Goal: Contribute content: Contribute content

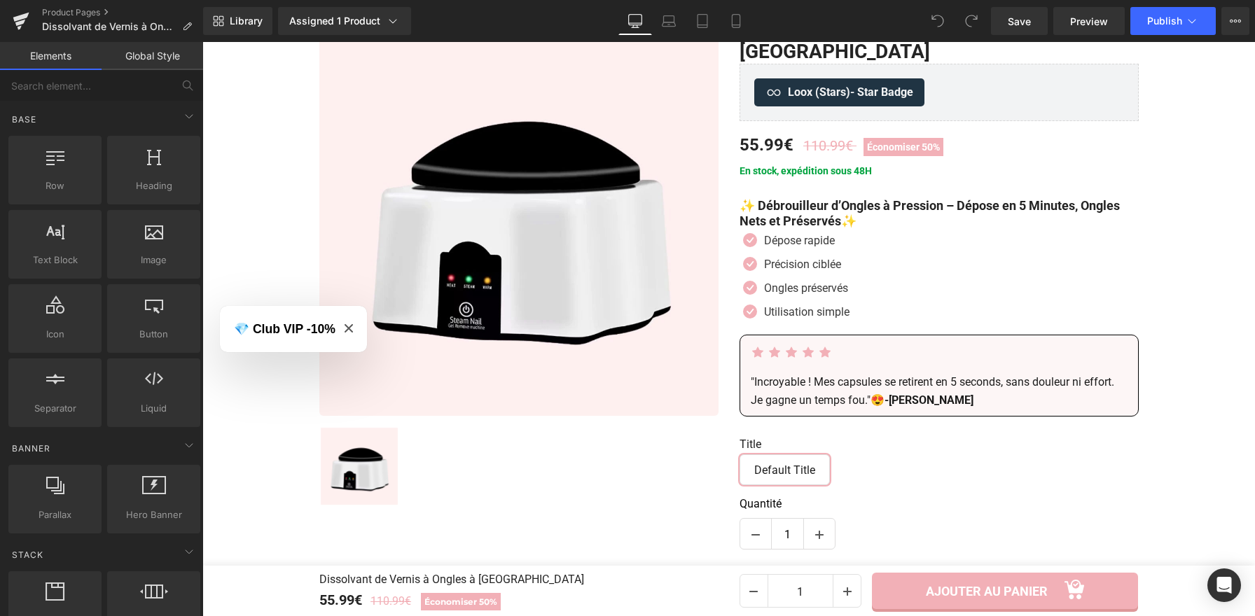
scroll to position [197, 0]
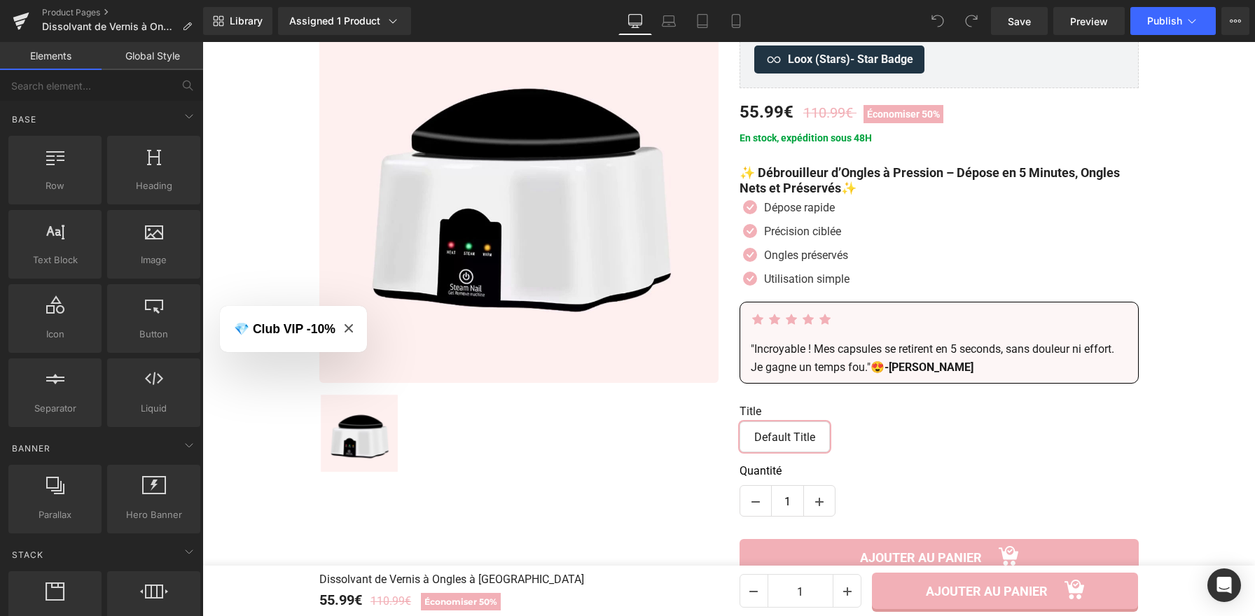
click at [349, 332] on span "Close modal" at bounding box center [348, 329] width 8 height 11
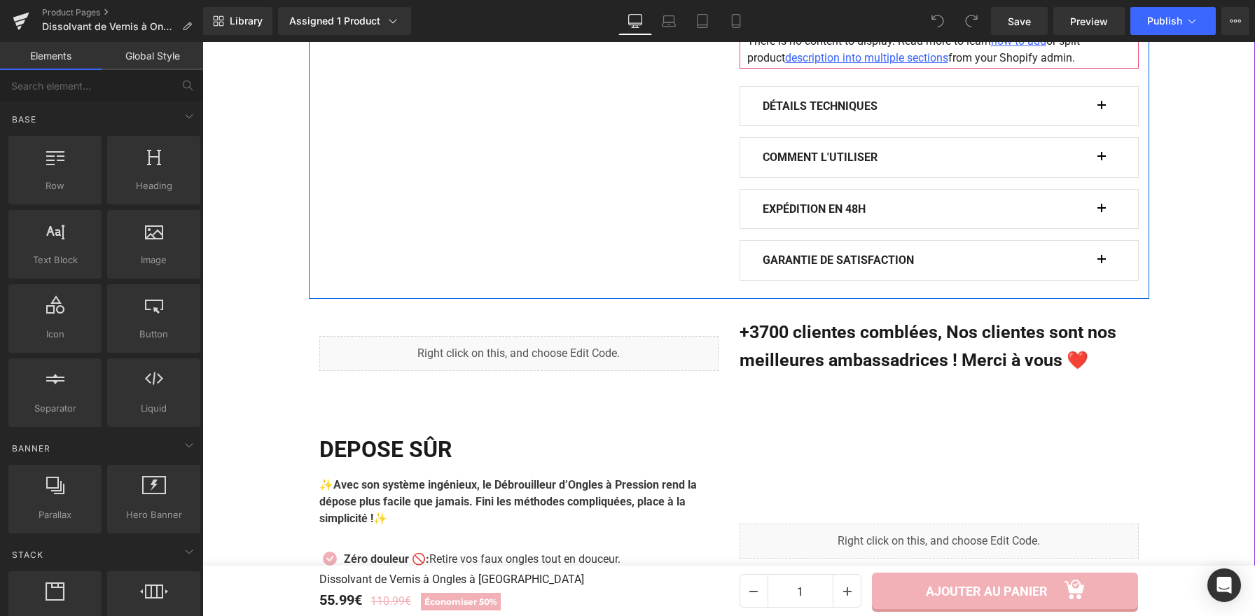
scroll to position [1065, 0]
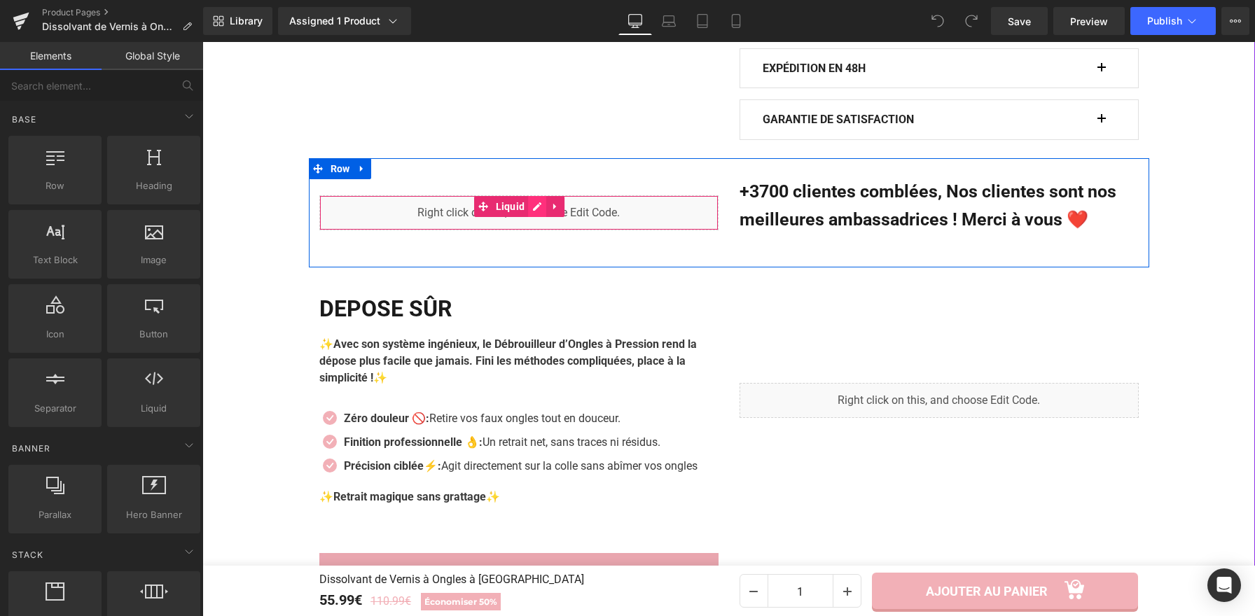
click at [537, 195] on div "Liquid" at bounding box center [518, 212] width 399 height 35
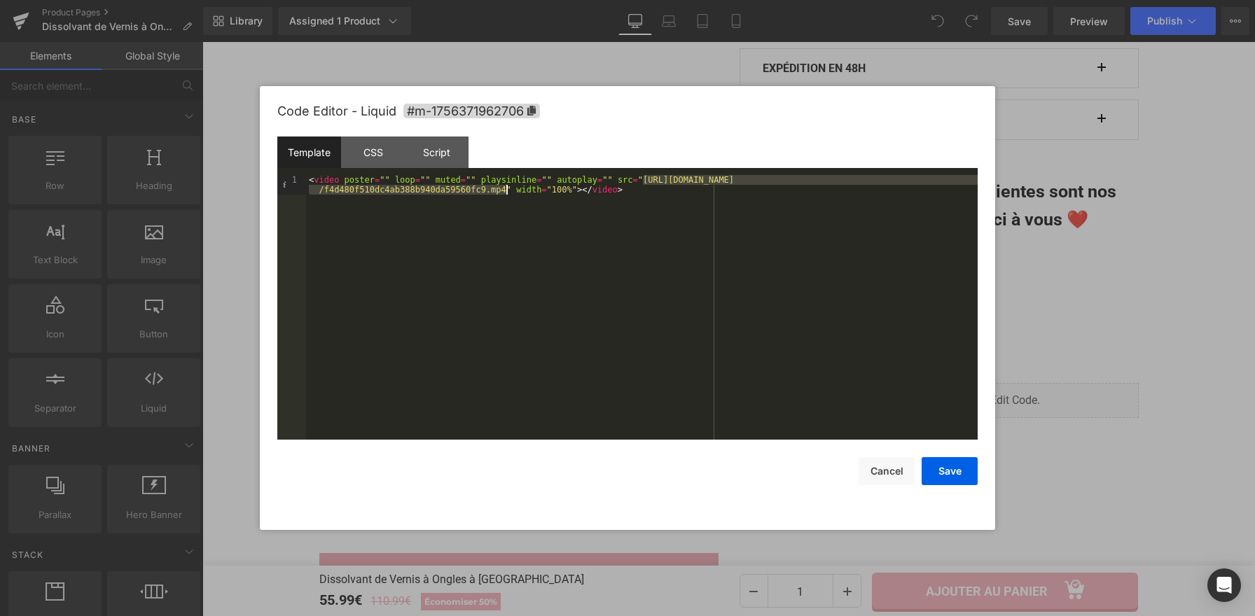
drag, startPoint x: 644, startPoint y: 177, endPoint x: 505, endPoint y: 189, distance: 139.8
click at [505, 189] on div "< video poster = "" loop = "" muted = "" playsinline = "" autoplay = "" src = "…" at bounding box center [641, 327] width 671 height 304
click at [948, 468] on button "Save" at bounding box center [949, 471] width 56 height 28
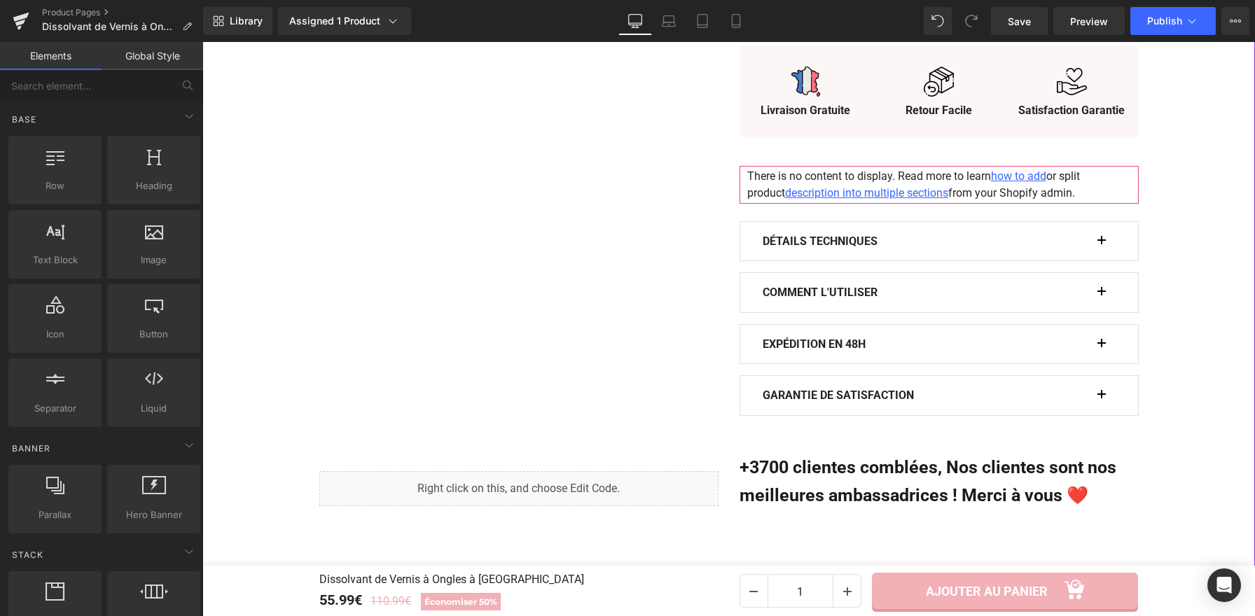
scroll to position [790, 0]
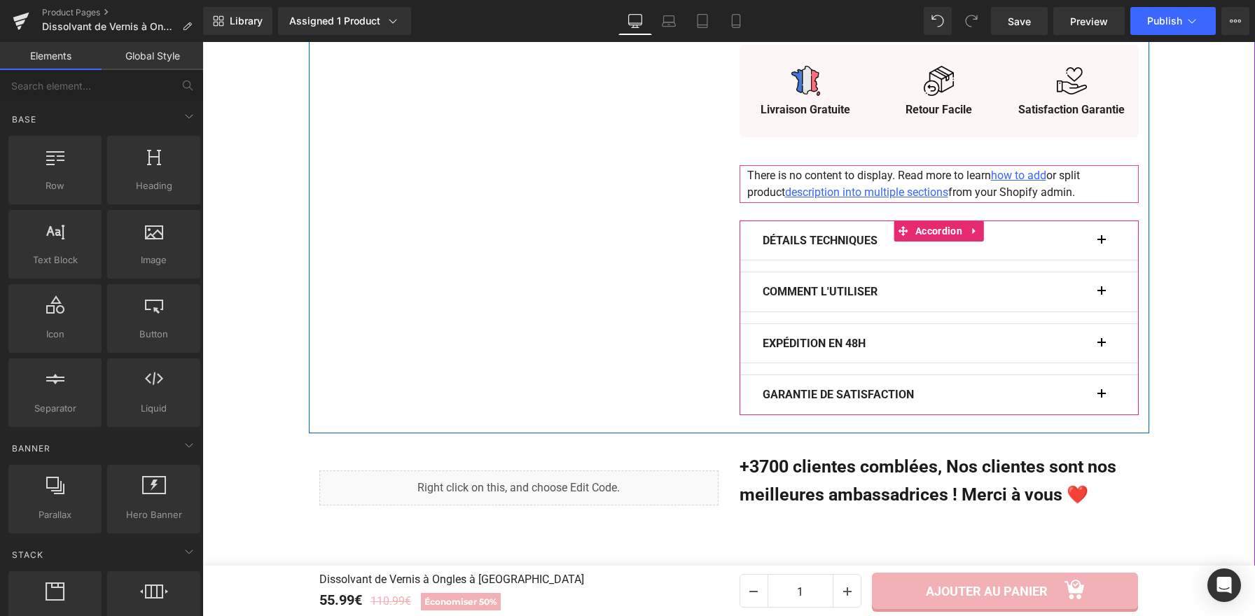
click at [1101, 221] on button "button" at bounding box center [1108, 240] width 14 height 39
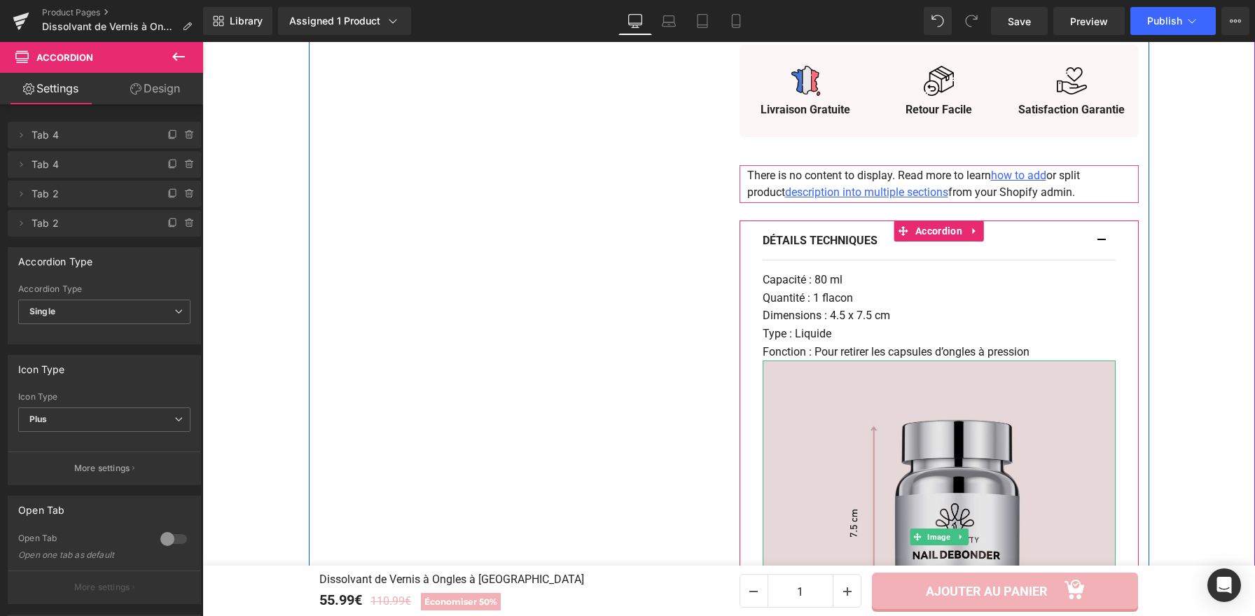
click at [909, 437] on img at bounding box center [938, 537] width 353 height 353
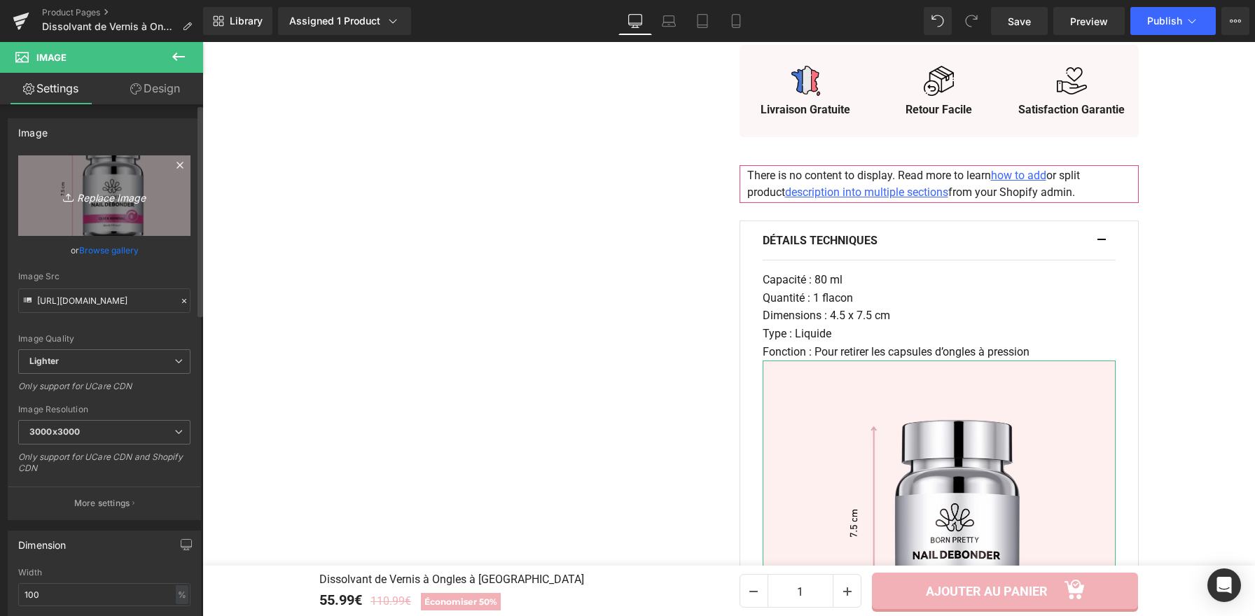
click at [126, 182] on link "Replace Image" at bounding box center [104, 195] width 172 height 81
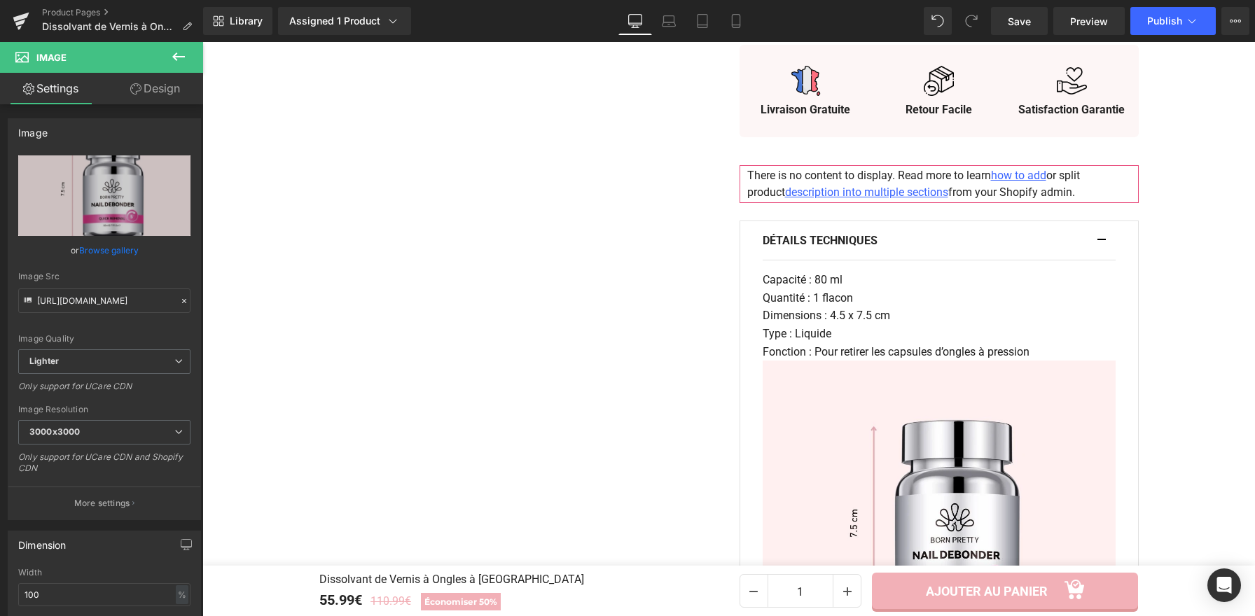
type input "C:\fakepath\Dissolvant de Vernis à Ongles à Vapeur (8).webp"
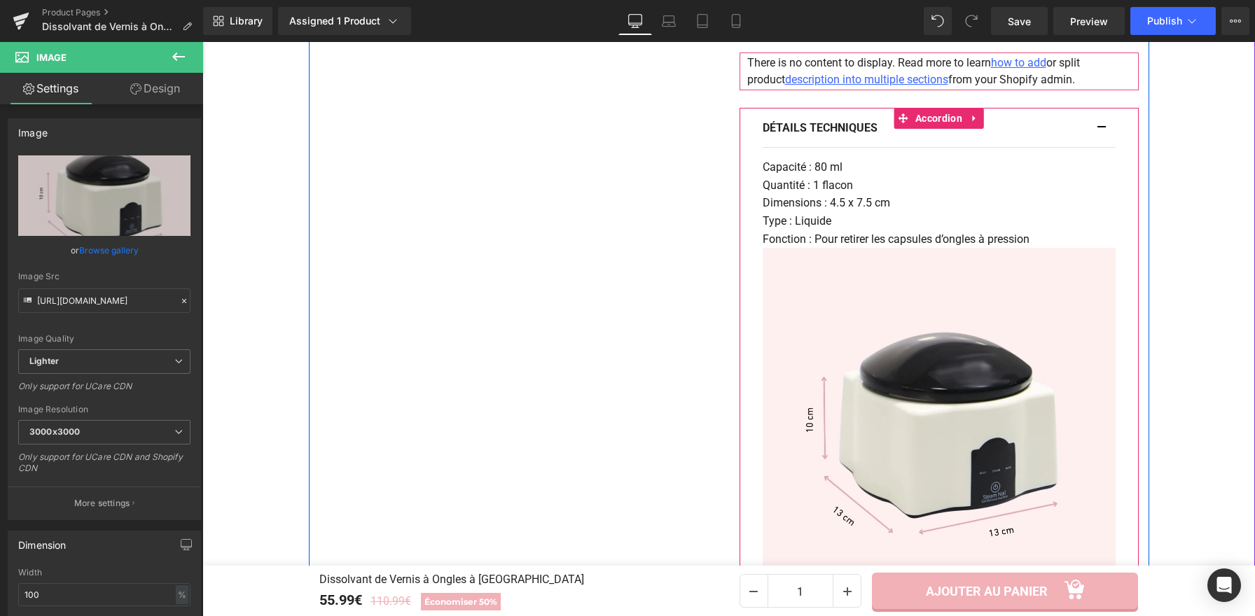
scroll to position [855, 0]
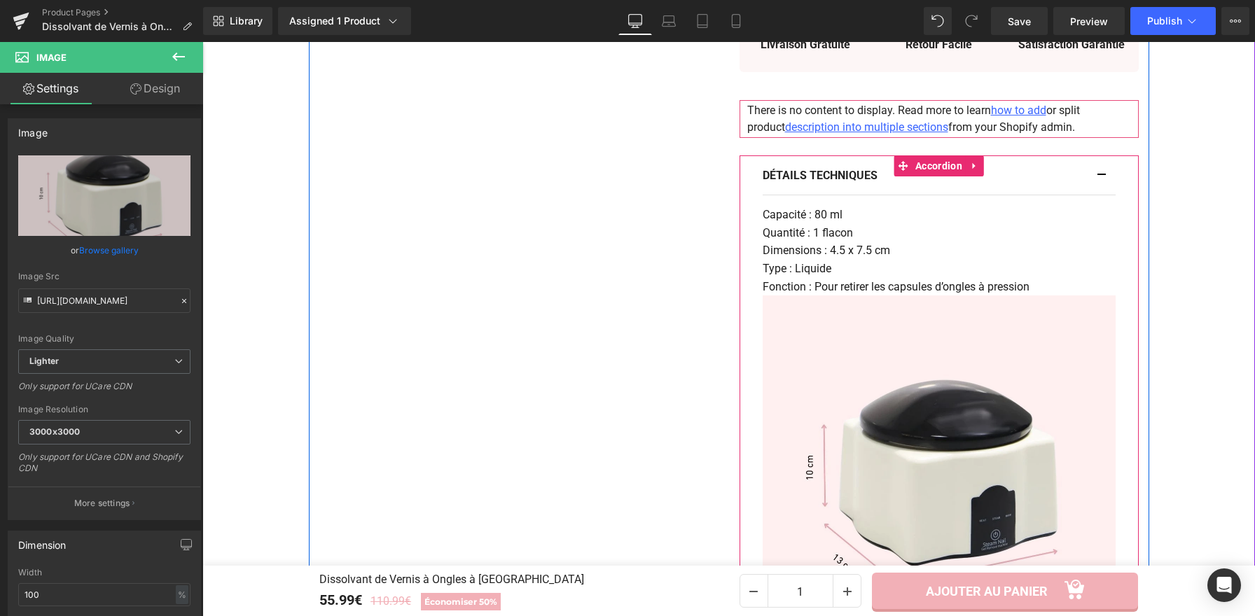
click at [1101, 156] on button "button" at bounding box center [1108, 175] width 14 height 39
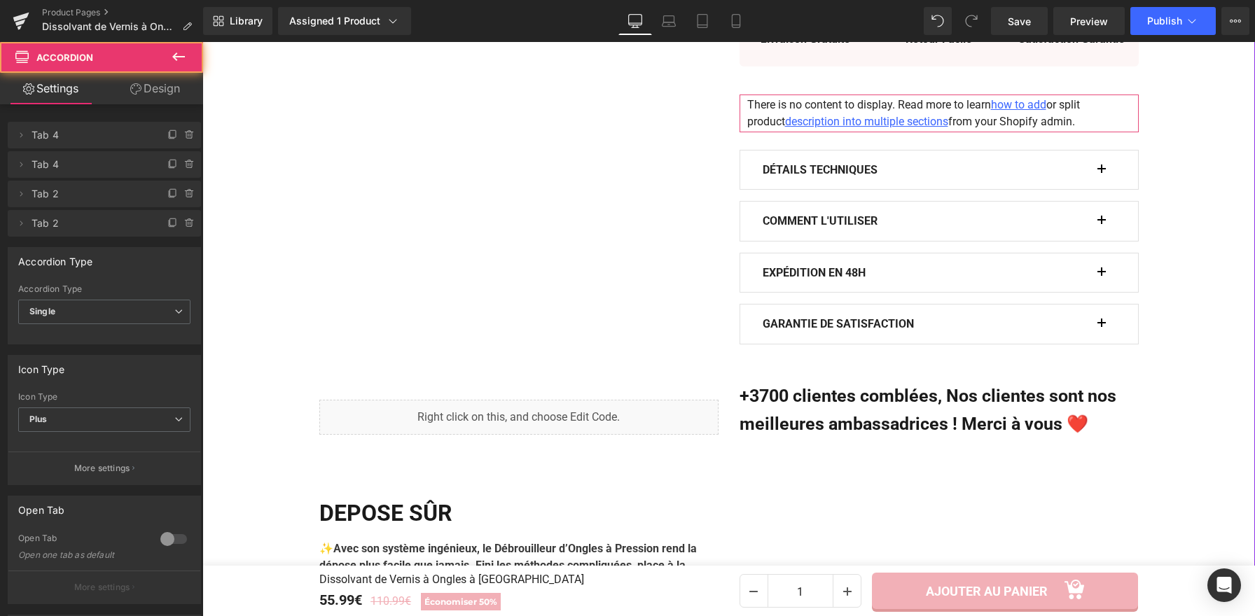
scroll to position [881, 0]
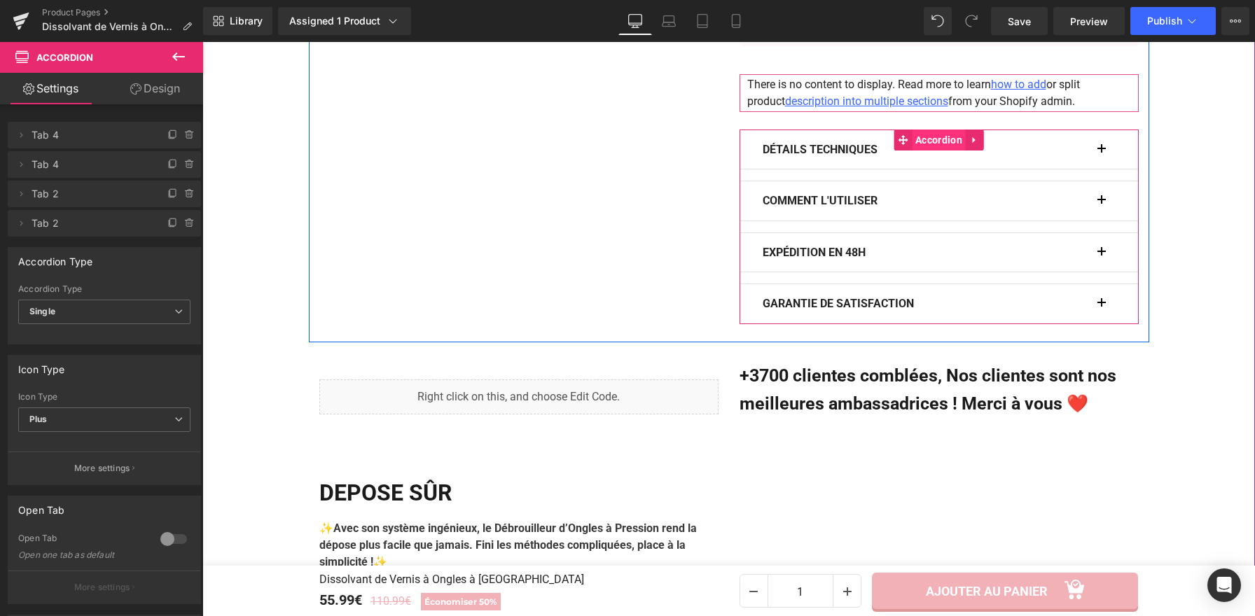
click at [930, 130] on span "Accordion" at bounding box center [939, 140] width 54 height 21
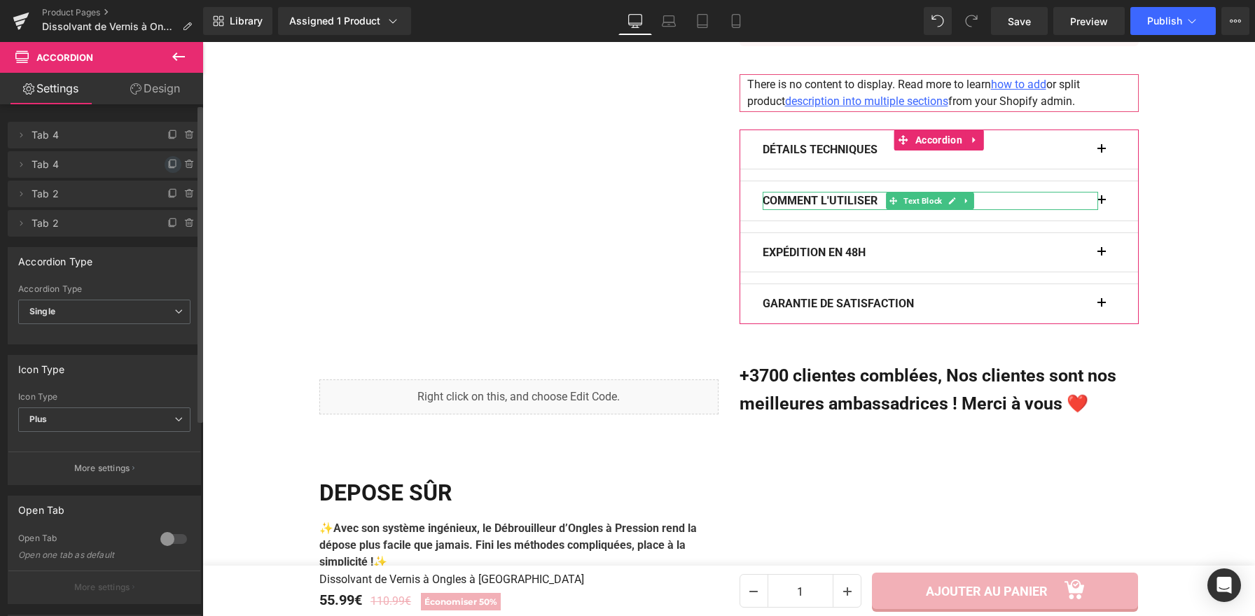
click at [168, 169] on icon at bounding box center [172, 164] width 11 height 11
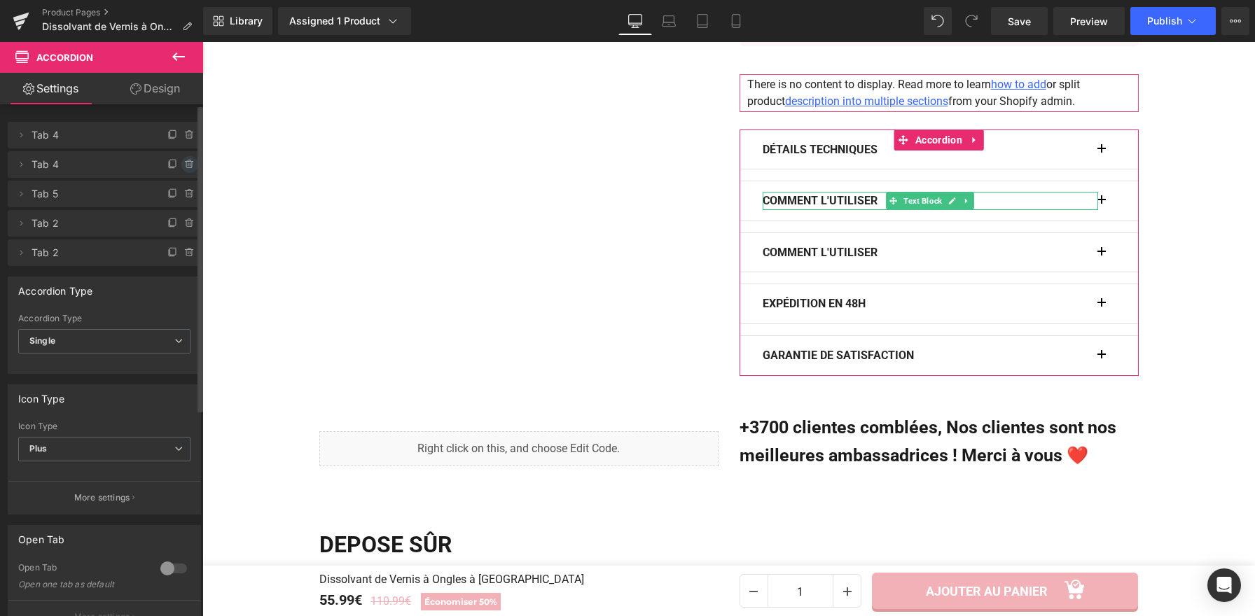
click at [188, 163] on icon at bounding box center [188, 164] width 0 height 3
click at [180, 166] on button "Delete" at bounding box center [175, 165] width 44 height 18
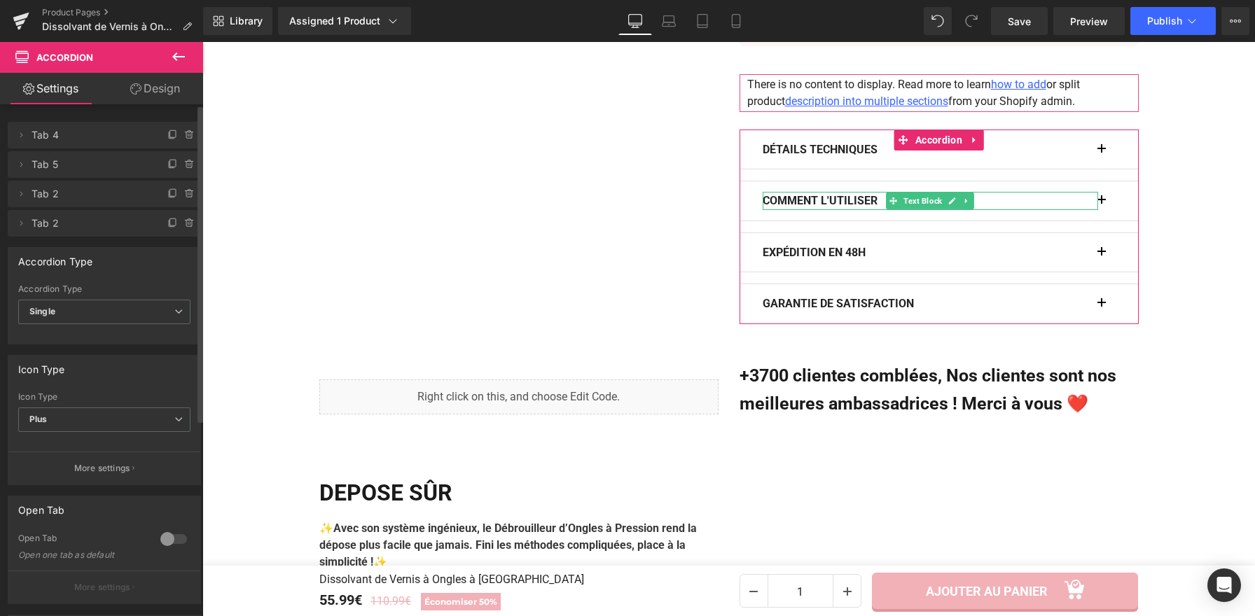
click at [186, 166] on icon at bounding box center [189, 165] width 6 height 6
click at [174, 169] on button "Delete" at bounding box center [175, 165] width 44 height 18
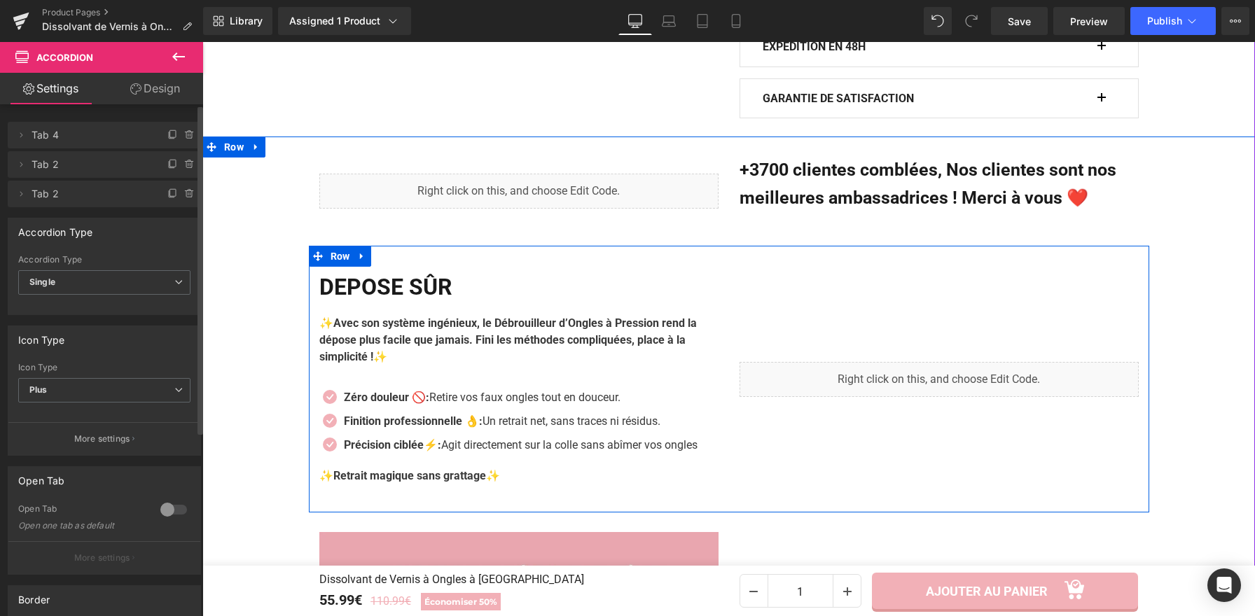
scroll to position [1103, 0]
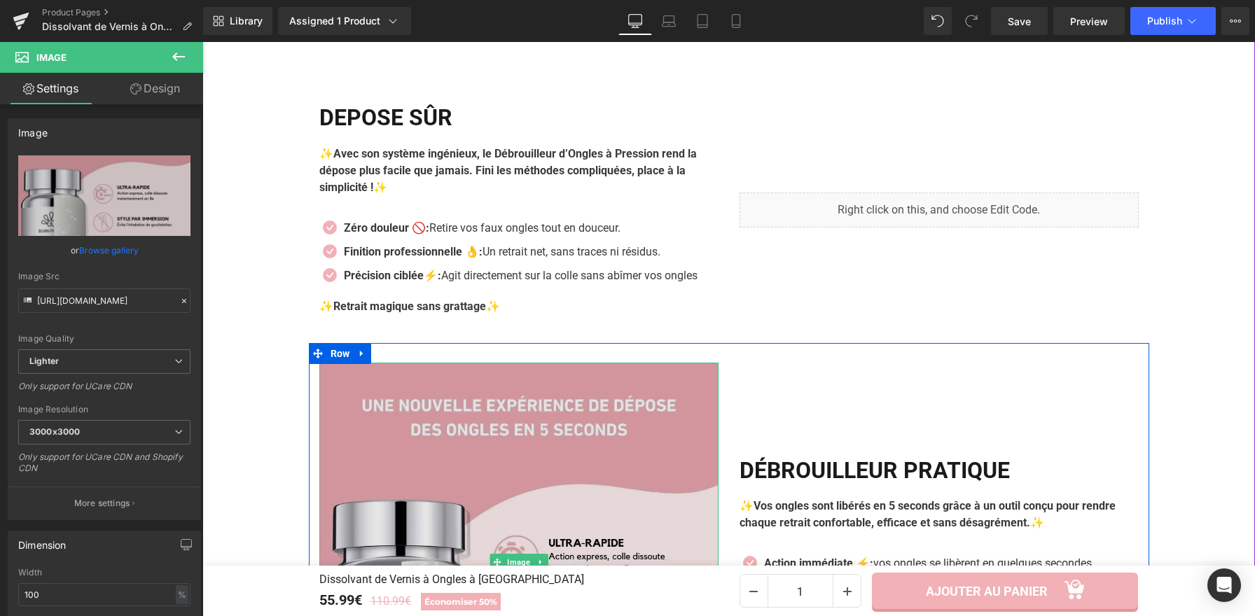
scroll to position [1221, 0]
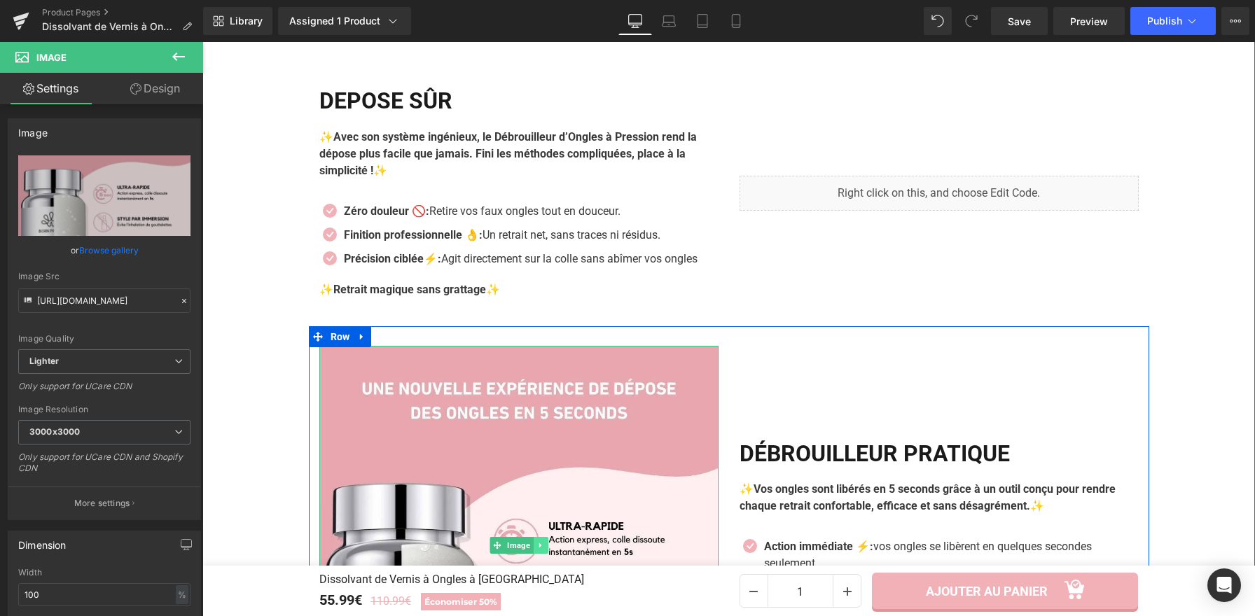
click at [538, 543] on icon at bounding box center [540, 545] width 8 height 8
click at [529, 541] on icon at bounding box center [533, 545] width 8 height 8
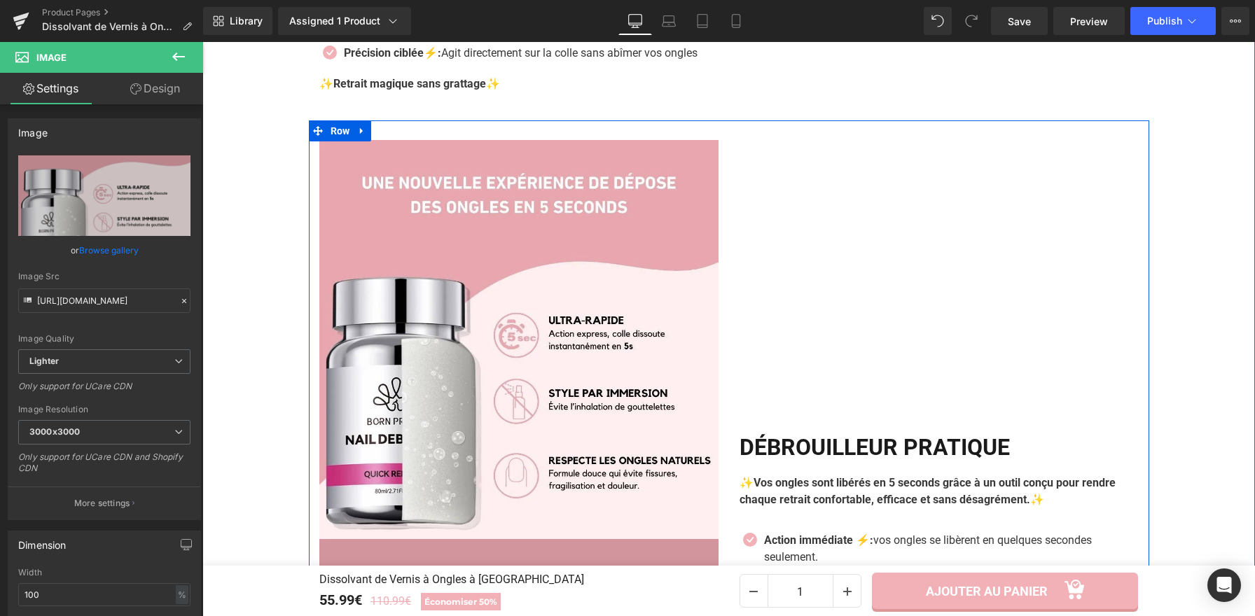
scroll to position [1285, 0]
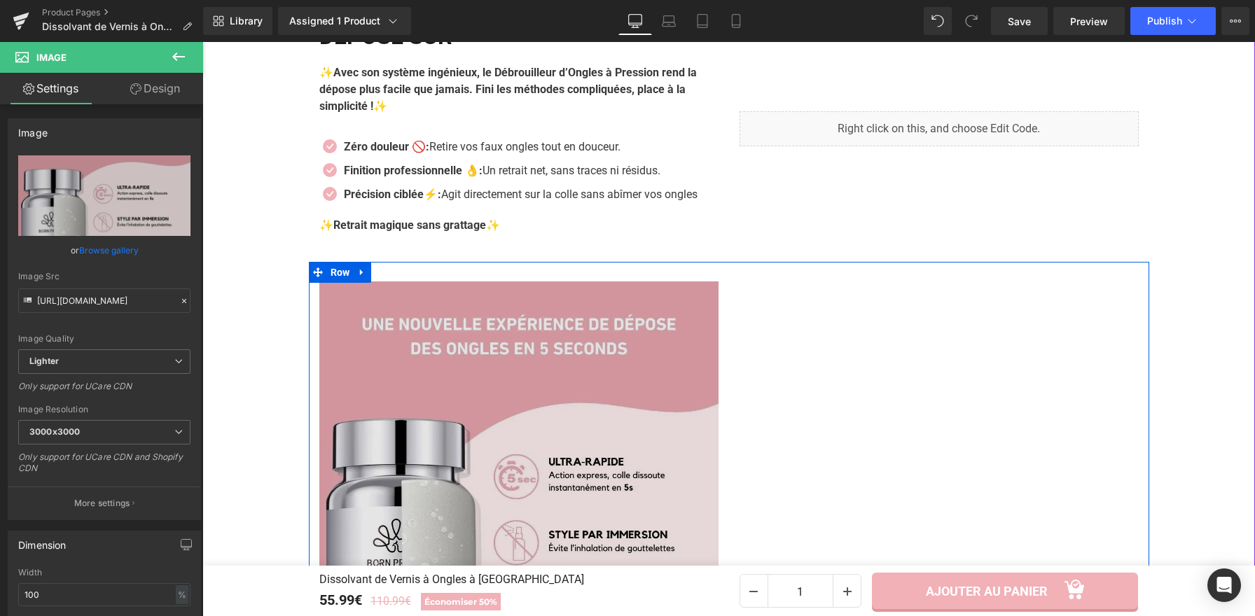
click at [531, 492] on img at bounding box center [518, 480] width 399 height 399
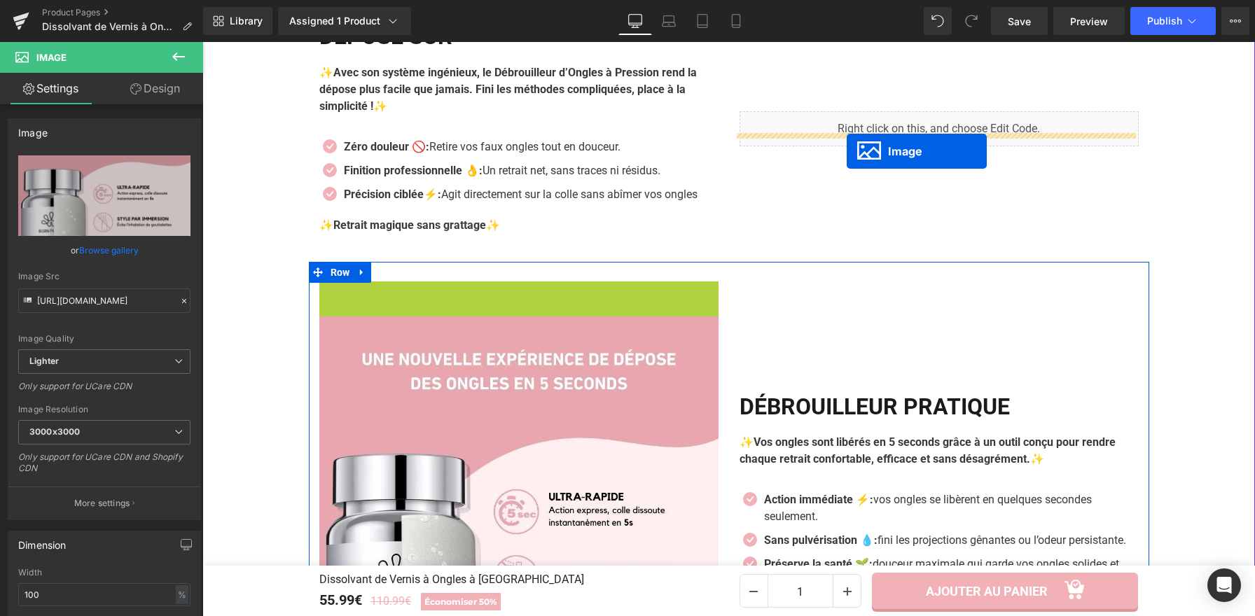
drag, startPoint x: 468, startPoint y: 475, endPoint x: 846, endPoint y: 151, distance: 497.5
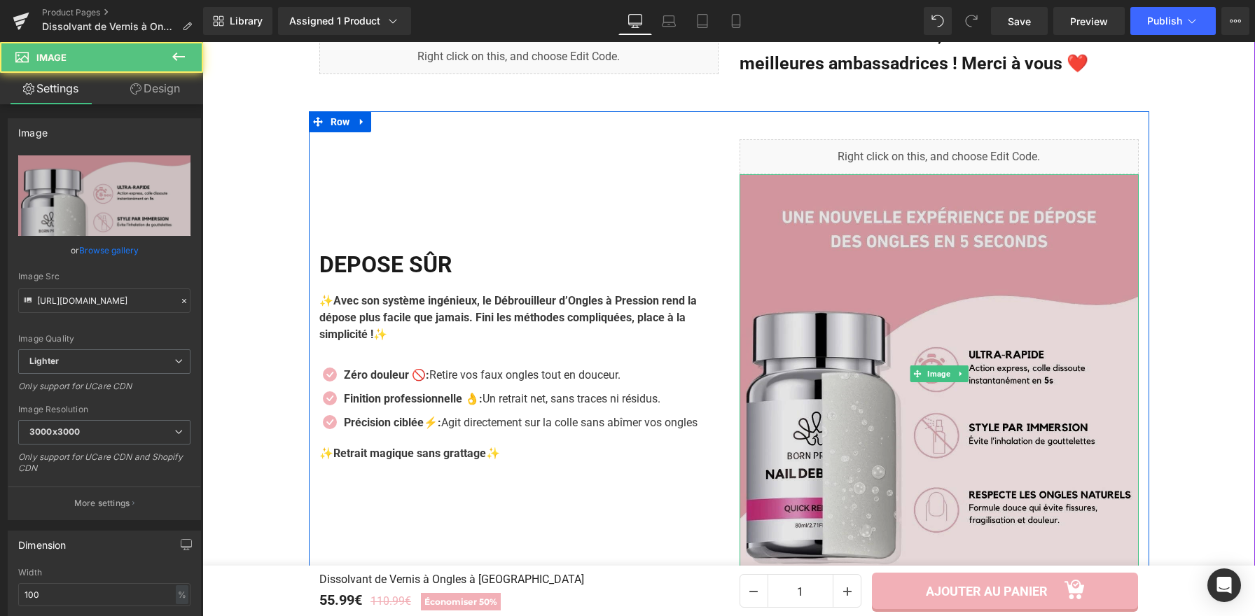
scroll to position [1165, 0]
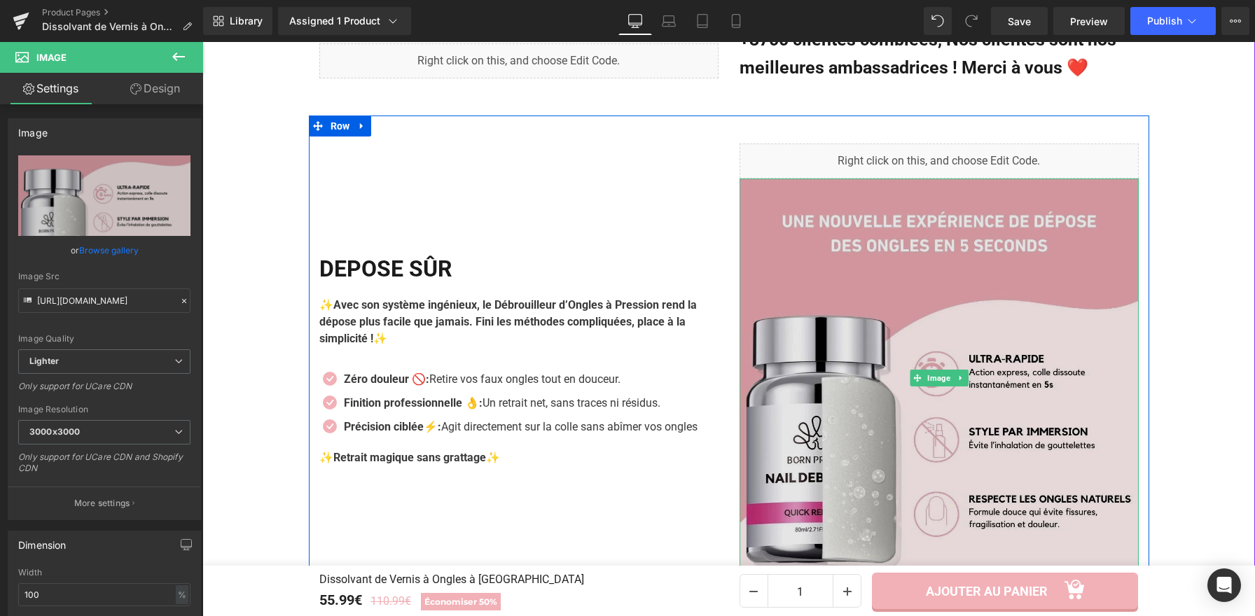
click at [854, 351] on img at bounding box center [938, 378] width 399 height 399
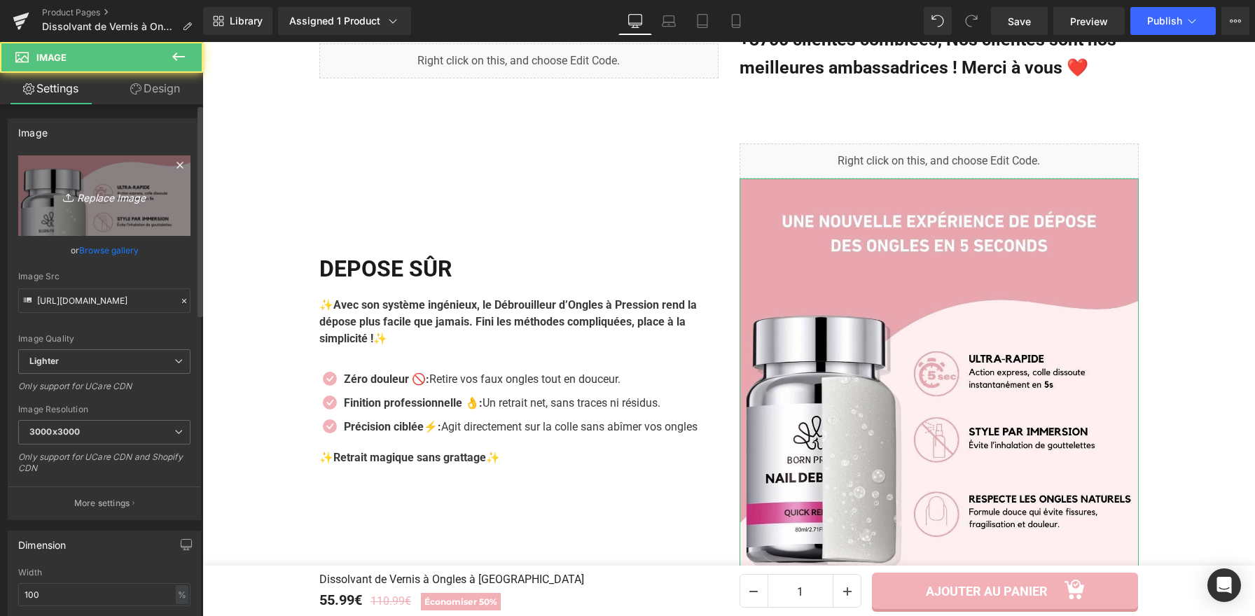
click at [109, 168] on link "Replace Image" at bounding box center [104, 195] width 172 height 81
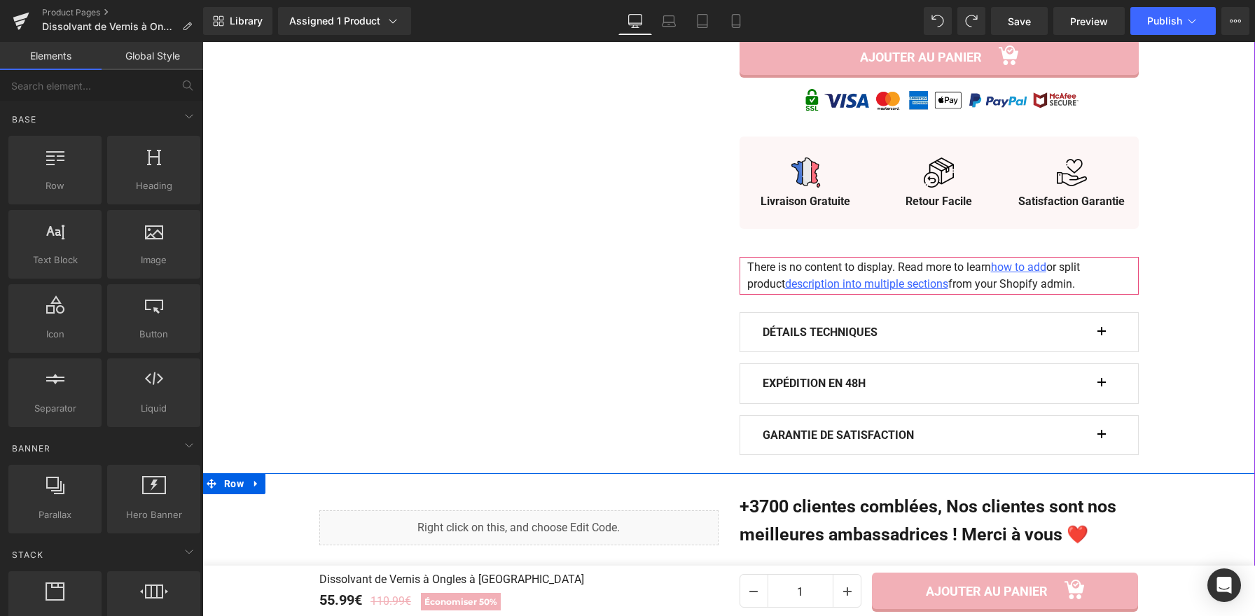
scroll to position [697, 0]
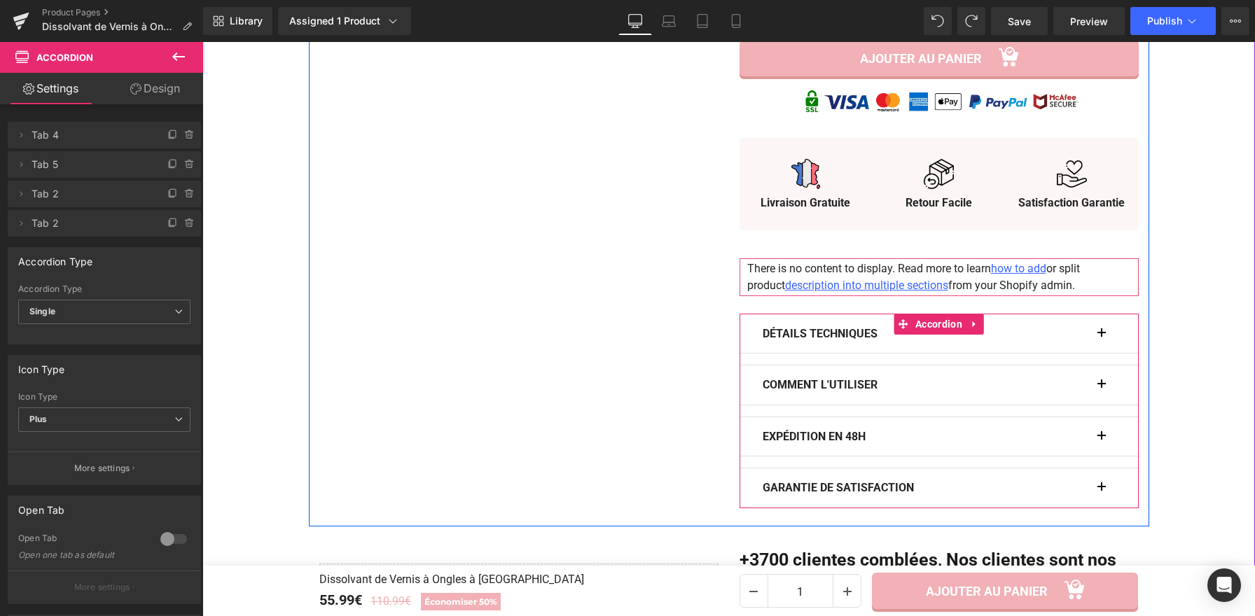
click at [1103, 365] on button "button" at bounding box center [1108, 384] width 14 height 39
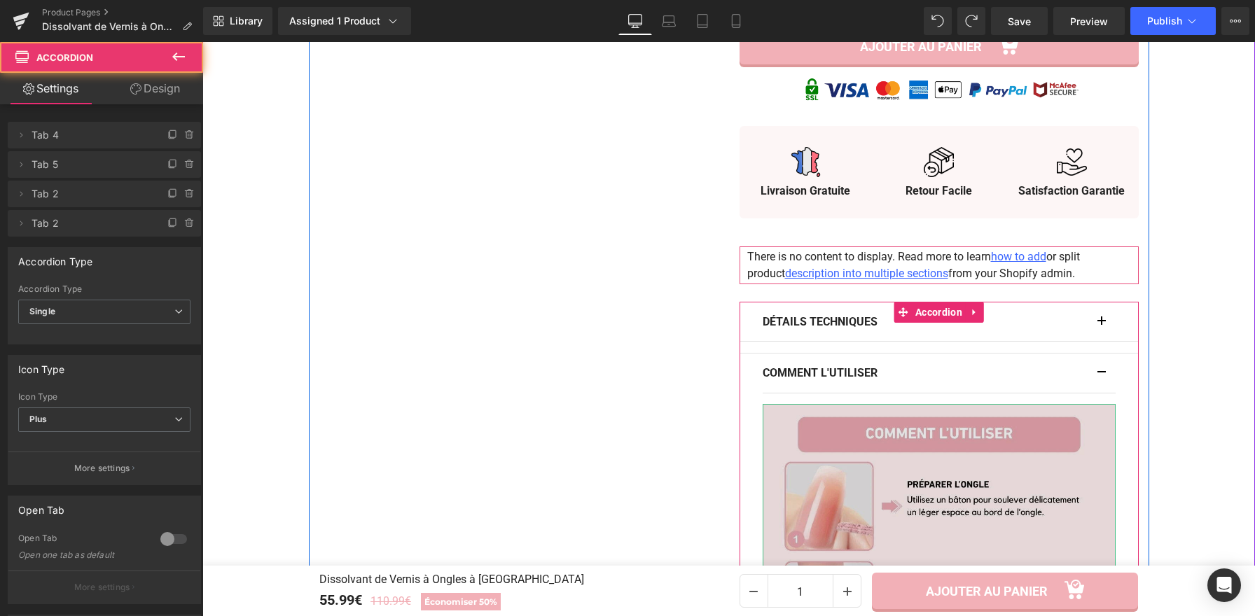
scroll to position [722, 0]
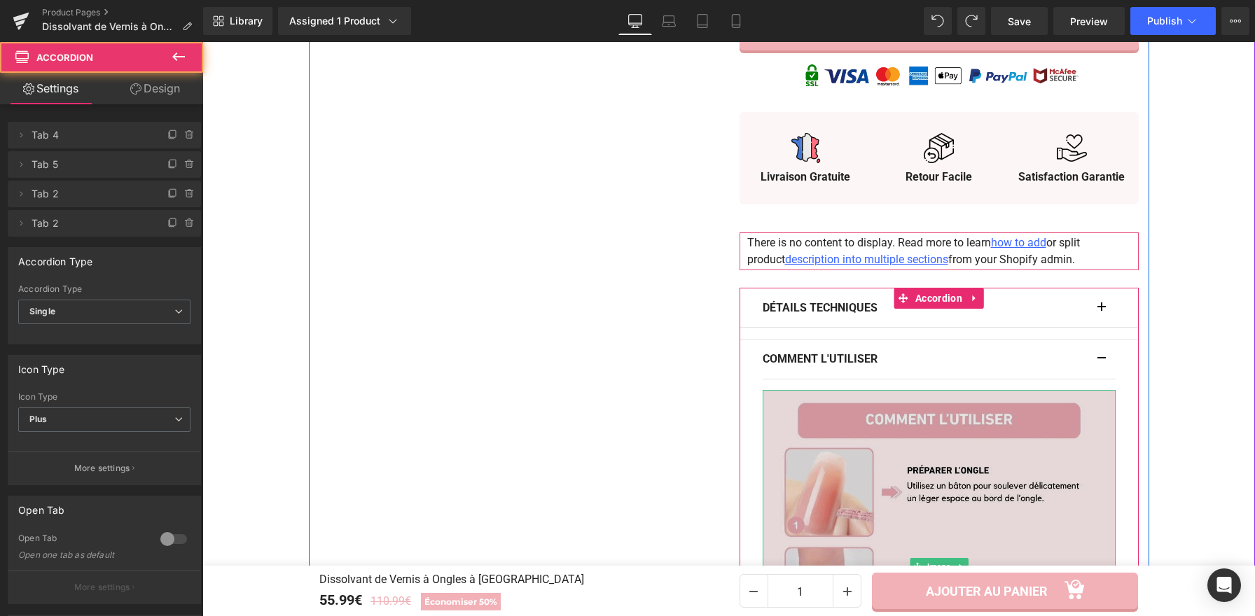
click at [922, 408] on img at bounding box center [938, 566] width 353 height 353
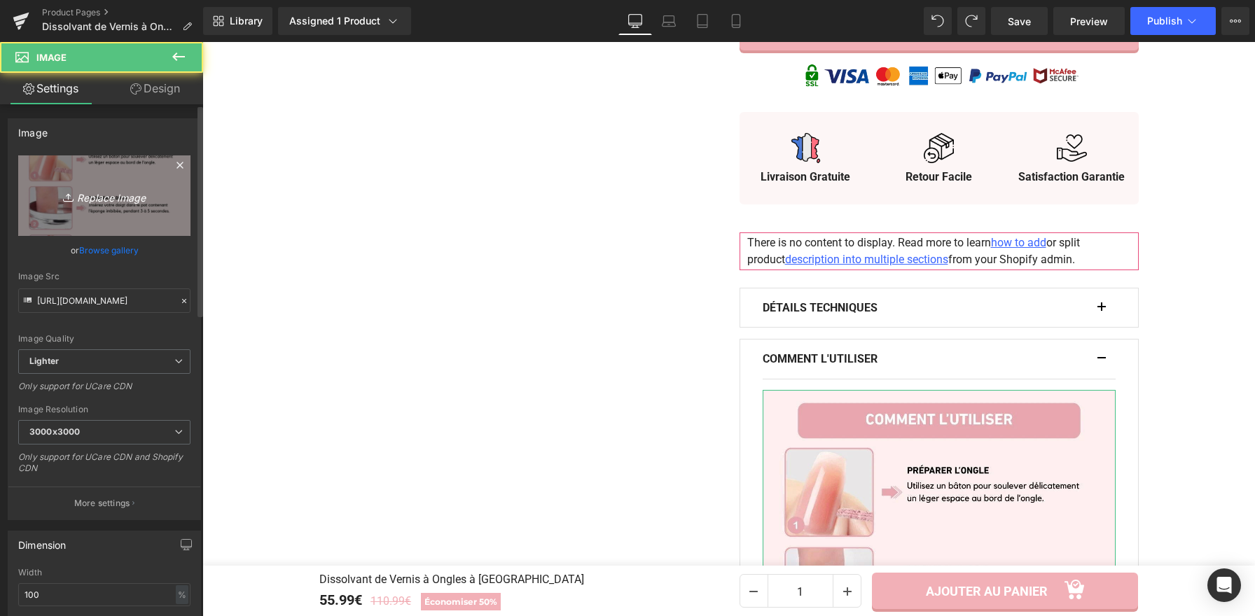
click at [113, 182] on link "Replace Image" at bounding box center [104, 195] width 172 height 81
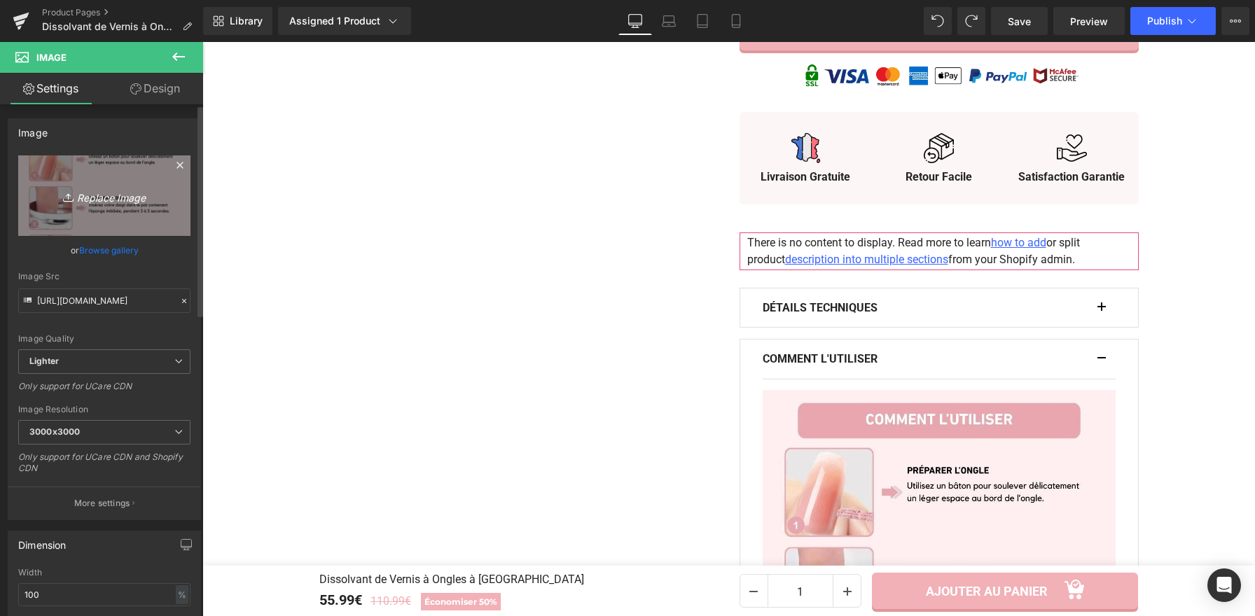
type input "C:\fakepath\Dissolvant de Vernis à Ongles à Vapeur (1).webp"
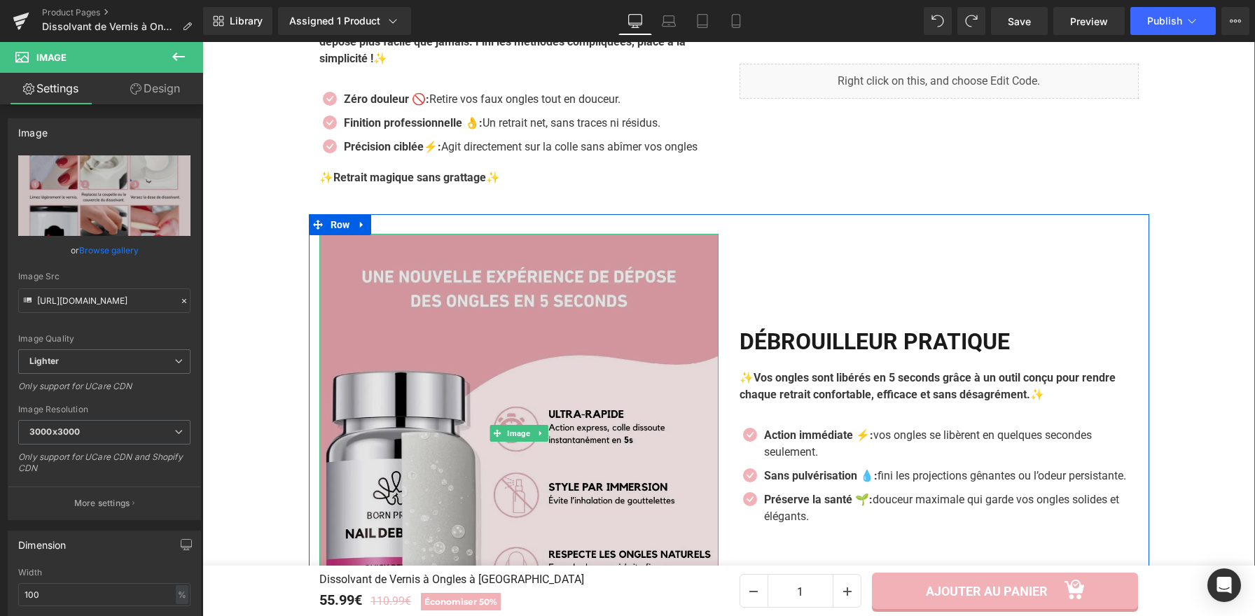
scroll to position [1773, 0]
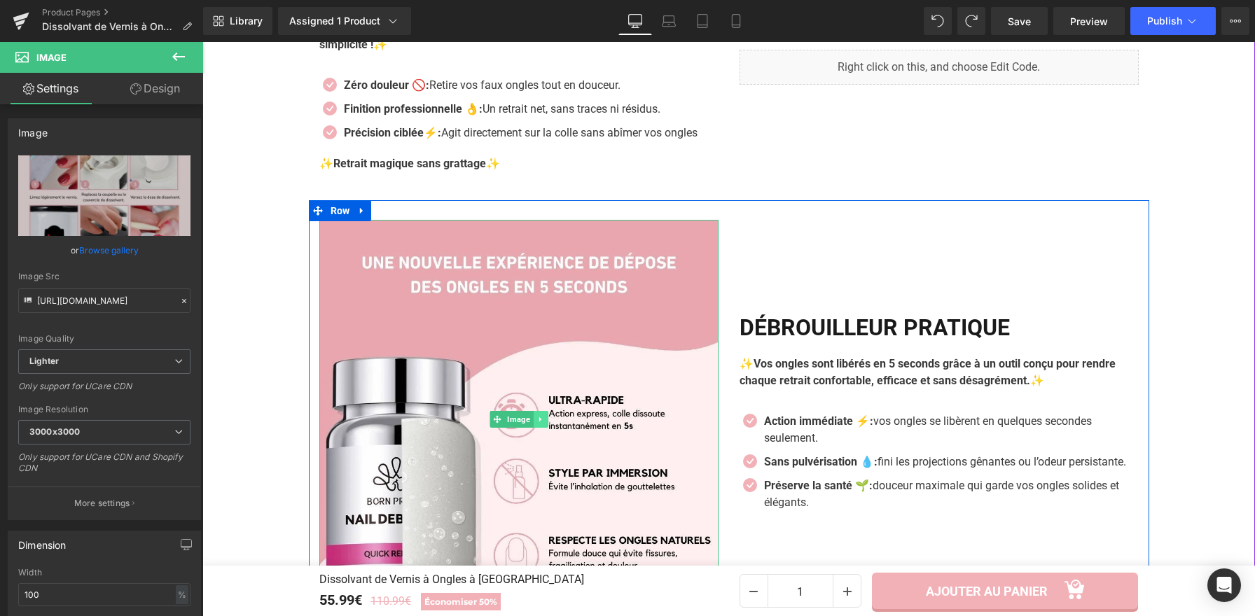
click at [538, 417] on icon at bounding box center [539, 419] width 2 height 5
click at [529, 416] on icon at bounding box center [533, 420] width 8 height 8
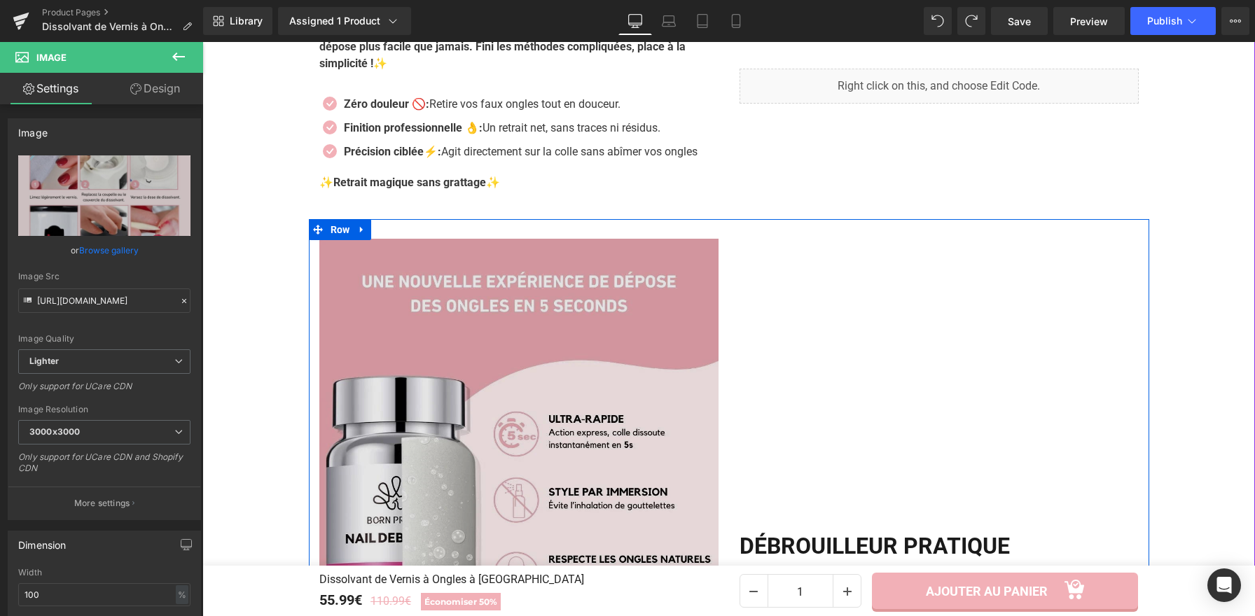
scroll to position [1704, 0]
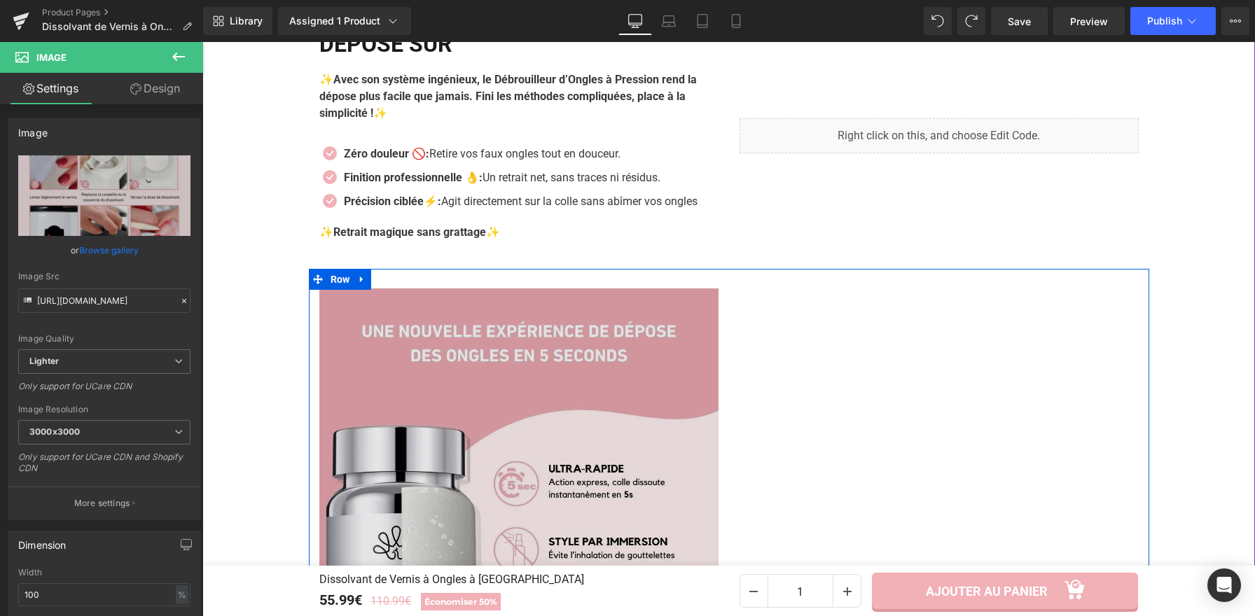
click at [483, 400] on img at bounding box center [518, 487] width 399 height 399
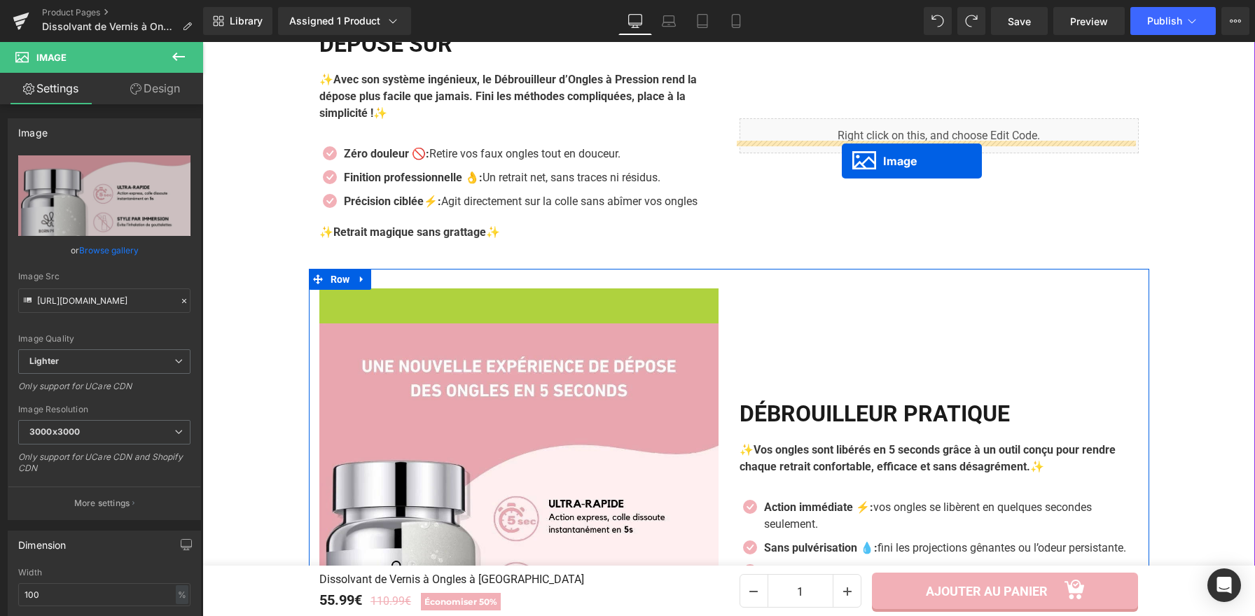
drag, startPoint x: 468, startPoint y: 481, endPoint x: 842, endPoint y: 161, distance: 491.5
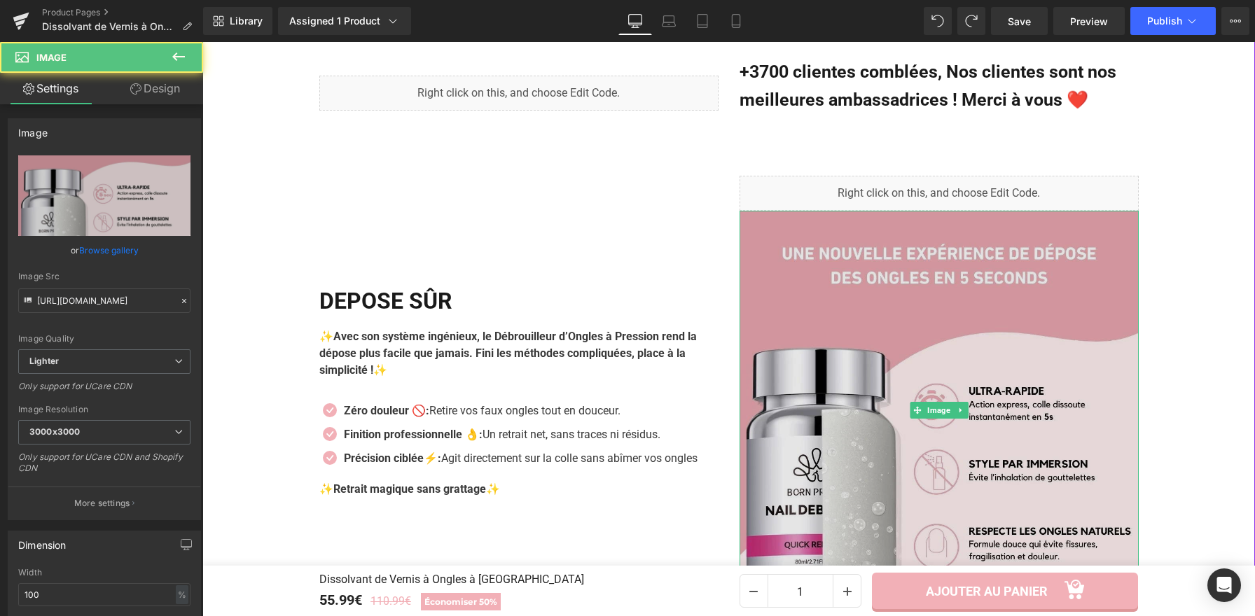
scroll to position [1558, 0]
click at [822, 351] on img at bounding box center [938, 410] width 399 height 399
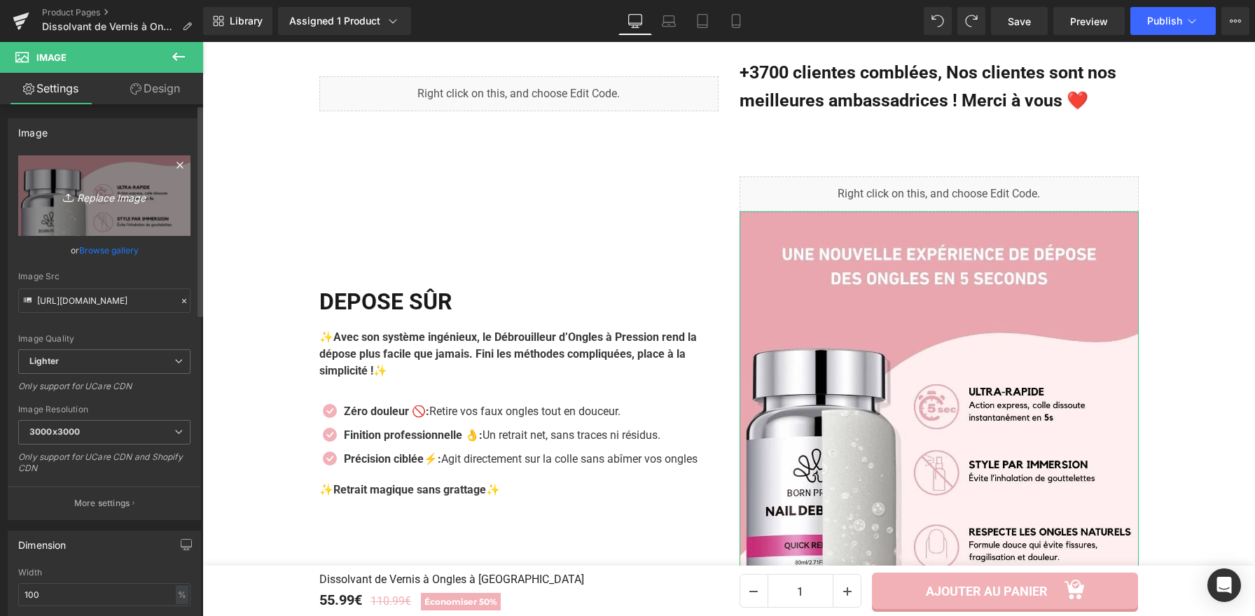
click at [88, 167] on link "Replace Image" at bounding box center [104, 195] width 172 height 81
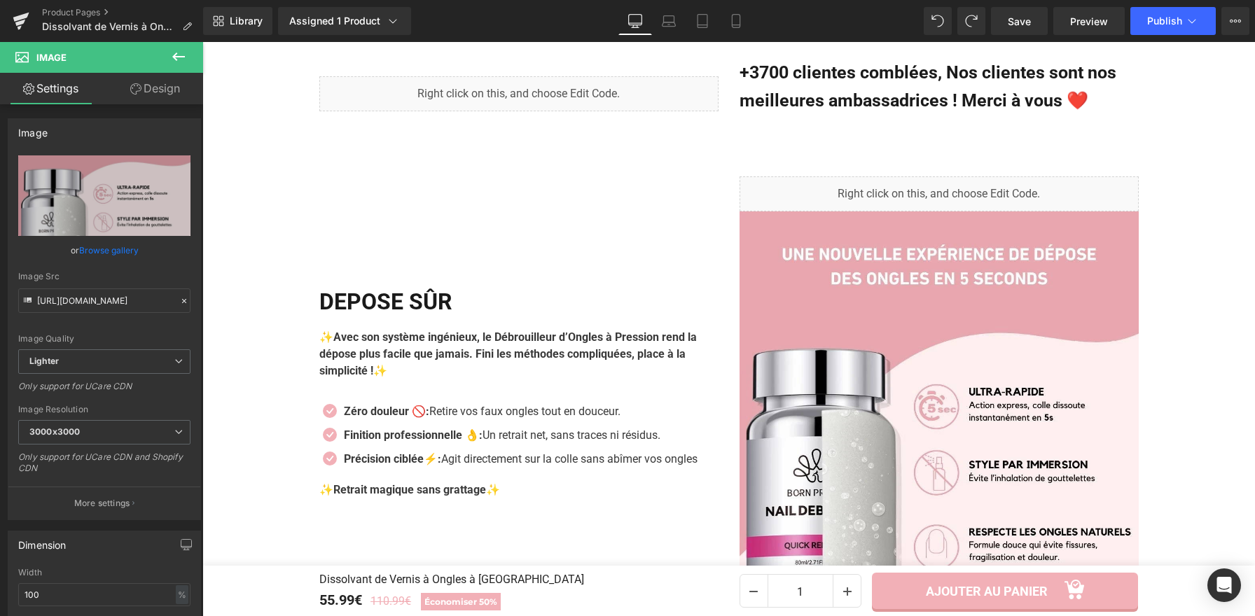
type input "C:\fakepath\Dissolvant de Vernis à Ongles à Vapeur (3).jpg"
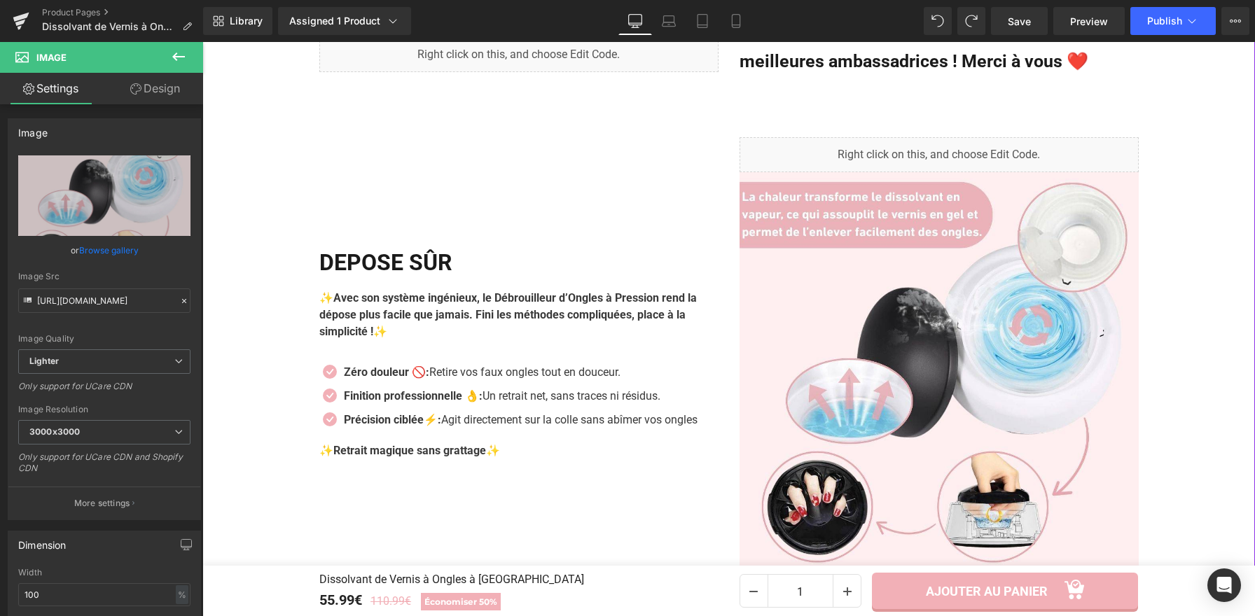
scroll to position [1606, 0]
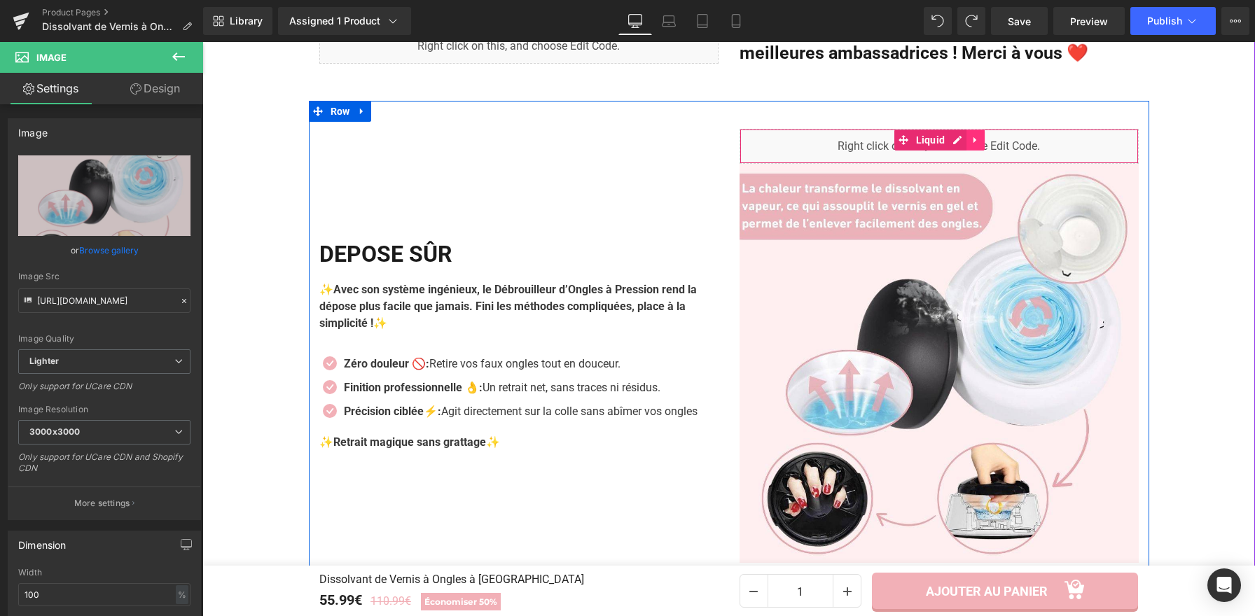
click at [973, 137] on icon at bounding box center [974, 140] width 3 height 6
click at [979, 135] on icon at bounding box center [984, 140] width 10 height 10
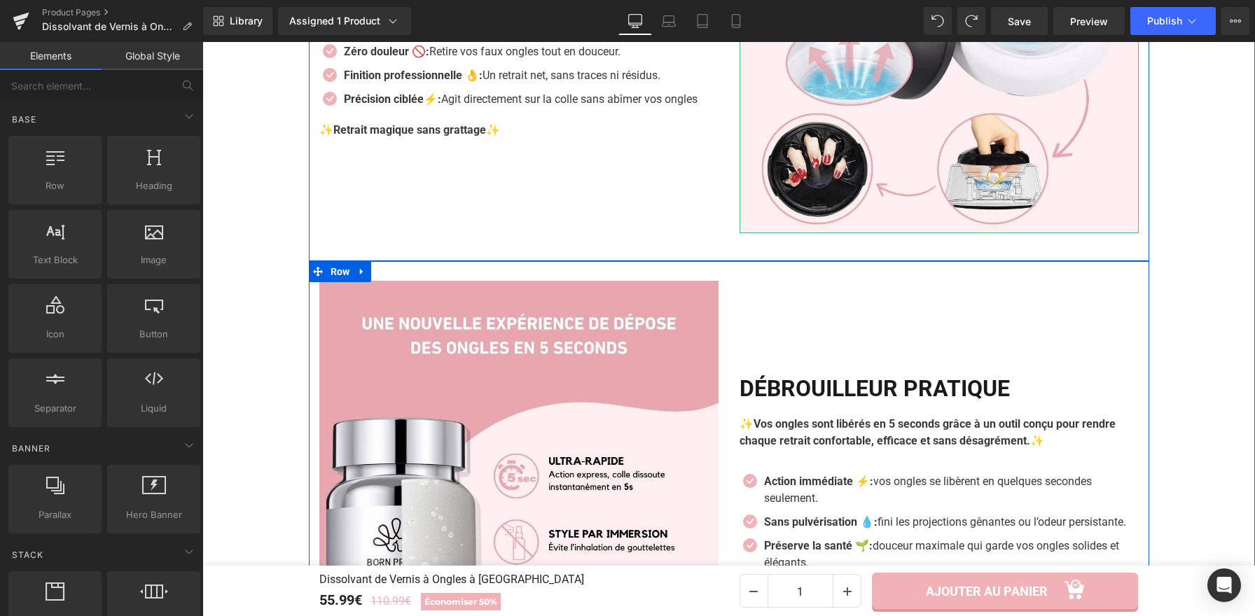
scroll to position [1921, 0]
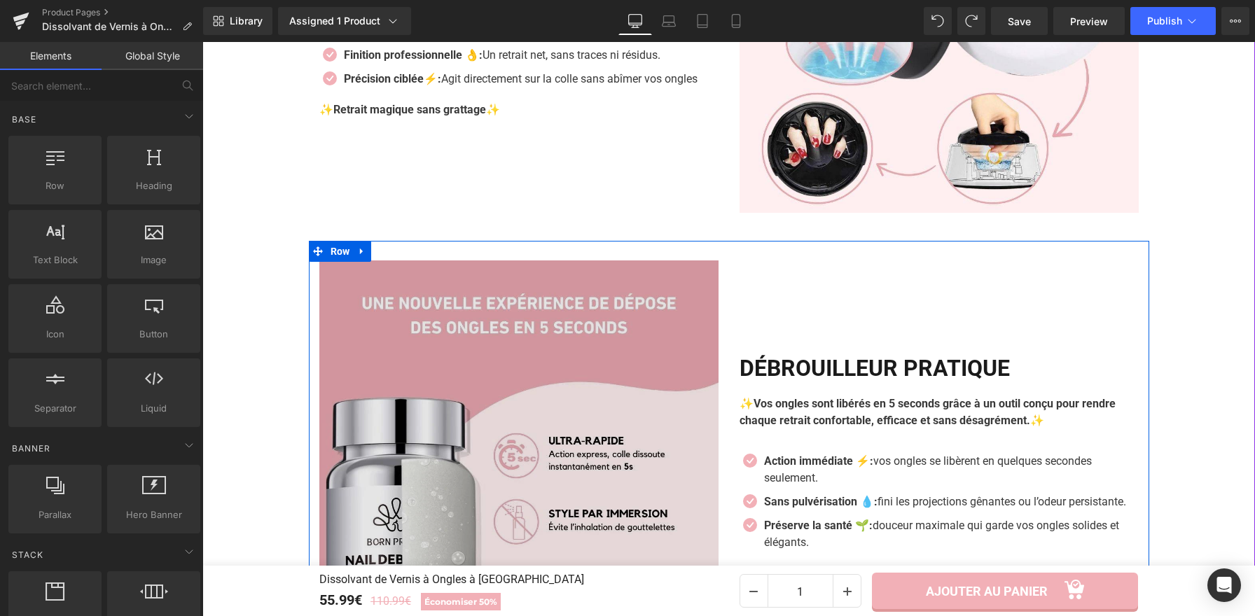
click at [608, 324] on img at bounding box center [518, 459] width 399 height 399
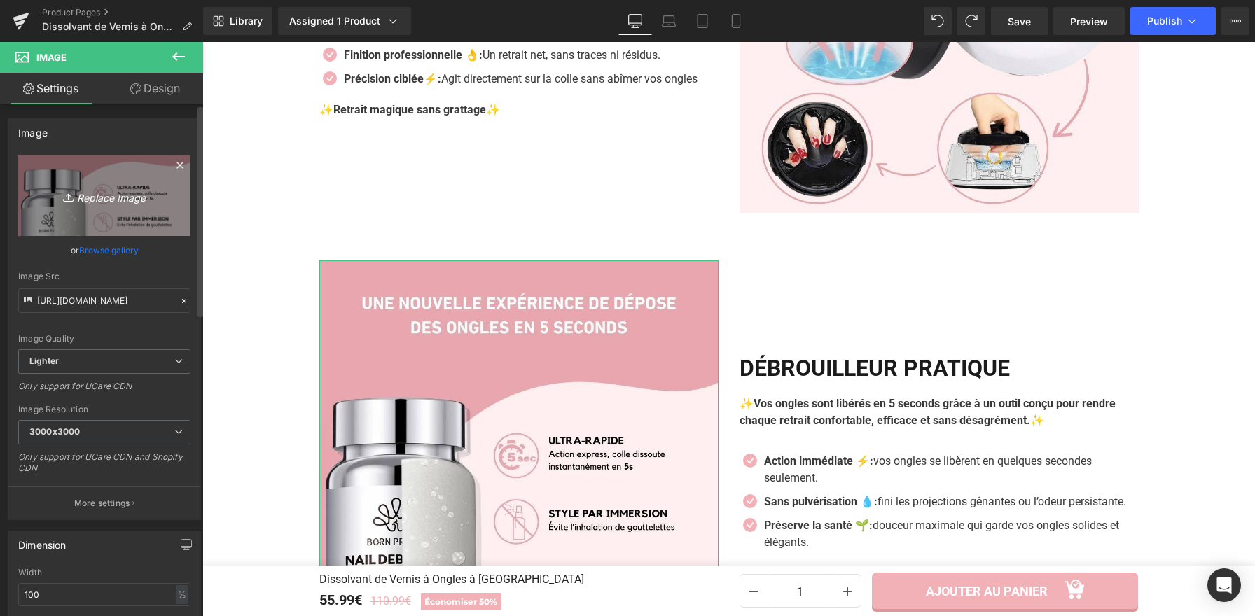
click at [132, 179] on link "Replace Image" at bounding box center [104, 195] width 172 height 81
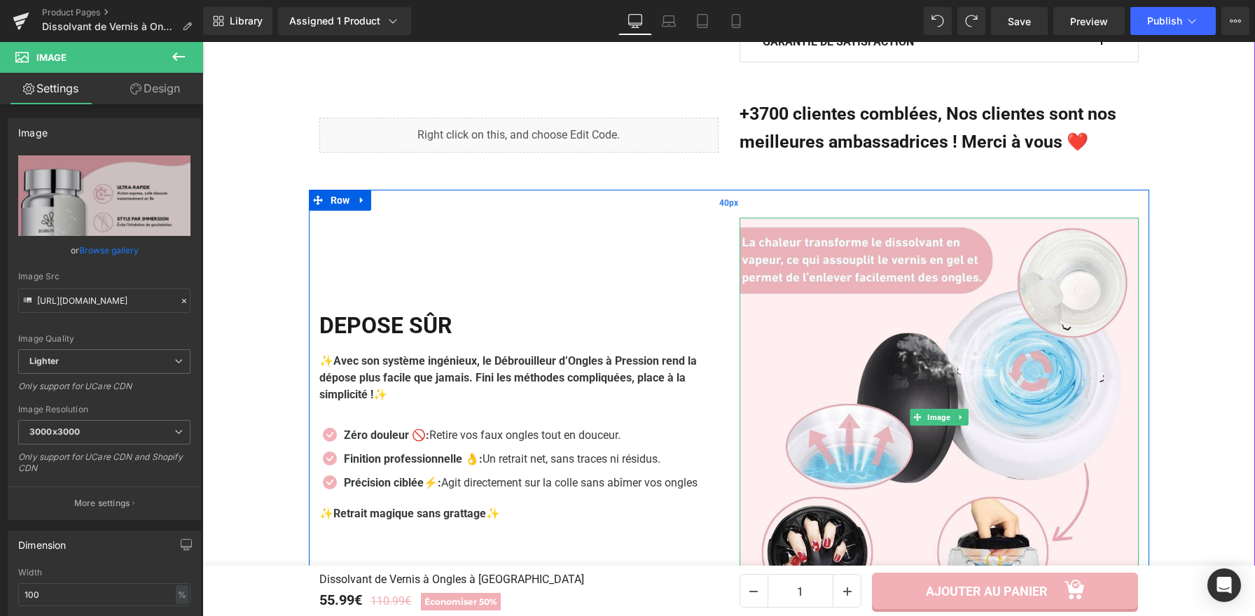
scroll to position [1518, 0]
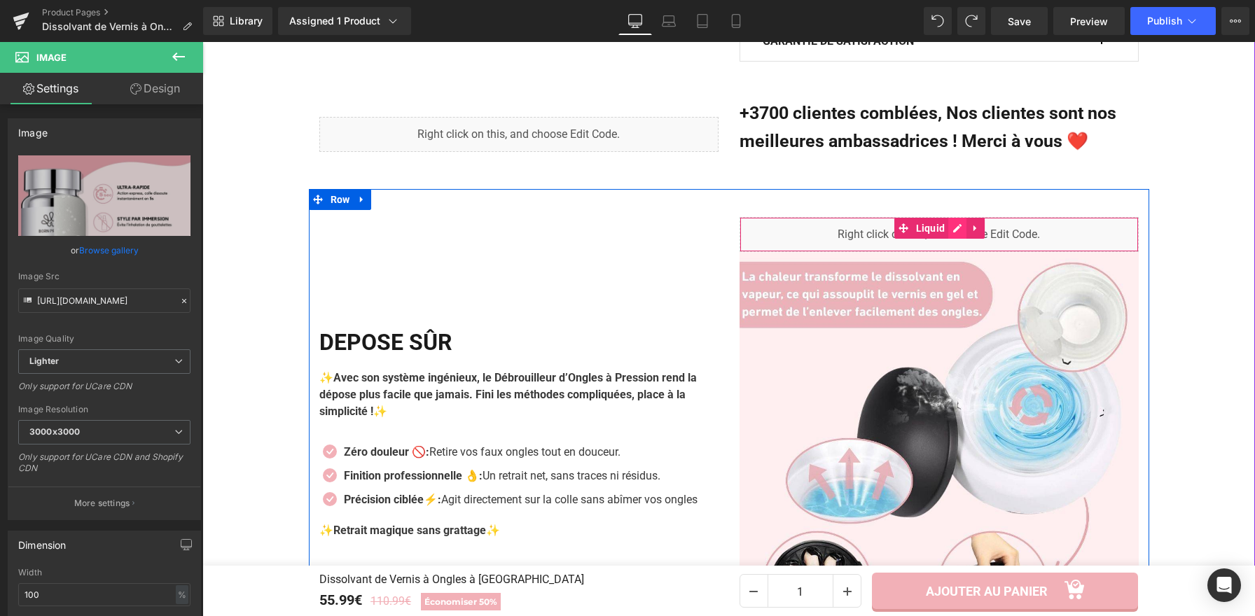
click at [951, 217] on div "Liquid" at bounding box center [938, 234] width 399 height 35
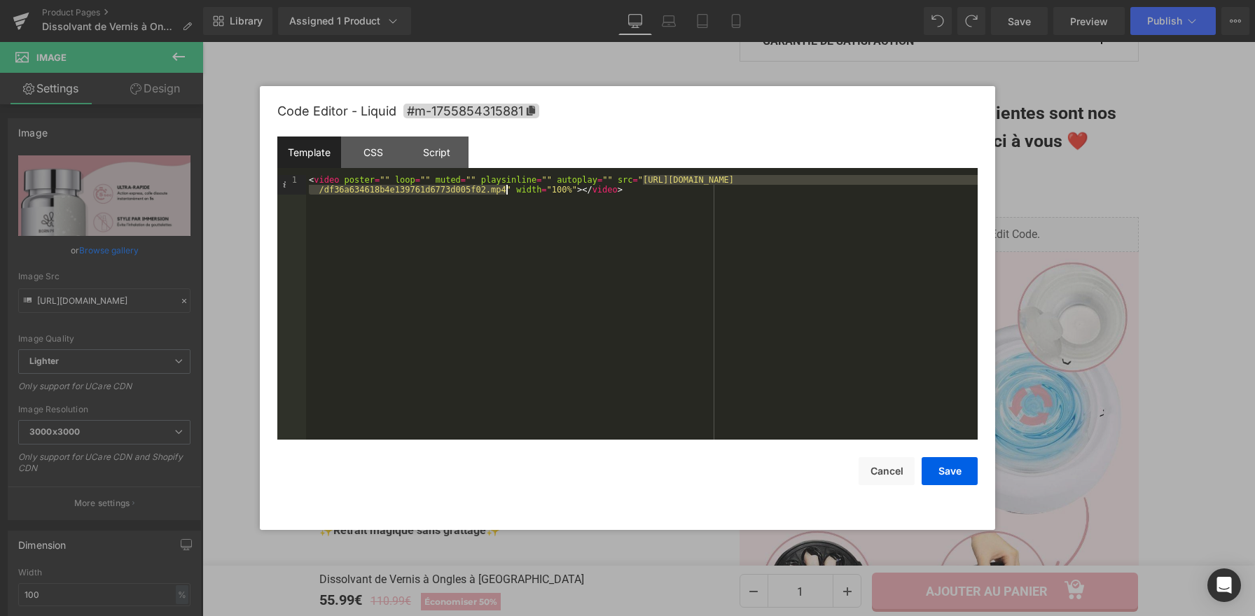
drag, startPoint x: 643, startPoint y: 181, endPoint x: 503, endPoint y: 193, distance: 140.5
click at [504, 192] on div "< video poster = "" loop = "" muted = "" playsinline = "" autoplay = "" src = "…" at bounding box center [641, 327] width 671 height 304
click at [940, 480] on button "Save" at bounding box center [949, 471] width 56 height 28
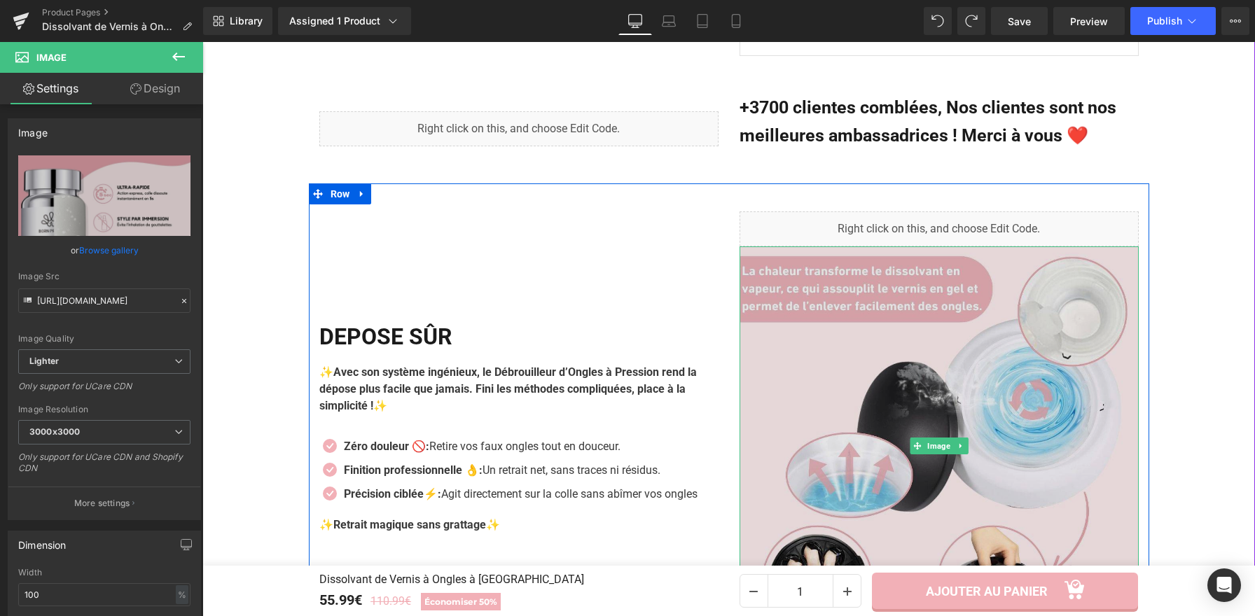
scroll to position [1539, 0]
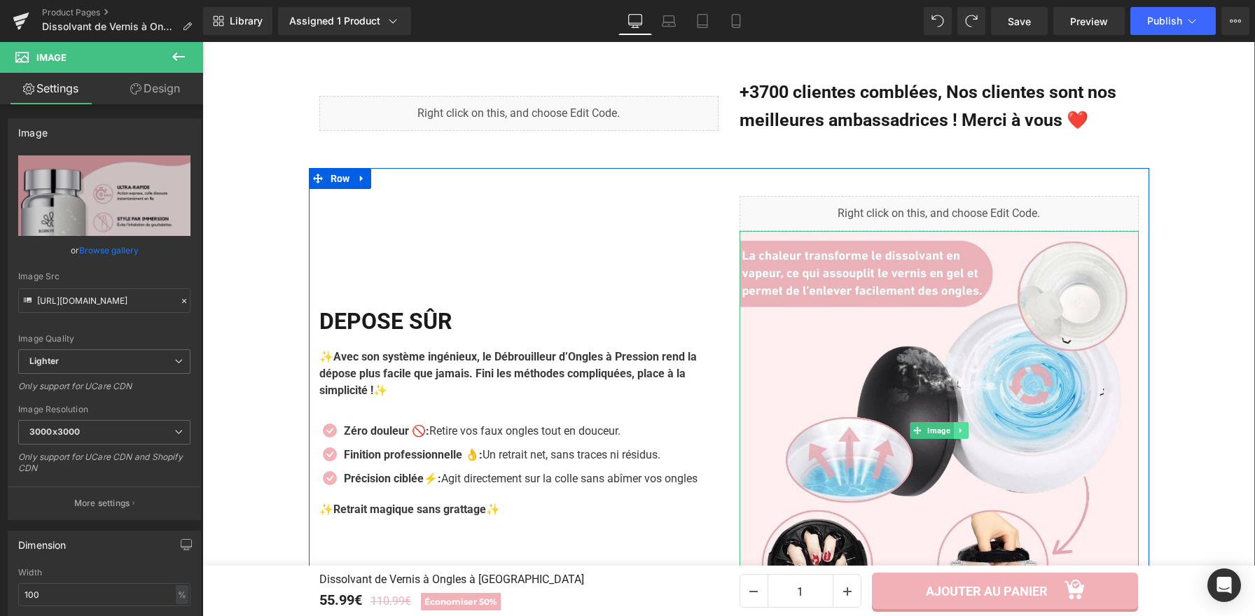
click at [956, 426] on icon at bounding box center [960, 430] width 8 height 8
click at [963, 426] on icon at bounding box center [967, 430] width 8 height 8
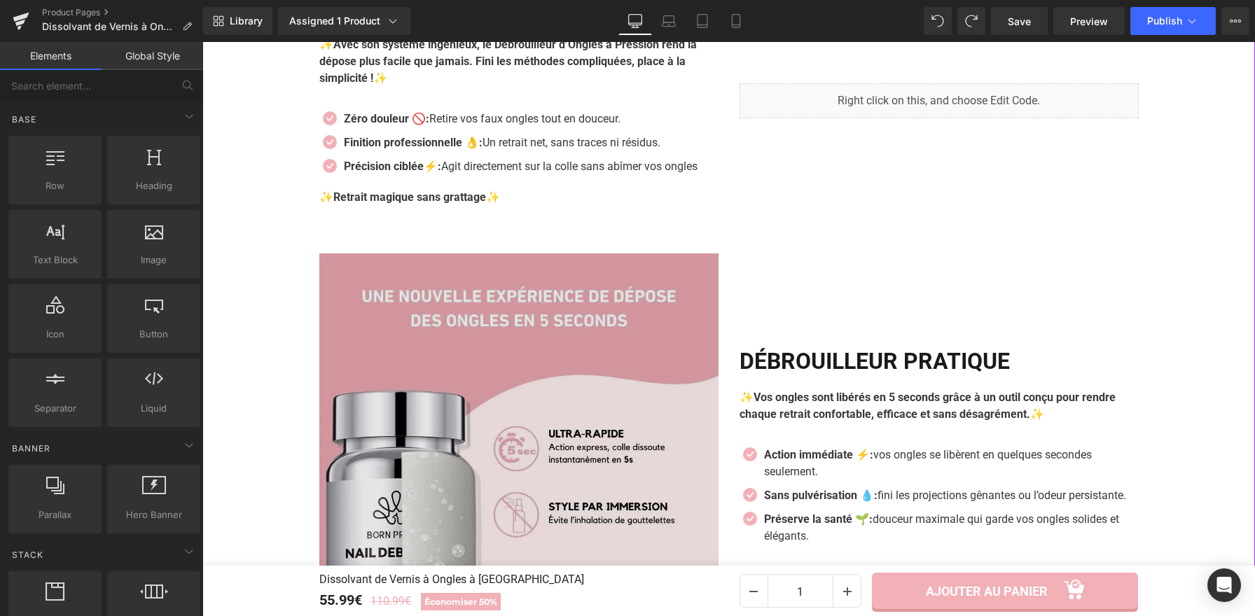
scroll to position [1740, 0]
click at [613, 365] on img at bounding box center [518, 452] width 399 height 399
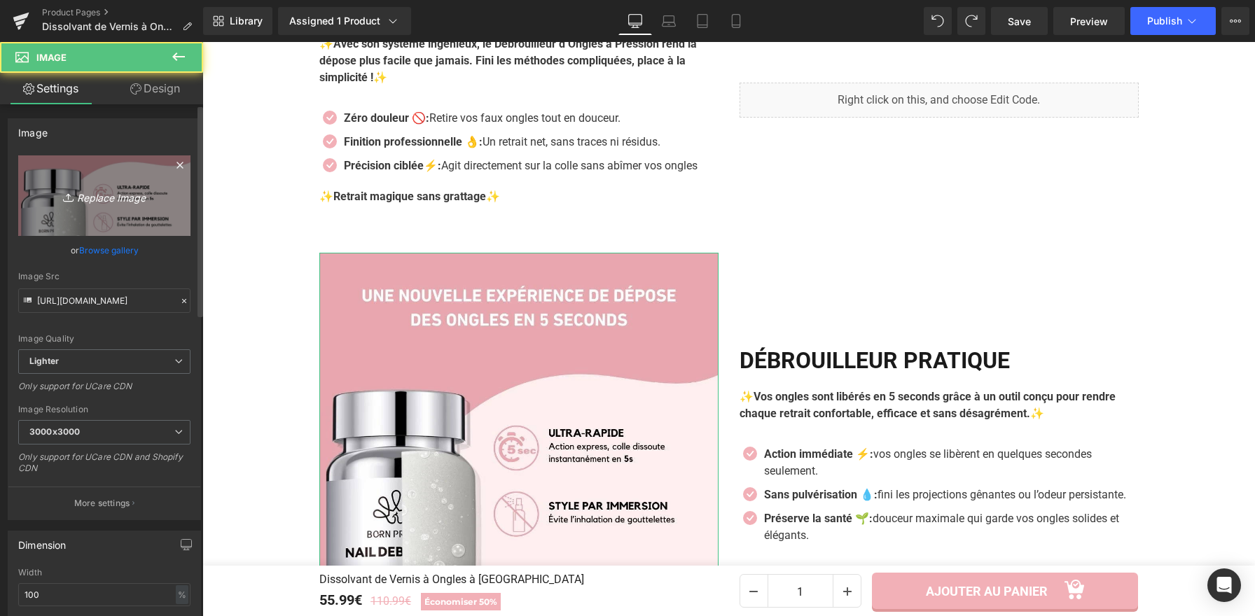
click at [130, 185] on link "Replace Image" at bounding box center [104, 195] width 172 height 81
type input "C:\fakepath\Dissolvant de Vernis à Ongles à Vapeur (3).jpg"
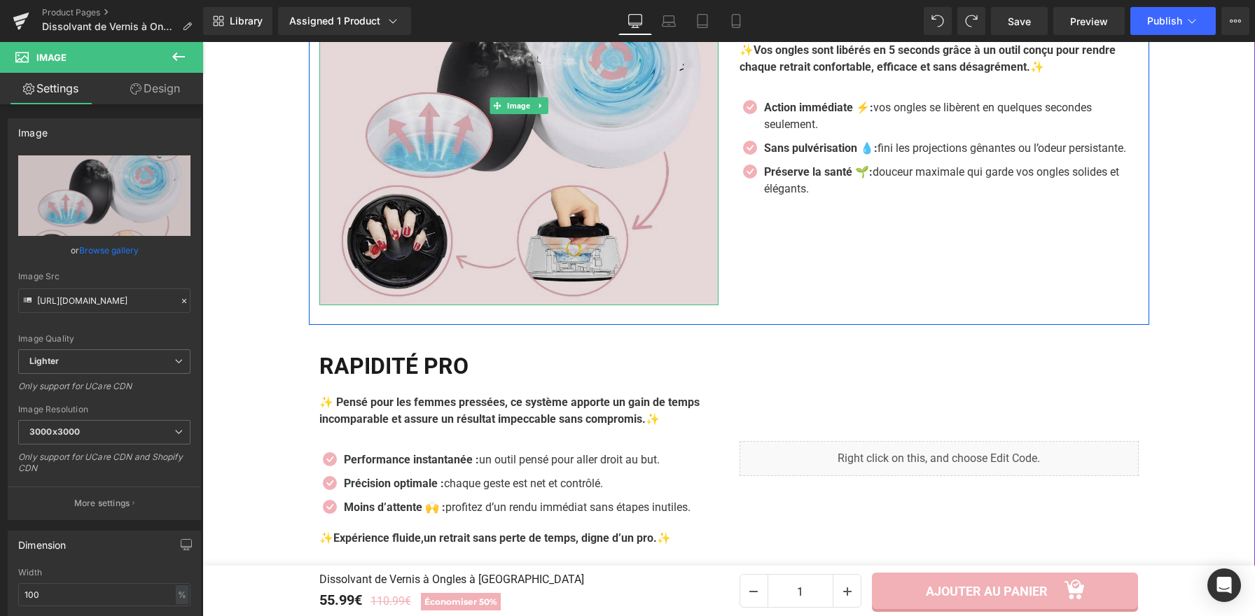
scroll to position [2077, 0]
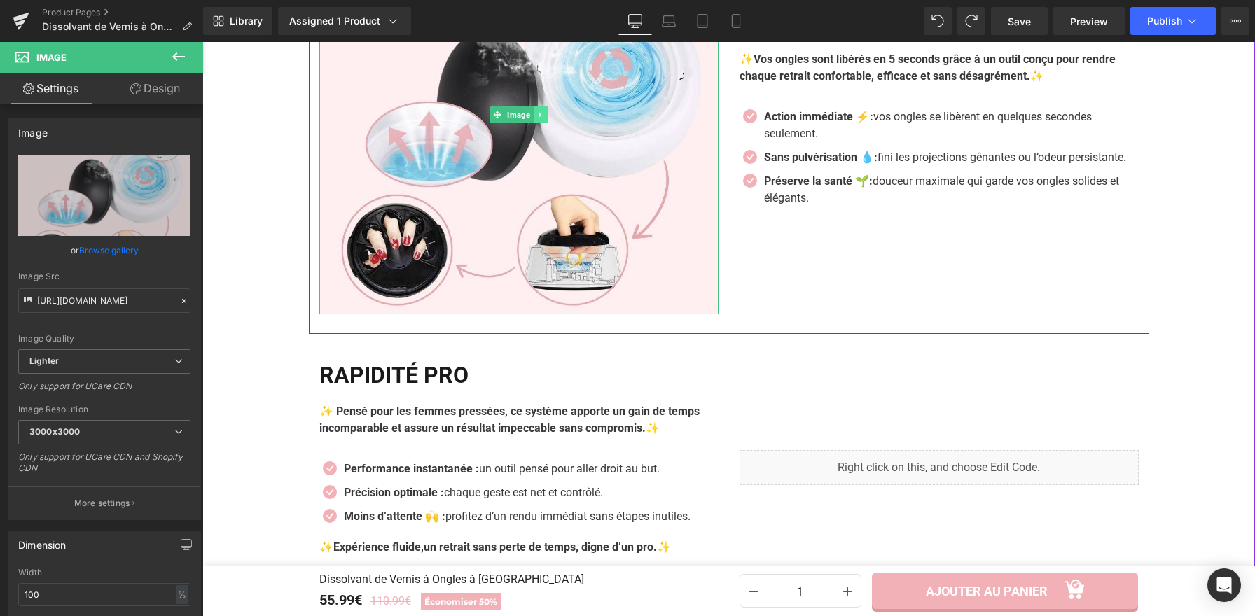
click at [536, 111] on icon at bounding box center [540, 115] width 8 height 8
click at [529, 113] on icon at bounding box center [533, 115] width 8 height 8
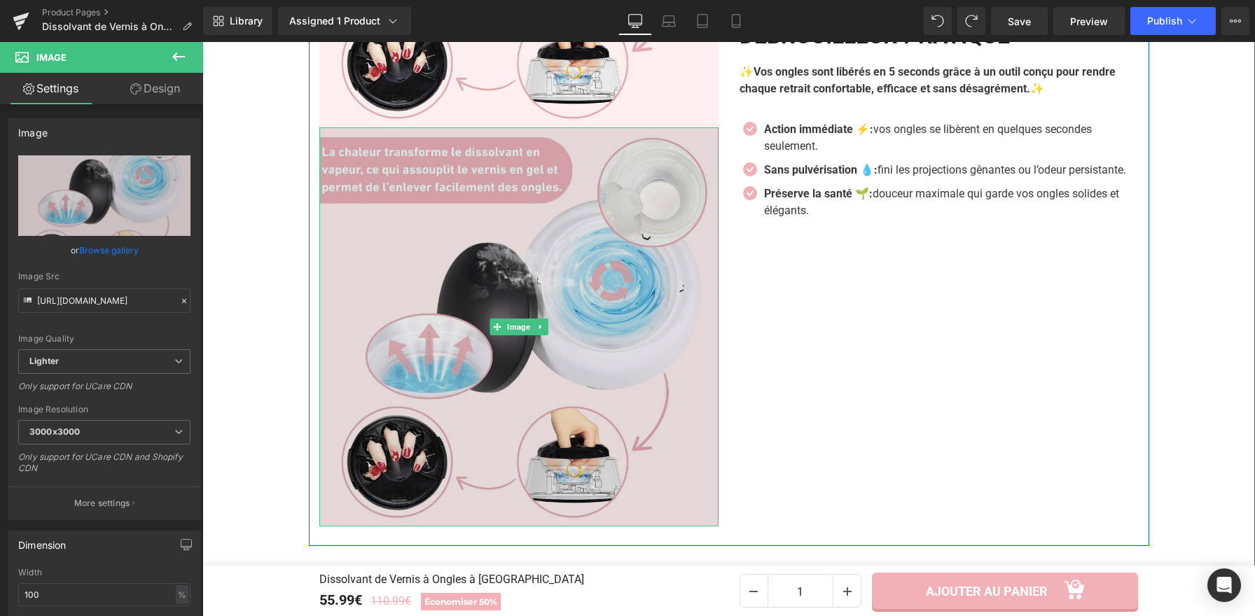
scroll to position [2318, 0]
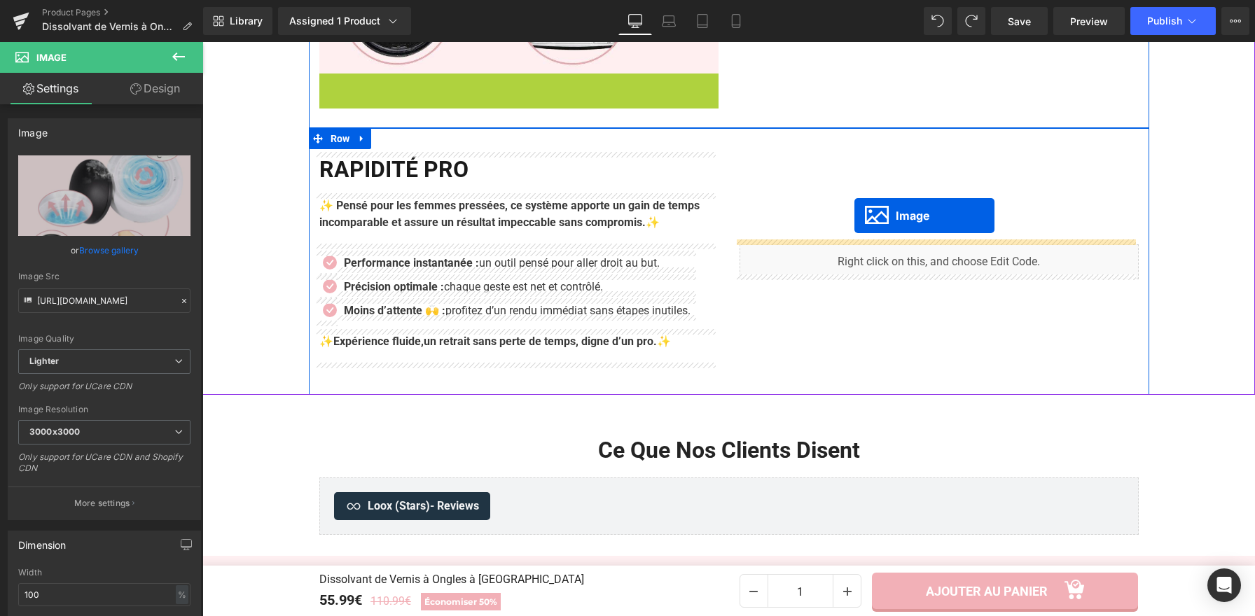
drag, startPoint x: 491, startPoint y: 270, endPoint x: 854, endPoint y: 216, distance: 366.6
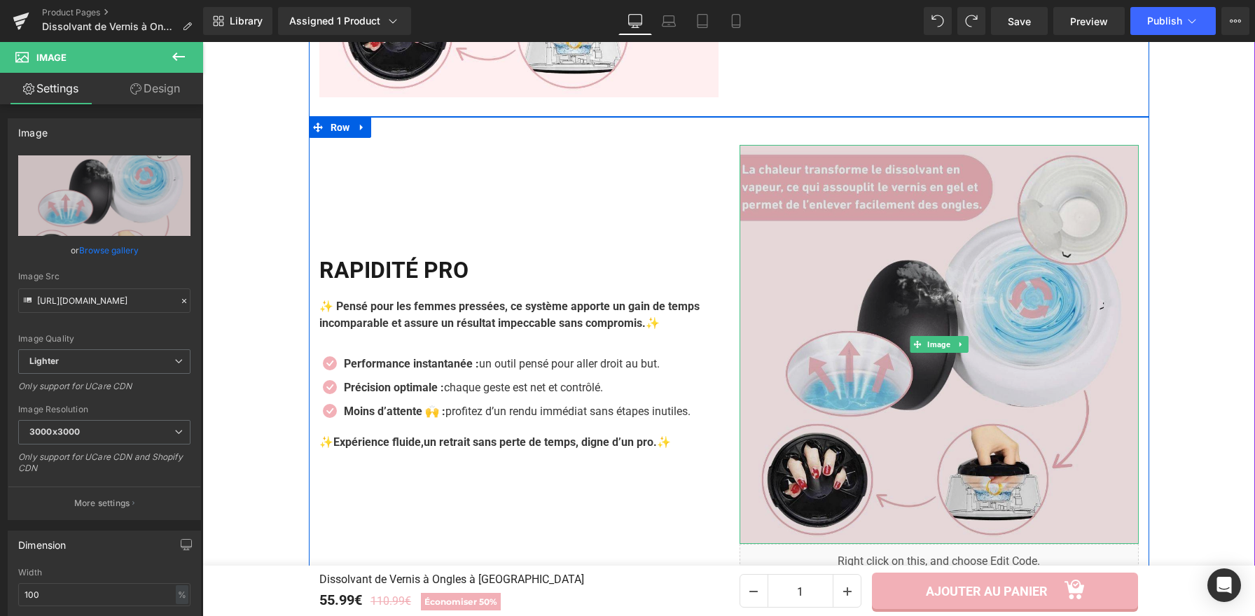
scroll to position [2280, 0]
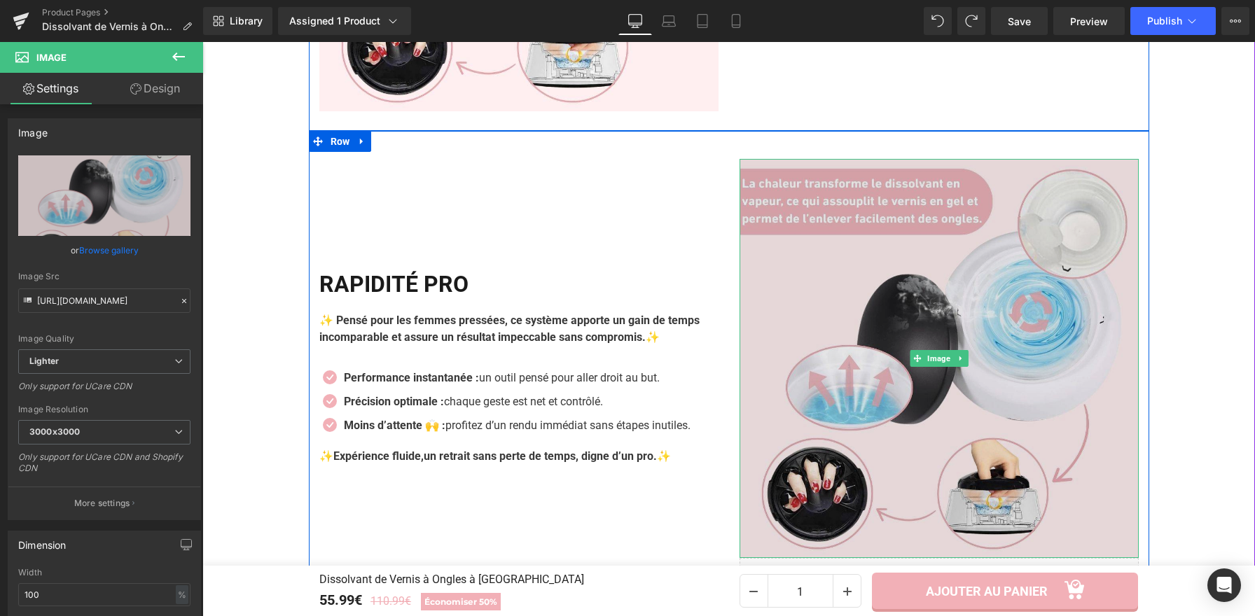
click at [898, 304] on img at bounding box center [938, 358] width 399 height 399
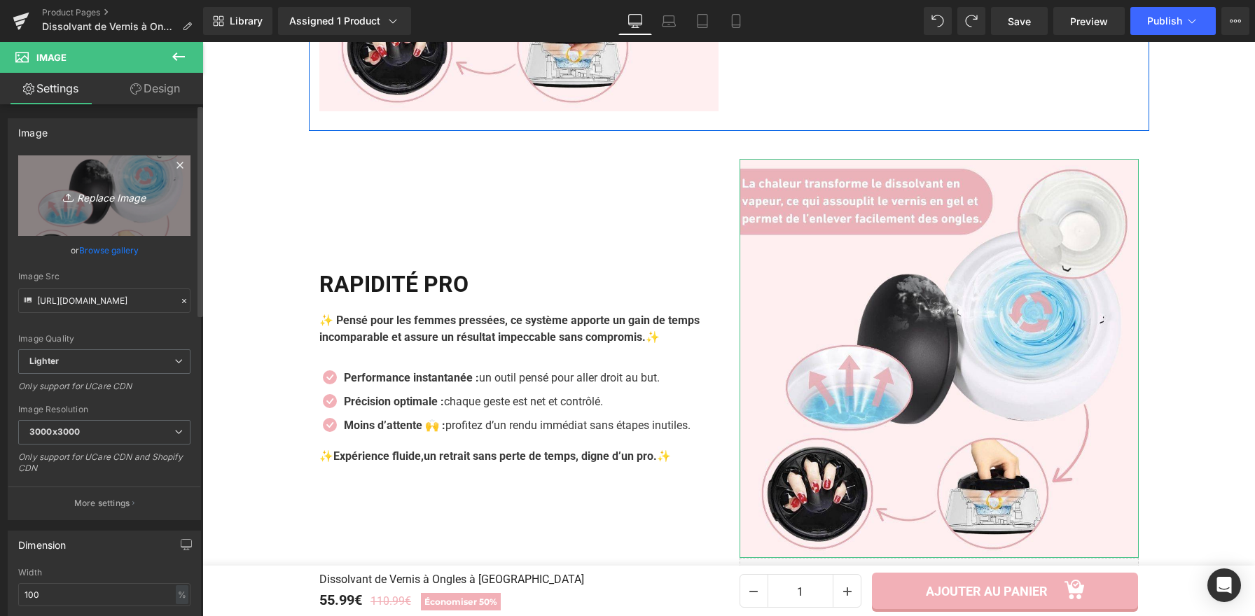
click at [131, 173] on link "Replace Image" at bounding box center [104, 195] width 172 height 81
type input "C:\fakepath\Dissolvant de Vernis à Ongles à Vapeur (4).jpg"
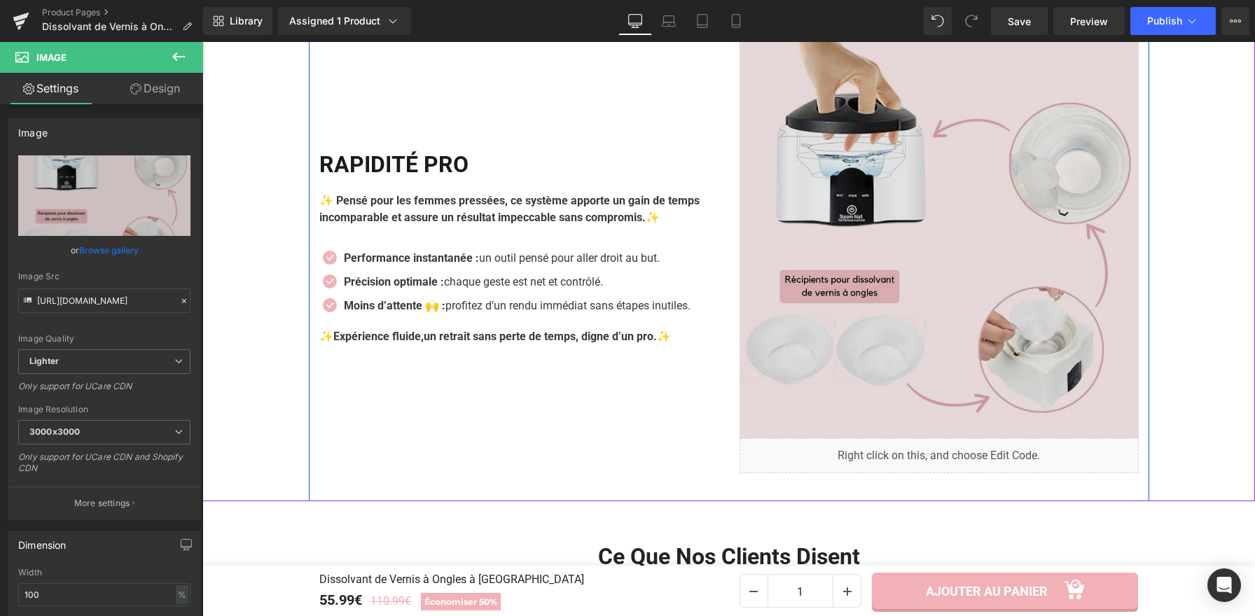
scroll to position [2377, 0]
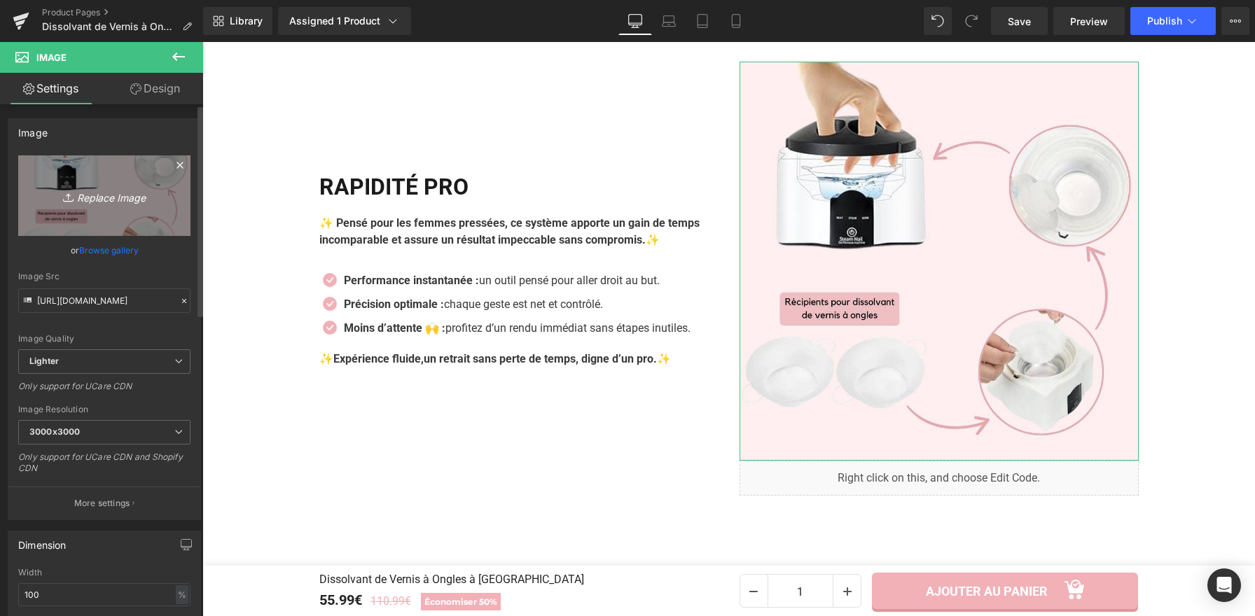
click at [116, 174] on link "Replace Image" at bounding box center [104, 195] width 172 height 81
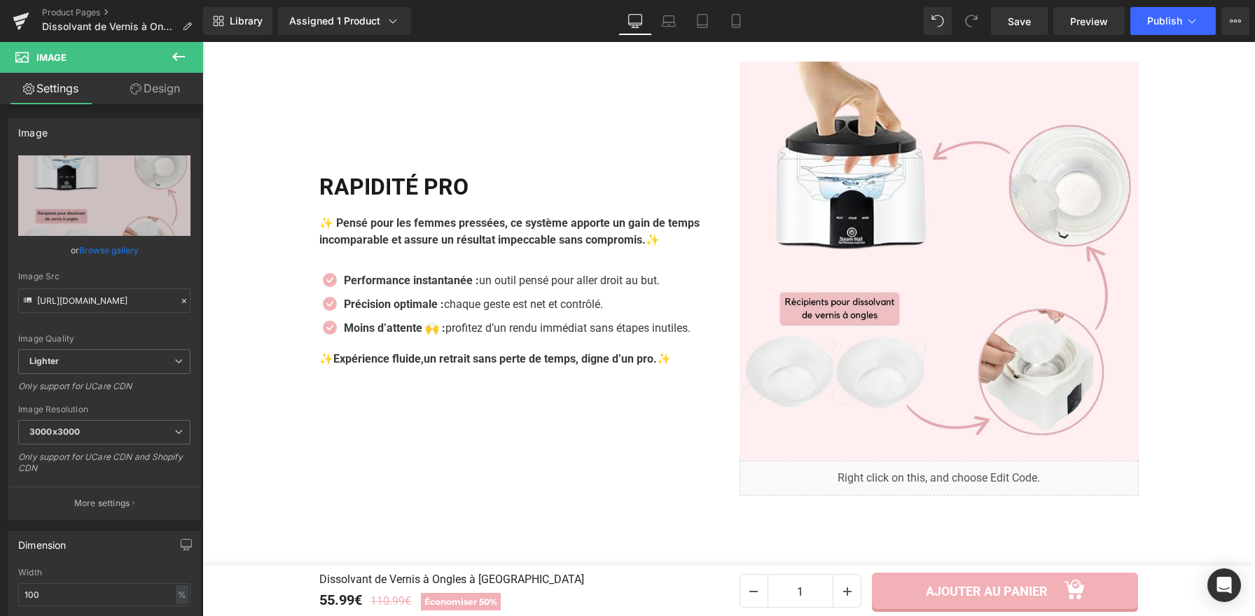
type input "C:\fakepath\Dissolvant de Vernis à Ongles à Vapeur (5).jpg"
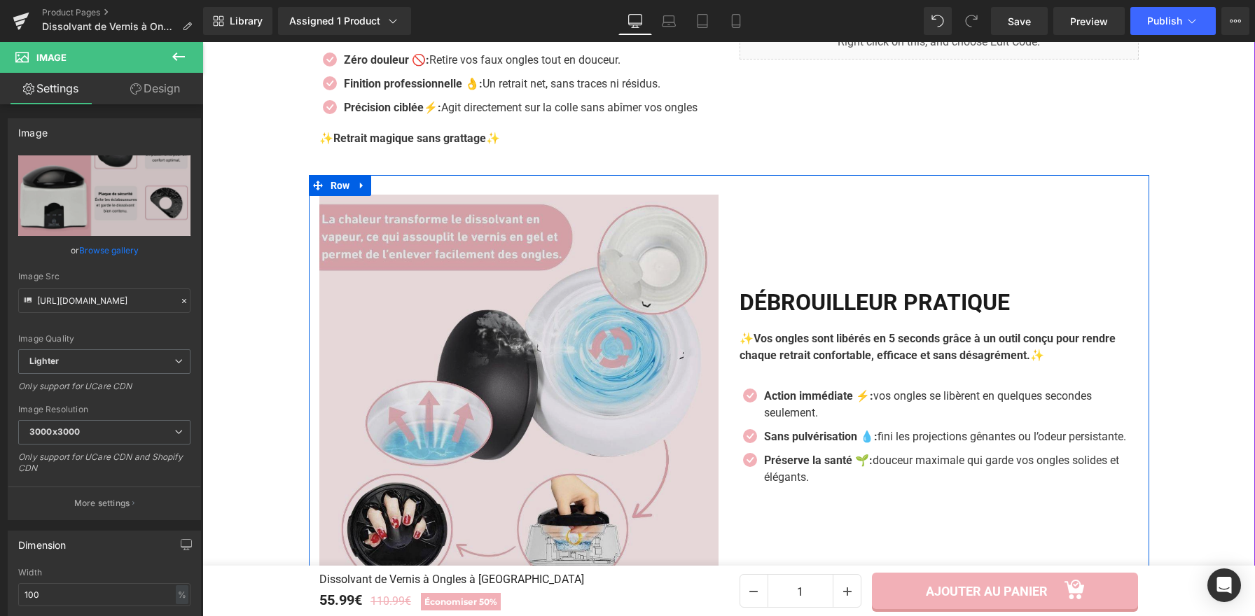
scroll to position [1797, 0]
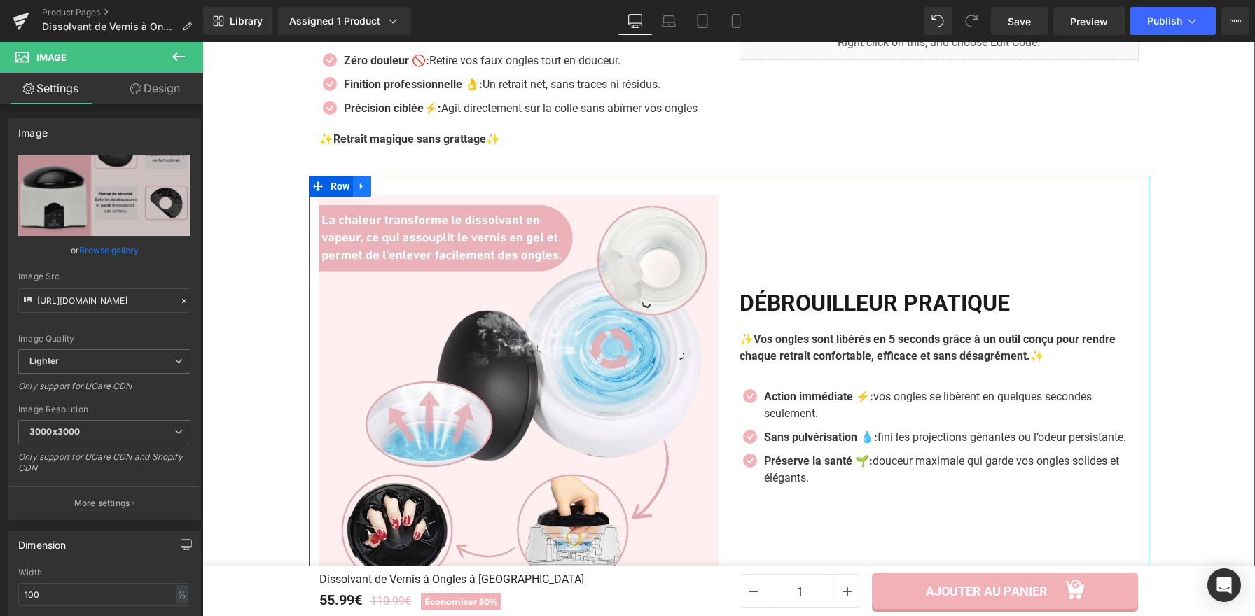
click at [358, 186] on icon at bounding box center [362, 186] width 10 height 11
click at [378, 185] on icon at bounding box center [380, 186] width 10 height 11
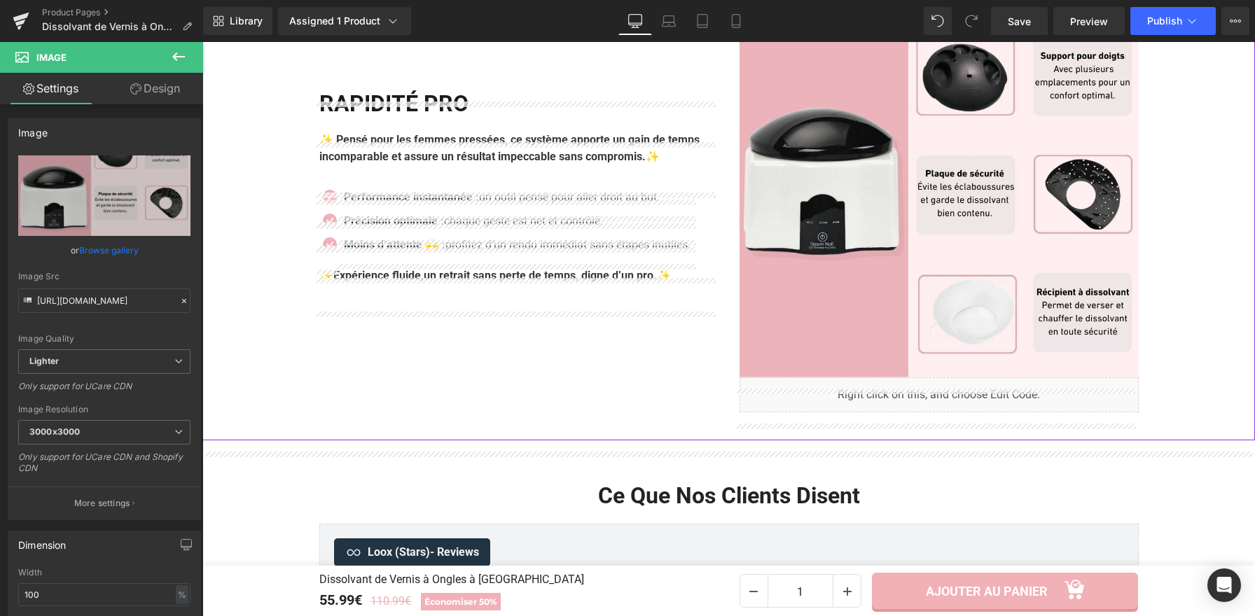
scroll to position [2499, 0]
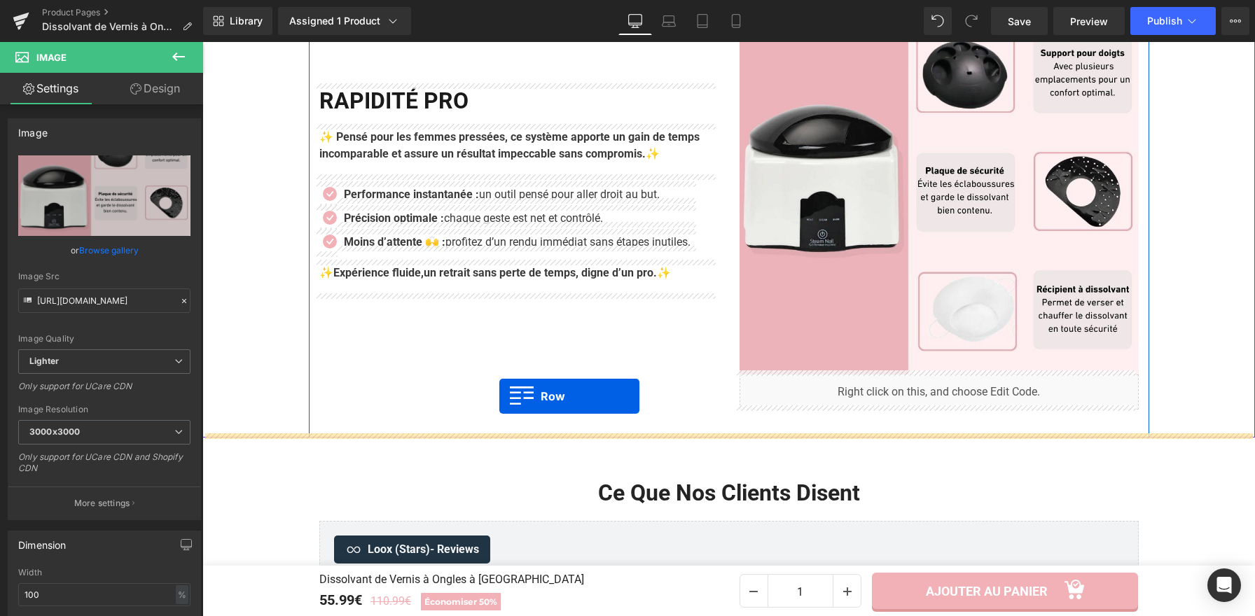
drag, startPoint x: 312, startPoint y: 106, endPoint x: 499, endPoint y: 396, distance: 344.9
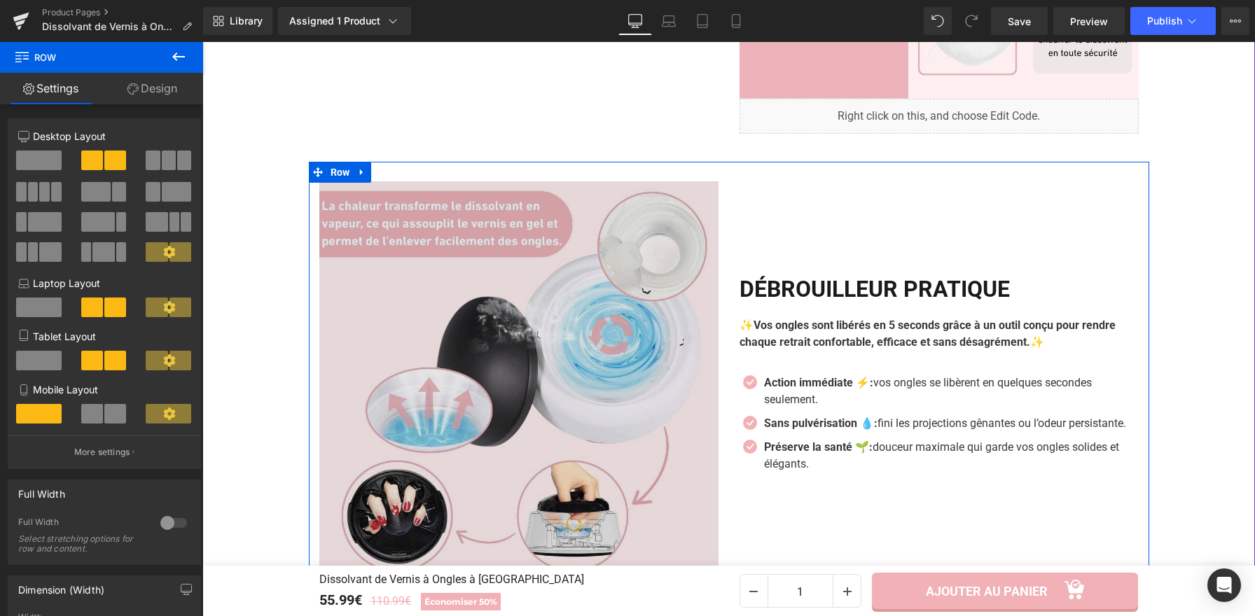
scroll to position [2740, 0]
click at [508, 312] on img at bounding box center [518, 380] width 399 height 399
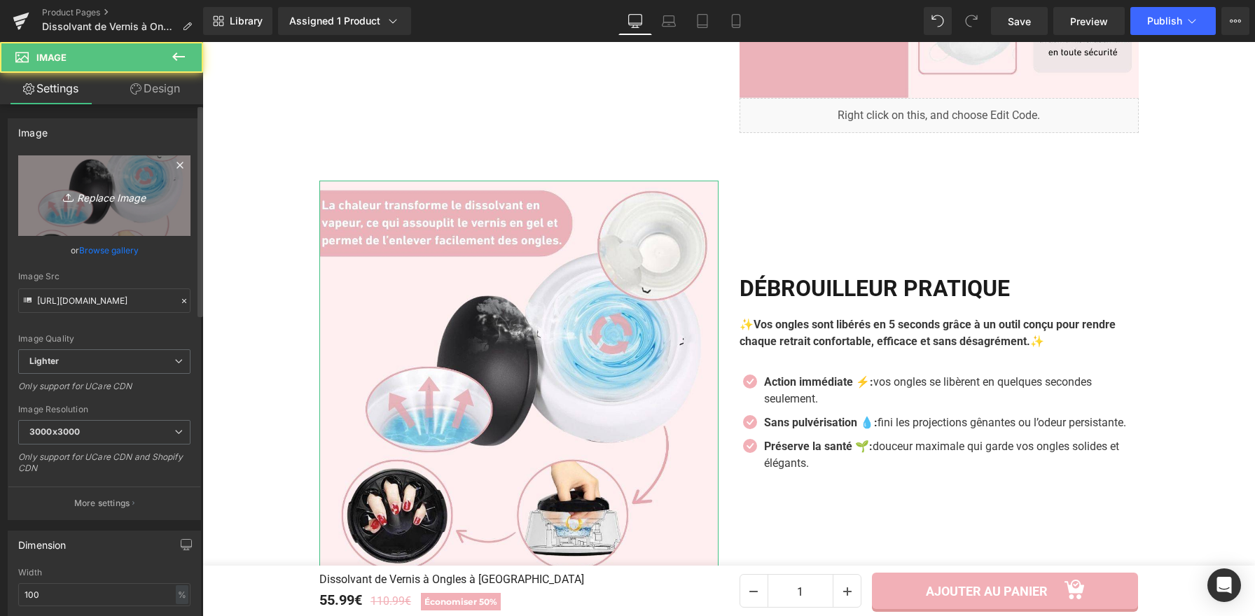
click at [113, 188] on icon "Replace Image" at bounding box center [104, 196] width 112 height 18
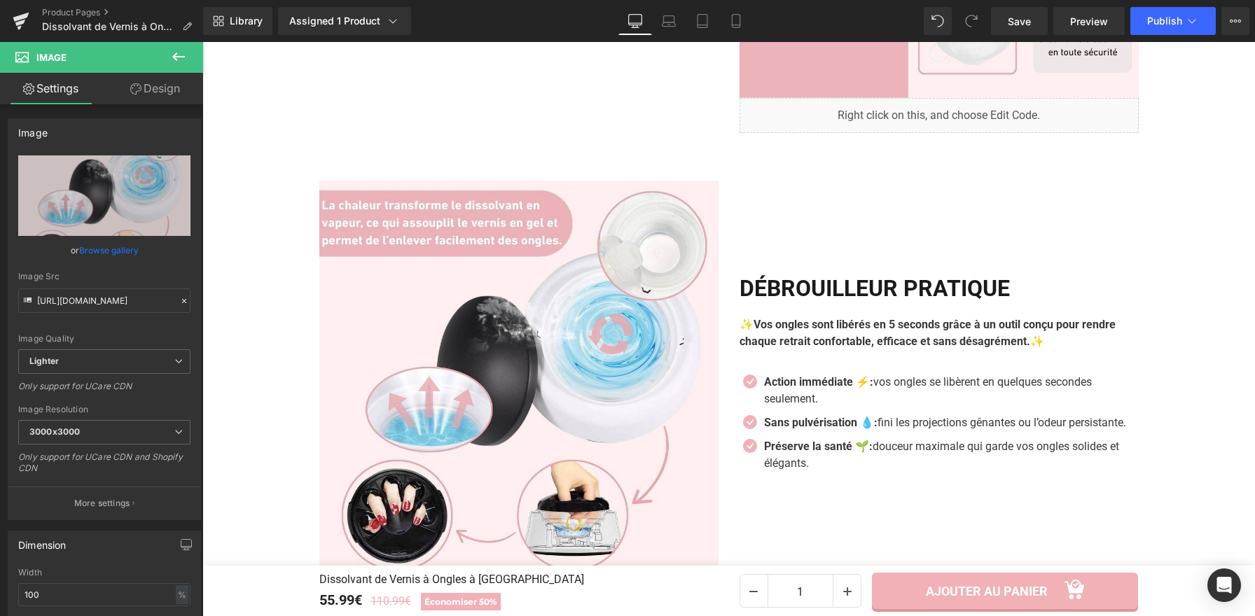
type input "C:\fakepath\Dissolvant de Vernis à Ongles à Vapeur (4).jpg"
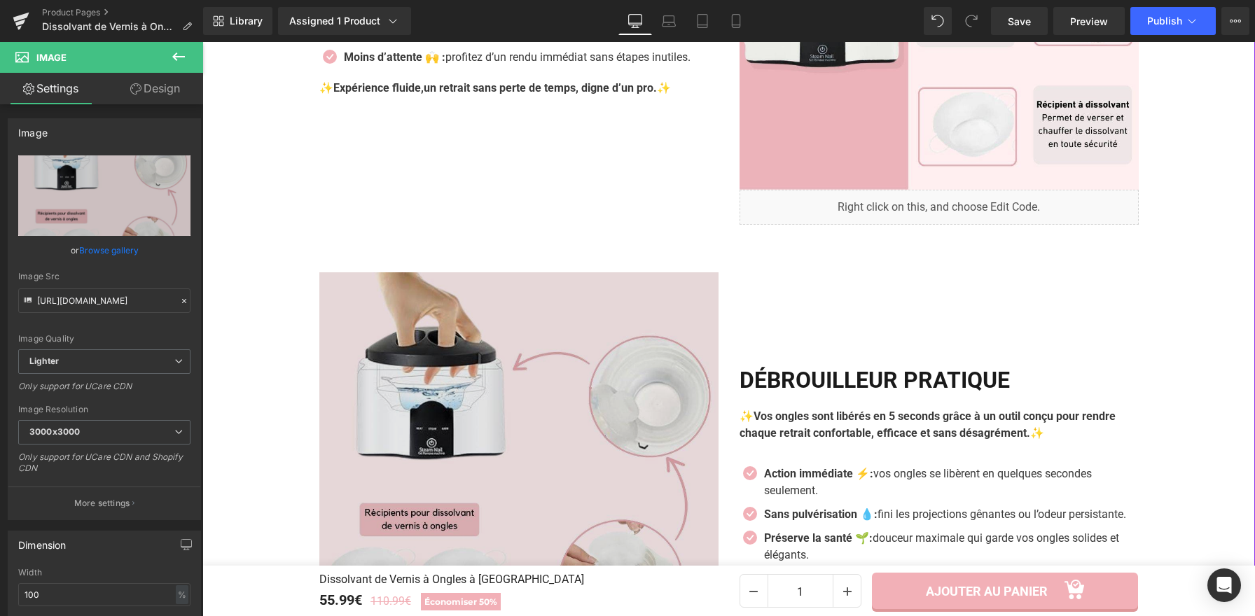
scroll to position [2023, 0]
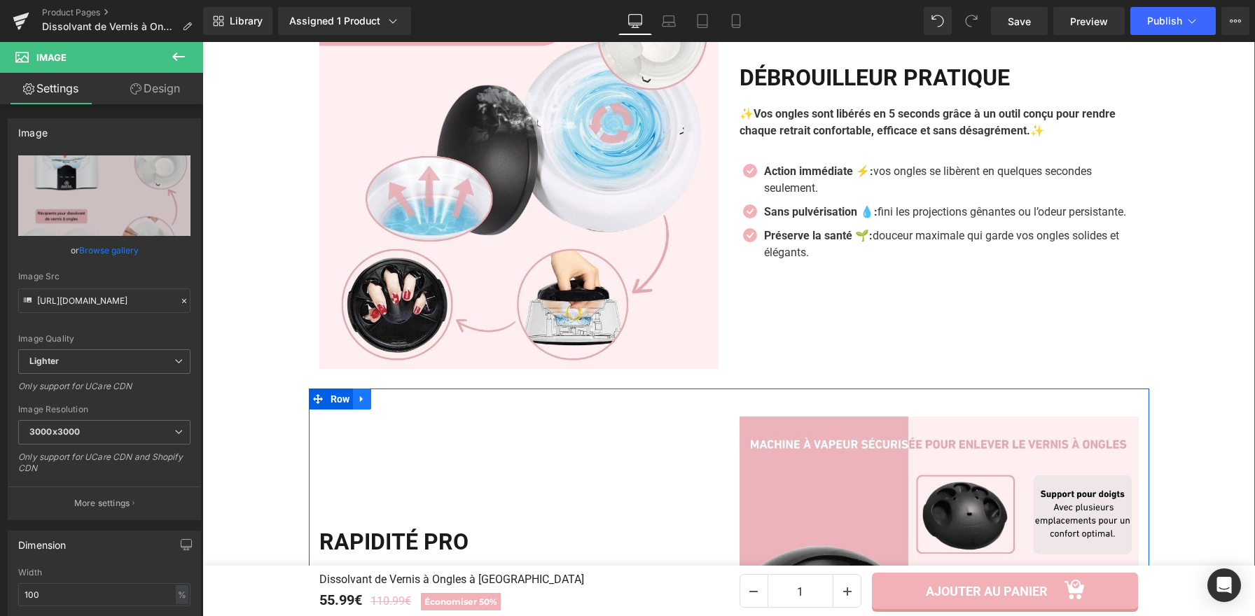
click at [361, 398] on icon at bounding box center [362, 399] width 10 height 11
click at [378, 396] on icon at bounding box center [380, 399] width 10 height 10
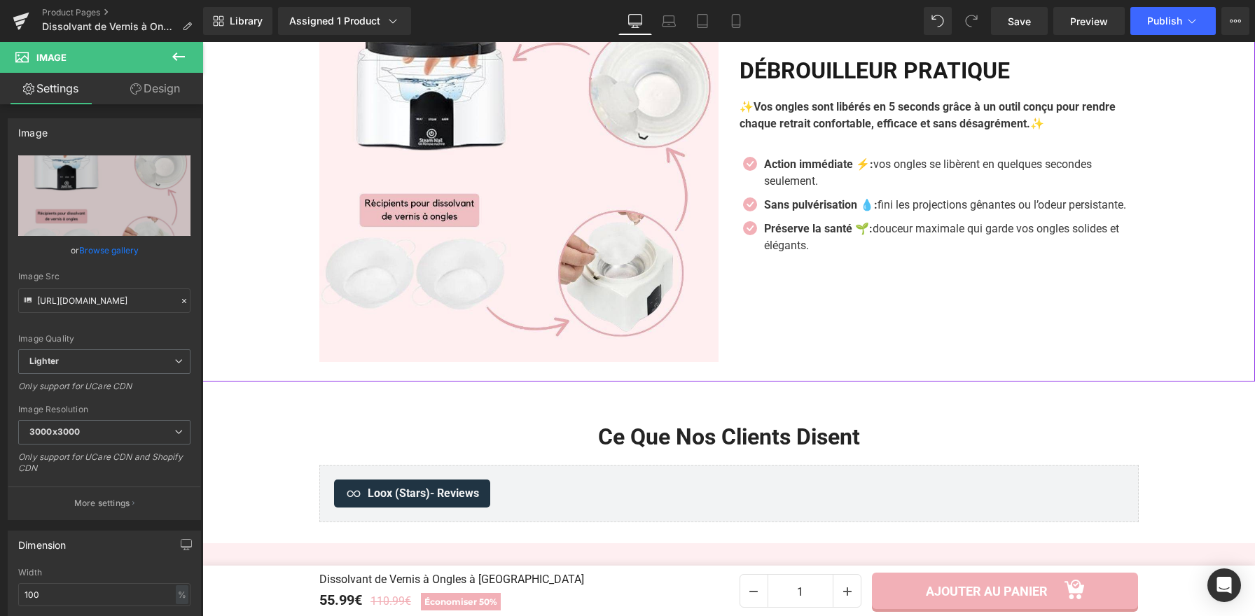
scroll to position [3004, 0]
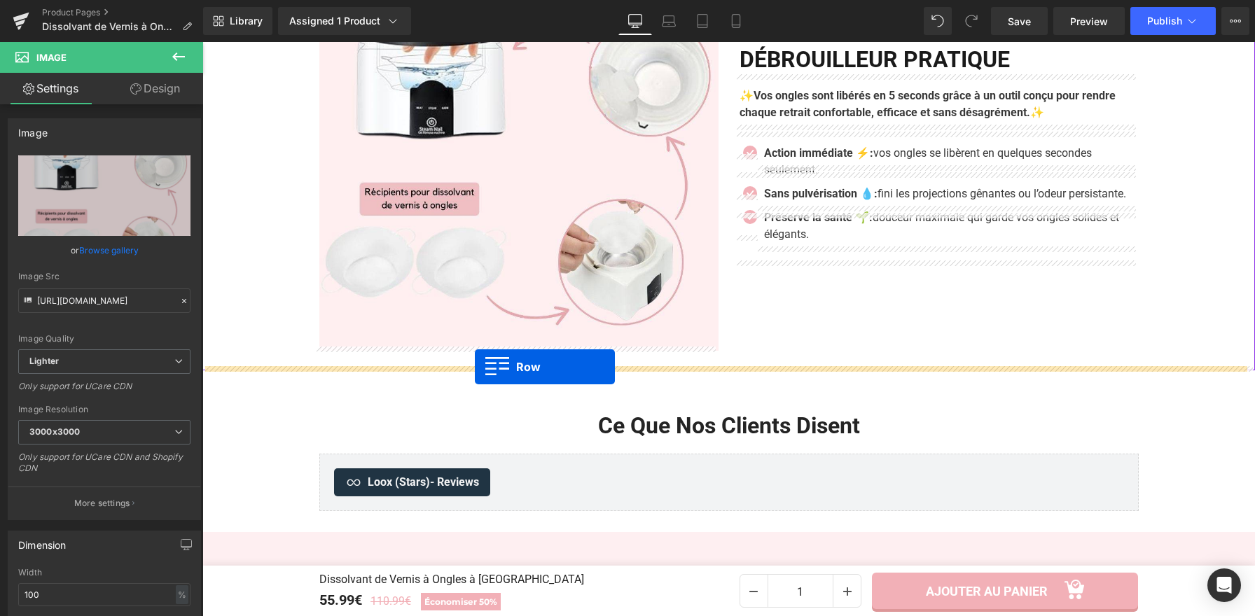
drag, startPoint x: 310, startPoint y: 104, endPoint x: 475, endPoint y: 367, distance: 310.4
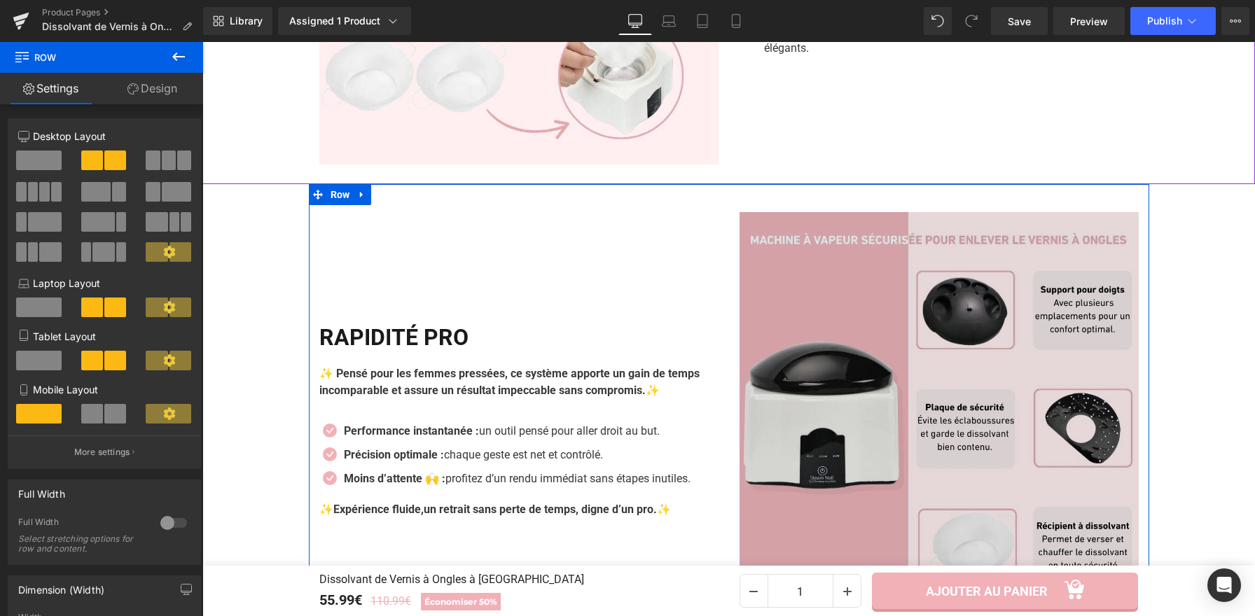
scroll to position [3212, 0]
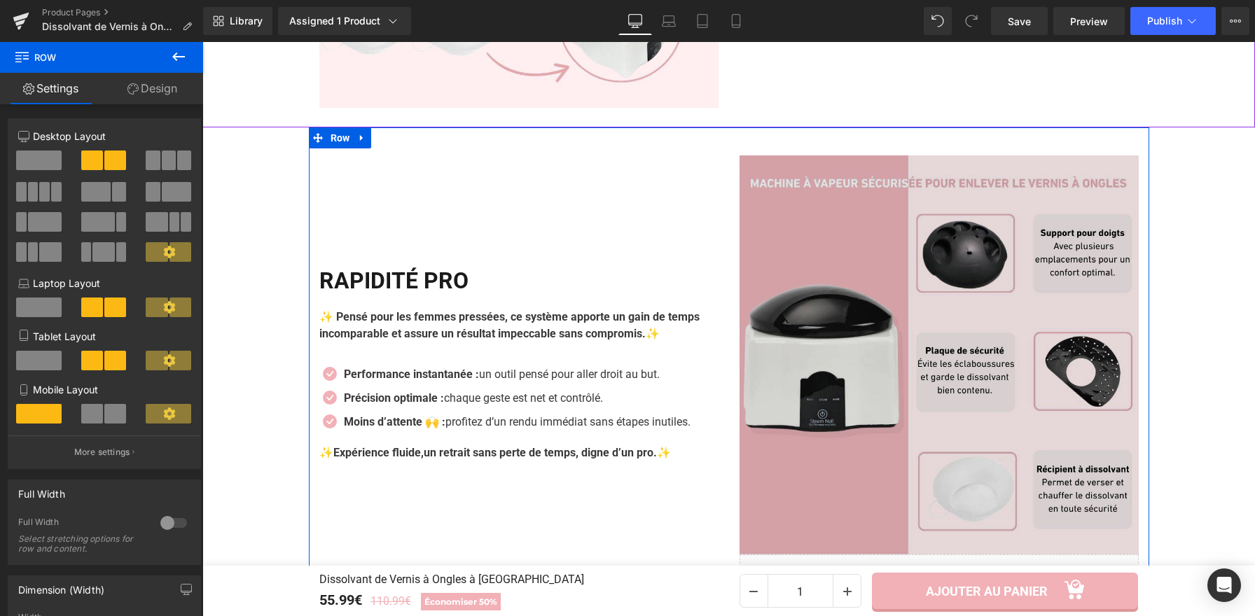
click at [811, 342] on img at bounding box center [938, 354] width 399 height 399
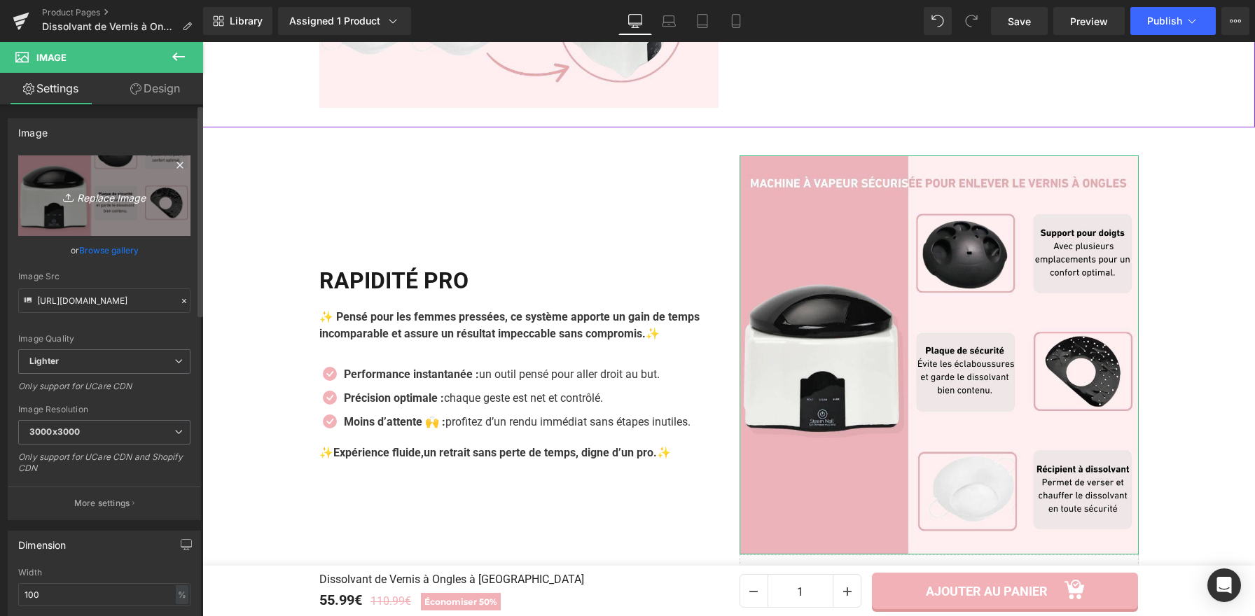
click at [76, 176] on link "Replace Image" at bounding box center [104, 195] width 172 height 81
type input "C:\fakepath\Dissolvant de Vernis à Ongles à Vapeur (7).webp"
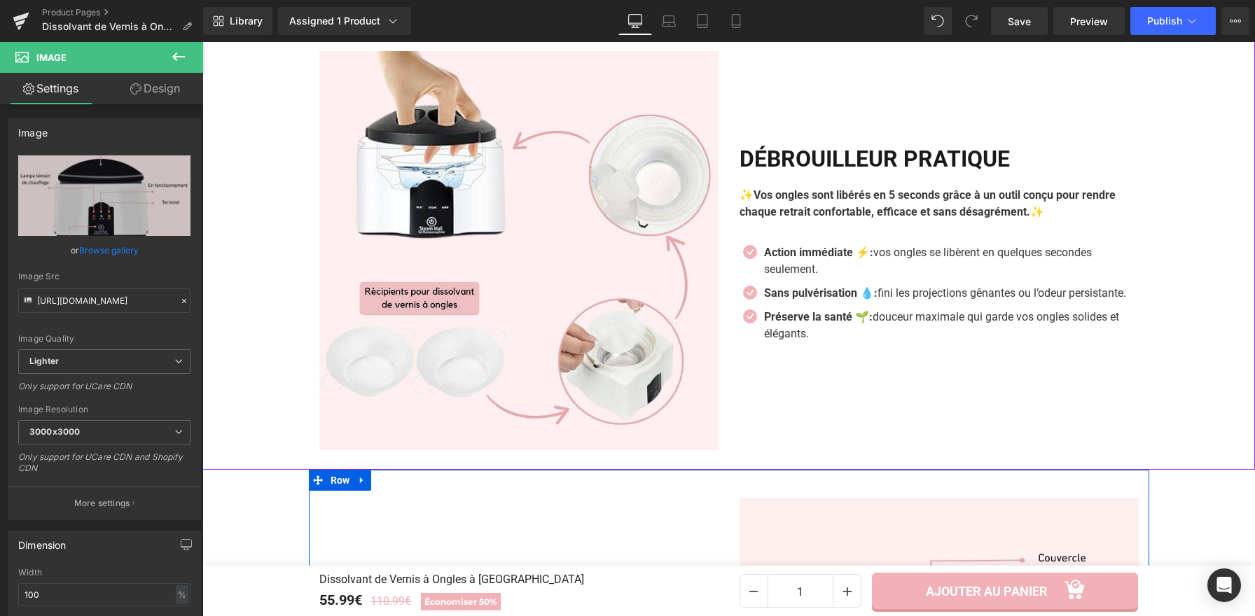
scroll to position [2846, 0]
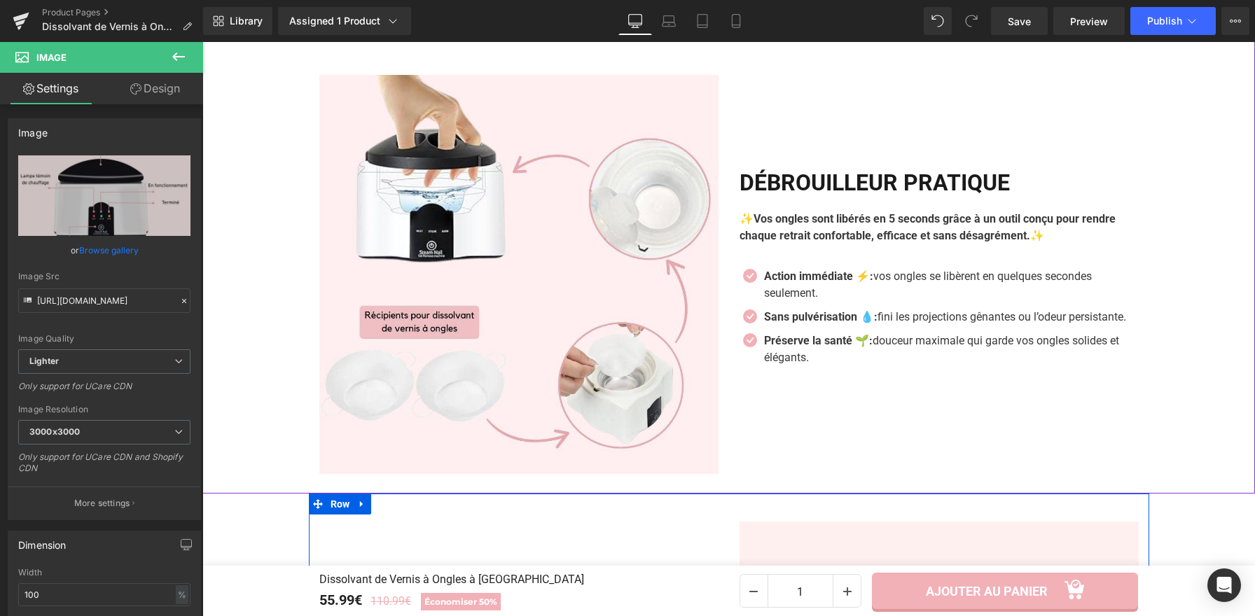
click at [549, 286] on img at bounding box center [518, 274] width 399 height 399
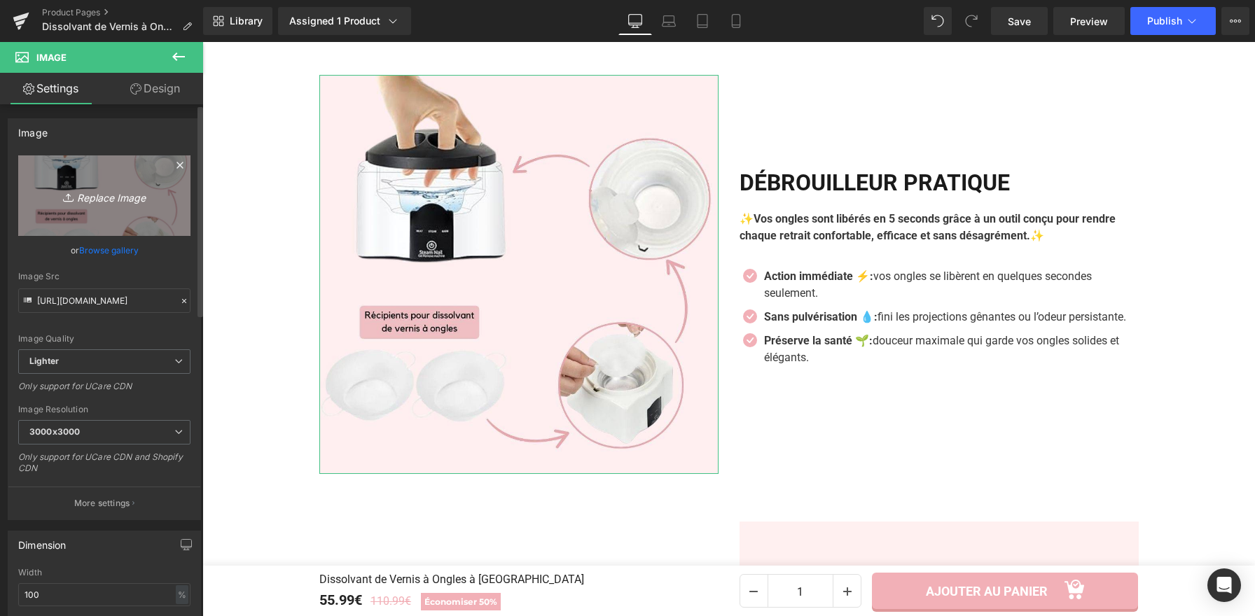
click at [109, 177] on link "Replace Image" at bounding box center [104, 195] width 172 height 81
type input "C:\fakepath\Dissolvant de Vernis à Ongles à Vapeur (4).webp"
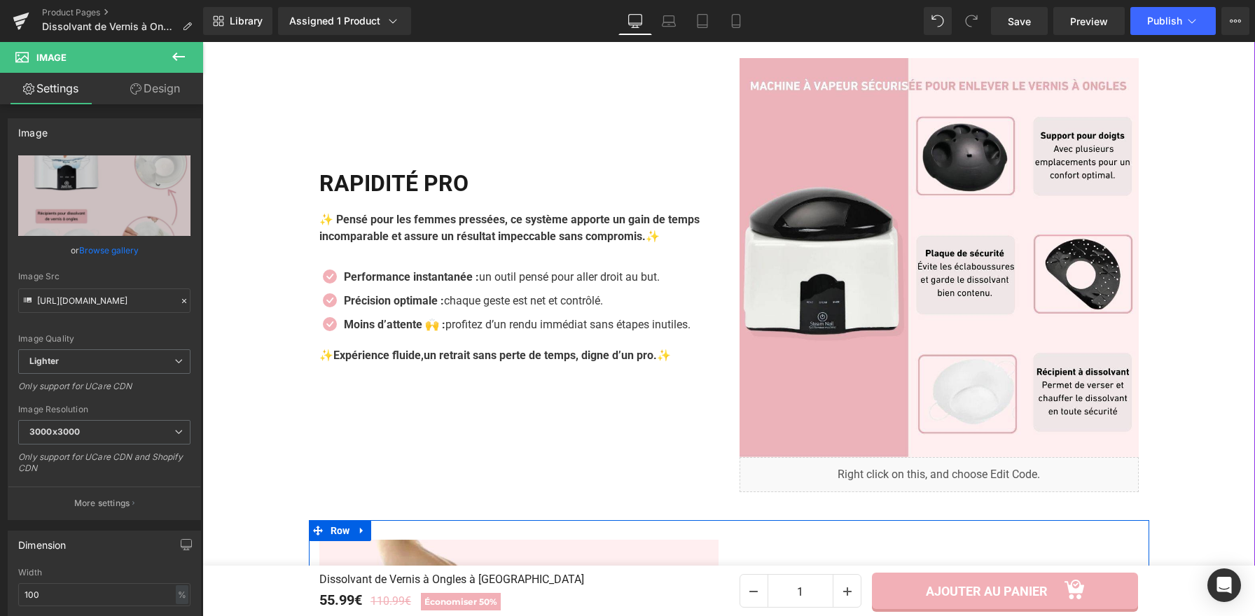
scroll to position [2314, 0]
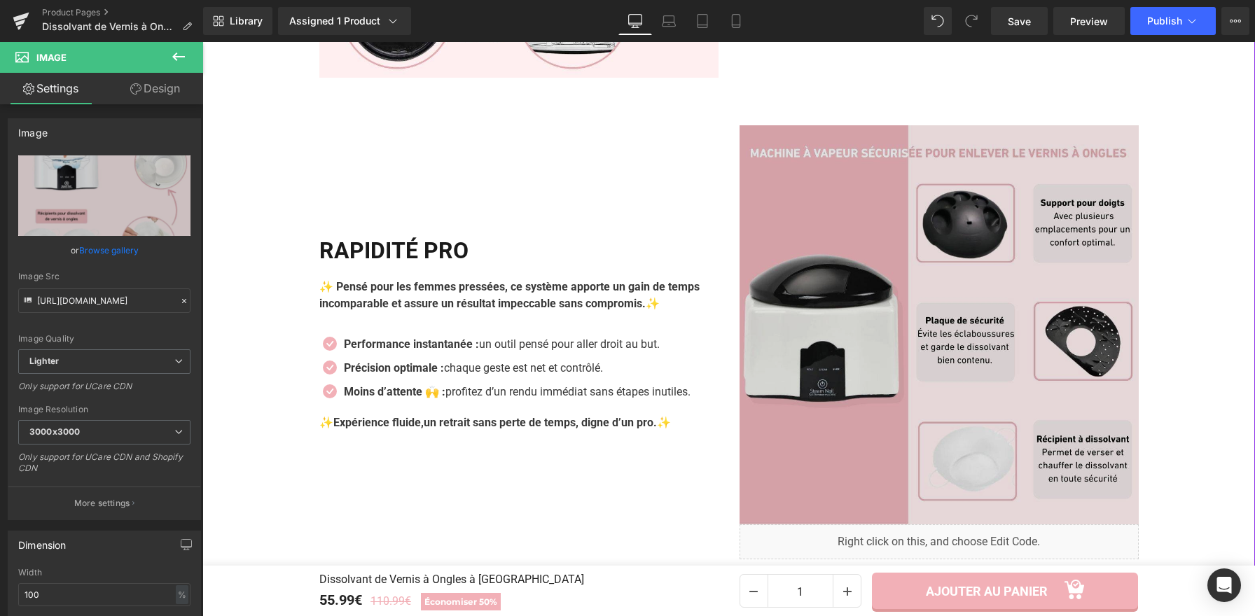
click at [995, 417] on img at bounding box center [938, 324] width 399 height 399
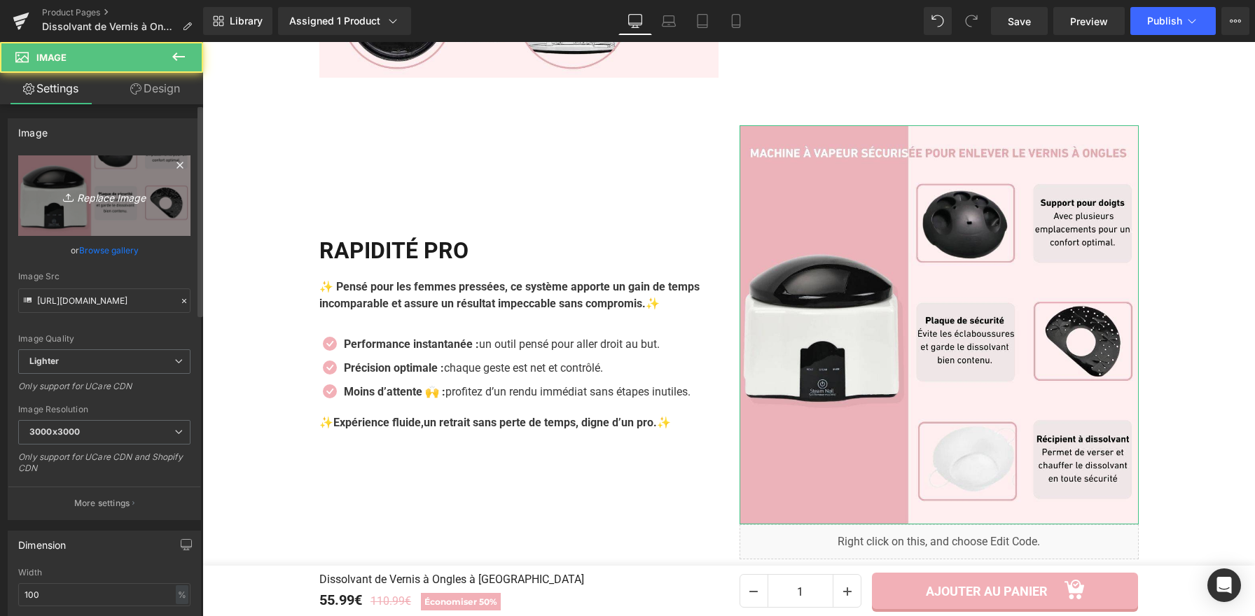
click at [131, 182] on link "Replace Image" at bounding box center [104, 195] width 172 height 81
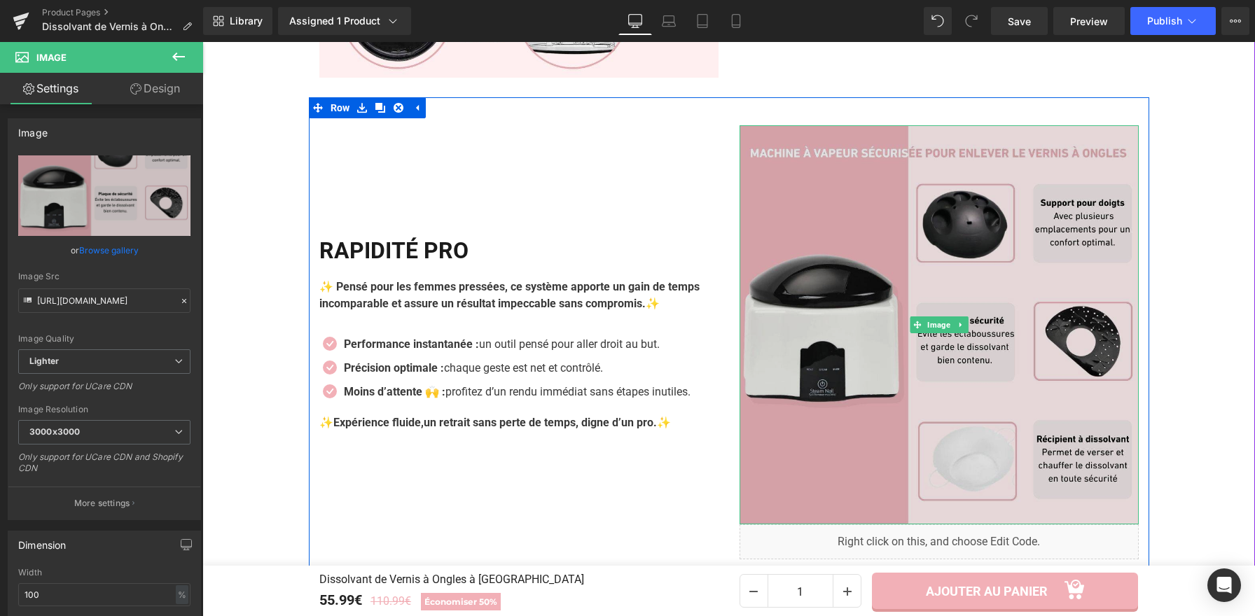
click at [902, 257] on img at bounding box center [938, 324] width 399 height 399
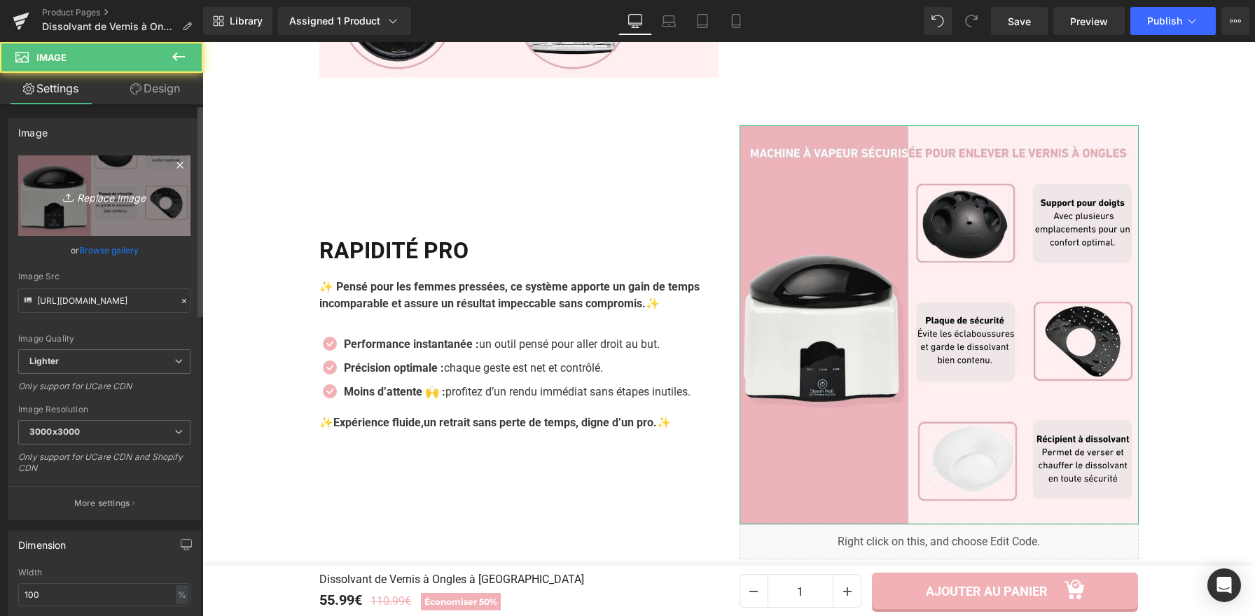
click at [99, 170] on link "Replace Image" at bounding box center [104, 195] width 172 height 81
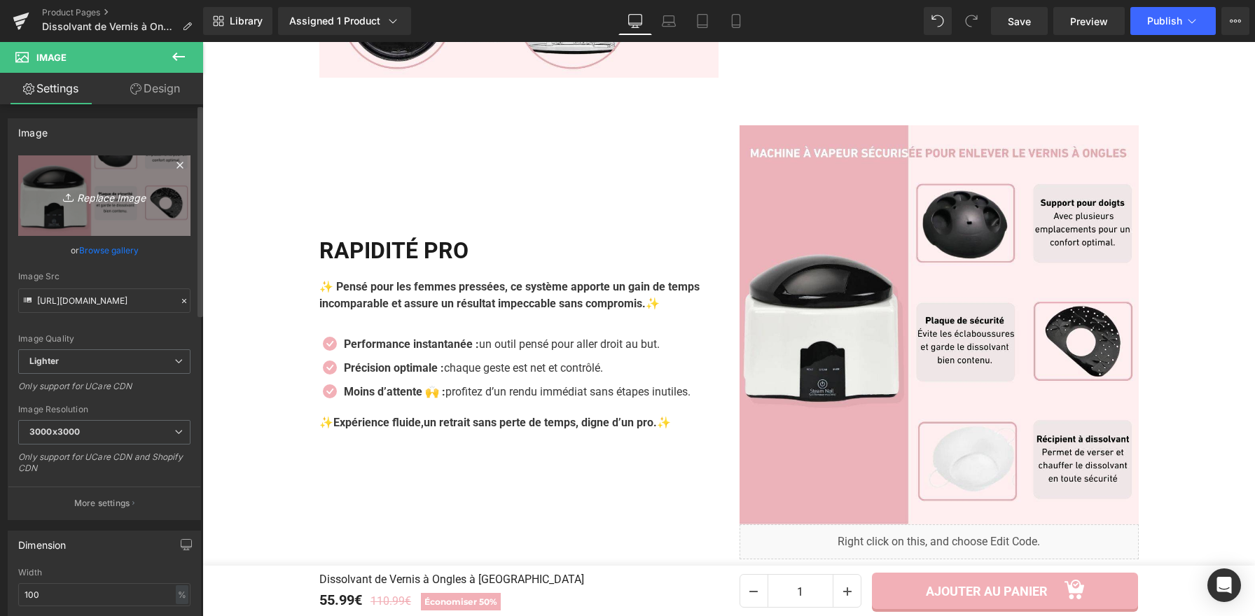
type input "C:\fakepath\Dissolvant de Vernis à Ongles à Vapeur (6).webp"
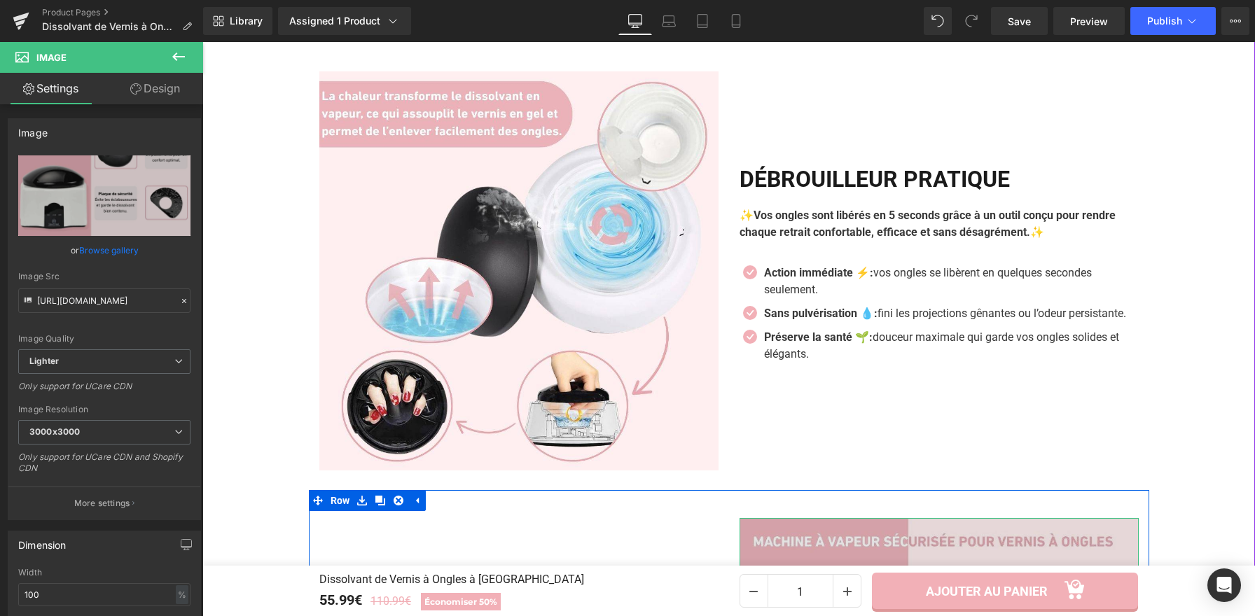
scroll to position [1952, 0]
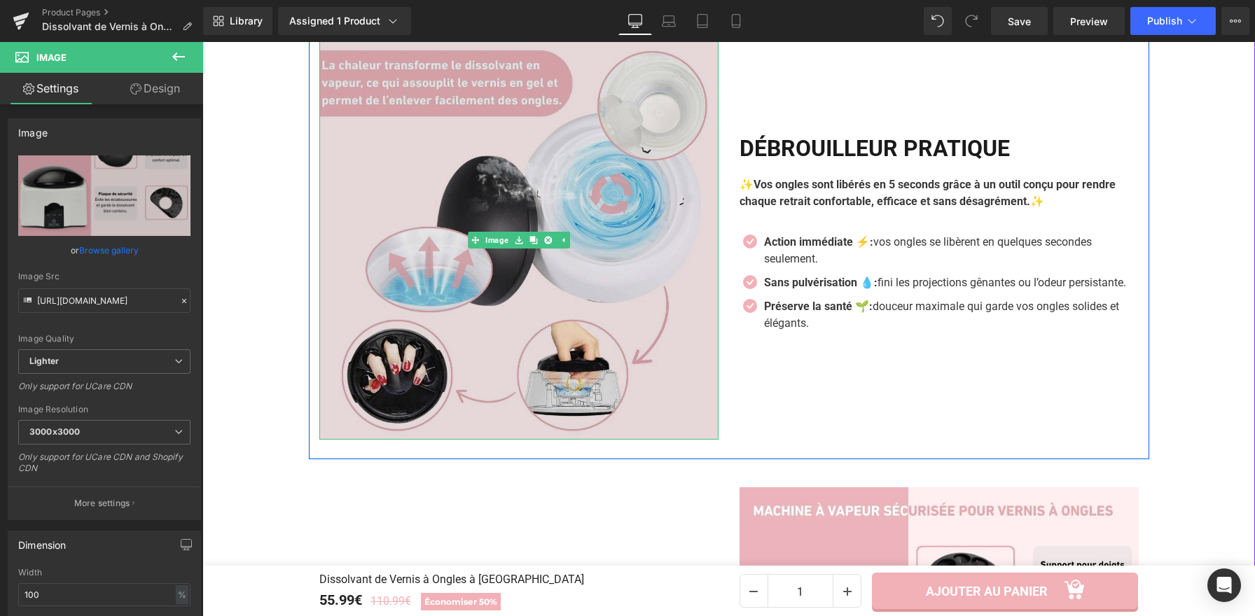
click at [594, 287] on img at bounding box center [518, 240] width 399 height 399
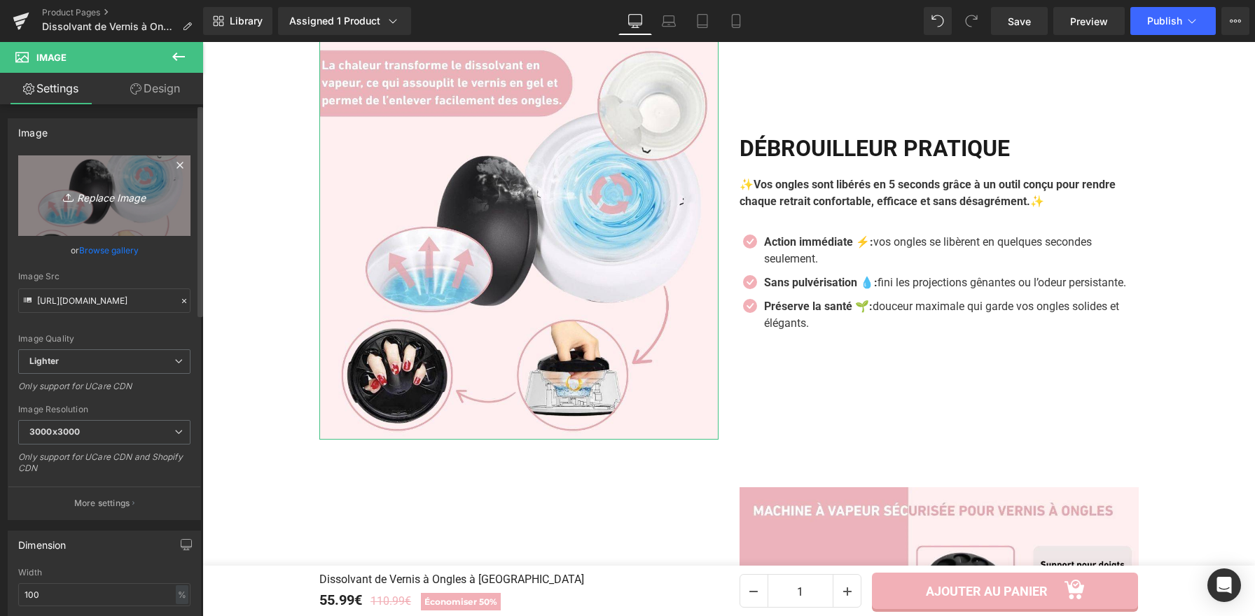
click at [85, 176] on link "Replace Image" at bounding box center [104, 195] width 172 height 81
type input "C:\fakepath\Dissolvant de Vernis à Ongles à Vapeur (3).webp"
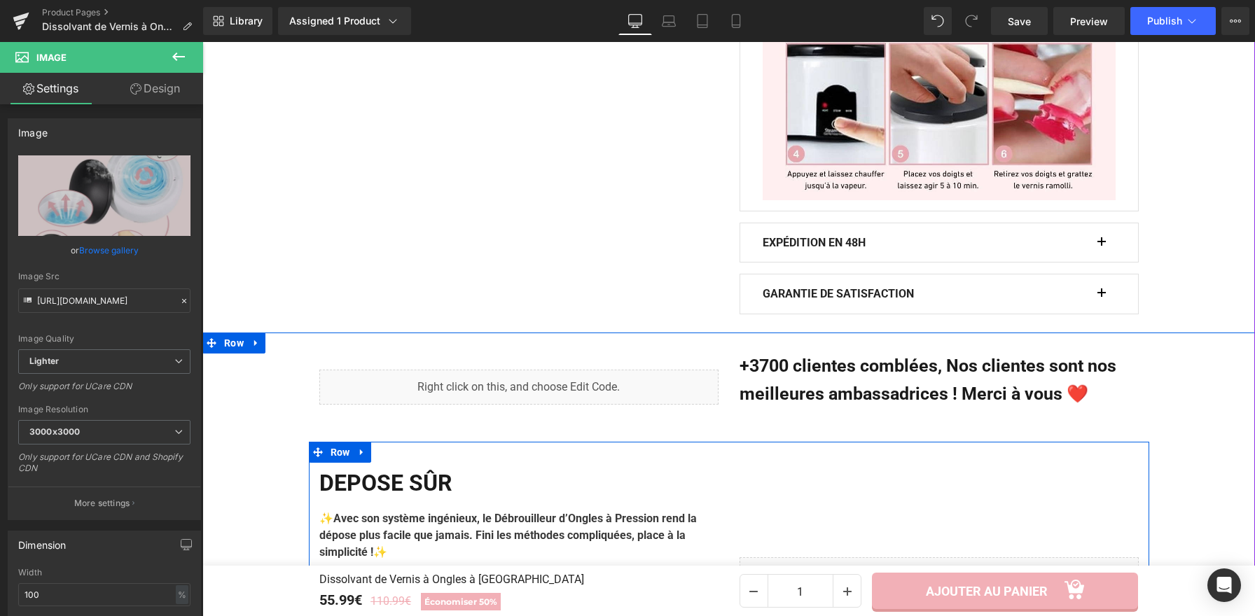
scroll to position [940, 0]
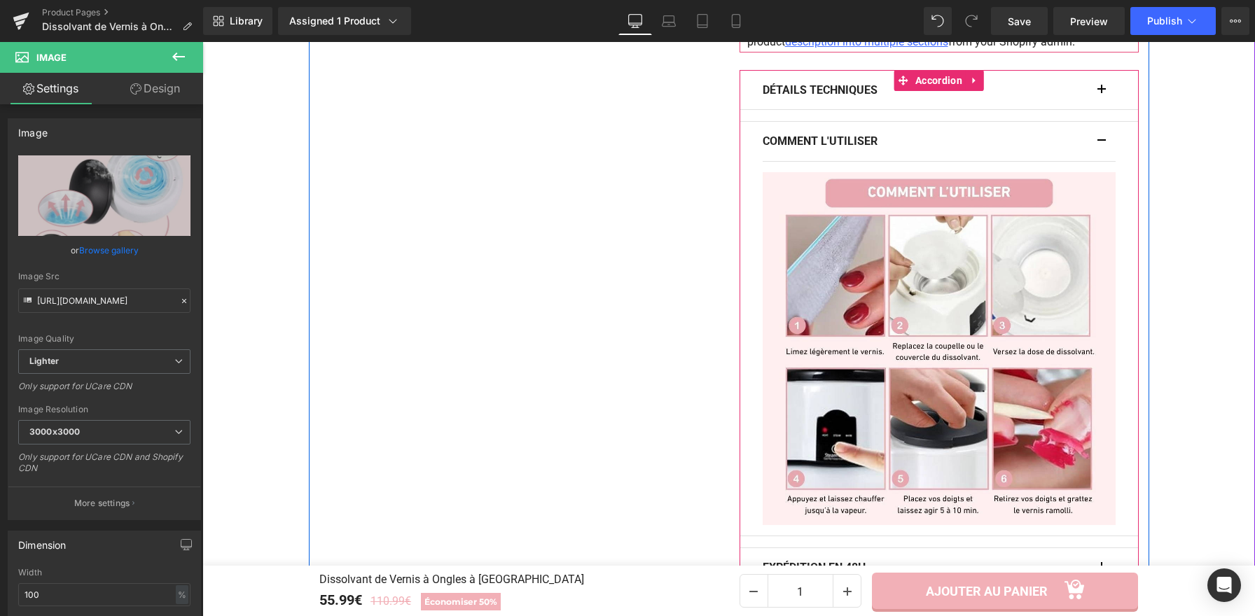
click at [1094, 123] on div "COMMENT L'UTILISER Text Block" at bounding box center [938, 142] width 353 height 40
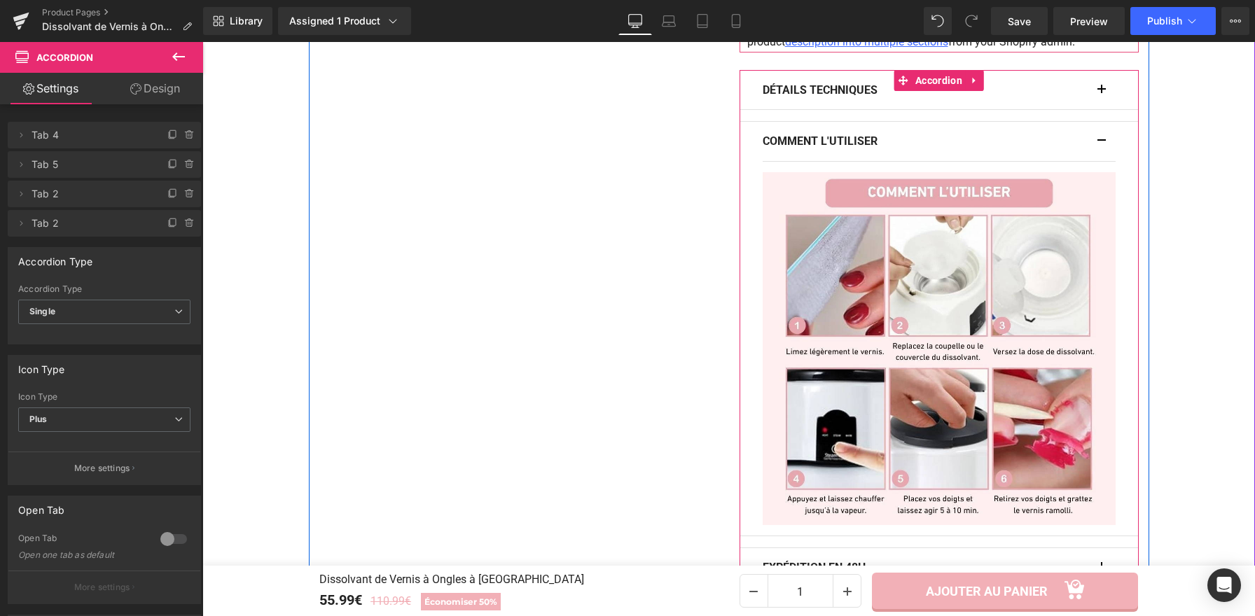
click at [1101, 122] on button "button" at bounding box center [1108, 141] width 14 height 39
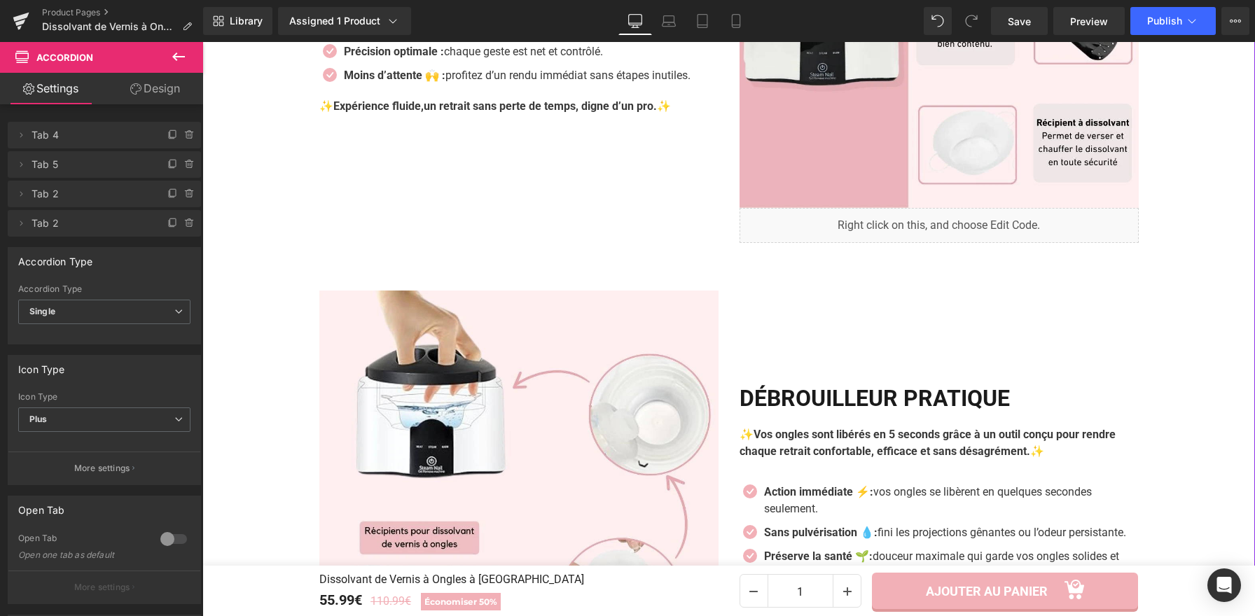
scroll to position [2257, 0]
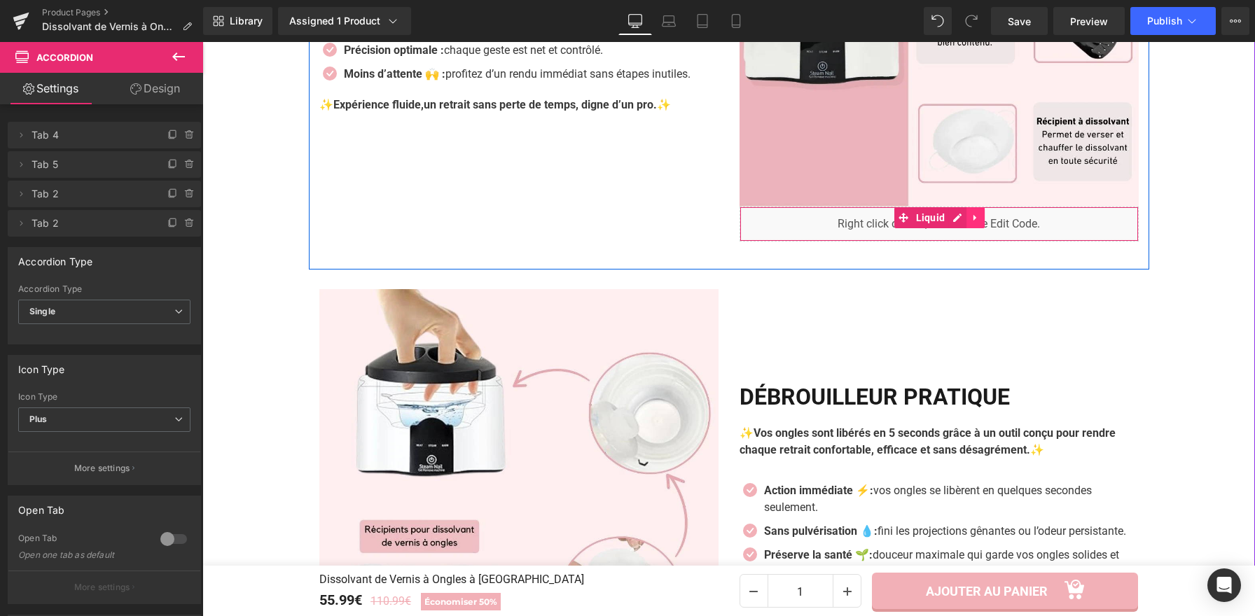
click at [972, 216] on icon at bounding box center [975, 218] width 10 height 11
click at [979, 217] on icon at bounding box center [984, 218] width 10 height 10
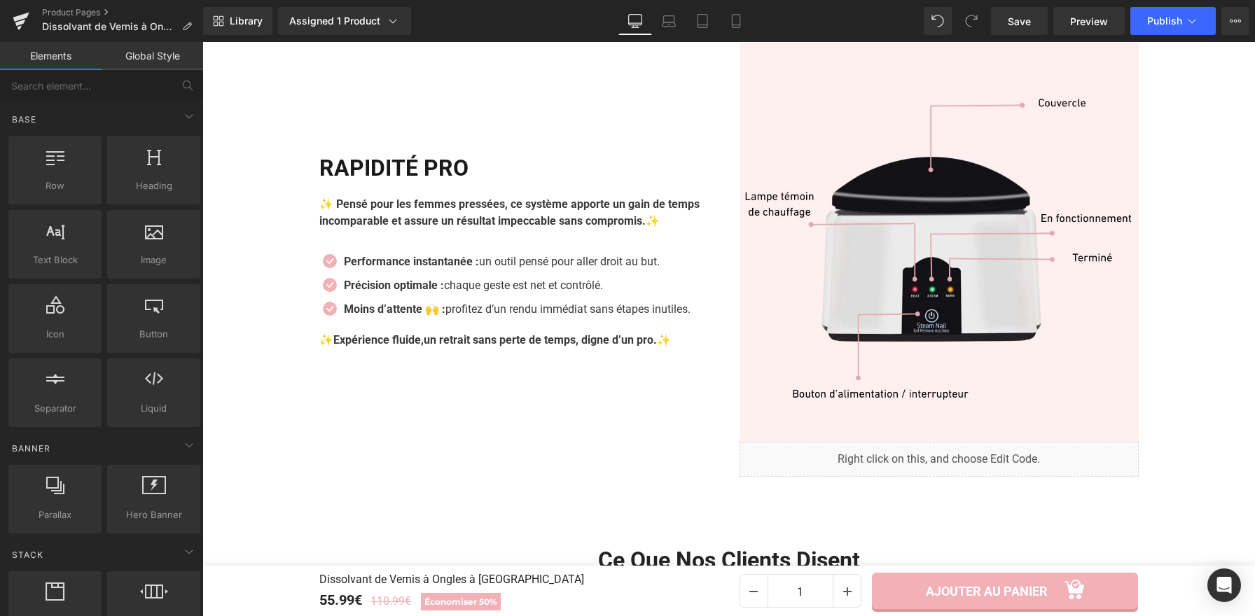
scroll to position [3045, 0]
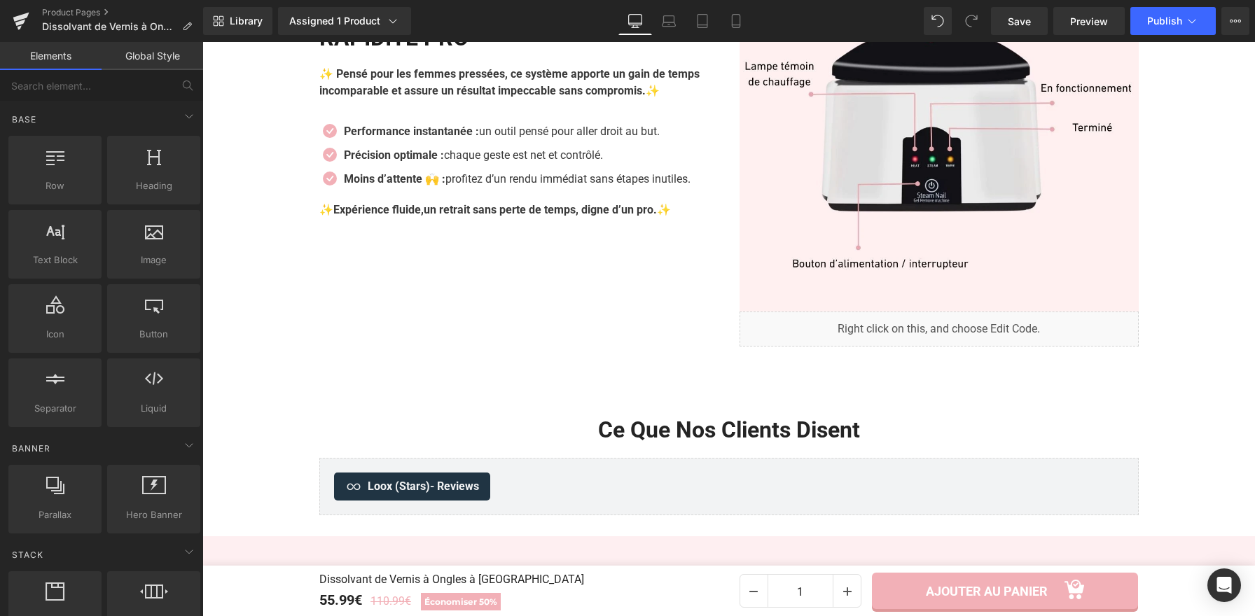
click at [1017, 328] on div "Liquid" at bounding box center [938, 329] width 399 height 35
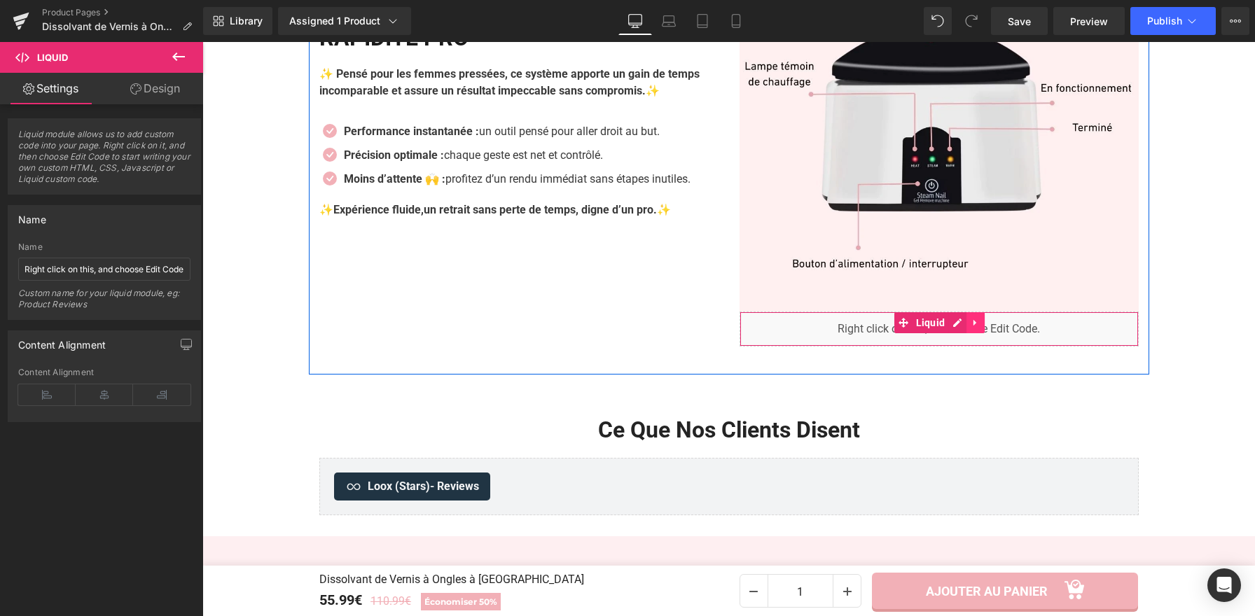
click at [972, 319] on icon at bounding box center [975, 323] width 10 height 11
click at [979, 319] on icon at bounding box center [984, 323] width 10 height 10
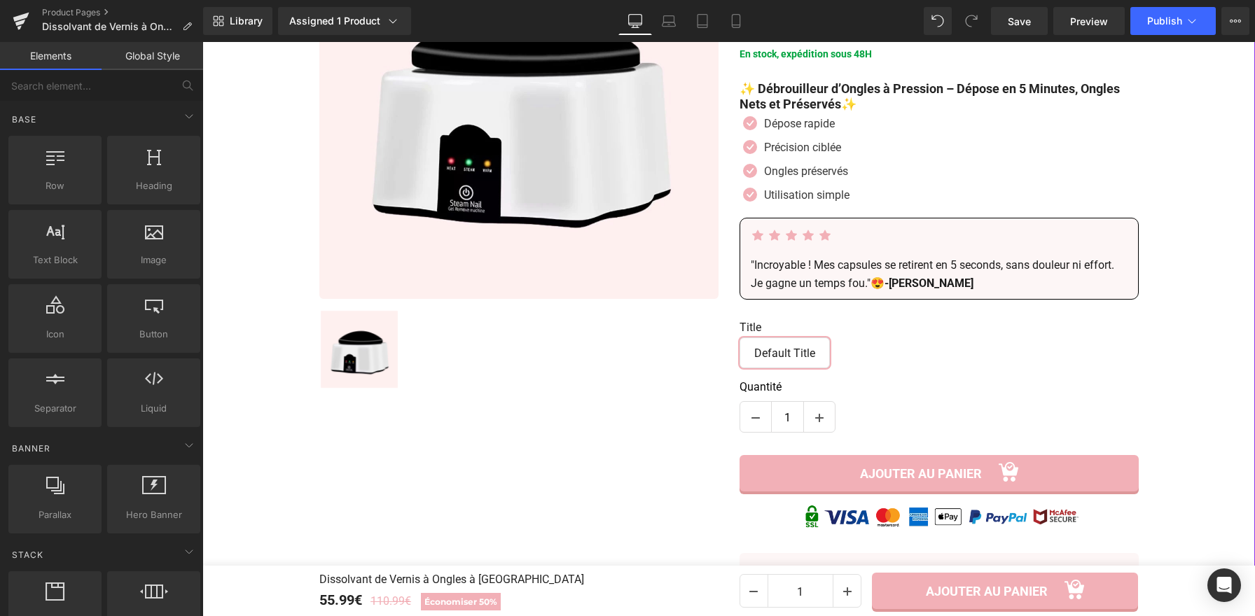
scroll to position [0, 0]
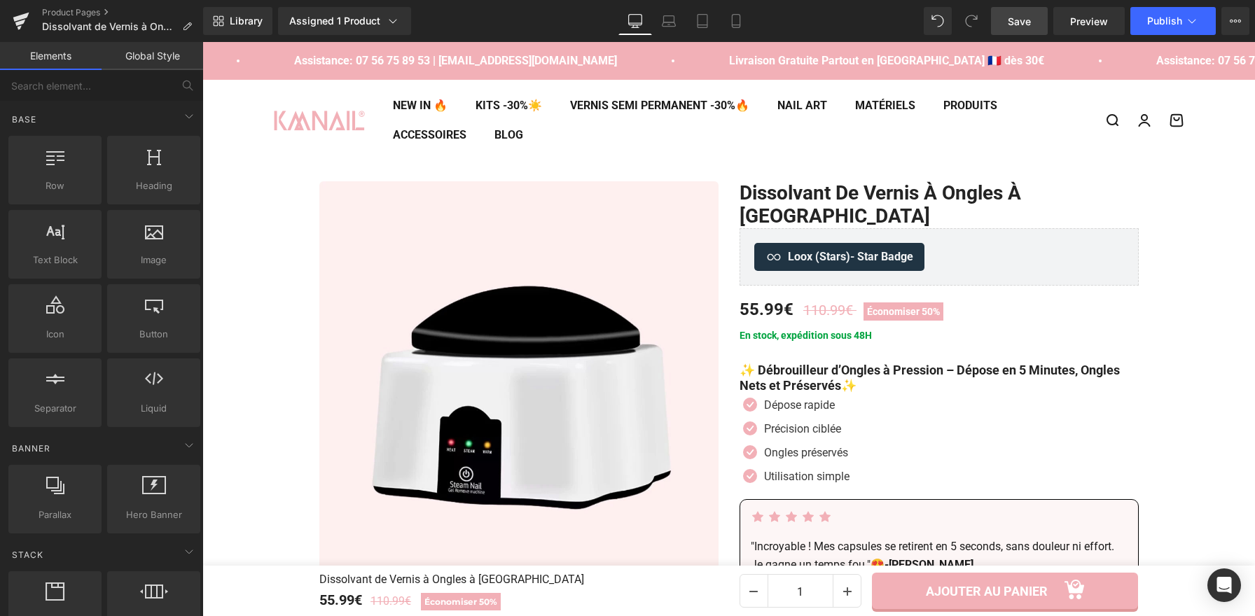
click at [1030, 19] on span "Save" at bounding box center [1018, 21] width 23 height 15
click at [1087, 30] on link "Preview" at bounding box center [1088, 21] width 71 height 28
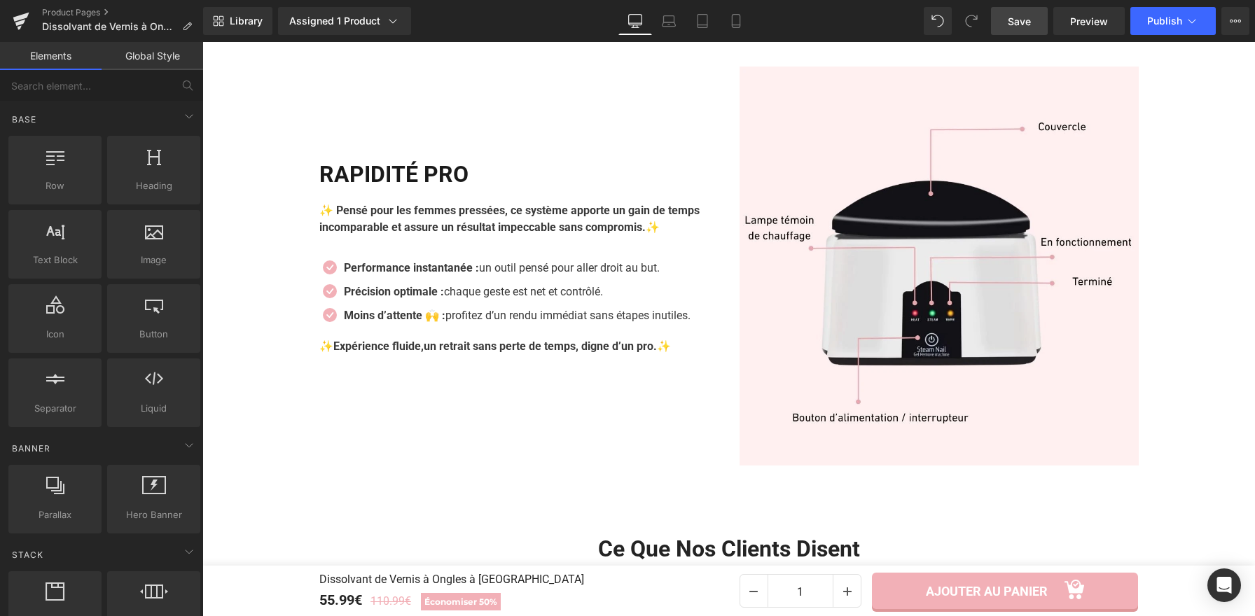
scroll to position [2881, 0]
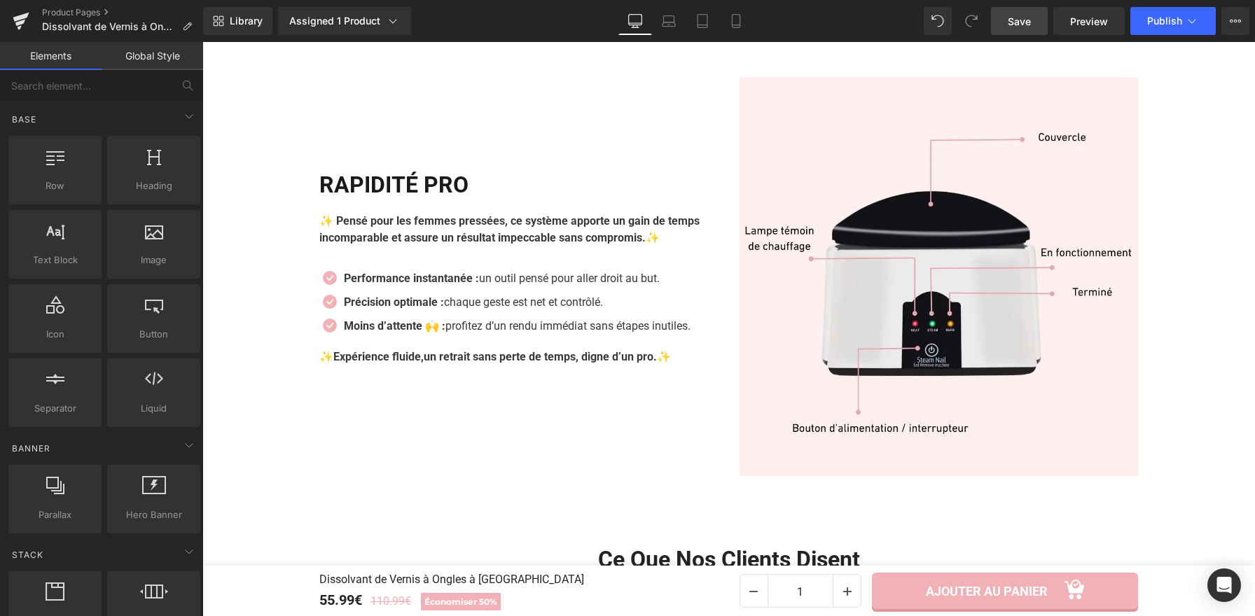
click at [432, 179] on h2 "RAPIDITÉ PRO" at bounding box center [518, 185] width 399 height 27
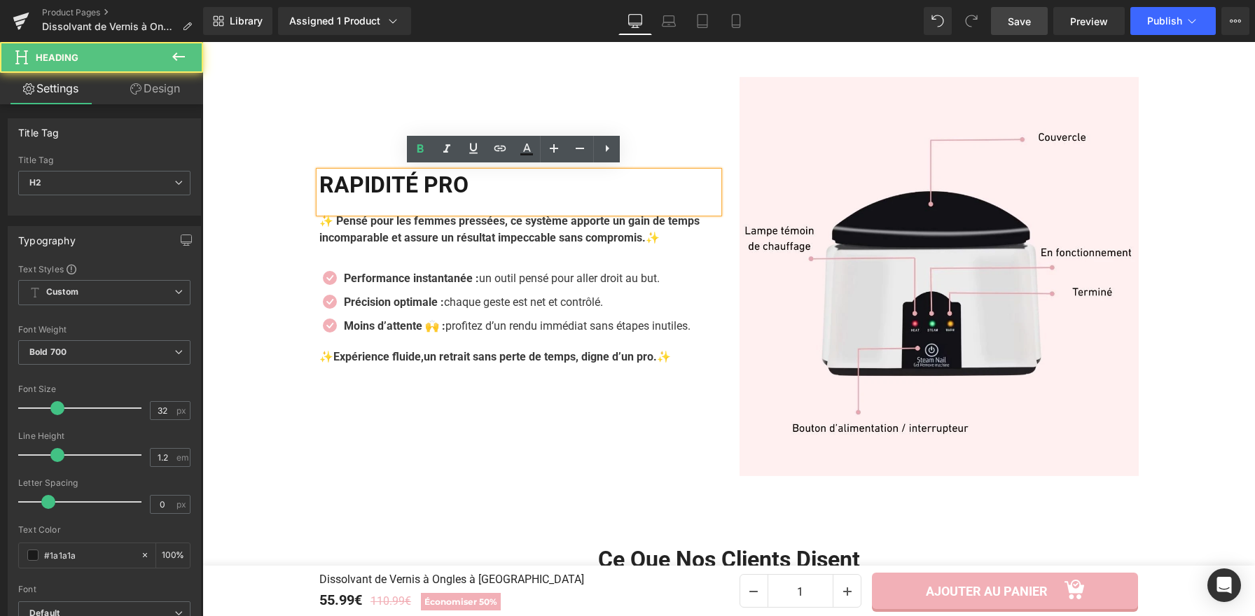
click at [467, 183] on h2 "RAPIDITÉ PRO" at bounding box center [518, 185] width 399 height 27
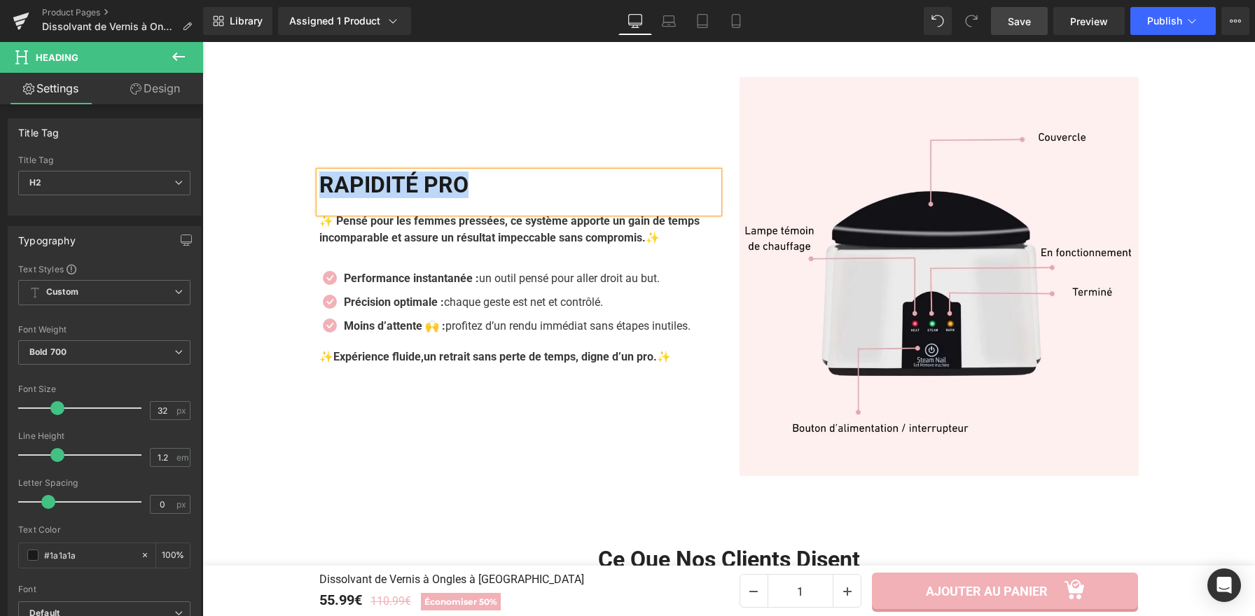
paste div
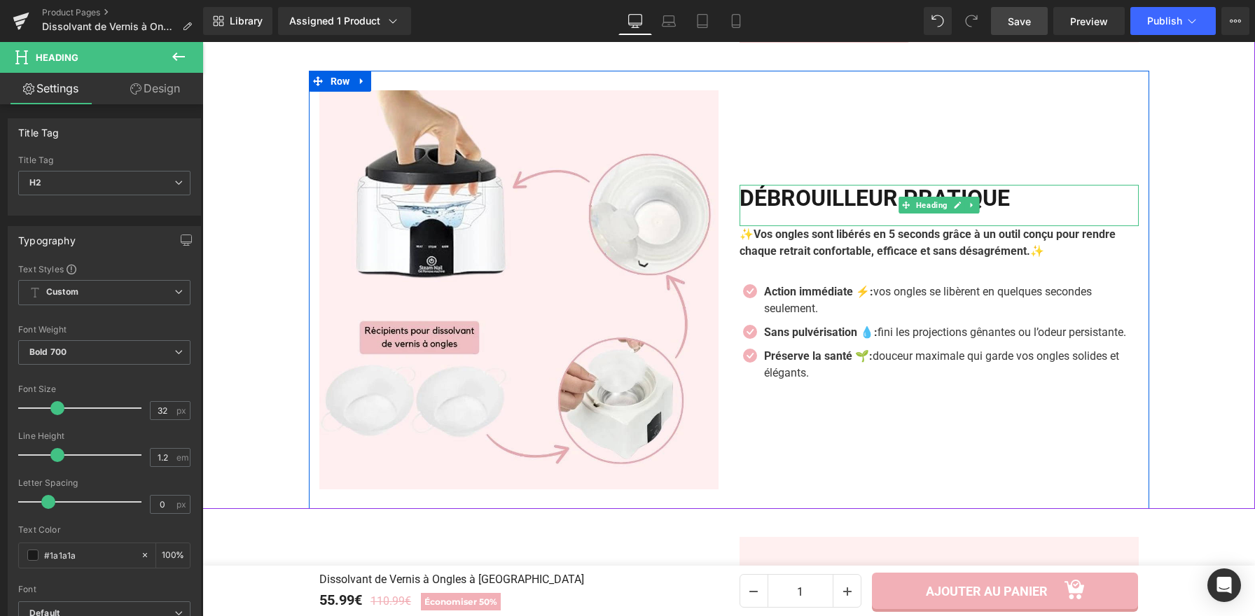
scroll to position [2448, 0]
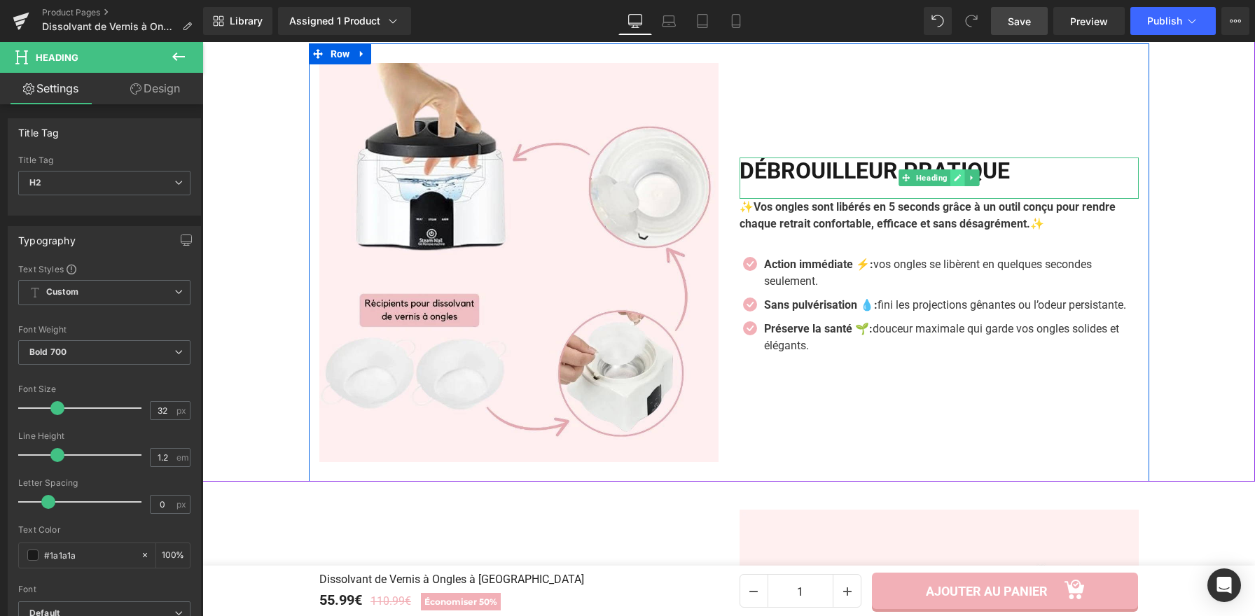
click at [950, 169] on link at bounding box center [957, 177] width 15 height 17
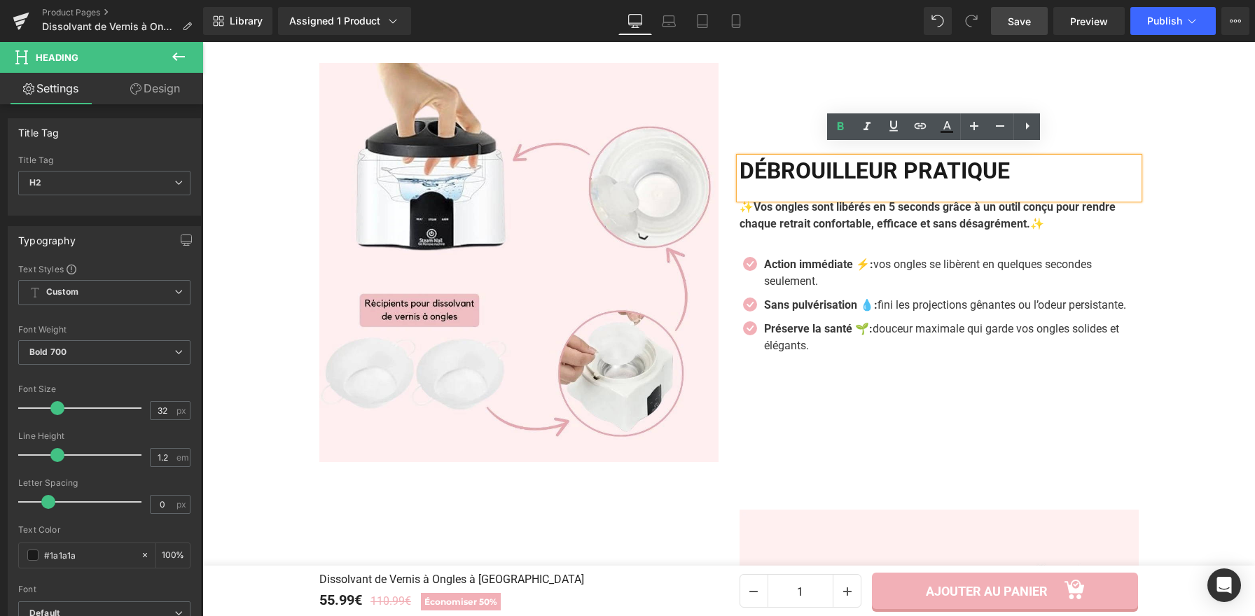
click at [1037, 167] on h2 "Débrouilleur PRATIQUE" at bounding box center [938, 171] width 399 height 27
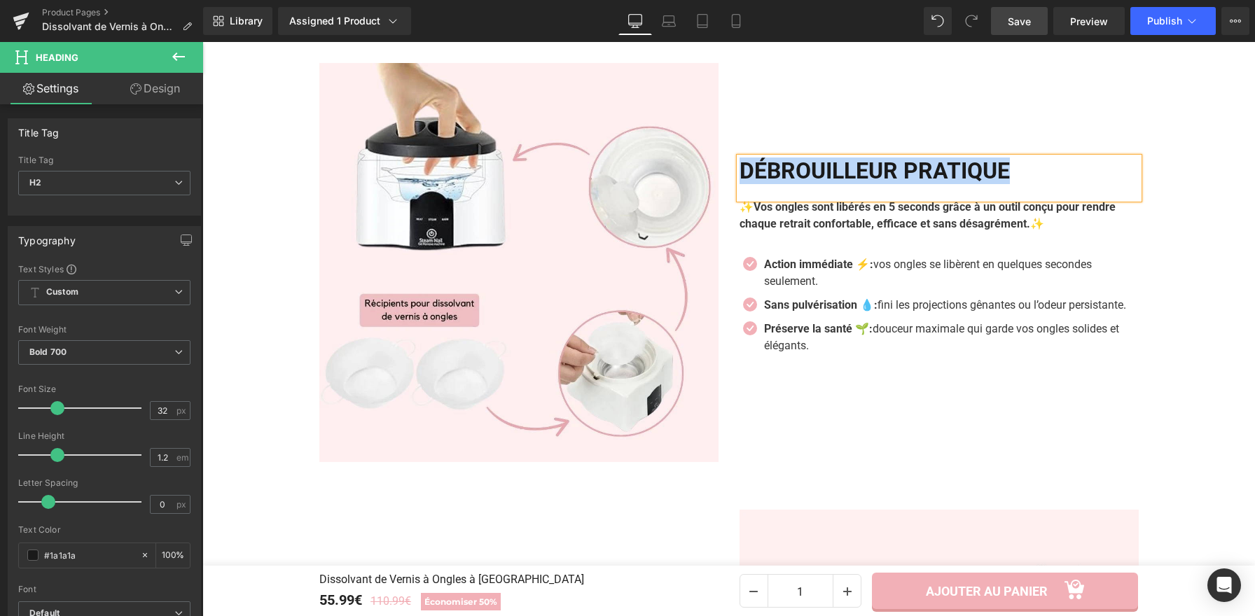
paste div
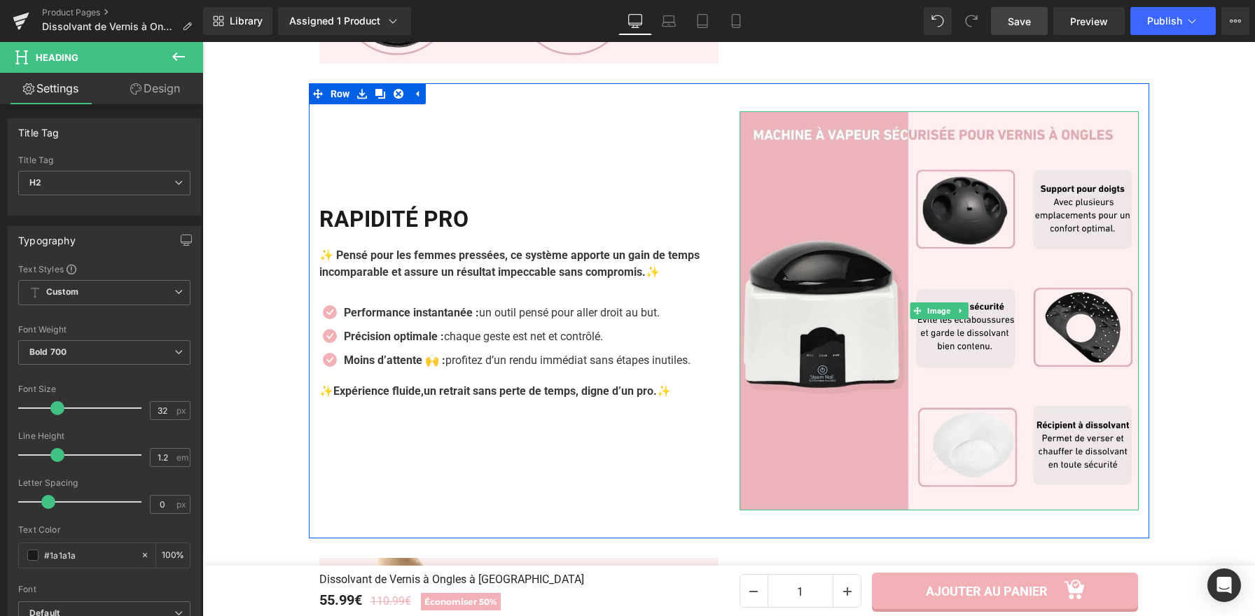
scroll to position [1956, 0]
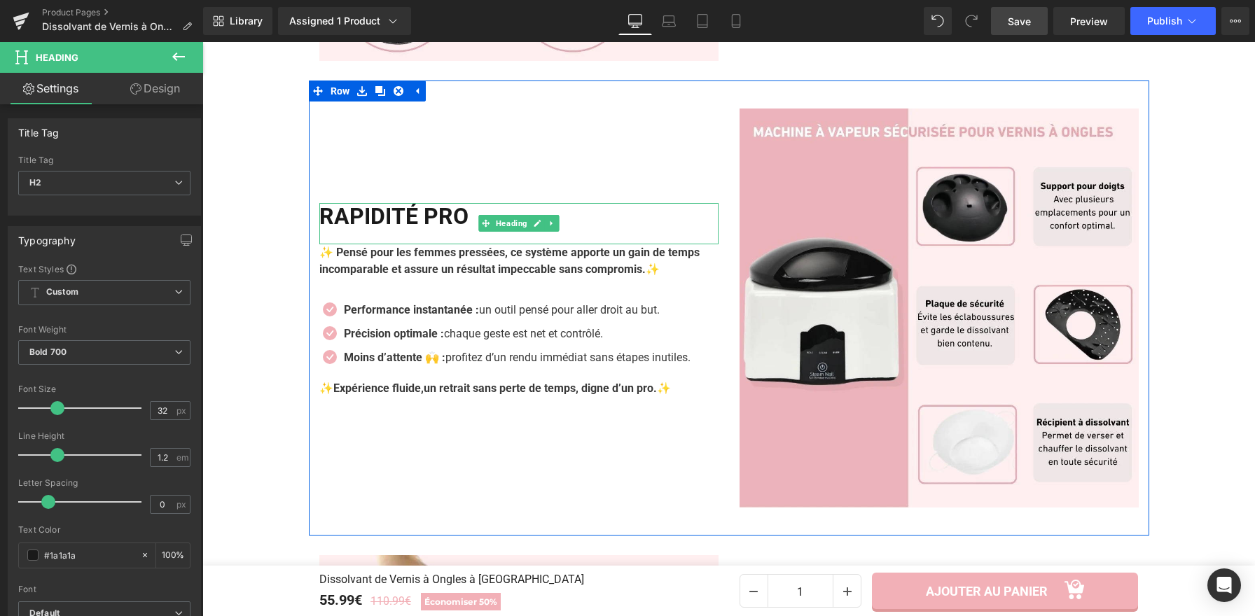
click at [466, 215] on h2 "RAPIDITÉ PRO" at bounding box center [518, 216] width 399 height 27
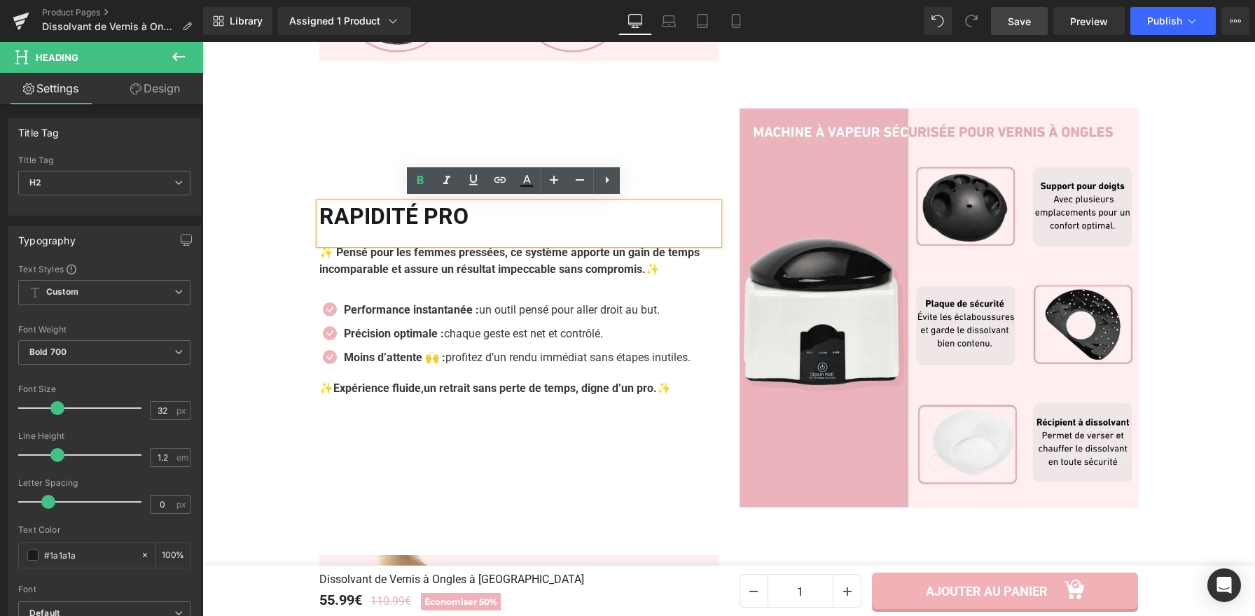
click at [479, 211] on h2 "RAPIDITÉ PRO" at bounding box center [518, 216] width 399 height 27
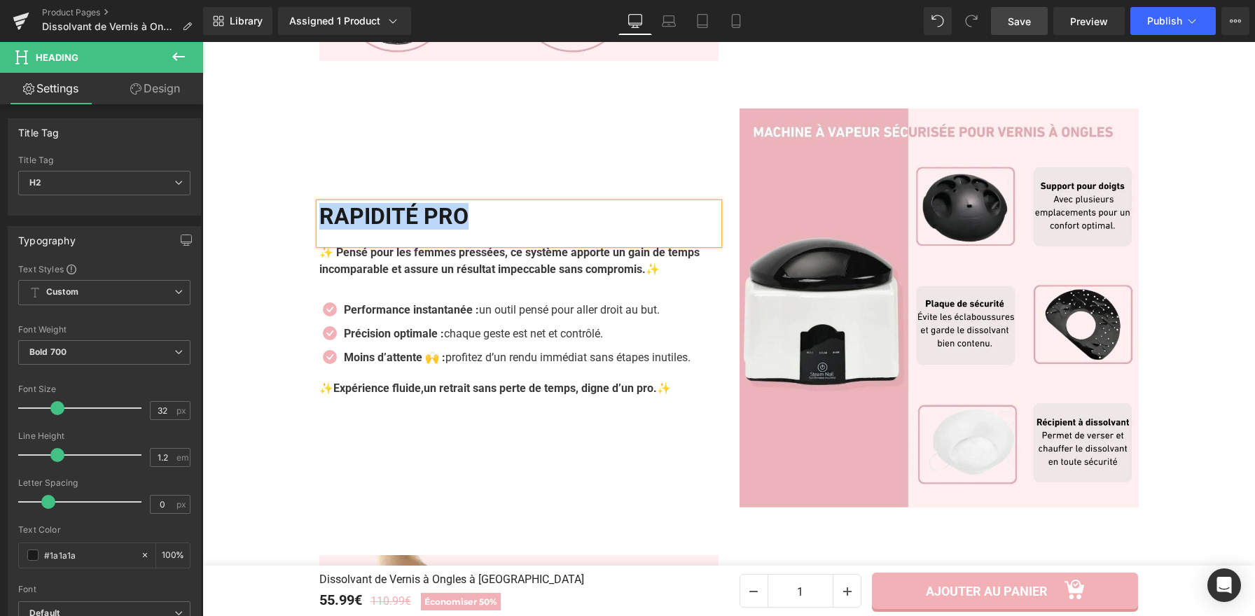
paste div
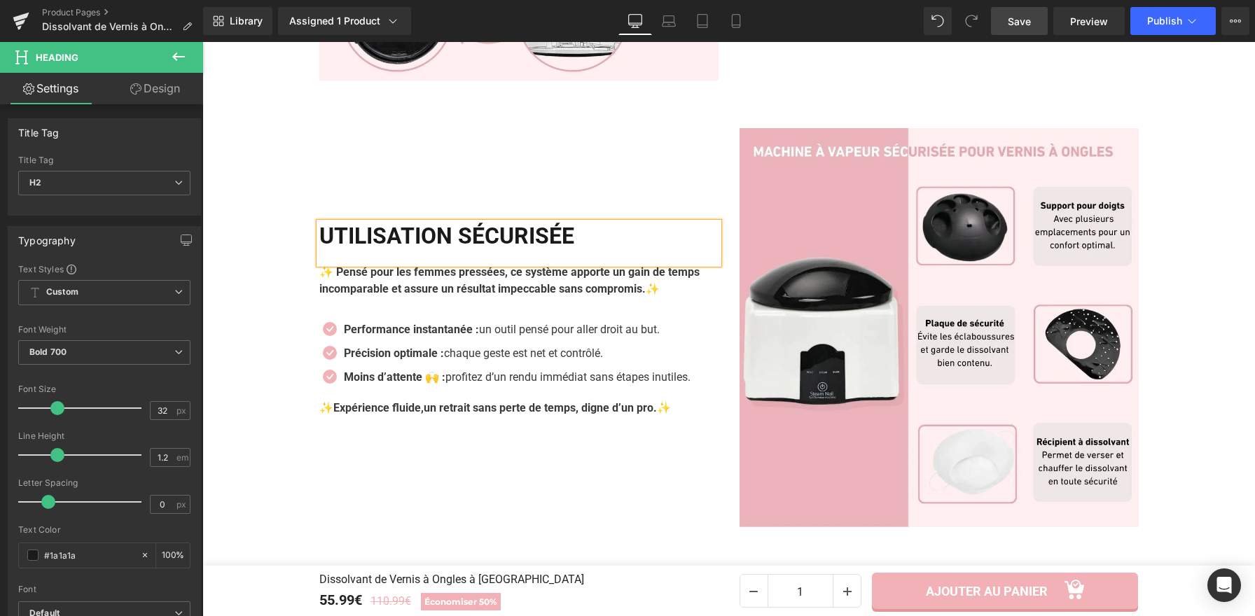
click at [652, 169] on div "Utilisation sécurisée Heading ✨ Pensé pour les femmes pressées, ce système appo…" at bounding box center [519, 327] width 420 height 399
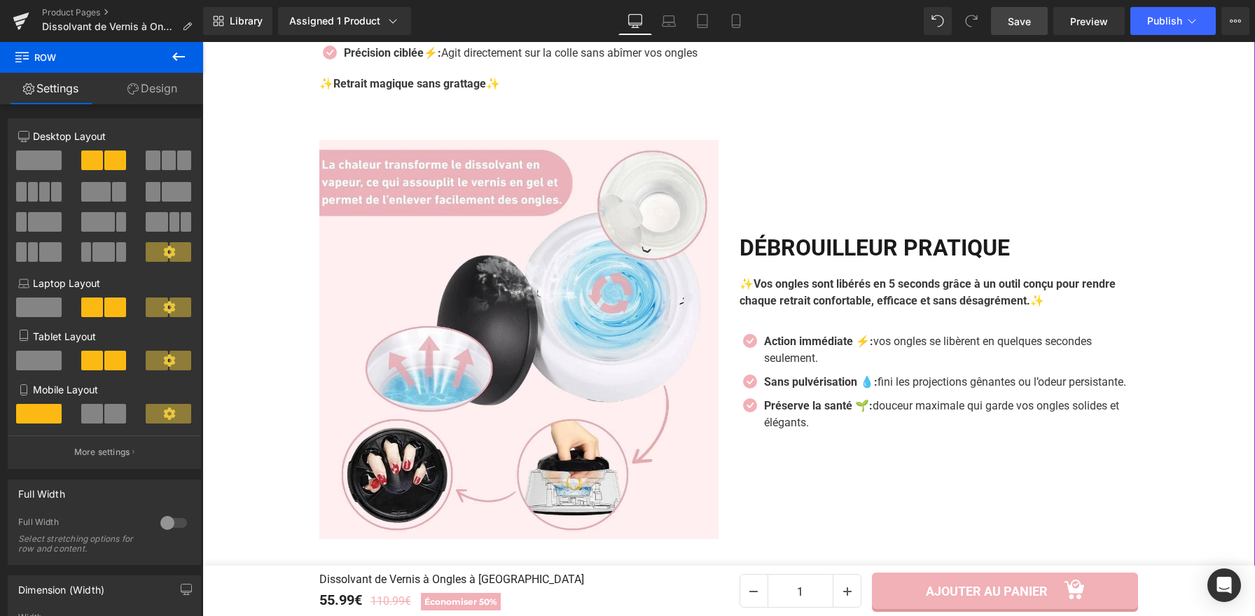
scroll to position [1493, 0]
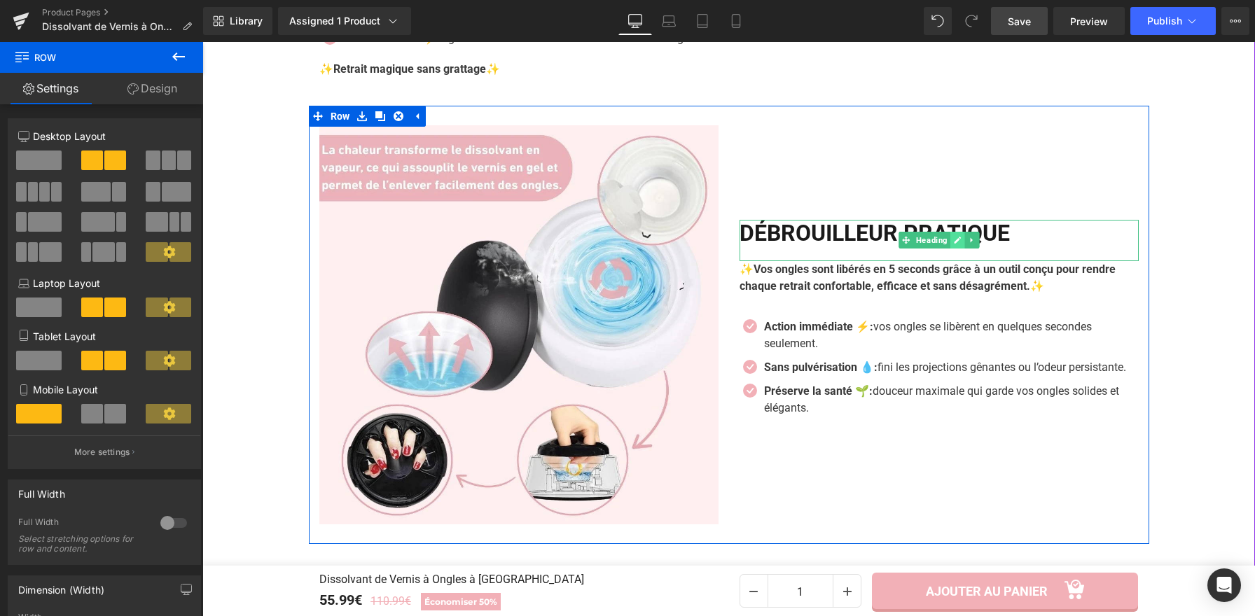
click at [954, 237] on icon at bounding box center [957, 240] width 7 height 7
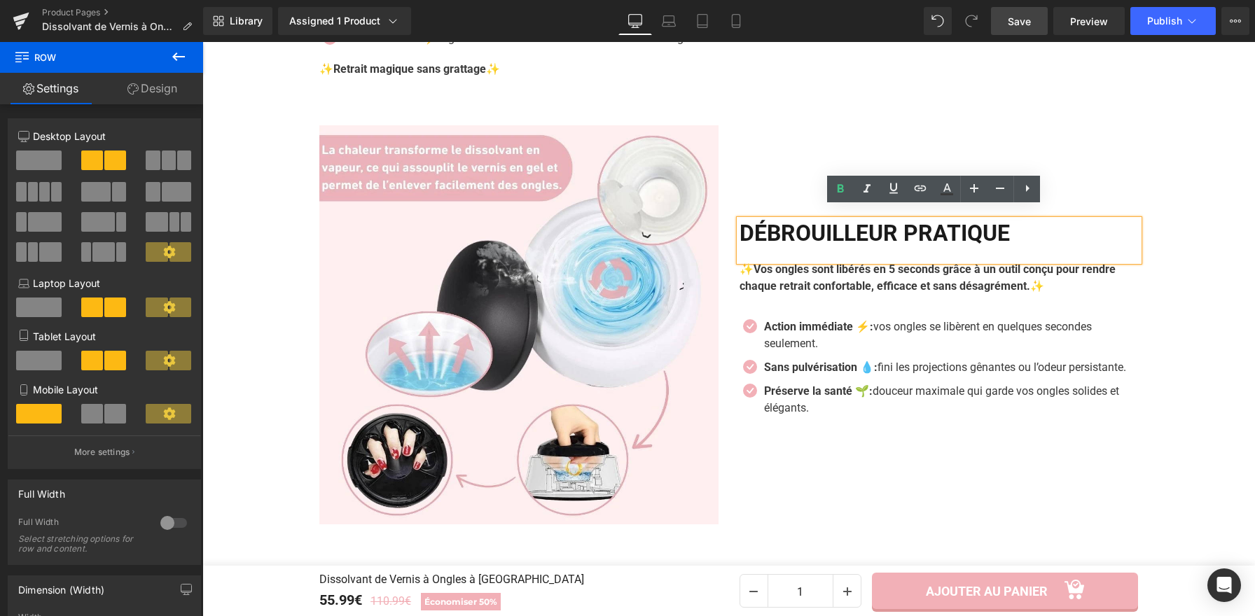
click at [952, 230] on h2 "Débrouilleur PRATIQUE" at bounding box center [938, 233] width 399 height 27
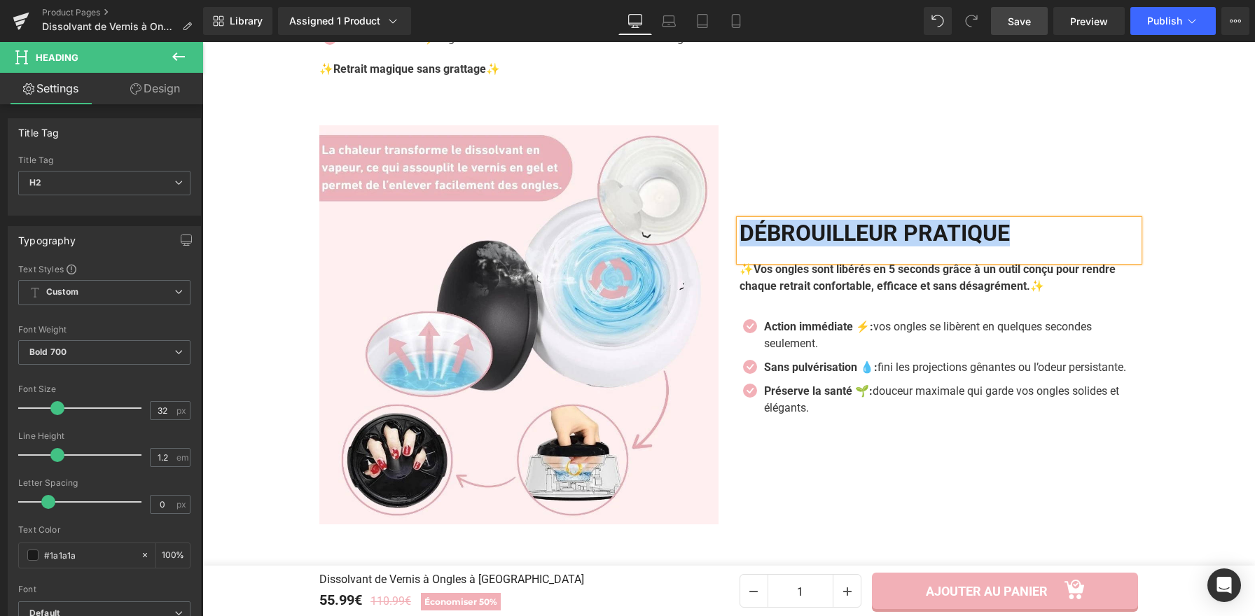
paste div
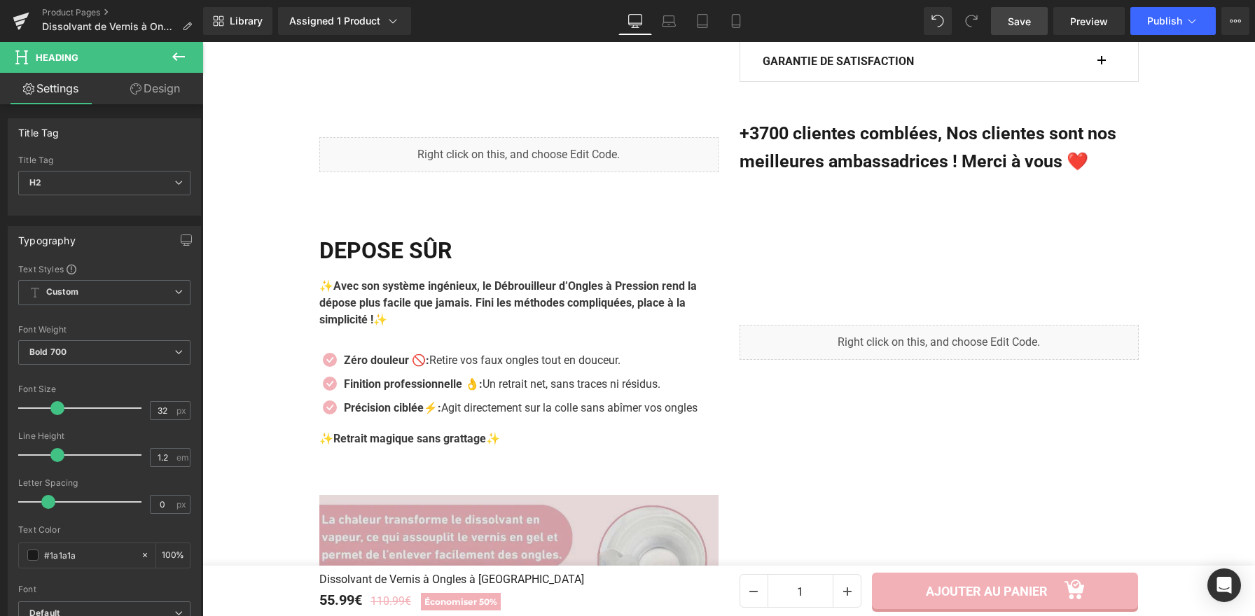
scroll to position [1120, 0]
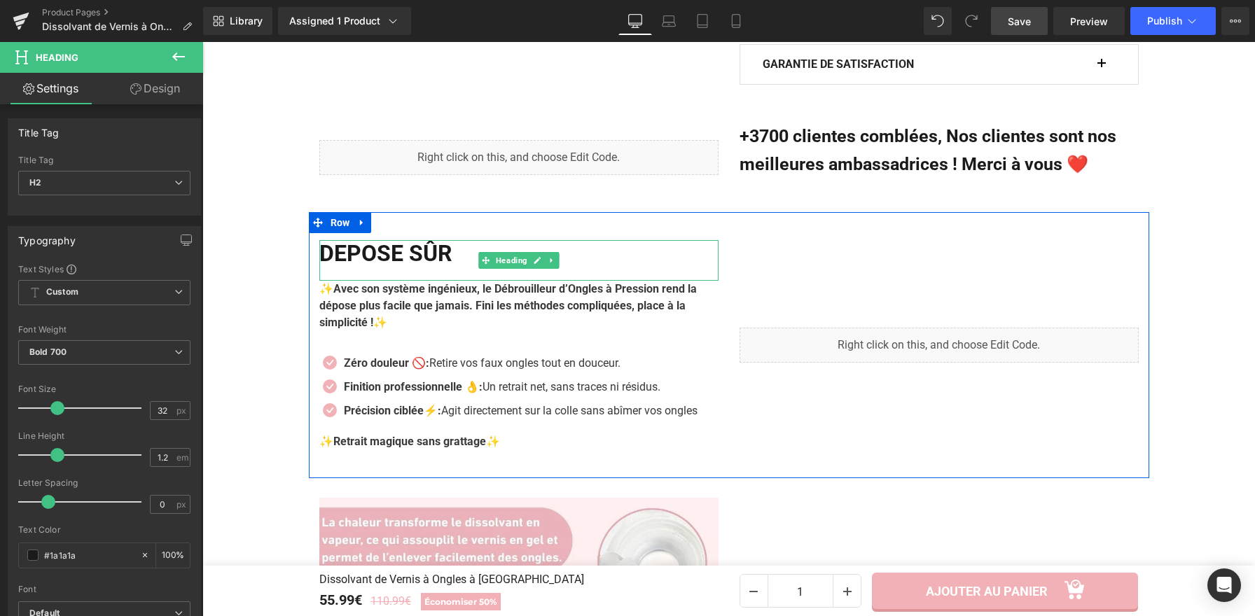
click at [433, 240] on h2 "DEPOSE SÛR" at bounding box center [518, 253] width 399 height 27
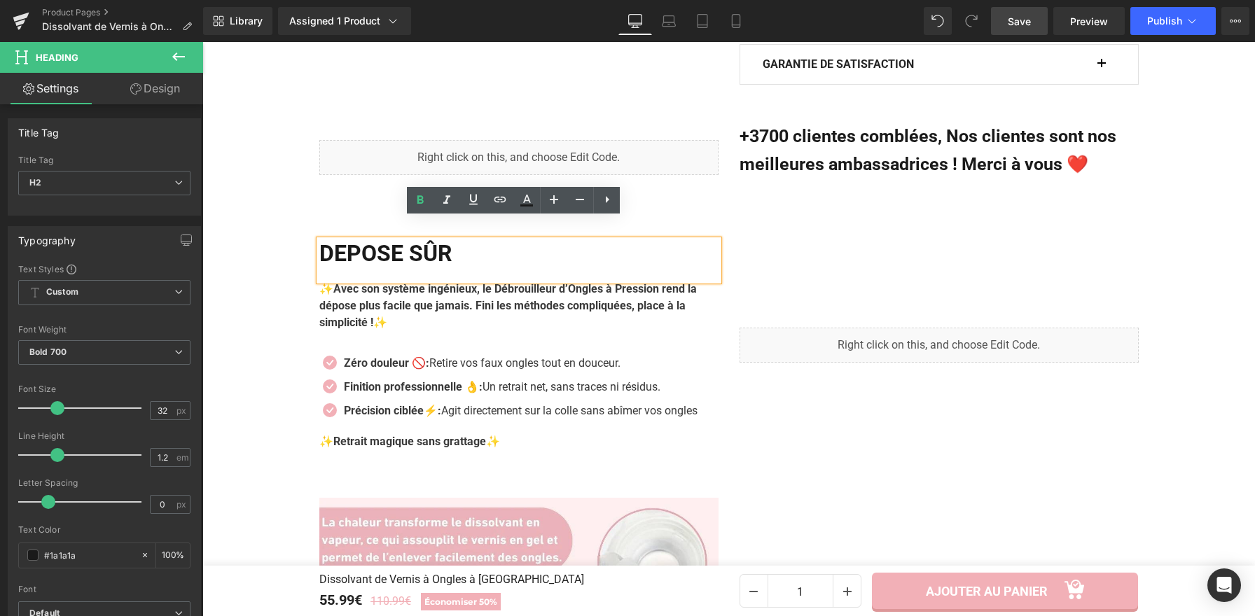
click at [477, 240] on h2 "DEPOSE SÛR" at bounding box center [518, 253] width 399 height 27
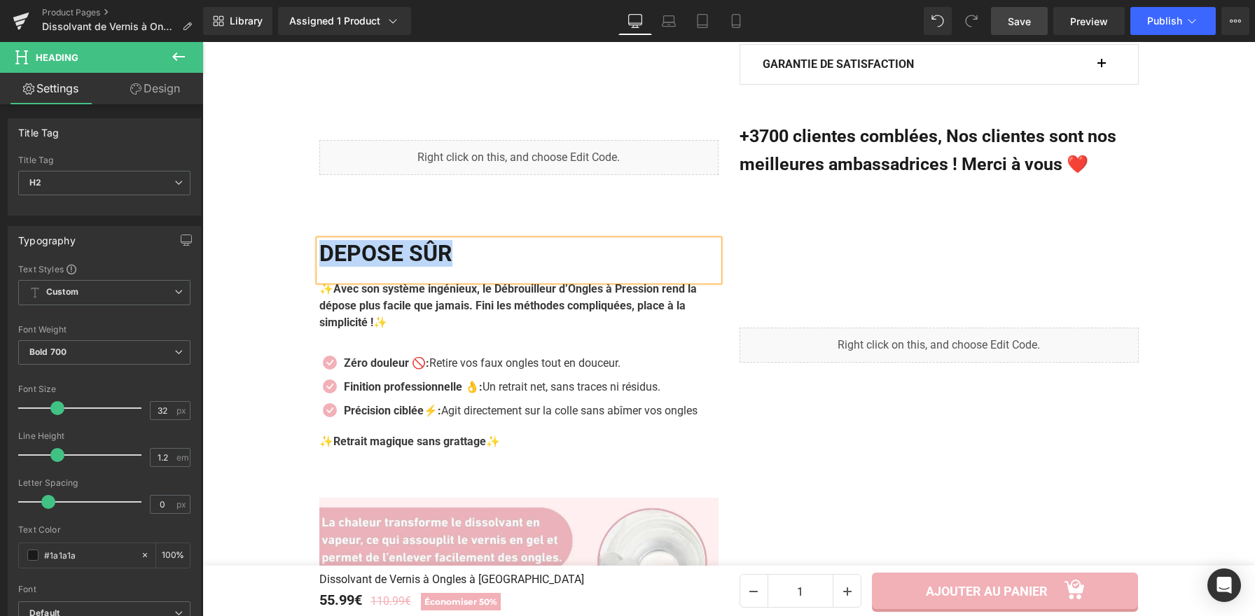
paste div
click at [1019, 14] on span "Save" at bounding box center [1018, 21] width 23 height 15
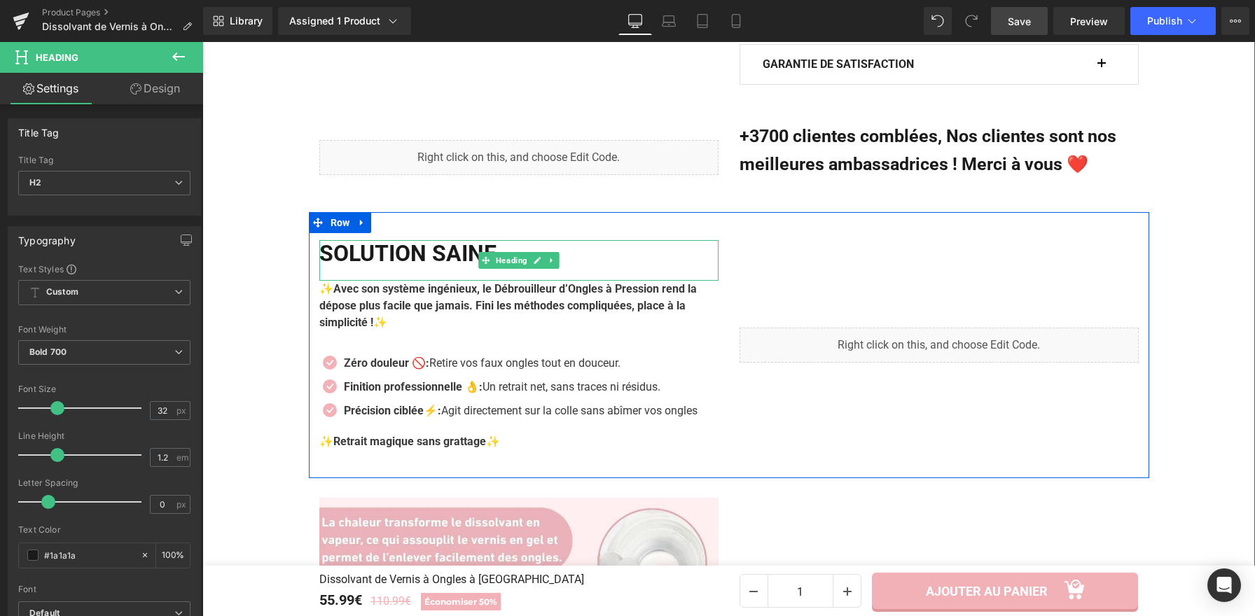
click at [456, 240] on h2 "Solution saine" at bounding box center [518, 253] width 399 height 27
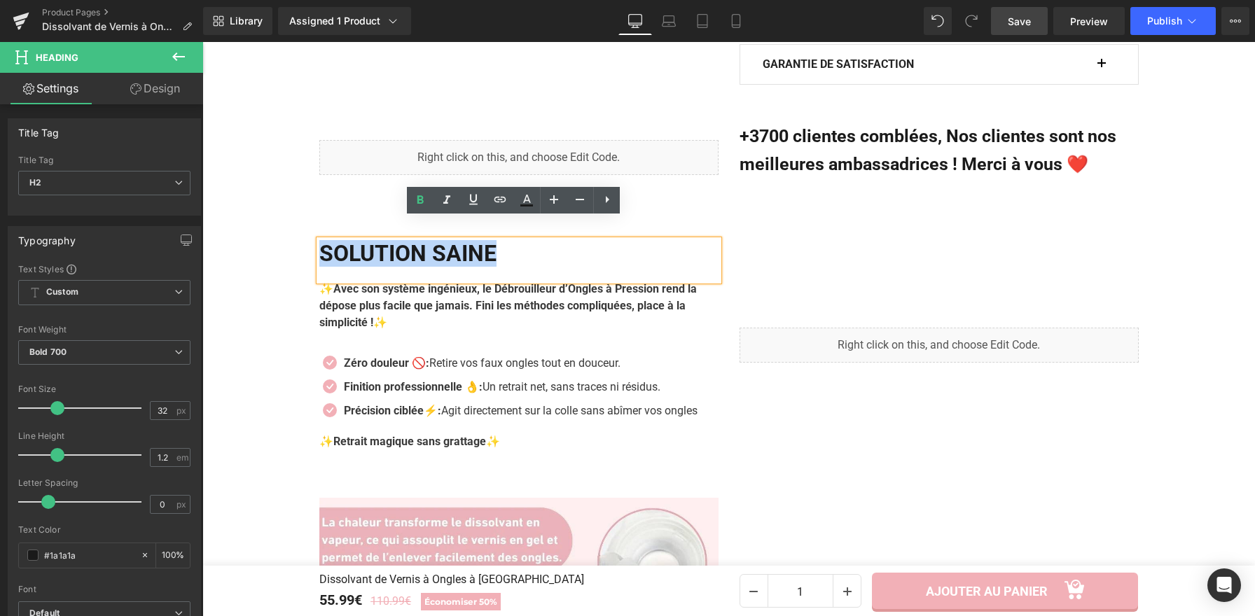
drag, startPoint x: 517, startPoint y: 230, endPoint x: 318, endPoint y: 232, distance: 198.8
click at [319, 240] on h2 "Solution saine" at bounding box center [518, 253] width 399 height 27
copy h2 "Solution saine"
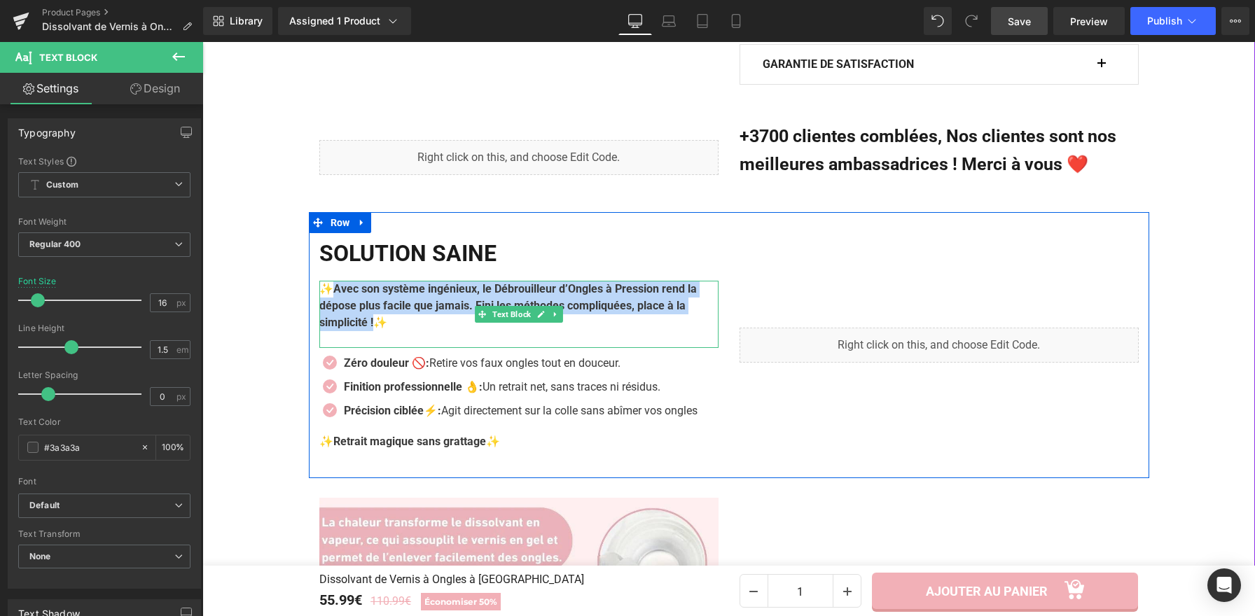
drag, startPoint x: 362, startPoint y: 299, endPoint x: 331, endPoint y: 265, distance: 45.6
click at [331, 281] on p "✨Avec son système ingénieux, le Débrouilleur d’Ongles à Pression rend la dépose…" at bounding box center [518, 306] width 399 height 50
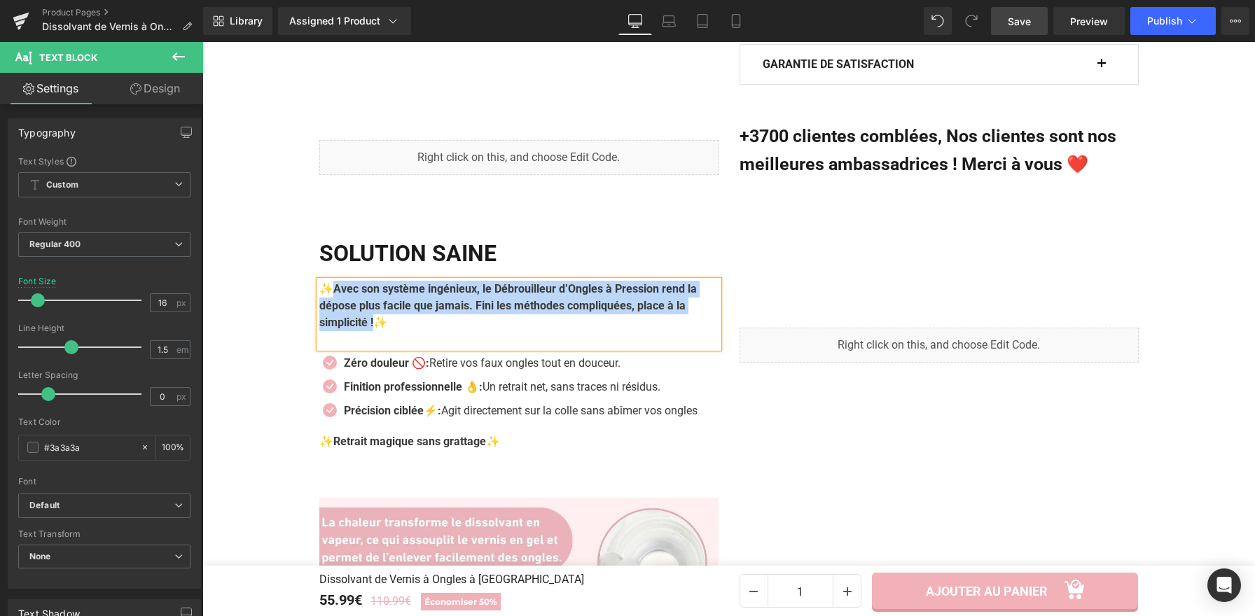
paste div
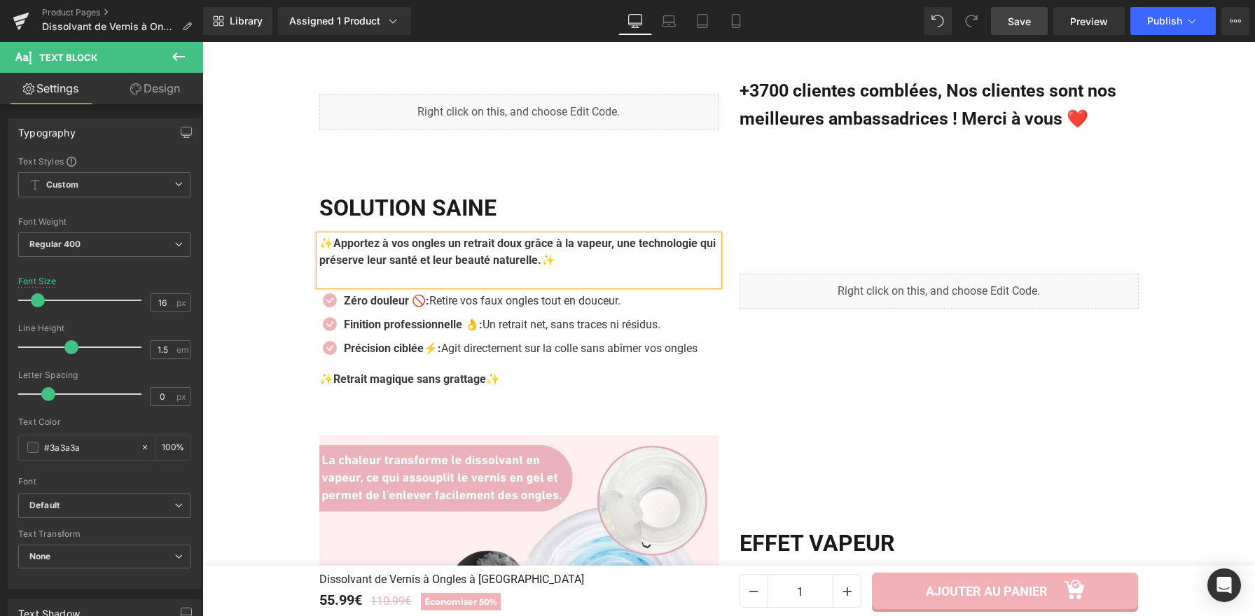
scroll to position [1175, 0]
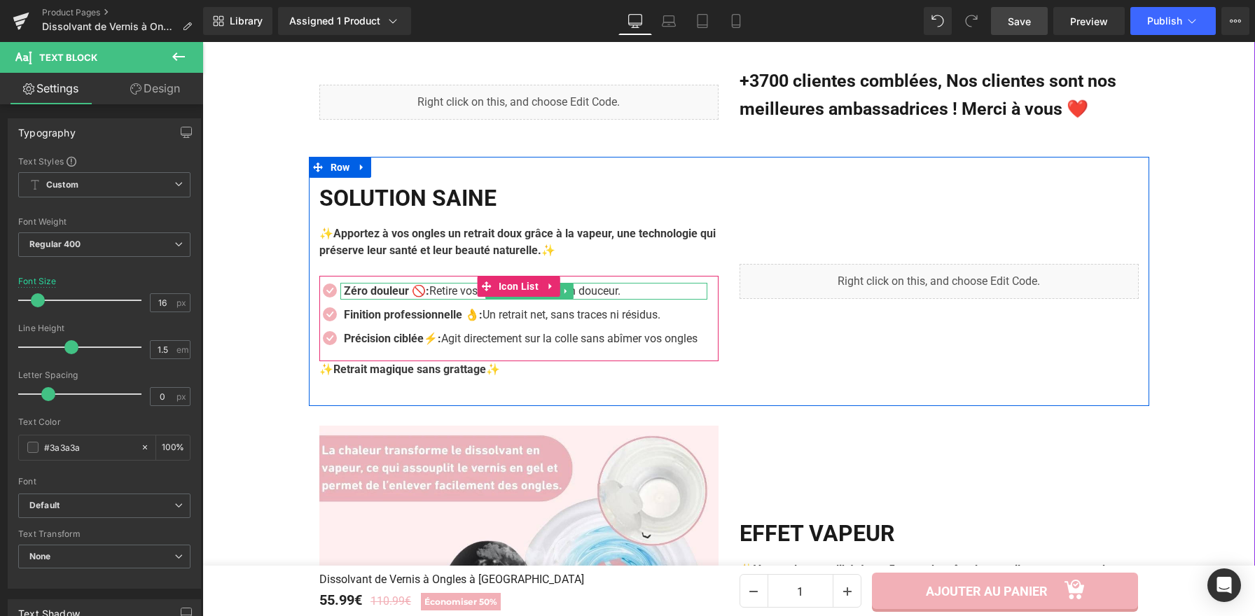
click at [387, 284] on strong "Zéro douleur 🚫:" at bounding box center [386, 290] width 85 height 13
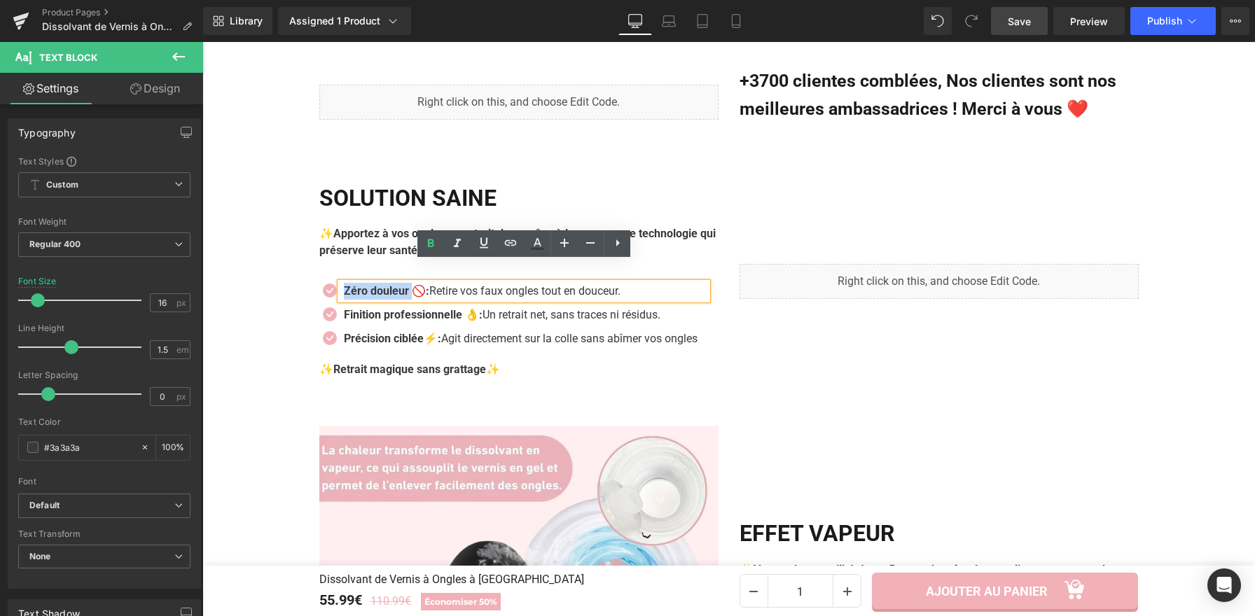
drag, startPoint x: 410, startPoint y: 270, endPoint x: 339, endPoint y: 268, distance: 71.4
click at [344, 284] on strong "Zéro douleur 🚫:" at bounding box center [386, 290] width 85 height 13
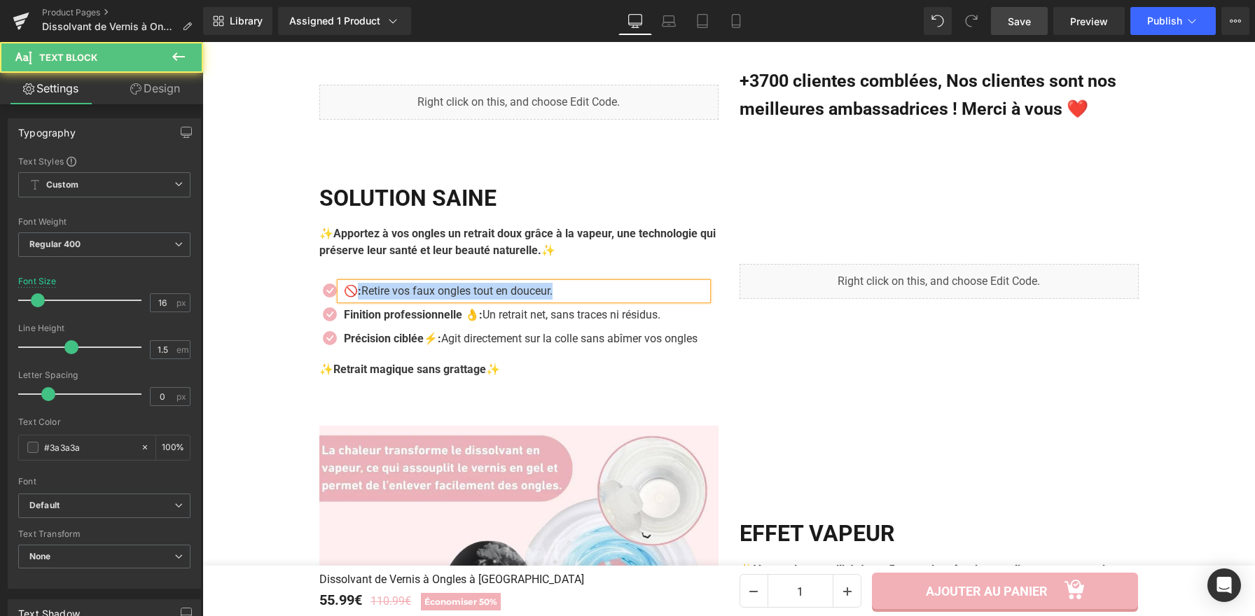
drag, startPoint x: 526, startPoint y: 268, endPoint x: 354, endPoint y: 268, distance: 172.9
click at [354, 283] on p "🚫: Retire vos faux ongles tout en douceur." at bounding box center [525, 291] width 363 height 17
click at [447, 284] on strong "🚫Sans agressions – Pas de ponçage abrasif ni de frottements répétés." at bounding box center [525, 290] width 363 height 13
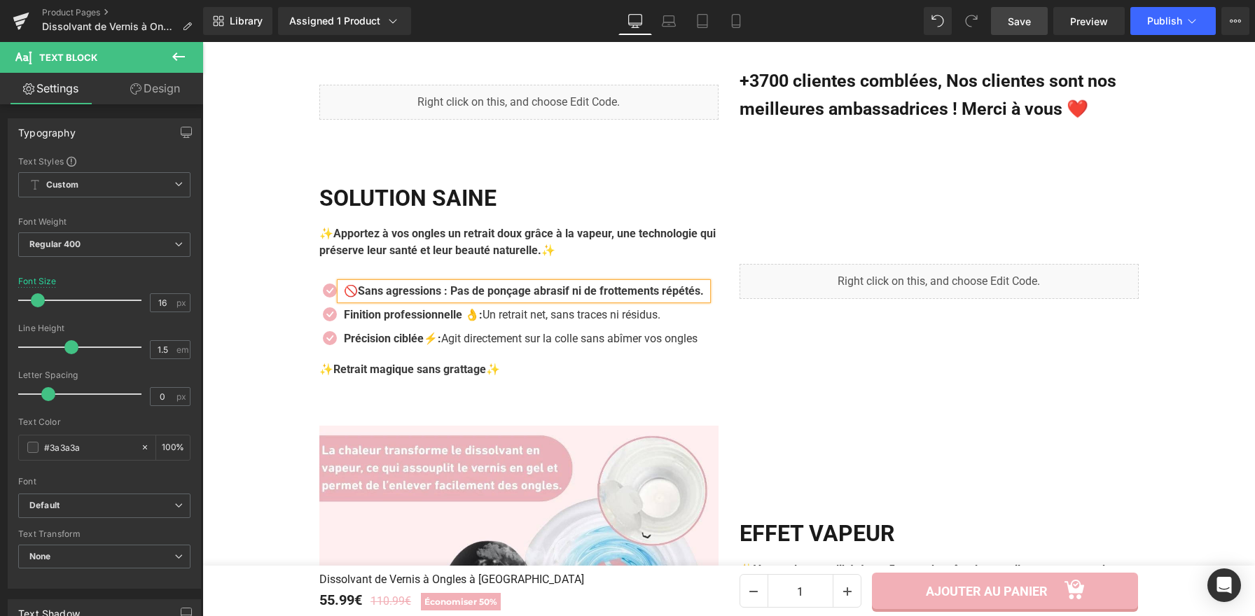
click at [453, 284] on strong "🚫Sans agressions : Pas de ponçage abrasif ni de frottements répétés." at bounding box center [524, 290] width 360 height 13
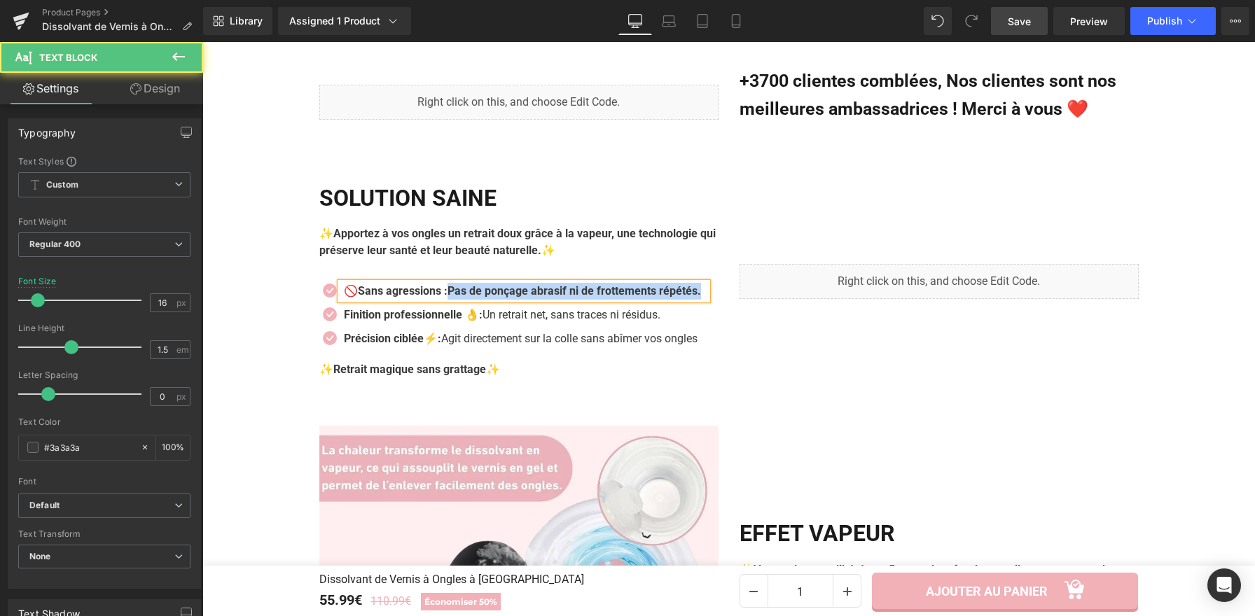
drag, startPoint x: 449, startPoint y: 270, endPoint x: 472, endPoint y: 284, distance: 26.8
click at [472, 284] on p "🚫Sans agressions :Pas de ponçage abrasif ni de frottements répétés." at bounding box center [525, 291] width 363 height 17
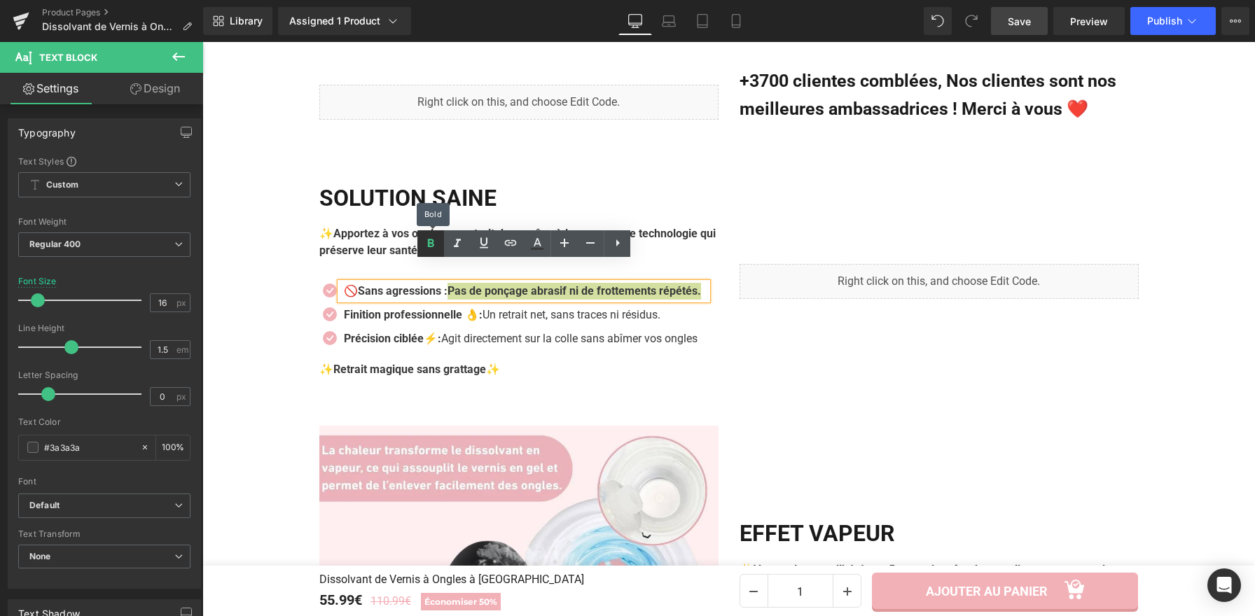
click at [424, 246] on icon at bounding box center [430, 243] width 17 height 17
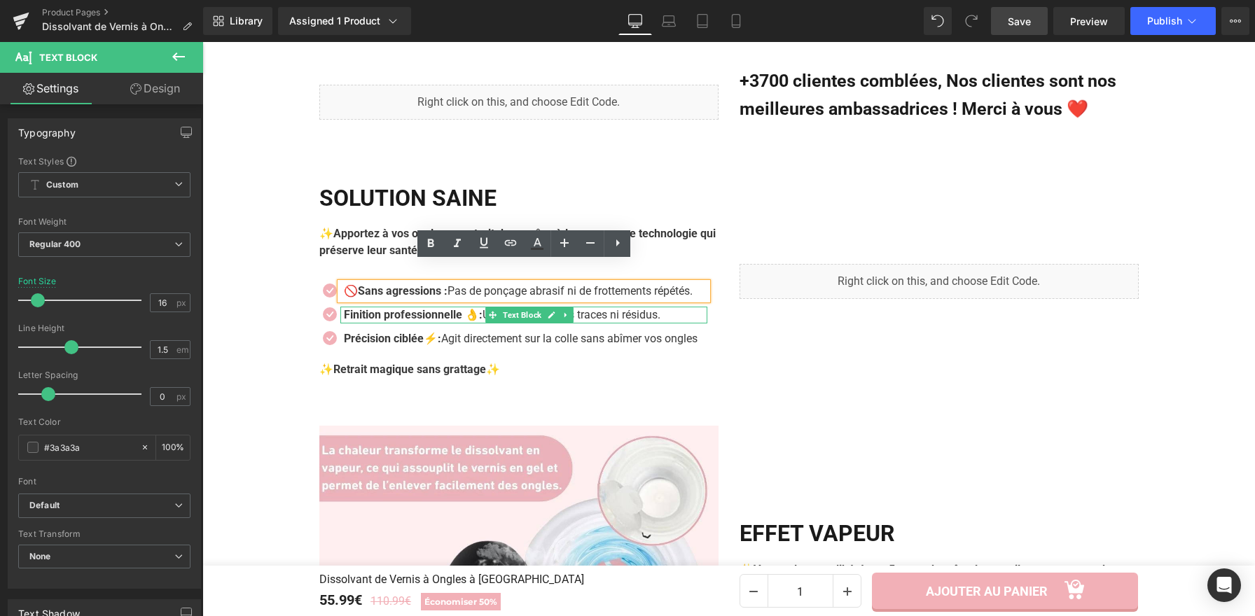
click at [456, 308] on strong "Finition professionnelle 👌:" at bounding box center [413, 314] width 139 height 13
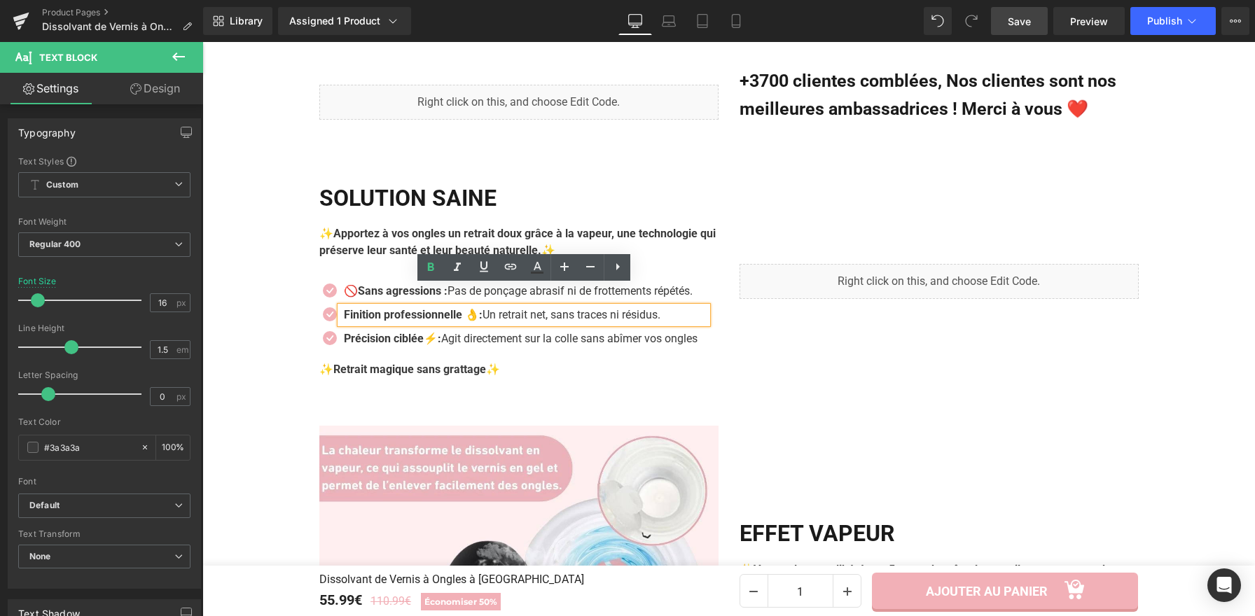
click at [472, 308] on strong "Finition professionnelle 👌:" at bounding box center [413, 314] width 139 height 13
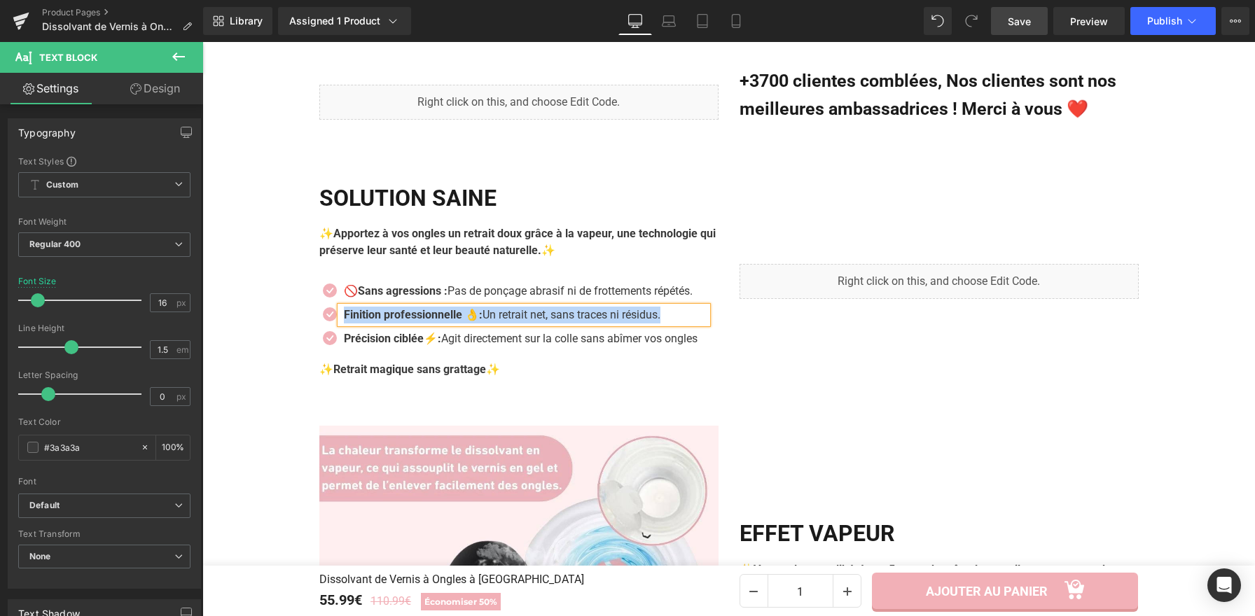
paste div
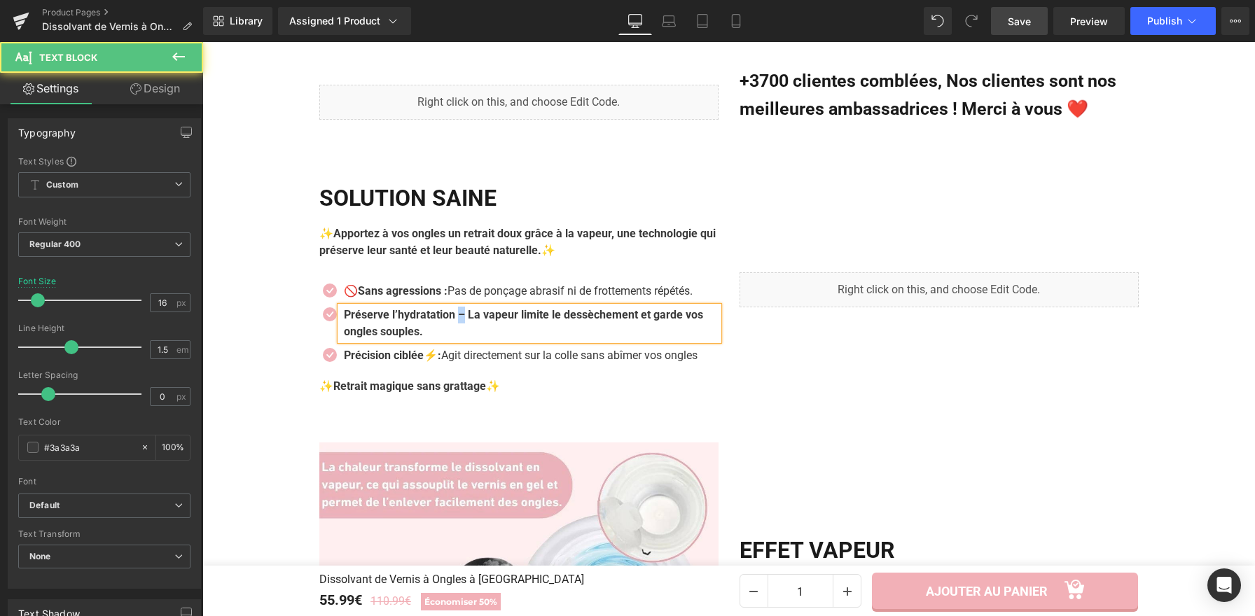
click at [459, 308] on b "Préserve l’hydratation – La vapeur limite le dessèchement et garde vos ongles s…" at bounding box center [523, 323] width 359 height 30
click at [467, 308] on b "Préserve l’hydratation : La vapeur limite le dessèchement et garde vos ongles s…" at bounding box center [522, 323] width 356 height 30
drag, startPoint x: 467, startPoint y: 298, endPoint x: 472, endPoint y: 309, distance: 12.9
click at [472, 309] on p "Préserve l’hydratation :La vapeur limite le dessèchement et garde vos ongles so…" at bounding box center [526, 324] width 365 height 34
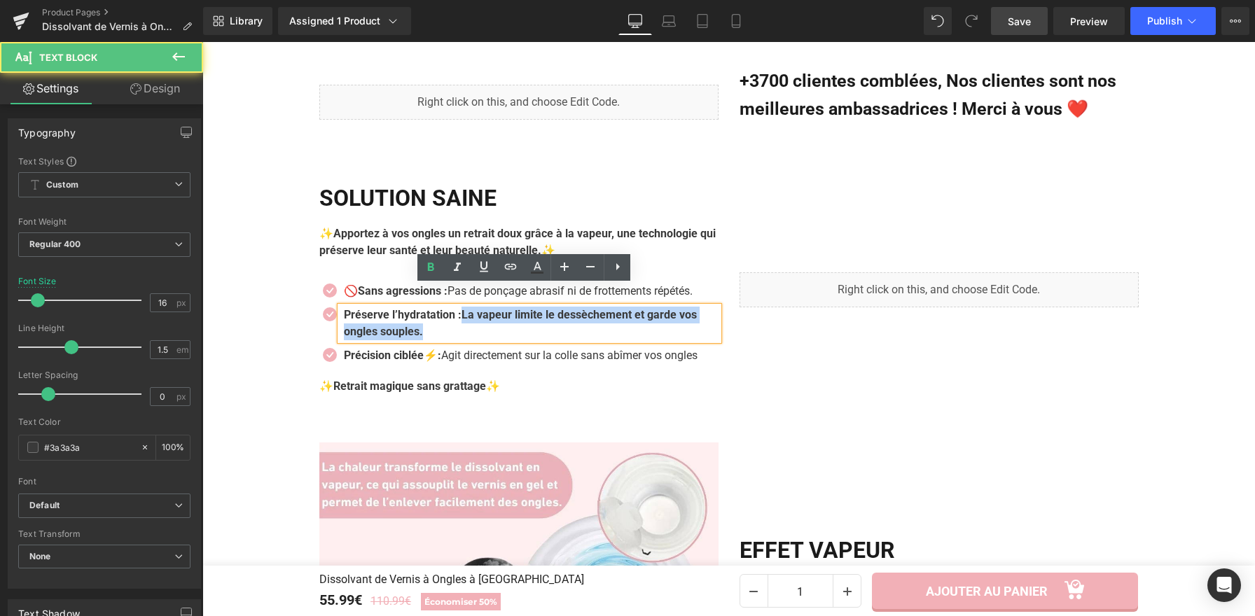
drag, startPoint x: 463, startPoint y: 295, endPoint x: 638, endPoint y: 299, distance: 175.1
click at [469, 307] on p "Préserve l’hydratation :La vapeur limite le dessèchement et garde vos ongles so…" at bounding box center [526, 324] width 365 height 34
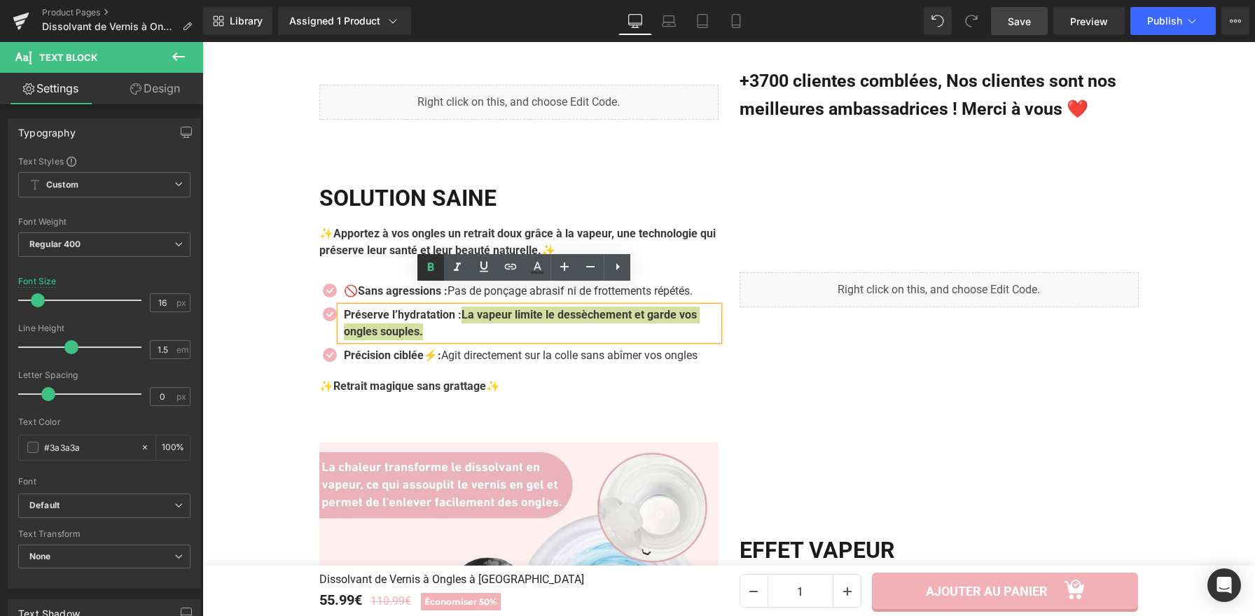
drag, startPoint x: 428, startPoint y: 264, endPoint x: 263, endPoint y: 40, distance: 277.9
click at [428, 264] on icon at bounding box center [431, 267] width 6 height 8
drag, startPoint x: 417, startPoint y: 354, endPoint x: 481, endPoint y: 357, distance: 63.8
click at [417, 354] on p "Précision ciblée⚡: Agit directement sur la colle sans abîmer vos ongles" at bounding box center [526, 355] width 365 height 17
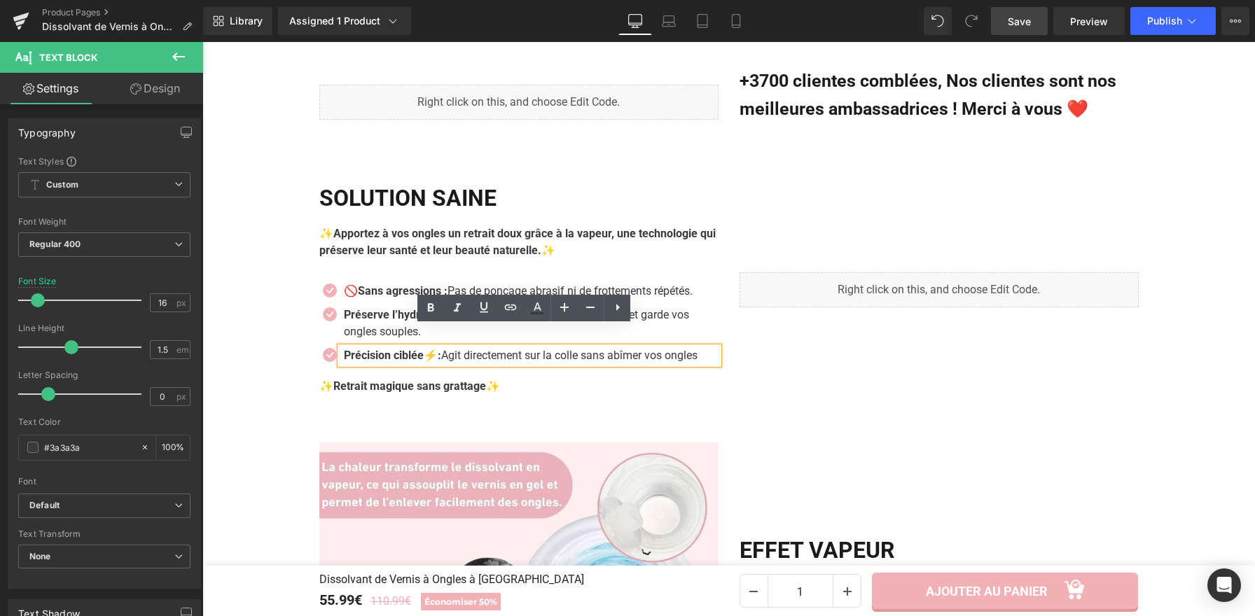
click at [399, 347] on p "Précision ciblée⚡: Agit directement sur la colle sans abîmer vos ongles" at bounding box center [526, 355] width 365 height 17
click at [390, 352] on p "Précision ciblée⚡: Agit directement sur la colle sans abîmer vos ongles" at bounding box center [526, 355] width 365 height 17
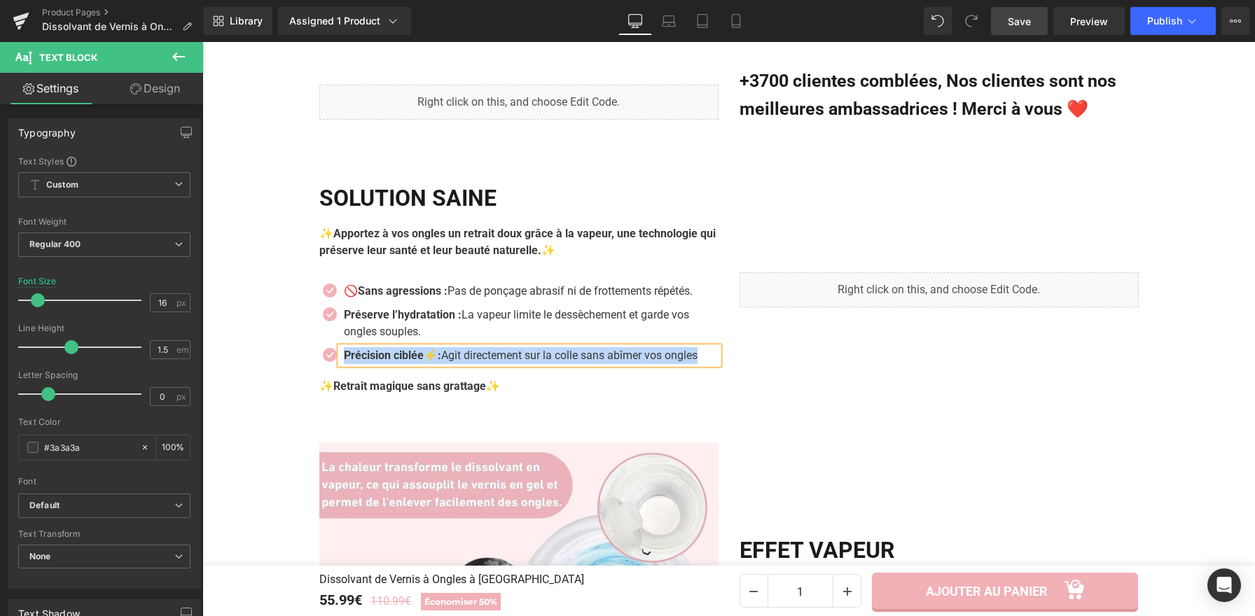
paste div
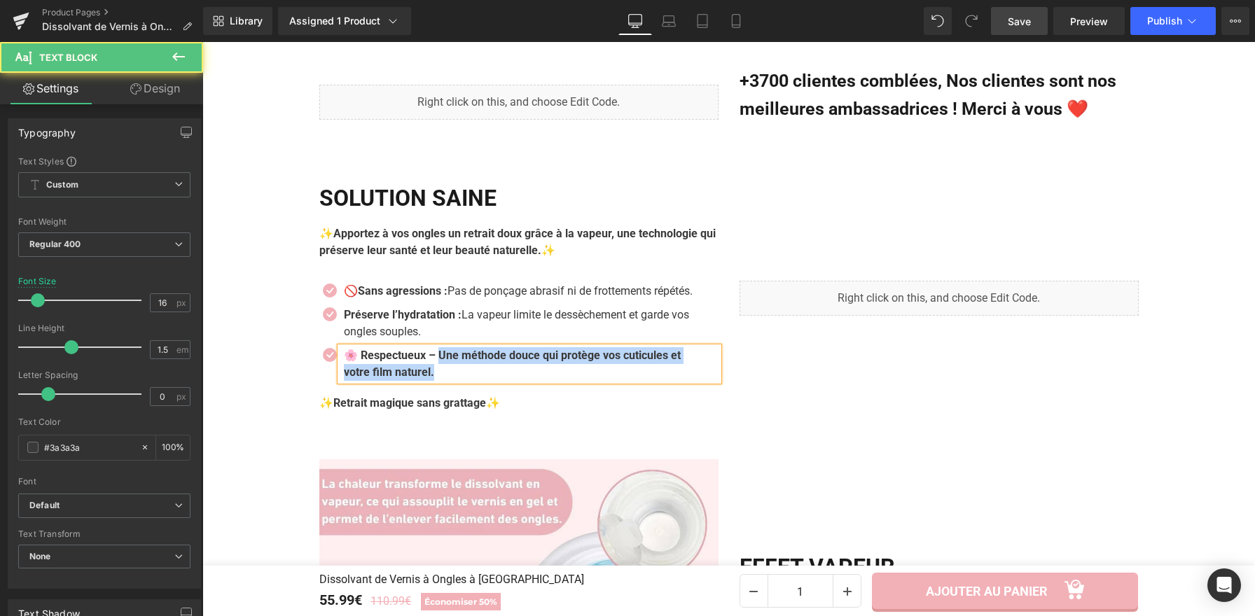
drag, startPoint x: 440, startPoint y: 335, endPoint x: 445, endPoint y: 347, distance: 13.2
click at [445, 347] on p "🌸 Respectueux – Une méthode douce qui protège vos cuticules et votre film natur…" at bounding box center [526, 364] width 365 height 34
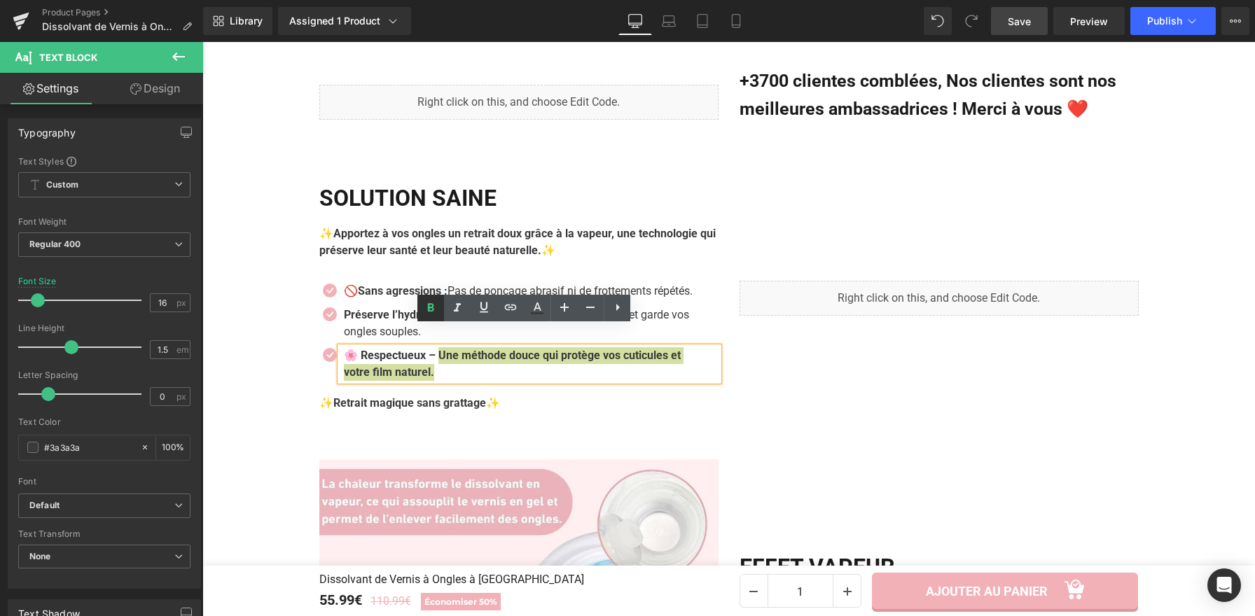
click at [433, 309] on icon at bounding box center [431, 307] width 6 height 8
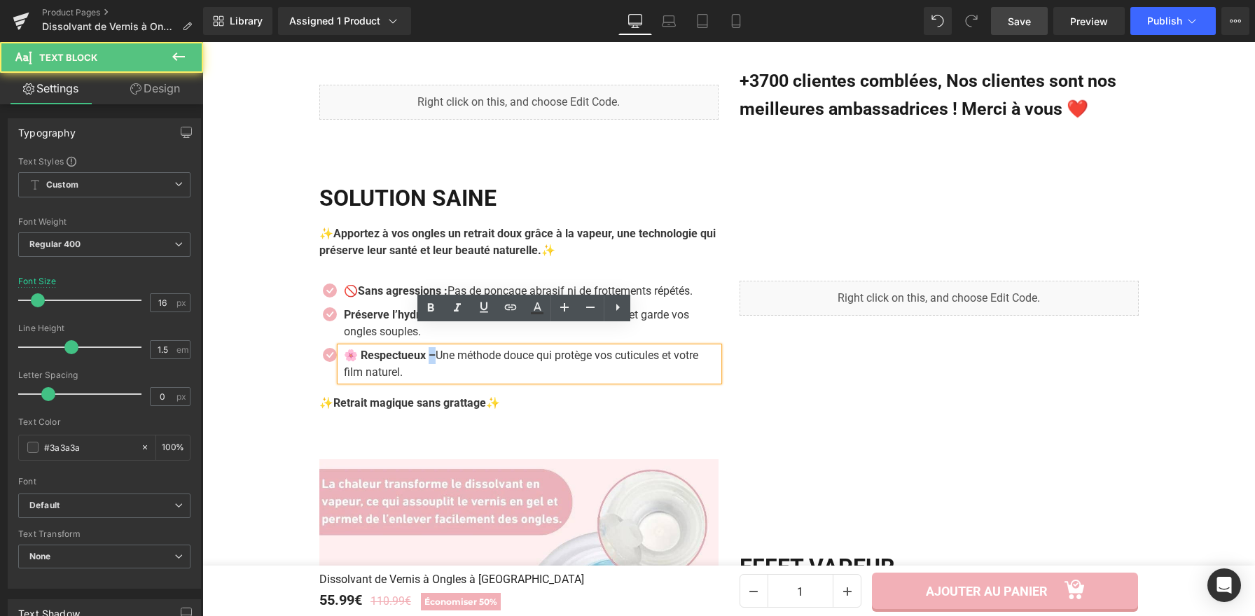
click at [431, 349] on strong "🌸 Respectueux –" at bounding box center [390, 355] width 92 height 13
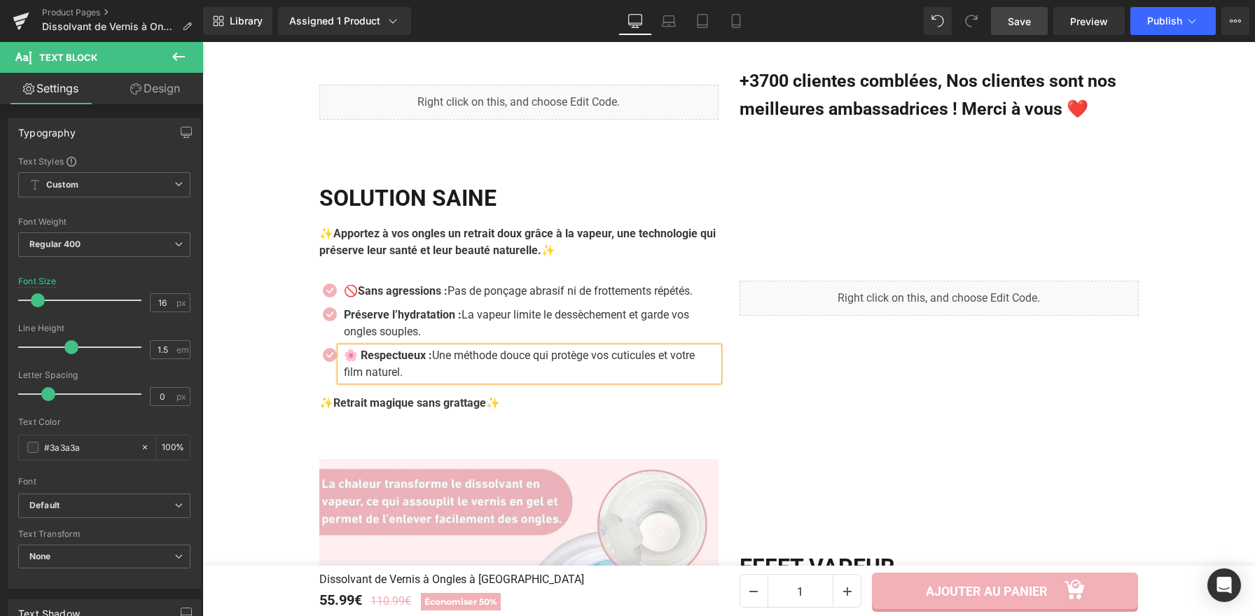
click at [669, 407] on div "Liquid Solution saine Heading ✨Apportez à vos ongles un retrait doux grâce à la…" at bounding box center [729, 298] width 840 height 283
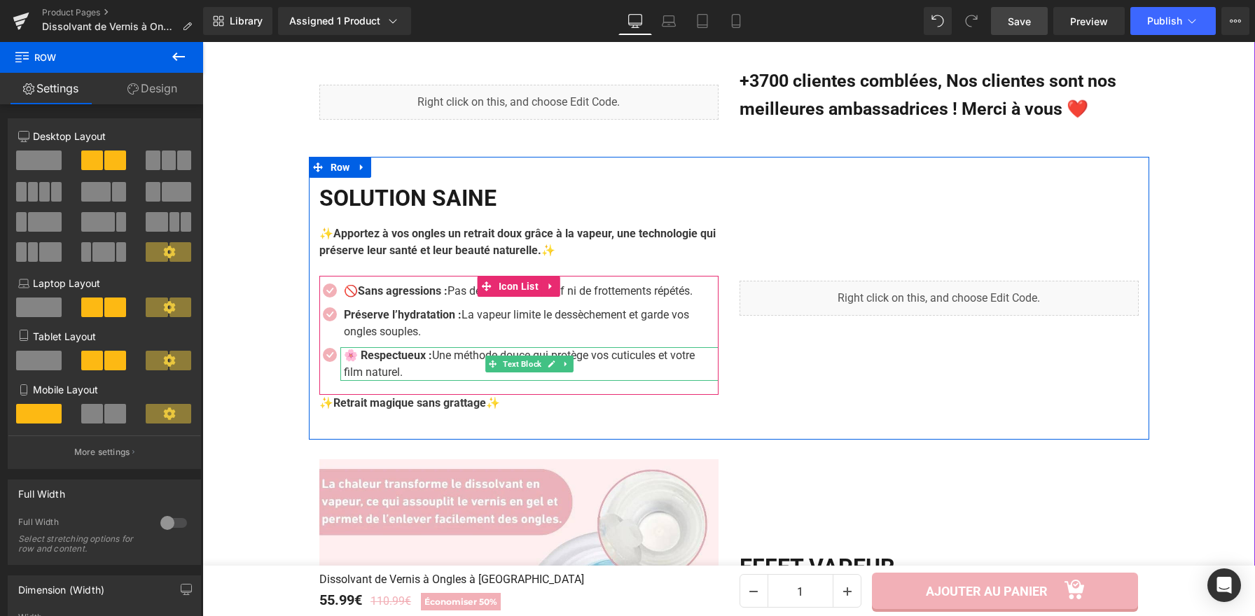
click at [576, 307] on p "Préserve l’hydratation : La vapeur limite le dessèchement et garde vos ongles s…" at bounding box center [526, 324] width 365 height 34
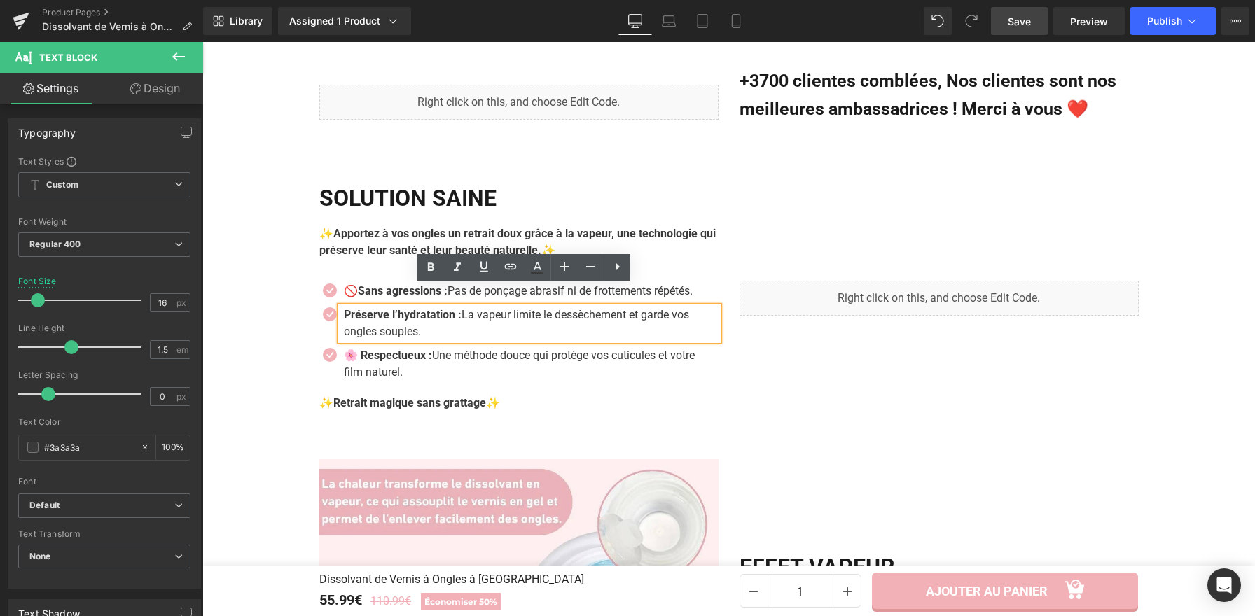
drag, startPoint x: 257, startPoint y: 286, endPoint x: 287, endPoint y: 288, distance: 30.2
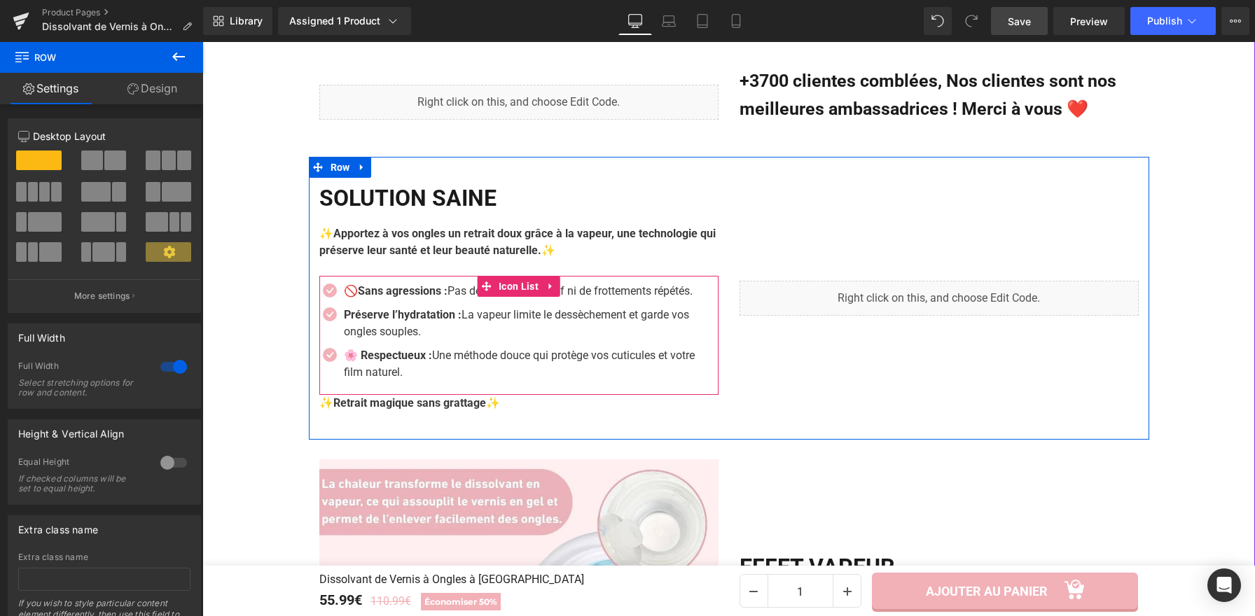
click at [531, 276] on span "Icon List" at bounding box center [518, 286] width 47 height 21
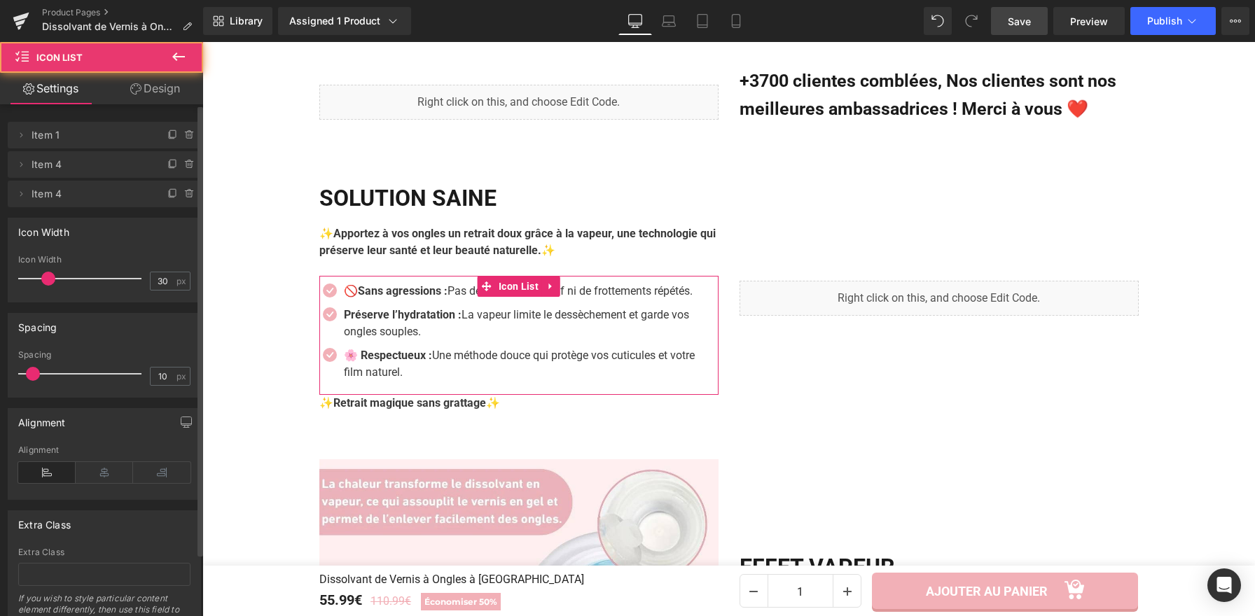
click at [169, 197] on icon at bounding box center [172, 193] width 11 height 11
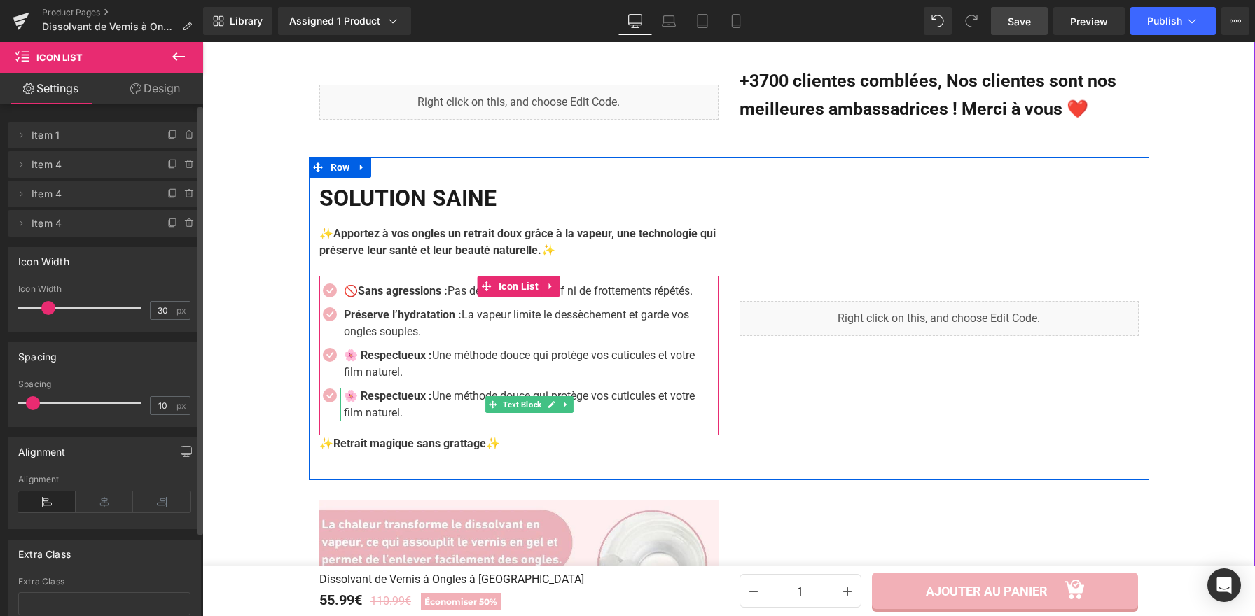
click at [419, 392] on p "🌸 Respectueux : Une méthode douce qui protège vos cuticules et votre film natur…" at bounding box center [526, 405] width 365 height 34
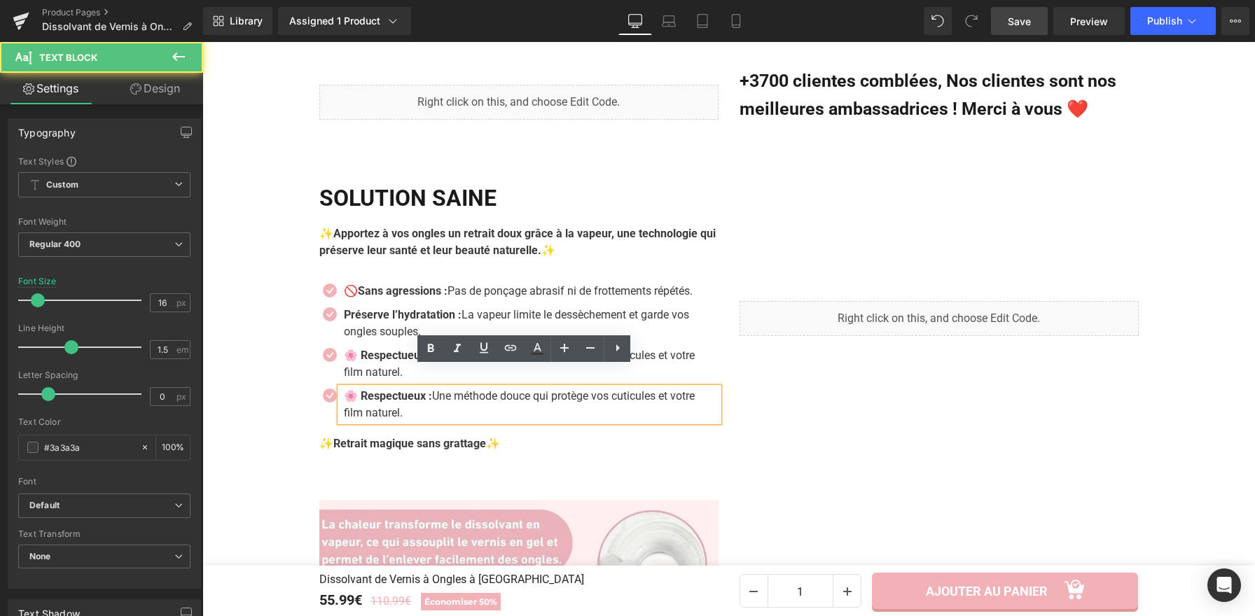
click at [402, 393] on p "🌸 Respectueux : Une méthode douce qui protège vos cuticules et votre film natur…" at bounding box center [526, 405] width 365 height 34
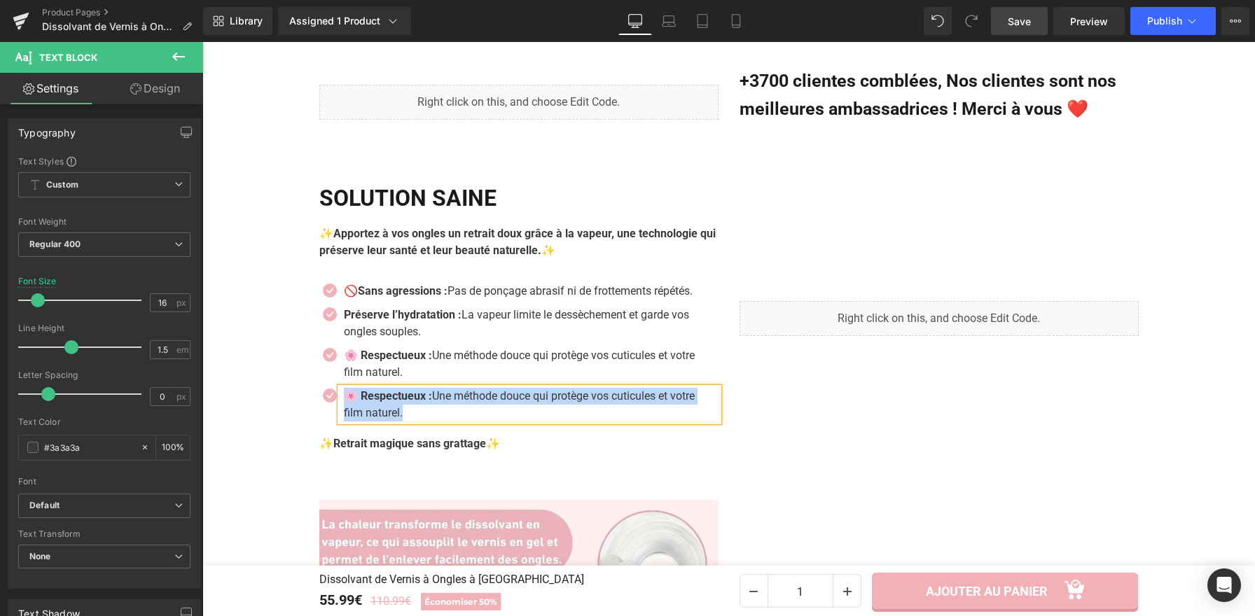
paste div
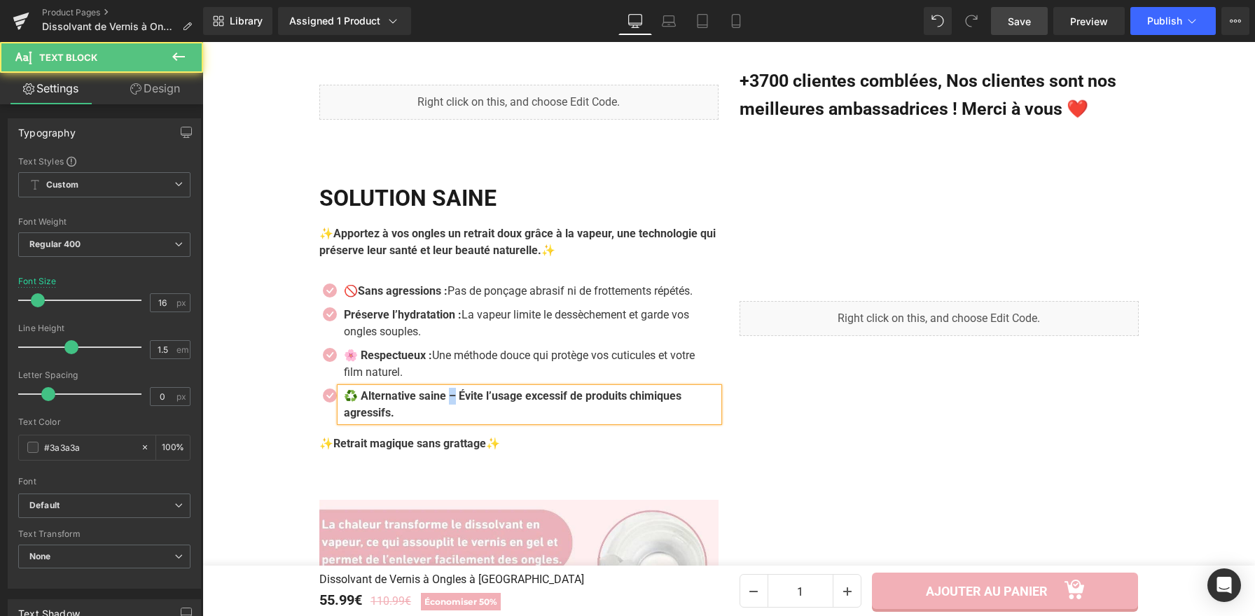
click at [449, 389] on b "♻️ Alternative saine – Évite l’usage excessif de produits chimiques agressifs." at bounding box center [512, 404] width 337 height 30
click at [455, 389] on b "♻️ Alternative saine : Évite l’usage excessif de produits chimiques agressifs." at bounding box center [511, 404] width 334 height 30
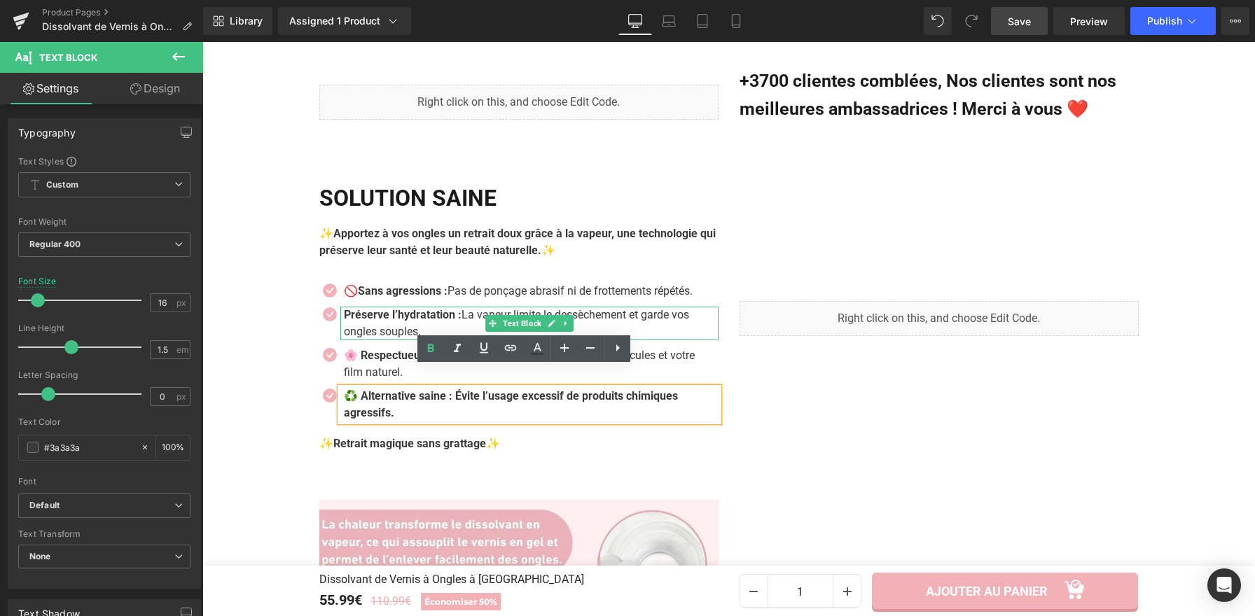
click at [463, 307] on p "Préserve l’hydratation : La vapeur limite le dessèchement et garde vos ongles s…" at bounding box center [526, 324] width 365 height 34
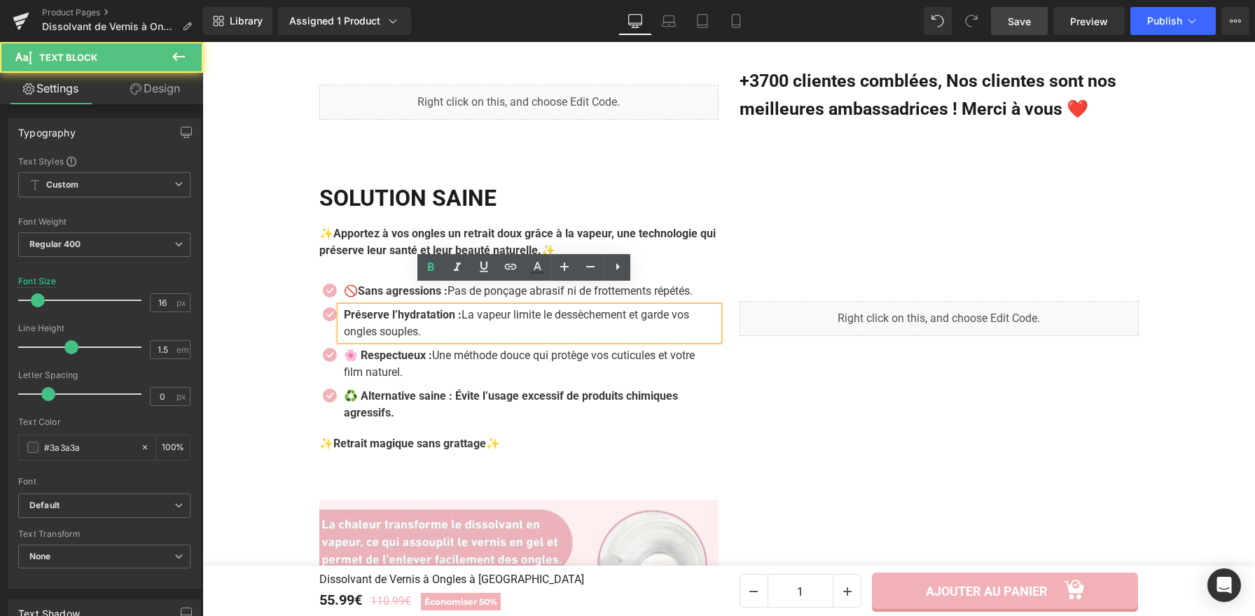
click at [463, 307] on p "Préserve l’hydratation : La vapeur limite le dessèchement et garde vos ongles s…" at bounding box center [526, 324] width 365 height 34
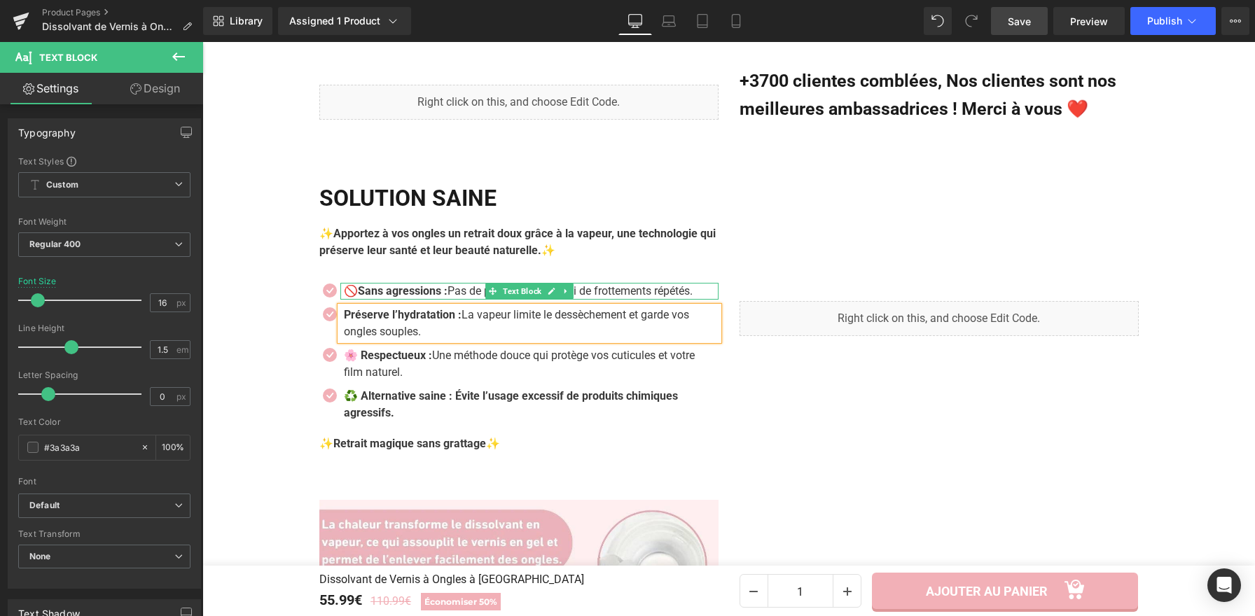
click at [447, 283] on p "🚫Sans agressions : Pas de ponçage abrasif ni de frottements répétés." at bounding box center [531, 291] width 375 height 17
click at [448, 283] on p "🚫Sans agressions : Pas de ponçage abrasif ni de frottements répétés." at bounding box center [531, 291] width 375 height 17
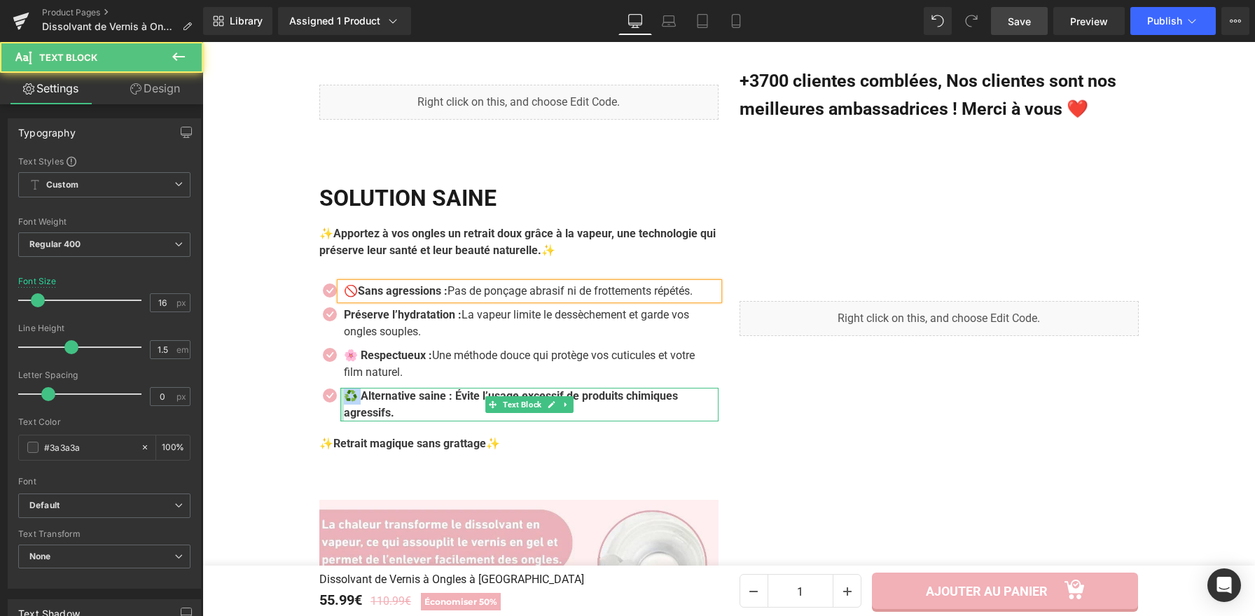
click at [340, 388] on div "♻️ Alternative saine : Évite l’usage excessif de produits chimiques agressifs. …" at bounding box center [529, 405] width 378 height 34
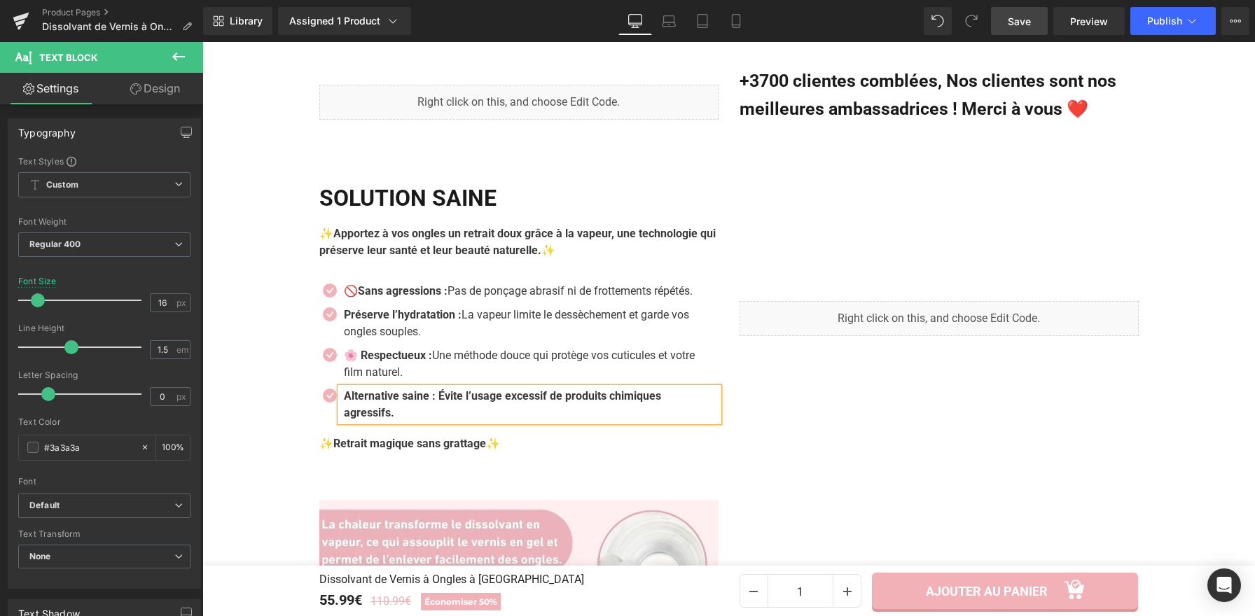
click at [430, 389] on b "Alternative saine : Évite l’usage excessif de produits chimiques agressifs." at bounding box center [502, 404] width 317 height 30
drag, startPoint x: 354, startPoint y: 335, endPoint x: 339, endPoint y: 337, distance: 14.8
click at [344, 349] on strong "🌸 Respectueux :" at bounding box center [388, 355] width 88 height 13
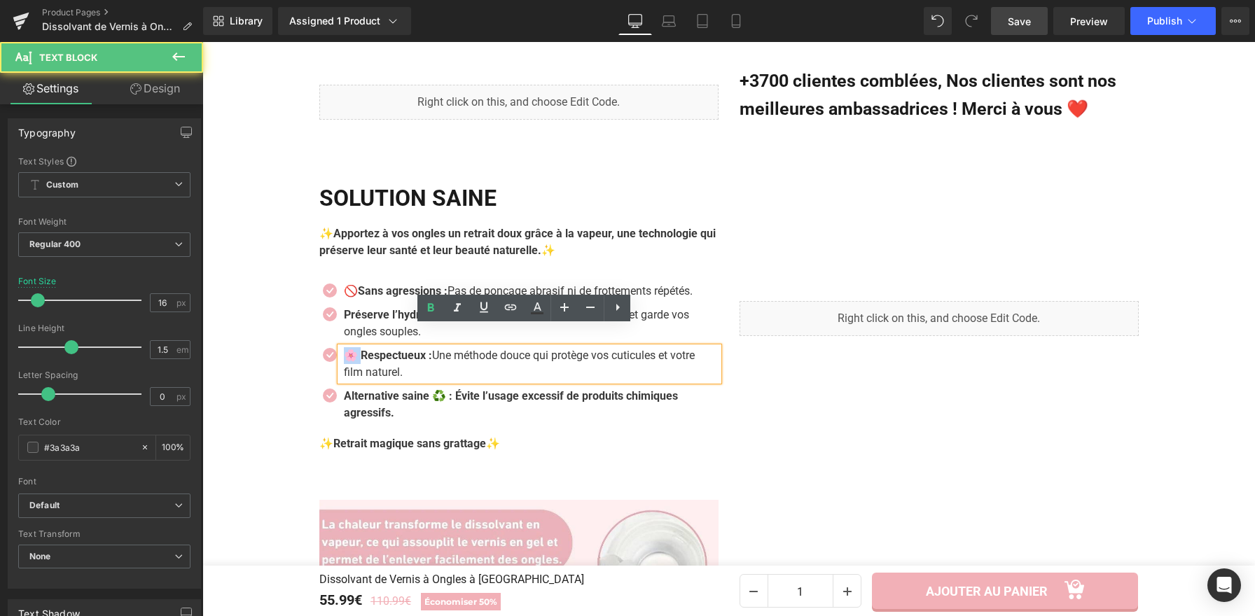
drag, startPoint x: 354, startPoint y: 337, endPoint x: 340, endPoint y: 337, distance: 14.0
click at [344, 349] on strong "🌸 Respectueux :" at bounding box center [388, 355] width 88 height 13
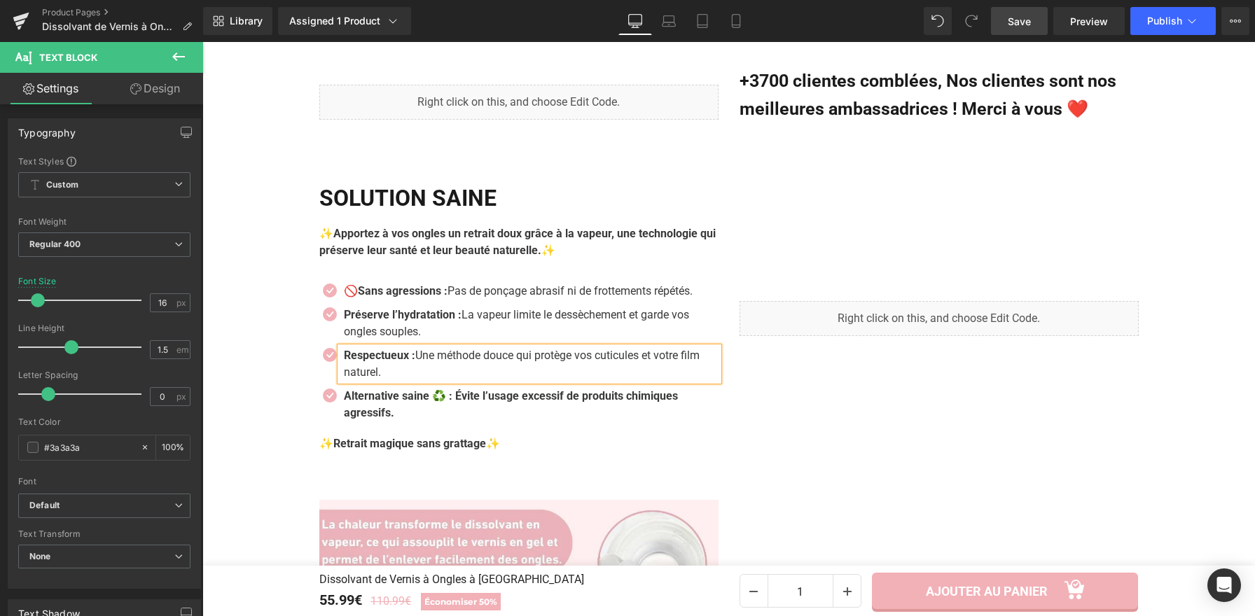
click at [409, 349] on strong "Respectueux :" at bounding box center [379, 355] width 71 height 13
click at [457, 308] on strong "Préserve l’hydratation :" at bounding box center [403, 314] width 118 height 13
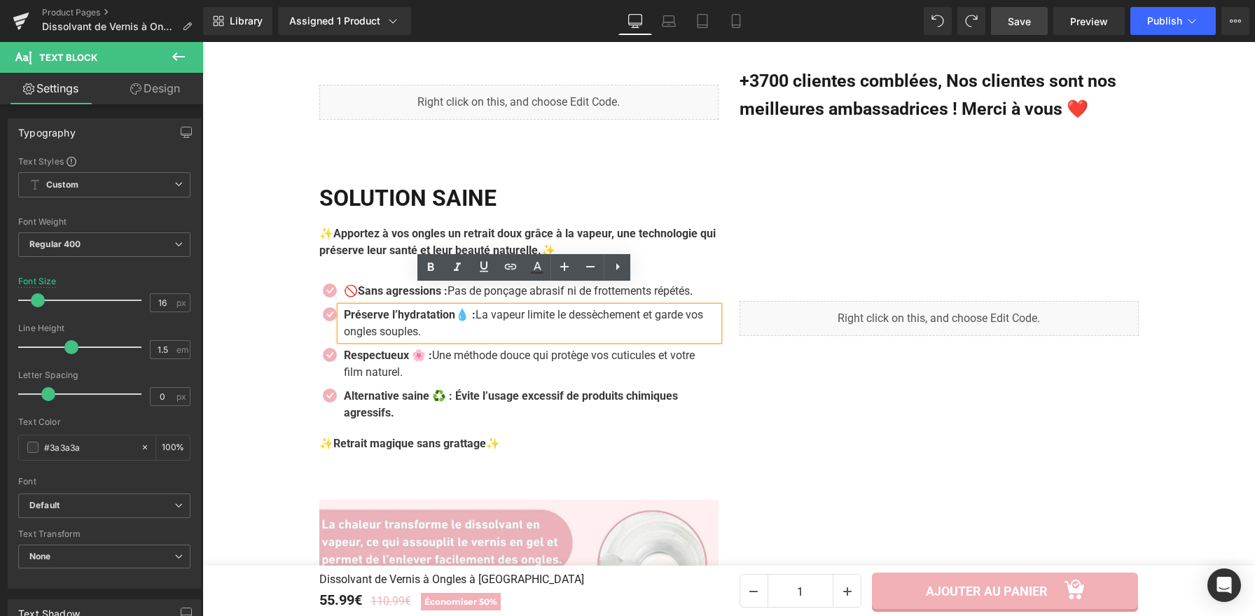
click at [472, 308] on strong "Préserve l’hydratation💧 :" at bounding box center [410, 314] width 132 height 13
click at [473, 308] on strong "Préserve l’hydratation💧 :" at bounding box center [410, 314] width 132 height 13
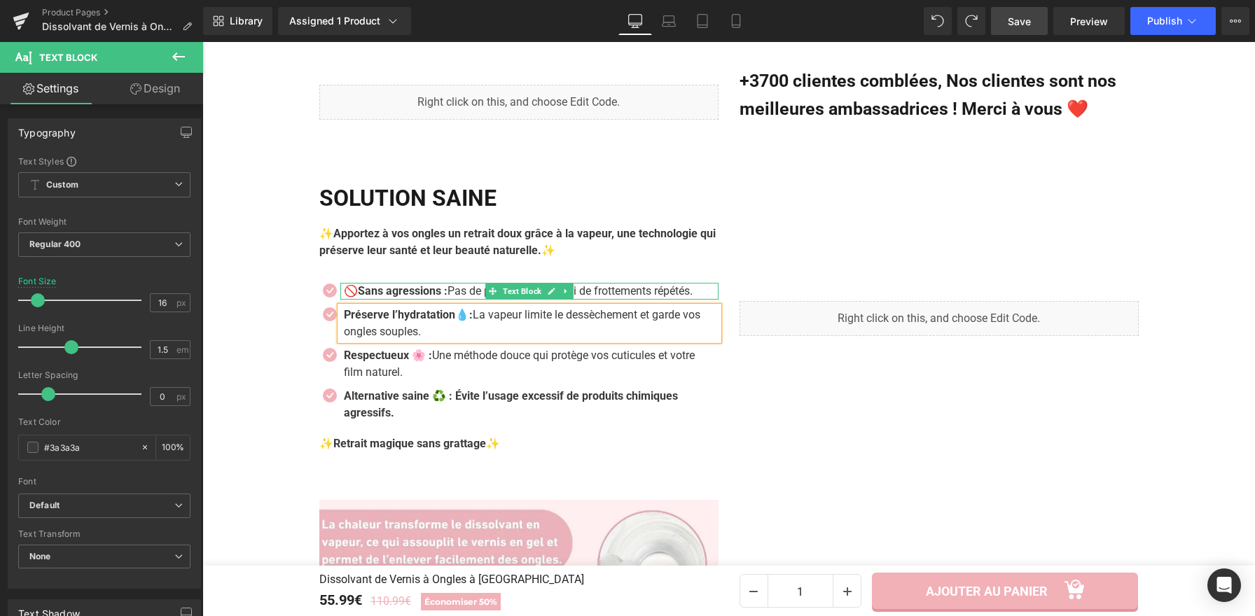
click at [353, 284] on strong "🚫Sans agressions :" at bounding box center [396, 290] width 104 height 13
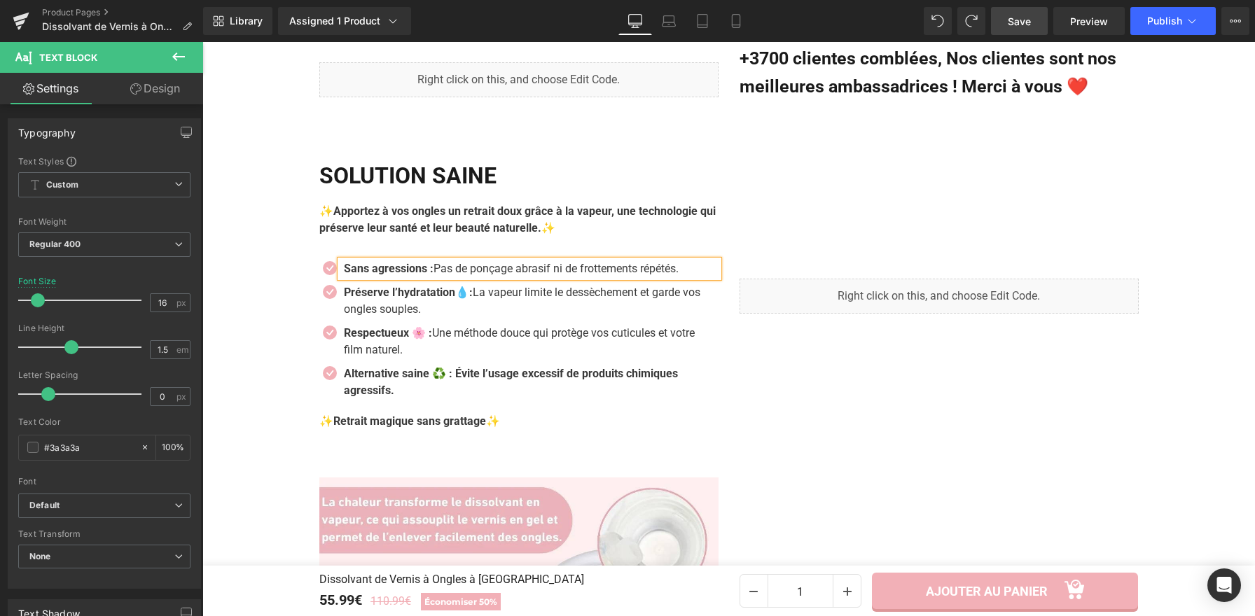
scroll to position [1276, 0]
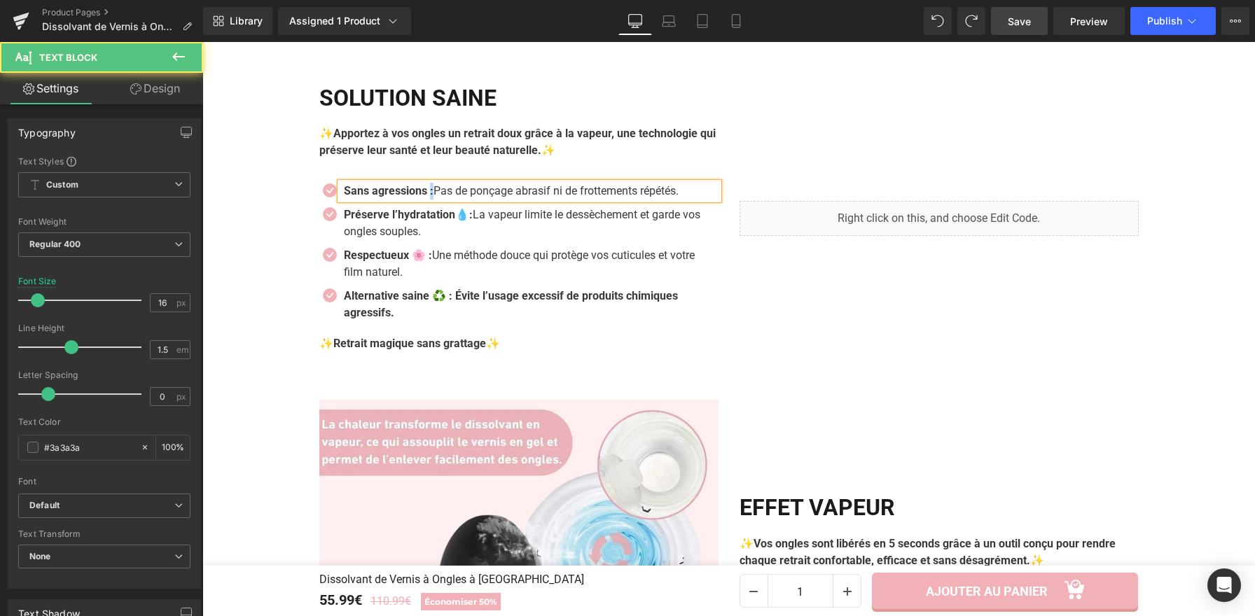
click at [433, 184] on strong "Sans agressions :" at bounding box center [389, 190] width 90 height 13
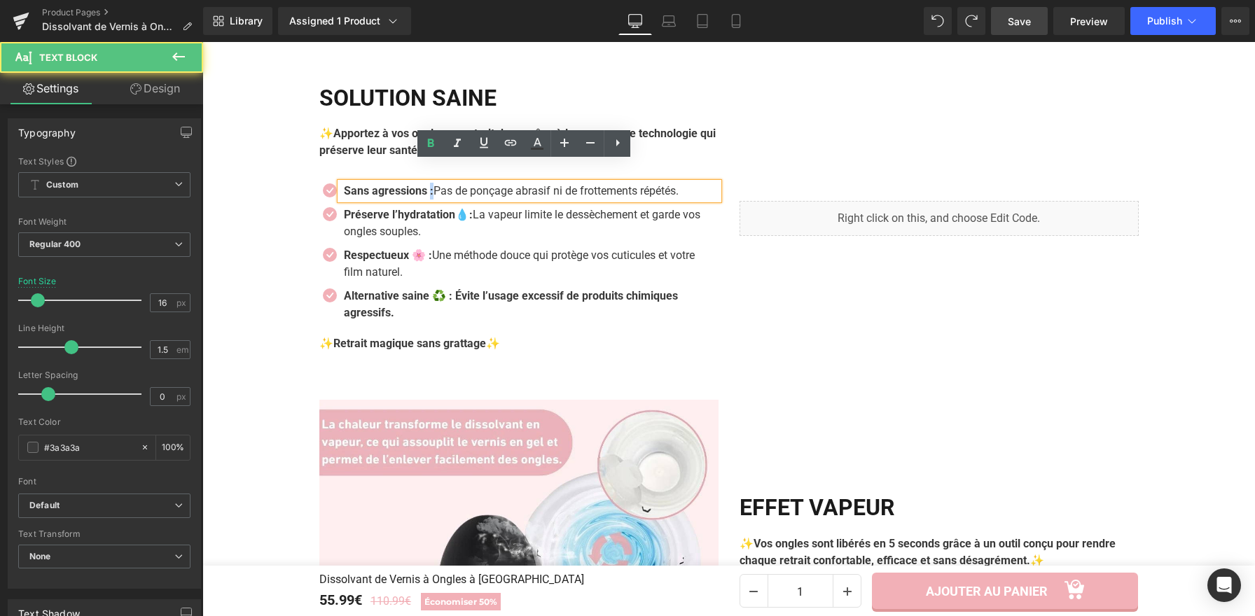
click at [431, 184] on strong "Sans agressions :" at bounding box center [389, 190] width 90 height 13
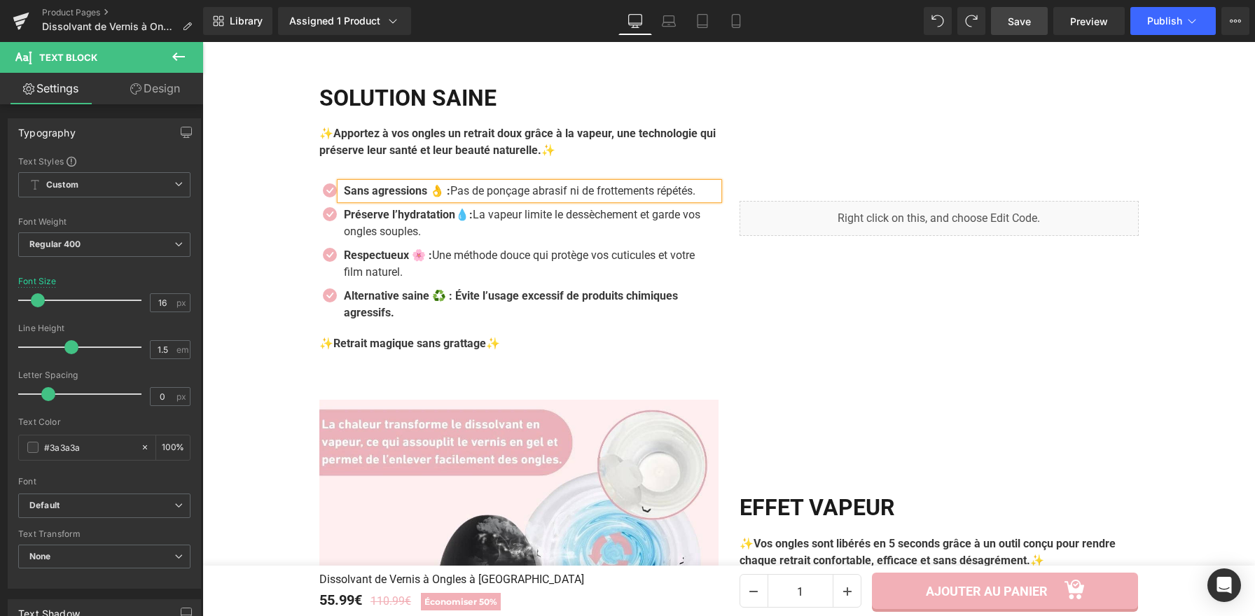
click at [433, 184] on strong "Sans agressions 👌 :" at bounding box center [397, 190] width 106 height 13
click at [442, 184] on strong "Sans agressions👌 :" at bounding box center [396, 190] width 104 height 13
click at [749, 159] on div "Liquid" at bounding box center [939, 218] width 420 height 267
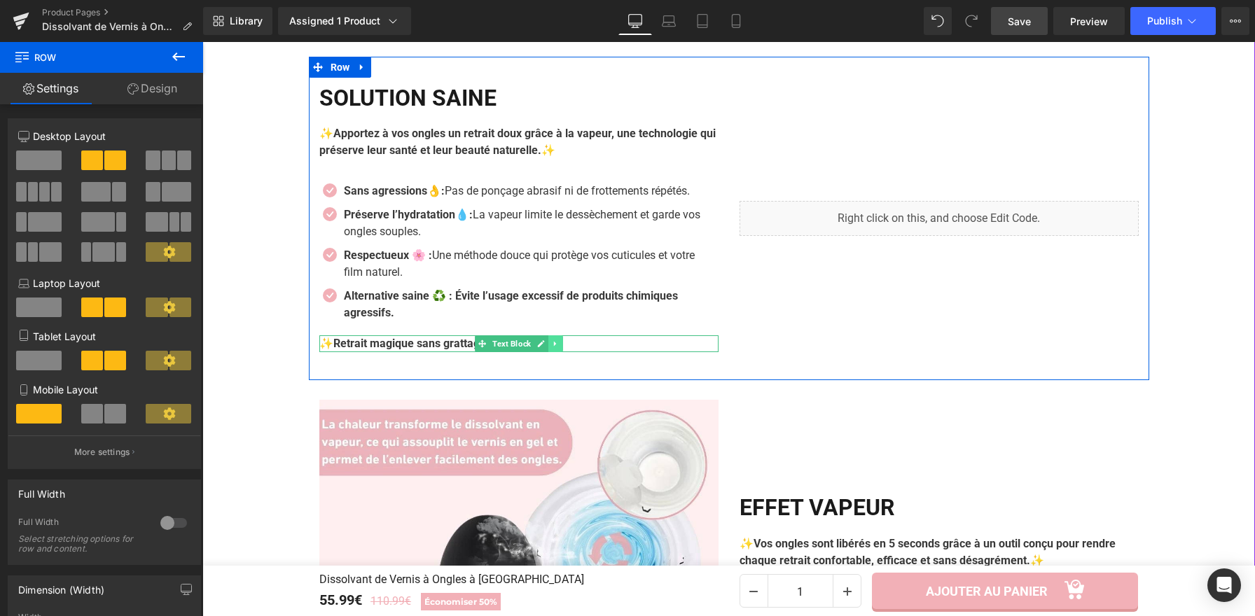
click at [551, 340] on icon at bounding box center [555, 344] width 8 height 8
click at [559, 340] on icon at bounding box center [563, 344] width 8 height 8
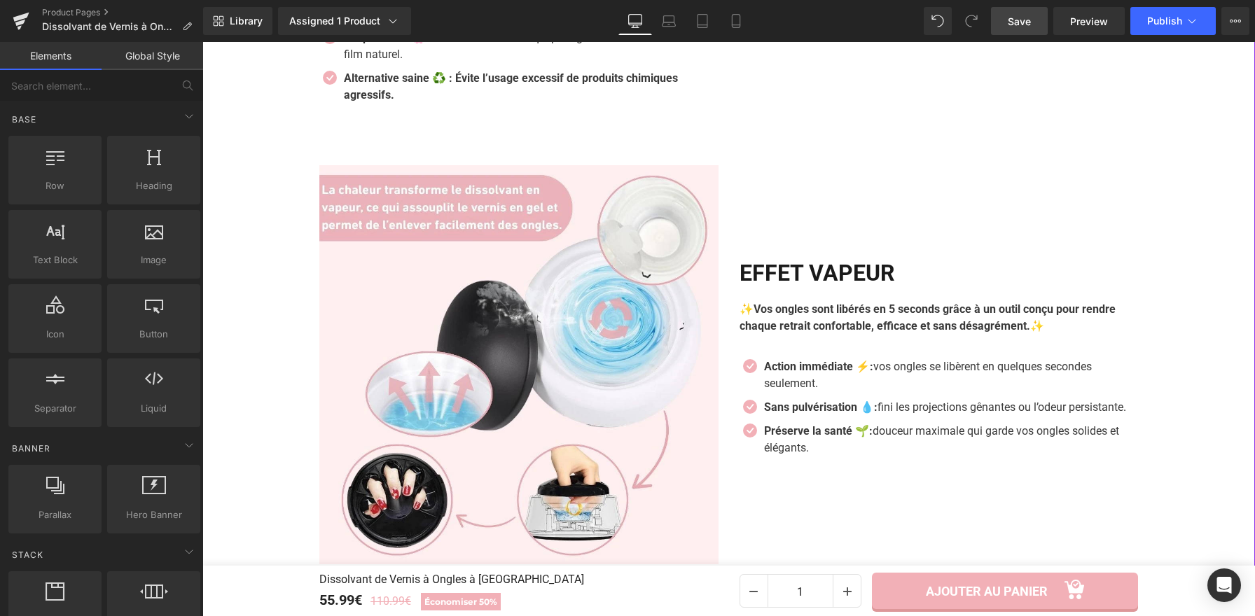
scroll to position [1508, 0]
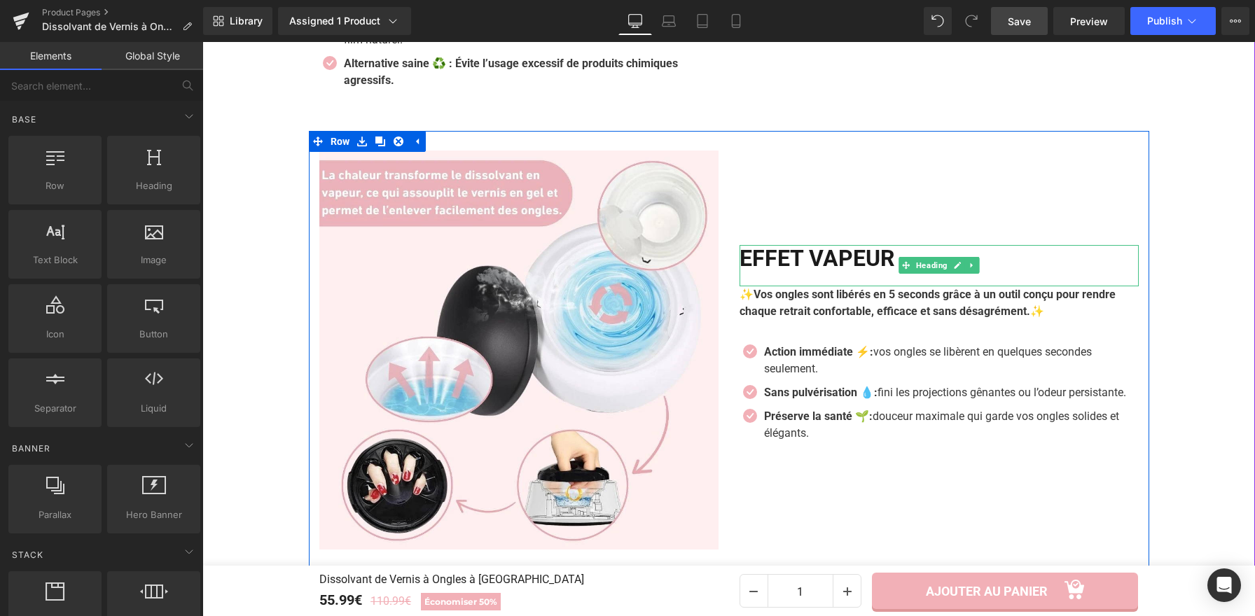
click at [877, 245] on h2 "EFFET VAPEUR" at bounding box center [938, 258] width 399 height 27
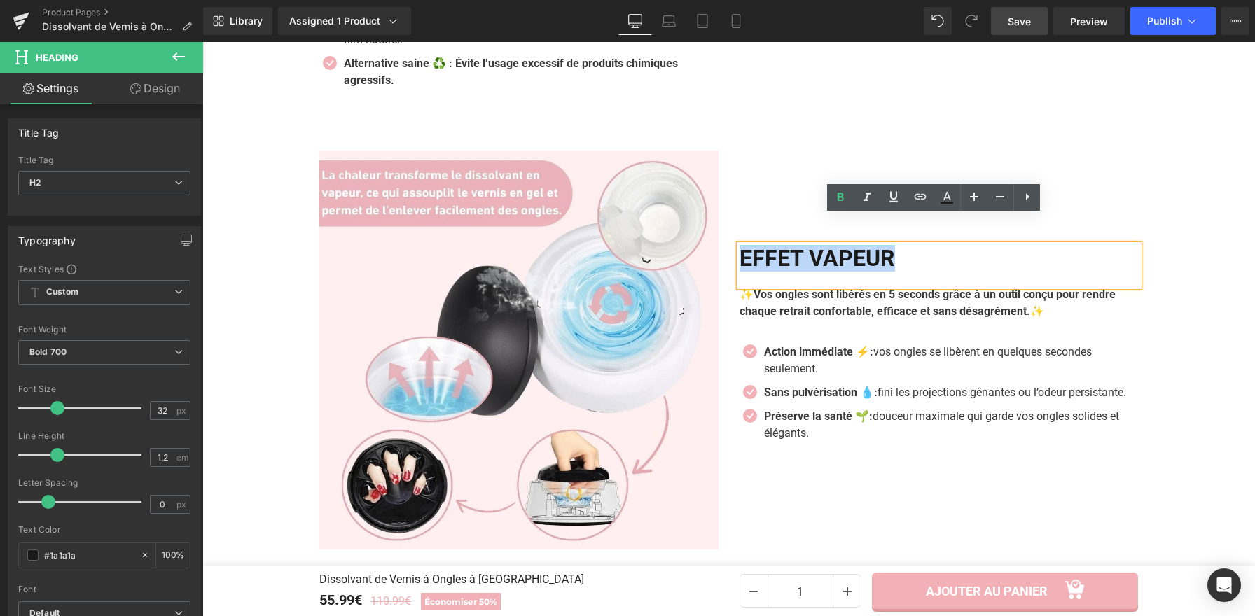
drag, startPoint x: 947, startPoint y: 225, endPoint x: 736, endPoint y: 224, distance: 211.4
click at [739, 245] on h2 "EFFET VAPEUR" at bounding box center [938, 258] width 399 height 27
copy h2 "EFFET VAPEUR"
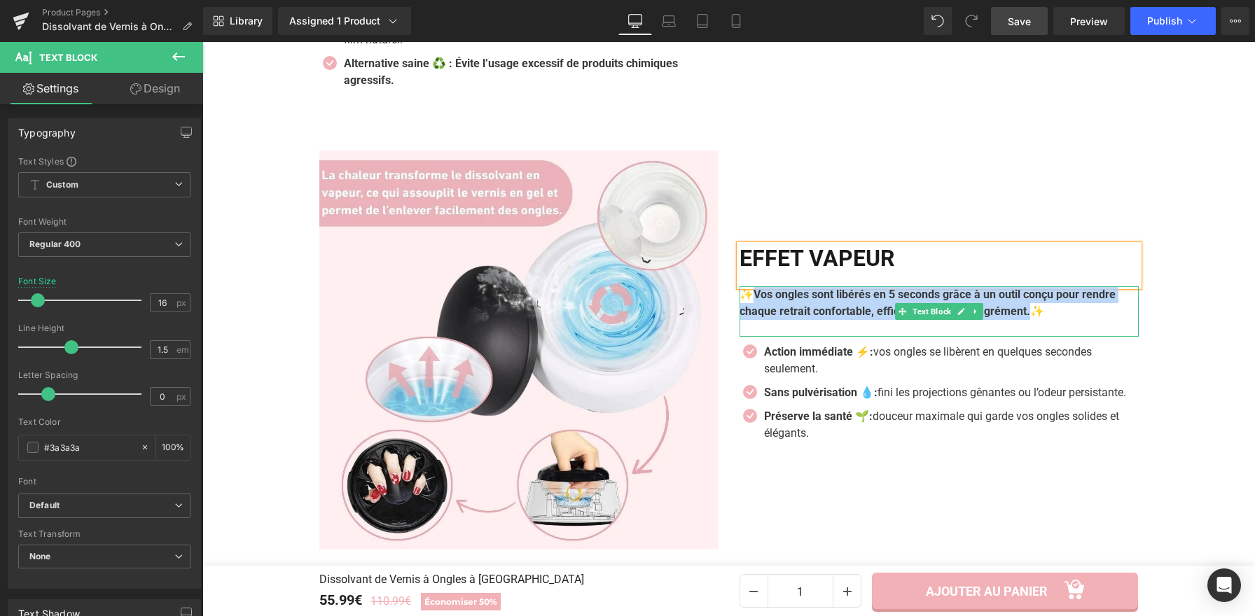
drag, startPoint x: 1075, startPoint y: 285, endPoint x: 750, endPoint y: 264, distance: 324.8
click at [750, 288] on b "✨Vos ongles sont libérés en 5 seconds grâce à un outil conçu pour rendre chaque…" at bounding box center [927, 303] width 376 height 30
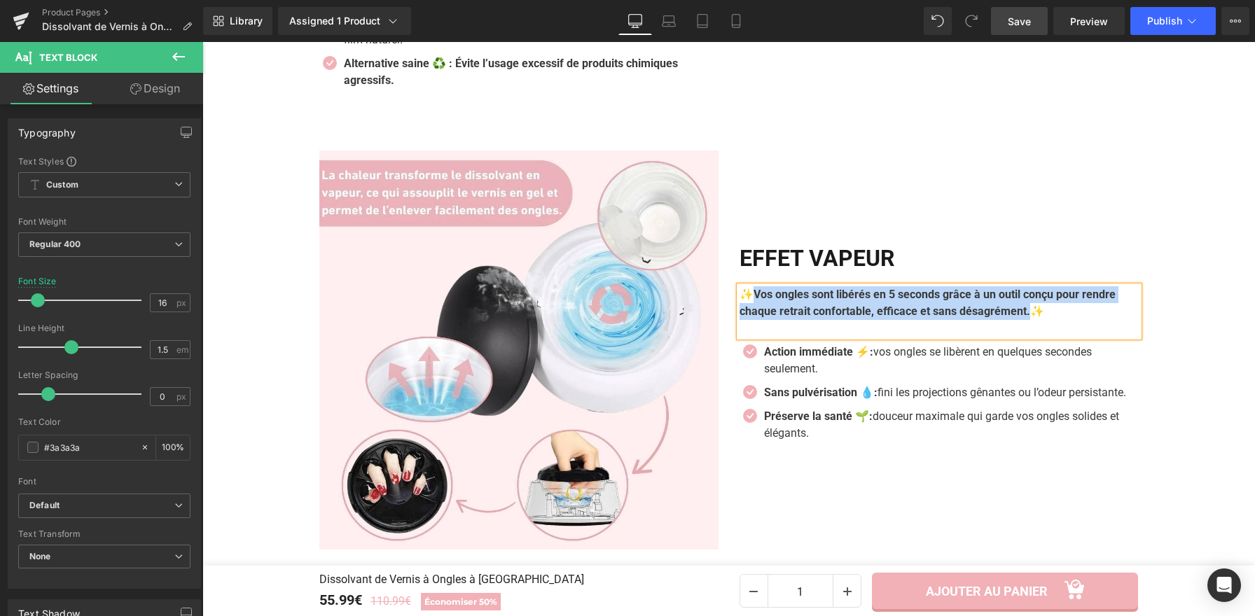
paste div
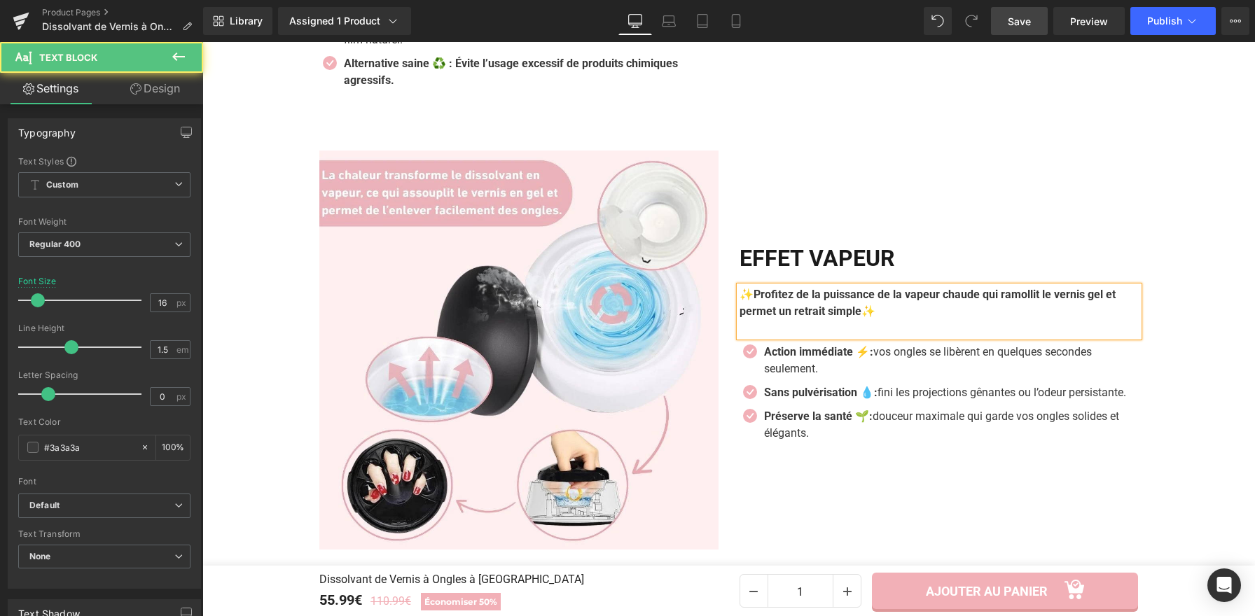
drag, startPoint x: 749, startPoint y: 263, endPoint x: 759, endPoint y: 285, distance: 23.8
click at [749, 288] on b "✨Profitez de la puissance de la vapeur chaude qui ramollit le vernis gel et per…" at bounding box center [927, 303] width 376 height 30
click at [877, 288] on b "✨ Profitez de la puissance de la vapeur chaude qui ramollit le vernis gel et pe…" at bounding box center [928, 303] width 379 height 30
click at [1132, 151] on div "EFFET VAPEUR Heading ✨ Profitez de la puissance de la vapeur chaude qui ramolli…" at bounding box center [939, 350] width 420 height 399
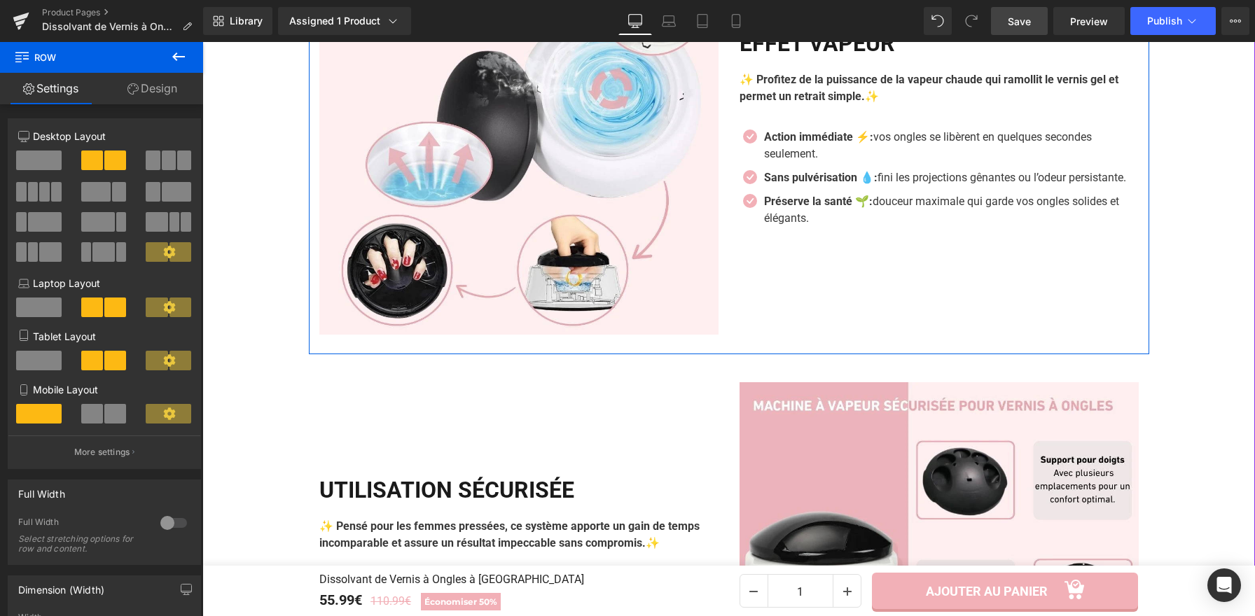
scroll to position [1574, 0]
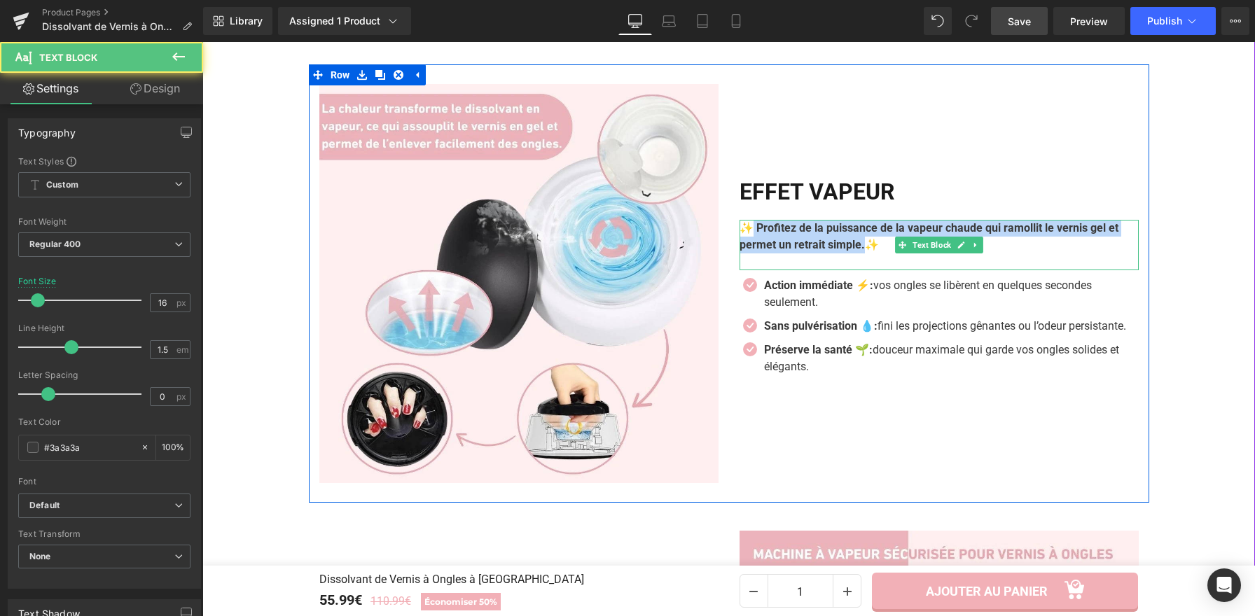
drag, startPoint x: 879, startPoint y: 218, endPoint x: 741, endPoint y: 196, distance: 139.6
click at [741, 221] on b "✨ Profitez de la puissance de la vapeur chaude qui ramollit le vernis gel et pe…" at bounding box center [928, 236] width 379 height 30
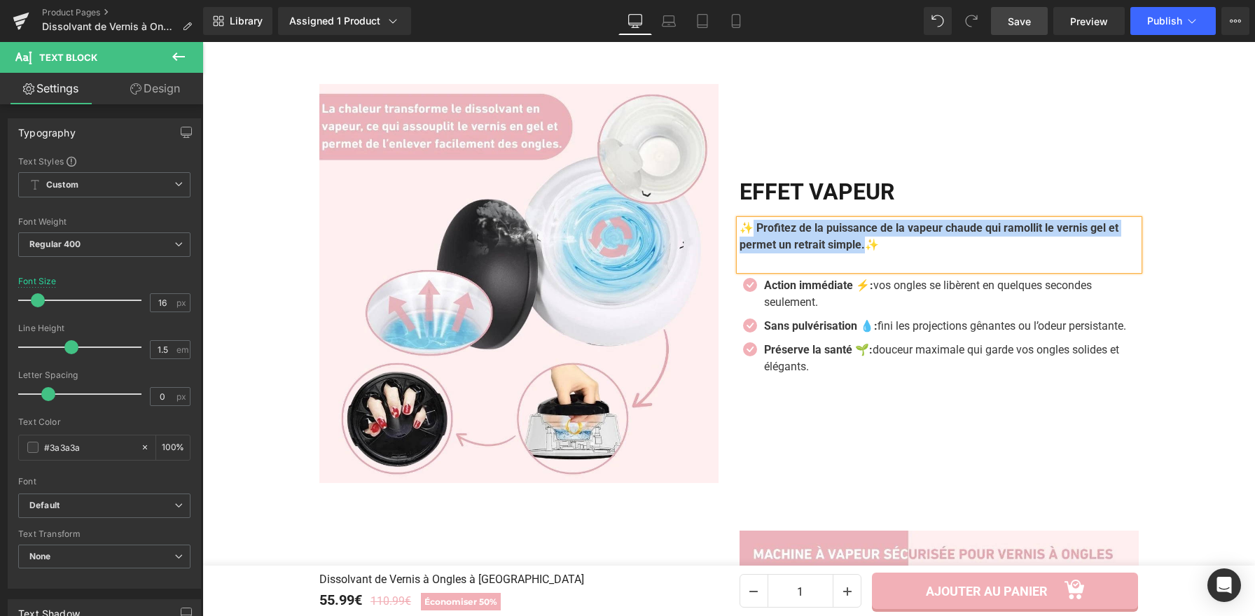
scroll to position [1558, 0]
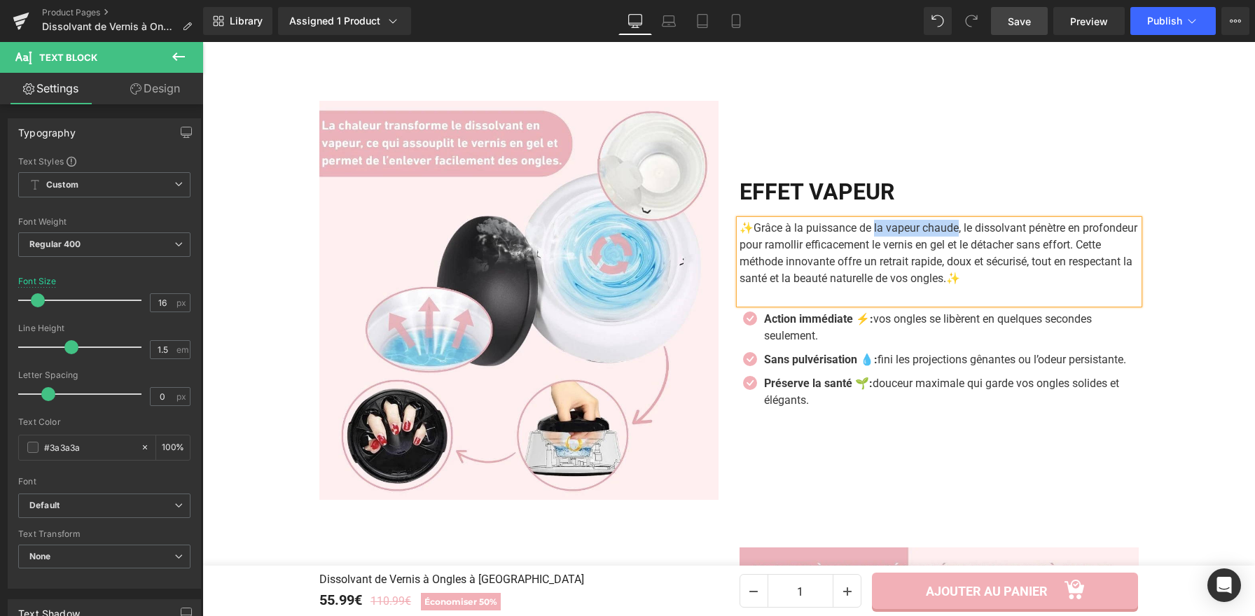
drag, startPoint x: 957, startPoint y: 197, endPoint x: 872, endPoint y: 196, distance: 85.4
click at [872, 220] on p "✨Grâce à la puissance de la vapeur chaude, le dissolvant pénètre en profondeur …" at bounding box center [938, 253] width 399 height 67
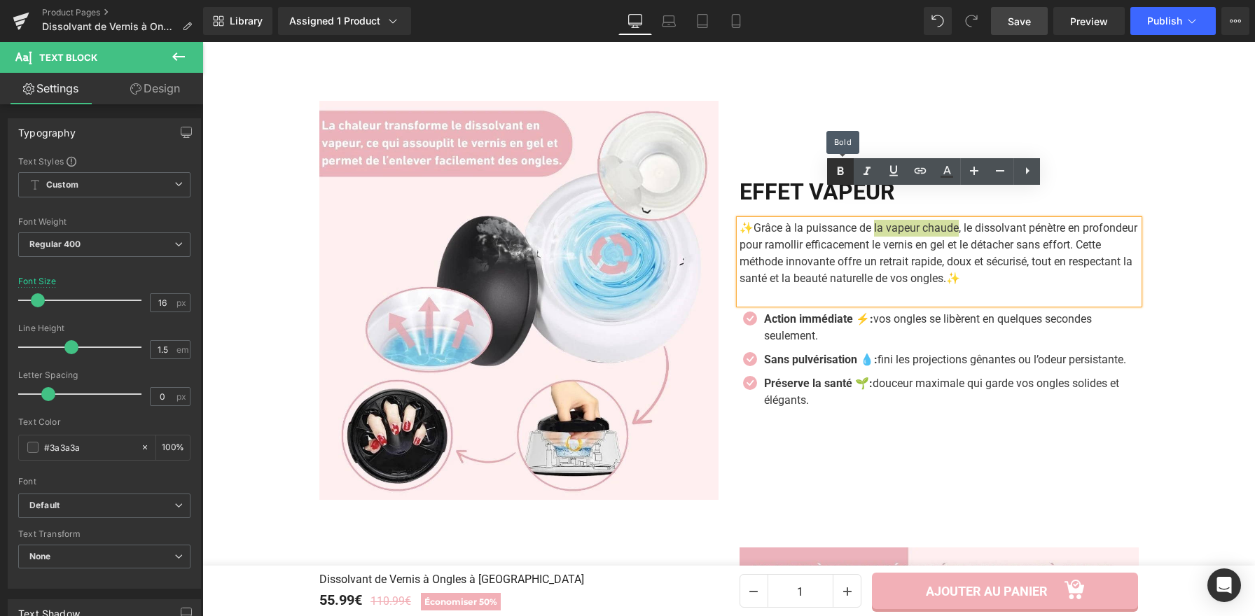
click at [839, 176] on icon at bounding box center [840, 171] width 17 height 17
drag, startPoint x: 860, startPoint y: 232, endPoint x: 766, endPoint y: 229, distance: 94.6
click at [766, 229] on p "✨Grâce à la puissance de la vapeur chaude , le dissolvant pénètre en profondeur…" at bounding box center [938, 253] width 399 height 67
click at [835, 176] on icon at bounding box center [840, 171] width 17 height 17
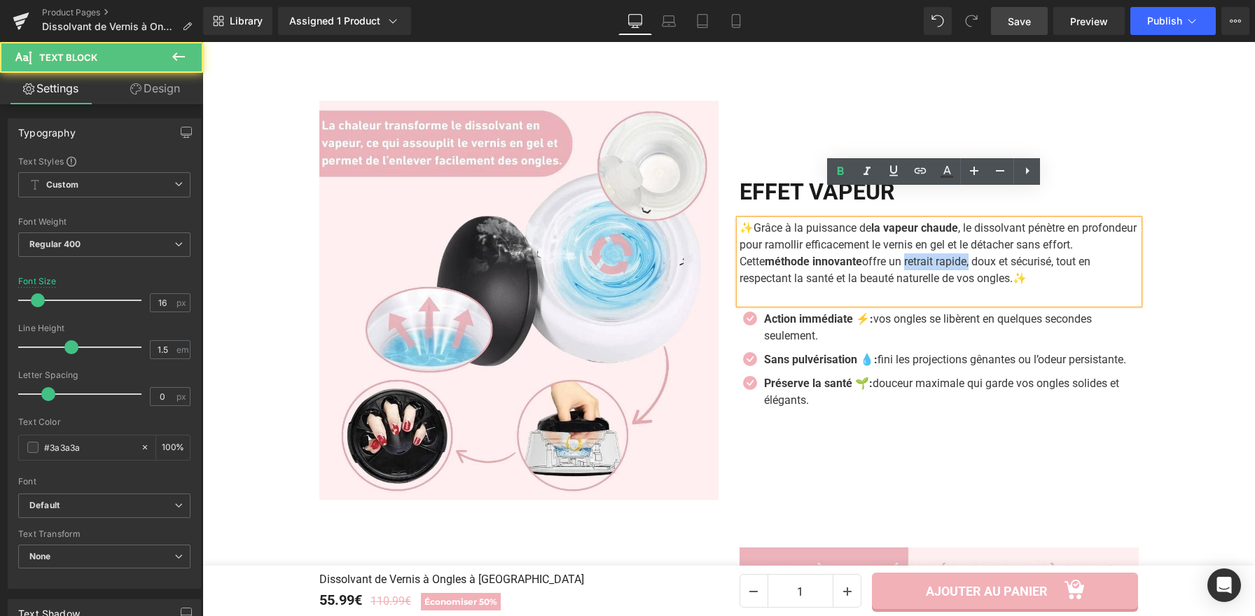
drag, startPoint x: 972, startPoint y: 232, endPoint x: 1061, endPoint y: 223, distance: 88.7
click at [909, 232] on p "✨Grâce à la puissance de la vapeur chaude , le dissolvant pénètre en profondeur…" at bounding box center [938, 253] width 399 height 67
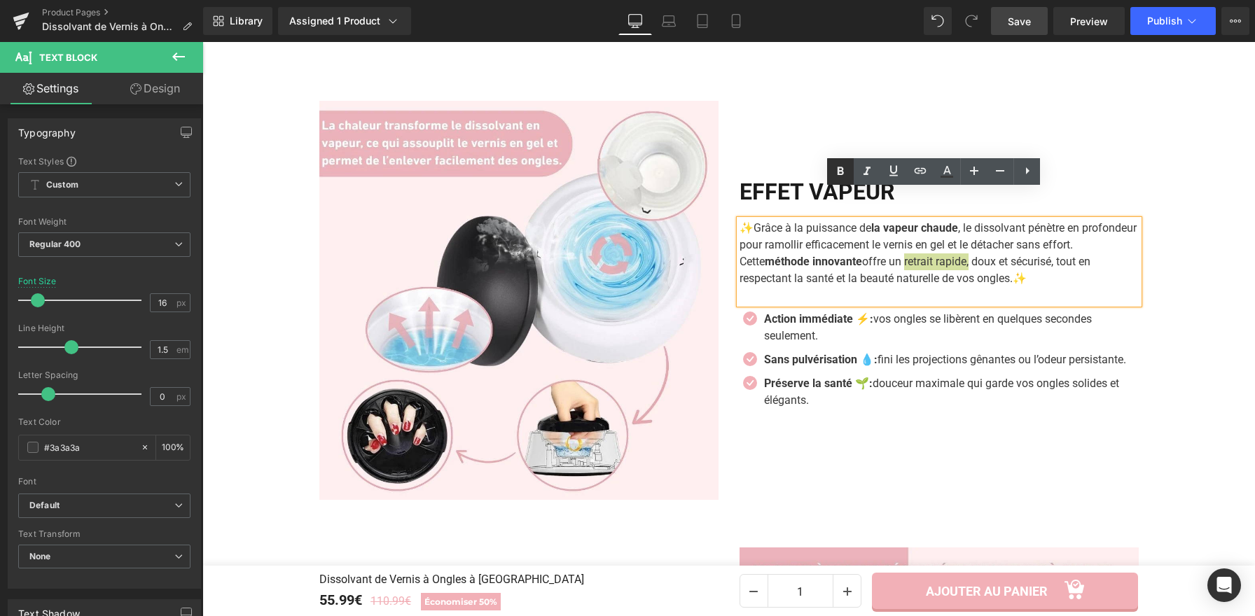
click at [835, 172] on icon at bounding box center [840, 171] width 17 height 17
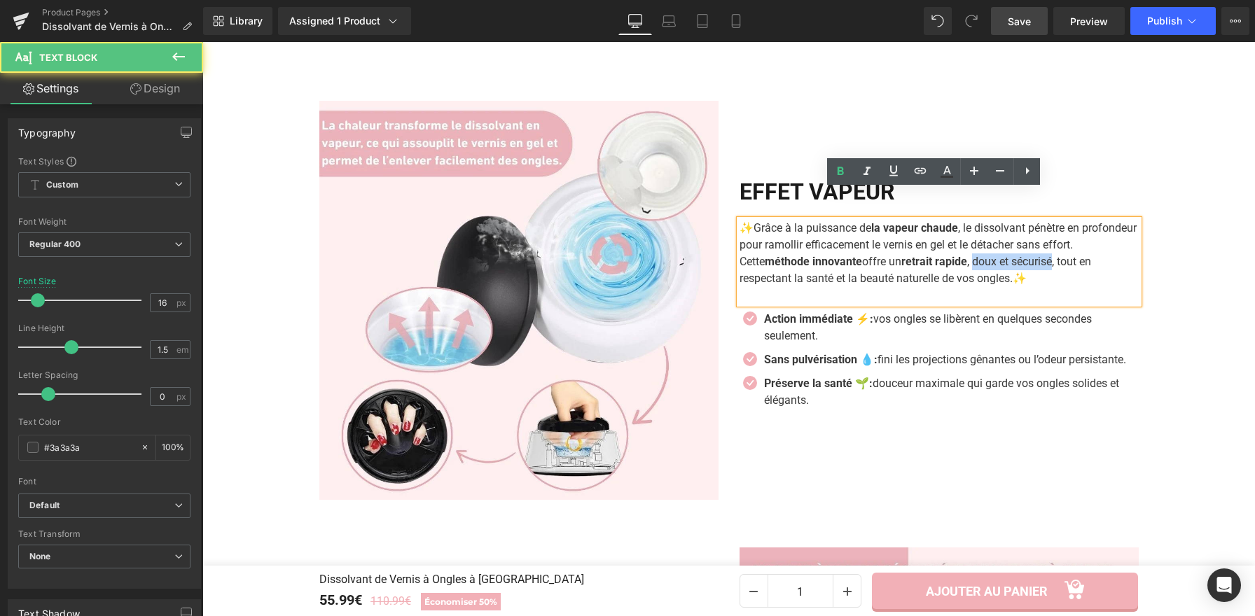
drag, startPoint x: 1068, startPoint y: 232, endPoint x: 984, endPoint y: 229, distance: 83.4
click at [984, 229] on p "✨Grâce à la puissance de la vapeur chaude , le dissolvant pénètre en profondeur…" at bounding box center [938, 253] width 399 height 67
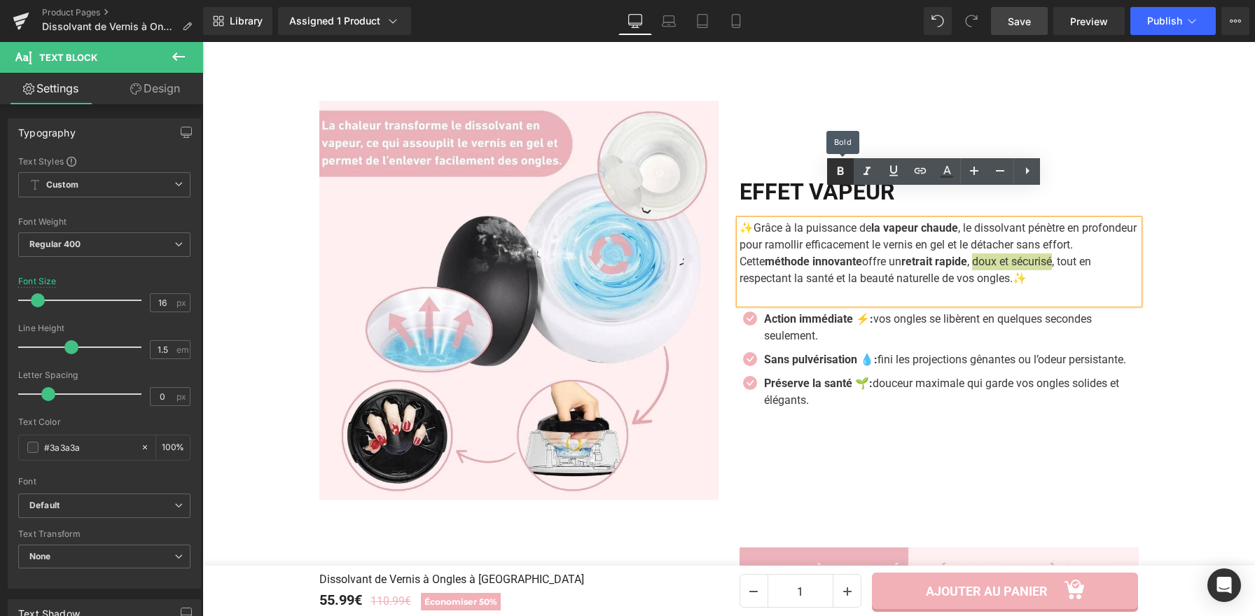
click at [846, 175] on icon at bounding box center [840, 171] width 17 height 17
drag, startPoint x: 1009, startPoint y: 248, endPoint x: 789, endPoint y: 251, distance: 219.9
click at [789, 251] on p "✨Grâce à la puissance de la vapeur chaude , le dissolvant pénètre en profondeur…" at bounding box center [938, 253] width 399 height 67
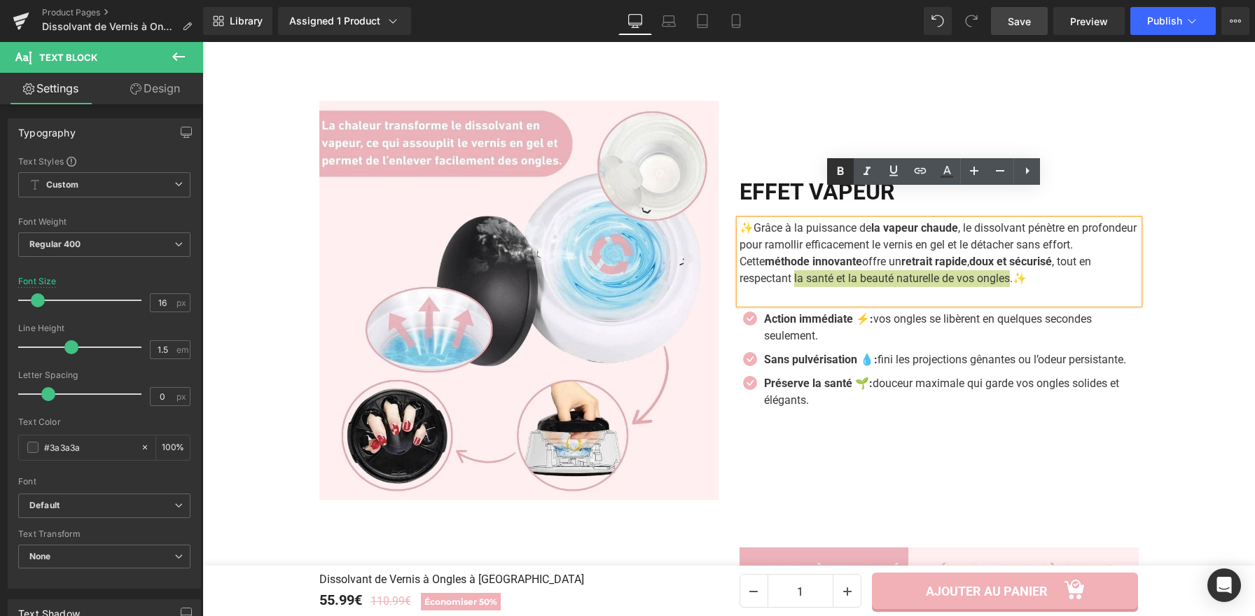
click at [839, 174] on icon at bounding box center [840, 171] width 6 height 8
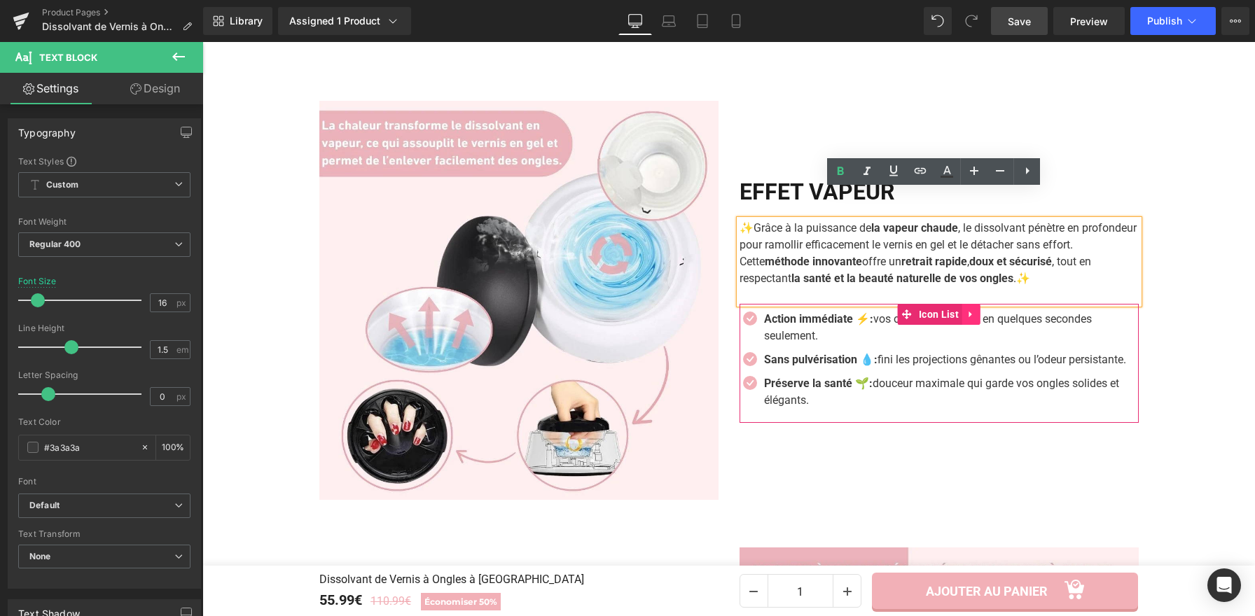
click at [971, 309] on icon at bounding box center [971, 314] width 10 height 11
click at [976, 309] on icon at bounding box center [980, 314] width 10 height 11
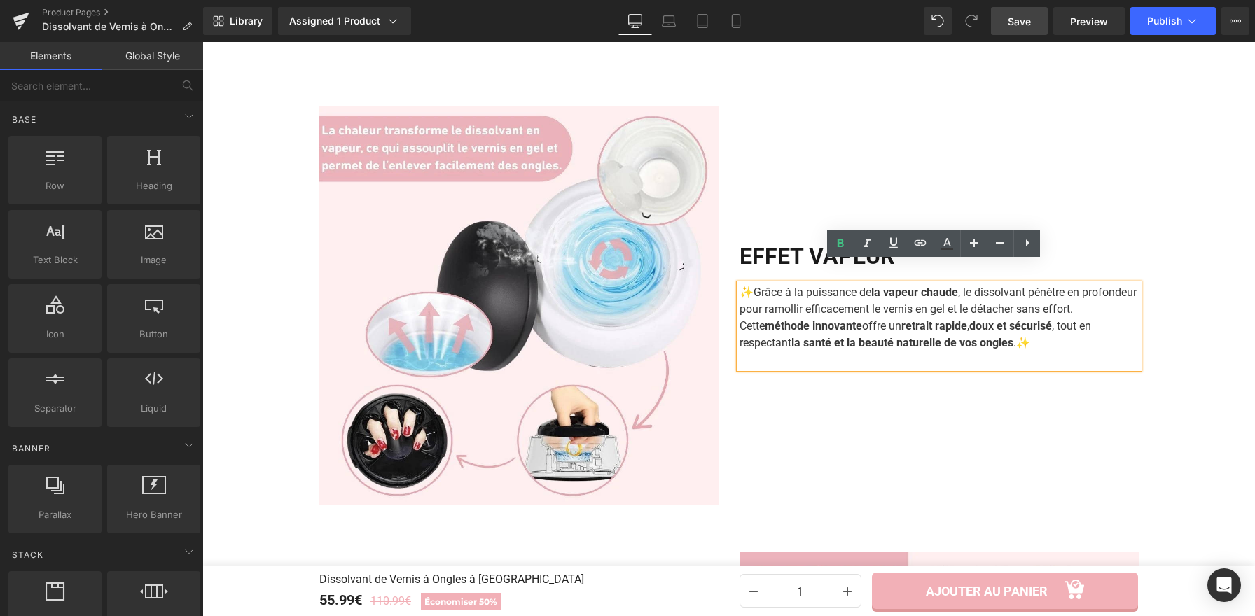
scroll to position [1552, 0]
drag, startPoint x: 748, startPoint y: 274, endPoint x: 785, endPoint y: 362, distance: 95.7
click at [748, 285] on p "✨Grâce à la puissance de la vapeur chaude , le dissolvant pénètre en profondeur…" at bounding box center [938, 318] width 399 height 67
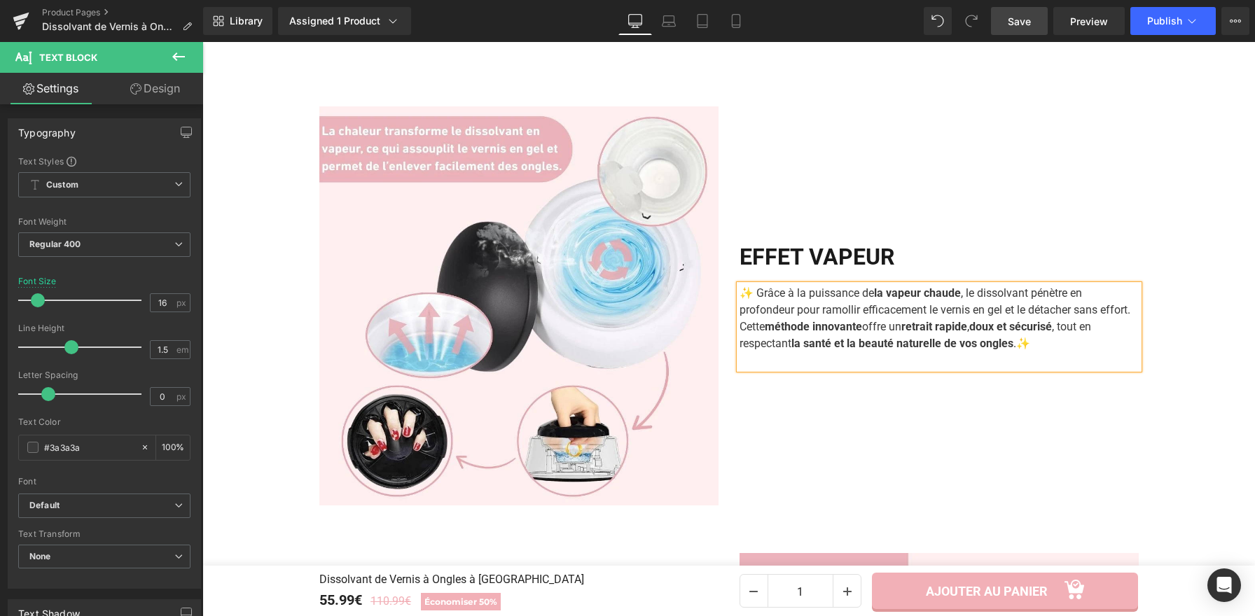
click at [1197, 149] on div "Liquid +3700 clientes comblées, Nos clientes sont nos meilleures ambassadrices …" at bounding box center [728, 544] width 1052 height 1747
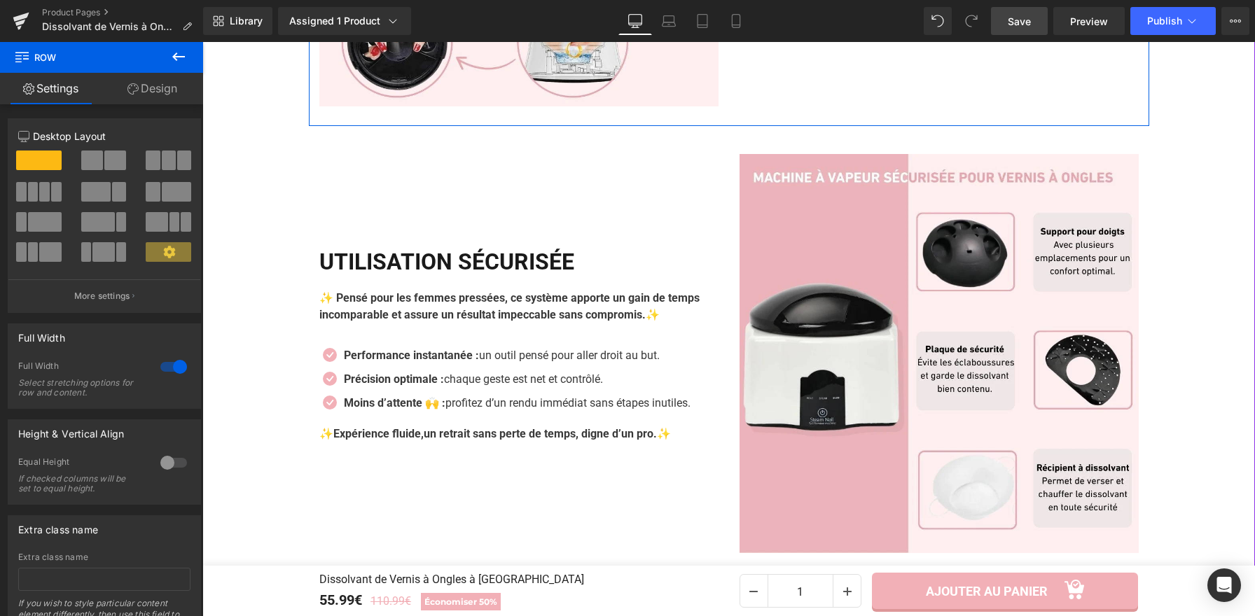
scroll to position [1954, 0]
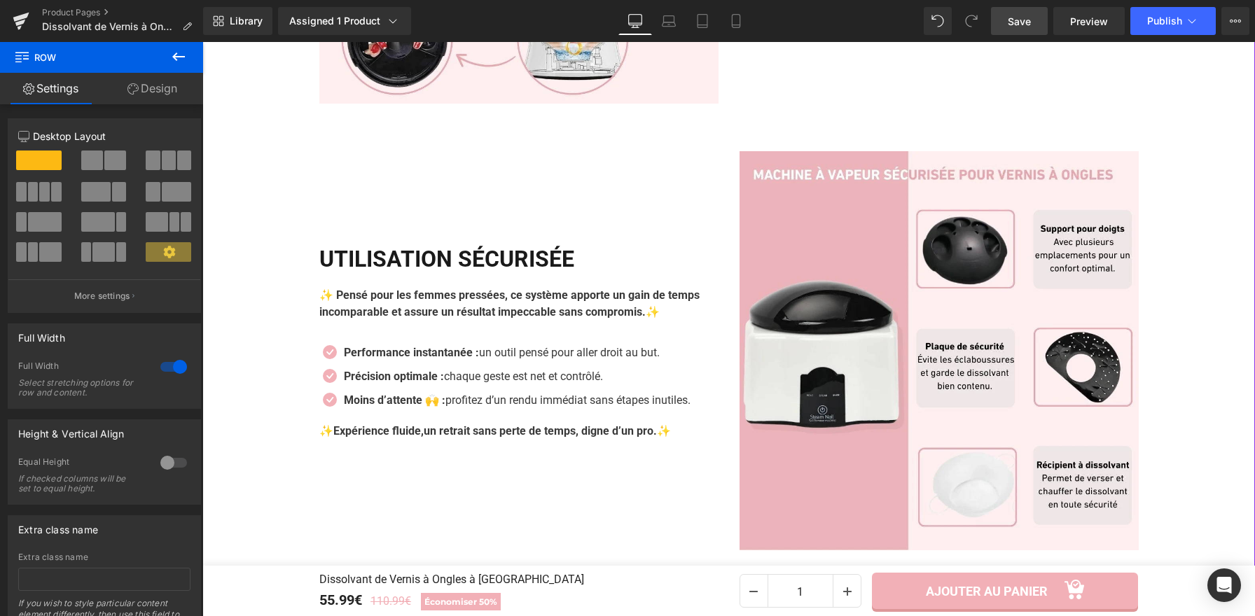
click at [1206, 445] on div "Liquid +3700 clientes comblées, Nos clientes sont nos meilleures ambassadrices …" at bounding box center [728, 142] width 1052 height 1747
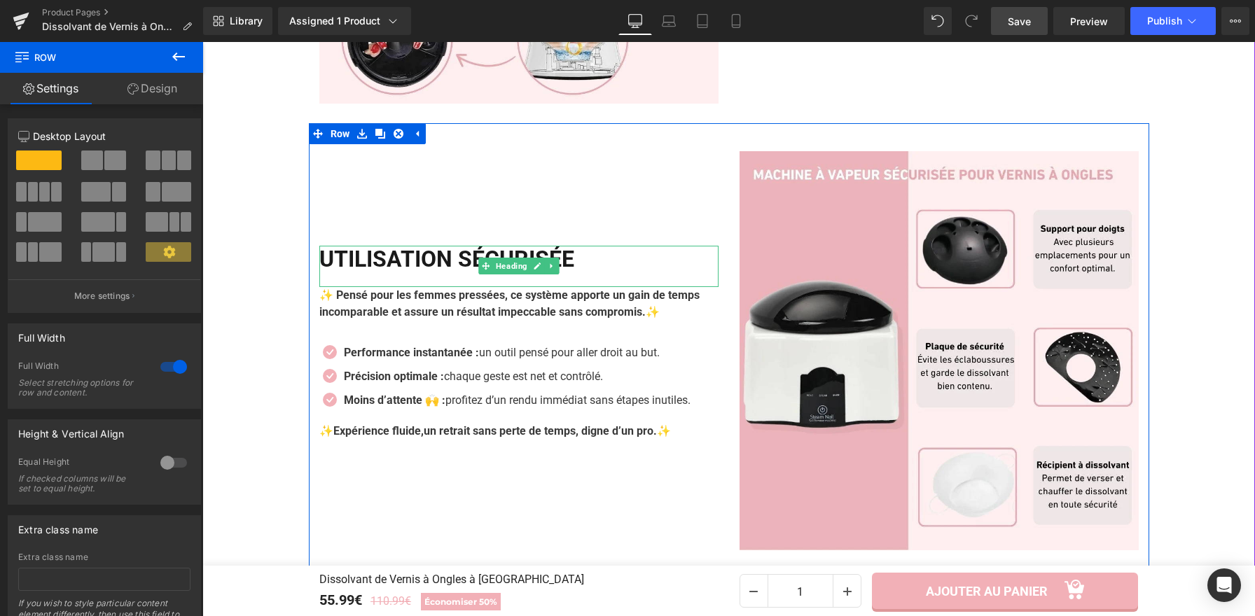
click at [592, 246] on h2 "Utilisation sécurisée" at bounding box center [518, 259] width 399 height 27
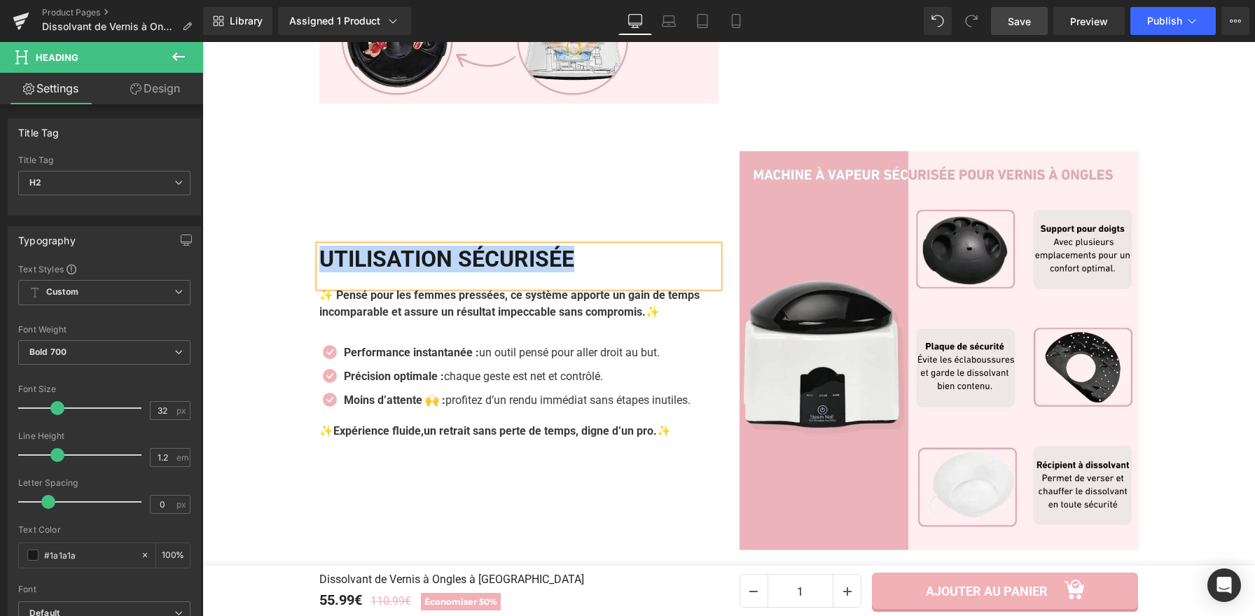
copy h2 "Utilisation sécurisée"
click at [659, 305] on span "✨" at bounding box center [652, 311] width 14 height 13
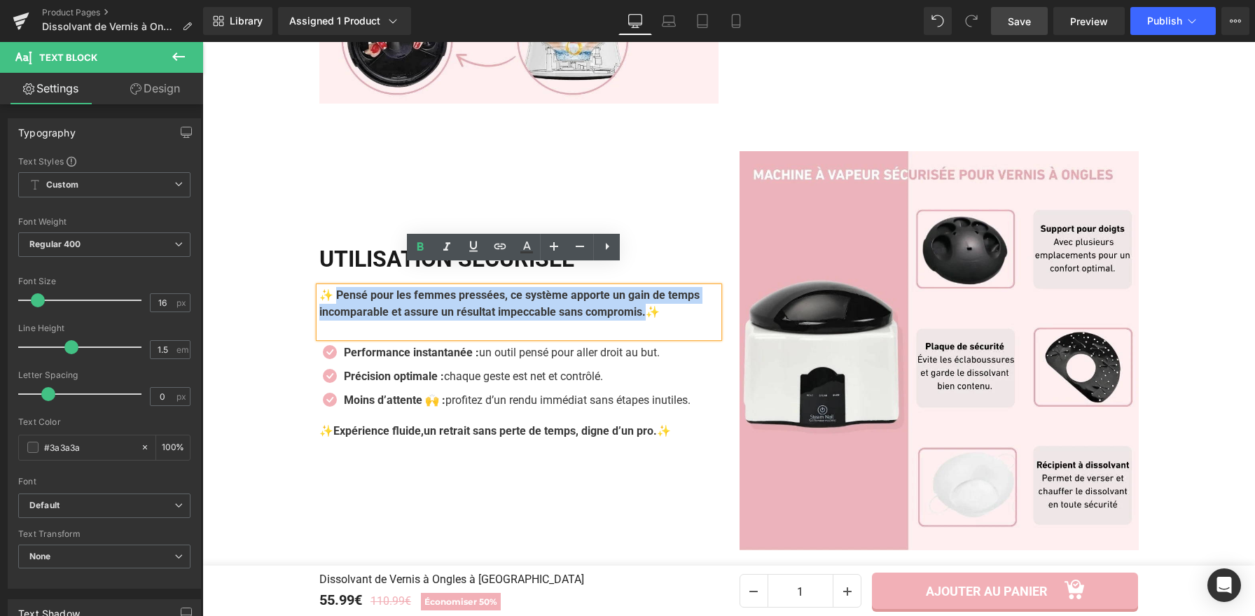
drag, startPoint x: 694, startPoint y: 294, endPoint x: 333, endPoint y: 272, distance: 362.6
click at [333, 287] on p "✨ Pensé pour les femmes pressées, ce système apporte un gain de temps incompara…" at bounding box center [518, 304] width 399 height 34
paste div
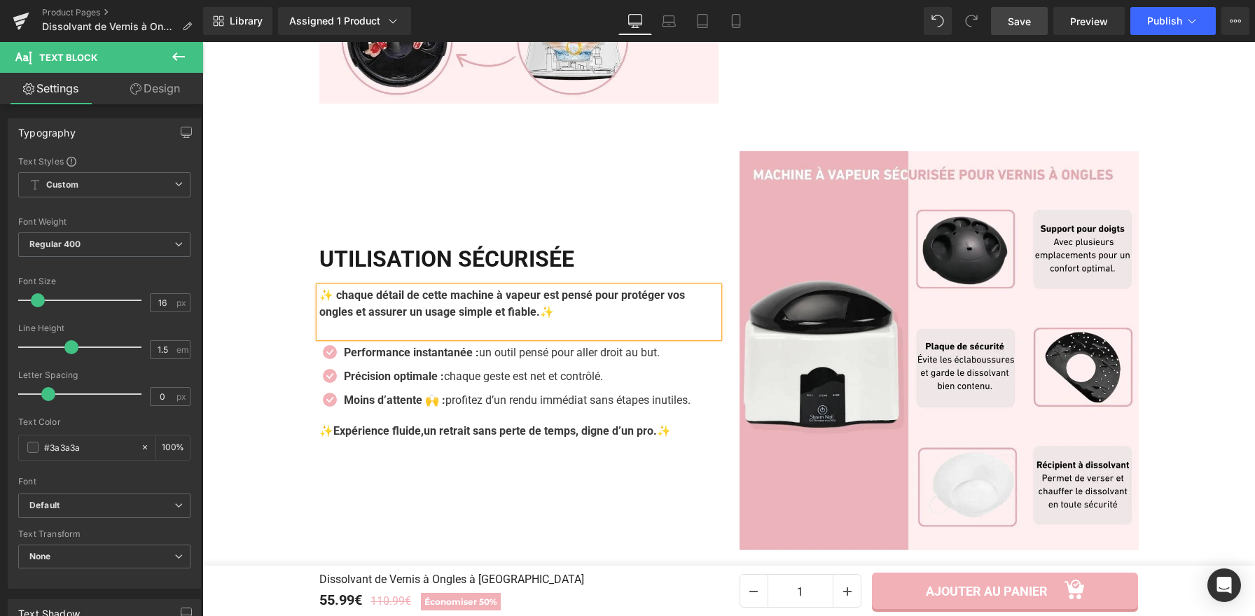
click at [335, 288] on strong "✨ chaque détail de cette machine à vapeur est pensé pour protéger vos ongles et…" at bounding box center [501, 303] width 365 height 30
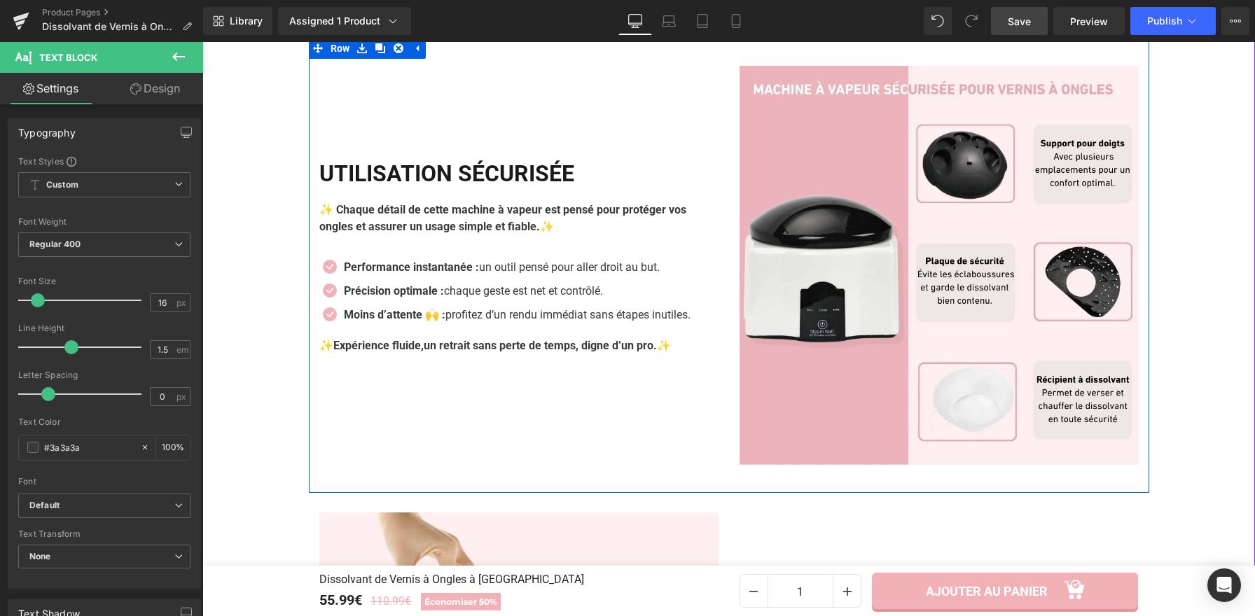
scroll to position [2042, 0]
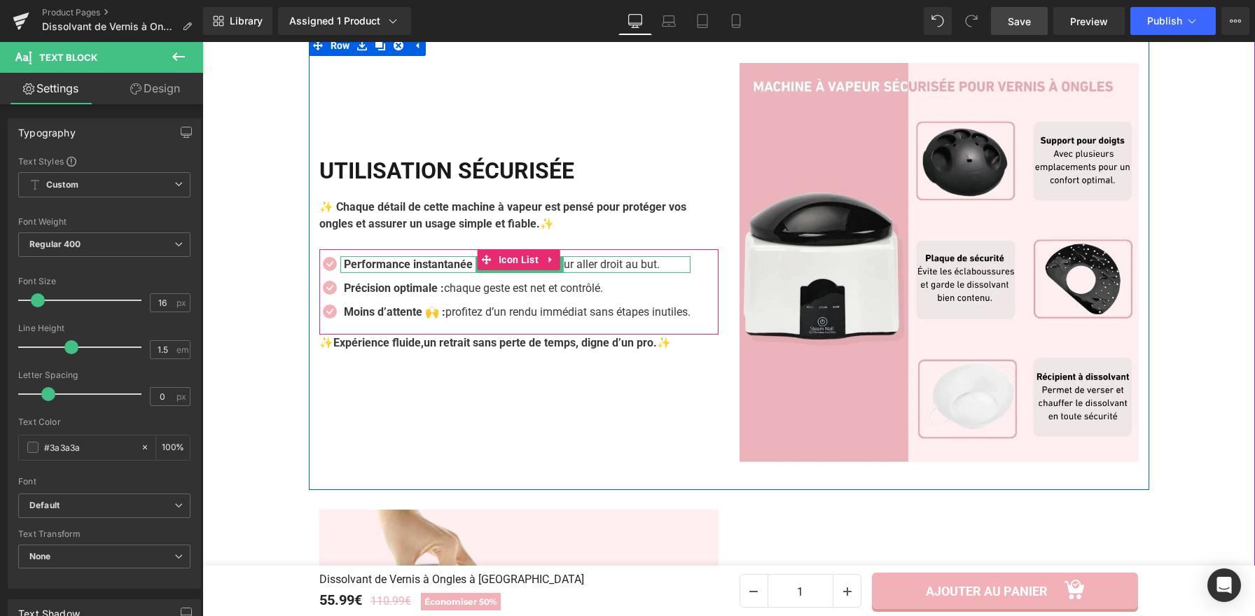
click at [573, 256] on p "Performance instantanée : un outil pensé pour aller droit au but." at bounding box center [517, 264] width 347 height 17
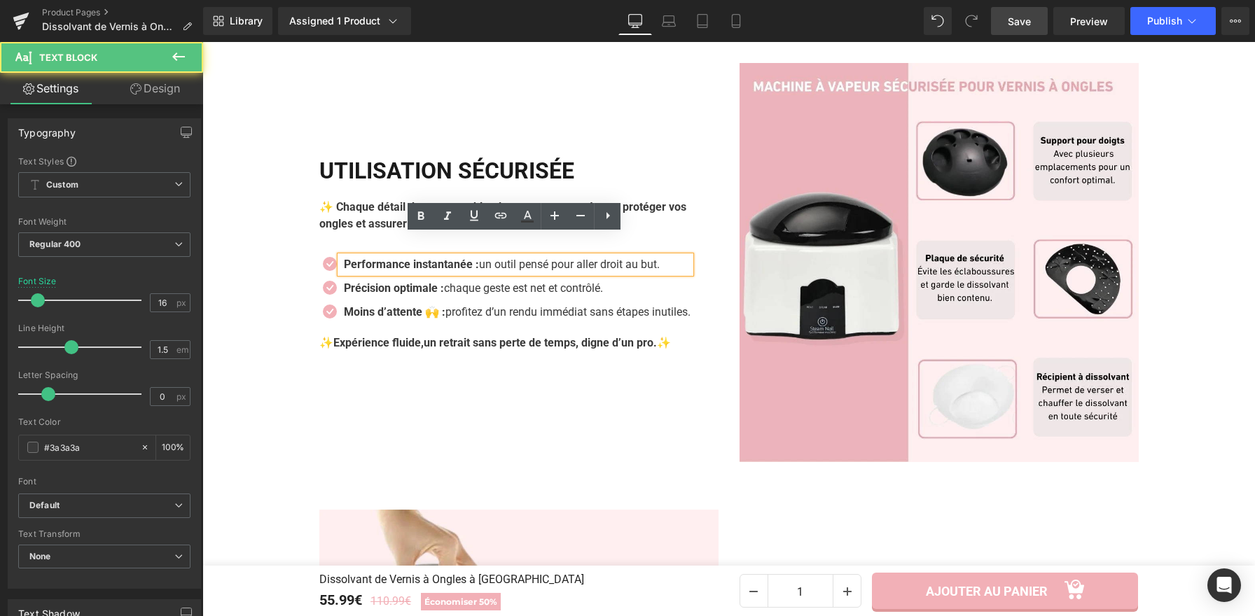
click at [568, 256] on p "Performance instantanée : un outil pensé pour aller droit au but." at bounding box center [517, 264] width 347 height 17
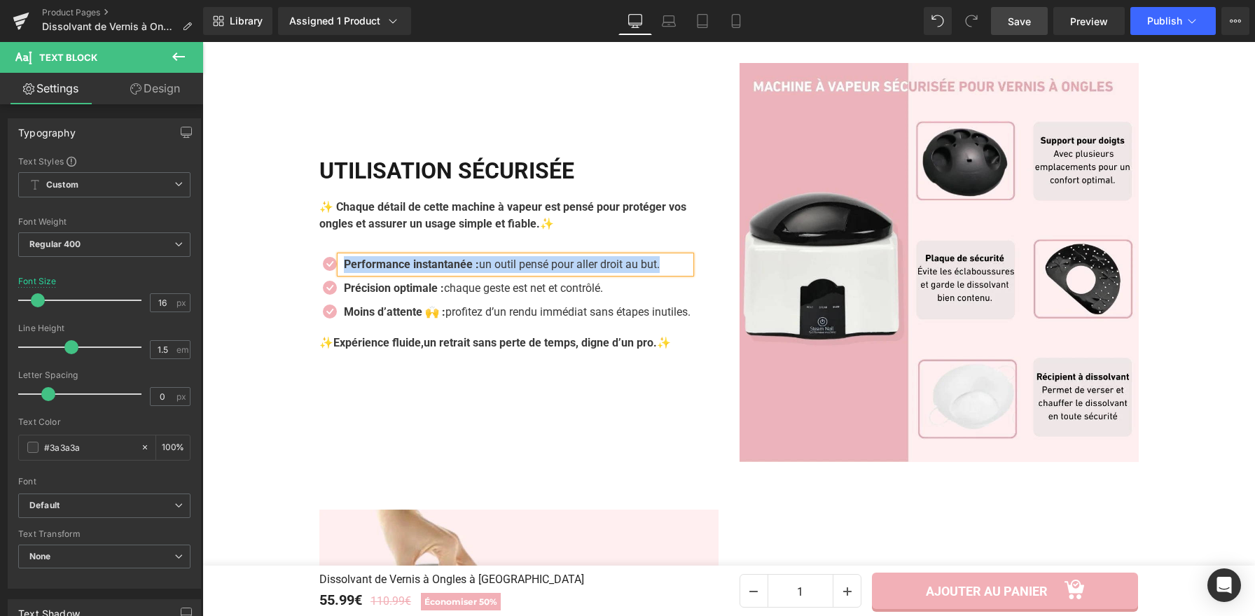
paste div
click at [453, 258] on b "Protection renforcée – Zéro éclaboussure, zéro danger." at bounding box center [484, 264] width 281 height 13
click at [445, 258] on b "Protection renforcée Zéro éclaboussure, zéro danger." at bounding box center [479, 264] width 271 height 13
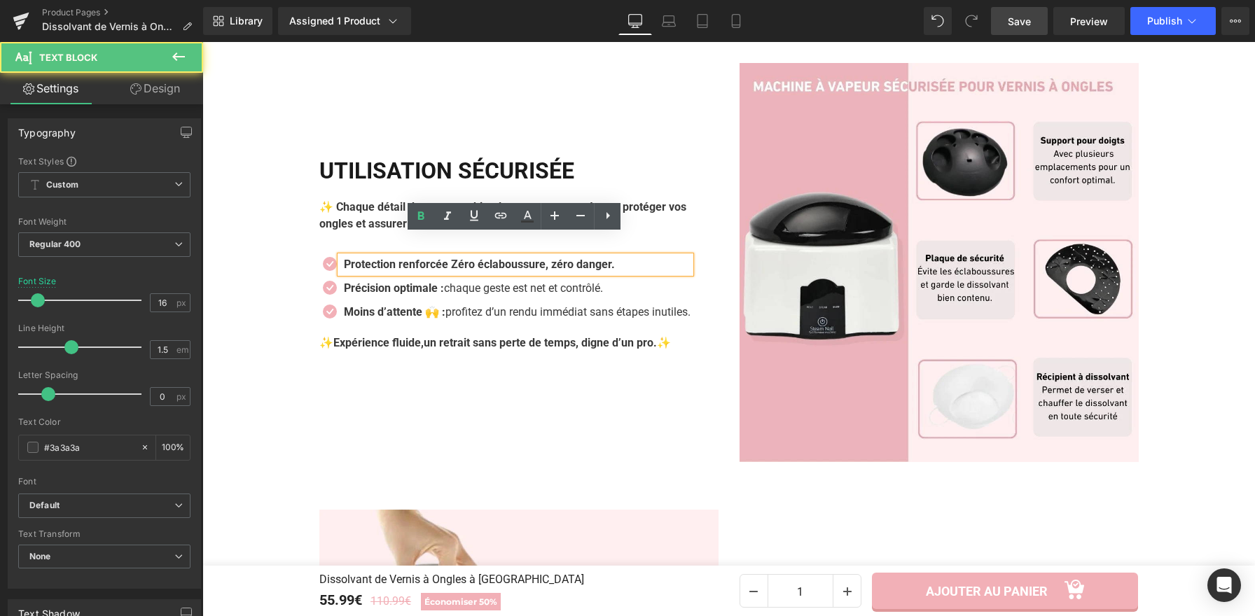
click at [452, 258] on b "Protection renforcée Zéro éclaboussure, zéro danger." at bounding box center [479, 264] width 271 height 13
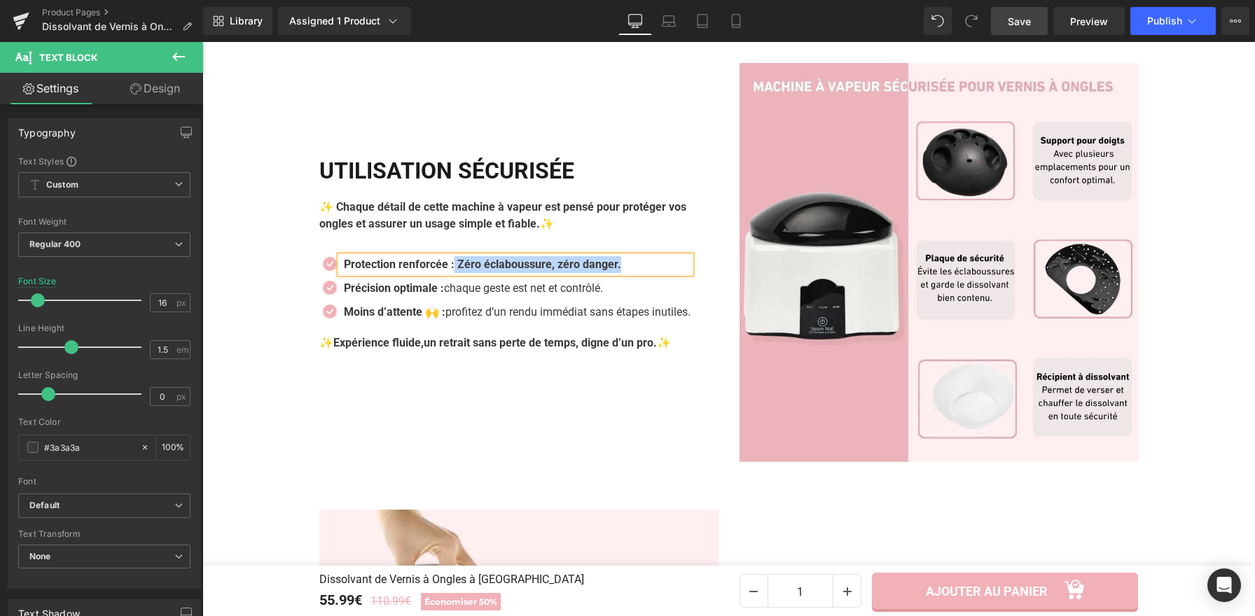
drag, startPoint x: 455, startPoint y: 243, endPoint x: 634, endPoint y: 253, distance: 179.5
click at [634, 256] on div "Protection renforcée : Zéro éclaboussure, zéro danger." at bounding box center [515, 264] width 350 height 17
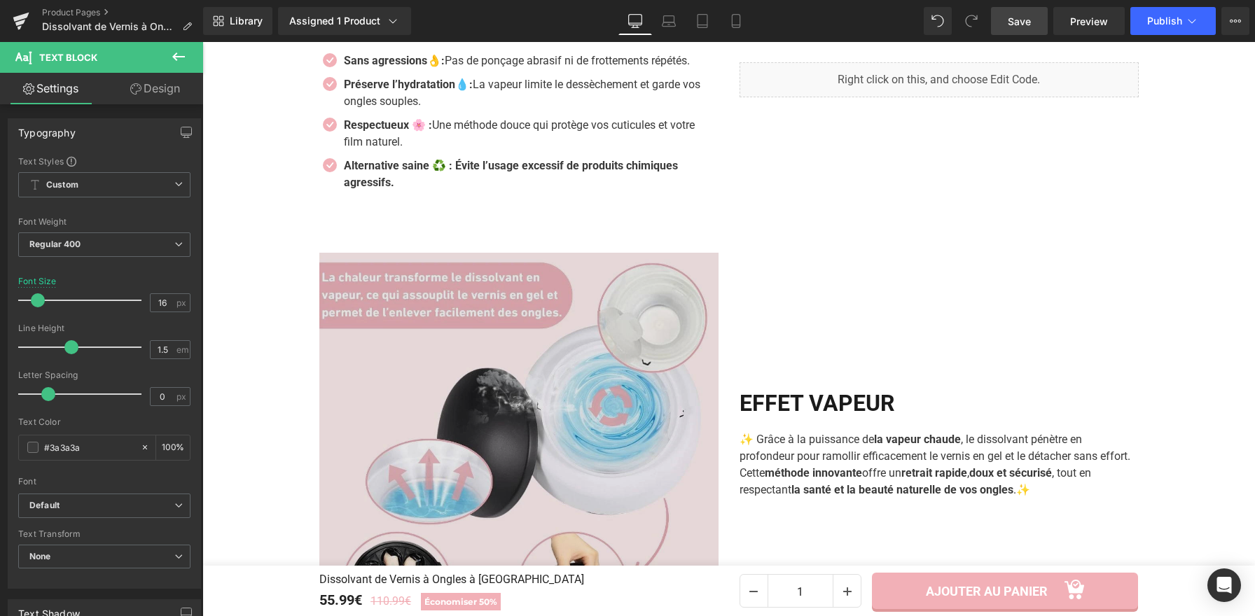
scroll to position [1244, 0]
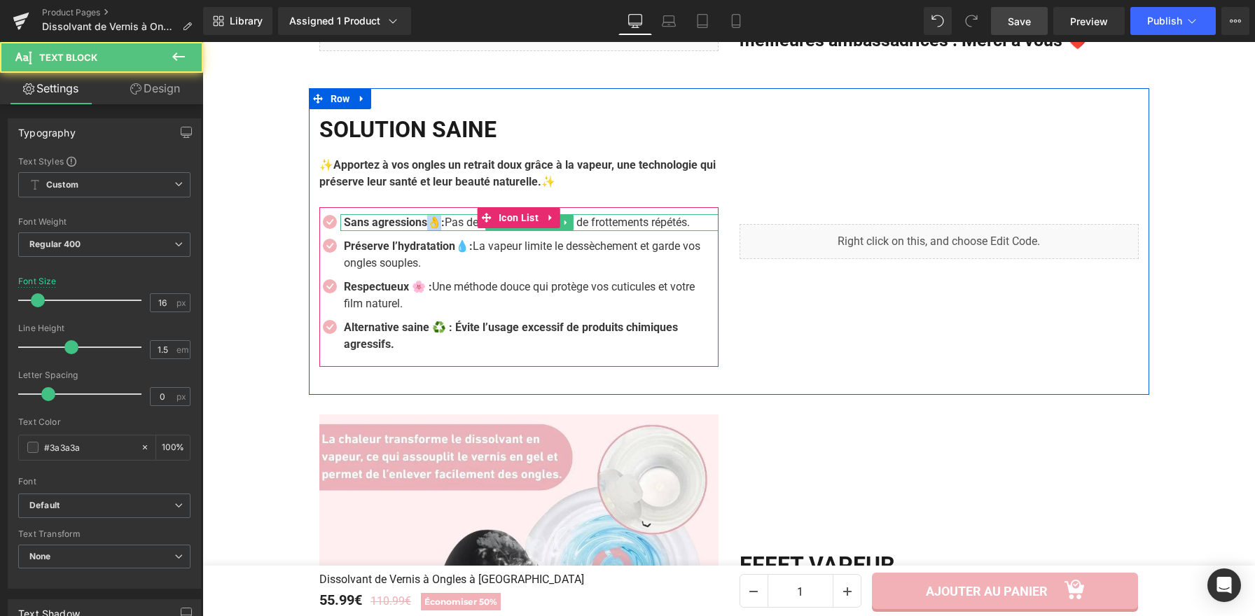
drag, startPoint x: 440, startPoint y: 201, endPoint x: 432, endPoint y: 200, distance: 7.7
click at [432, 216] on strong "Sans agressions👌:" at bounding box center [394, 222] width 101 height 13
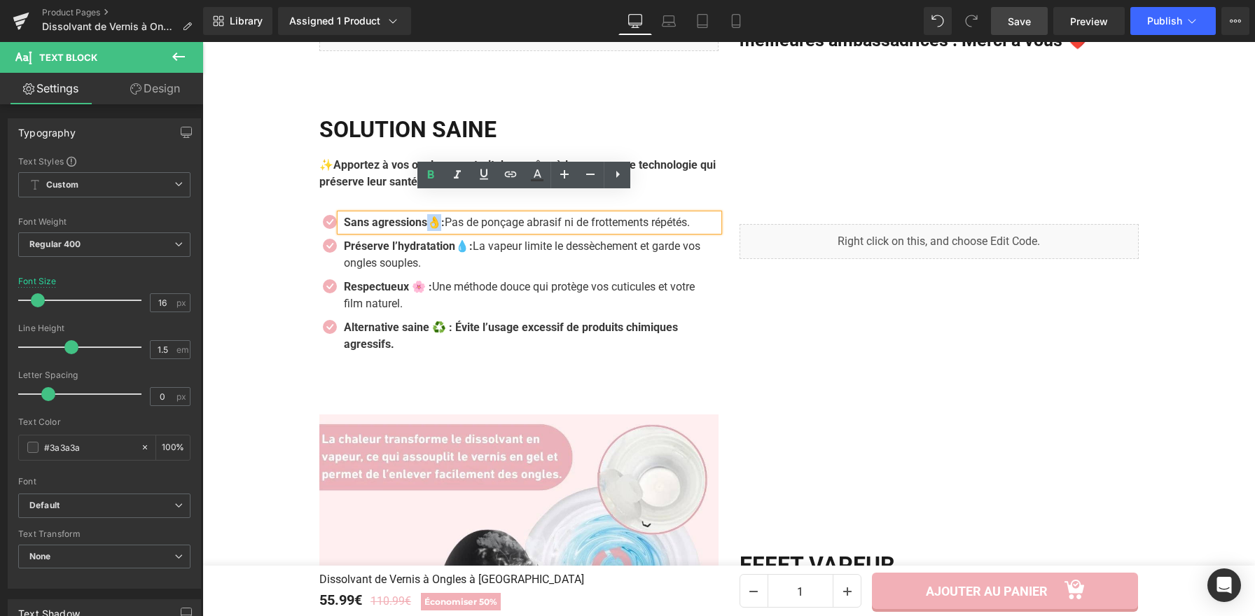
copy strong "👌:"
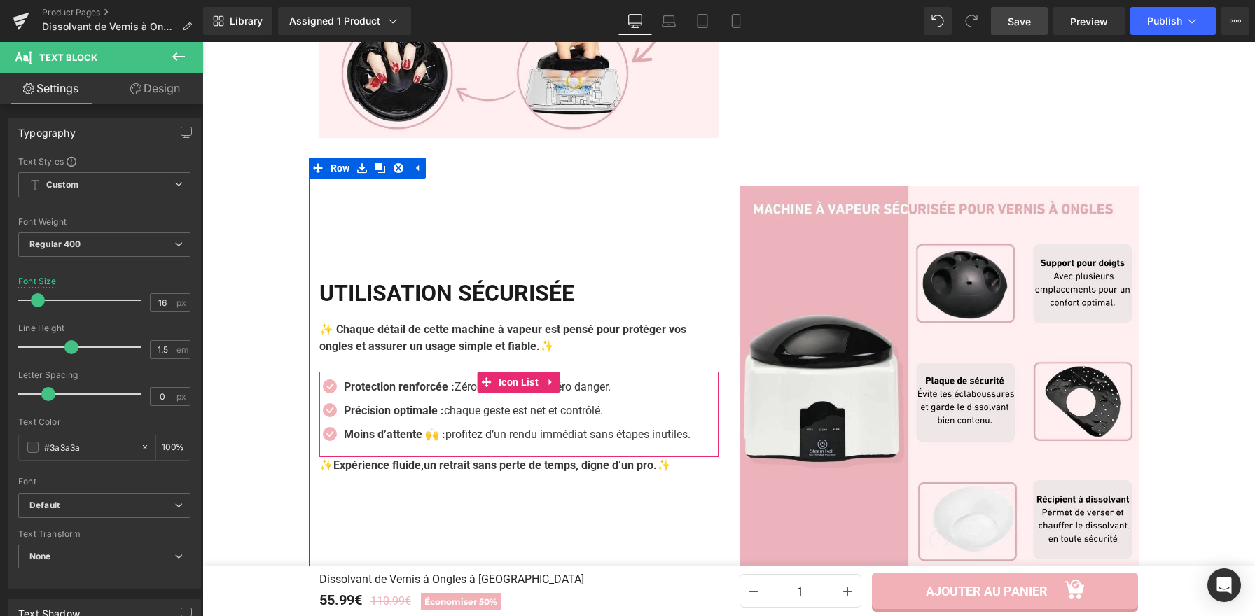
scroll to position [1941, 0]
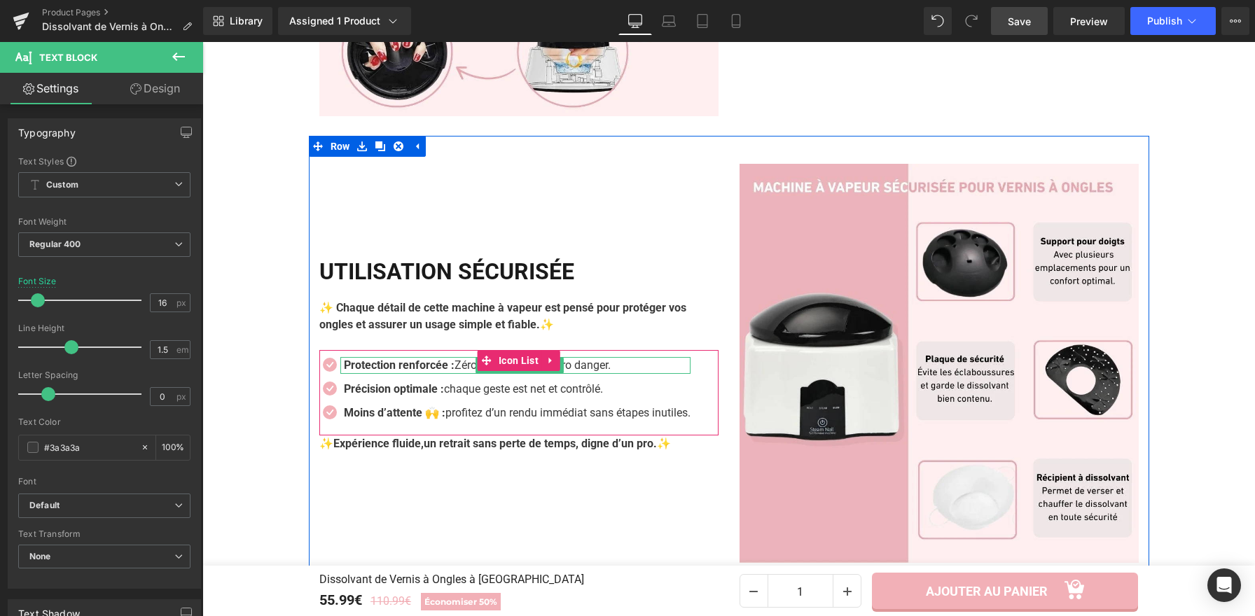
click at [451, 358] on strong "Protection renforcée :" at bounding box center [399, 364] width 111 height 13
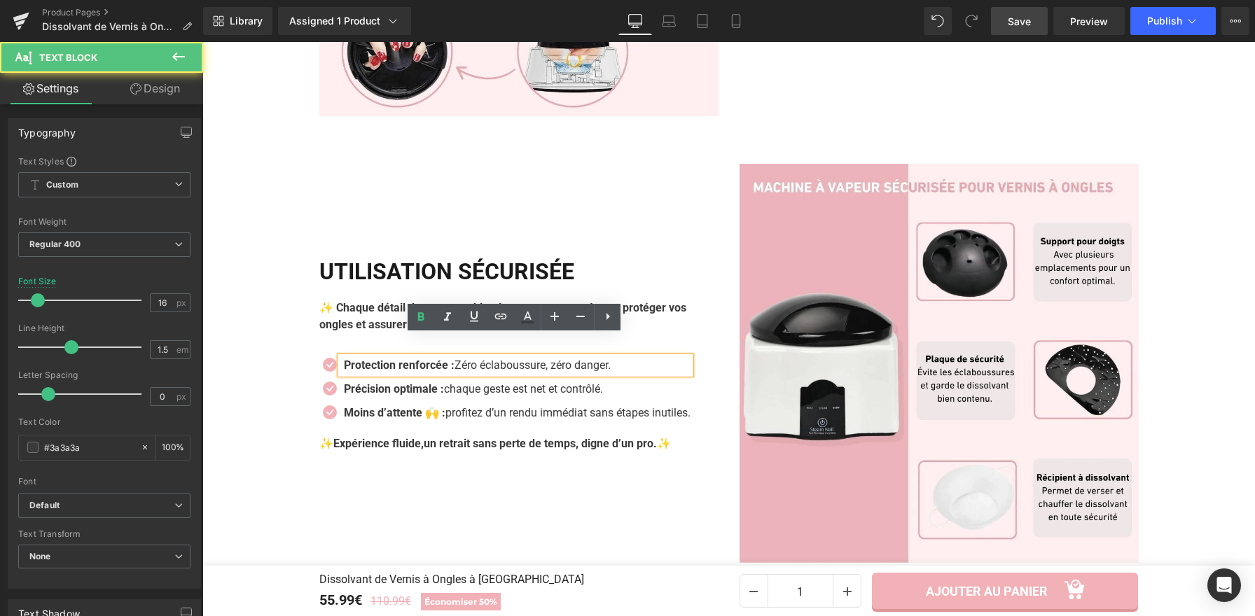
click at [451, 358] on strong "Protection renforcée :" at bounding box center [399, 364] width 111 height 13
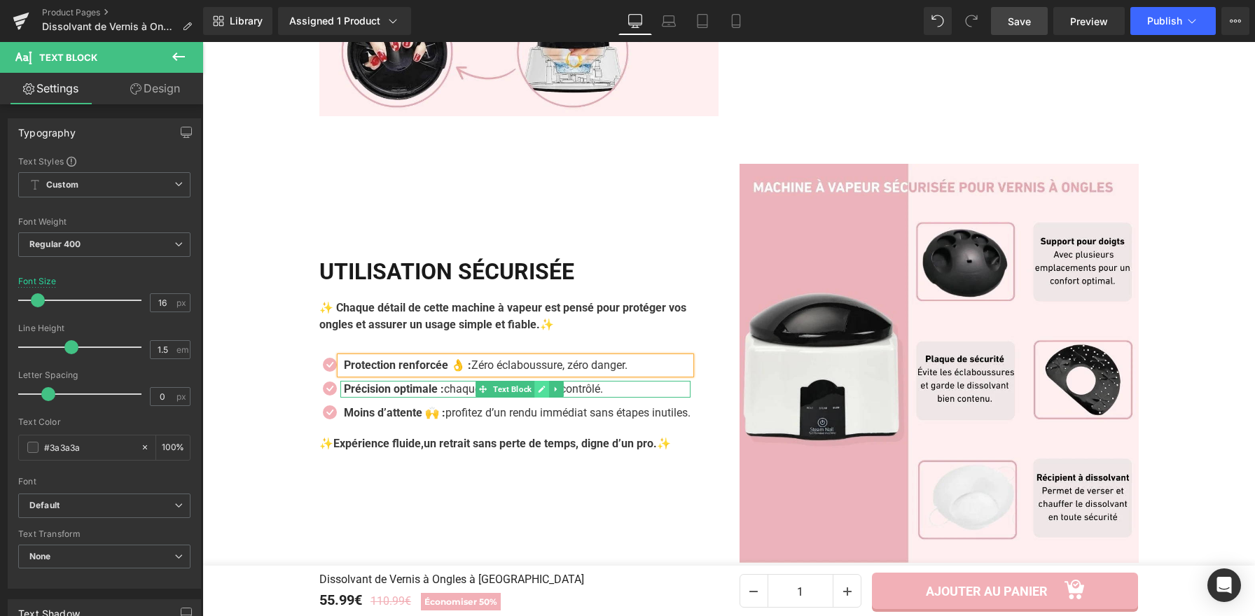
click at [541, 381] on link at bounding box center [541, 389] width 15 height 17
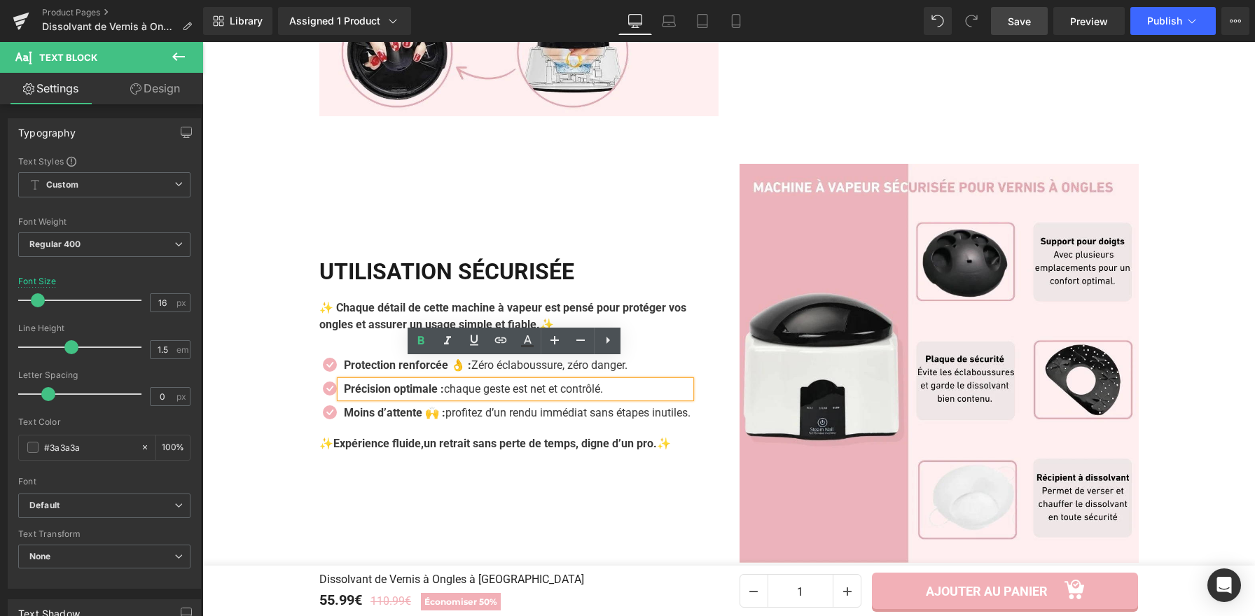
click at [541, 381] on p "Précision optimale : chaque geste est net et contrôlé." at bounding box center [517, 389] width 347 height 17
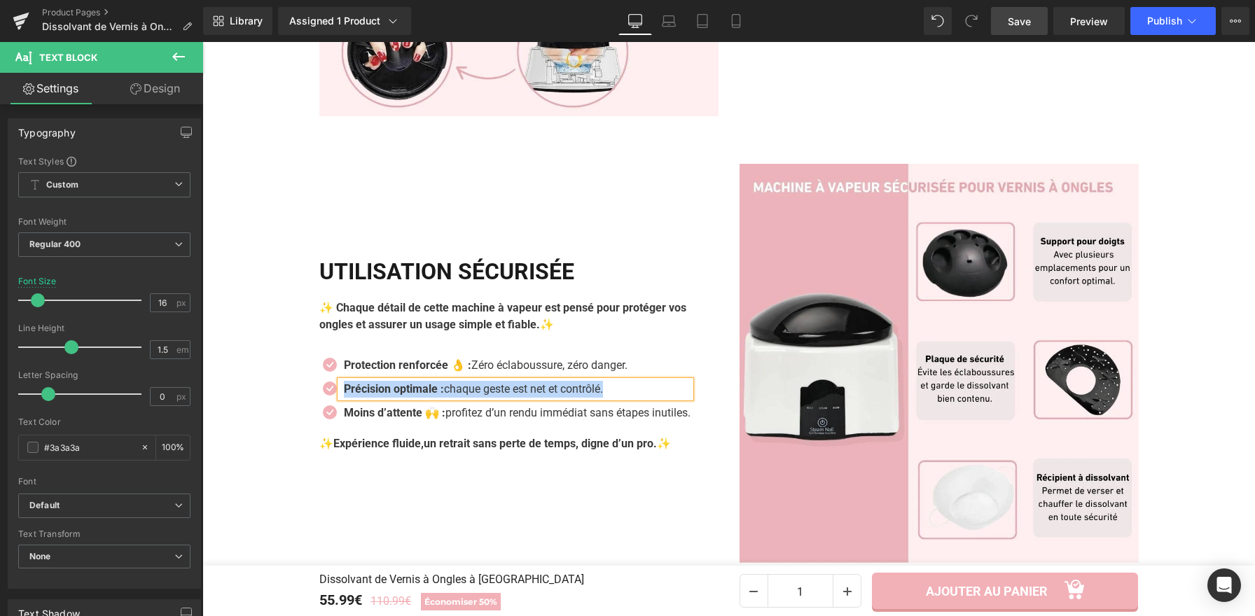
paste div
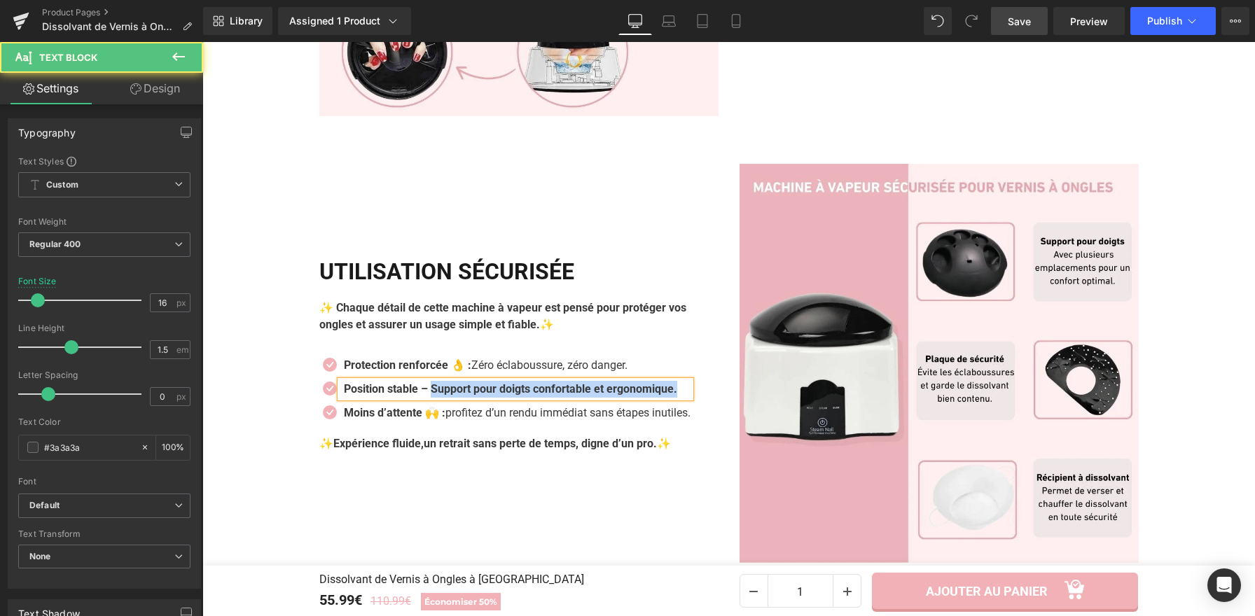
drag, startPoint x: 449, startPoint y: 368, endPoint x: 779, endPoint y: 379, distance: 330.0
click at [703, 372] on div "Icon Protection renforcée 👌 : Zéro éclaboussure, zéro danger. Text Block Icon P…" at bounding box center [518, 392] width 399 height 71
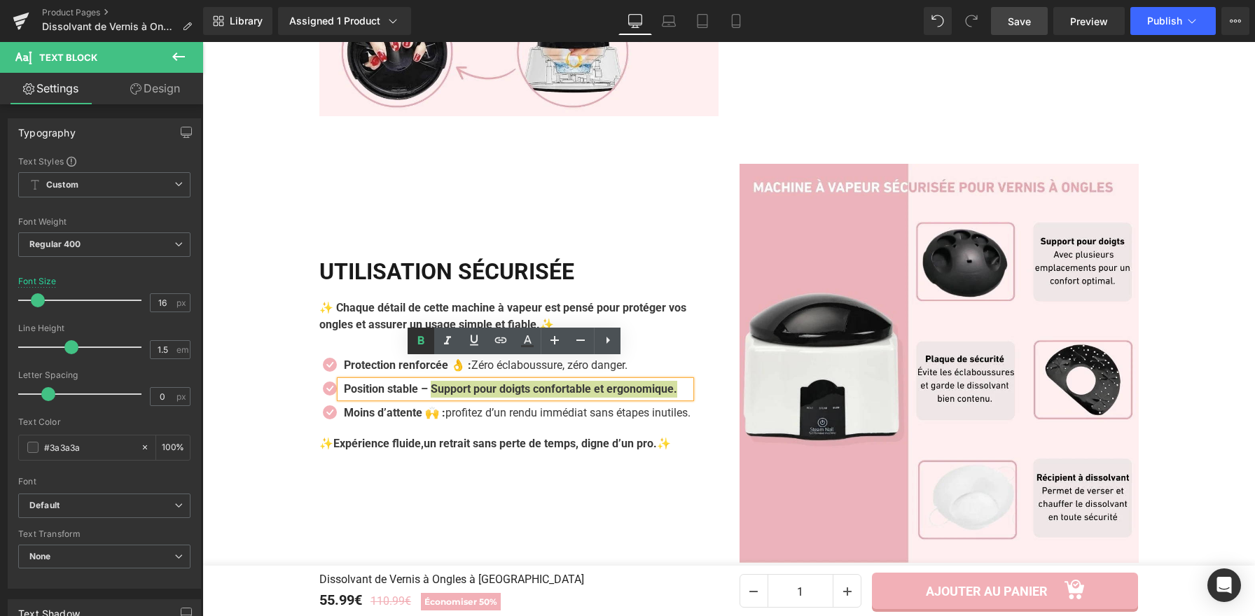
click at [426, 338] on icon at bounding box center [420, 341] width 17 height 17
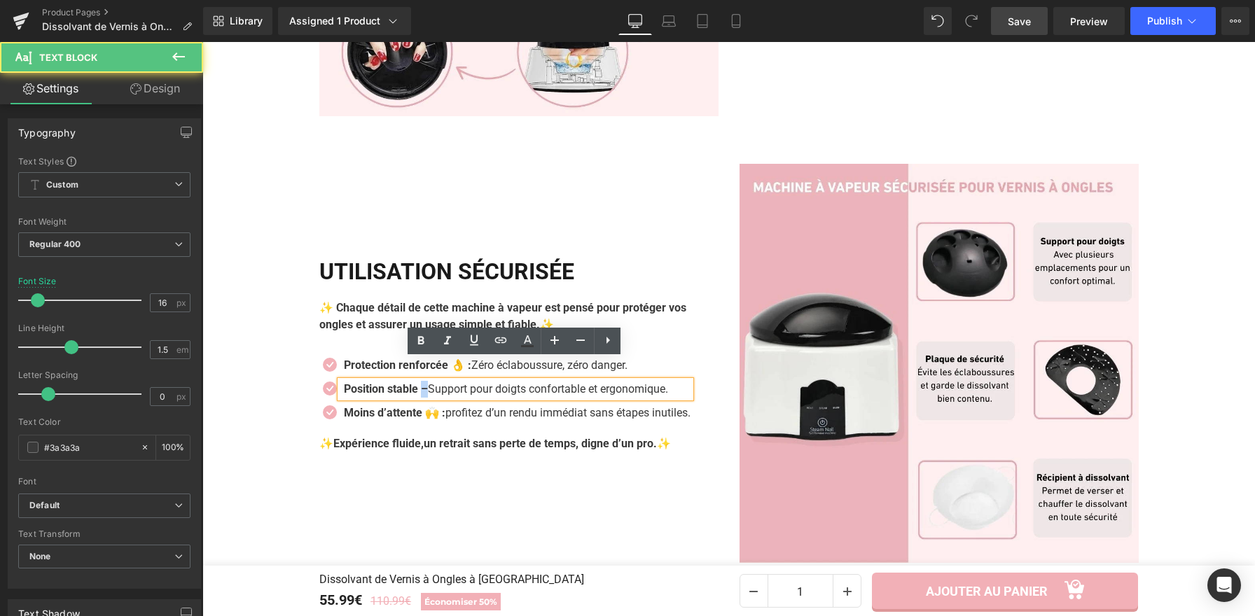
click at [424, 382] on strong "Position stable –" at bounding box center [386, 388] width 84 height 13
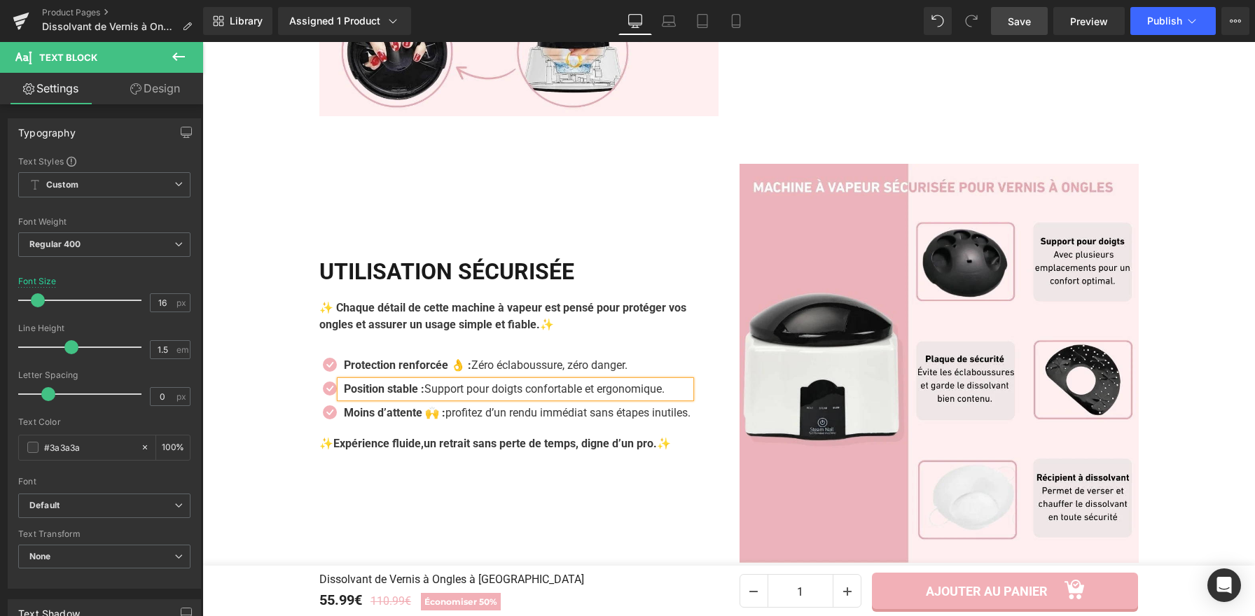
click at [421, 382] on strong "Position stable :" at bounding box center [384, 388] width 81 height 13
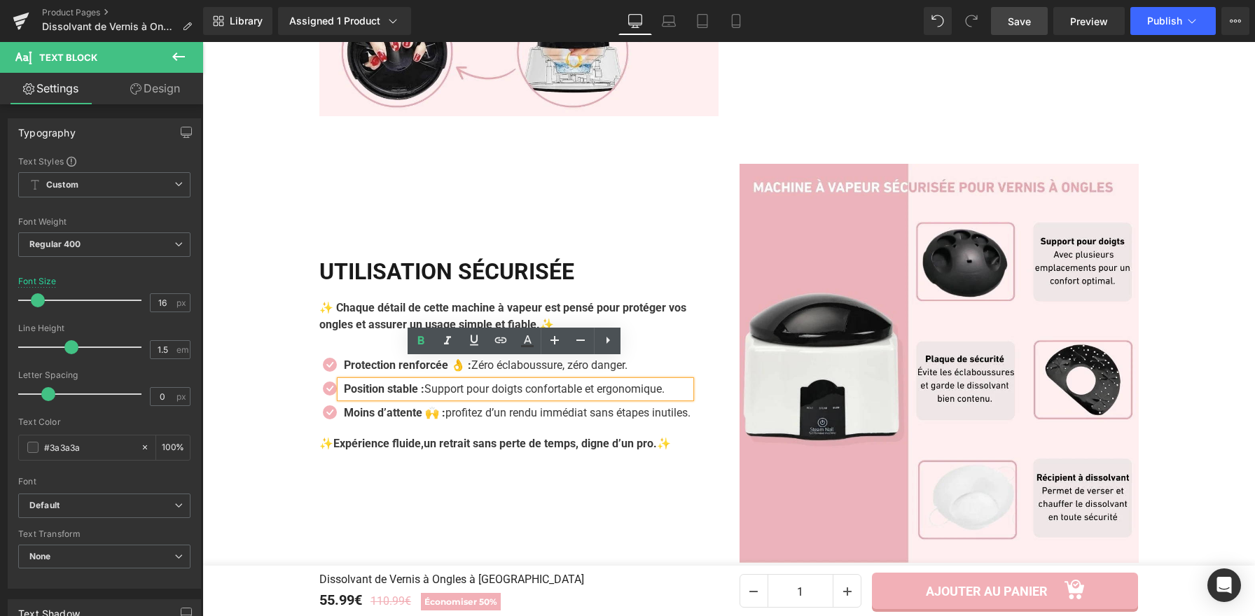
click at [421, 382] on strong "Position stable :" at bounding box center [384, 388] width 81 height 13
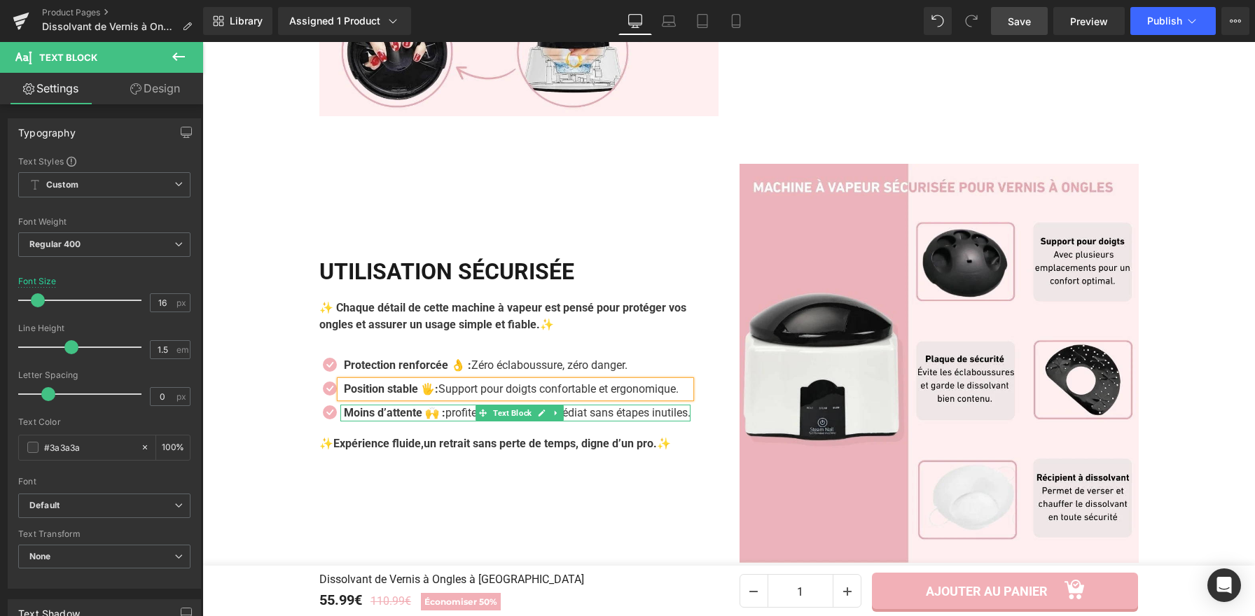
click at [444, 406] on strong "Moins d’attente 🙌 :" at bounding box center [395, 412] width 102 height 13
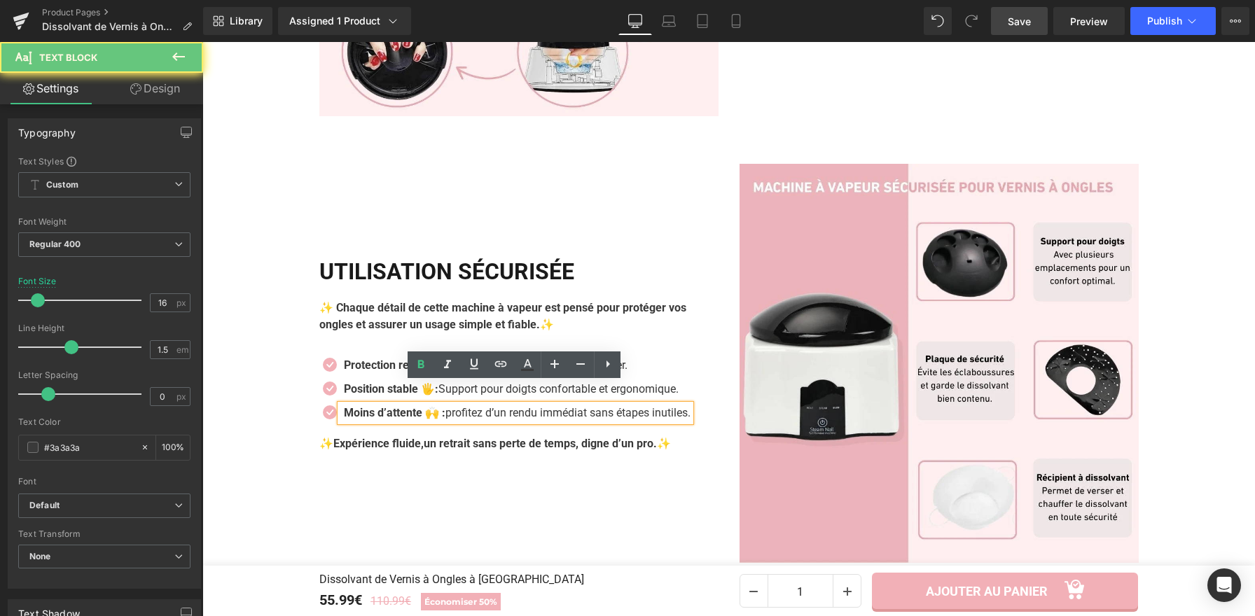
click at [444, 406] on strong "Moins d’attente 🙌 :" at bounding box center [395, 412] width 102 height 13
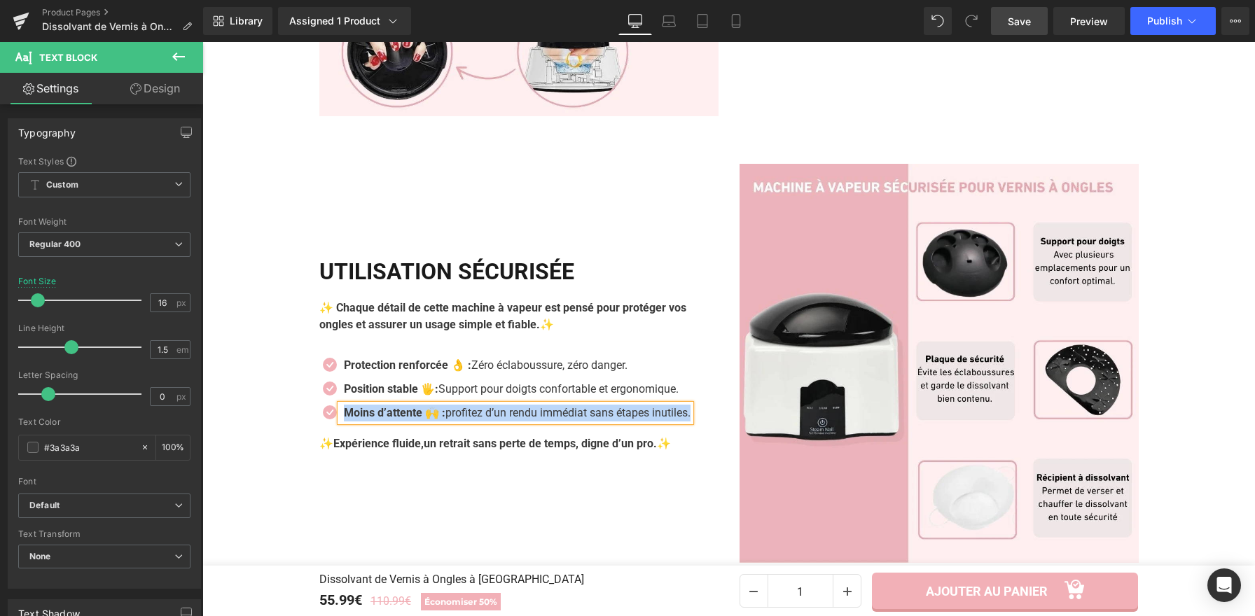
paste div
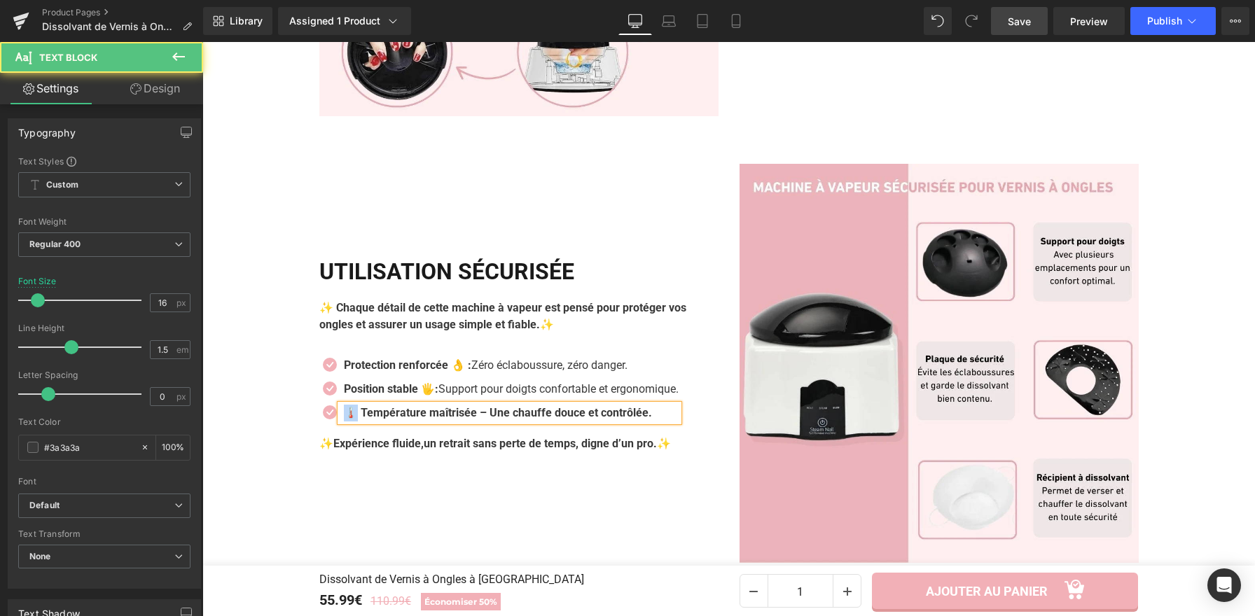
drag, startPoint x: 354, startPoint y: 391, endPoint x: 342, endPoint y: 389, distance: 12.1
click at [344, 406] on b "🌡️ Température maîtrisée – Une chauffe douce et contrôlée." at bounding box center [498, 412] width 308 height 13
click at [463, 406] on b "Température maîtrisée – Une chauffe douce et contrôlée." at bounding box center [489, 412] width 291 height 13
click at [462, 406] on b "Température maîtrisée : Une chauffe douce et contrôlée." at bounding box center [488, 412] width 288 height 13
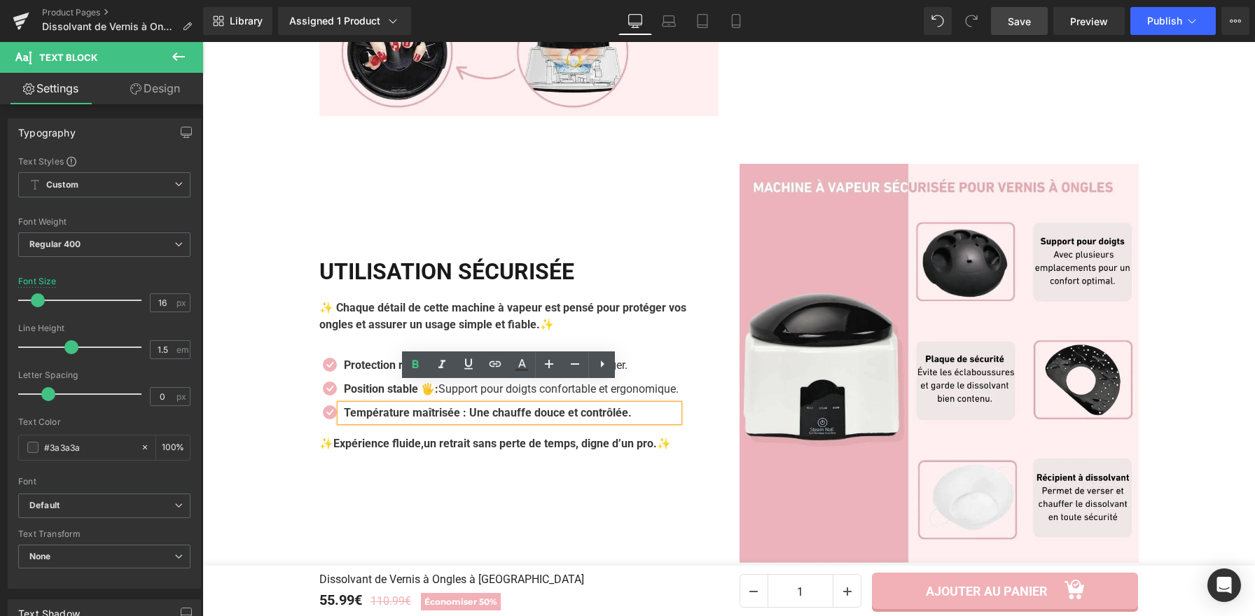
click at [461, 406] on b "Température maîtrisée : Une chauffe douce et contrôlée." at bounding box center [488, 412] width 288 height 13
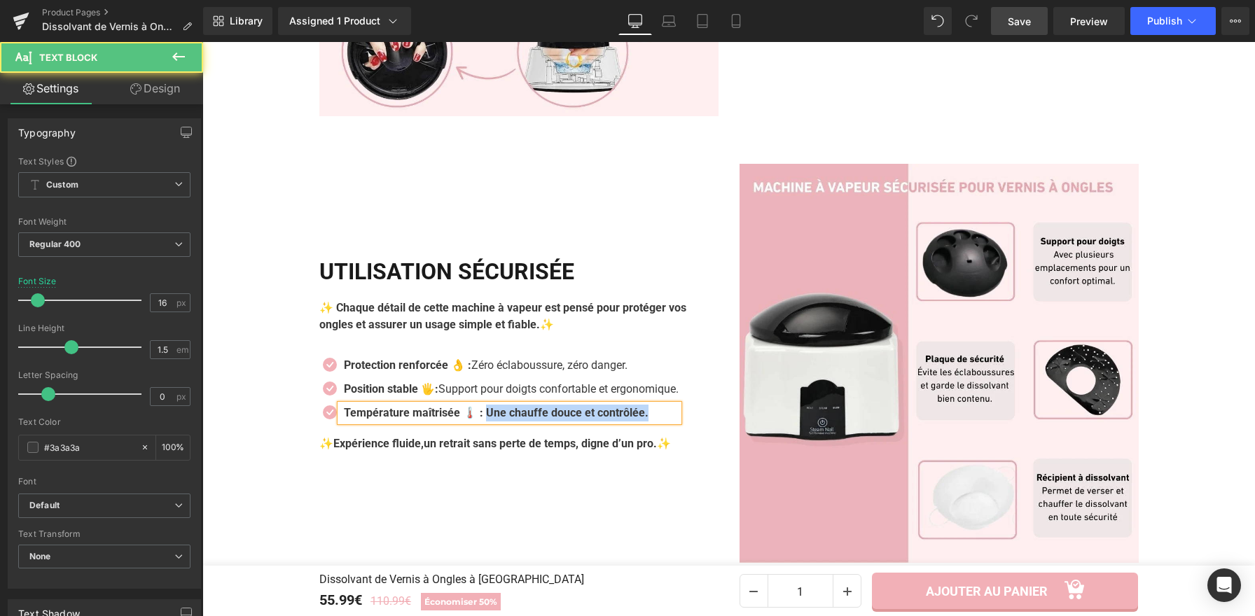
drag, startPoint x: 484, startPoint y: 390, endPoint x: 665, endPoint y: 396, distance: 180.7
click at [665, 405] on p "Température maîtrisée 🌡️ : Une chauffe douce et contrôlée." at bounding box center [511, 413] width 335 height 17
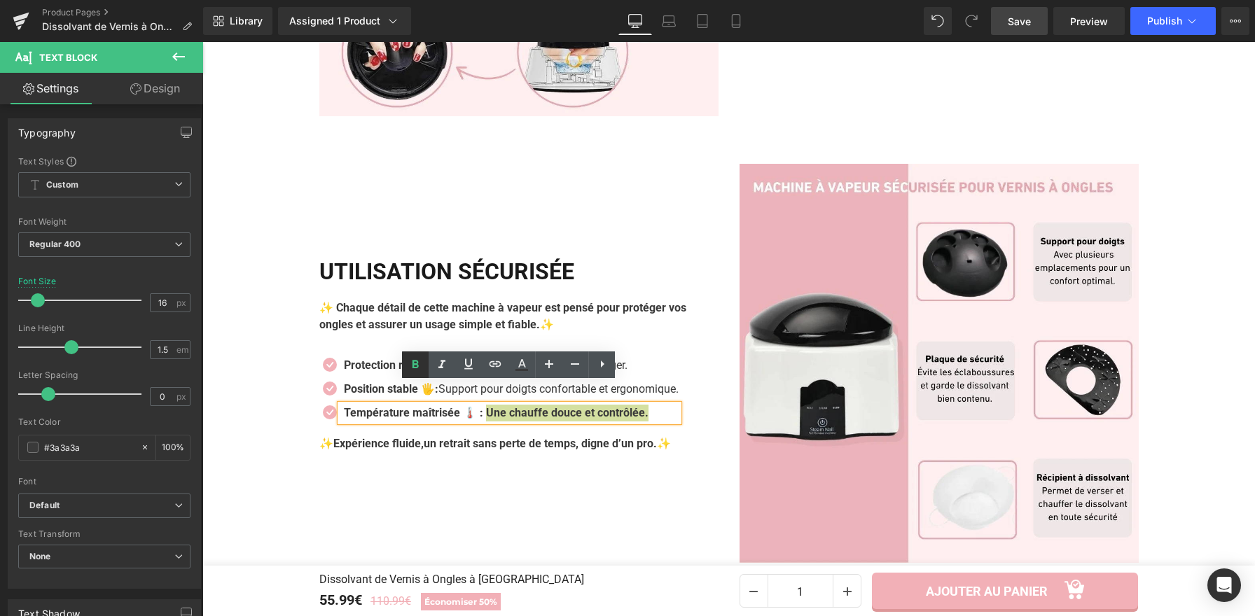
click at [416, 363] on icon at bounding box center [415, 364] width 17 height 17
click at [703, 357] on div "Icon Protection renforcée 👌 : Zéro éclaboussure, zéro danger. Text Block Icon P…" at bounding box center [518, 392] width 399 height 71
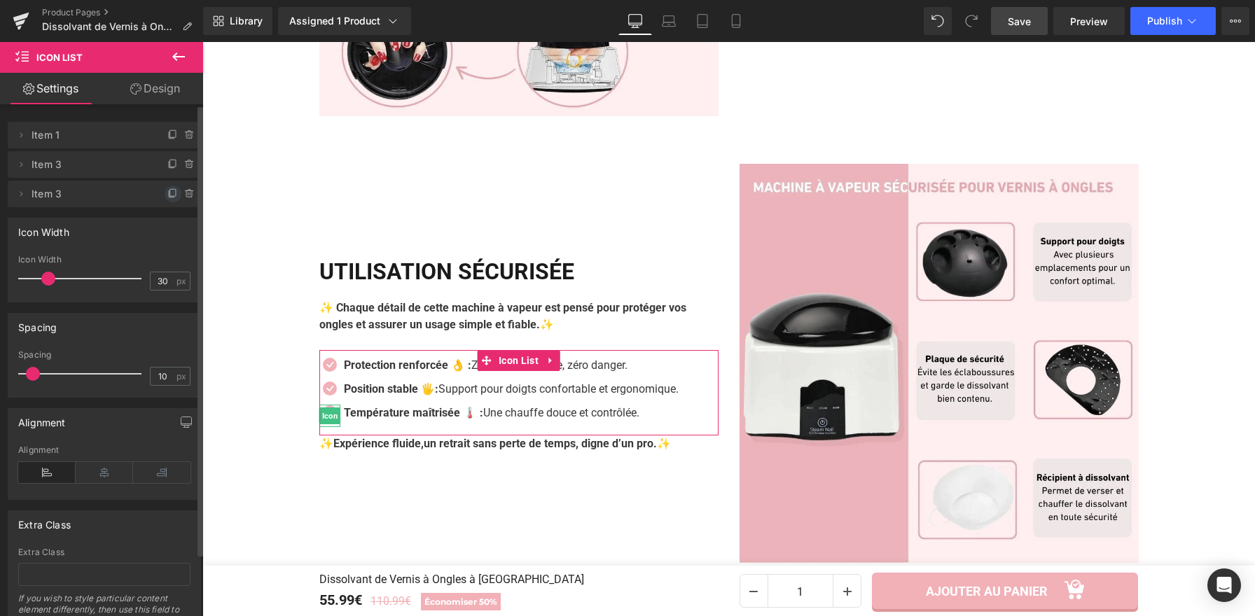
click at [167, 197] on icon at bounding box center [172, 193] width 11 height 11
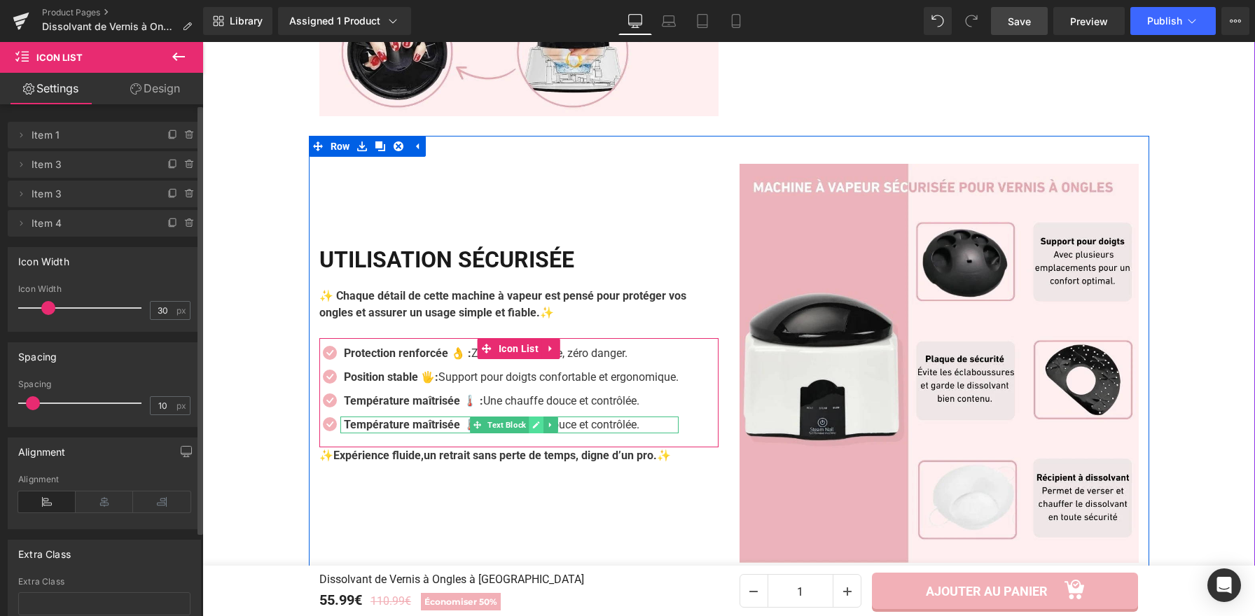
click at [532, 421] on icon at bounding box center [536, 425] width 8 height 8
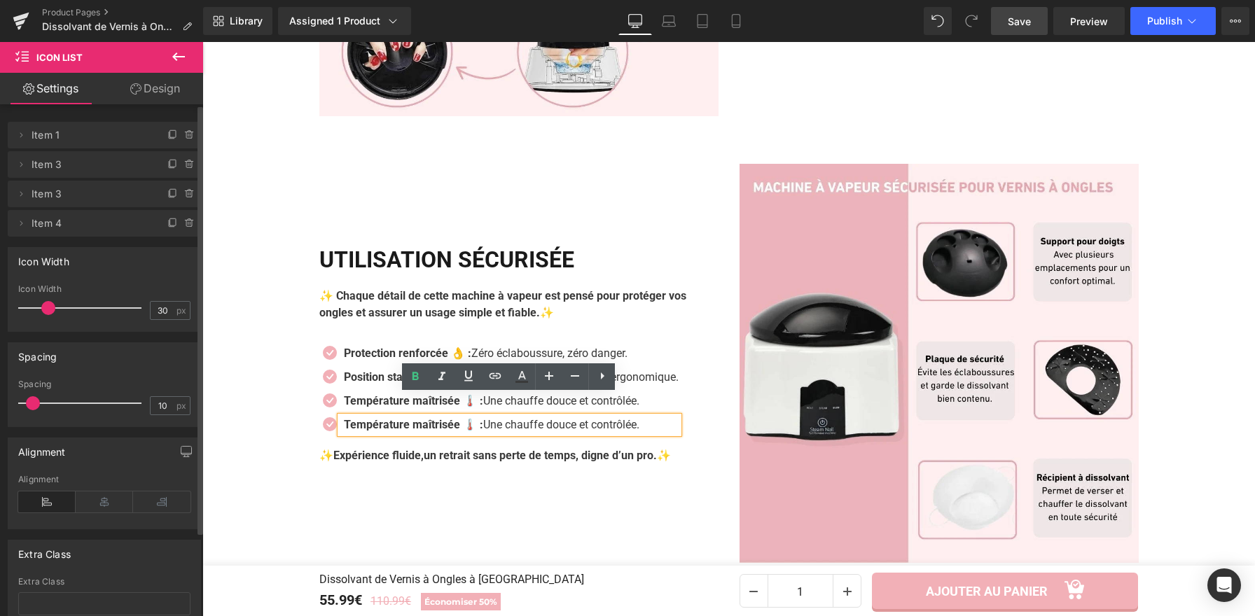
click at [527, 417] on p "Température maîtrisée 🌡️ : Une chauffe douce et contrôlée." at bounding box center [511, 425] width 335 height 17
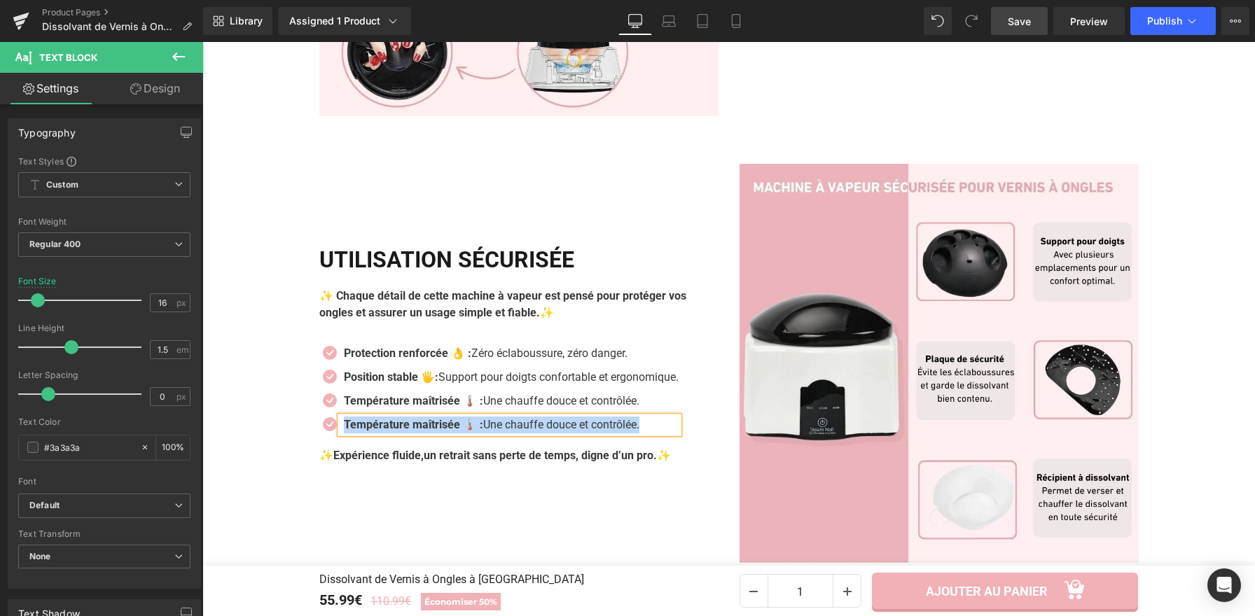
paste div
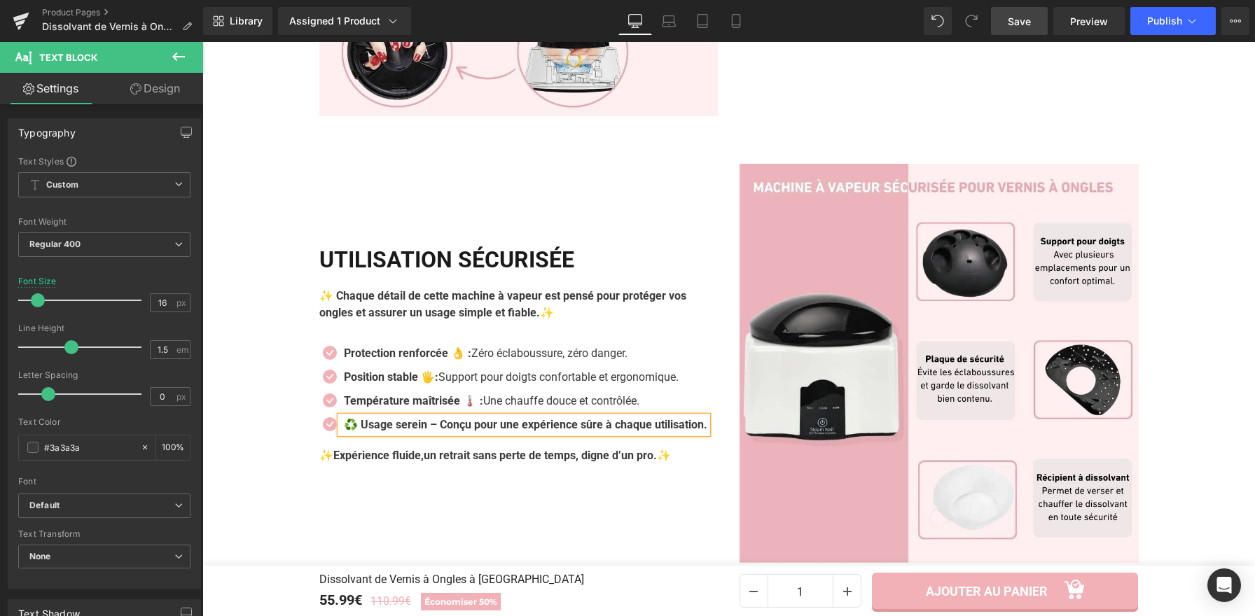
scroll to position [1933, 0]
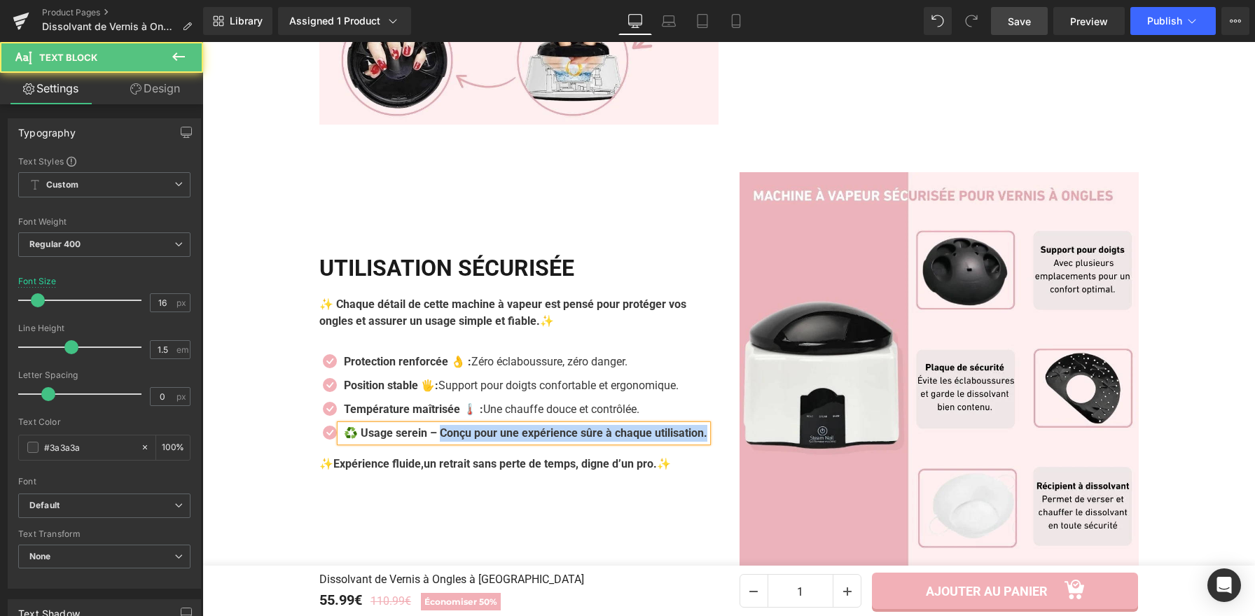
drag, startPoint x: 441, startPoint y: 403, endPoint x: 454, endPoint y: 415, distance: 17.3
click at [454, 425] on p "♻️ Usage serein – Conçu pour une expérience sûre à chaque utilisation." at bounding box center [525, 433] width 363 height 17
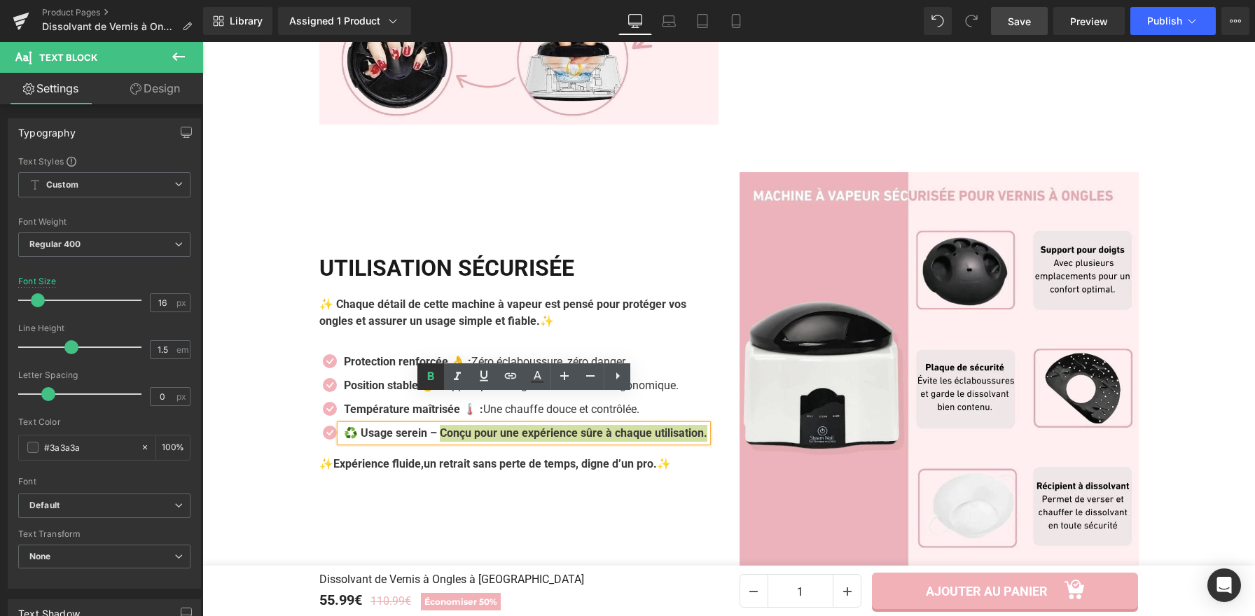
click at [433, 374] on icon at bounding box center [430, 376] width 17 height 17
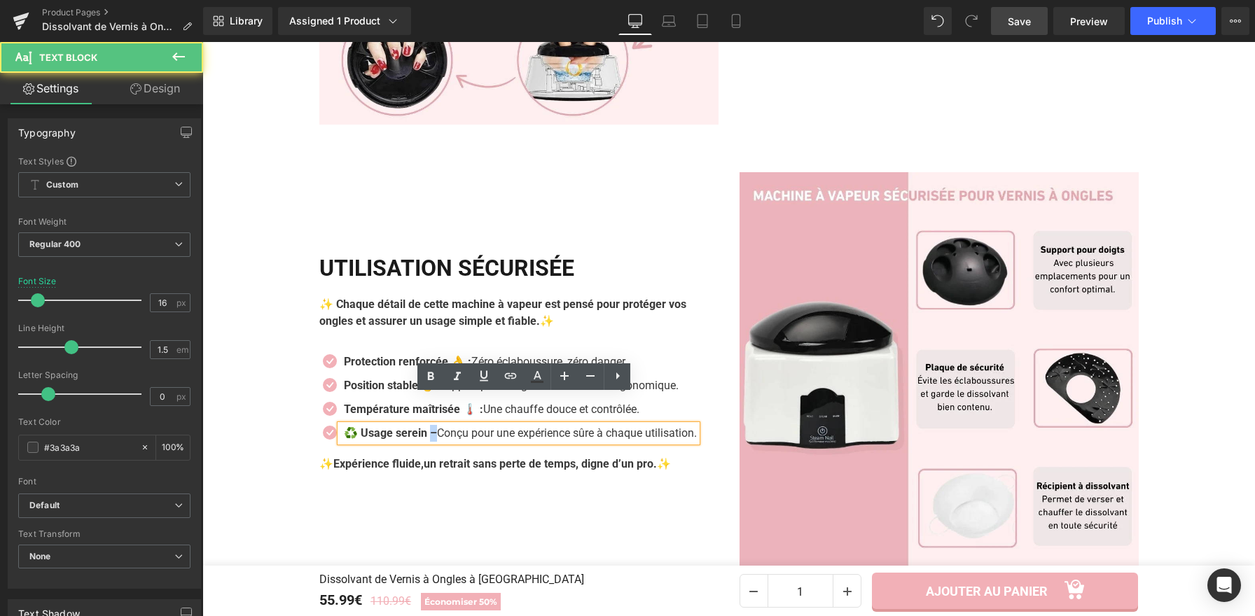
click at [431, 426] on strong "♻️ Usage serein –" at bounding box center [390, 432] width 93 height 13
drag, startPoint x: 356, startPoint y: 412, endPoint x: 337, endPoint y: 409, distance: 18.5
click at [344, 426] on strong "♻️ Usage serein :" at bounding box center [389, 432] width 90 height 13
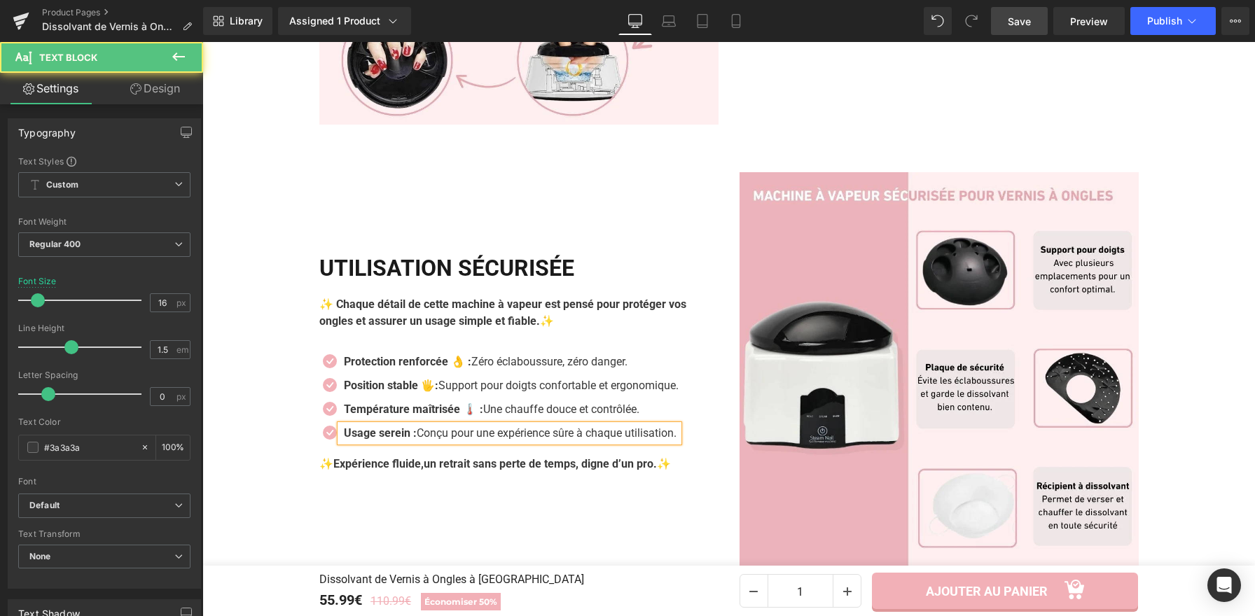
click at [412, 426] on strong "Usage serein :" at bounding box center [380, 432] width 73 height 13
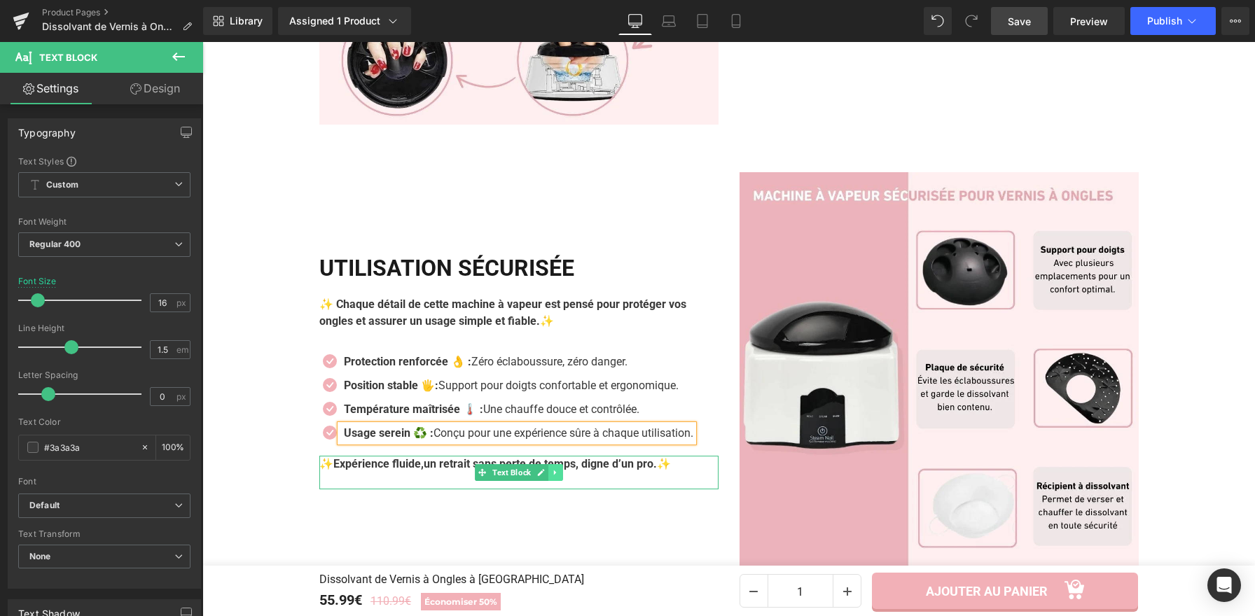
click at [551, 468] on icon at bounding box center [555, 472] width 8 height 8
click at [559, 468] on icon at bounding box center [563, 472] width 8 height 8
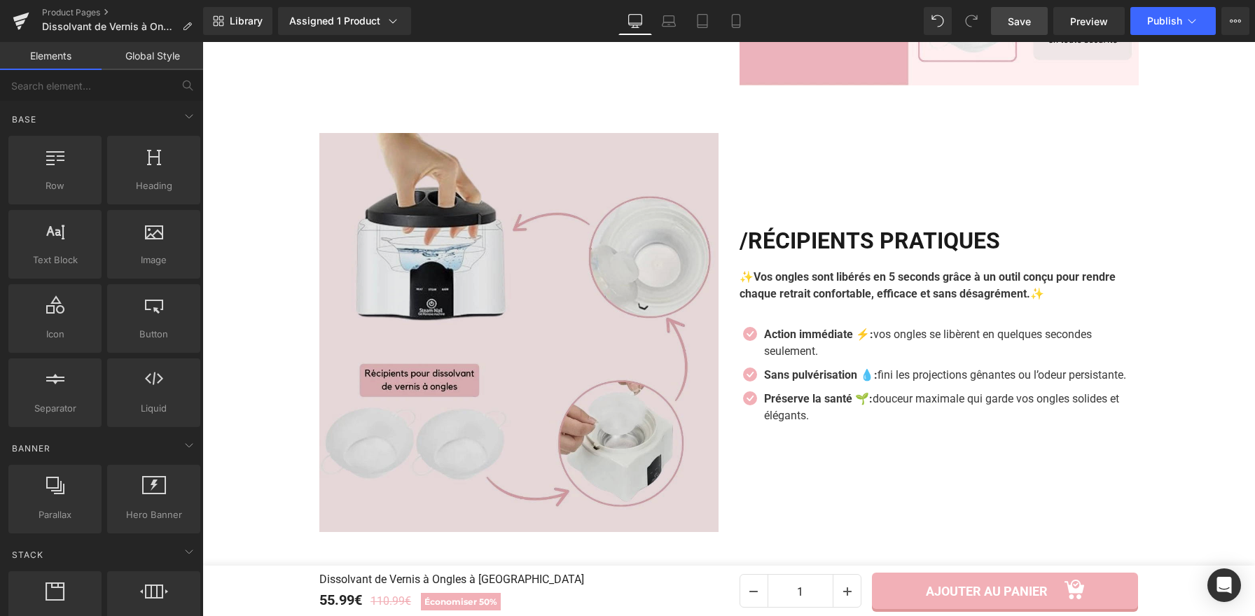
scroll to position [2423, 0]
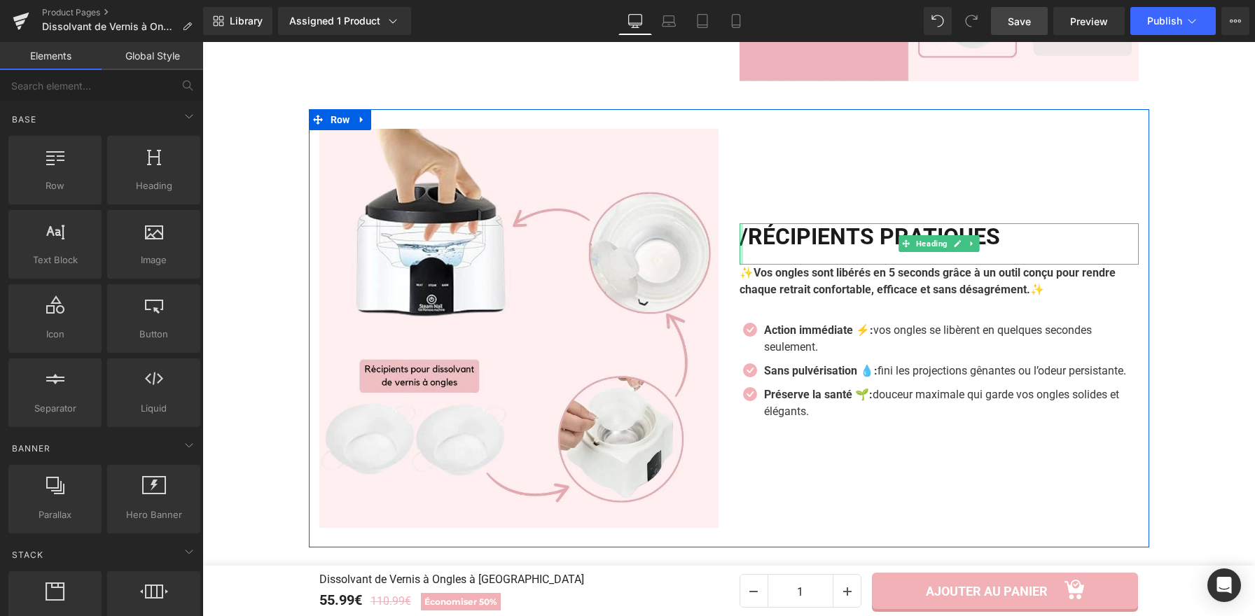
click at [741, 223] on h2 "/RÉCIPIENTS PRATIQUES" at bounding box center [938, 236] width 399 height 27
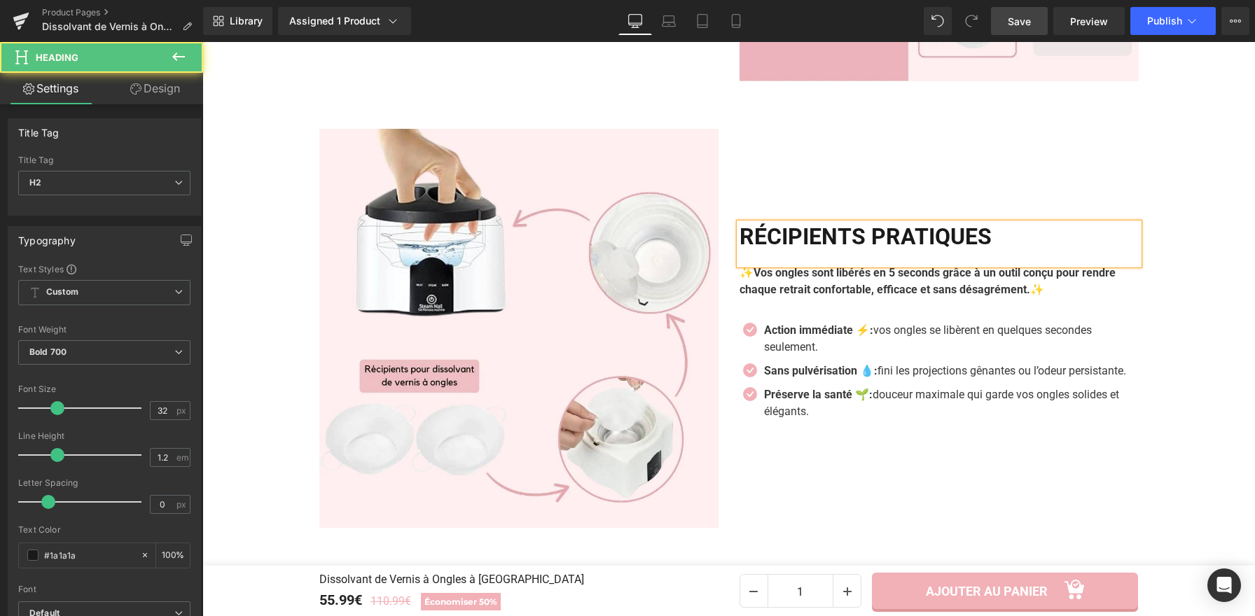
click at [1010, 223] on h2 "RÉCIPIENTS PRATIQUES" at bounding box center [938, 236] width 399 height 27
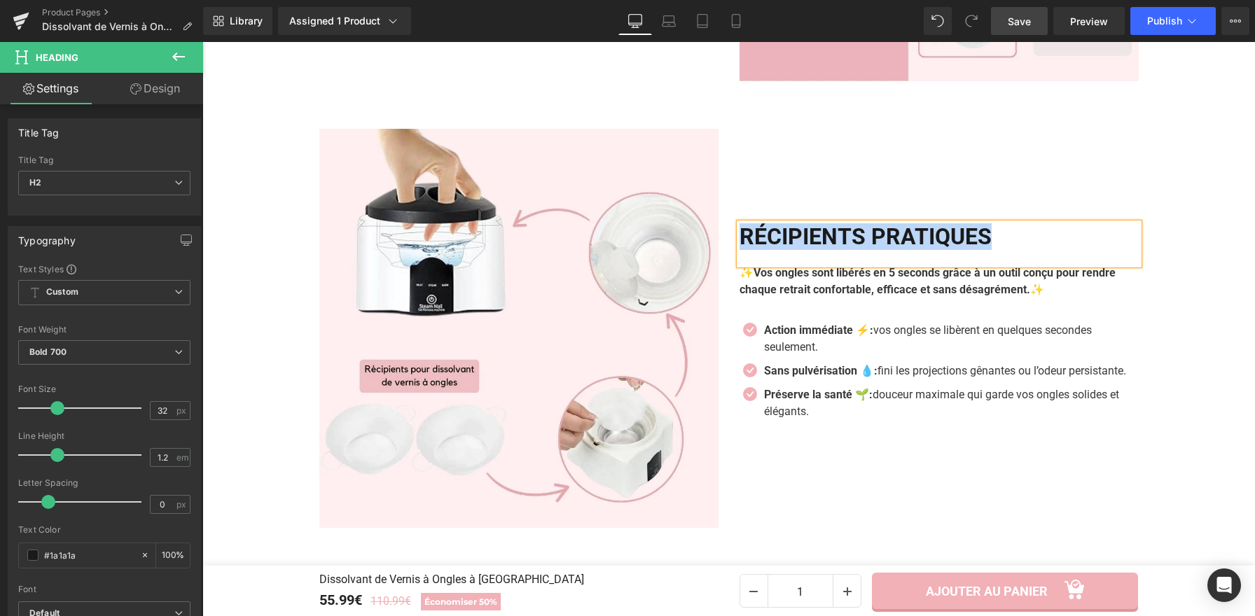
copy h2 "RÉCIPIENTS PRATIQUES"
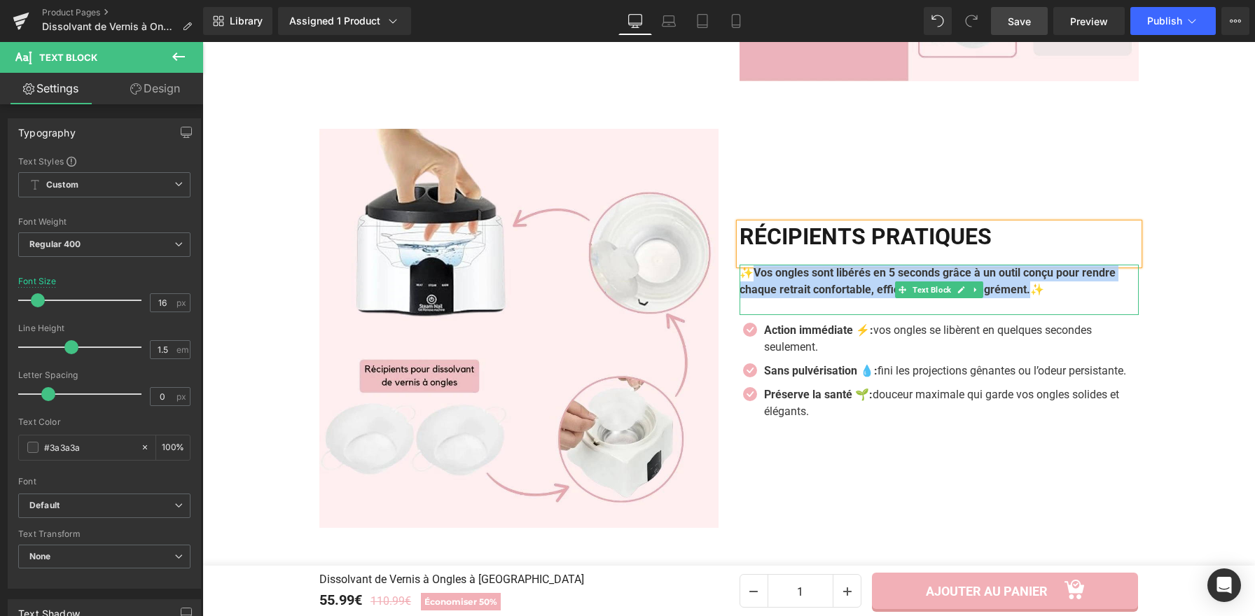
drag, startPoint x: 1000, startPoint y: 260, endPoint x: 748, endPoint y: 243, distance: 251.9
click at [748, 266] on b "✨Vos ongles sont libérés en 5 seconds grâce à un outil conçu pour rendre chaque…" at bounding box center [927, 281] width 376 height 30
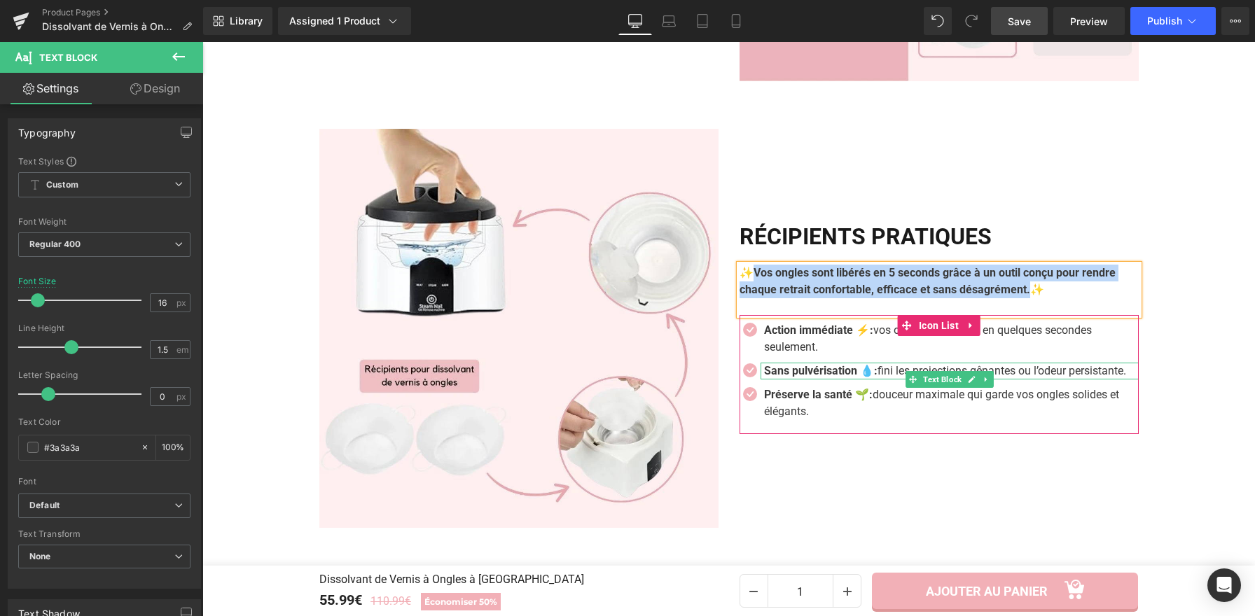
paste div
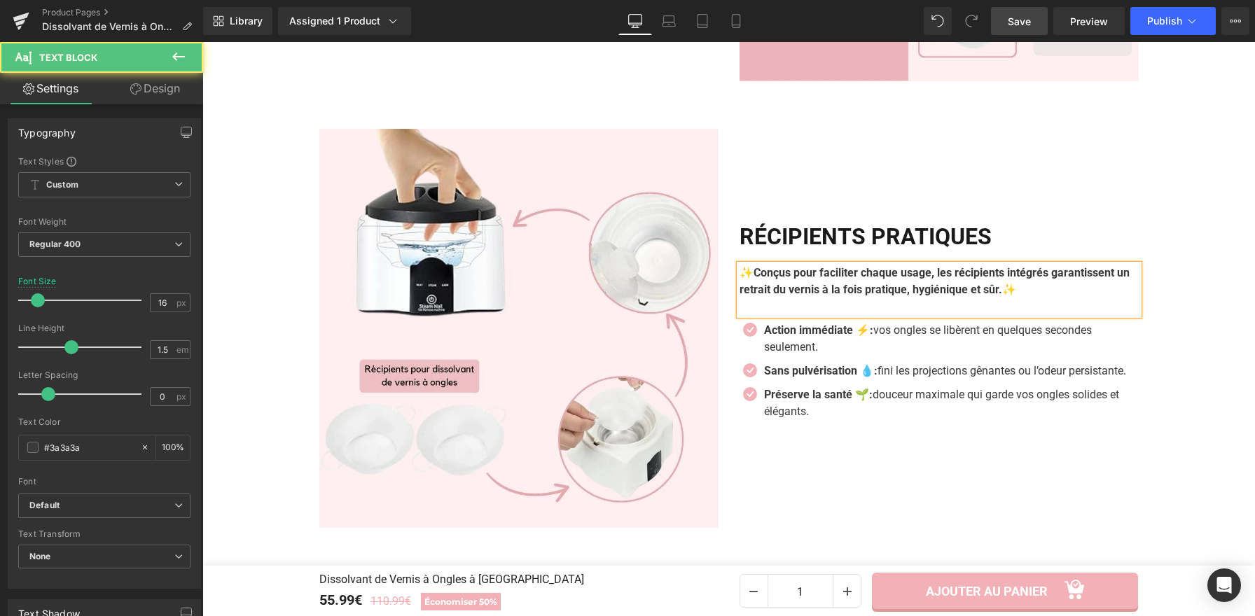
click at [748, 266] on b "✨Conçus pour faciliter chaque usage, les récipients intégrés garantissent un re…" at bounding box center [934, 281] width 390 height 30
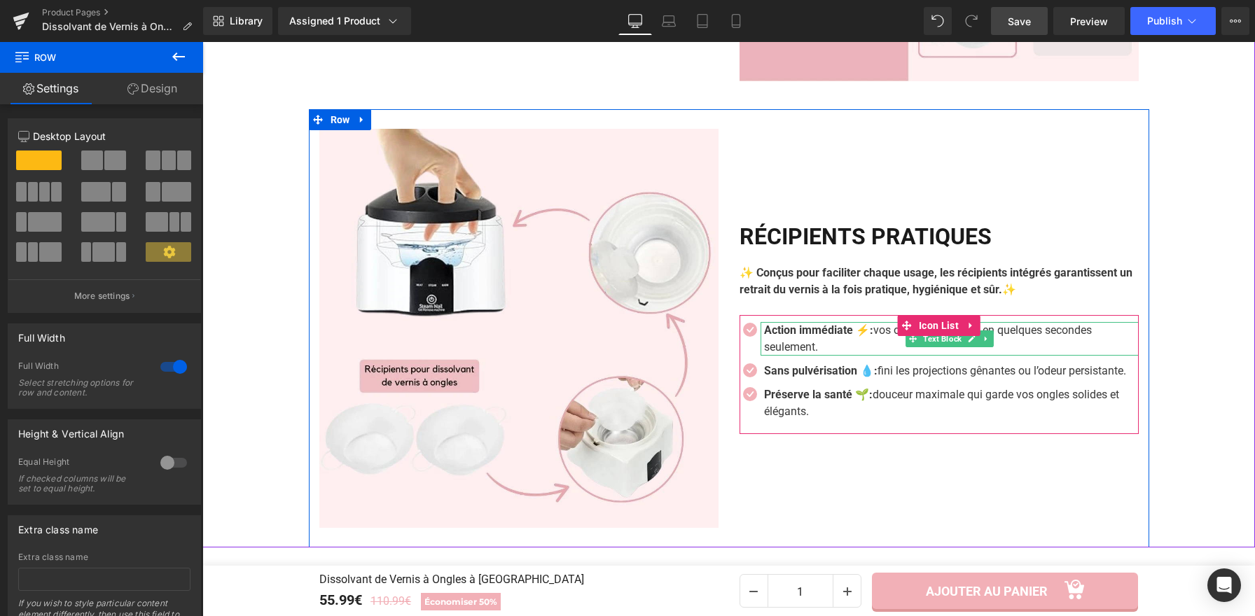
click at [815, 322] on p "Action immédiate ⚡: vos ongles se libèrent en quelques secondes seulement." at bounding box center [951, 339] width 375 height 34
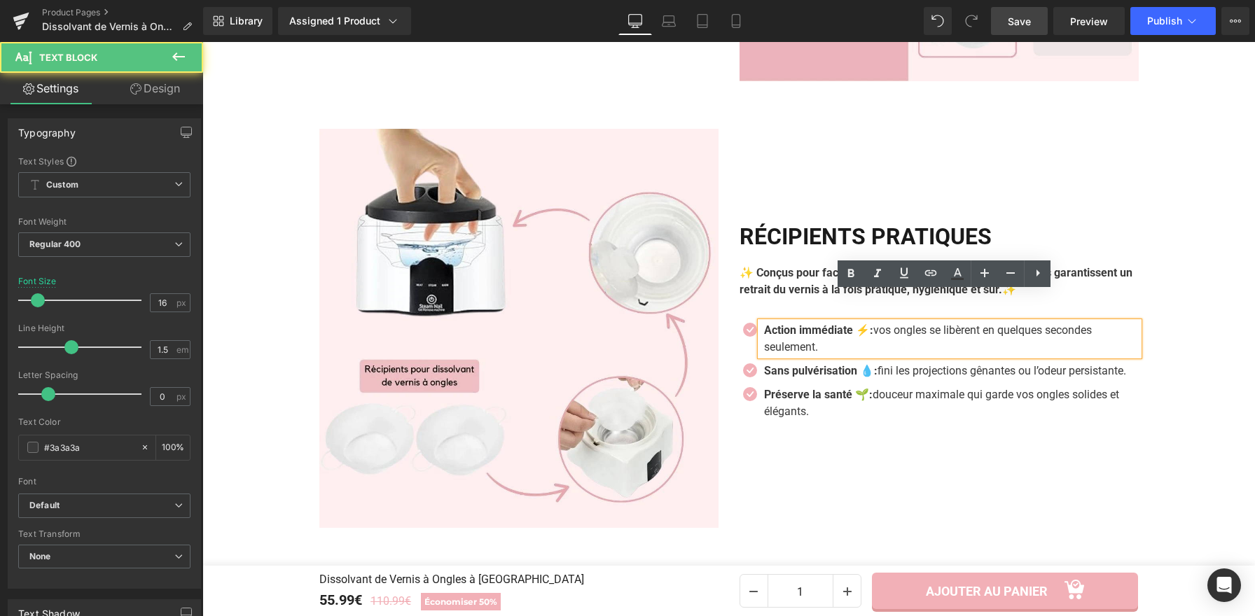
click at [821, 322] on p "Action immédiate ⚡: vos ongles se libèrent en quelques secondes seulement." at bounding box center [951, 339] width 375 height 34
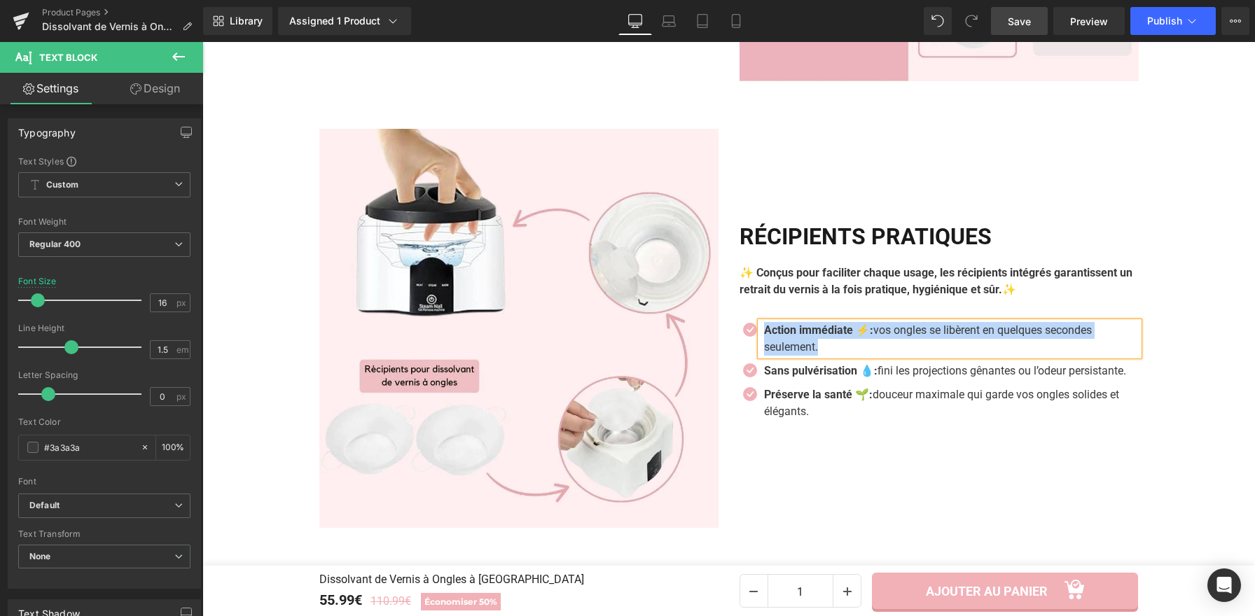
paste div
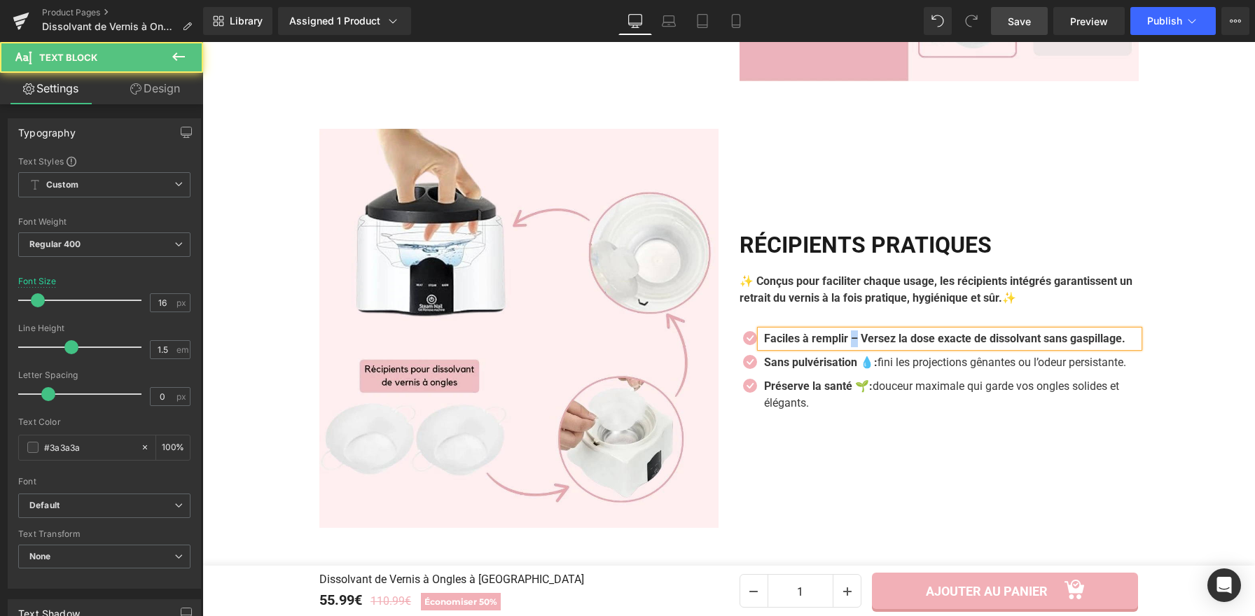
click at [850, 332] on b "Faciles à remplir – Versez la dose exacte de dissolvant sans gaspillage." at bounding box center [944, 338] width 361 height 13
drag, startPoint x: 858, startPoint y: 302, endPoint x: 870, endPoint y: 312, distance: 15.9
click at [870, 330] on p "Faciles à remplir : Versez la dose exacte de dissolvant sans gaspillage." at bounding box center [951, 338] width 375 height 17
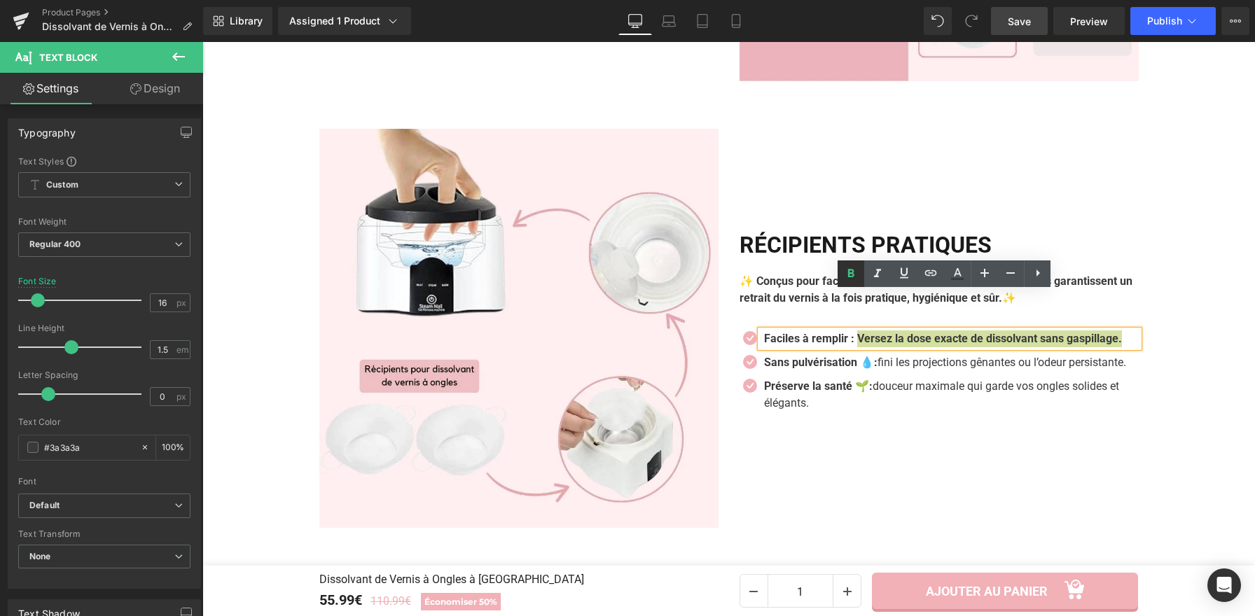
click at [853, 277] on icon at bounding box center [850, 273] width 17 height 17
click at [851, 332] on strong "Faciles à remplir :" at bounding box center [809, 338] width 90 height 13
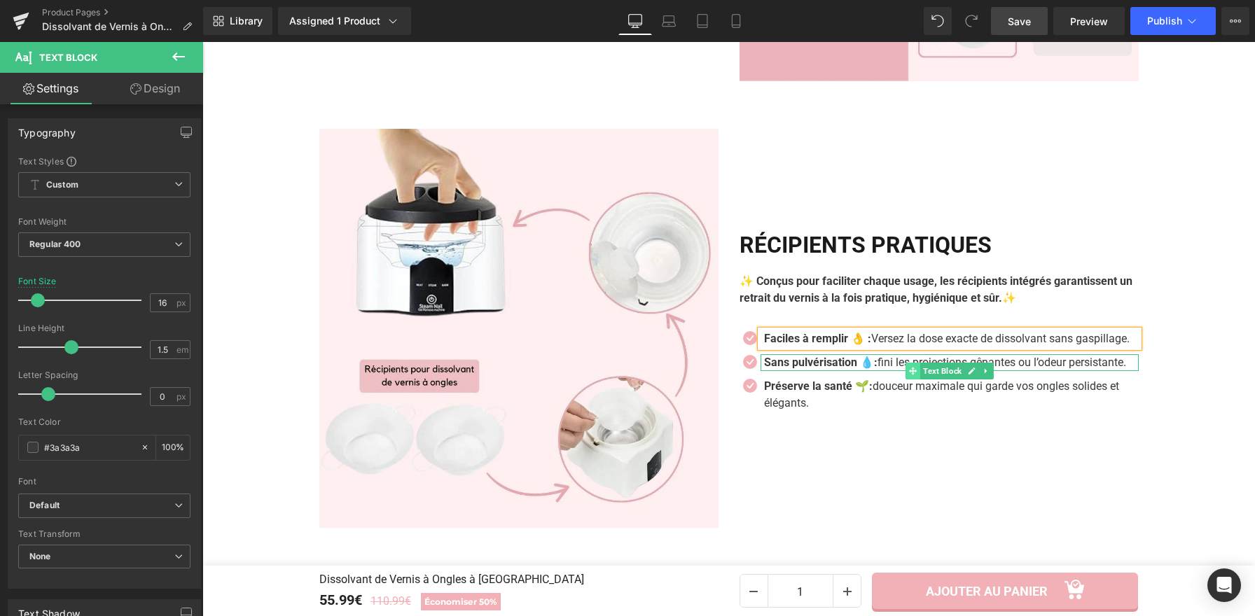
scroll to position [2415, 0]
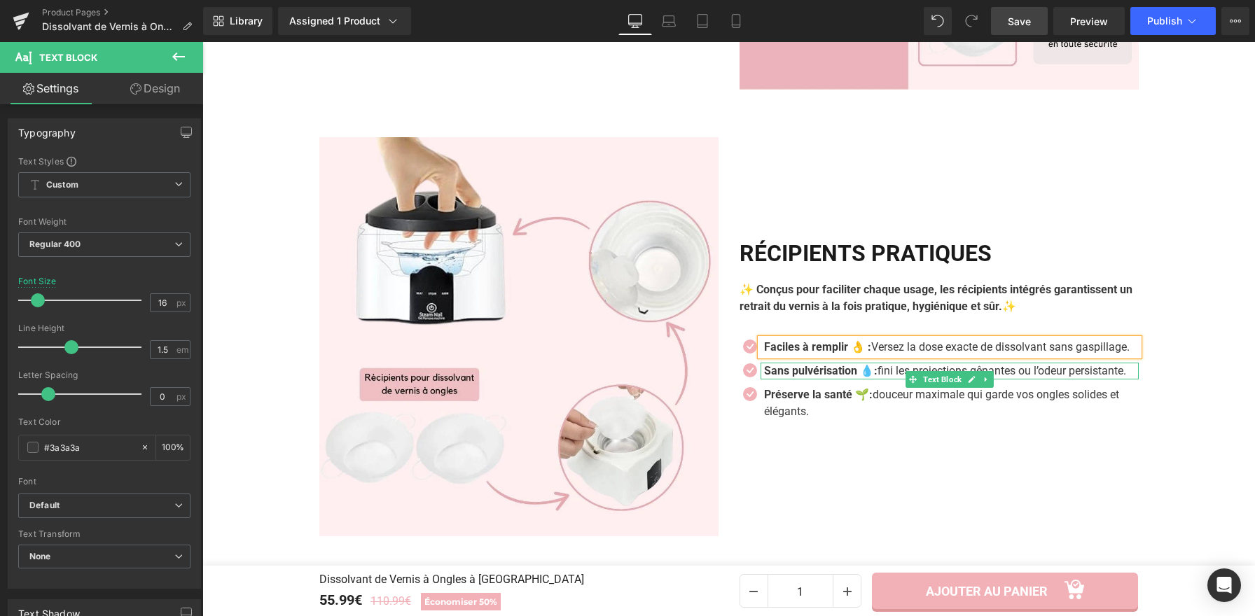
click at [825, 363] on p "Sans pulvérisation 💧: fini les projections gênantes ou l’odeur persistante." at bounding box center [951, 371] width 375 height 17
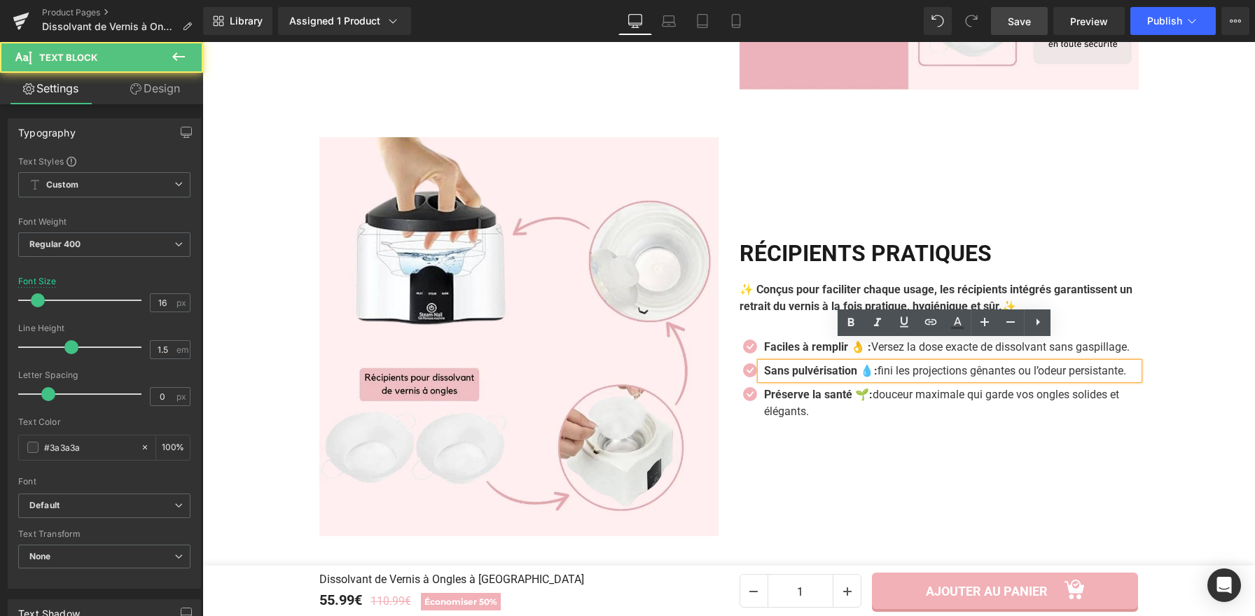
click at [828, 365] on p "Sans pulvérisation 💧: fini les projections gênantes ou l’odeur persistante." at bounding box center [951, 371] width 375 height 17
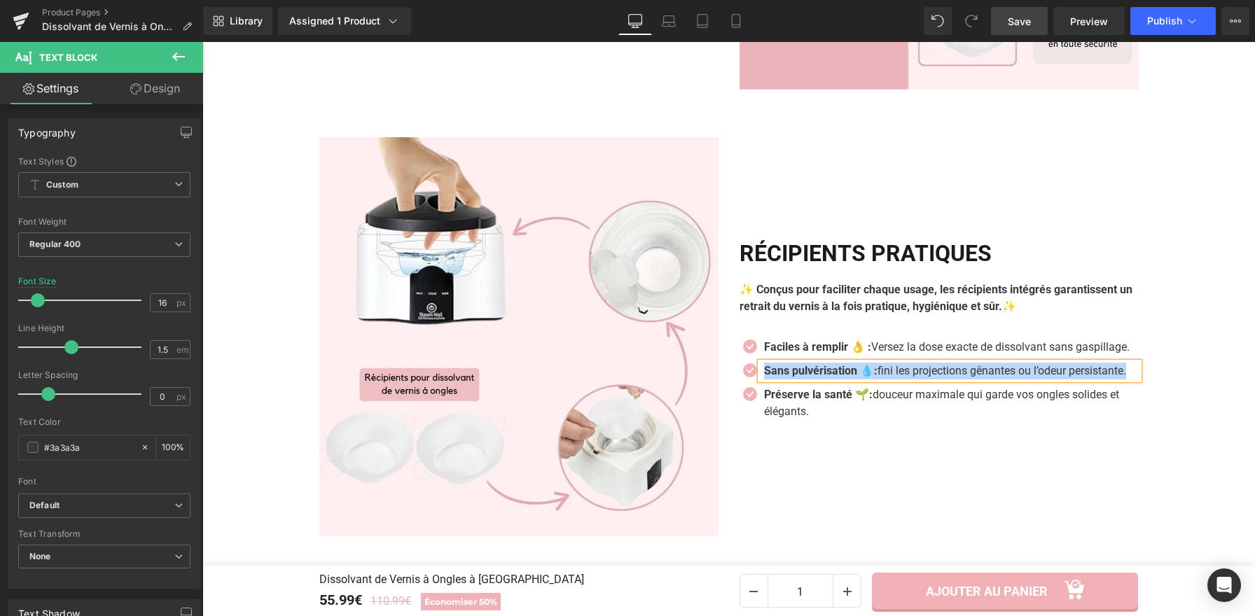
paste div
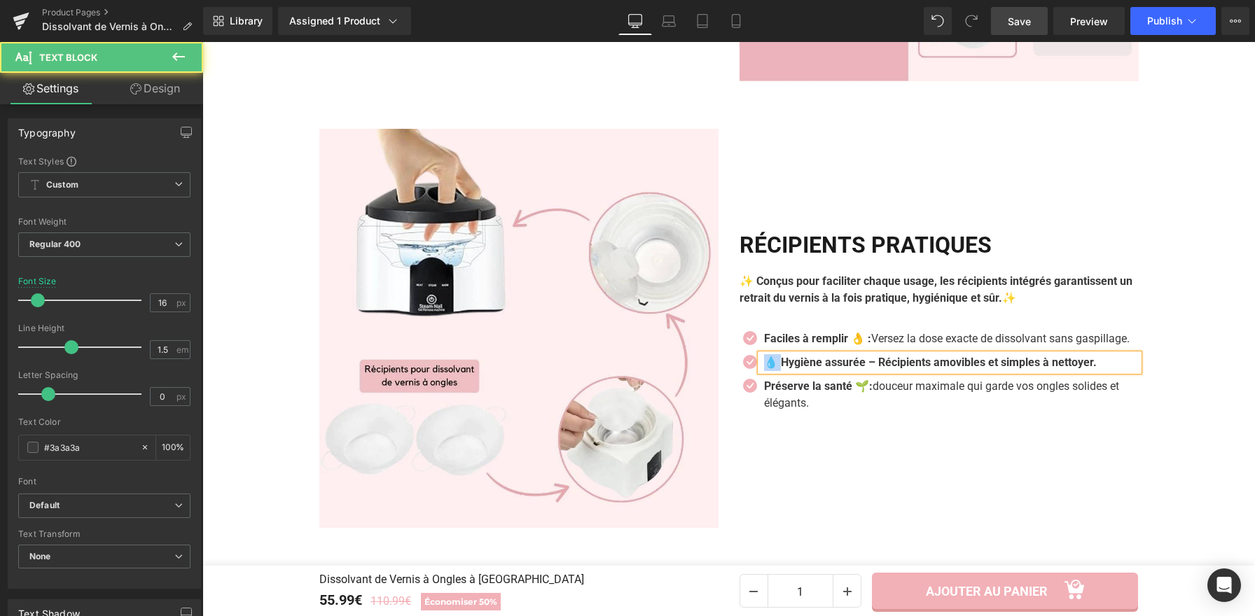
drag, startPoint x: 774, startPoint y: 351, endPoint x: 757, endPoint y: 349, distance: 17.7
click at [760, 354] on div "💧 Hygiène assurée – Récipients amovibles et simples à nettoyer." at bounding box center [949, 362] width 378 height 17
click at [852, 356] on b "Hygiène assurée – Récipients amovibles et simples à nettoyer." at bounding box center [922, 362] width 316 height 13
drag, startPoint x: 852, startPoint y: 351, endPoint x: 881, endPoint y: 355, distance: 29.7
click at [881, 356] on b "Hygiène assurée : Récipients amovibles et simples à nettoyer." at bounding box center [920, 362] width 312 height 13
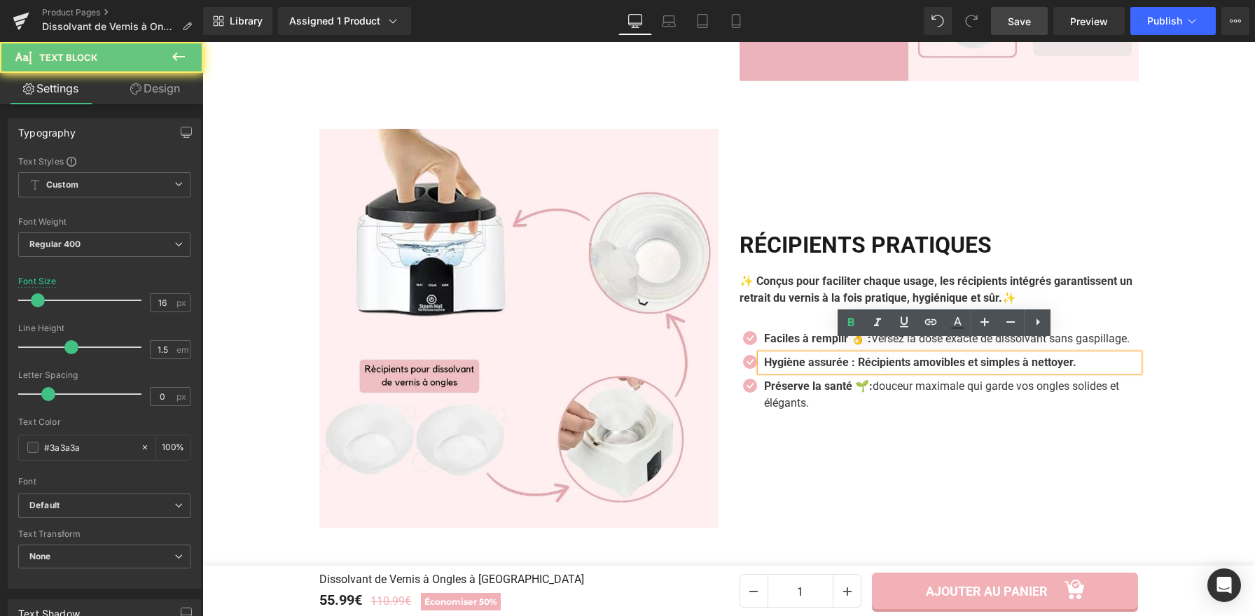
drag, startPoint x: 891, startPoint y: 348, endPoint x: 1083, endPoint y: 344, distance: 192.6
click at [893, 356] on b "Hygiène assurée : Récipients amovibles et simples à nettoyer." at bounding box center [920, 362] width 312 height 13
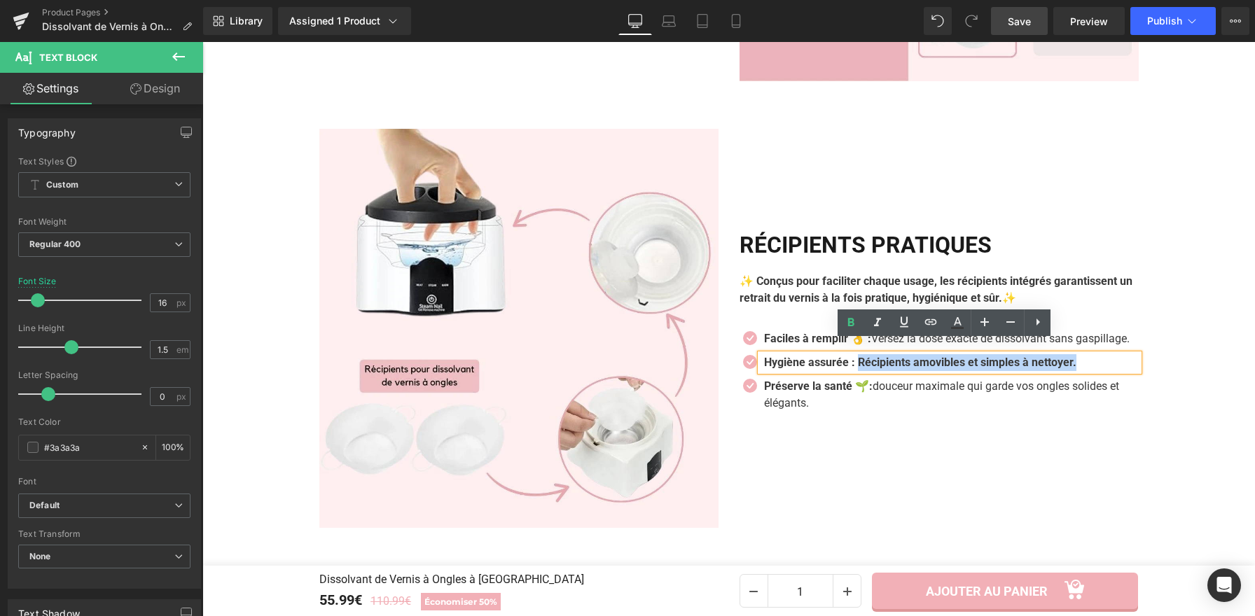
drag, startPoint x: 1089, startPoint y: 351, endPoint x: 860, endPoint y: 347, distance: 228.3
click at [860, 354] on p "Hygiène assurée : Récipients amovibles et simples à nettoyer." at bounding box center [951, 362] width 375 height 17
drag, startPoint x: 853, startPoint y: 331, endPoint x: 650, endPoint y: 297, distance: 205.9
click at [853, 331] on link at bounding box center [850, 322] width 27 height 27
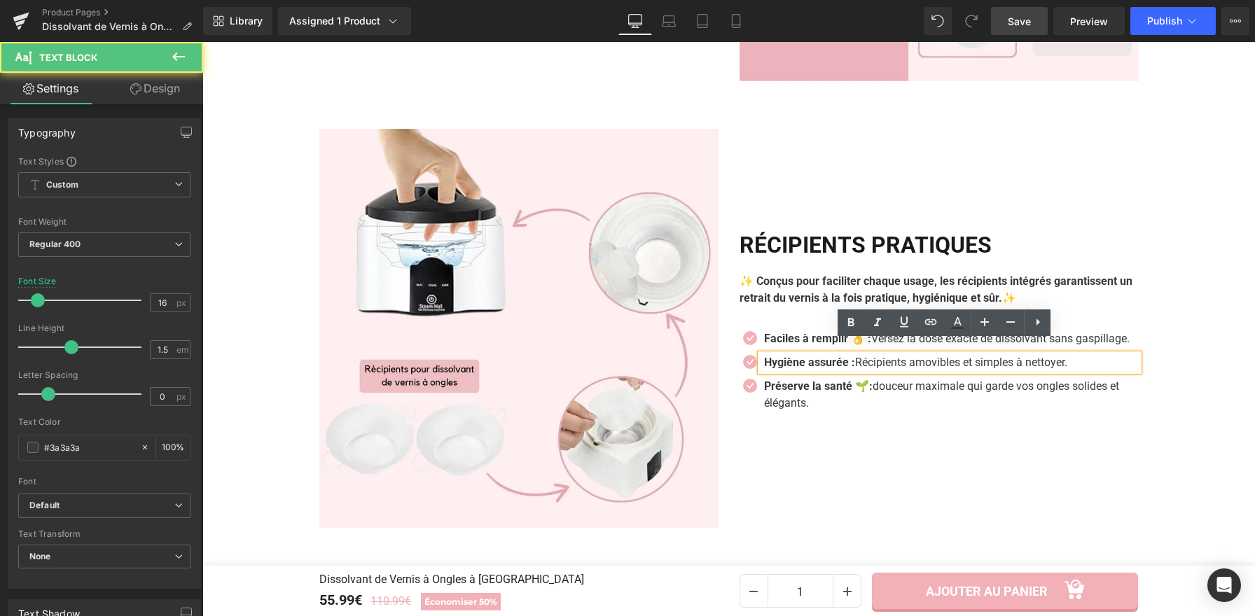
click at [850, 356] on strong "Hygiène assurée :" at bounding box center [809, 362] width 91 height 13
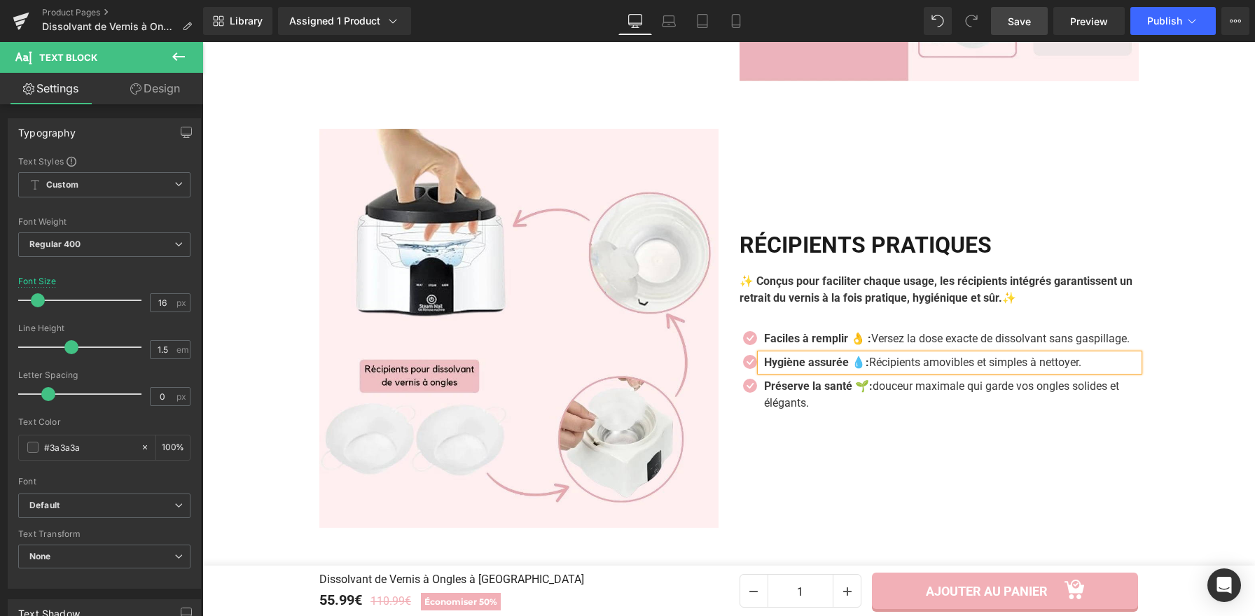
click at [1082, 416] on div "RÉCIPIENTS PRATIQUES Heading ✨ Conçus pour faciliter chaque usage, les récipien…" at bounding box center [939, 328] width 420 height 399
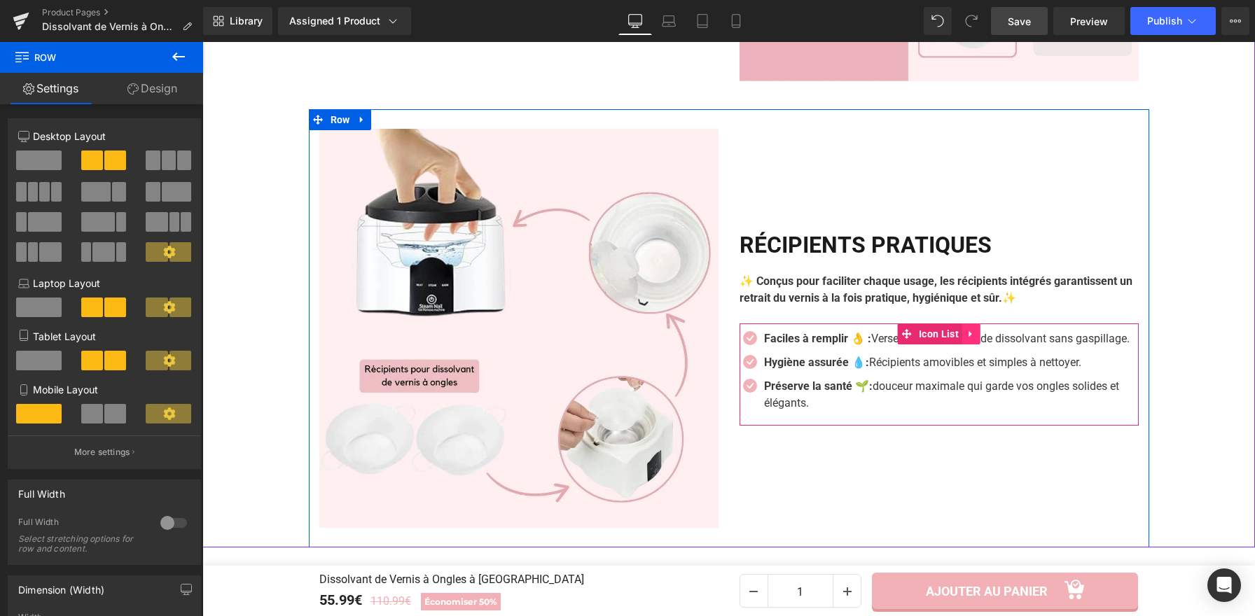
click at [969, 330] on icon at bounding box center [970, 333] width 3 height 6
click at [959, 329] on icon at bounding box center [962, 334] width 10 height 10
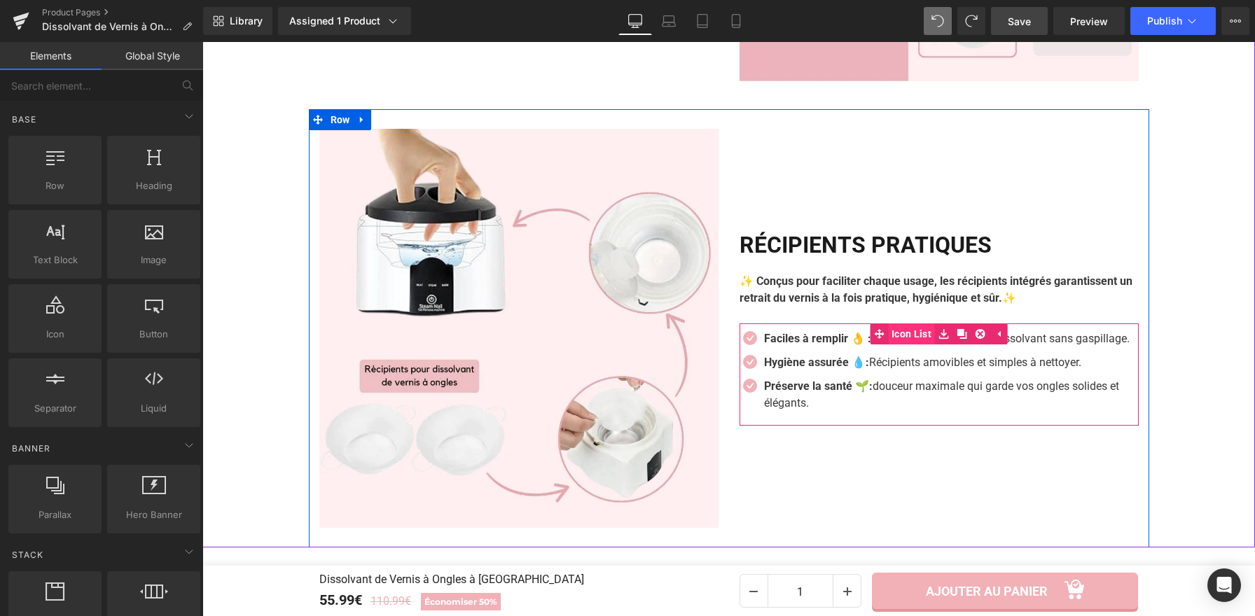
click at [910, 323] on span "Icon List" at bounding box center [911, 333] width 47 height 21
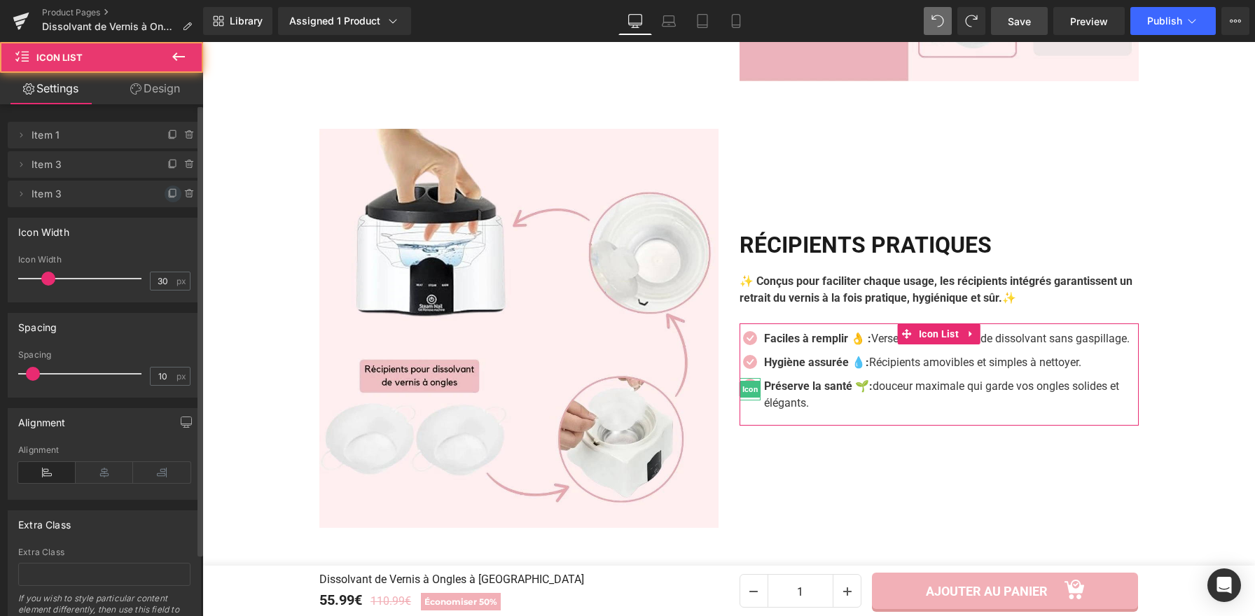
click at [170, 196] on icon at bounding box center [173, 192] width 6 height 7
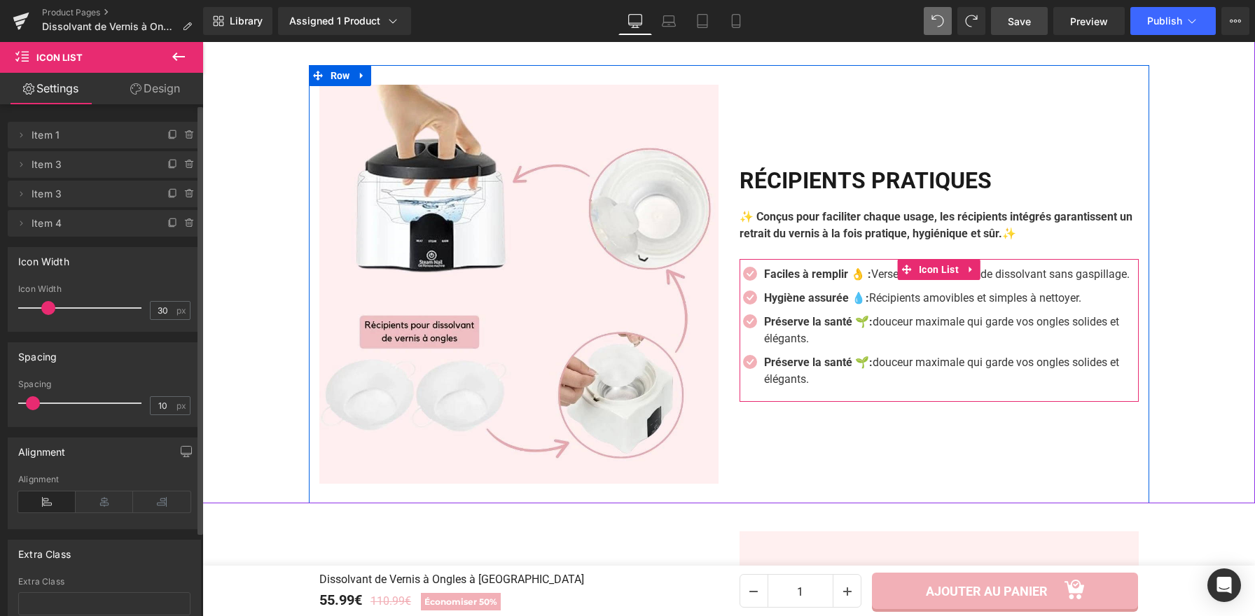
scroll to position [2473, 0]
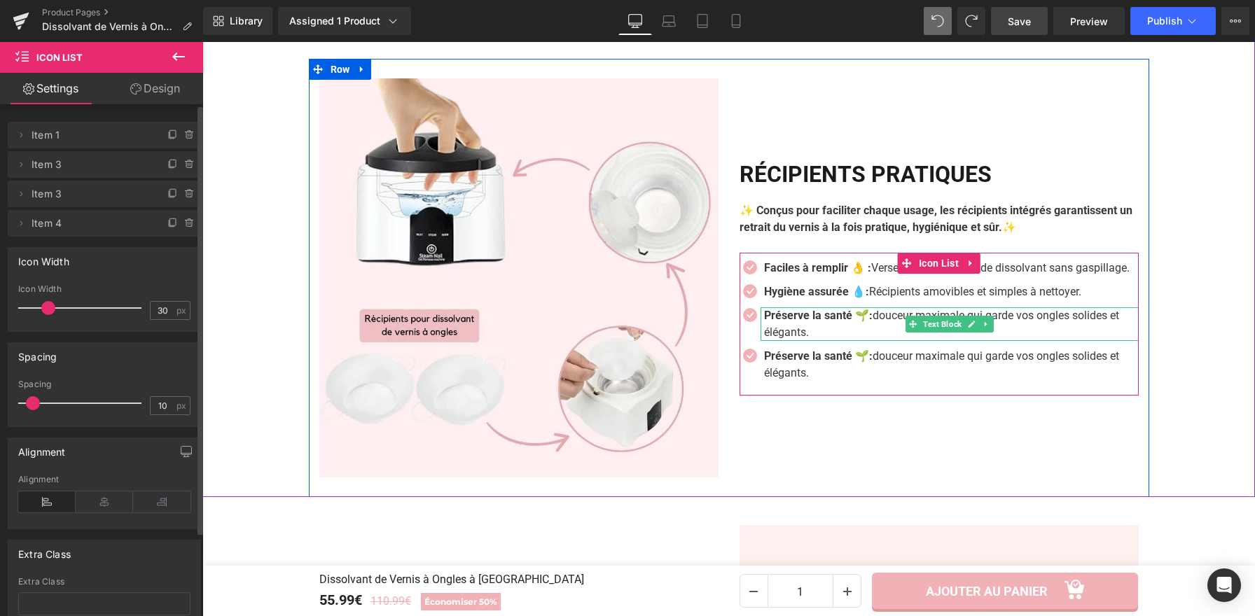
click at [825, 319] on p "Préserve la santé 🌱: douceur maximale qui garde vos ongles solides et élégants." at bounding box center [951, 324] width 375 height 34
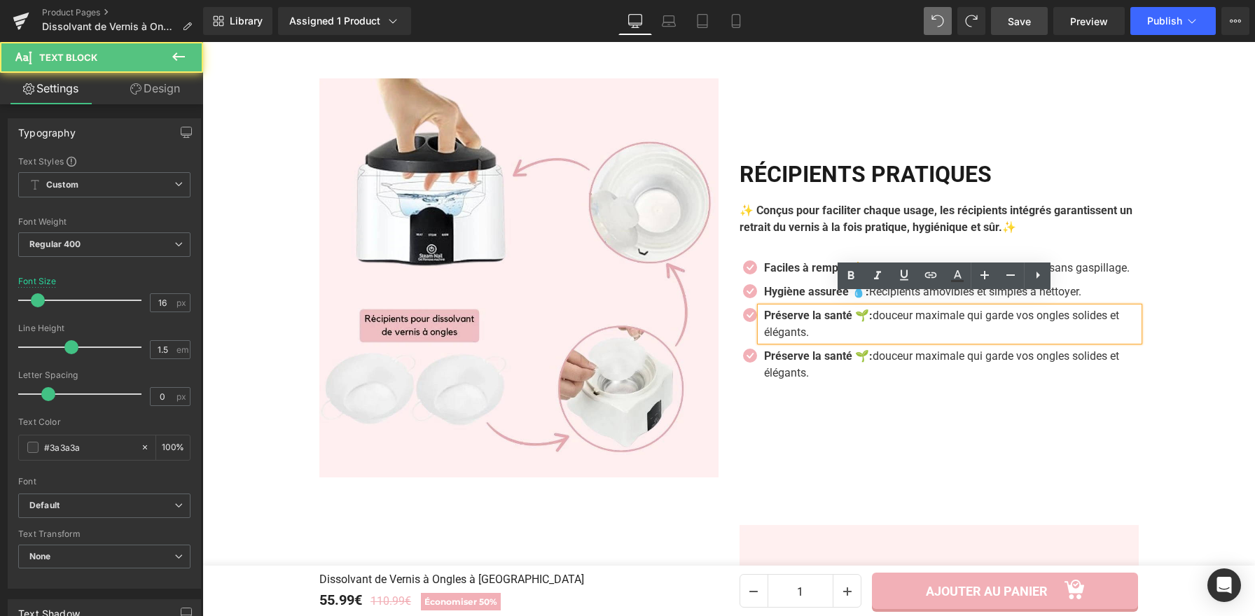
click at [811, 321] on p "Préserve la santé 🌱: douceur maximale qui garde vos ongles solides et élégants." at bounding box center [951, 324] width 375 height 34
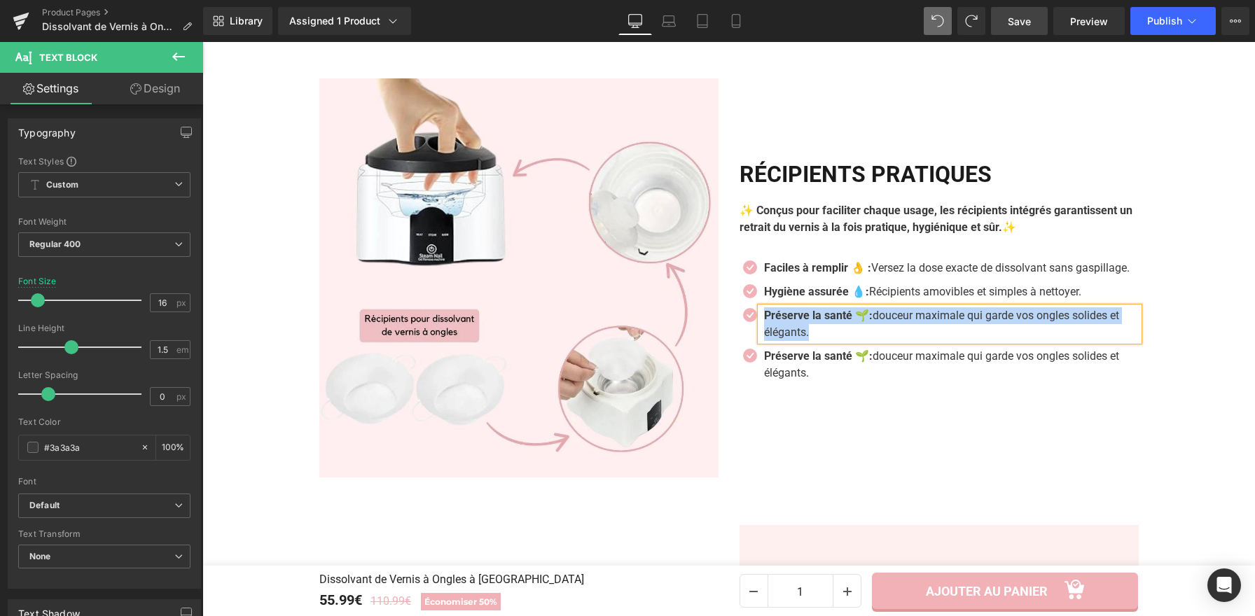
paste div
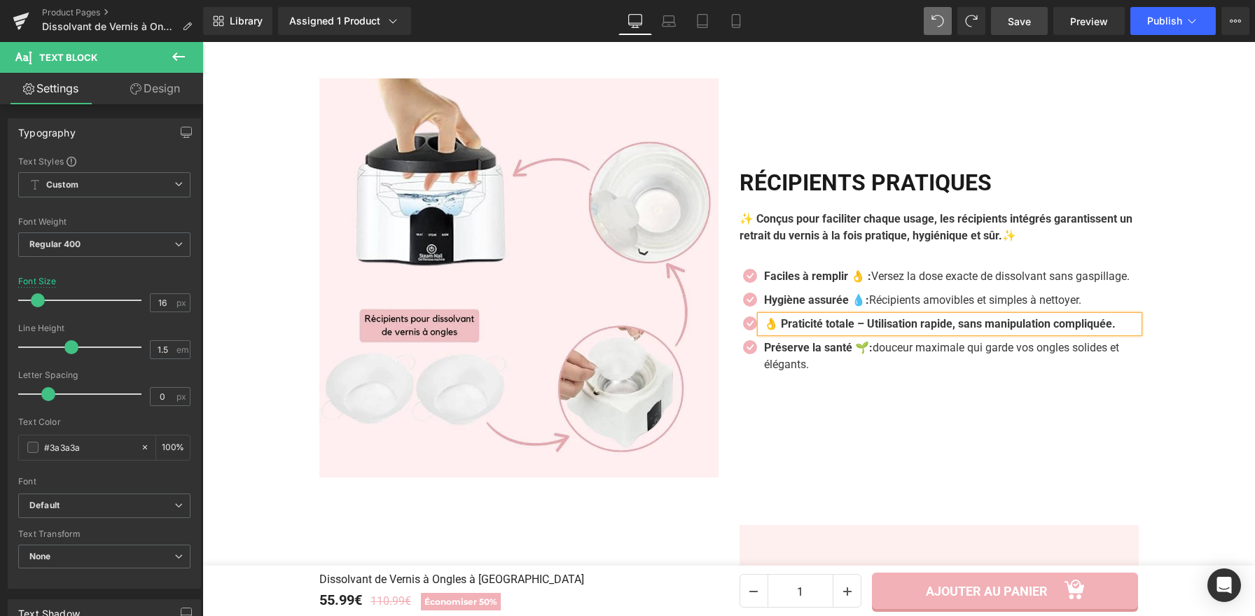
scroll to position [2482, 0]
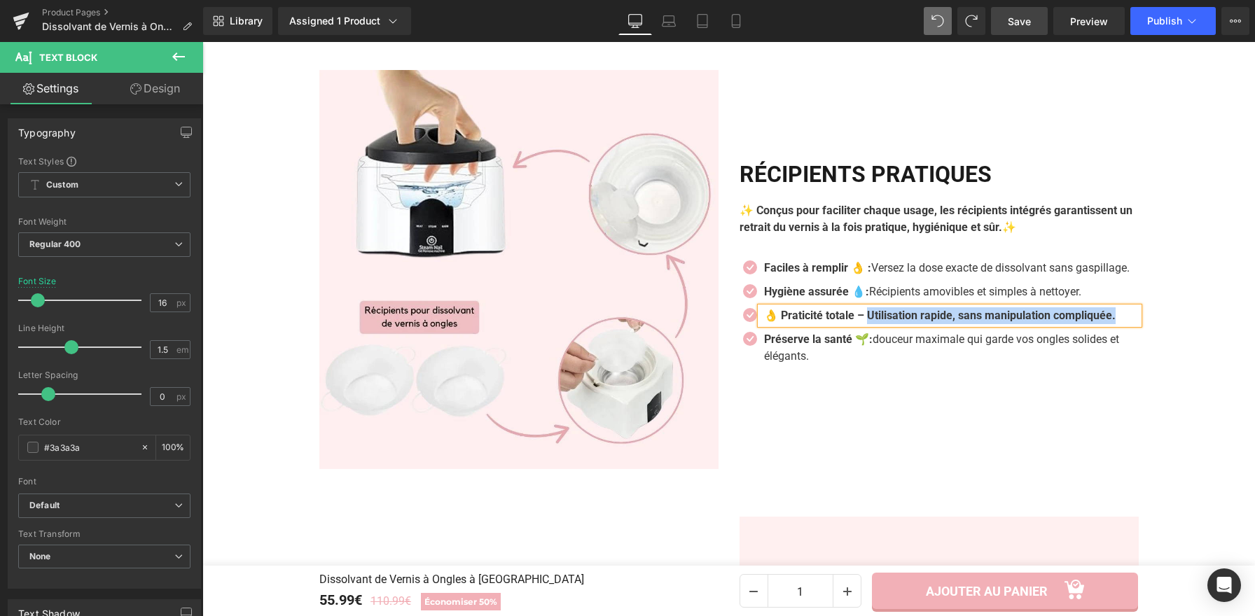
drag, startPoint x: 865, startPoint y: 302, endPoint x: 1129, endPoint y: 301, distance: 263.9
click at [1115, 309] on b "👌 Praticité totale – Utilisation rapide, sans manipulation compliquée." at bounding box center [939, 315] width 351 height 13
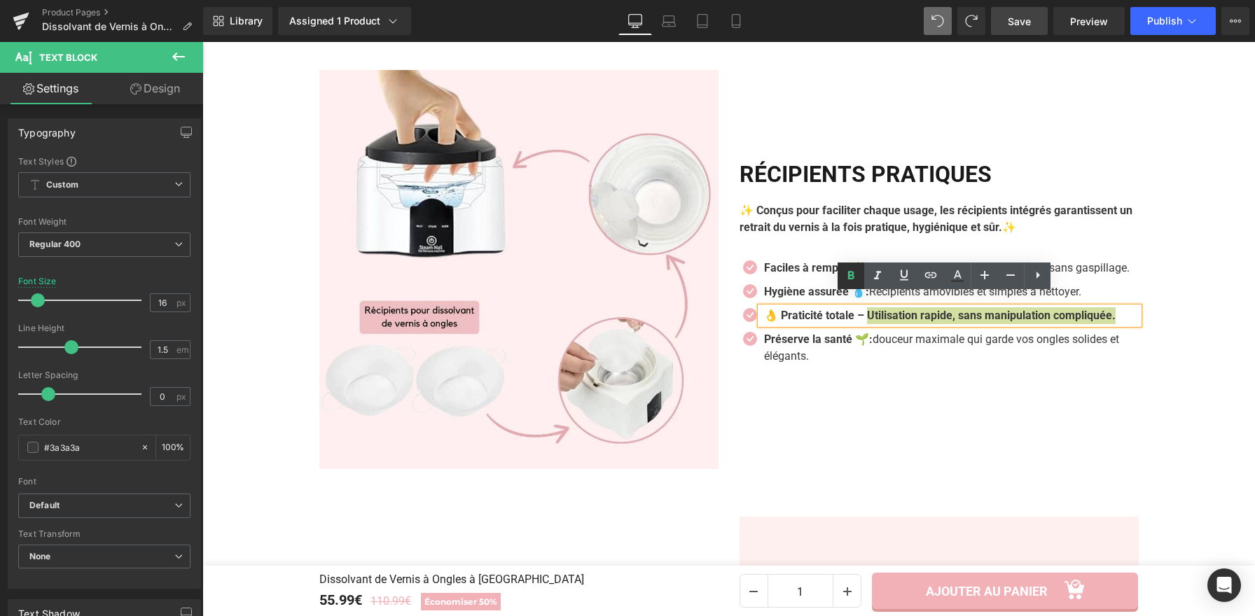
click at [850, 275] on icon at bounding box center [851, 275] width 6 height 8
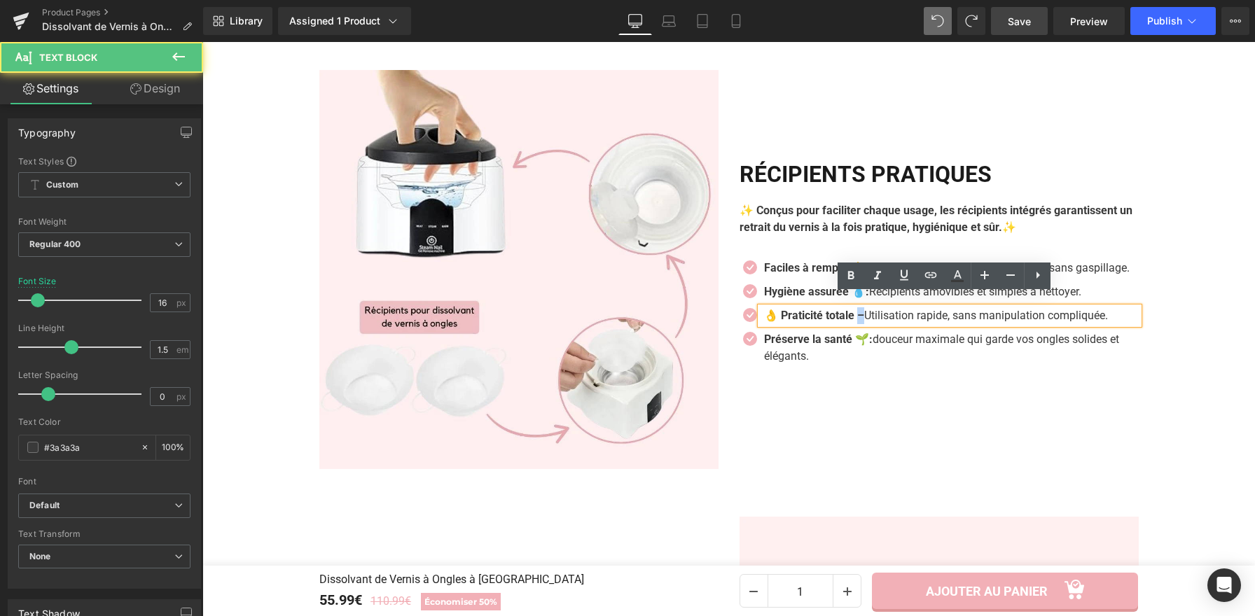
click at [857, 309] on strong "👌 Praticité totale –" at bounding box center [814, 315] width 100 height 13
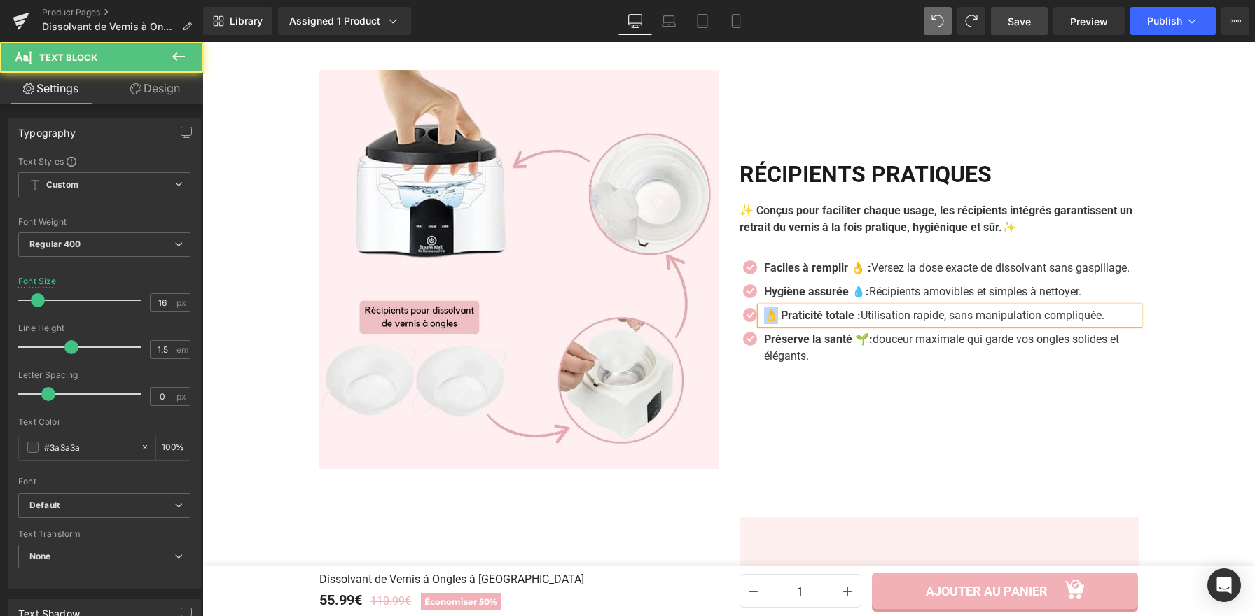
drag, startPoint x: 772, startPoint y: 302, endPoint x: 762, endPoint y: 302, distance: 9.8
click at [764, 309] on strong "👌 Praticité totale :" at bounding box center [812, 315] width 97 height 13
click at [838, 309] on strong "Praticité totale :" at bounding box center [804, 315] width 80 height 13
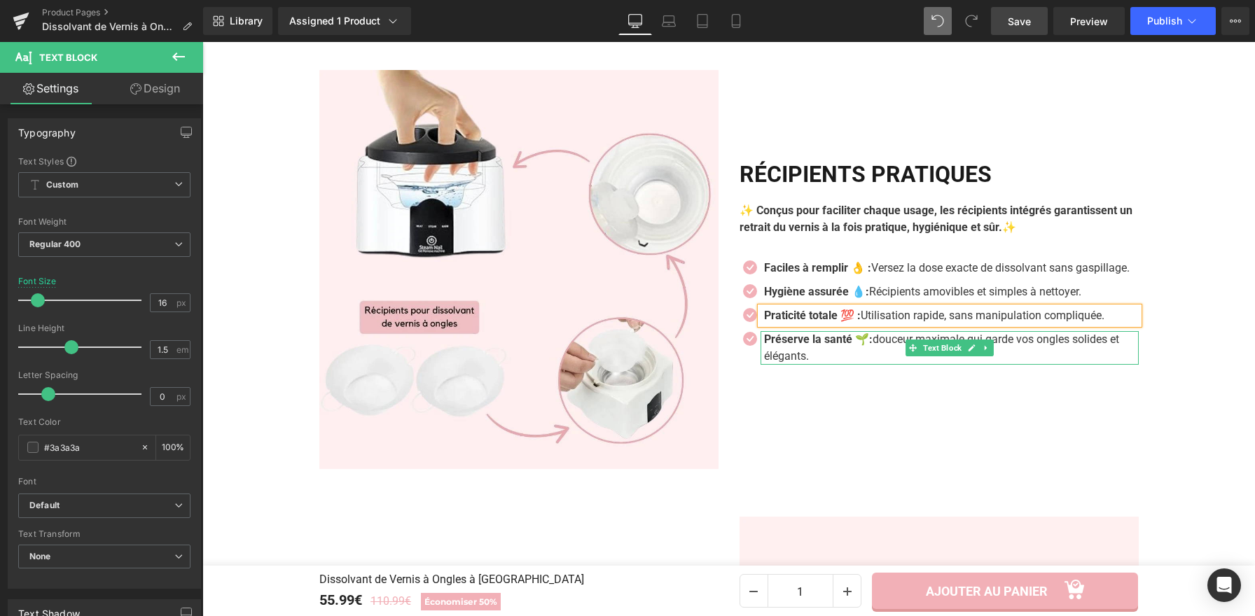
click at [805, 338] on p "Préserve la santé 🌱: douceur maximale qui garde vos ongles solides et élégants." at bounding box center [951, 348] width 375 height 34
click at [813, 341] on p "Préserve la santé 🌱: douceur maximale qui garde vos ongles solides et élégants." at bounding box center [951, 348] width 375 height 34
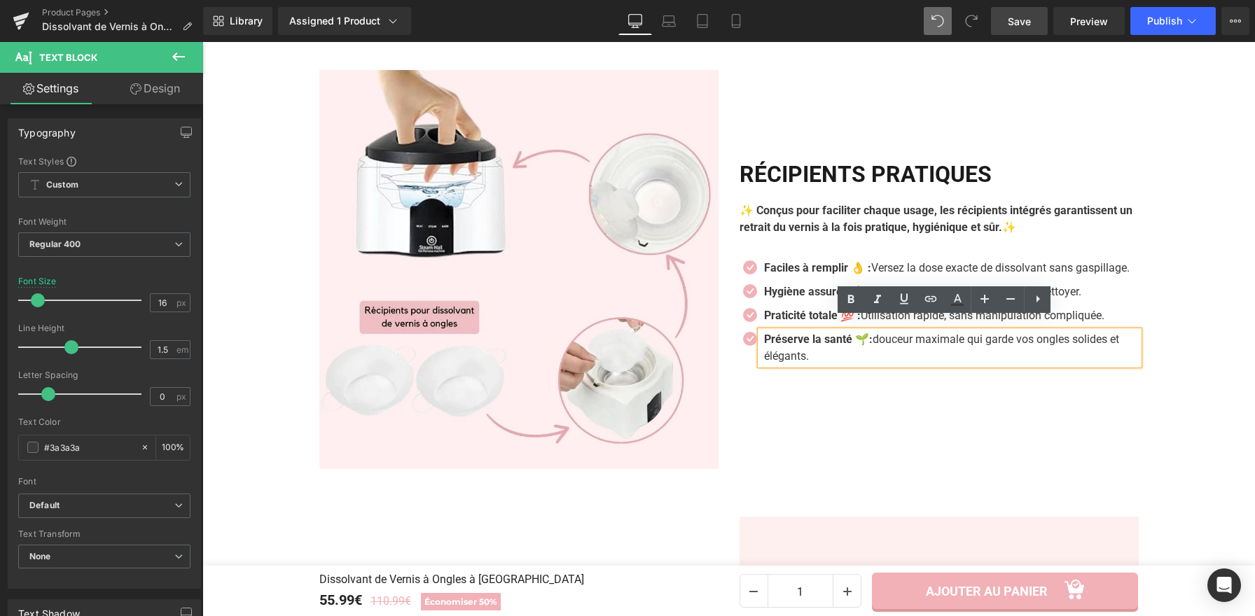
click at [806, 344] on p "Préserve la santé 🌱: douceur maximale qui garde vos ongles solides et élégants." at bounding box center [951, 348] width 375 height 34
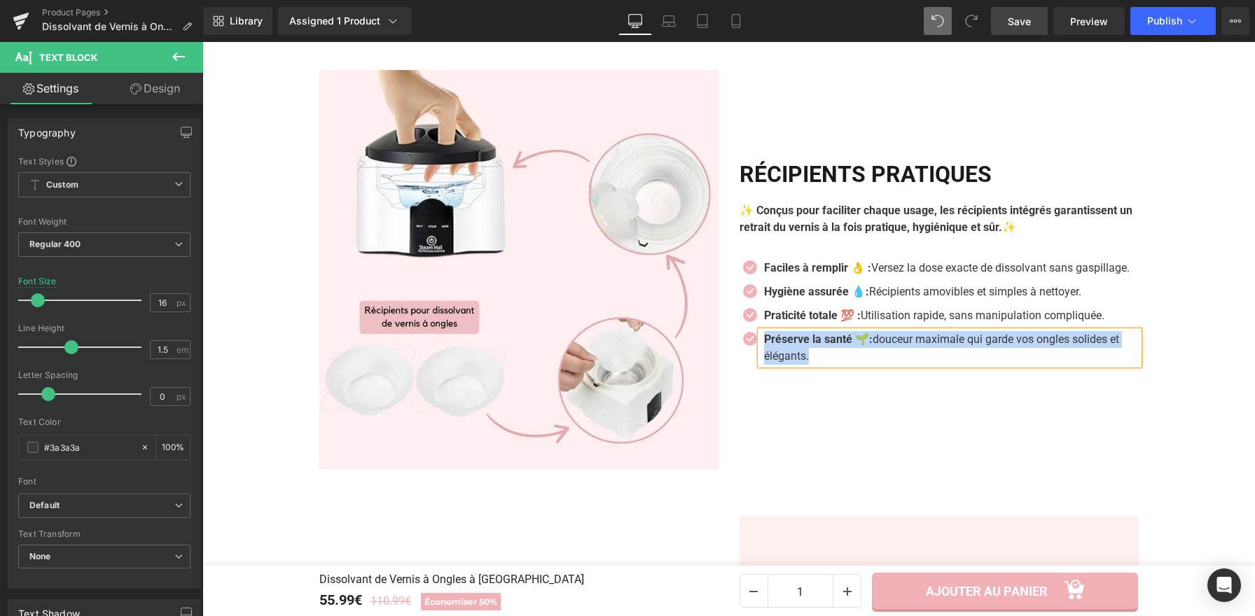
paste div
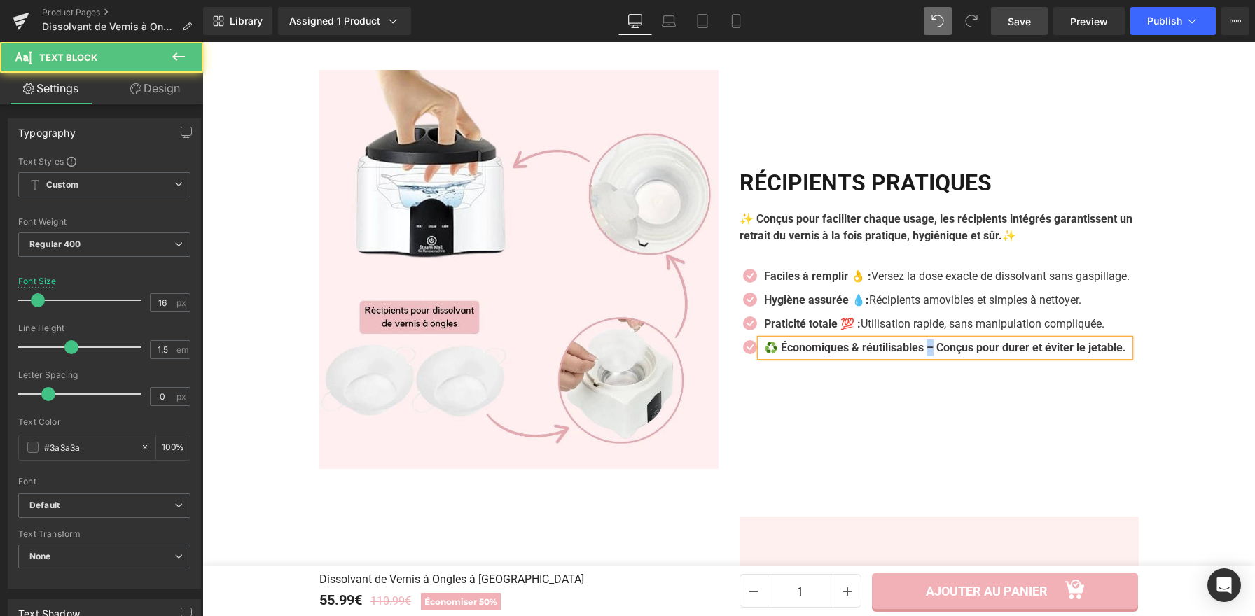
click at [933, 341] on b "♻️ Économiques & réutilisables – Conçus pour durer et éviter le jetable." at bounding box center [945, 347] width 362 height 13
drag, startPoint x: 940, startPoint y: 326, endPoint x: 949, endPoint y: 343, distance: 19.4
click at [949, 343] on p "♻️ Économiques & réutilisables : Conçus pour durer et éviter le jetable." at bounding box center [946, 348] width 365 height 17
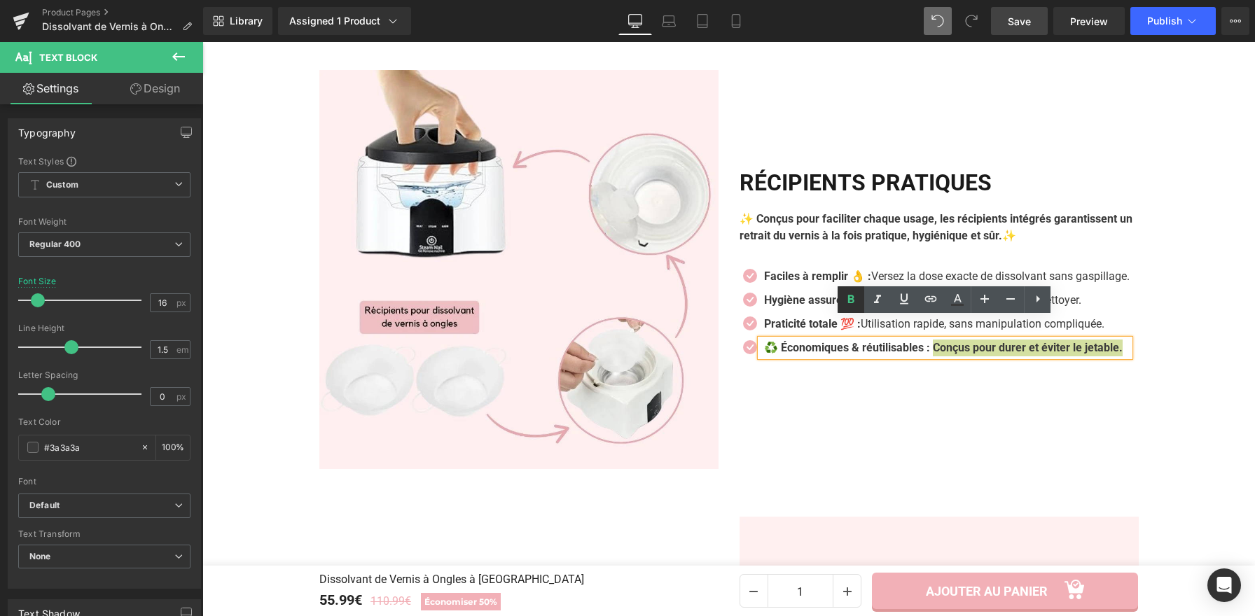
click at [856, 298] on icon at bounding box center [850, 299] width 17 height 17
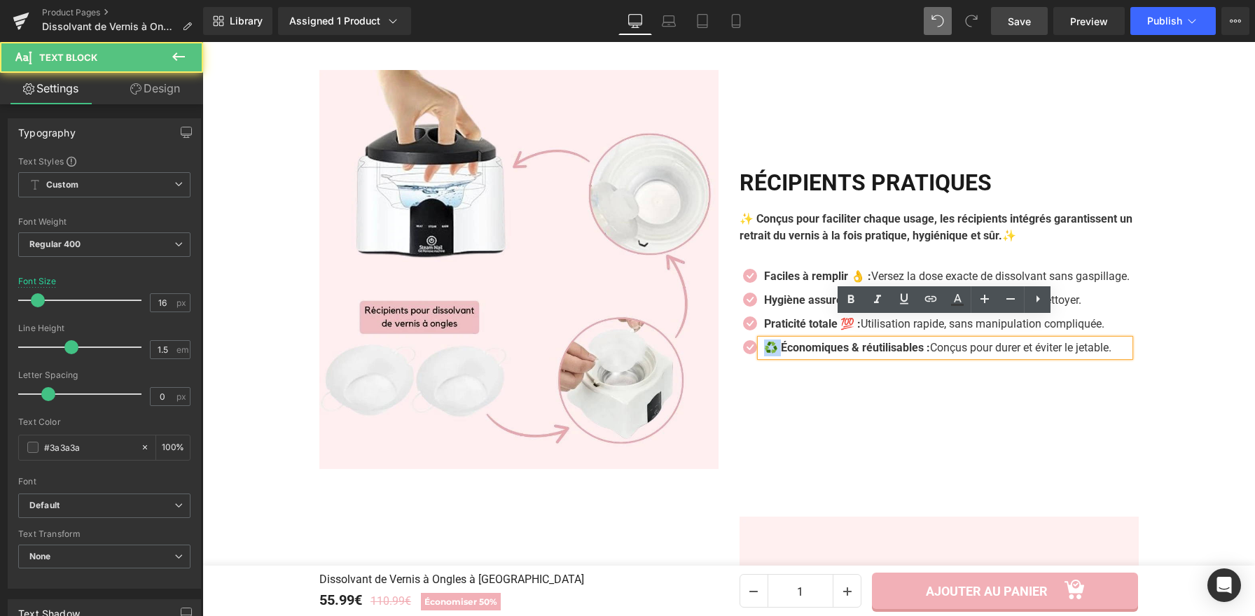
drag, startPoint x: 774, startPoint y: 335, endPoint x: 763, endPoint y: 333, distance: 10.6
click at [764, 341] on strong "♻️ Économiques & réutilisables :" at bounding box center [847, 347] width 166 height 13
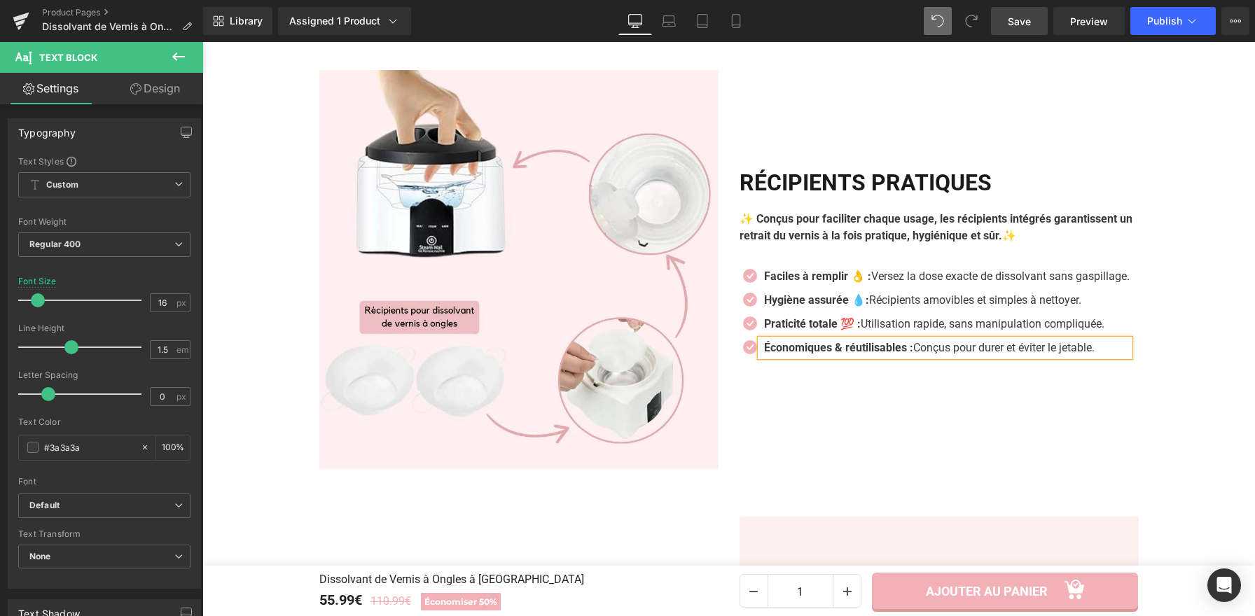
click at [913, 341] on strong "Économiques & réutilisables :" at bounding box center [838, 347] width 149 height 13
click at [1028, 15] on span "Save" at bounding box center [1018, 21] width 23 height 15
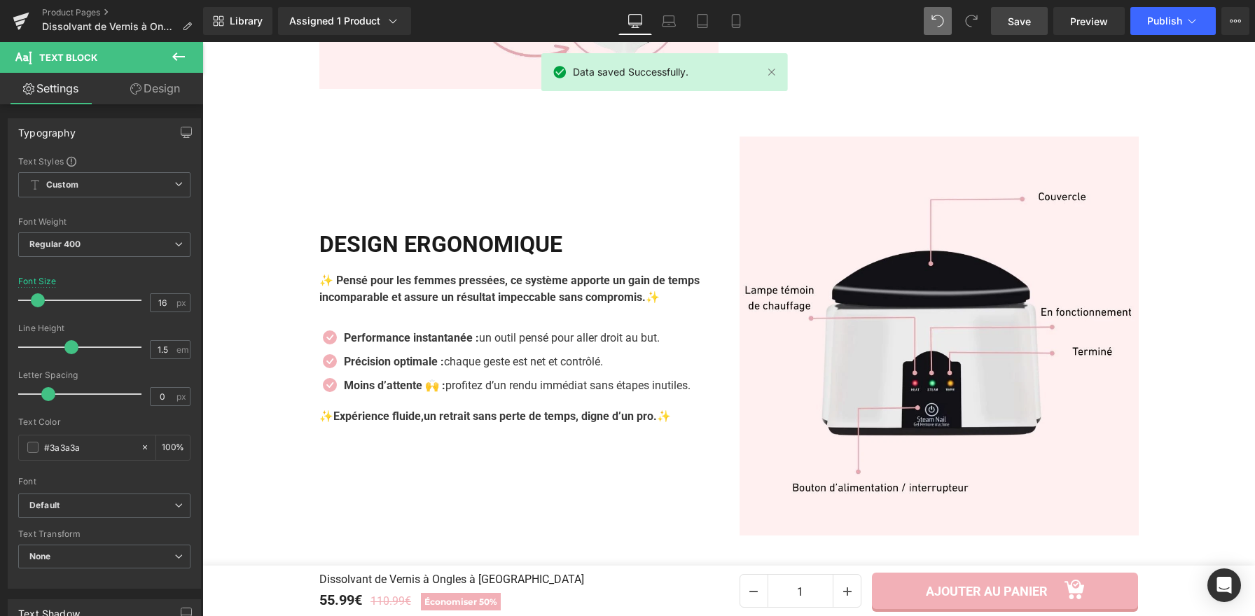
scroll to position [2876, 0]
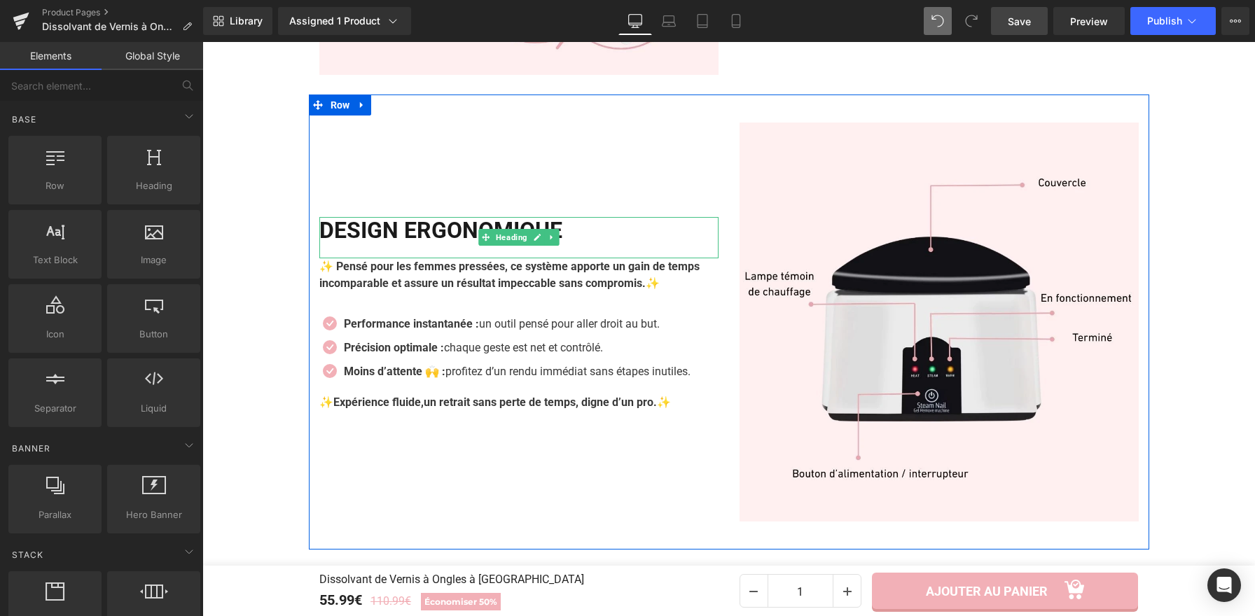
click at [587, 217] on h2 "Design ergonomique" at bounding box center [518, 230] width 399 height 27
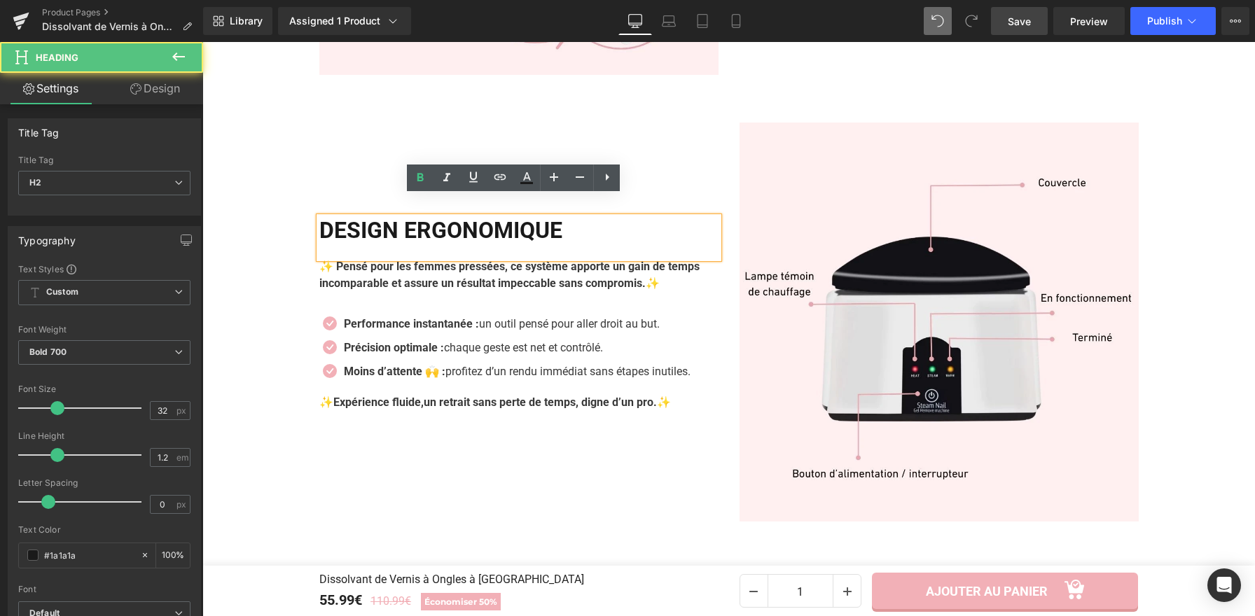
click at [594, 217] on h2 "Design ergonomique" at bounding box center [518, 230] width 399 height 27
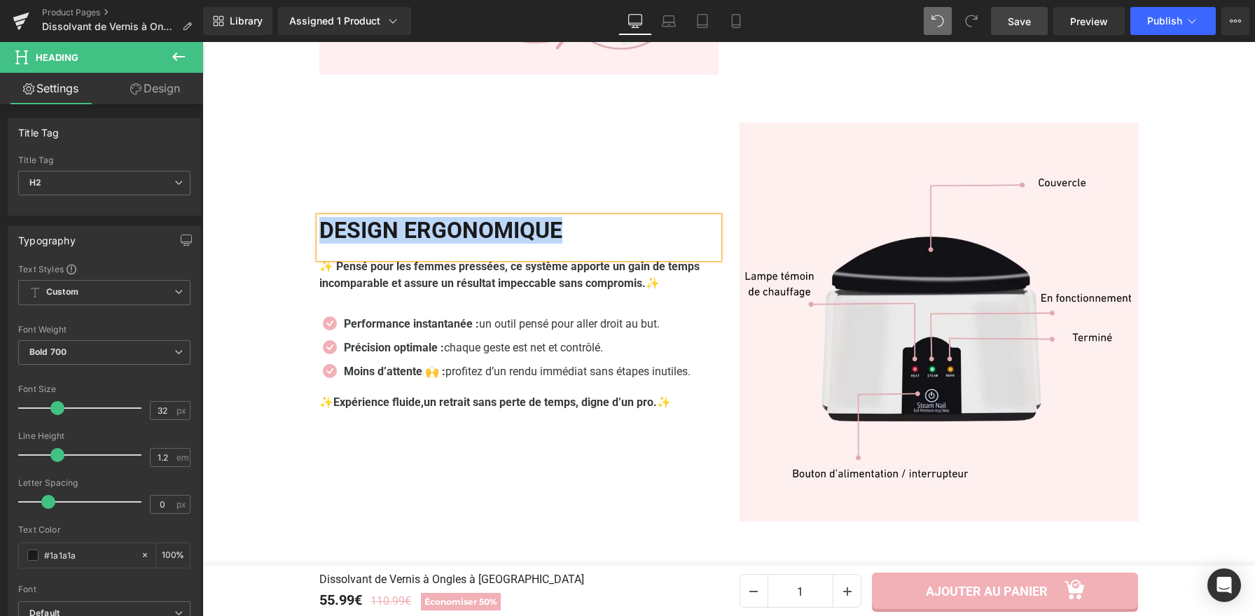
copy h2 "Design ergonomique"
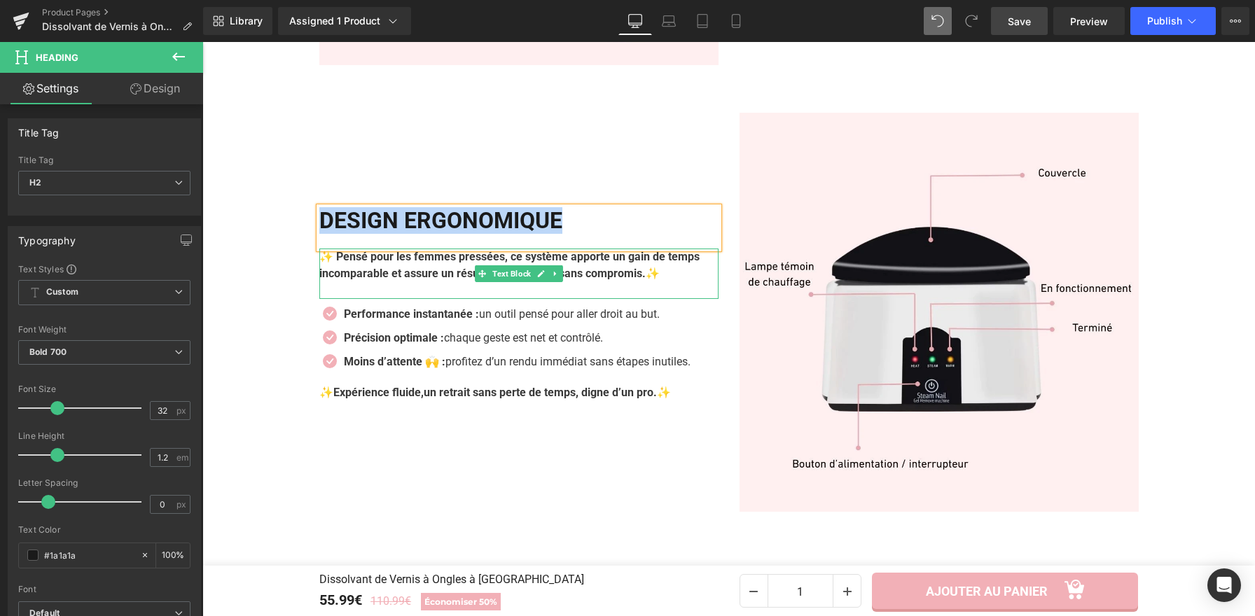
click at [694, 257] on p "✨ Pensé pour les femmes pressées, ce système apporte un gain de temps incompara…" at bounding box center [518, 266] width 399 height 34
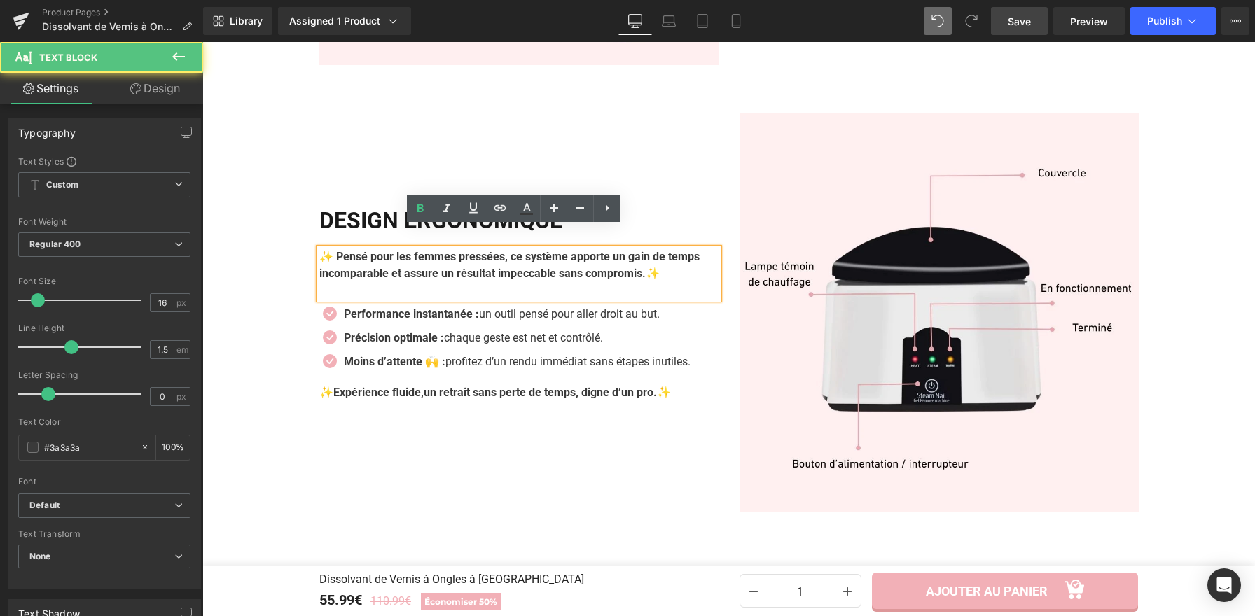
click at [659, 267] on span "✨" at bounding box center [652, 273] width 14 height 13
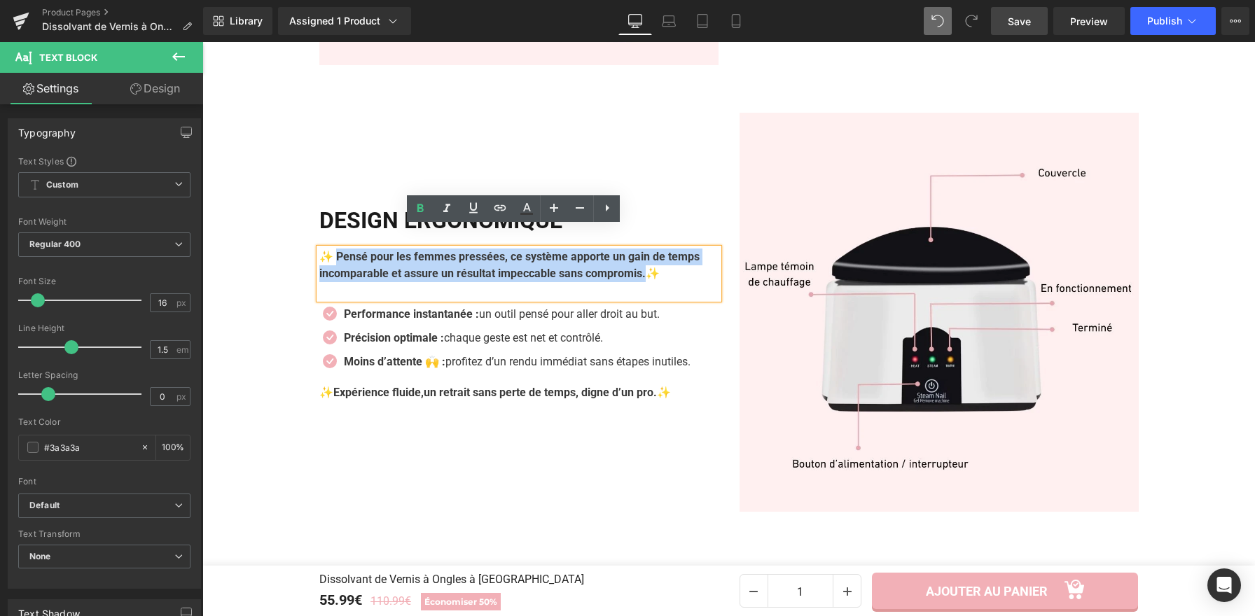
drag, startPoint x: 696, startPoint y: 255, endPoint x: 333, endPoint y: 235, distance: 363.2
click at [333, 249] on p "✨ Pensé pour les femmes pressées, ce système apporte un gain de temps incompara…" at bounding box center [518, 266] width 399 height 34
paste div
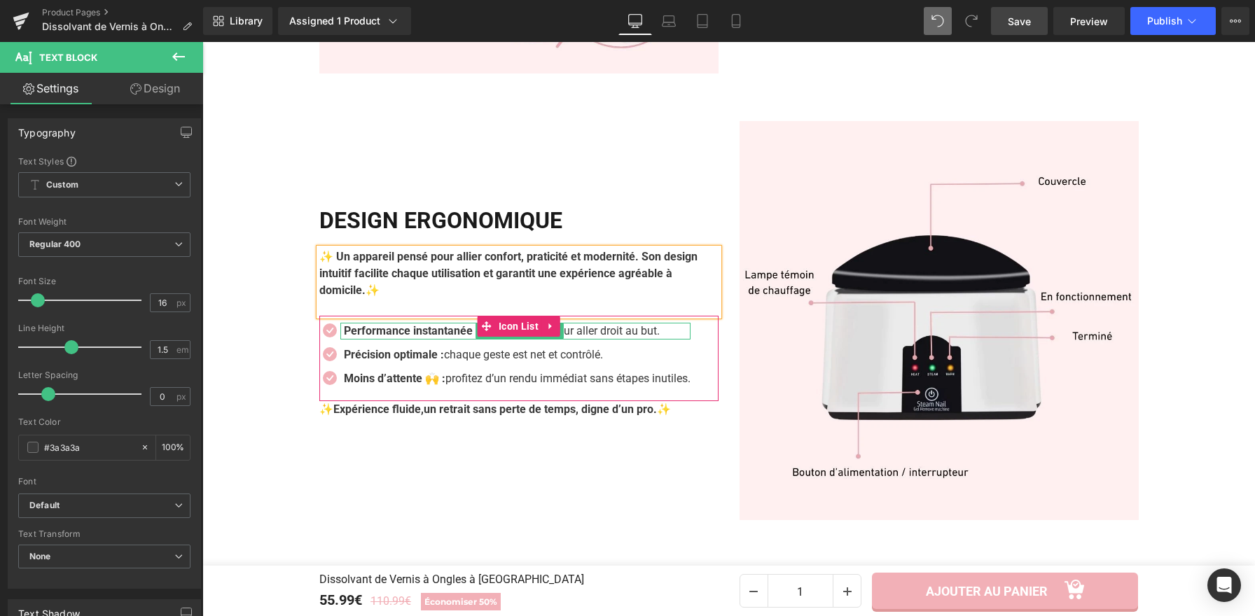
click at [582, 323] on p "Performance instantanée : un outil pensé pour aller droit au but." at bounding box center [517, 331] width 347 height 17
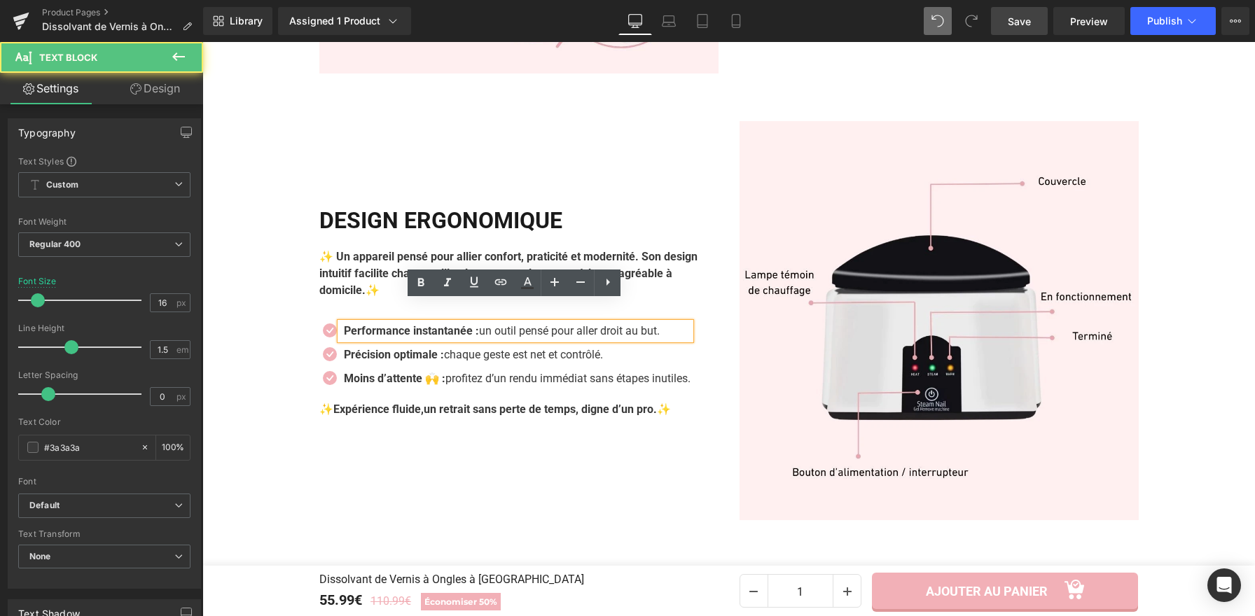
click at [582, 323] on p "Performance instantanée : un outil pensé pour aller droit au but." at bounding box center [517, 331] width 347 height 17
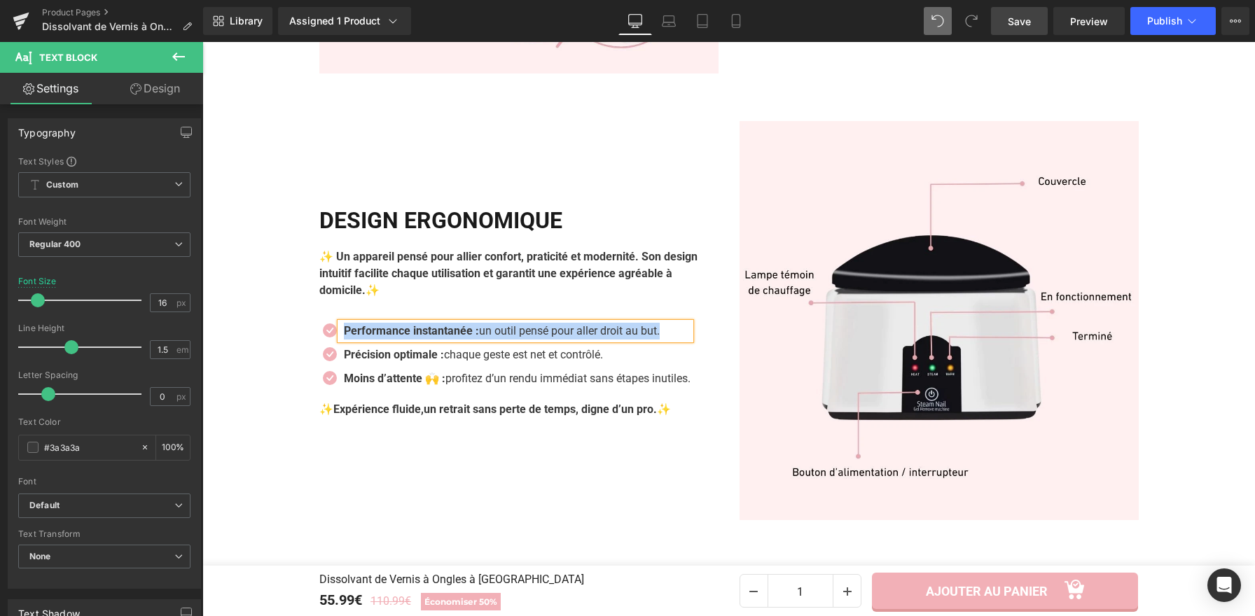
paste div
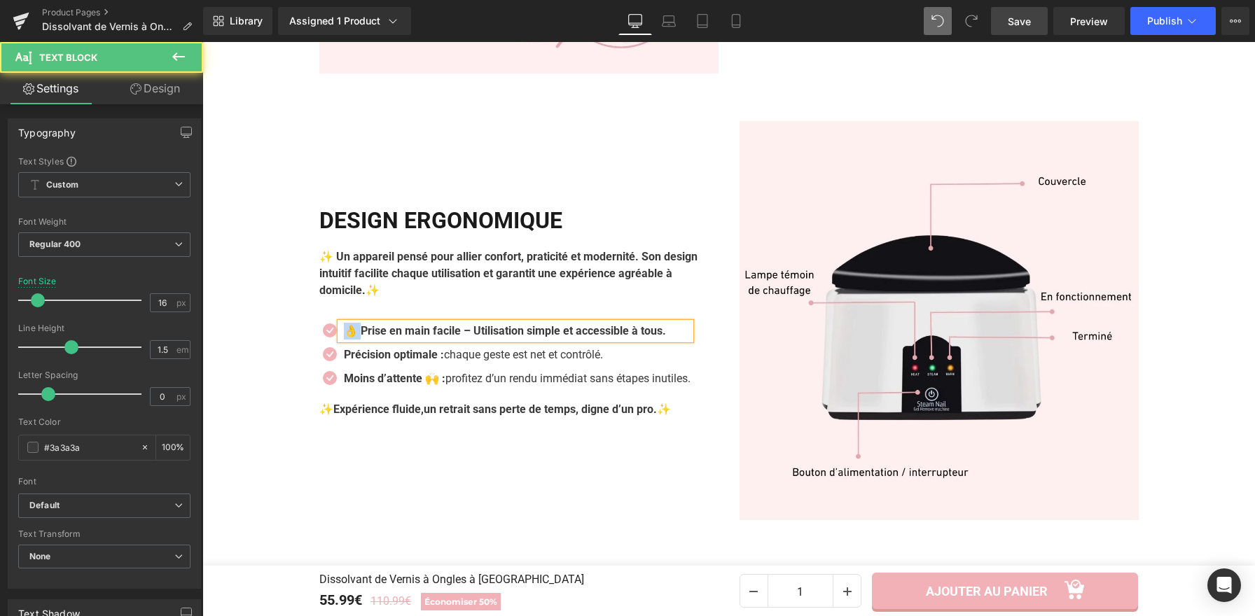
drag, startPoint x: 355, startPoint y: 310, endPoint x: 343, endPoint y: 312, distance: 12.1
click at [344, 324] on b "👌 Prise en main facile – Utilisation simple et accessible à tous." at bounding box center [505, 330] width 322 height 13
click at [448, 324] on b "Prise en main facile – Utilisation simple et accessible à tous." at bounding box center [496, 330] width 305 height 13
click at [446, 324] on b "Prise en main facile : Utilisation simple et accessible à tous." at bounding box center [495, 330] width 302 height 13
click at [617, 347] on div "Précision optimale : chaque geste est net et contrôlé. Text Block" at bounding box center [515, 355] width 350 height 17
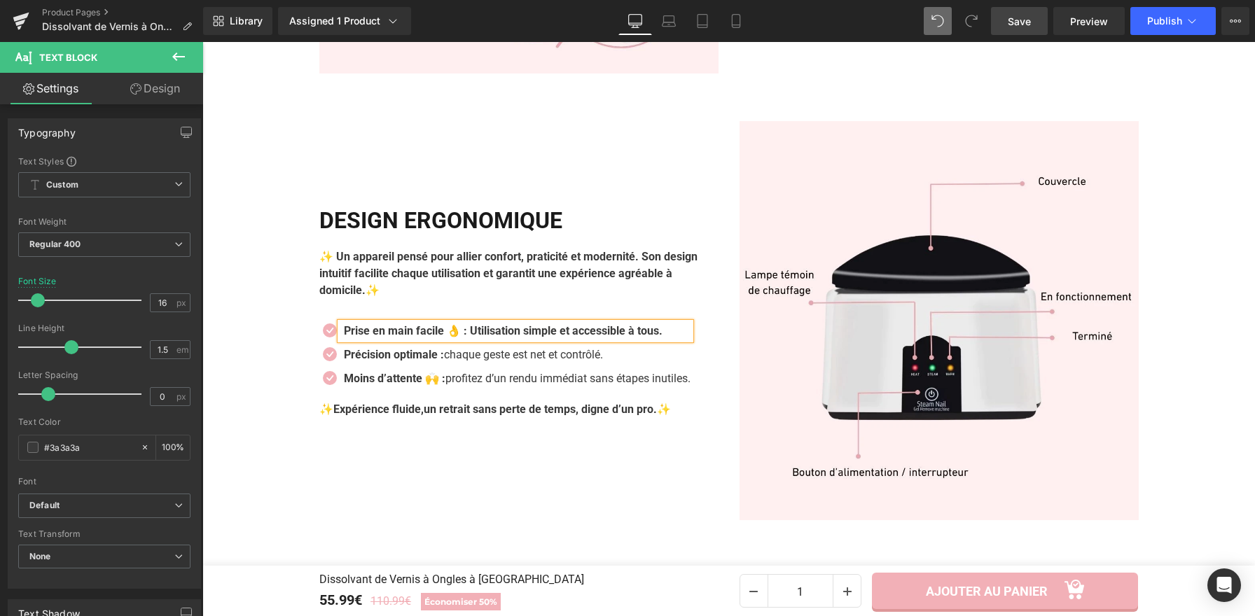
click at [614, 347] on p "Précision optimale : chaque geste est net et contrôlé." at bounding box center [517, 355] width 347 height 17
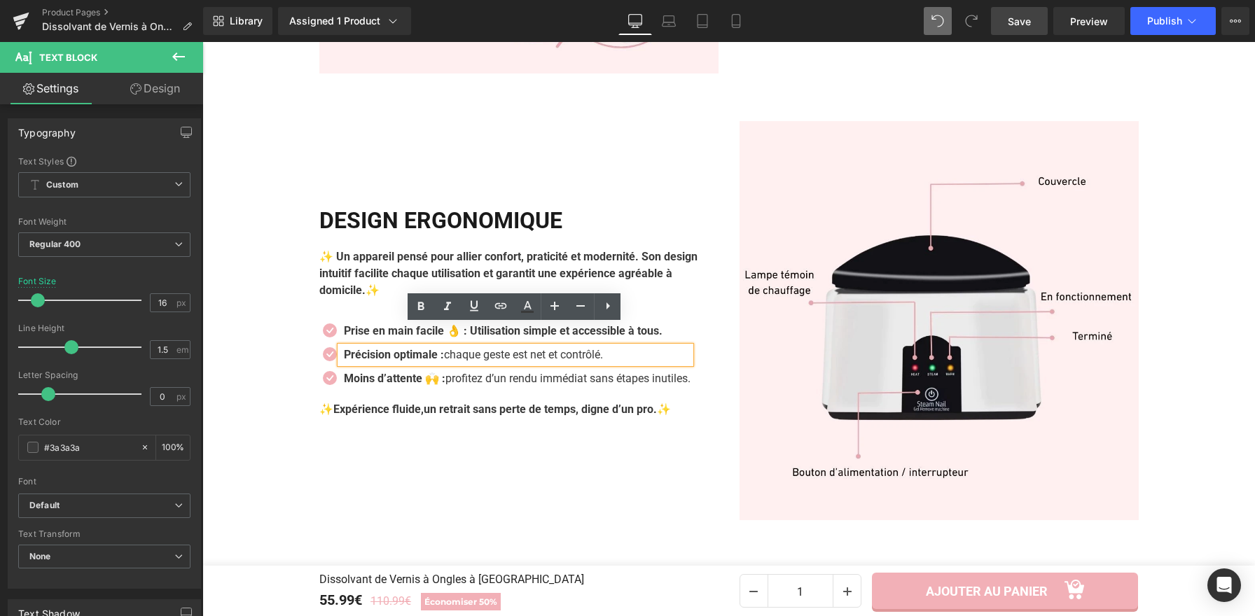
click at [608, 347] on p "Précision optimale : chaque geste est net et contrôlé." at bounding box center [517, 355] width 347 height 17
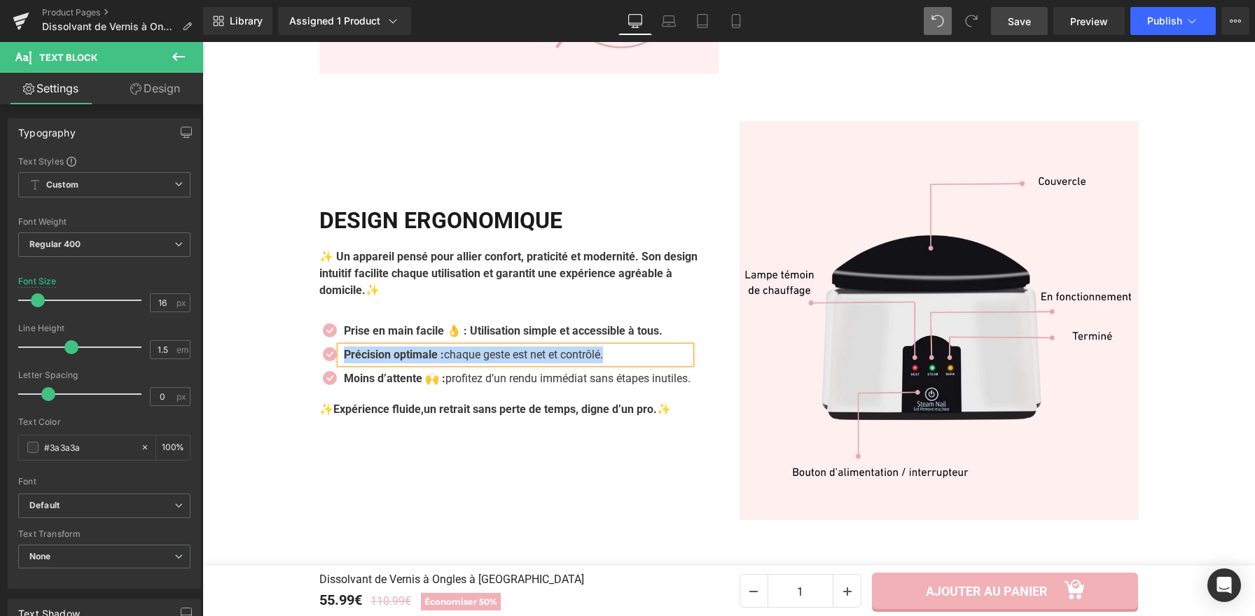
paste div
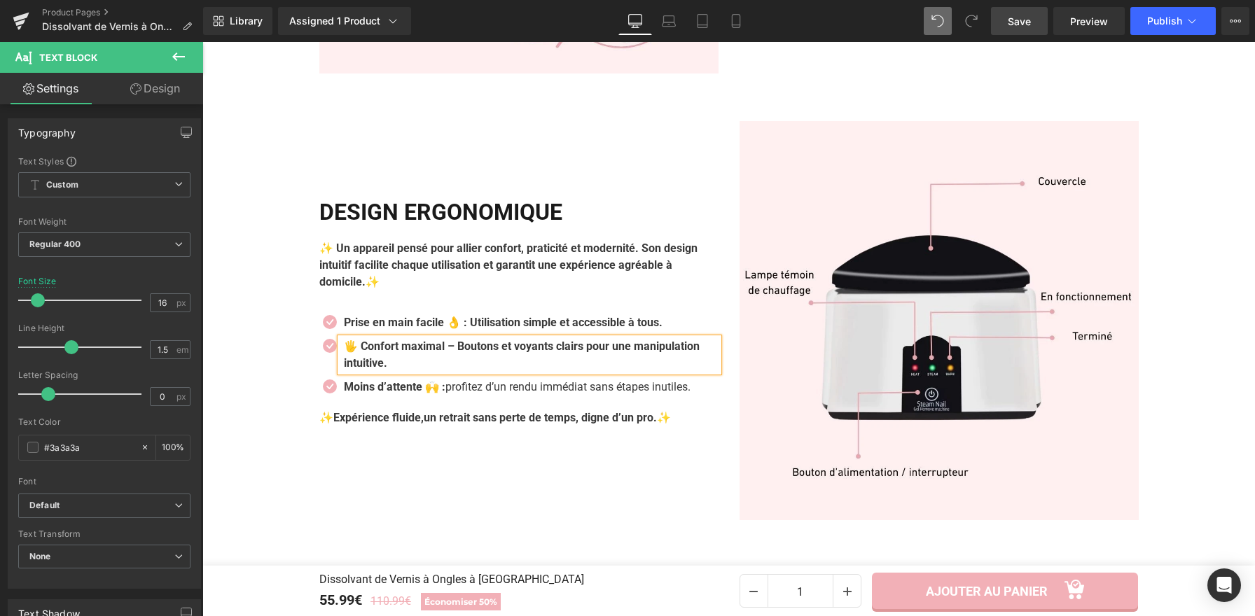
scroll to position [2869, 0]
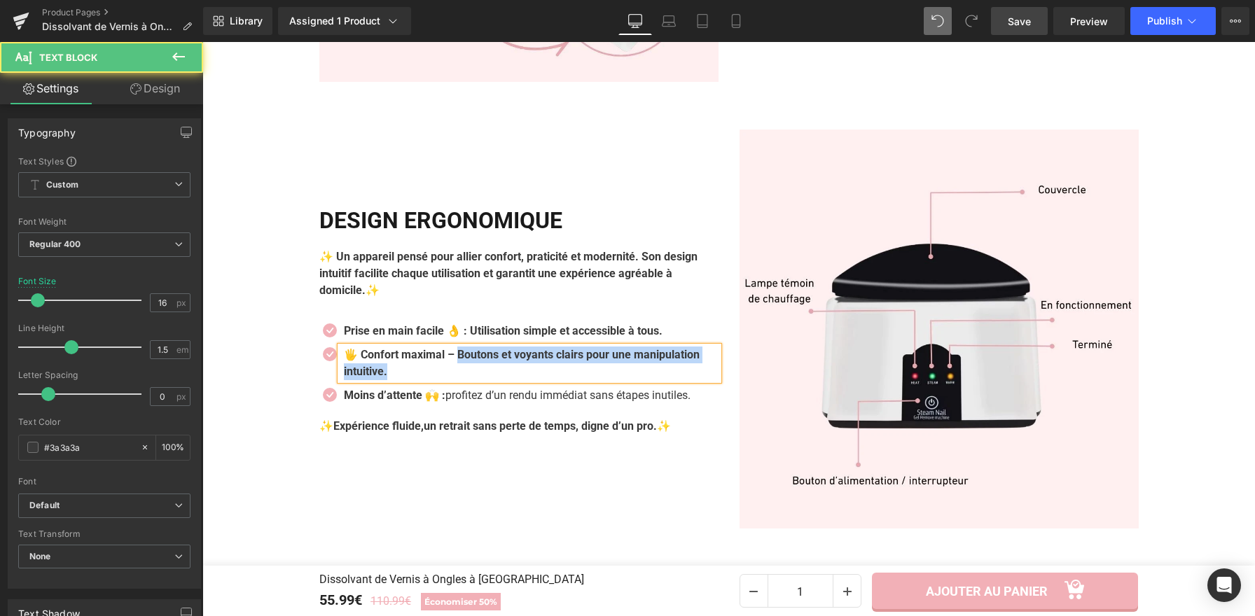
drag, startPoint x: 457, startPoint y: 332, endPoint x: 457, endPoint y: 319, distance: 12.6
click at [477, 347] on p "🖐️ Confort maximal – Boutons et voyants clairs pour une manipulation intuitive." at bounding box center [531, 364] width 375 height 34
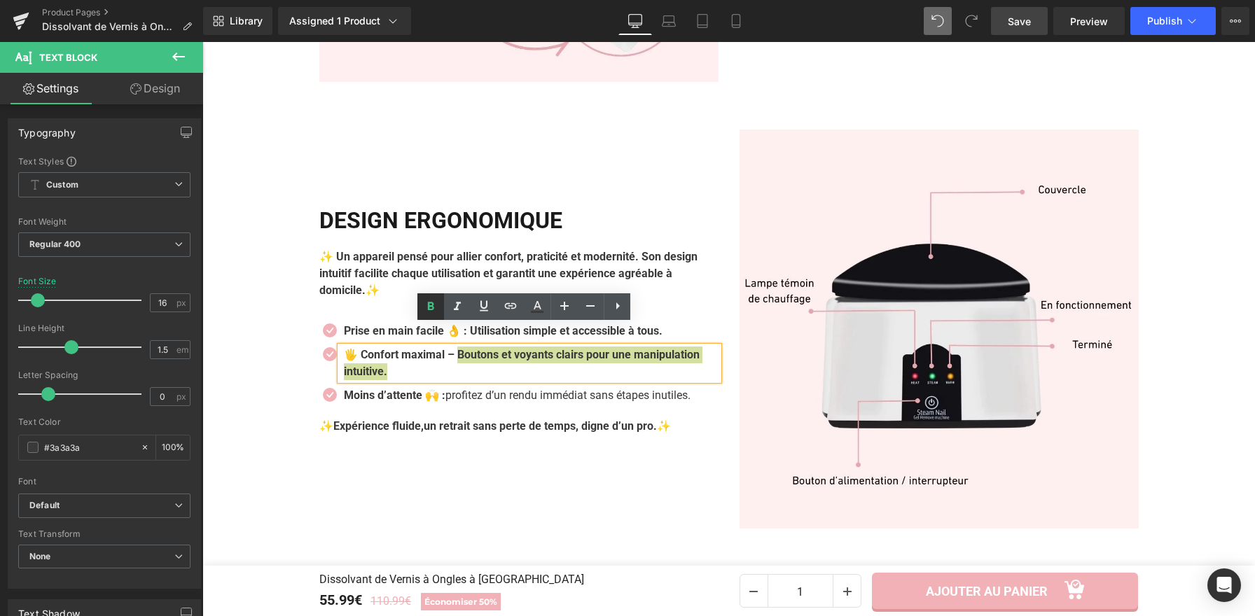
click at [434, 308] on icon at bounding box center [430, 306] width 17 height 17
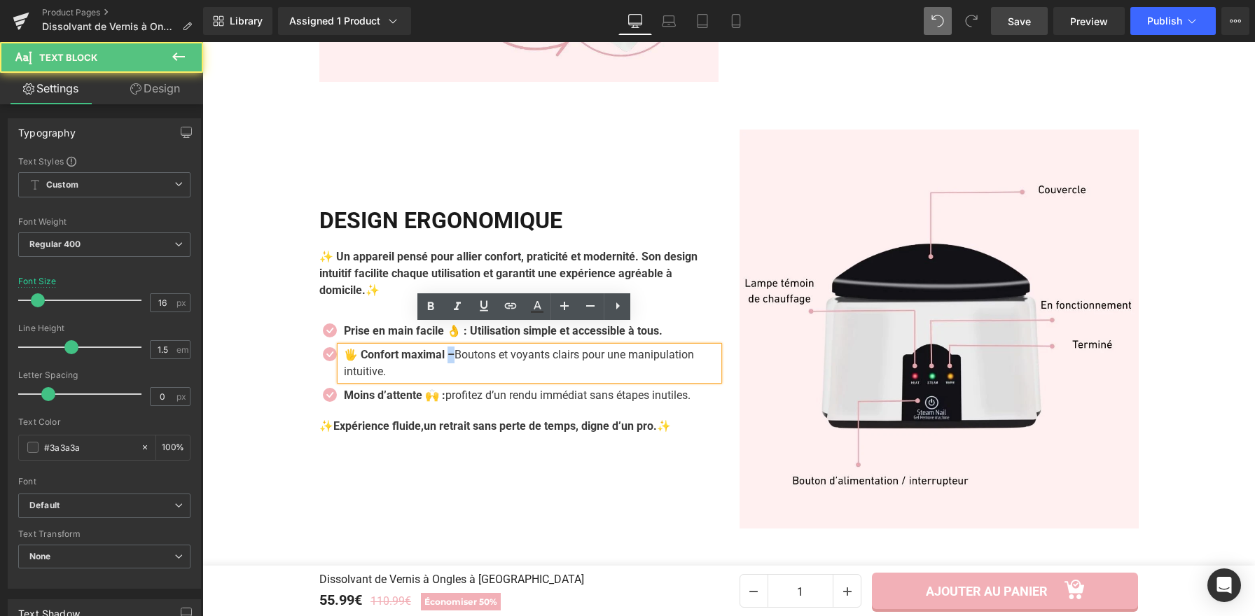
click at [446, 348] on strong "🖐️ Confort maximal –" at bounding box center [399, 354] width 111 height 13
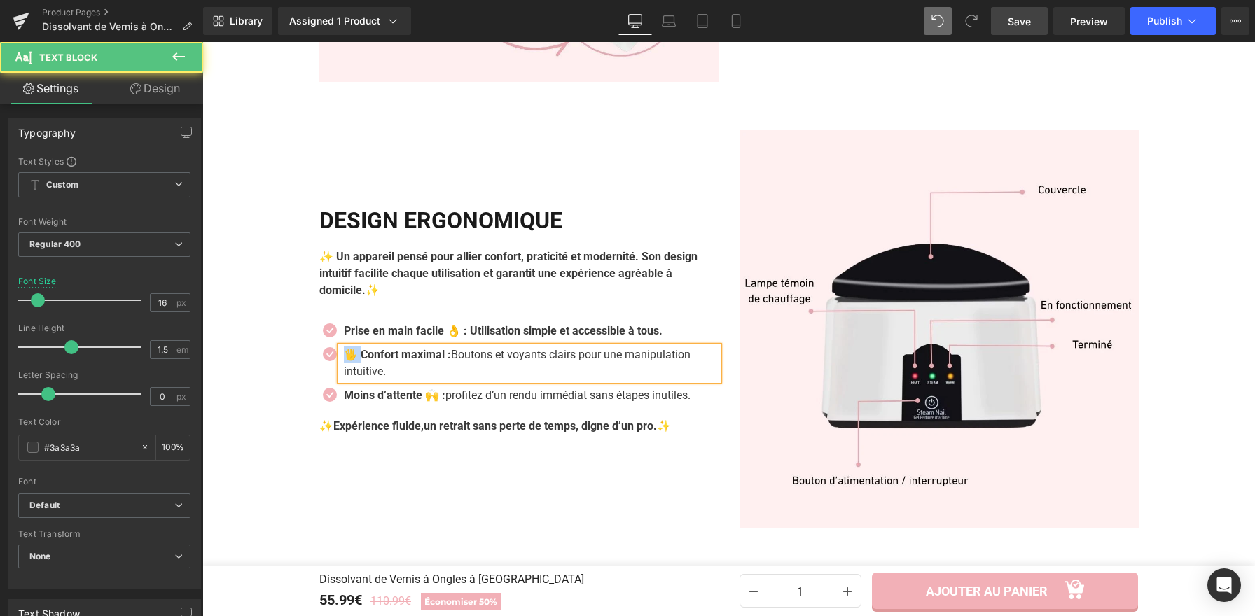
drag, startPoint x: 354, startPoint y: 332, endPoint x: 343, endPoint y: 333, distance: 10.5
click at [344, 348] on strong "🖐️ Confort maximal :" at bounding box center [397, 354] width 107 height 13
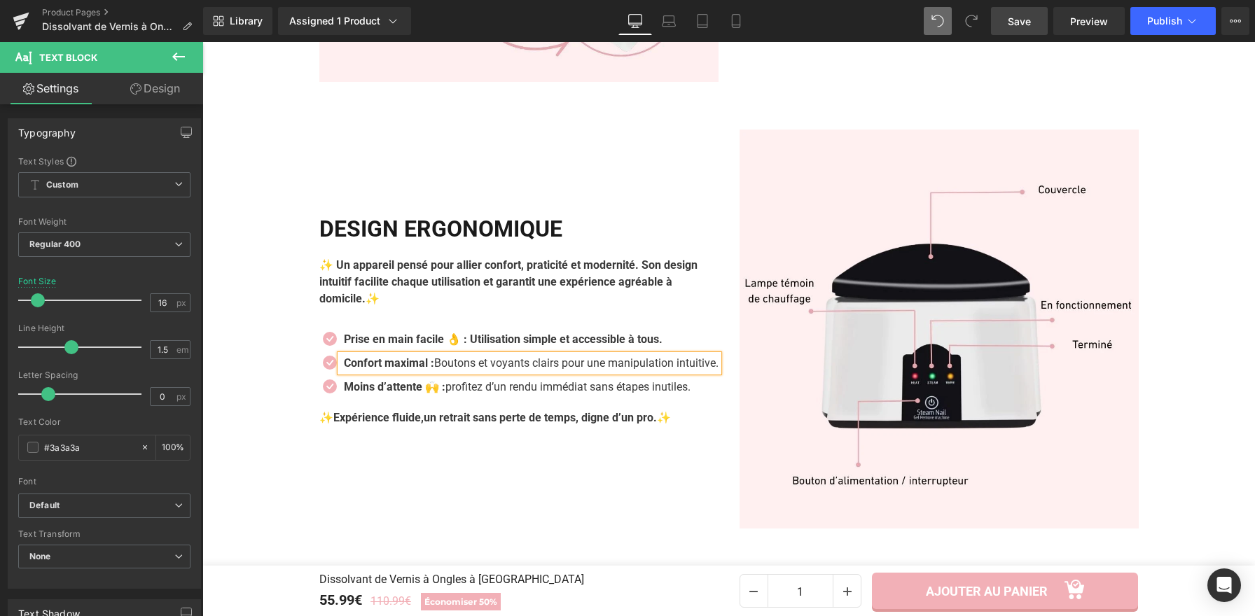
click at [430, 356] on strong "Confort maximal :" at bounding box center [389, 362] width 90 height 13
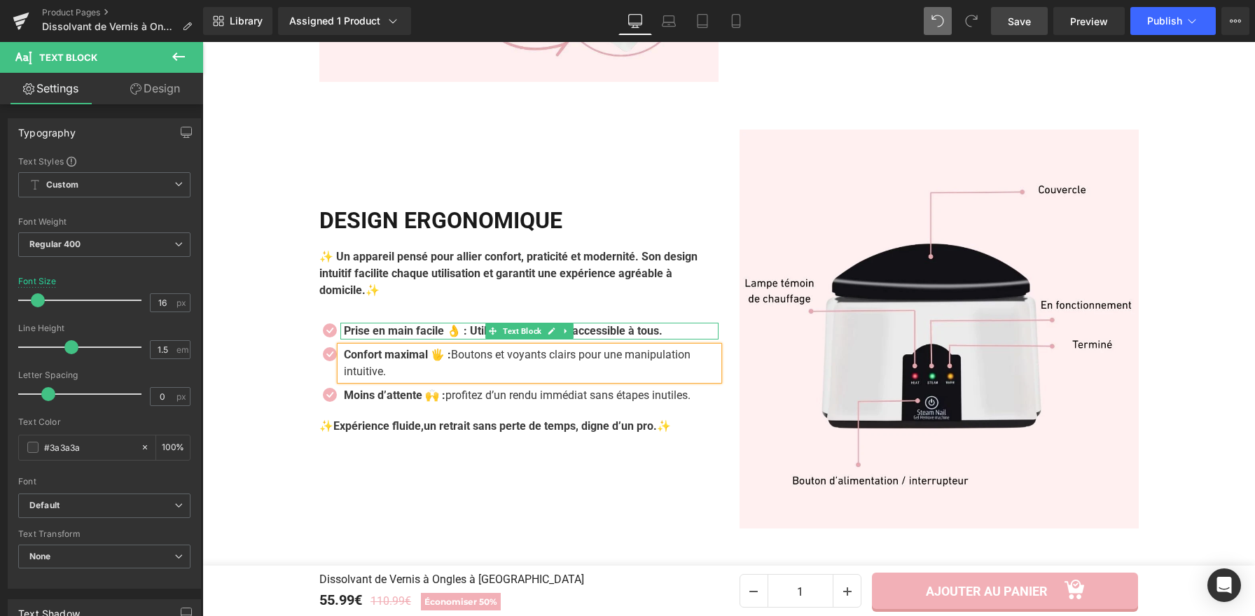
click at [662, 324] on b "Prise en main facile 👌 : Utilisation simple et accessible à tous." at bounding box center [503, 330] width 319 height 13
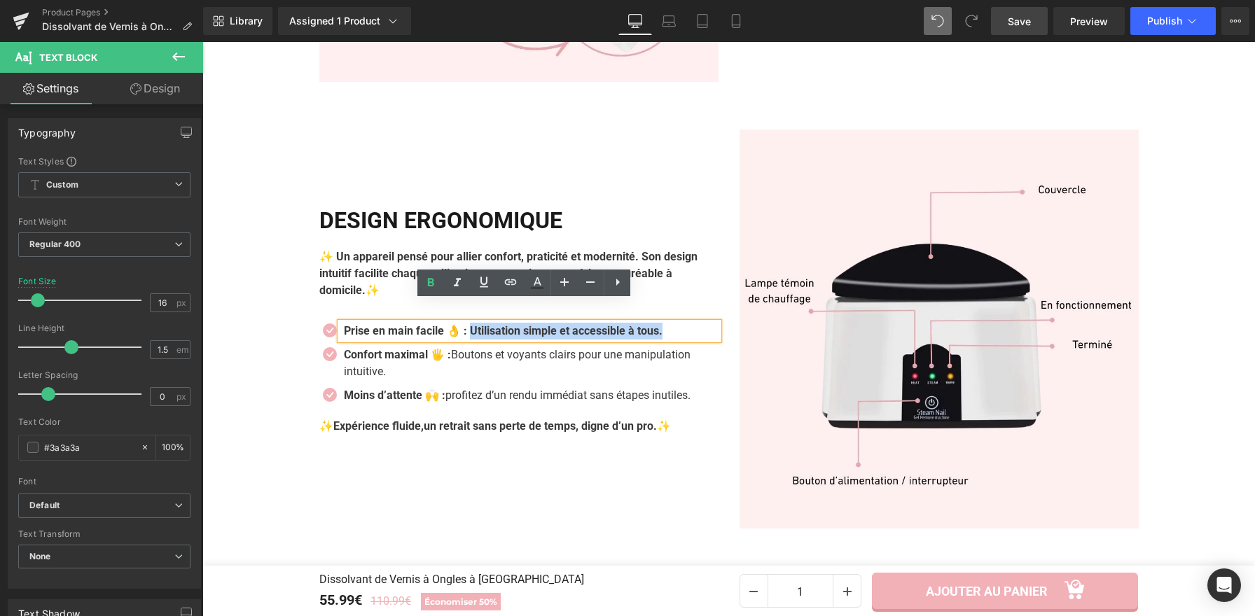
drag, startPoint x: 683, startPoint y: 309, endPoint x: 472, endPoint y: 307, distance: 210.7
click at [472, 323] on p "Prise en main facile 👌 : Utilisation simple et accessible à tous." at bounding box center [531, 331] width 375 height 17
click at [426, 280] on icon at bounding box center [430, 282] width 17 height 17
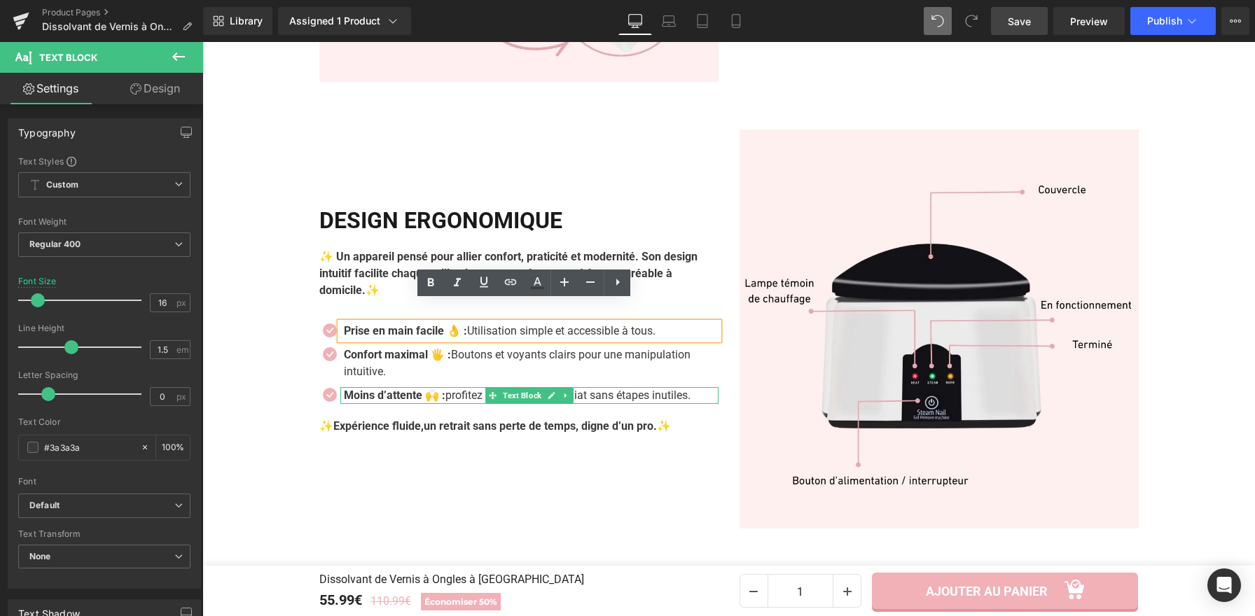
click at [489, 391] on icon at bounding box center [493, 395] width 8 height 8
click at [544, 387] on link at bounding box center [551, 395] width 15 height 17
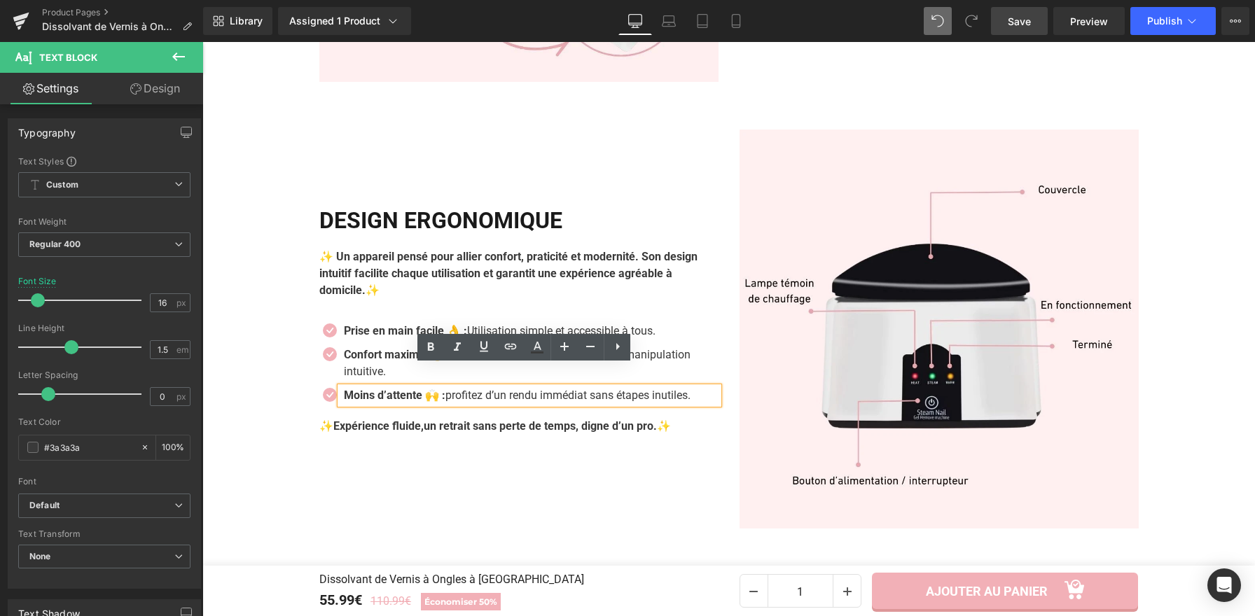
click at [540, 387] on p "Moins d’attente 🙌 : profitez d’un rendu immédiat sans étapes inutiles." at bounding box center [531, 395] width 375 height 17
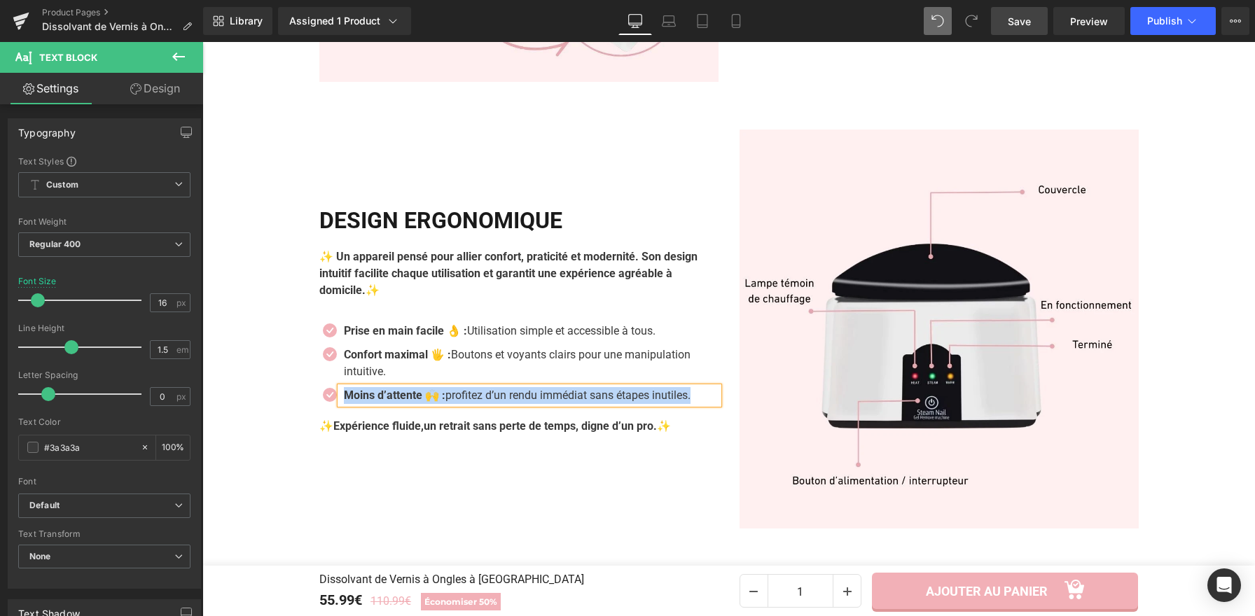
paste div
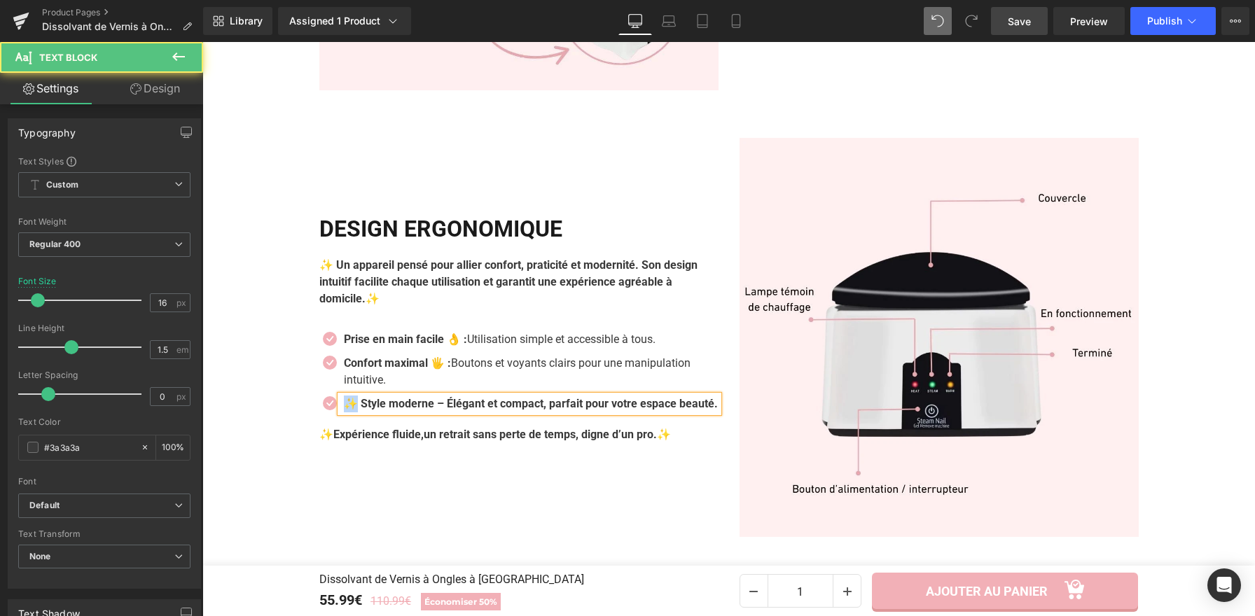
drag, startPoint x: 353, startPoint y: 372, endPoint x: 337, endPoint y: 375, distance: 16.2
click at [340, 396] on div "✨ Style moderne – Élégant et compact, parfait pour votre espace beauté." at bounding box center [529, 404] width 378 height 17
click at [424, 397] on b "Style moderne – Élégant et compact, parfait pour votre espace beauté." at bounding box center [522, 403] width 357 height 13
click at [388, 396] on p "Style moderne : Élégant et compact, parfait pour votre espace beauté." at bounding box center [531, 404] width 375 height 17
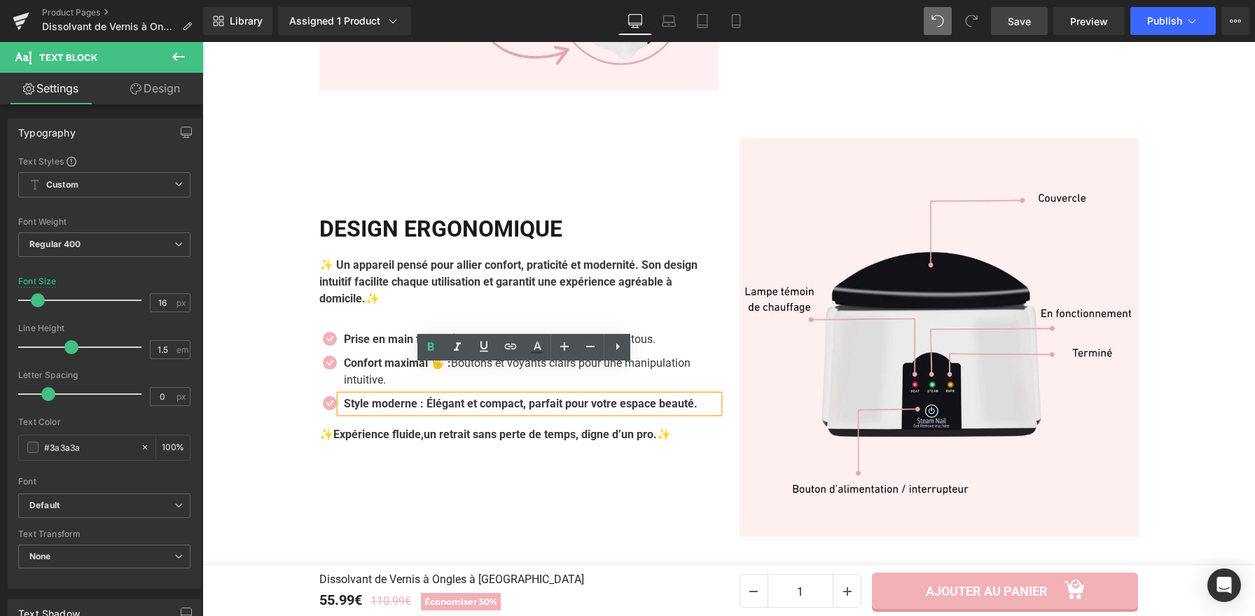
click at [424, 397] on b "Style moderne : Élégant et compact, parfait pour votre espace beauté." at bounding box center [521, 403] width 354 height 13
click at [422, 397] on b "Style moderne : Élégant et compact, parfait pour votre espace beauté." at bounding box center [521, 403] width 354 height 13
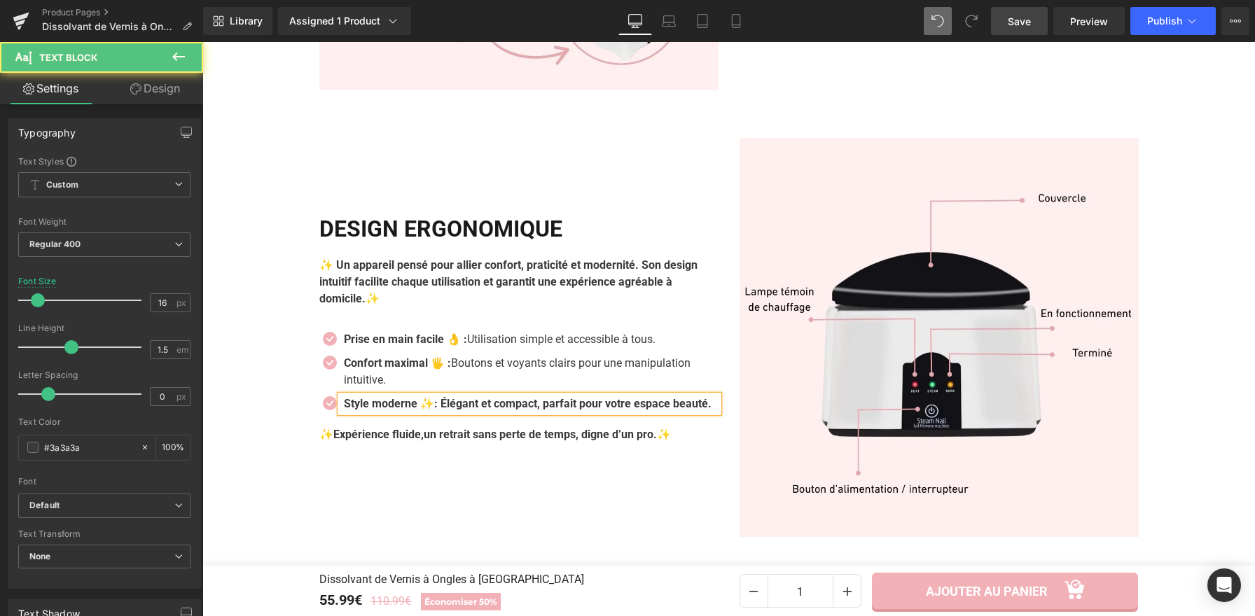
click at [344, 397] on b "Style moderne ✨: Élégant et compact, parfait pour votre espace beauté." at bounding box center [528, 403] width 368 height 13
click at [447, 397] on b "Style moderne ✨: Élégant et compact, parfait pour votre espace beauté." at bounding box center [528, 403] width 368 height 13
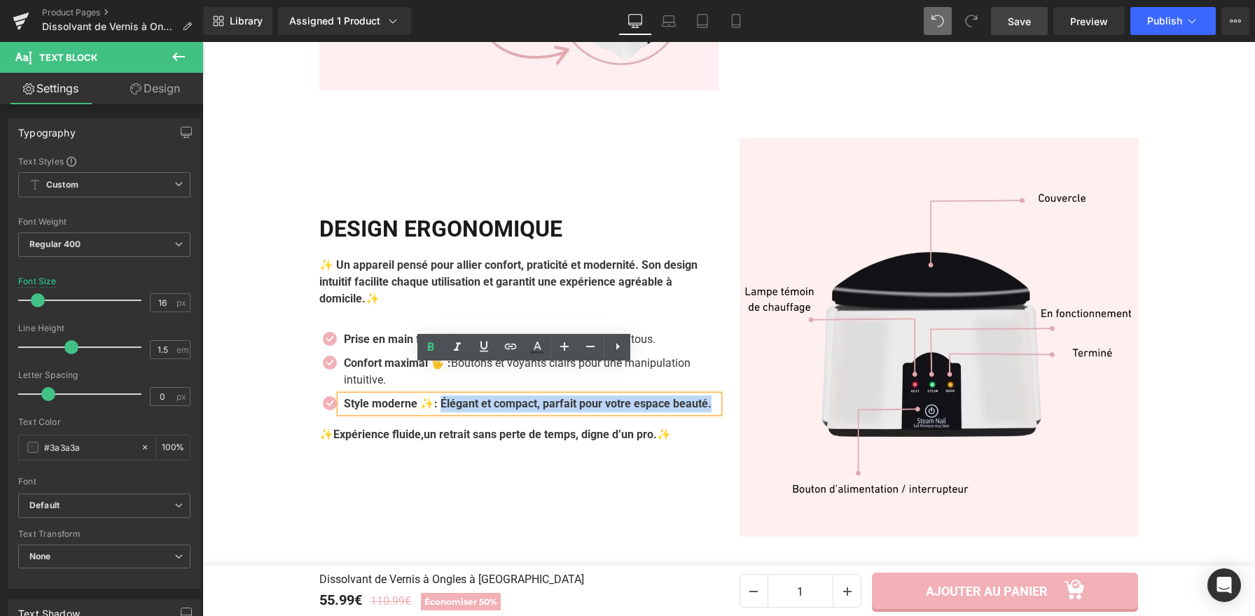
drag, startPoint x: 440, startPoint y: 373, endPoint x: 459, endPoint y: 393, distance: 28.2
click at [459, 396] on p "Style moderne ✨: Élégant et compact, parfait pour votre espace beauté." at bounding box center [531, 404] width 375 height 17
click at [430, 349] on icon at bounding box center [431, 346] width 6 height 8
click at [497, 324] on div "Icon Prise en main facile 👌 : Utilisation simple et accessible à tous. Text Blo…" at bounding box center [518, 375] width 399 height 102
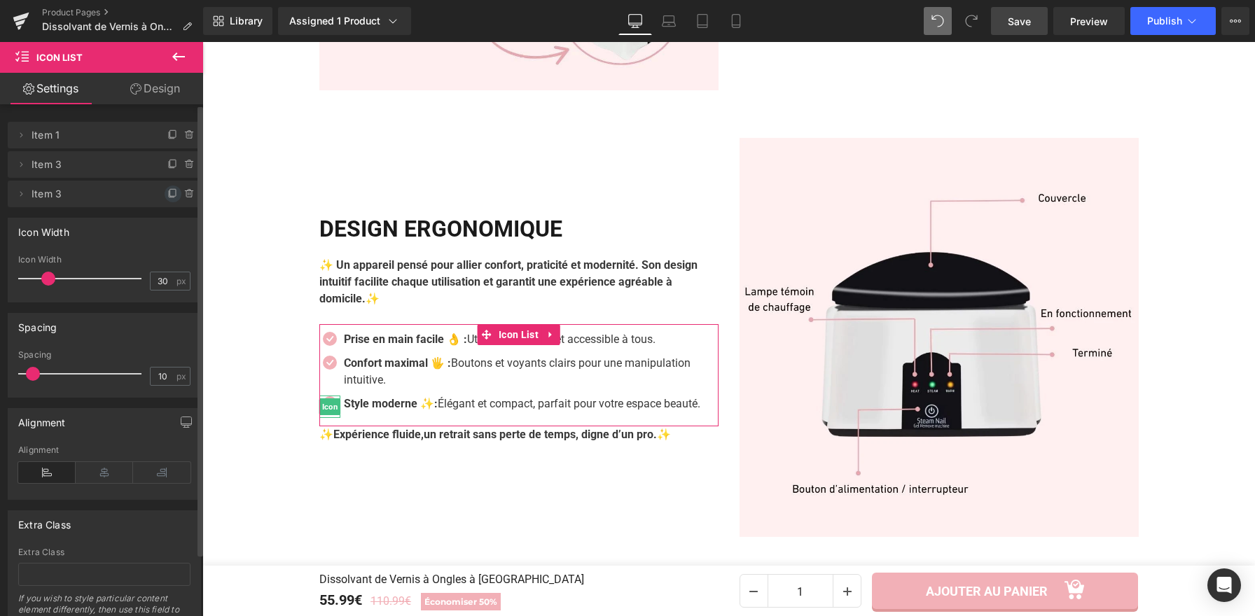
click at [167, 193] on icon at bounding box center [172, 193] width 11 height 11
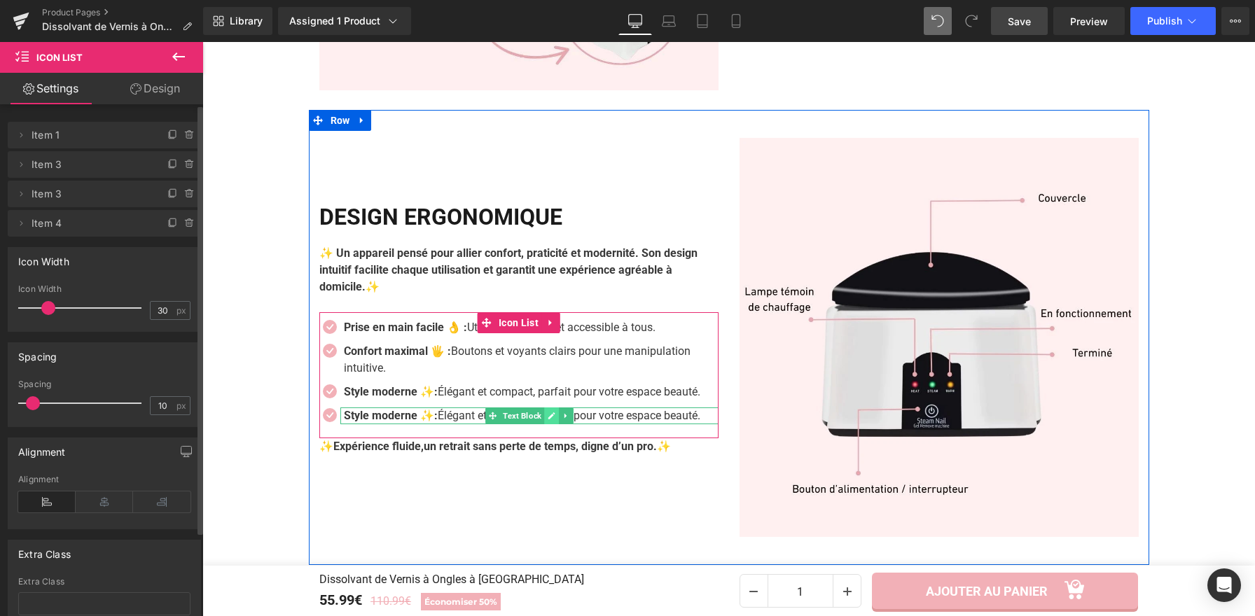
click at [547, 412] on icon at bounding box center [551, 416] width 8 height 8
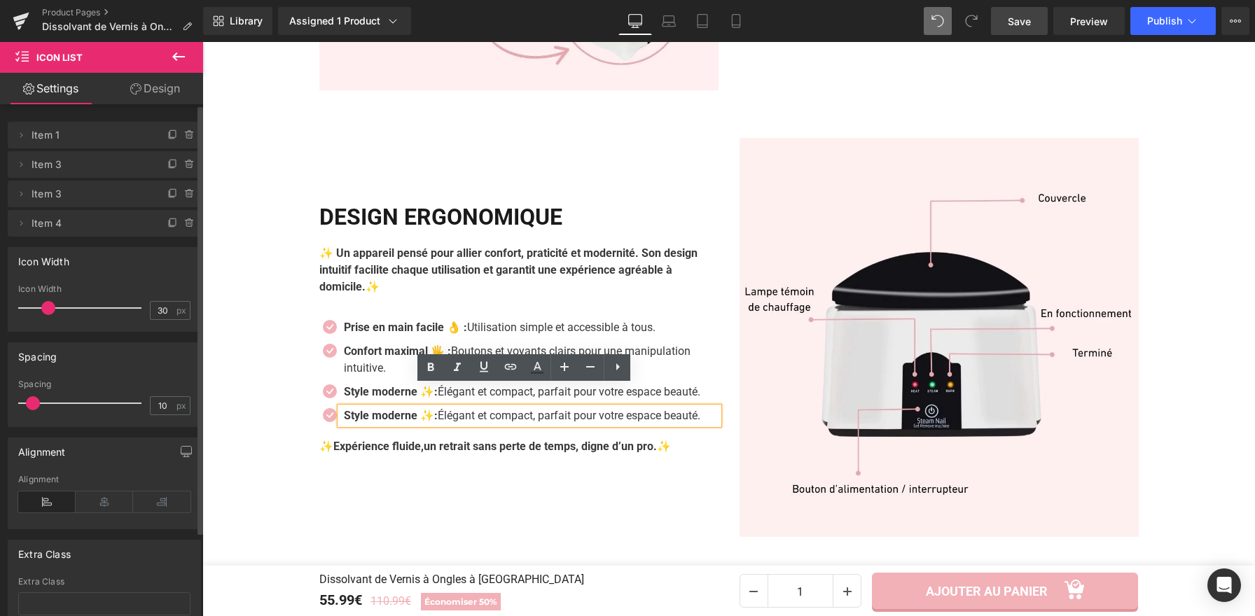
click at [542, 407] on p "Style moderne ✨: Élégant et compact, parfait pour votre espace beauté." at bounding box center [531, 415] width 375 height 17
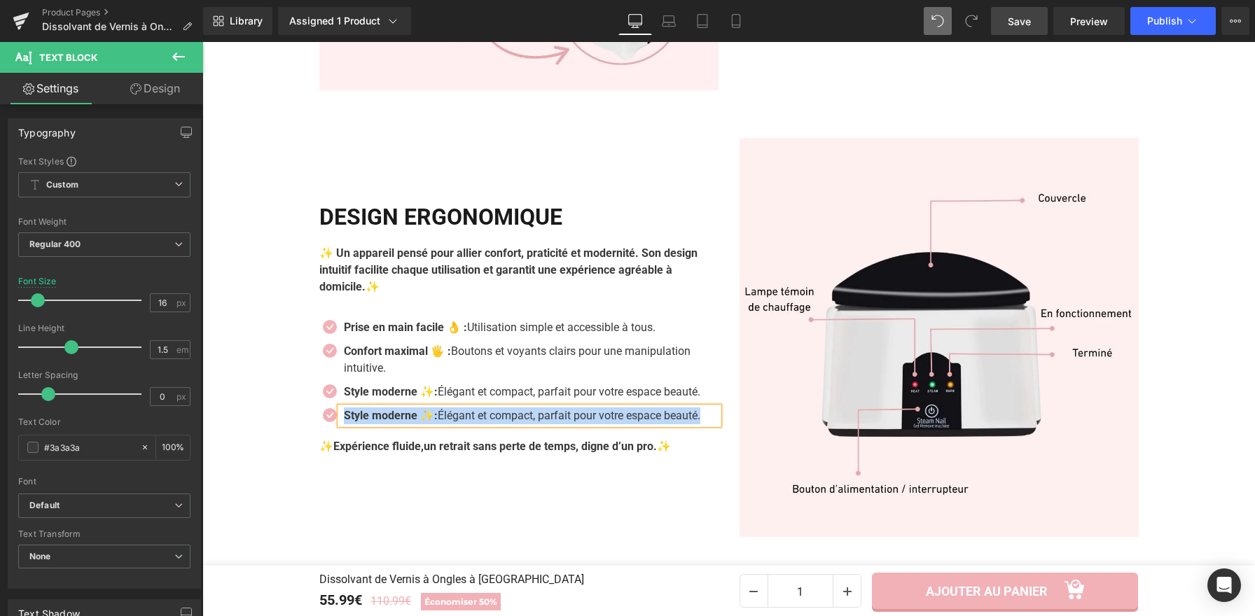
paste div
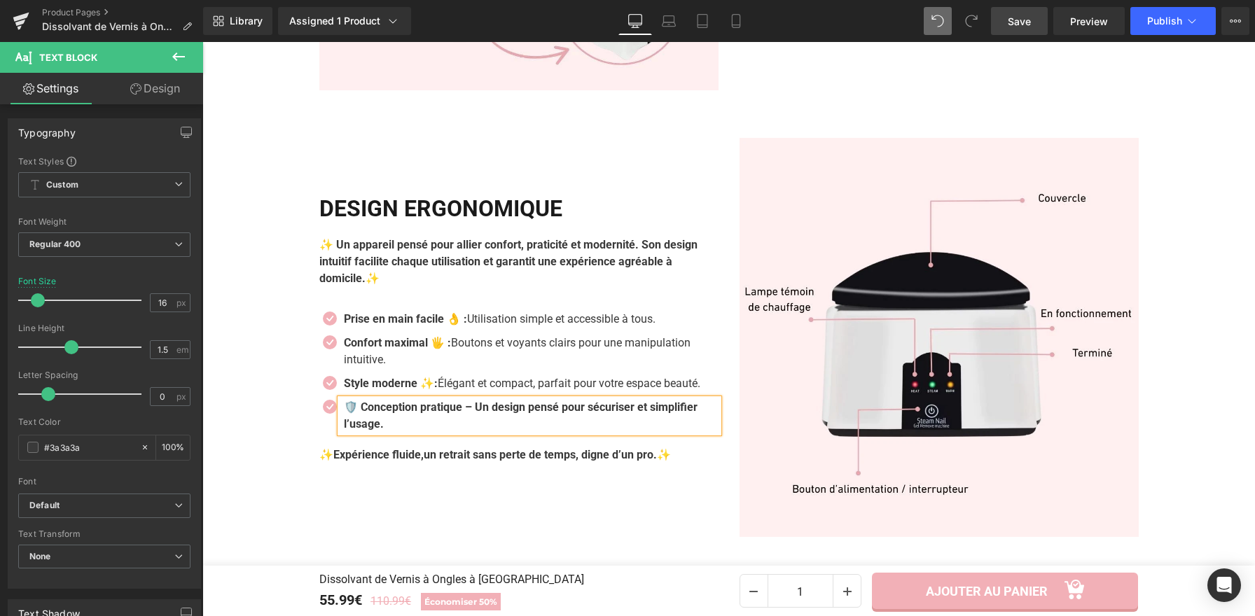
scroll to position [2852, 0]
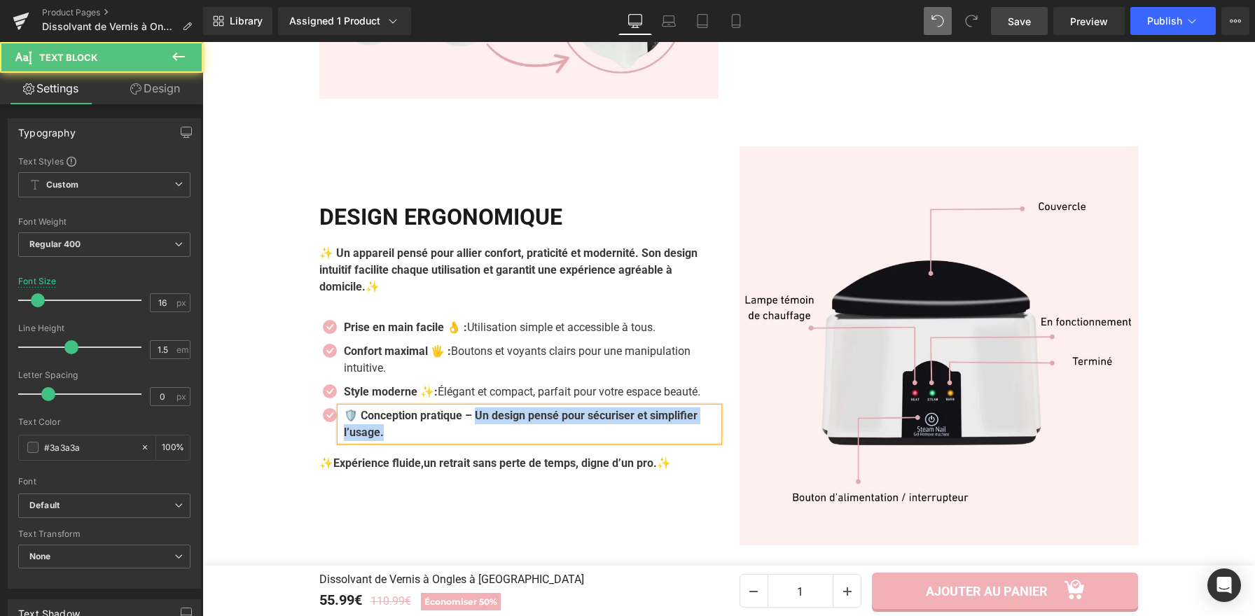
drag, startPoint x: 477, startPoint y: 390, endPoint x: 486, endPoint y: 403, distance: 15.7
click at [486, 407] on p "🛡️ Conception pratique – Un design pensé pour sécuriser et simplifier l’usage." at bounding box center [531, 424] width 375 height 34
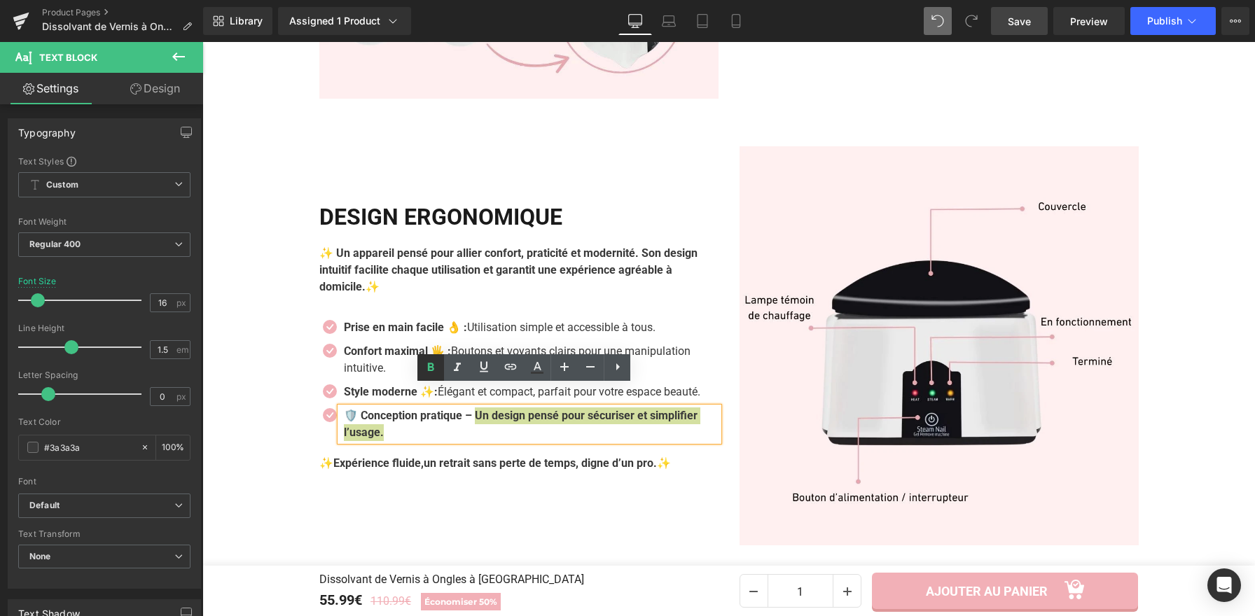
drag, startPoint x: 437, startPoint y: 372, endPoint x: 256, endPoint y: 343, distance: 183.6
click at [437, 372] on icon at bounding box center [430, 367] width 17 height 17
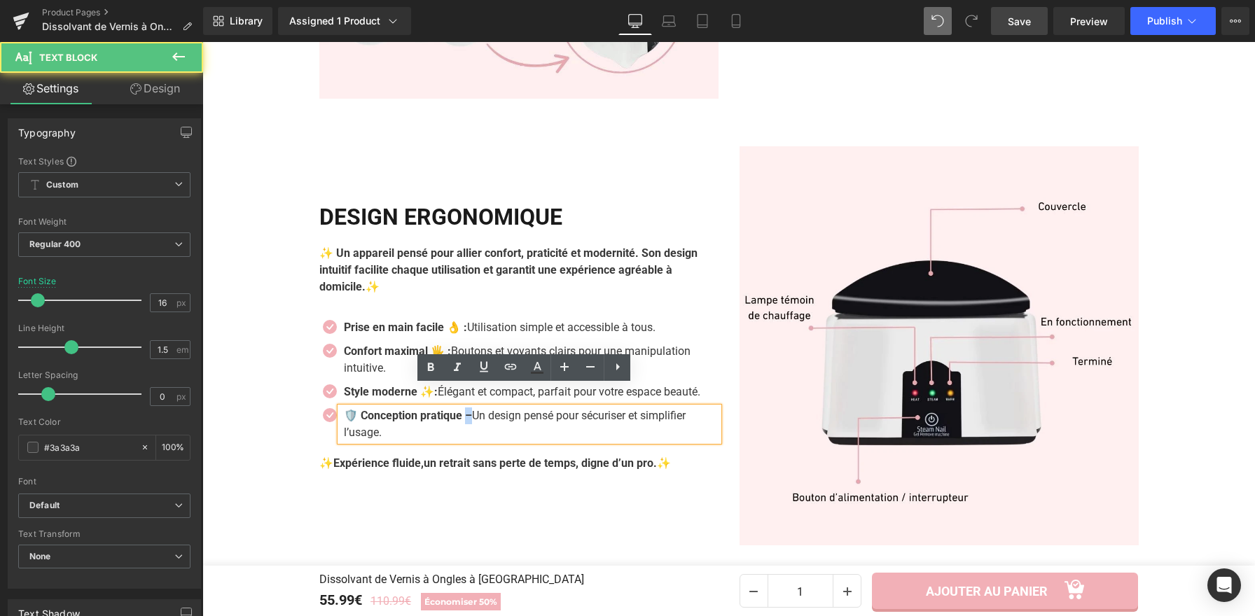
click at [468, 409] on strong "🛡️ Conception pratique –" at bounding box center [408, 415] width 128 height 13
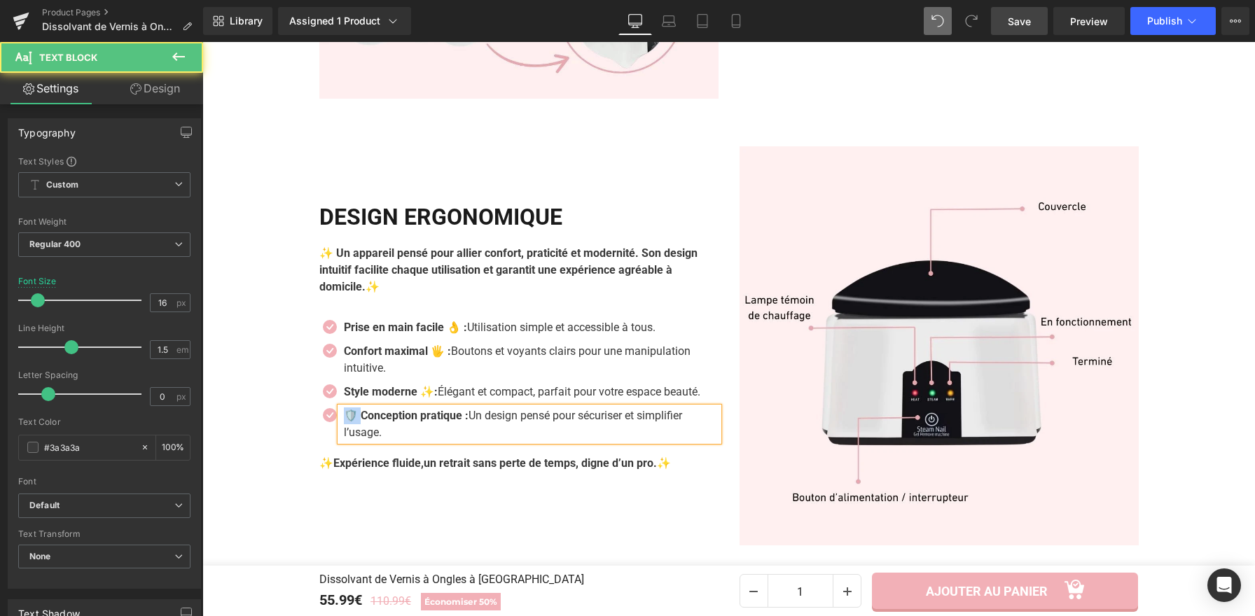
drag, startPoint x: 356, startPoint y: 392, endPoint x: 340, endPoint y: 391, distance: 16.2
click at [344, 409] on strong "🛡️ Conception pratique :" at bounding box center [406, 415] width 125 height 13
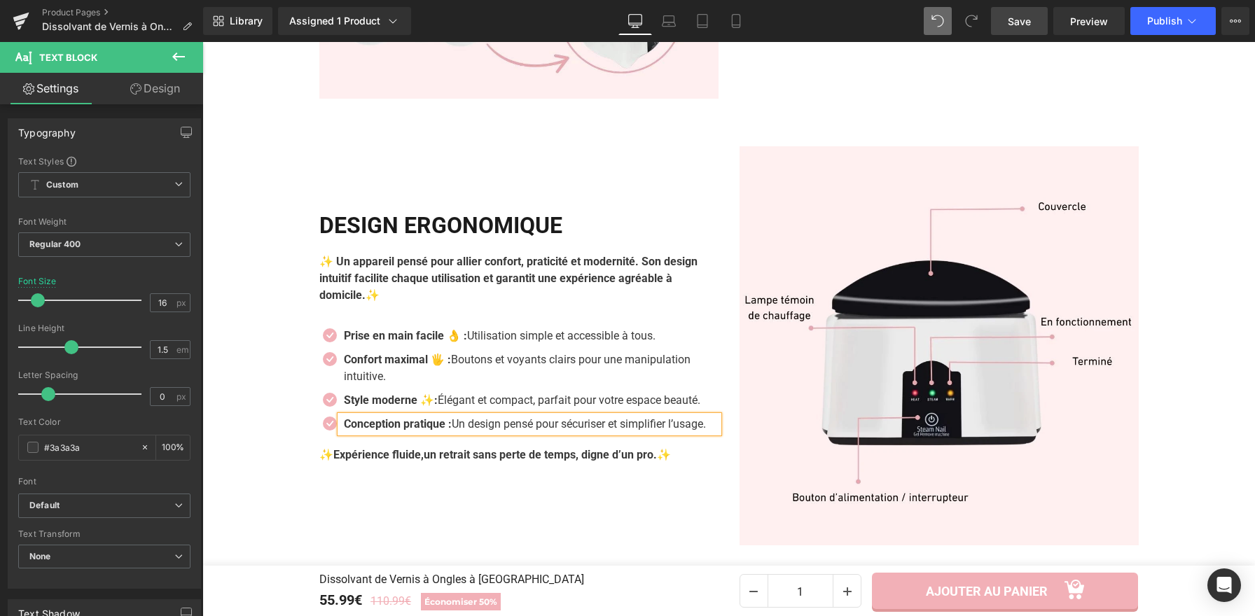
click at [450, 417] on strong "Conception pratique :" at bounding box center [398, 423] width 108 height 13
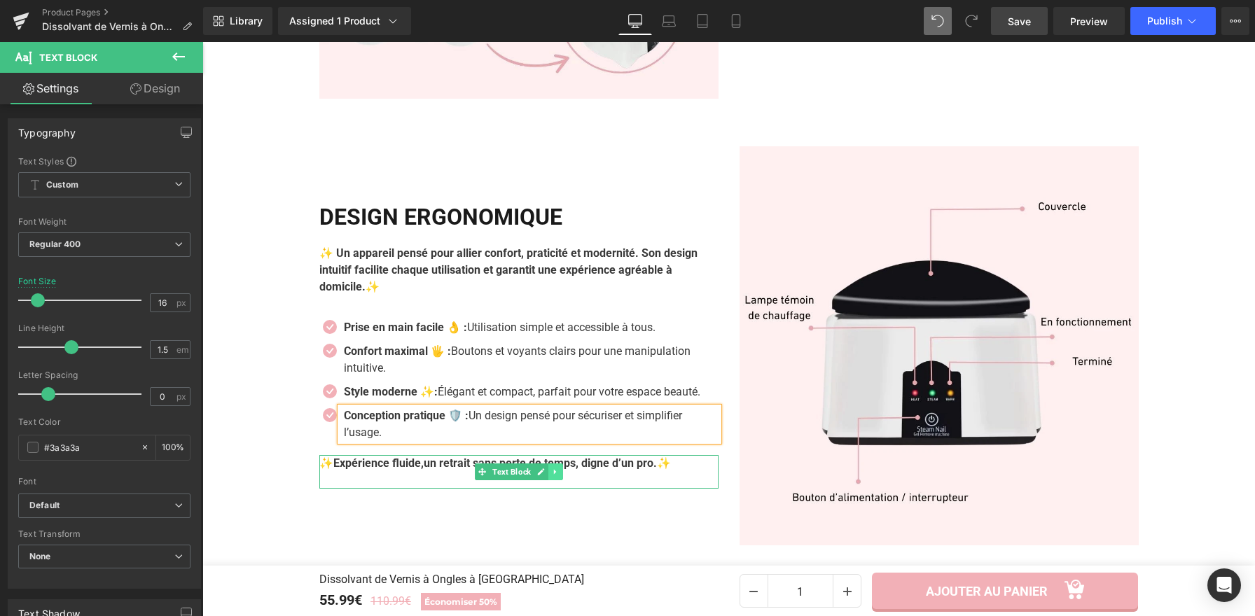
click at [551, 468] on icon at bounding box center [555, 472] width 8 height 8
click at [559, 468] on icon at bounding box center [563, 472] width 8 height 8
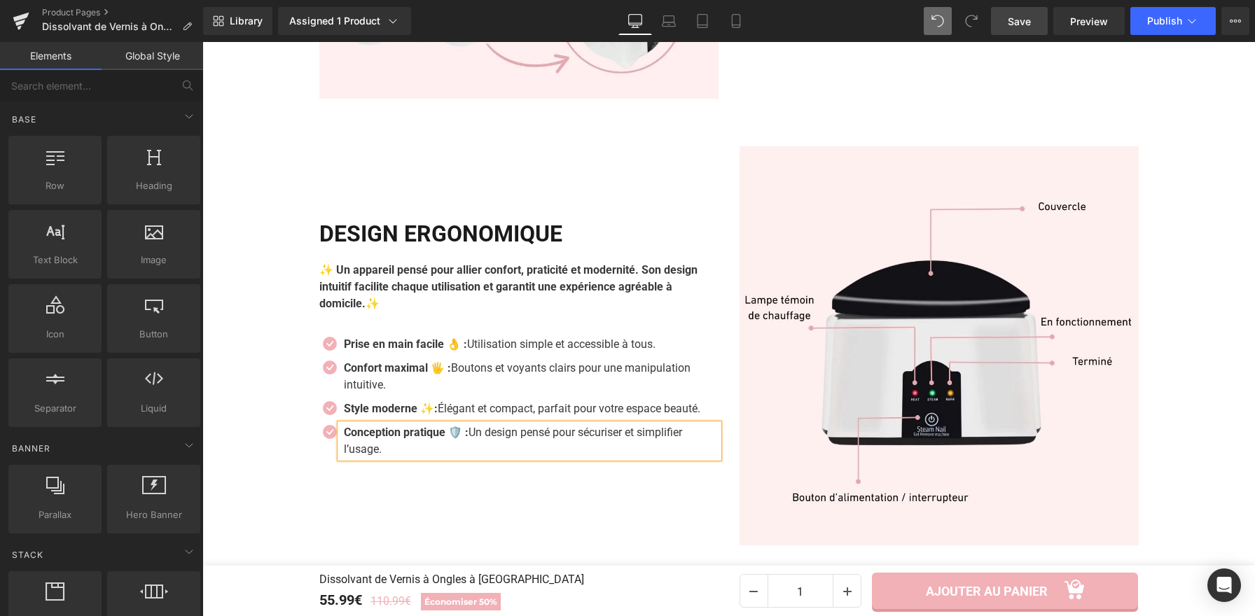
click at [468, 426] on strong "Conception pratique 🛡️ :" at bounding box center [406, 432] width 125 height 13
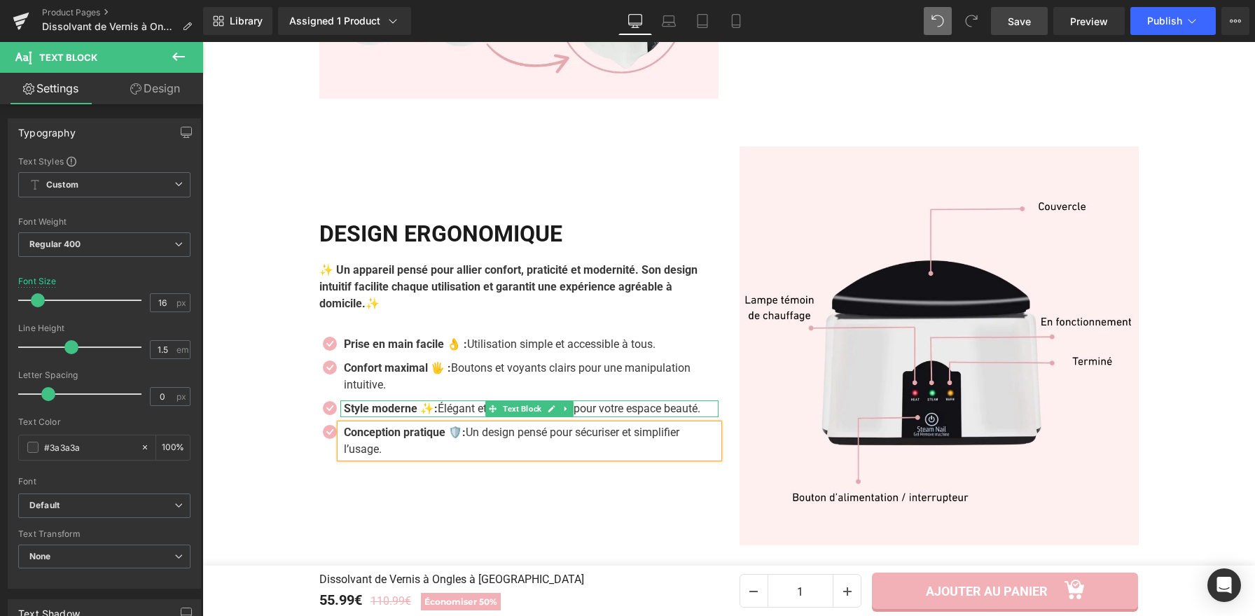
click at [433, 402] on strong "Style moderne ✨:" at bounding box center [391, 408] width 94 height 13
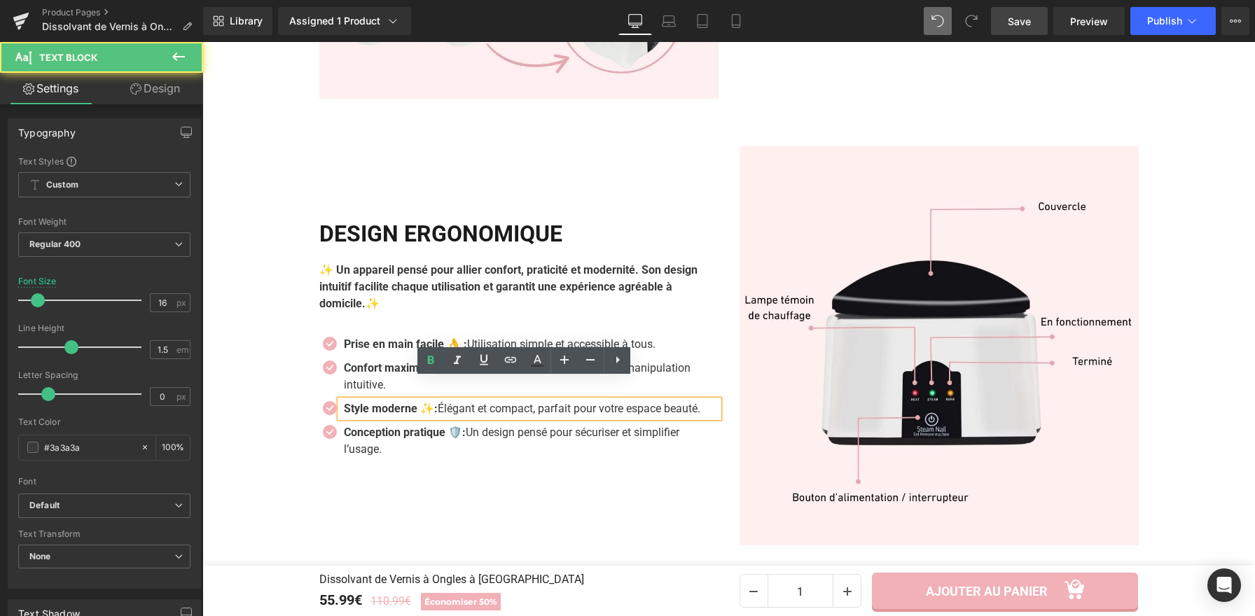
click at [433, 402] on strong "Style moderne ✨:" at bounding box center [391, 408] width 94 height 13
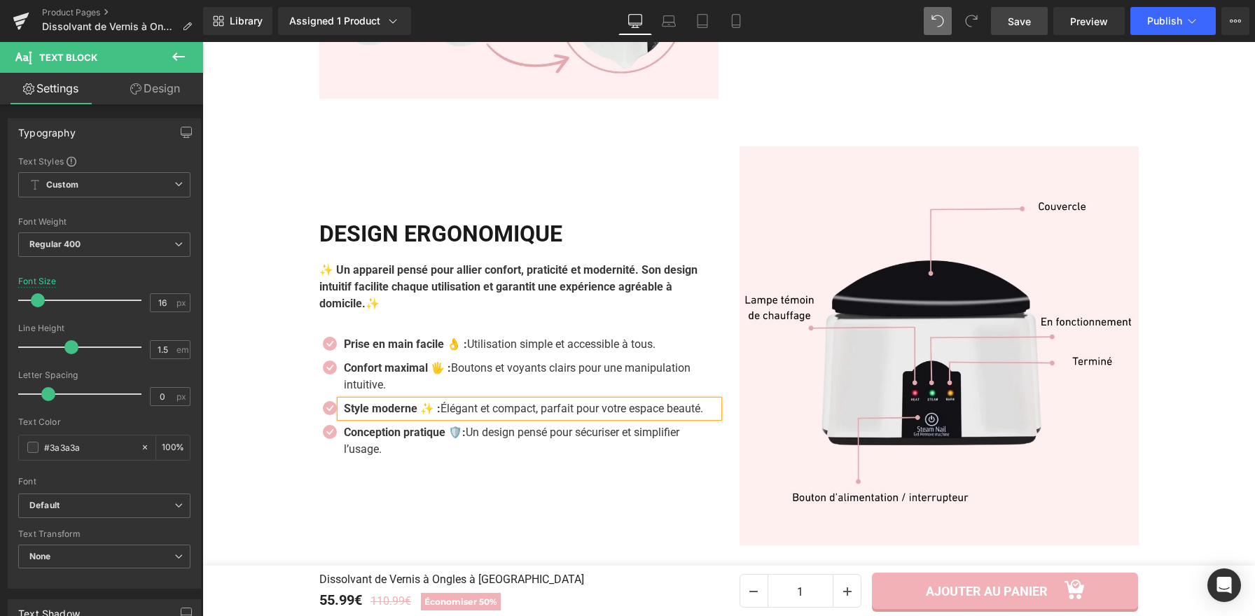
scroll to position [2855, 0]
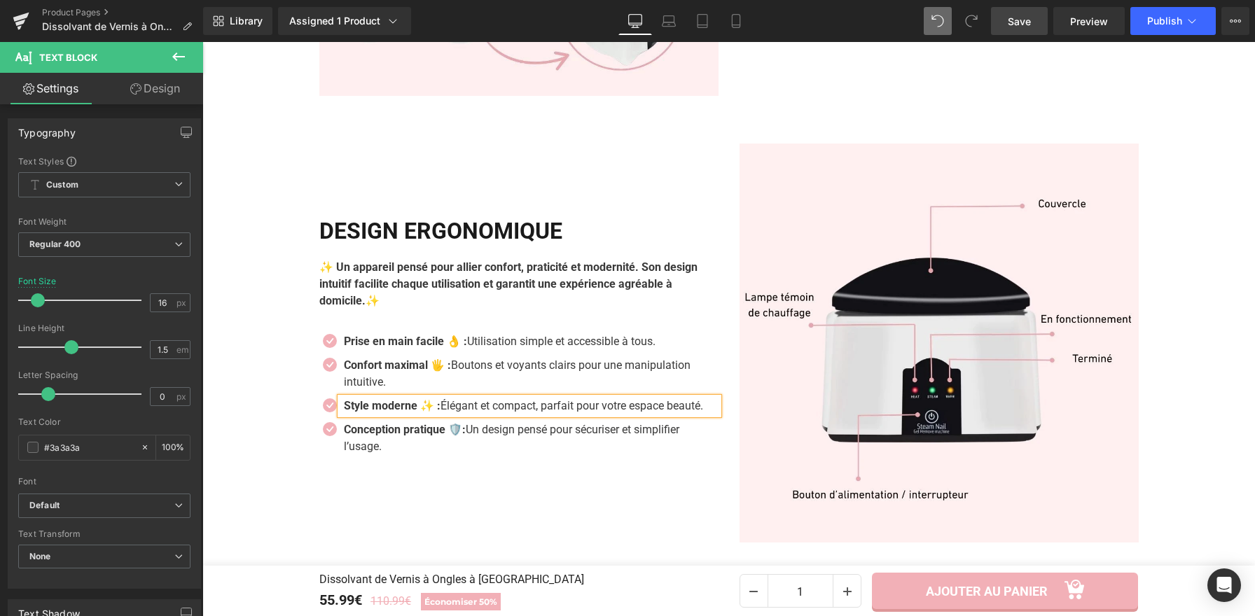
click at [1017, 27] on span "Save" at bounding box center [1018, 21] width 23 height 15
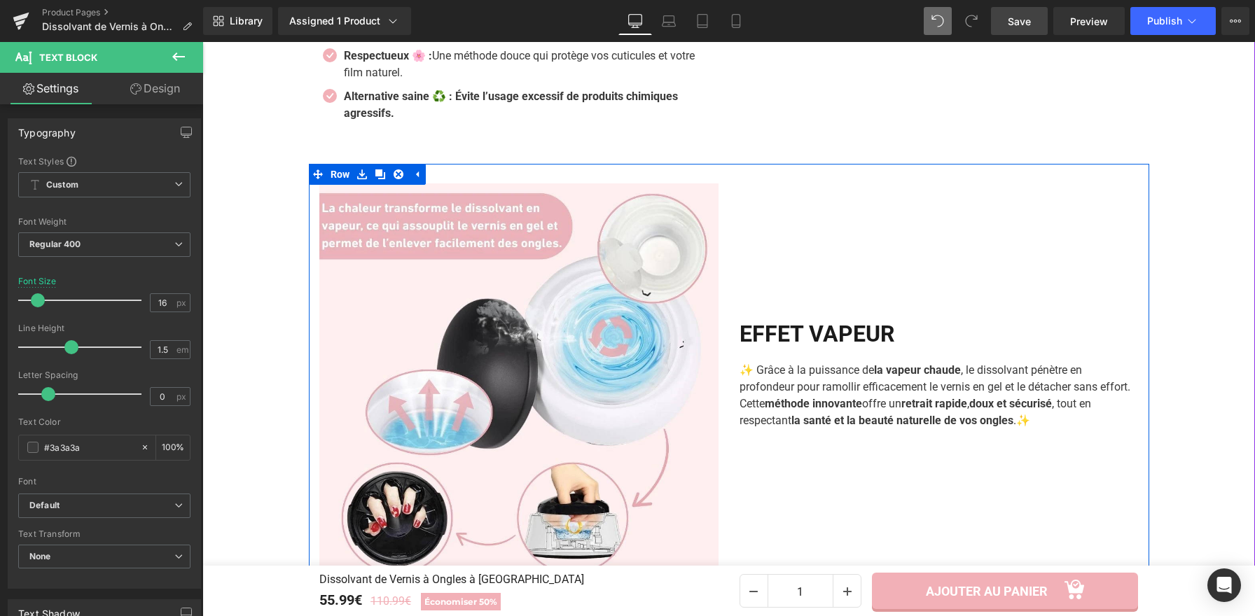
scroll to position [1474, 0]
click at [806, 375] on p "✨ Grâce à la puissance de la vapeur chaude , le dissolvant pénètre en profondeu…" at bounding box center [938, 396] width 399 height 67
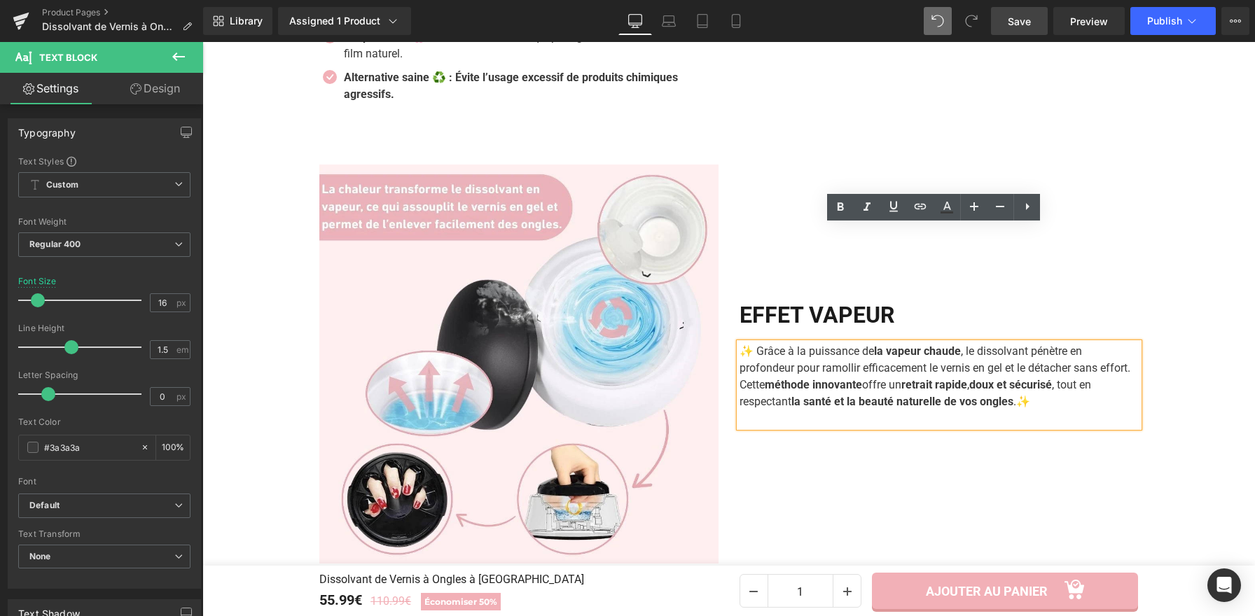
scroll to position [1712, 0]
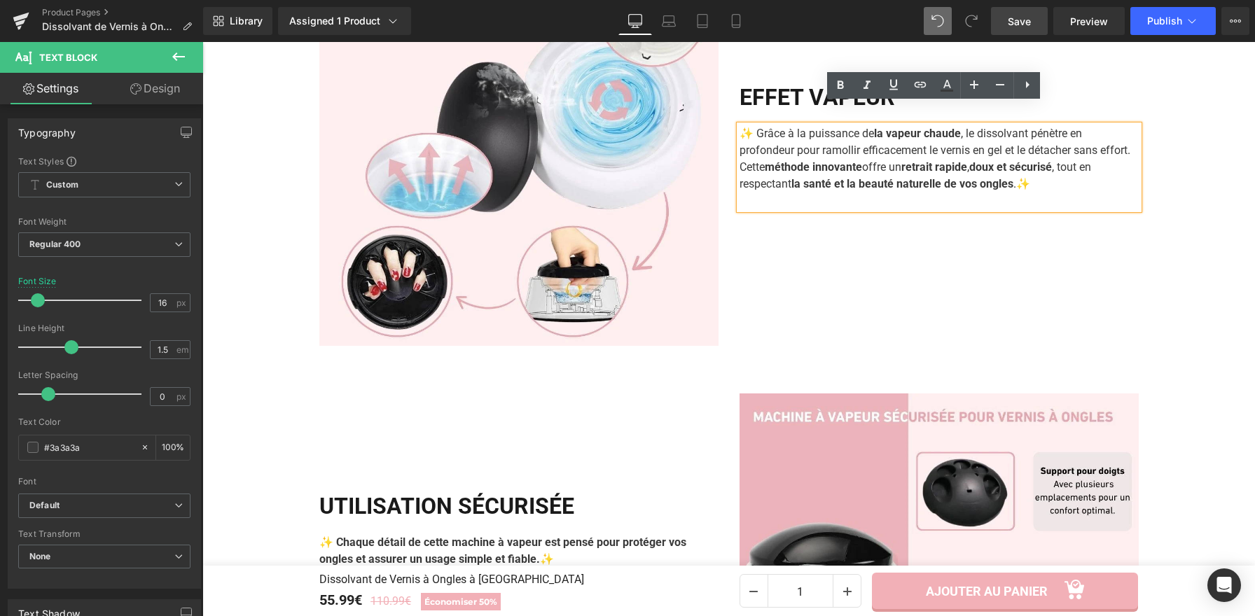
click at [788, 309] on div "EFFET VAPEUR Heading ✨ Grâce à la puissance de la vapeur chaude , le dissolvant…" at bounding box center [939, 146] width 420 height 399
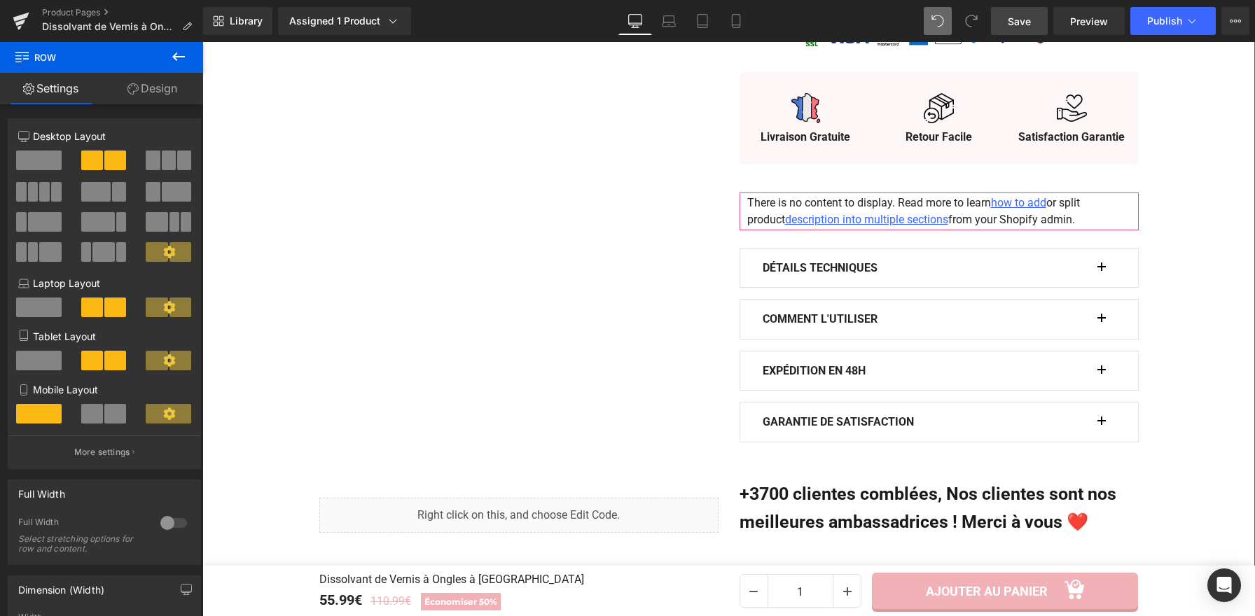
scroll to position [729, 0]
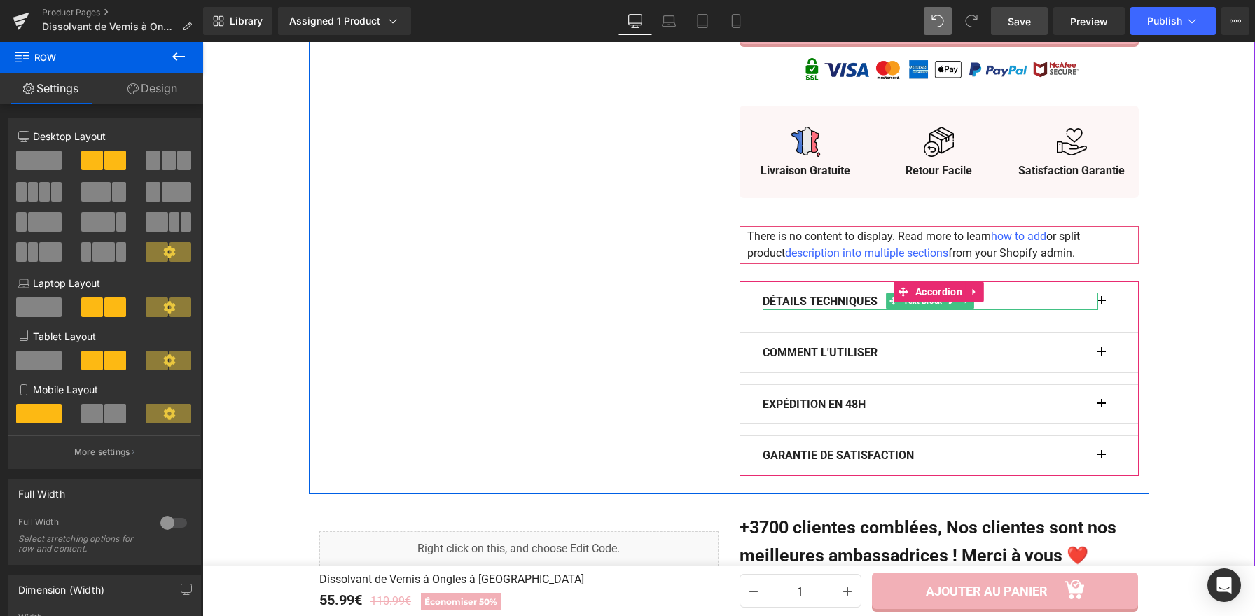
click at [1101, 305] on span "button" at bounding box center [1101, 305] width 0 height 0
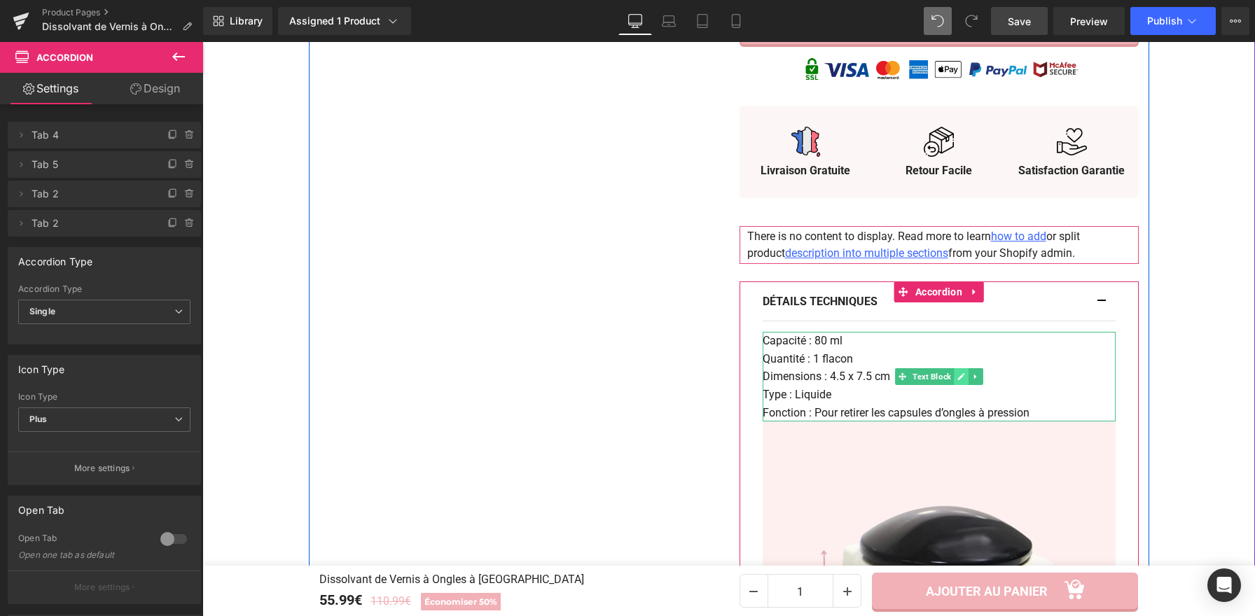
click at [957, 373] on icon at bounding box center [960, 376] width 7 height 7
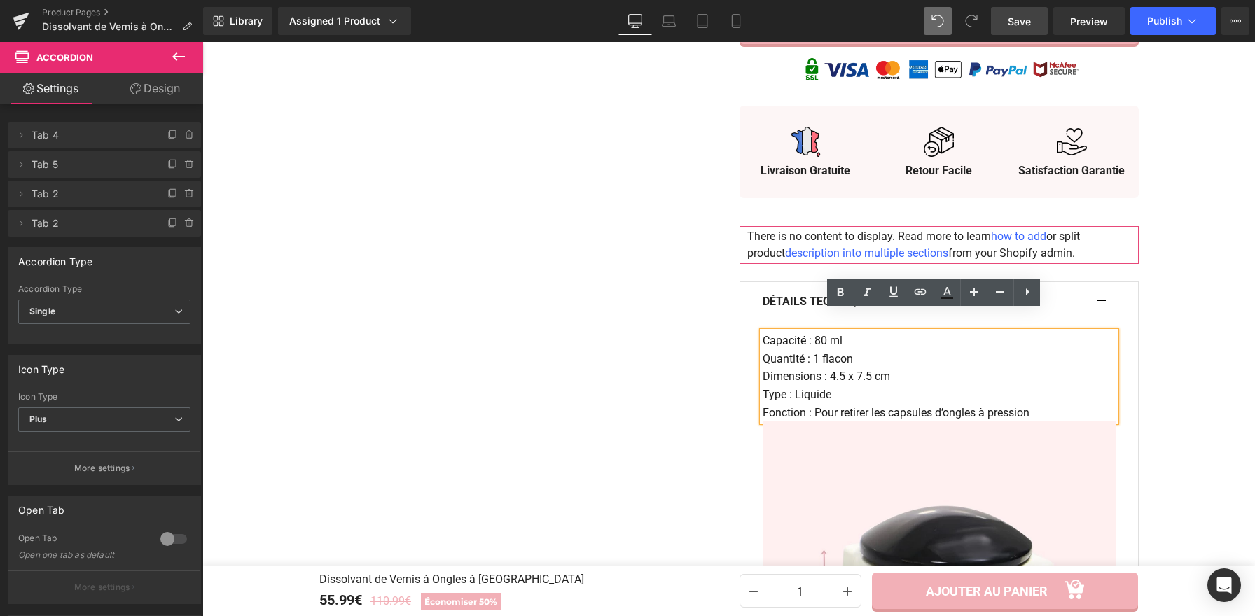
click at [907, 386] on p "Type : Liquide" at bounding box center [938, 395] width 353 height 18
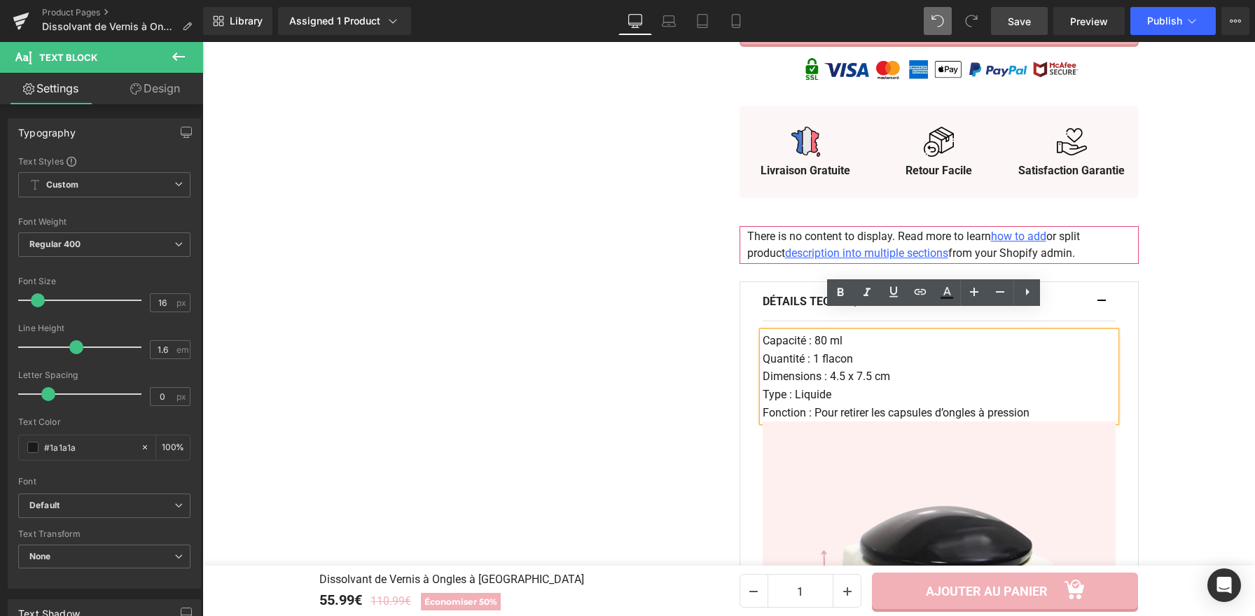
click at [907, 386] on p "Type : Liquide" at bounding box center [938, 395] width 353 height 18
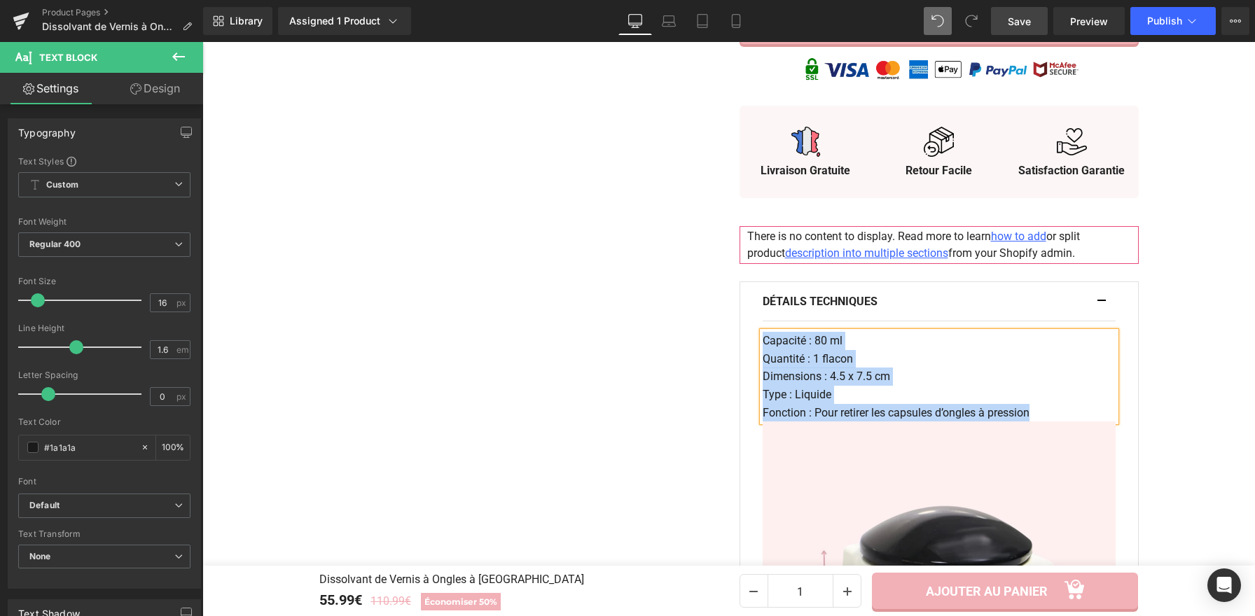
paste div
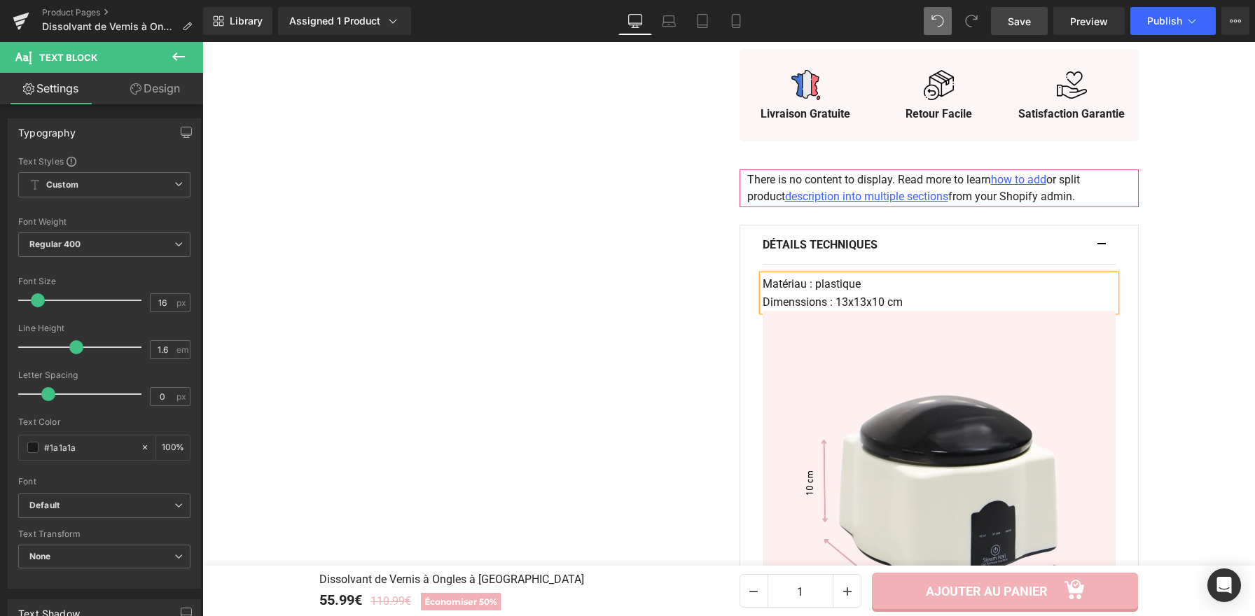
scroll to position [801, 0]
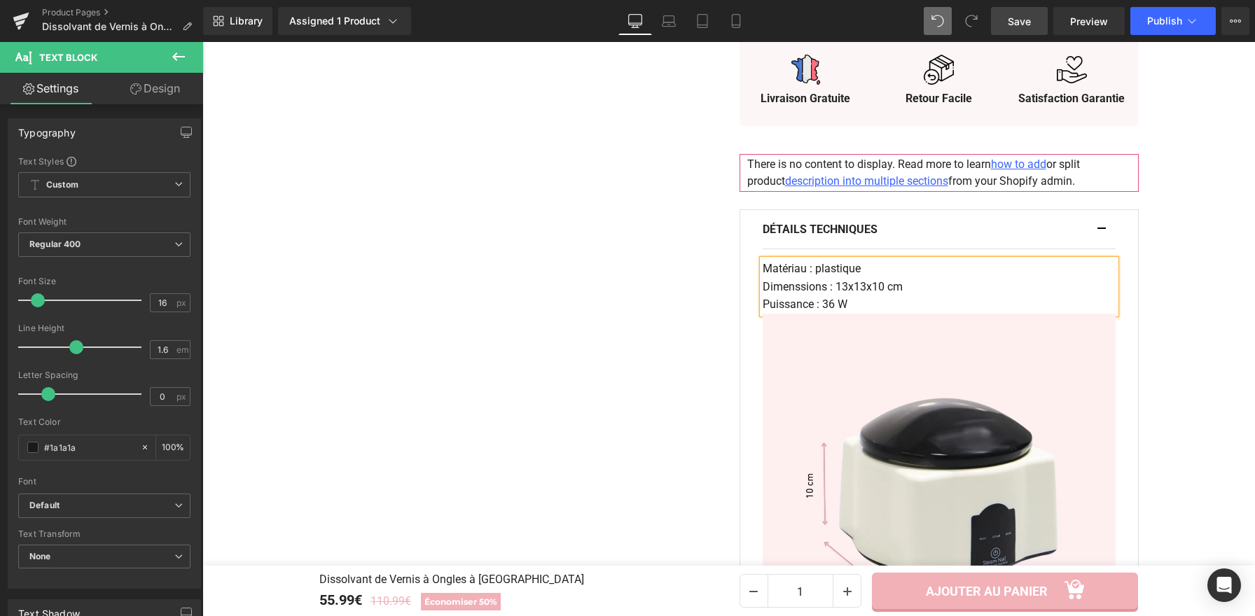
click at [1038, 18] on link "Save" at bounding box center [1019, 21] width 57 height 28
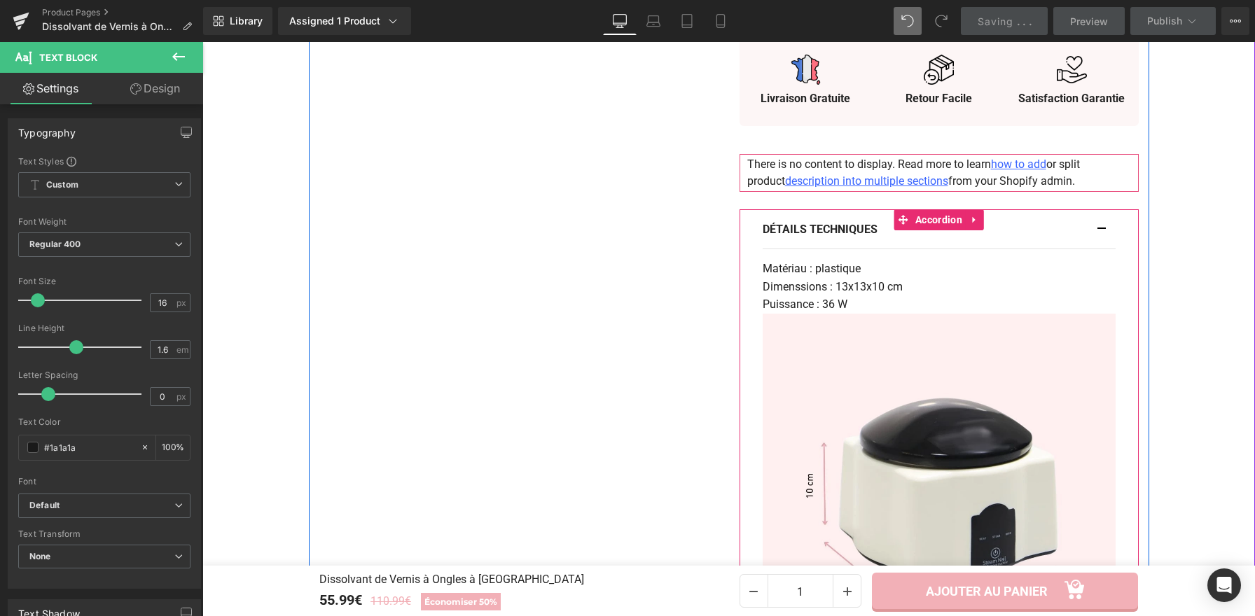
click at [1105, 210] on button "button" at bounding box center [1108, 229] width 14 height 39
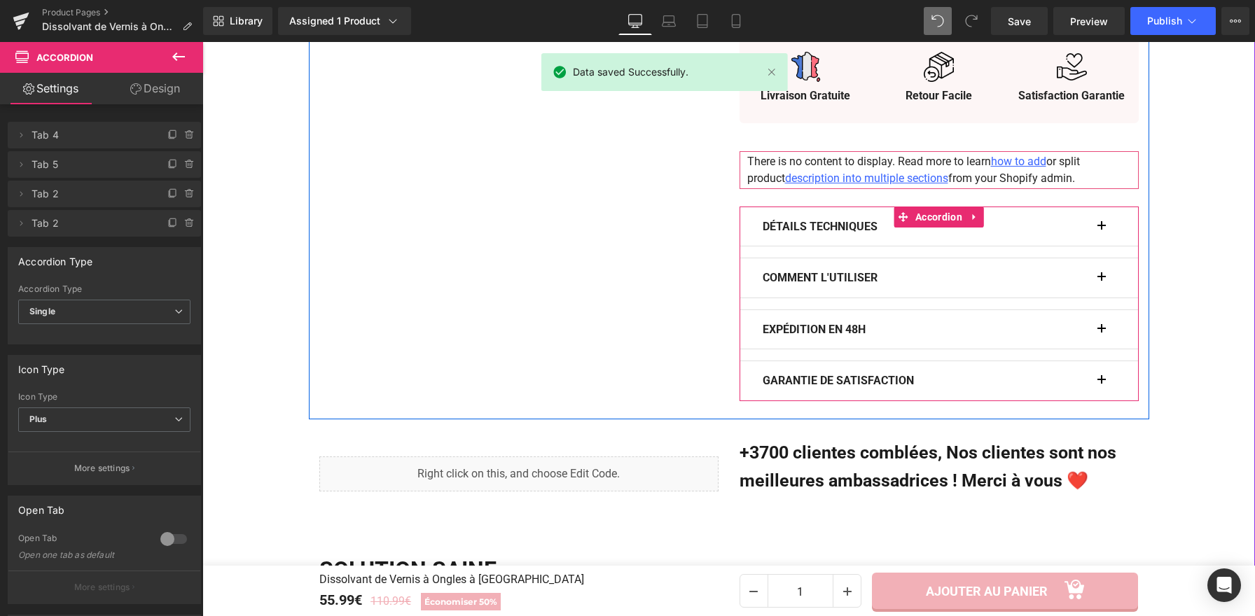
scroll to position [806, 0]
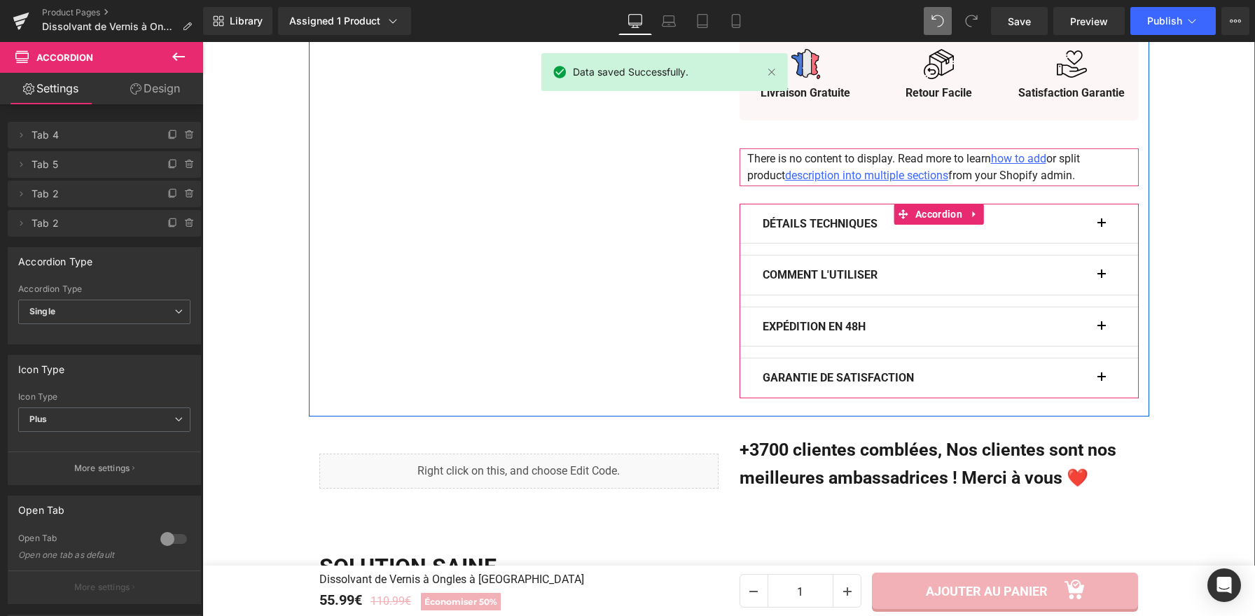
click at [1101, 256] on button "button" at bounding box center [1108, 275] width 14 height 39
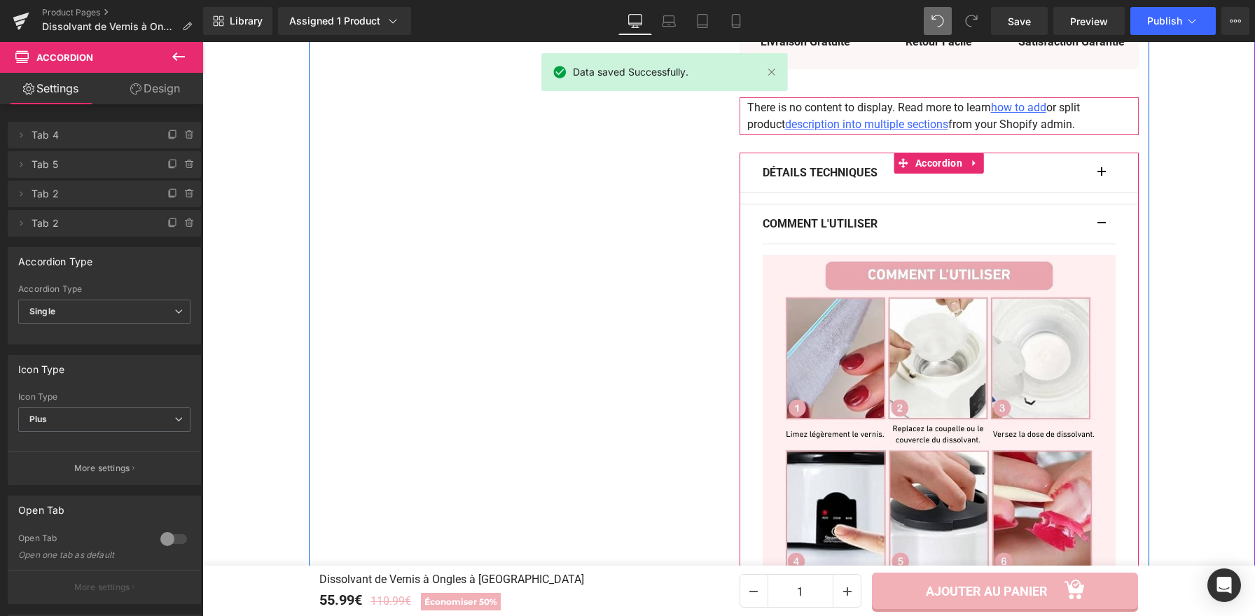
scroll to position [884, 0]
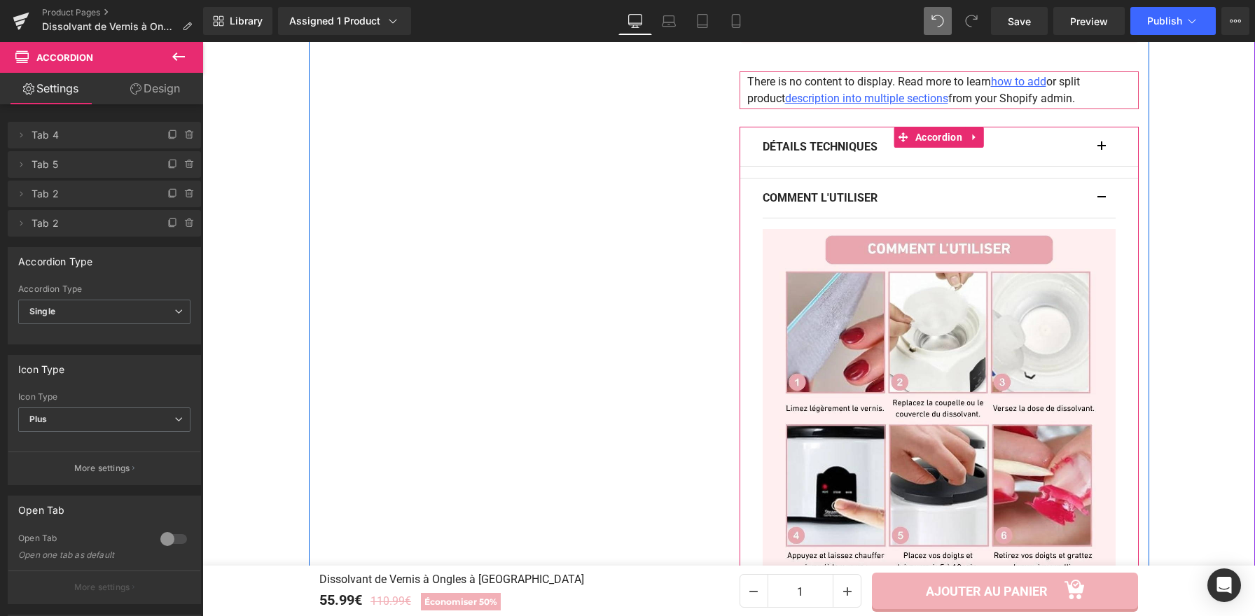
click at [1094, 179] on div "COMMENT L'UTILISER Text Block" at bounding box center [938, 199] width 353 height 40
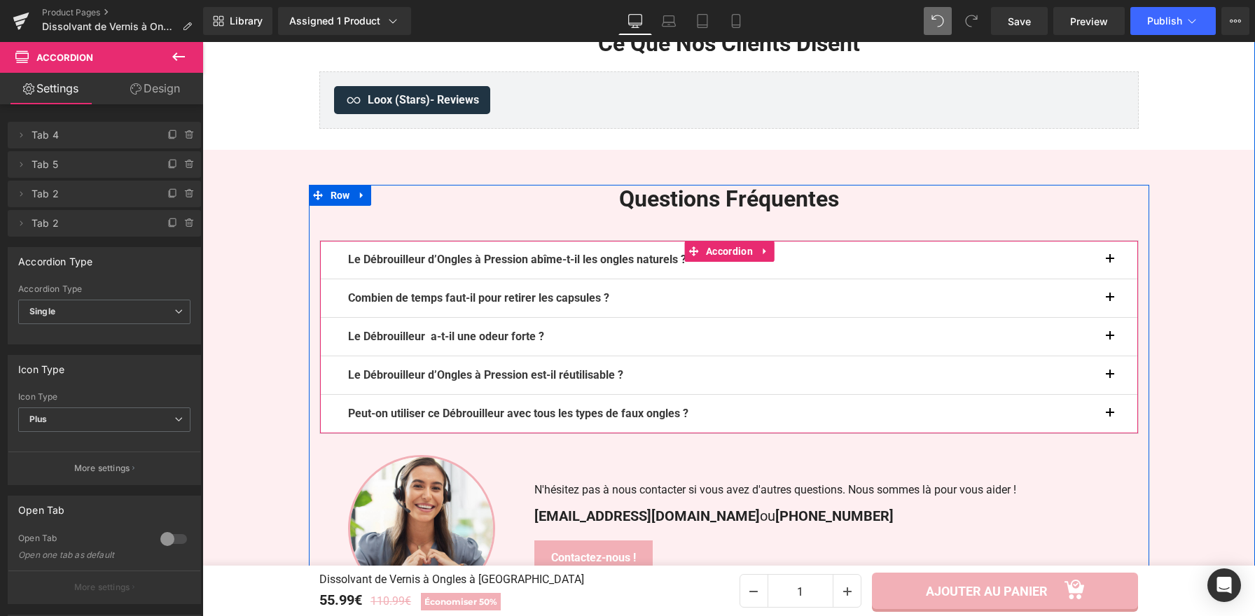
scroll to position [3813, 0]
click at [673, 252] on b "Le Débrouilleur d’Ongles à Pression abîme-t-il les ongles naturels ?" at bounding box center [517, 258] width 338 height 13
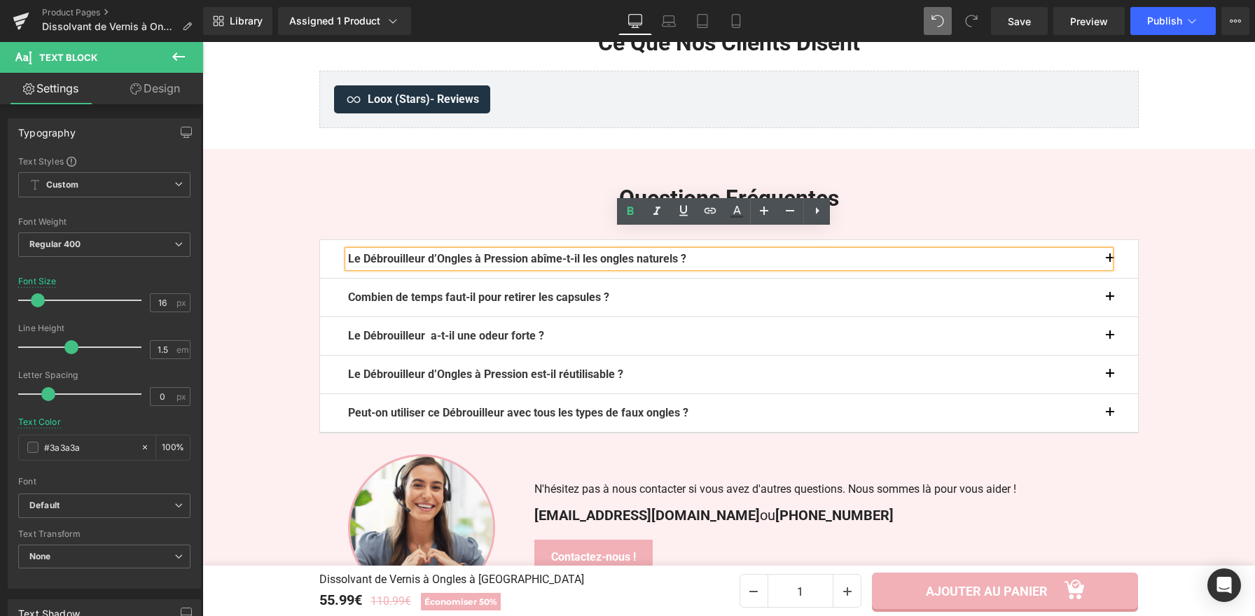
click at [714, 251] on p "Le Débrouilleur d’Ongles à Pression abîme-t-il les ongles naturels ?" at bounding box center [729, 259] width 762 height 17
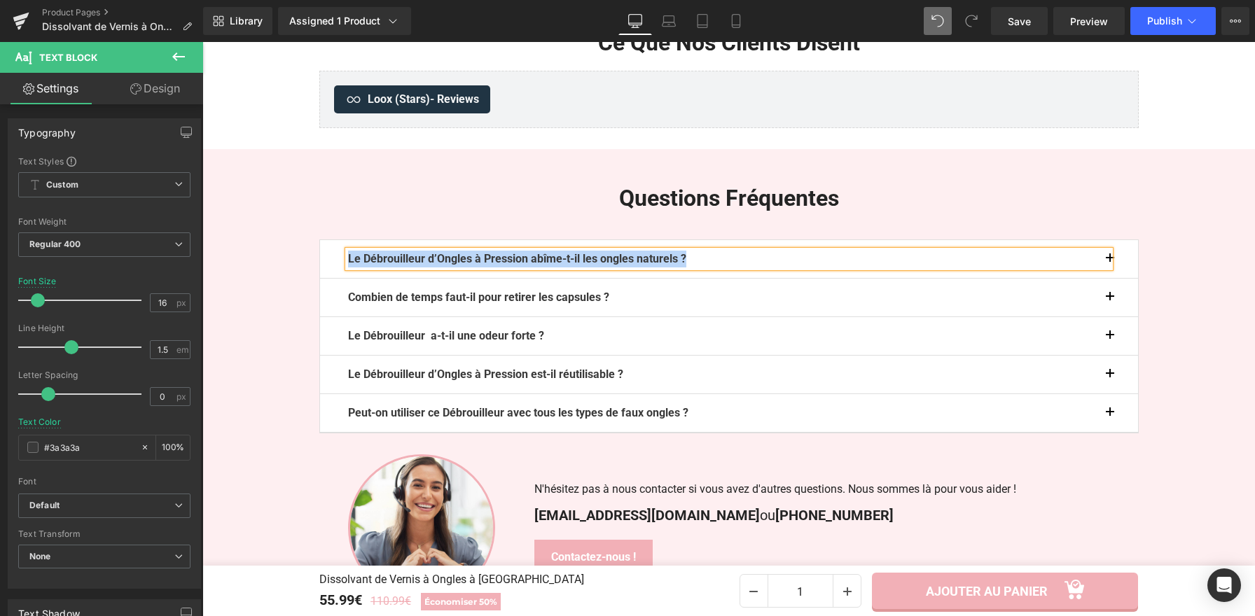
paste div
click at [1110, 240] on button "button" at bounding box center [1124, 259] width 28 height 38
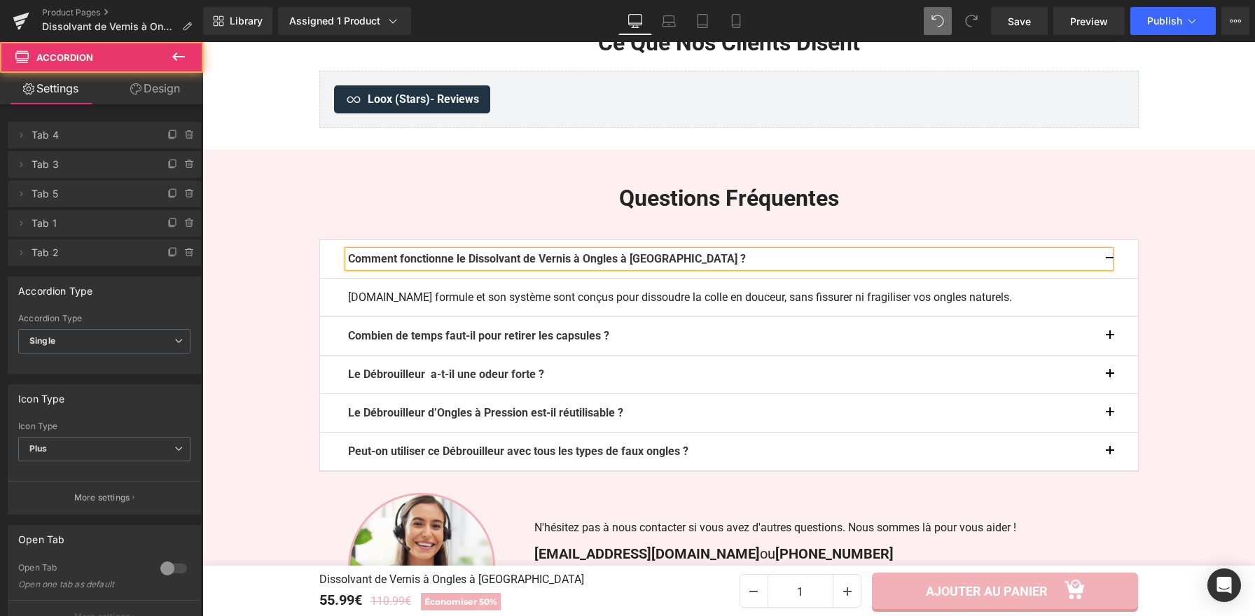
click at [202, 42] on div at bounding box center [202, 42] width 0 height 0
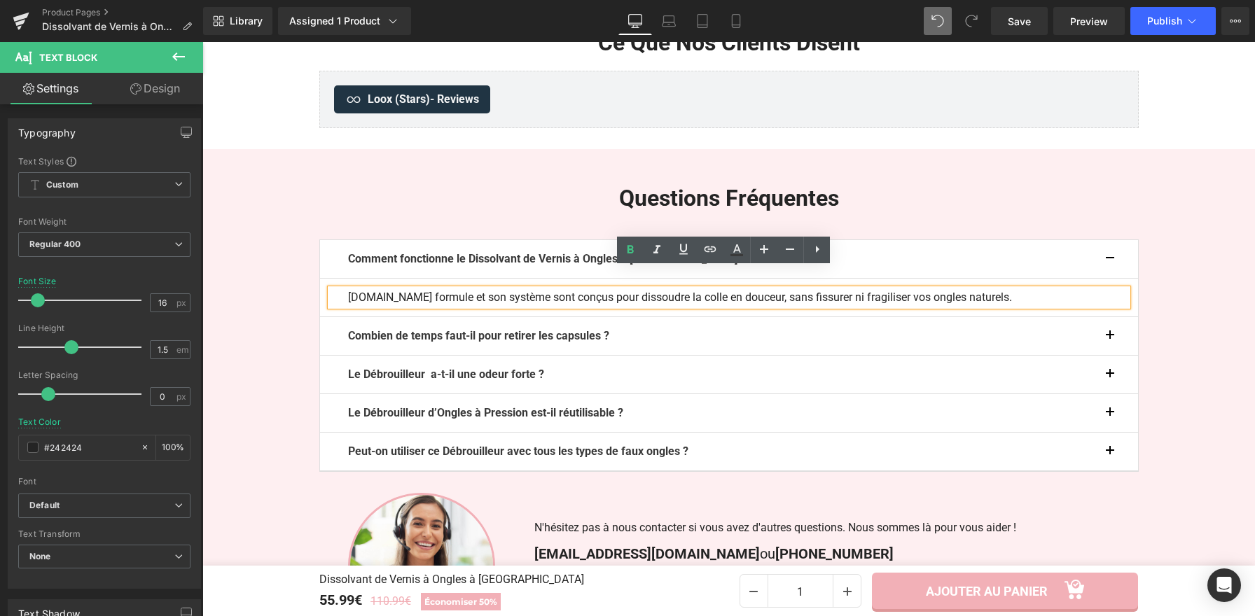
click at [752, 289] on p "Non.Sa formule et son système sont conçus pour dissoudre la colle en douceur, s…" at bounding box center [729, 297] width 762 height 17
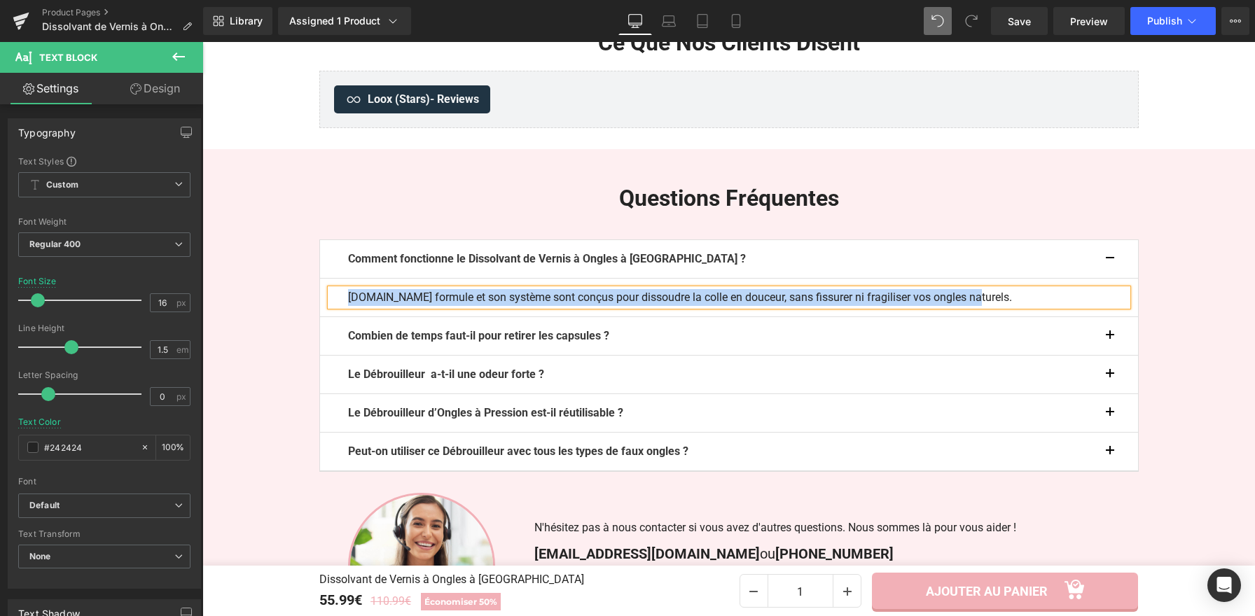
paste div
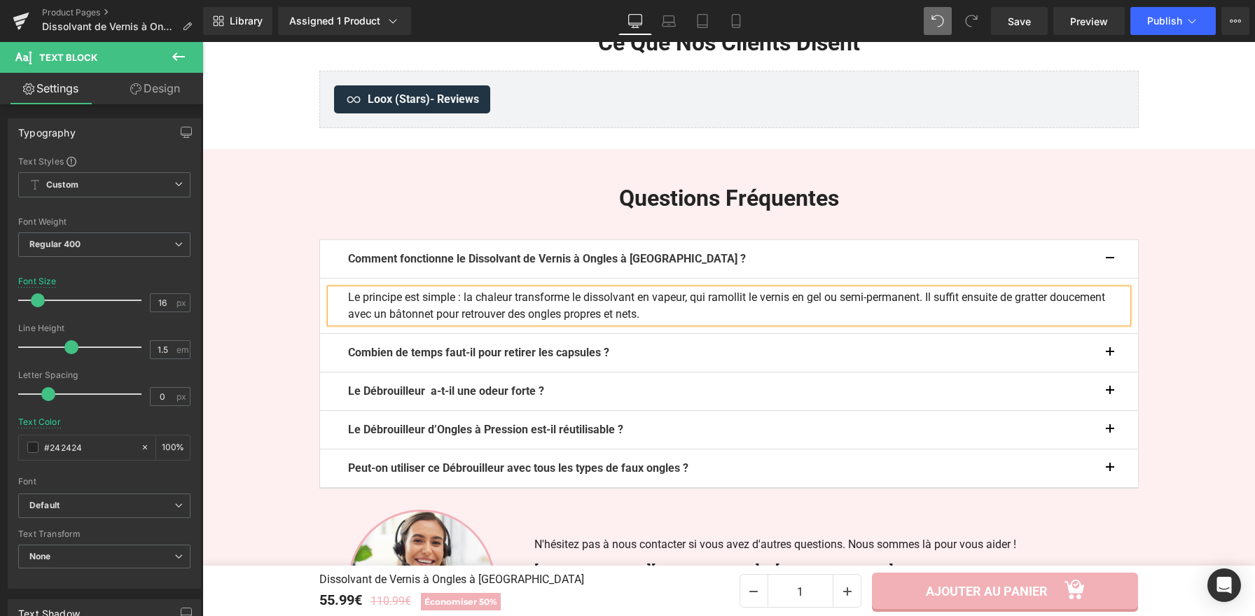
click at [1111, 240] on button "button" at bounding box center [1124, 259] width 28 height 38
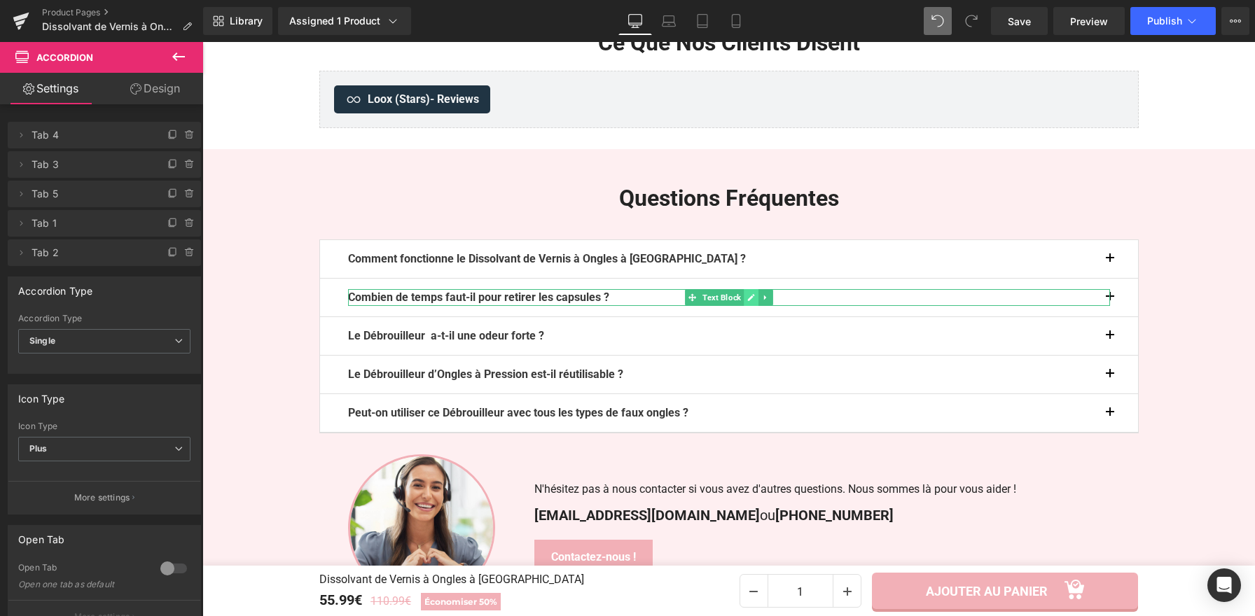
click at [747, 293] on icon at bounding box center [751, 297] width 8 height 8
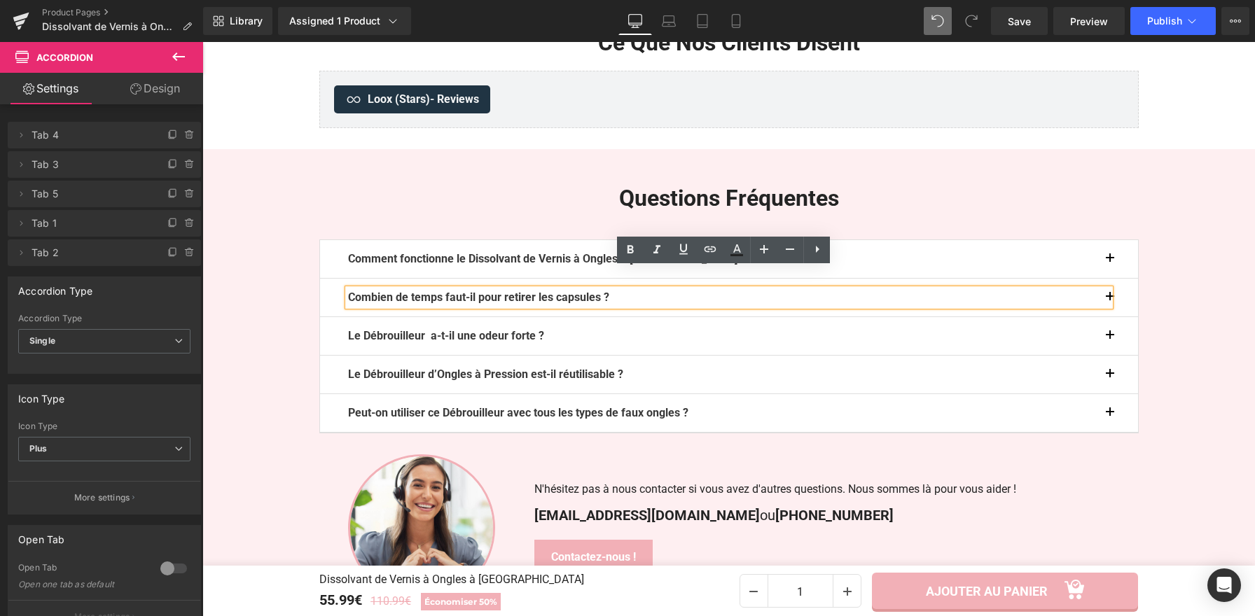
click at [743, 289] on p "Combien de temps faut-il pour retirer les capsules ?" at bounding box center [729, 297] width 762 height 17
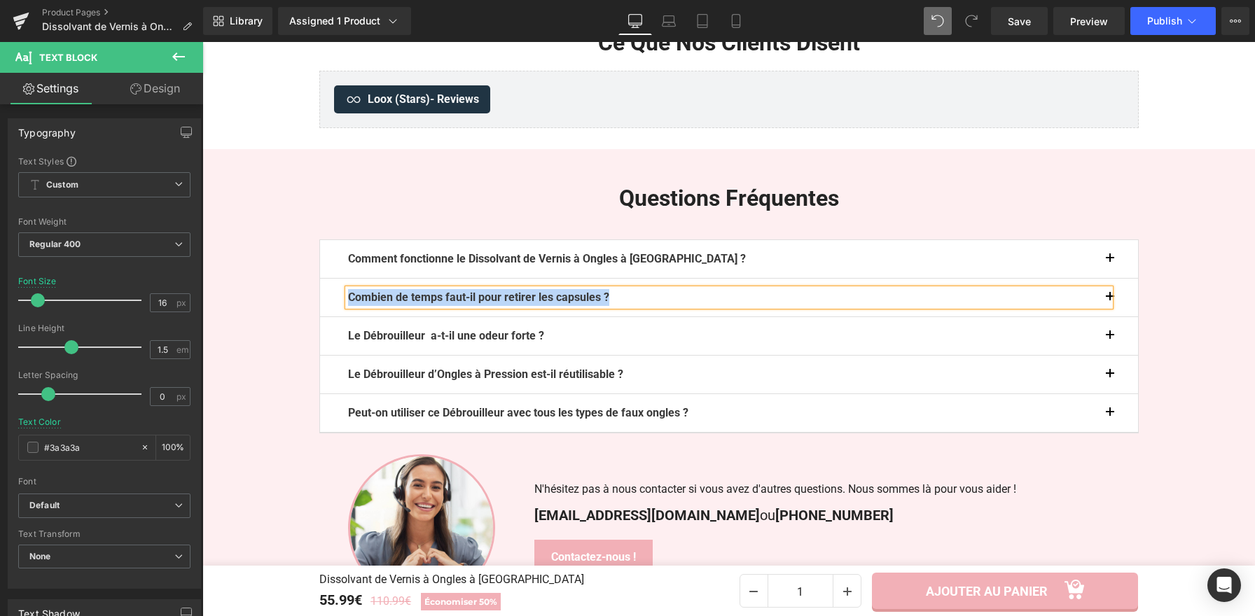
paste div
click at [1110, 279] on button "button" at bounding box center [1124, 298] width 28 height 38
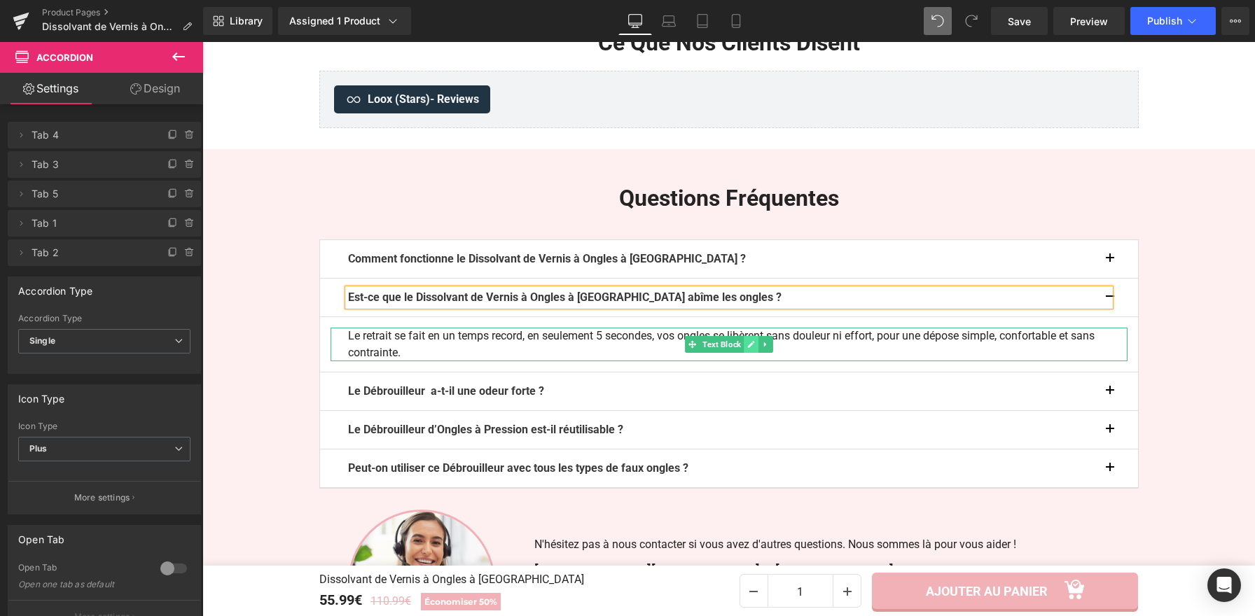
click at [747, 341] on icon at bounding box center [750, 344] width 7 height 7
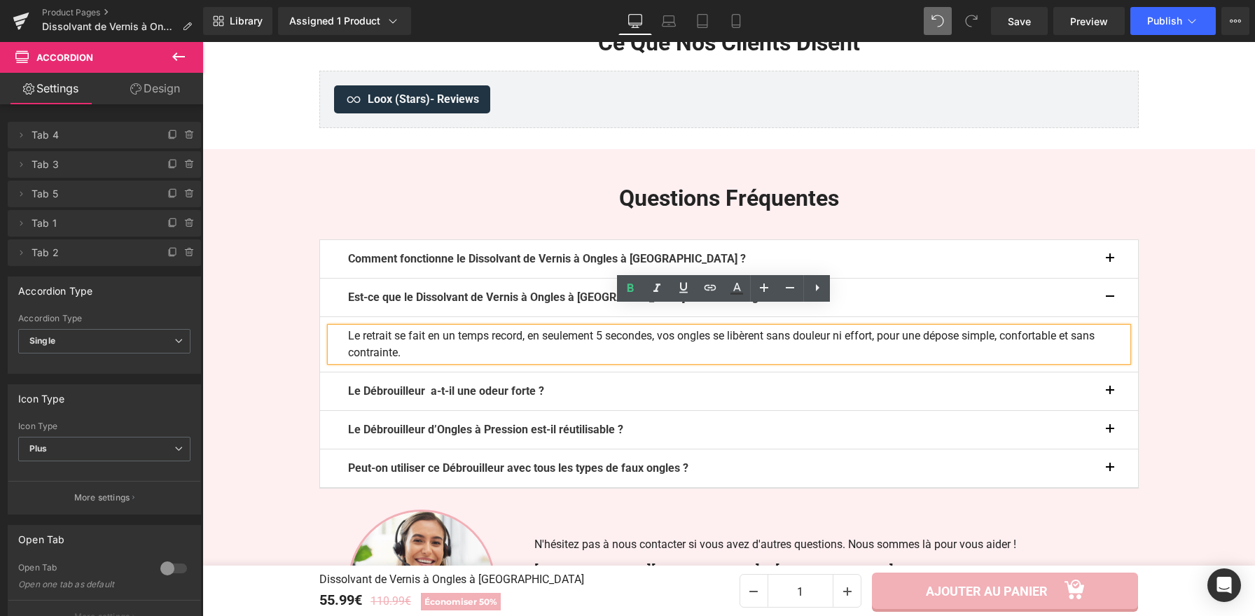
click at [405, 328] on p "Le retrait se fait en un temps record, en seulement 5 secondes, vos ongles se l…" at bounding box center [729, 345] width 762 height 34
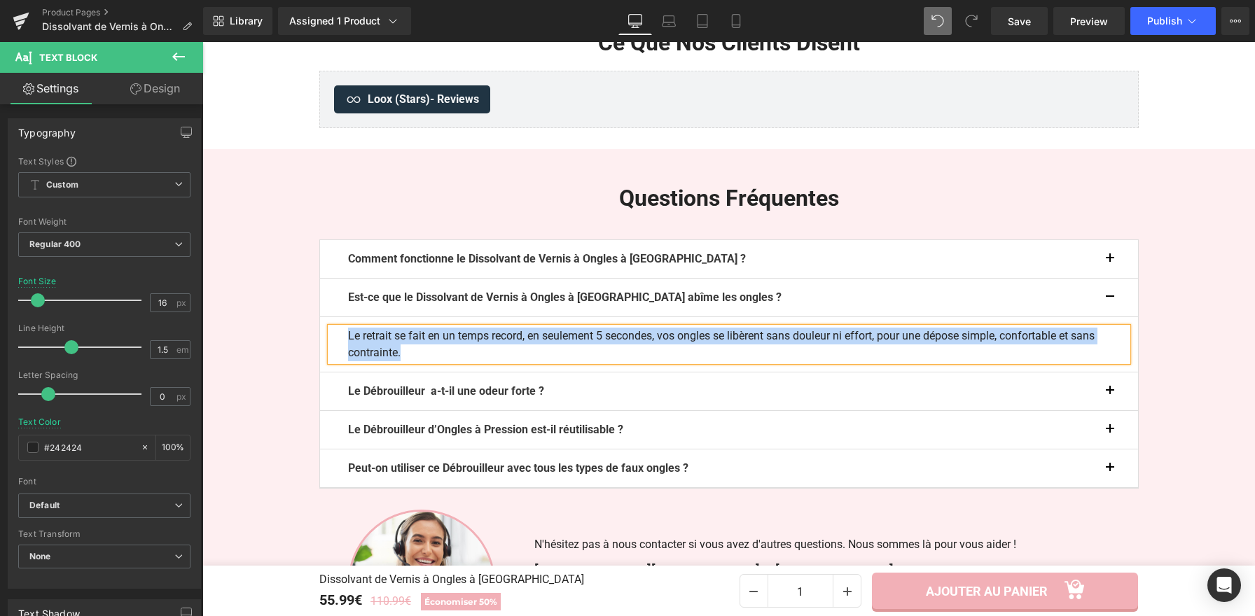
paste div
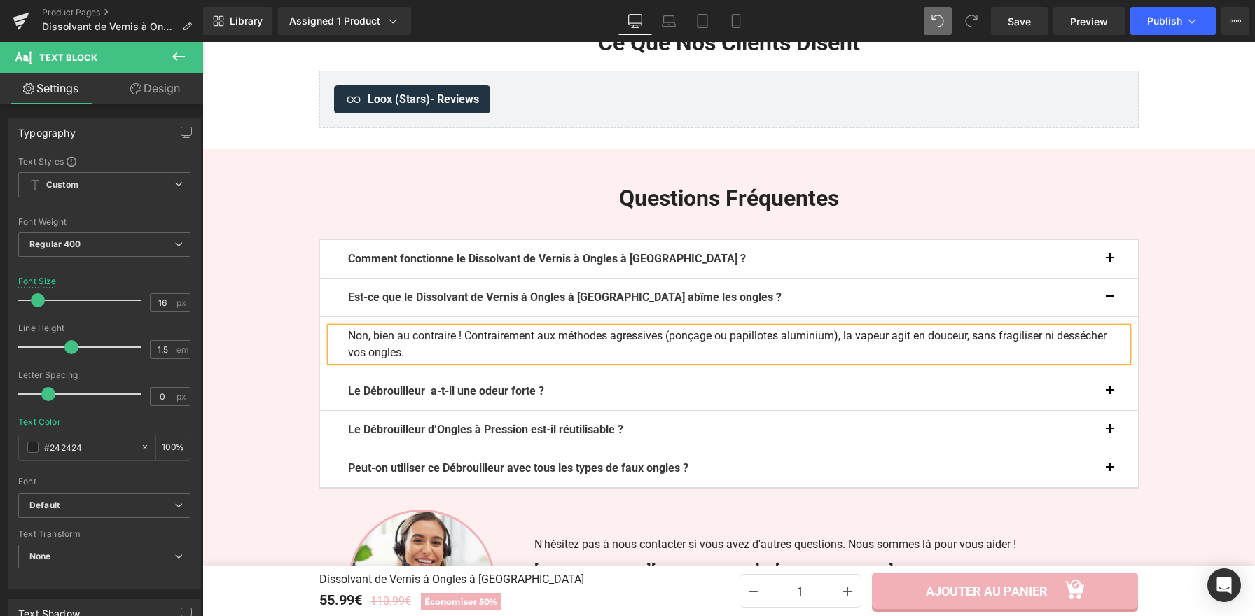
click at [1110, 279] on button "button" at bounding box center [1124, 298] width 28 height 38
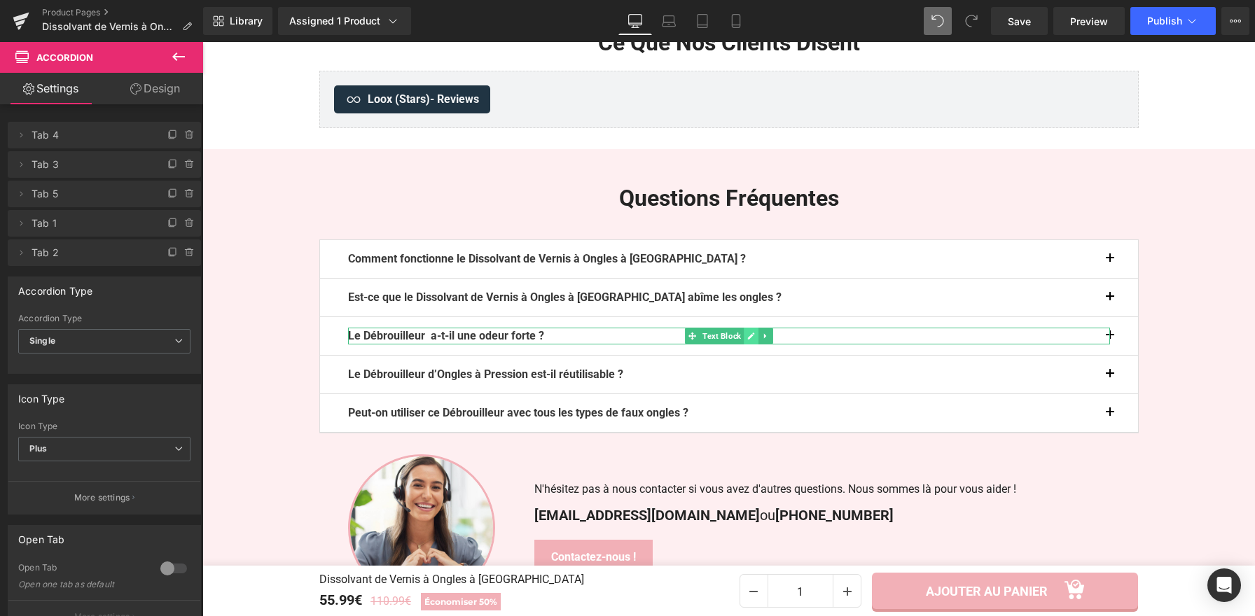
click at [747, 332] on icon at bounding box center [751, 336] width 8 height 8
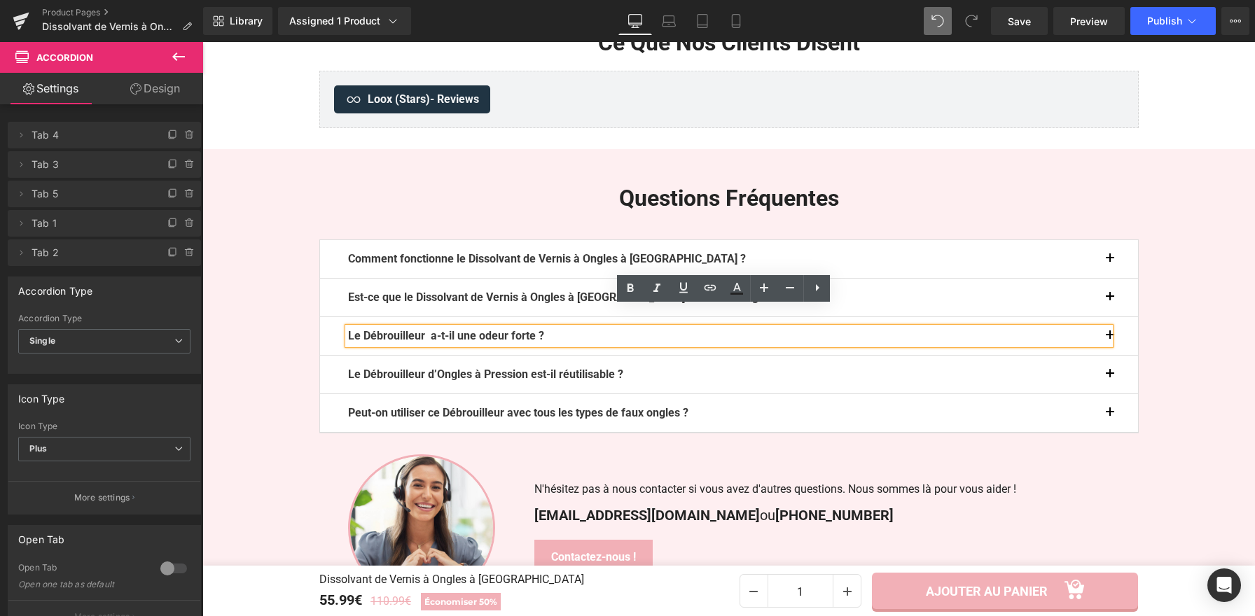
click at [741, 328] on p "Le Débrouilleur a-t-il une odeur forte ?" at bounding box center [729, 336] width 762 height 17
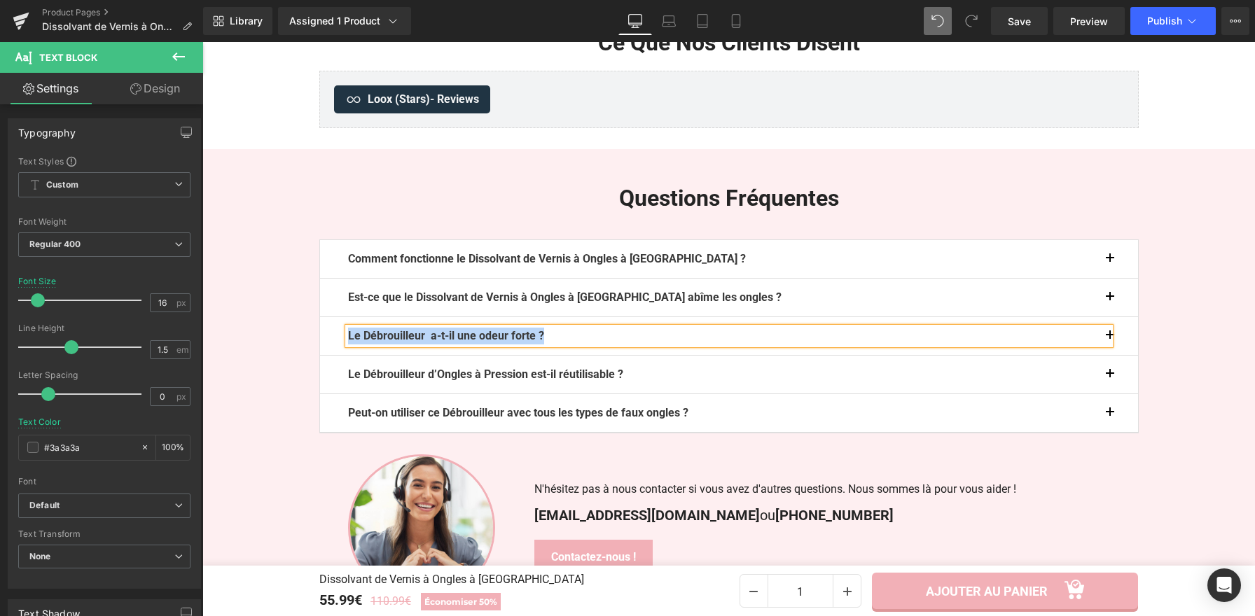
paste div
drag, startPoint x: 741, startPoint y: 316, endPoint x: 743, endPoint y: 328, distance: 12.7
click at [743, 328] on div "Le Débrouilleur a-t-il une odeur forte ?" at bounding box center [729, 336] width 762 height 17
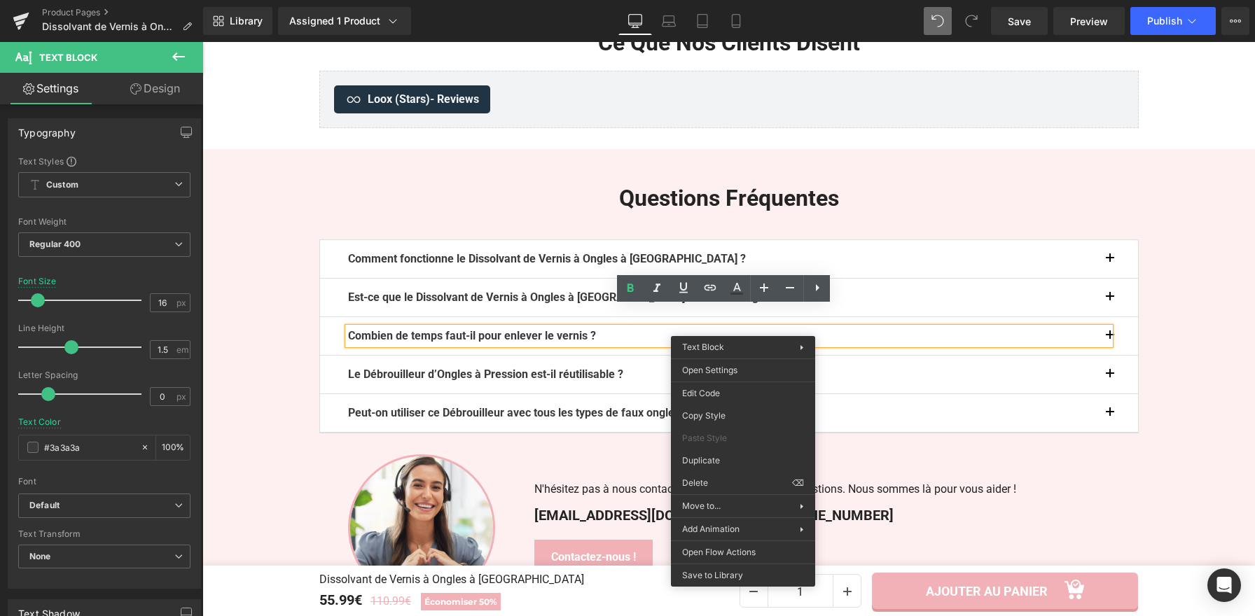
click at [1113, 317] on button "button" at bounding box center [1124, 336] width 28 height 38
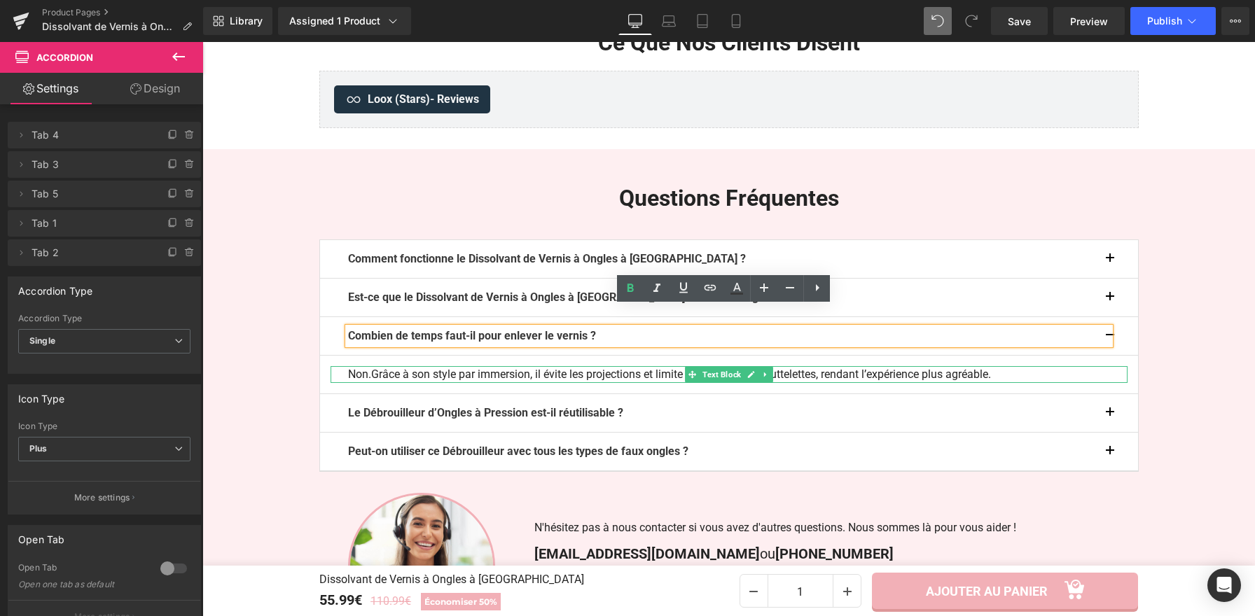
click at [608, 366] on p "Non.Grâce à son style par immersion, il évite les projections et limite l’inhal…" at bounding box center [729, 374] width 762 height 17
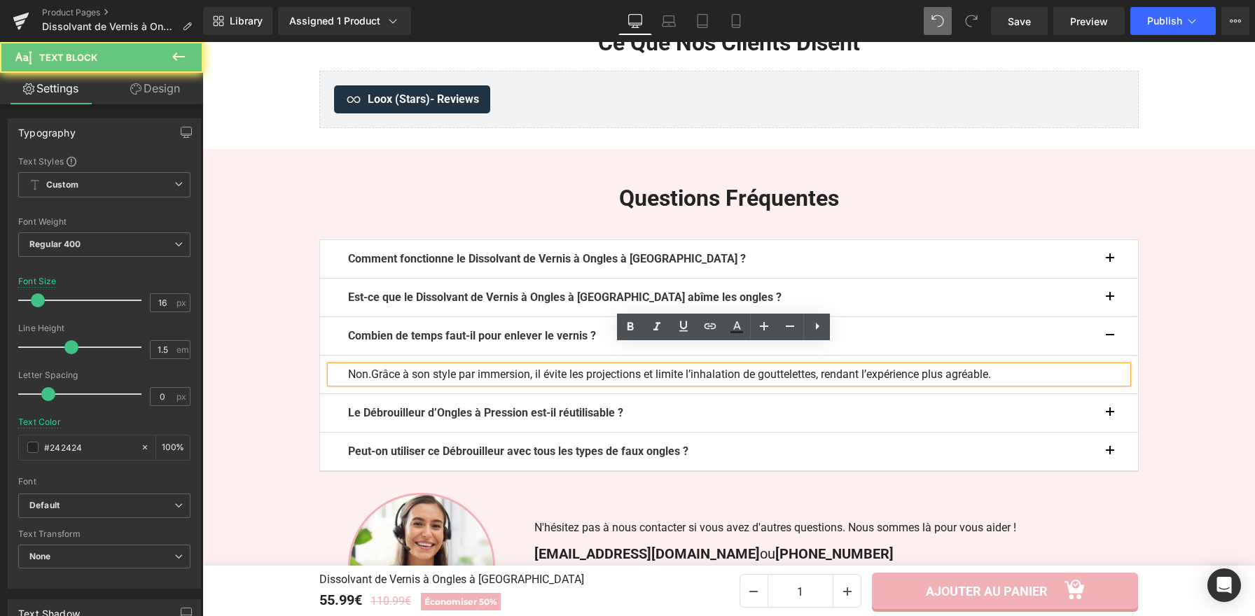
click at [608, 366] on p "Non.Grâce à son style par immersion, il évite les projections et limite l’inhal…" at bounding box center [729, 374] width 762 height 17
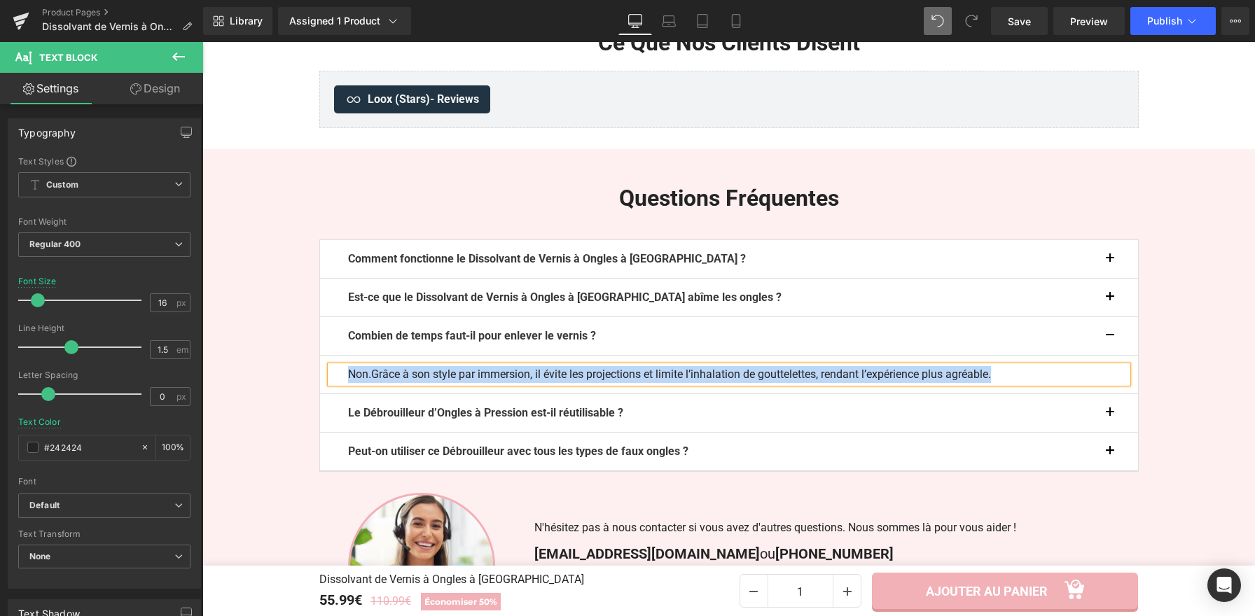
paste div
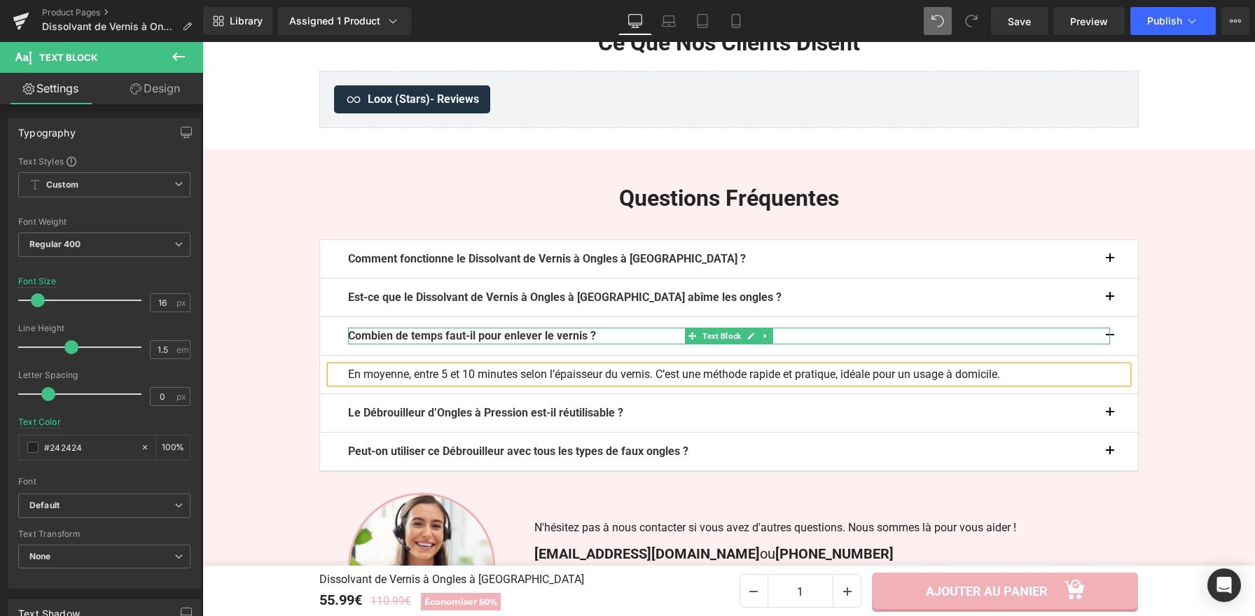
click at [1097, 328] on p "Combien de temps faut-il pour enlever le vernis ?" at bounding box center [729, 336] width 762 height 17
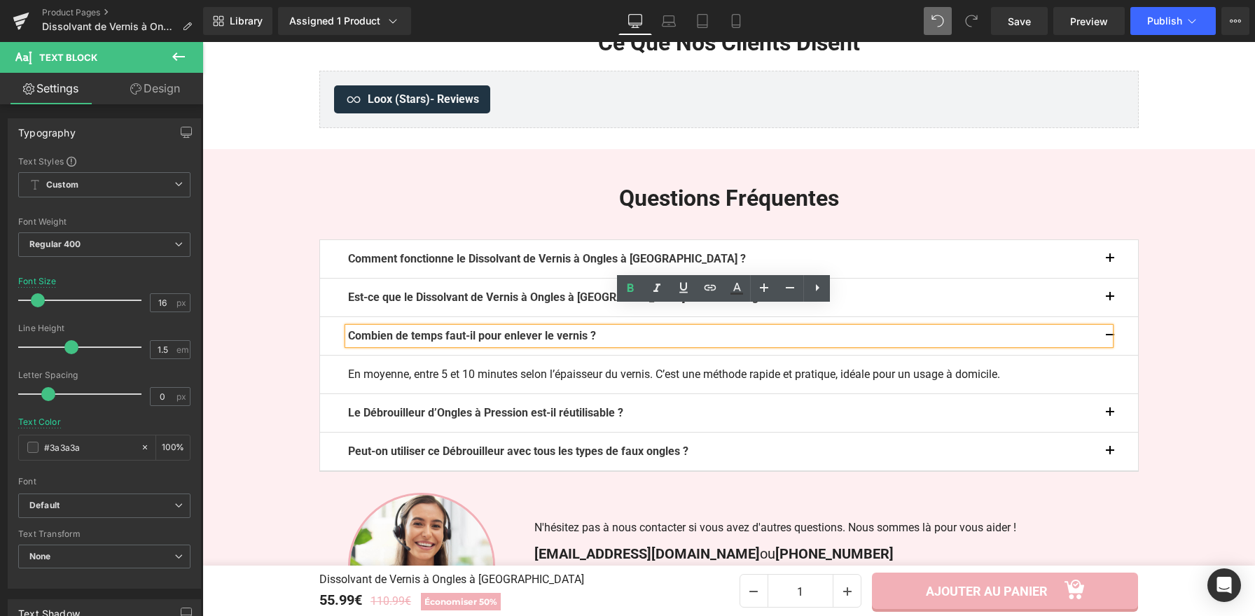
click at [1110, 317] on button "button" at bounding box center [1124, 336] width 28 height 38
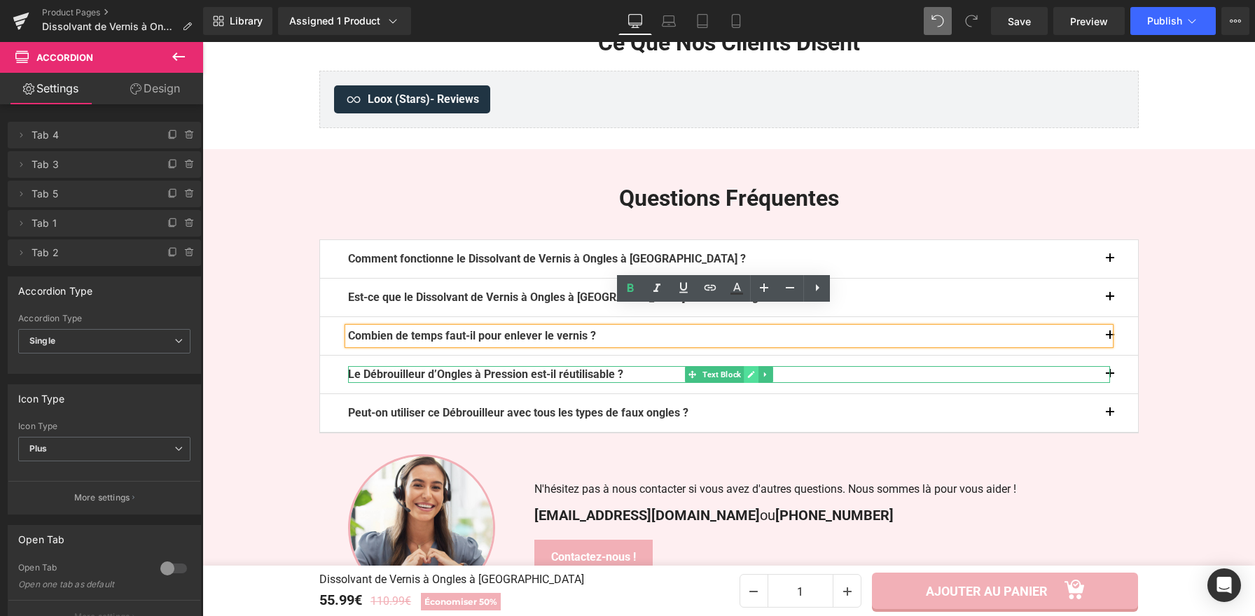
click at [747, 371] on icon at bounding box center [750, 374] width 7 height 7
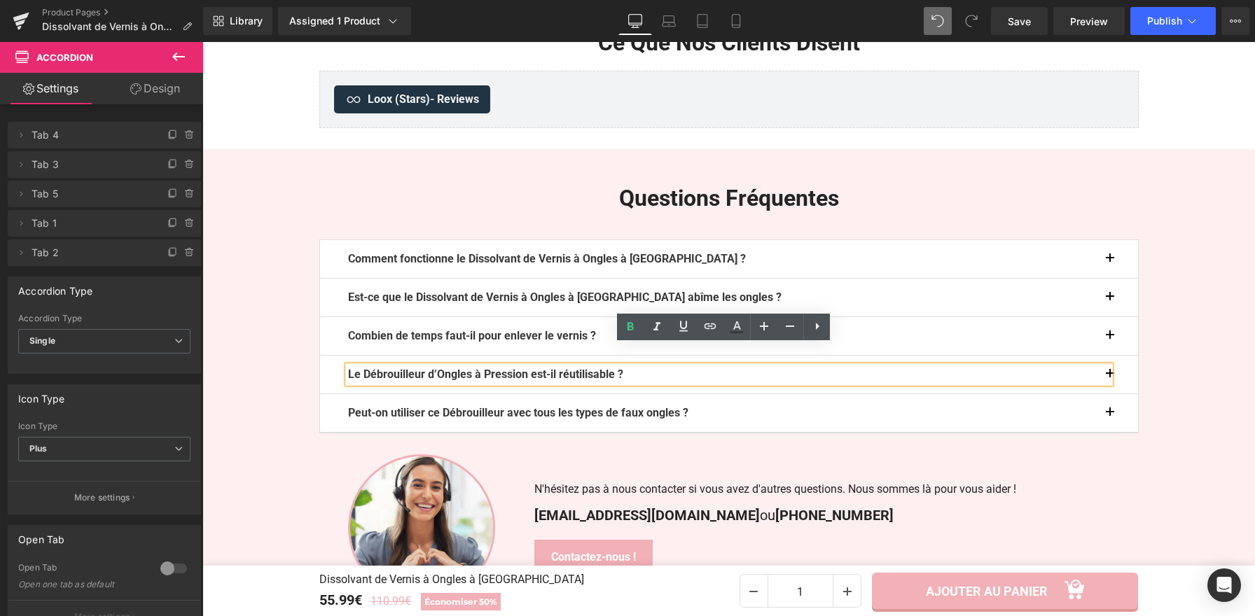
click at [747, 366] on p "Le Débrouilleur d’Ongles à Pression est-il réutilisable ?" at bounding box center [729, 374] width 762 height 17
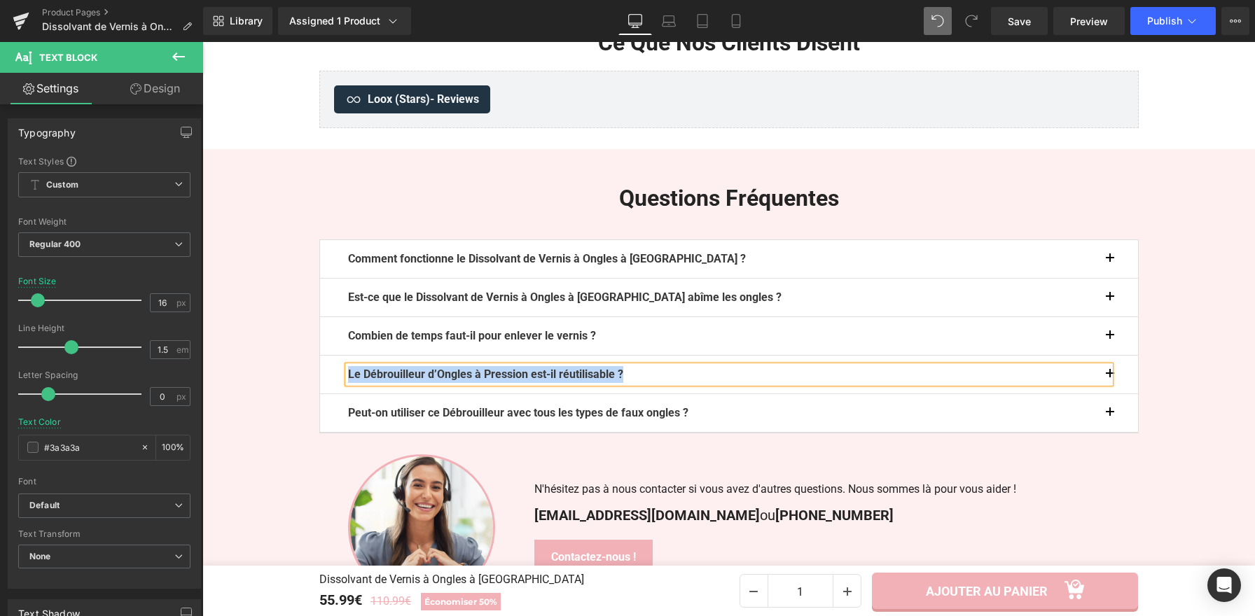
paste div
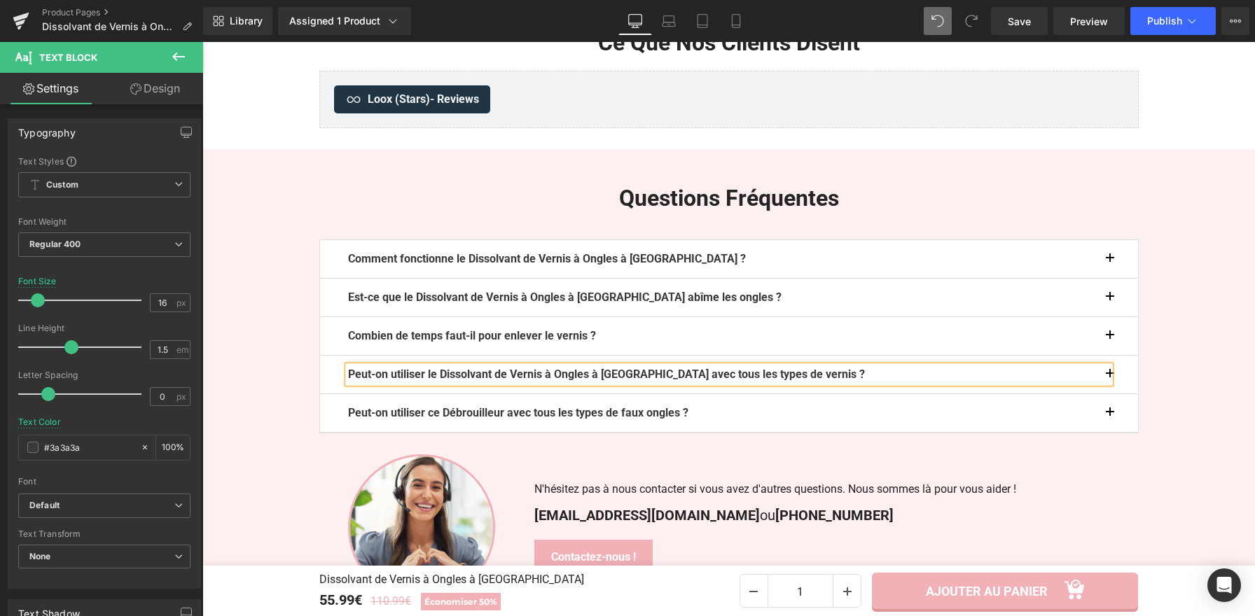
click at [1112, 356] on button "button" at bounding box center [1124, 375] width 28 height 38
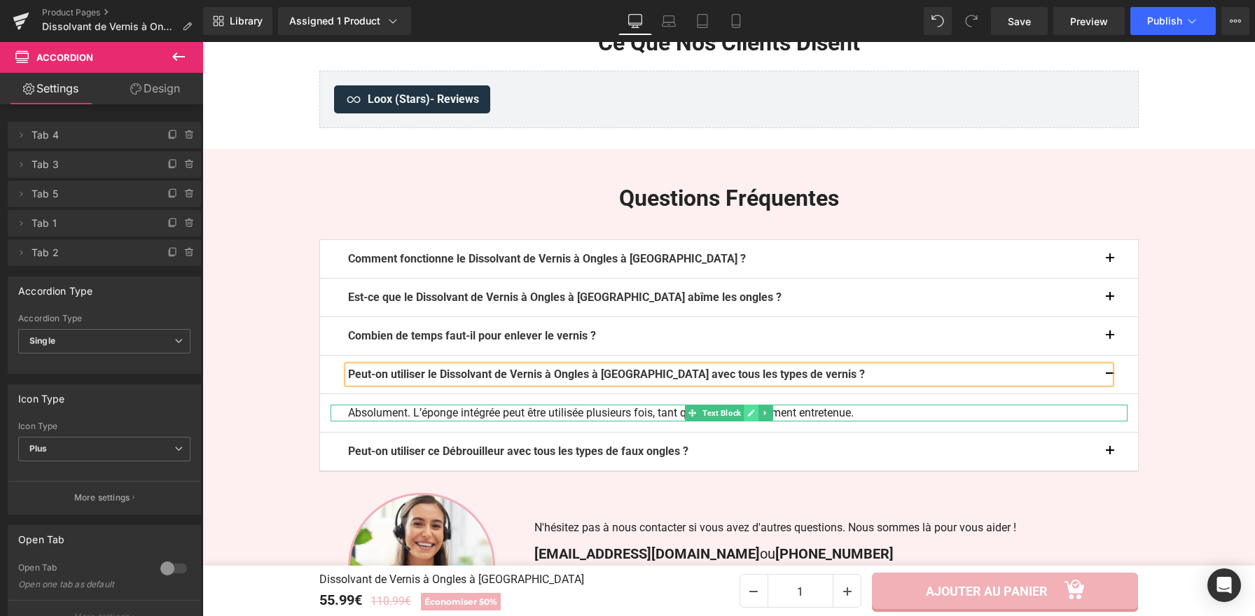
click at [743, 405] on link at bounding box center [750, 413] width 15 height 17
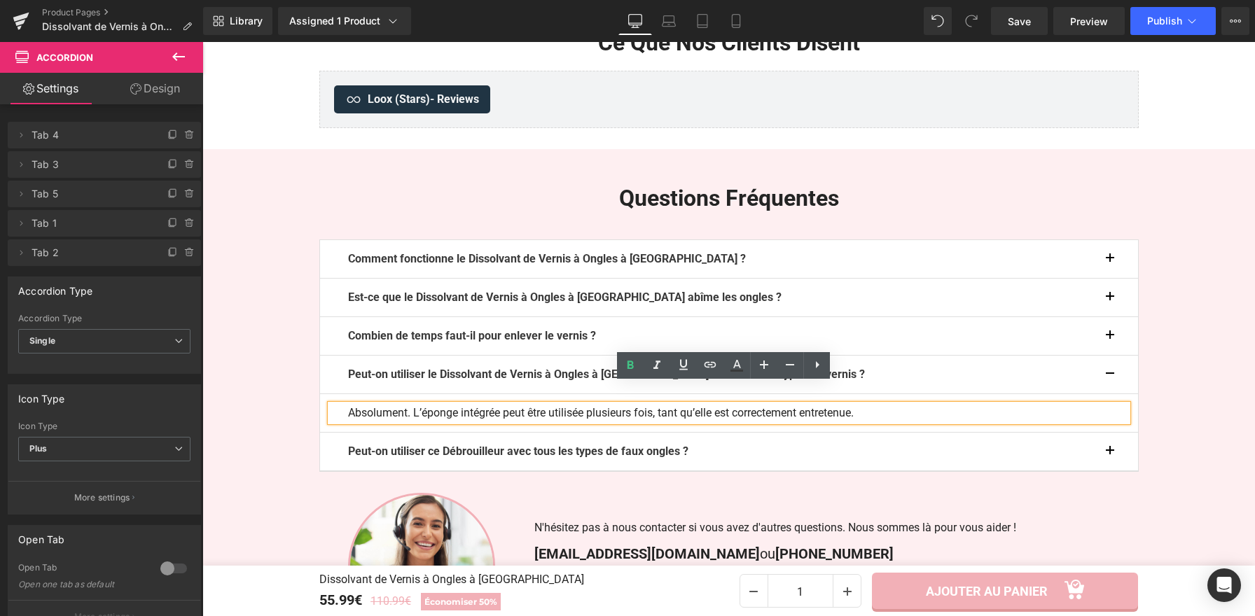
click at [739, 405] on p "Absolument. L’éponge intégrée peut être utilisée plusieurs fois, tant qu’elle e…" at bounding box center [729, 413] width 762 height 17
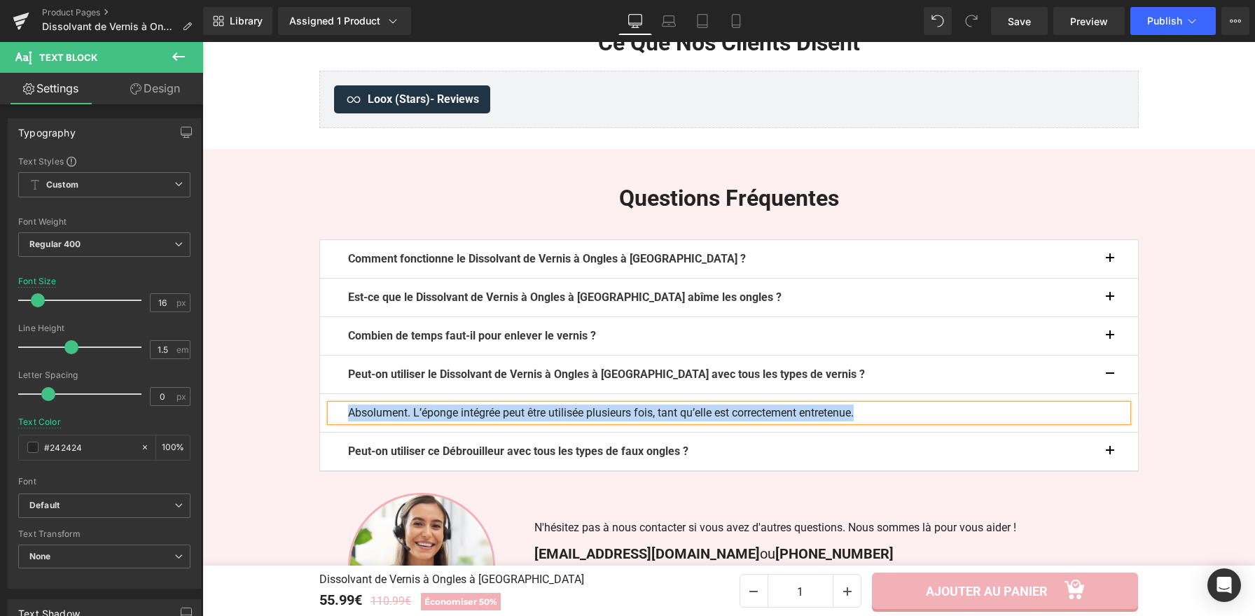
paste div
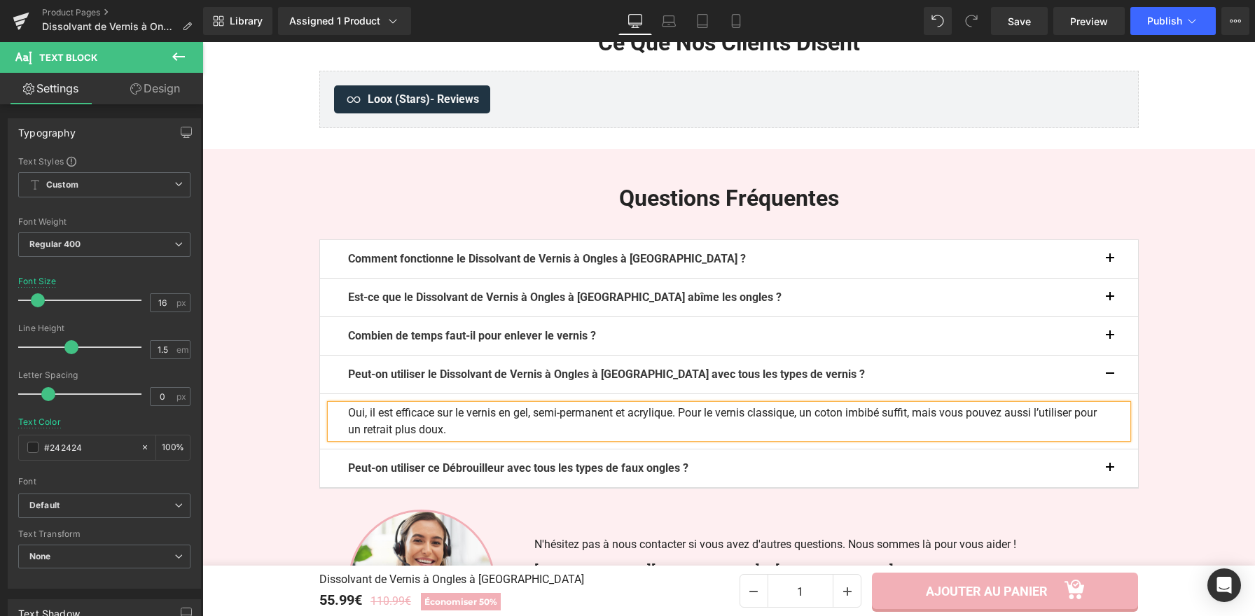
drag, startPoint x: 1108, startPoint y: 354, endPoint x: 1003, endPoint y: 240, distance: 154.6
click at [1110, 356] on button "button" at bounding box center [1124, 375] width 28 height 38
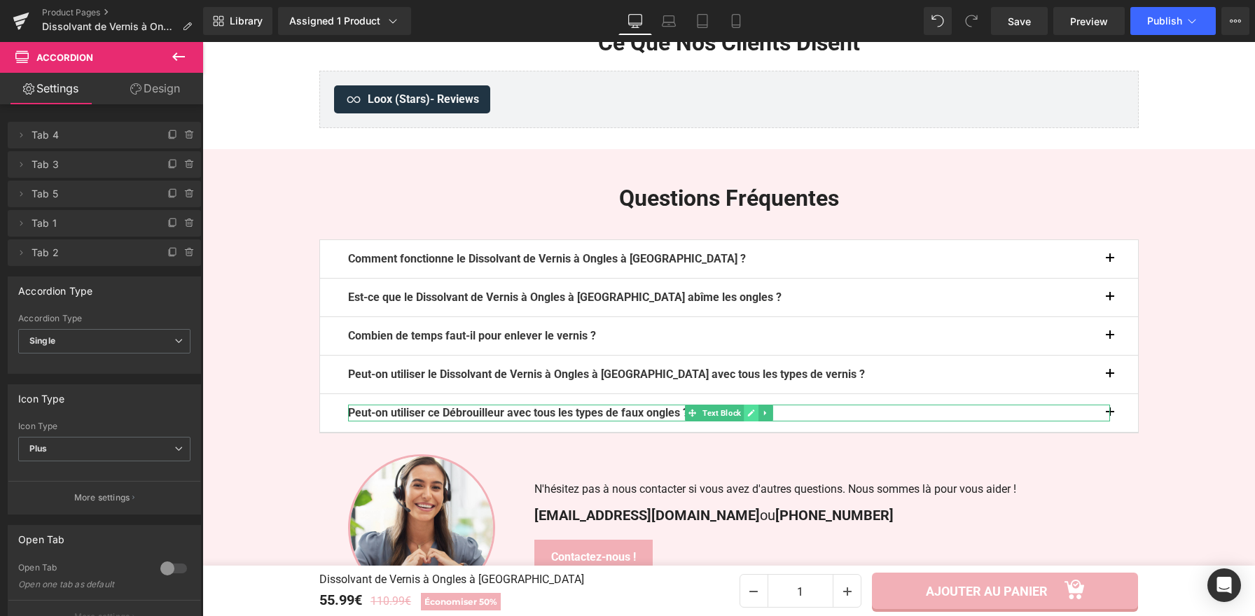
click at [748, 410] on icon at bounding box center [750, 413] width 7 height 7
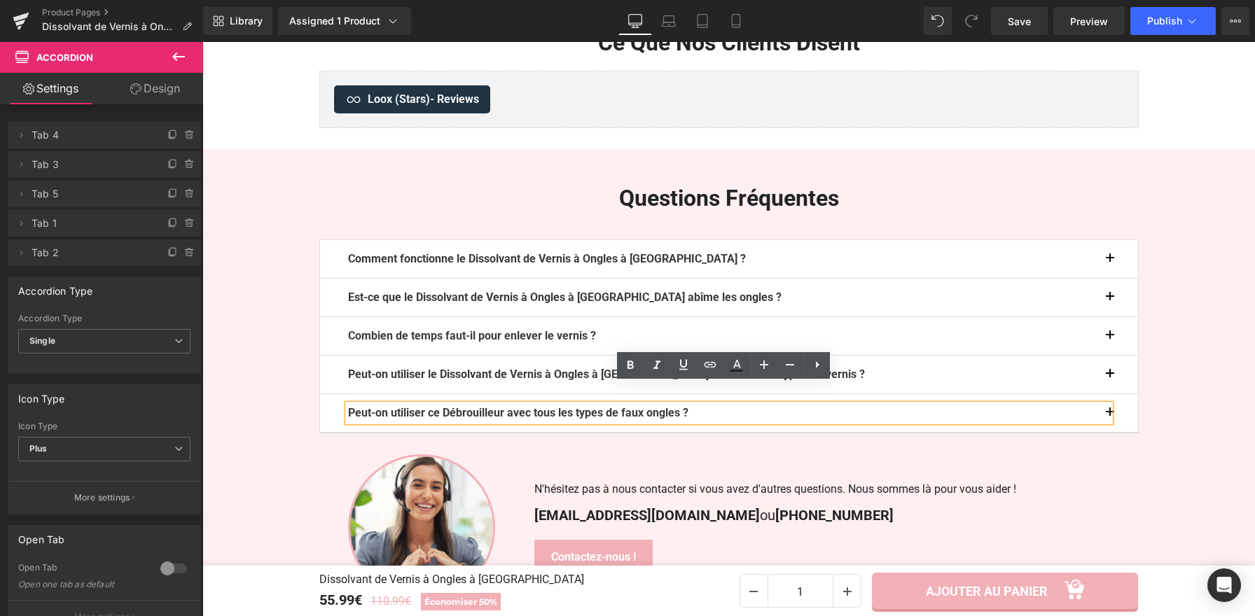
click at [748, 405] on p "Peut-on utiliser ce Débrouilleur avec tous les types de faux ongles ?" at bounding box center [729, 413] width 762 height 17
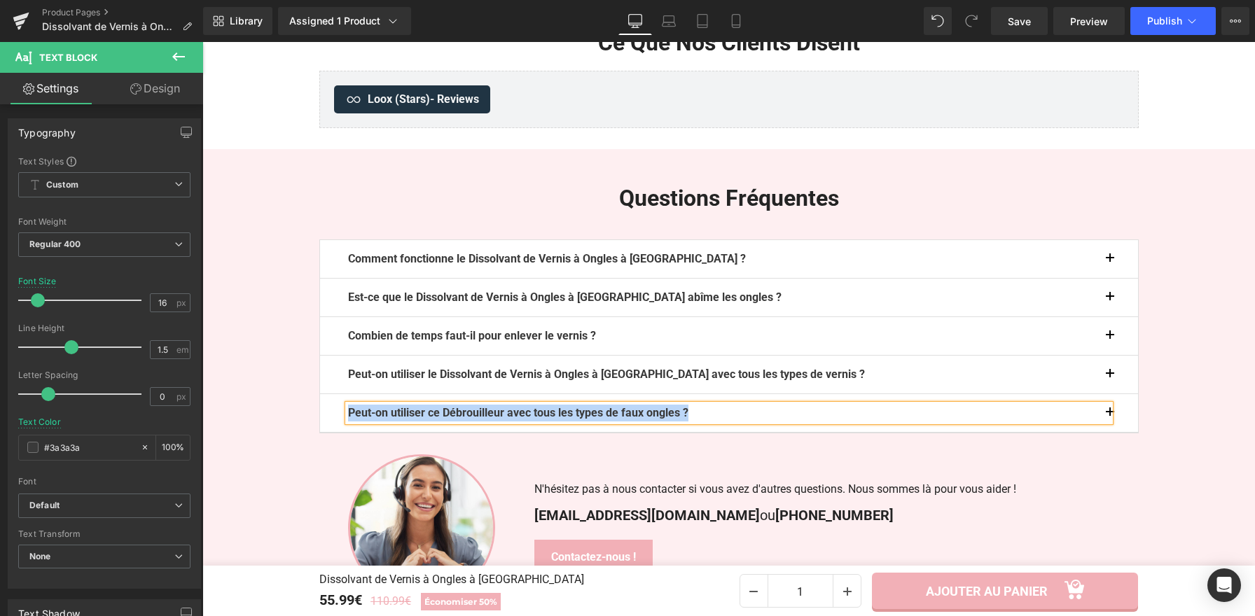
paste div
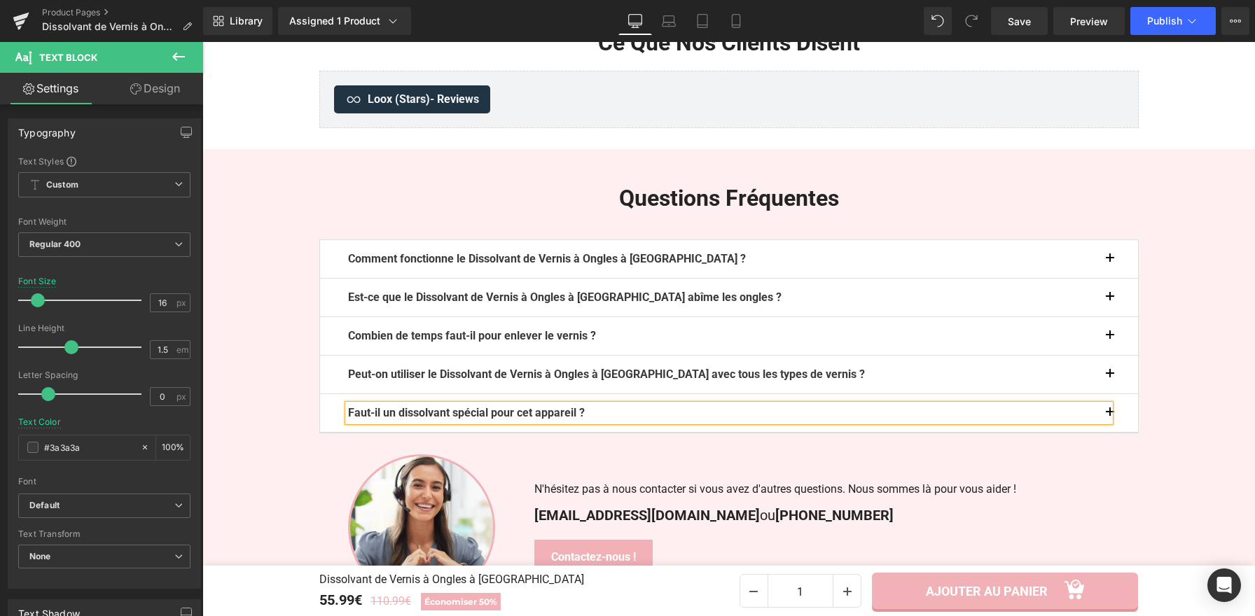
click at [1113, 394] on button "button" at bounding box center [1124, 413] width 28 height 38
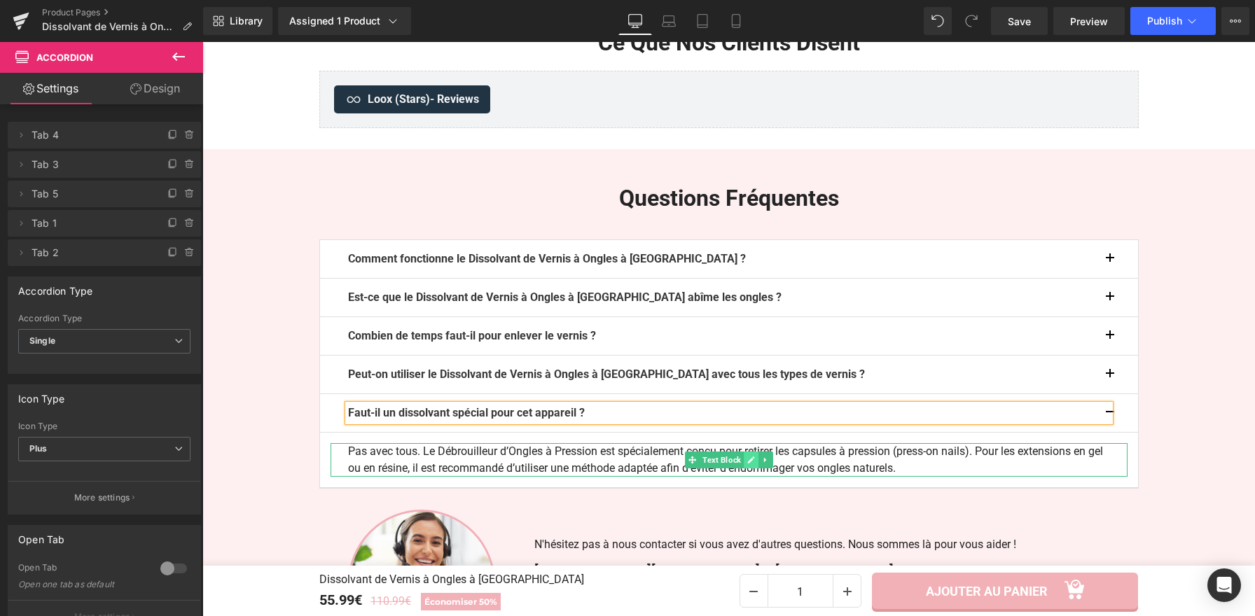
click at [748, 456] on icon at bounding box center [751, 460] width 8 height 8
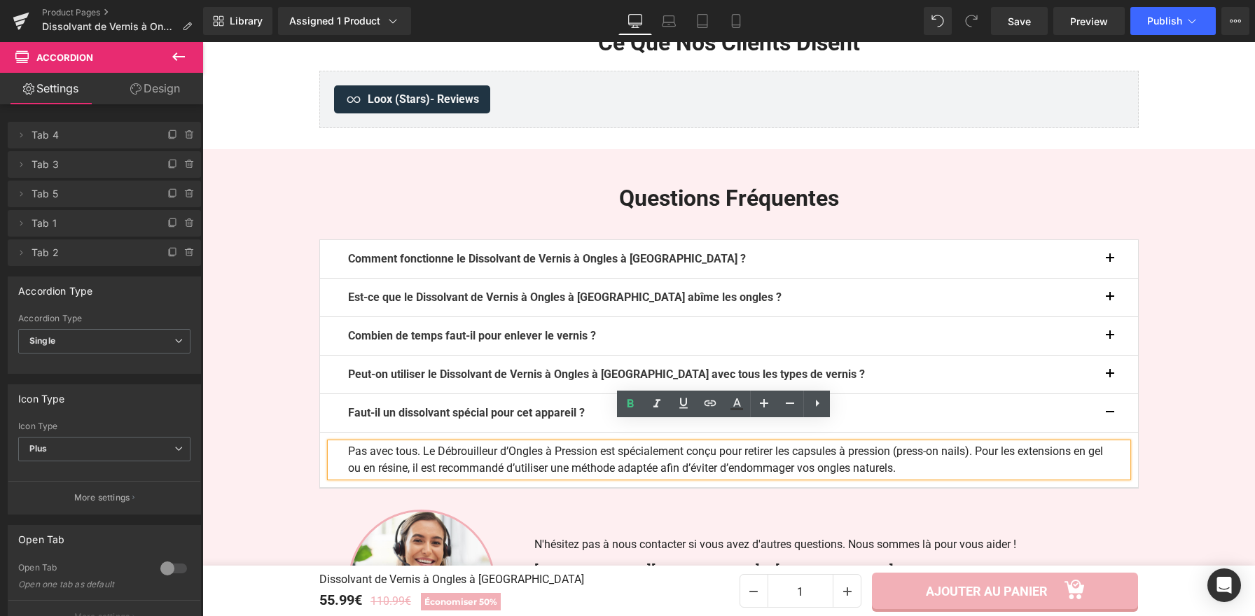
click at [748, 443] on p "Pas avec tous. Le Débrouilleur d’Ongles à Pression est spécialement conçu pour …" at bounding box center [729, 460] width 762 height 34
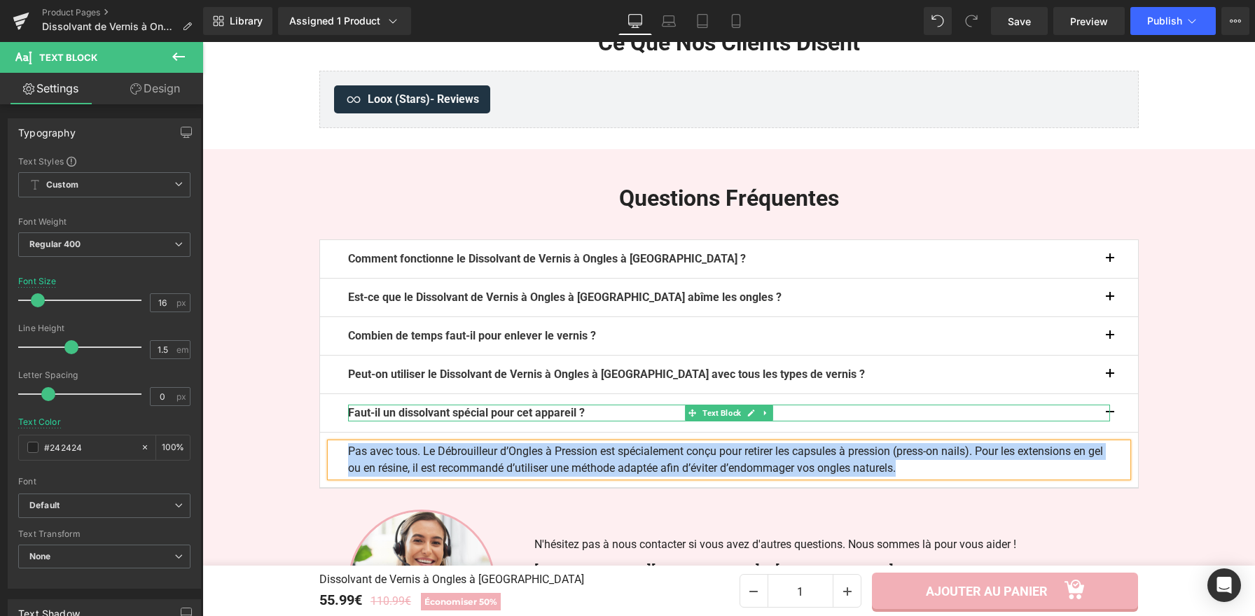
paste div
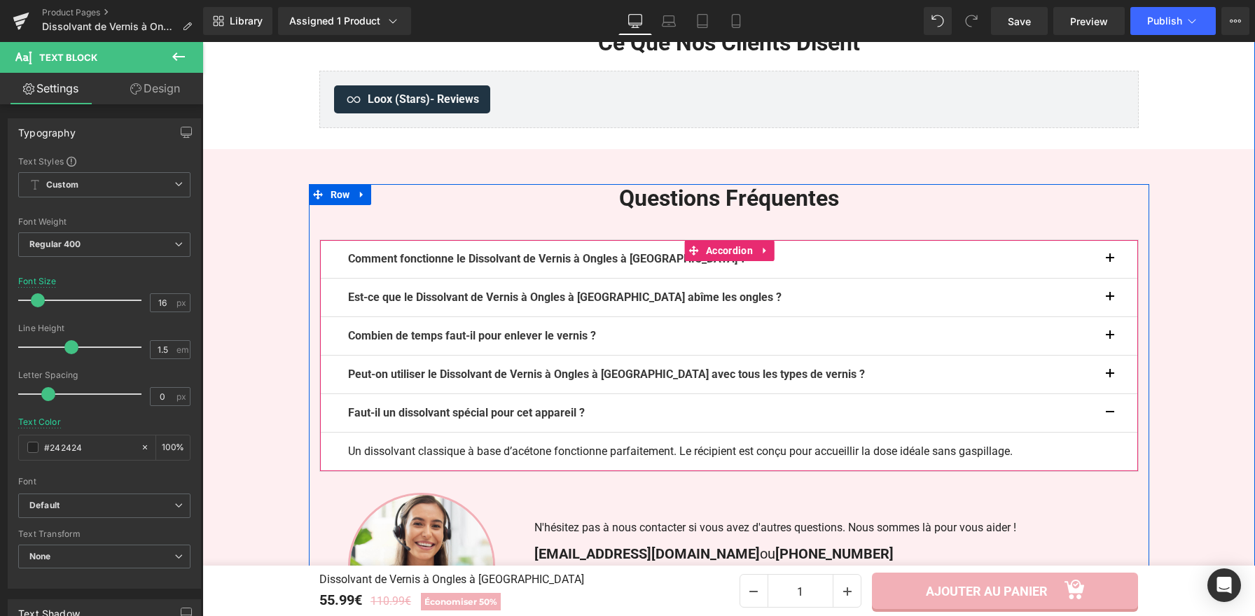
click at [1110, 394] on button "button" at bounding box center [1124, 413] width 28 height 38
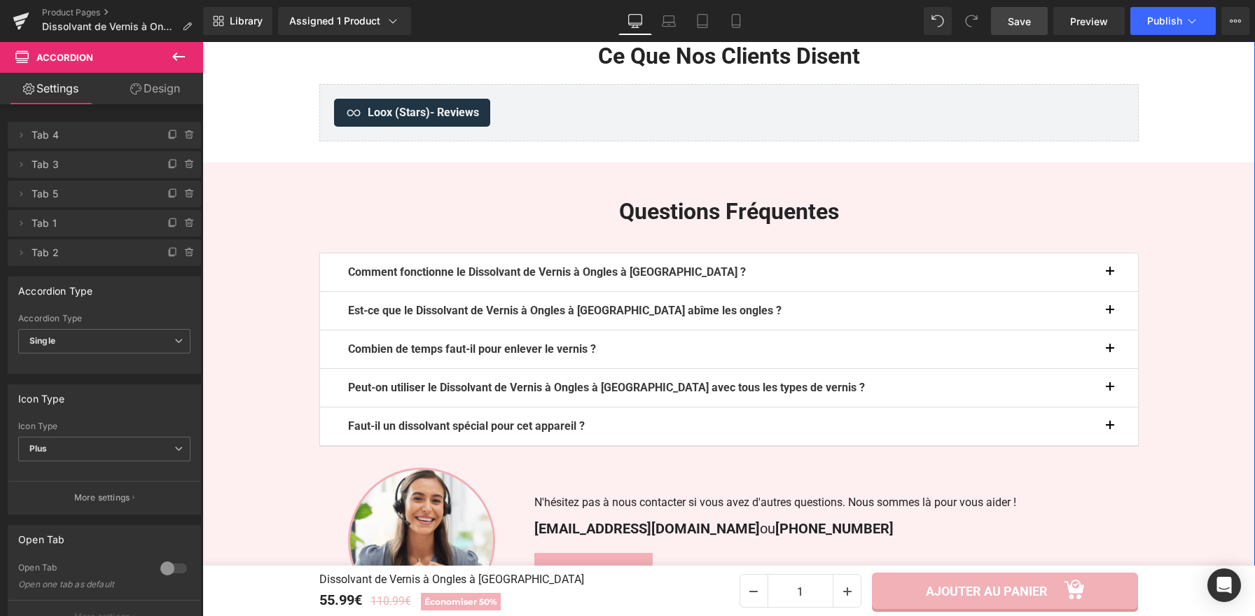
scroll to position [3777, 0]
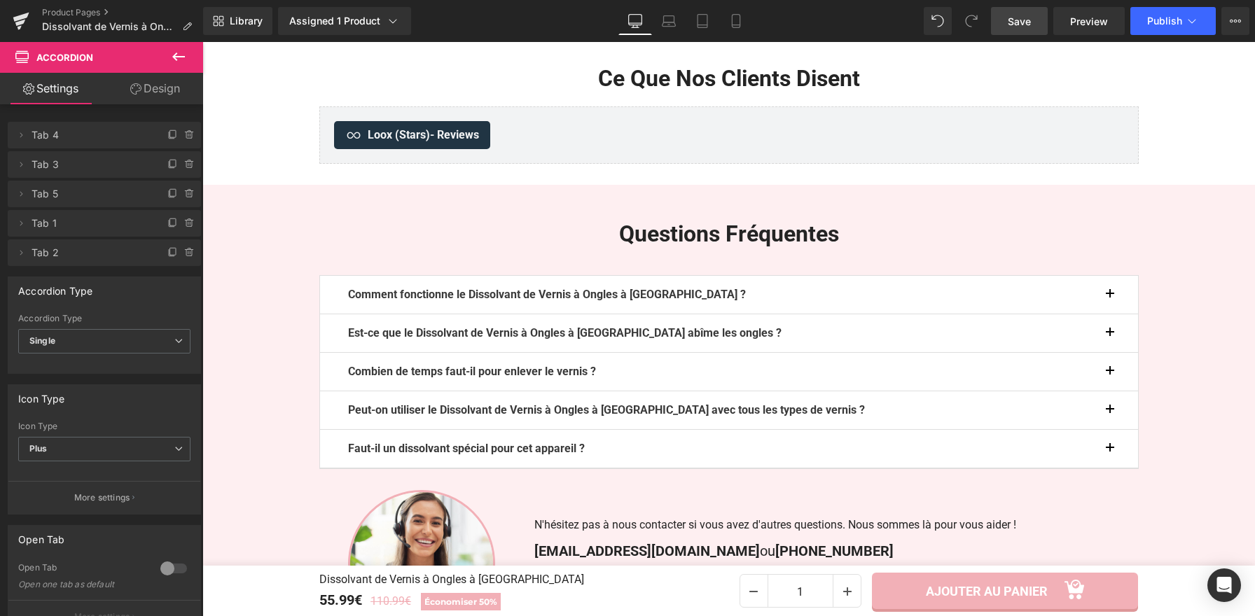
drag, startPoint x: 1005, startPoint y: 23, endPoint x: 684, endPoint y: 358, distance: 464.4
click at [1005, 23] on link "Save" at bounding box center [1019, 21] width 57 height 28
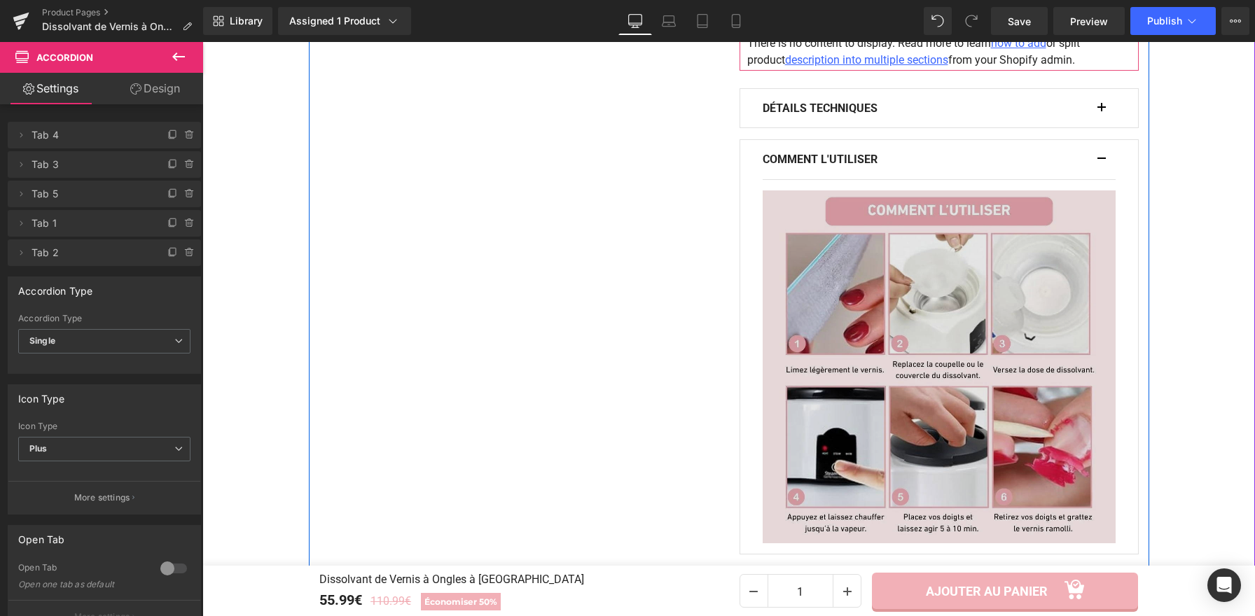
scroll to position [852, 0]
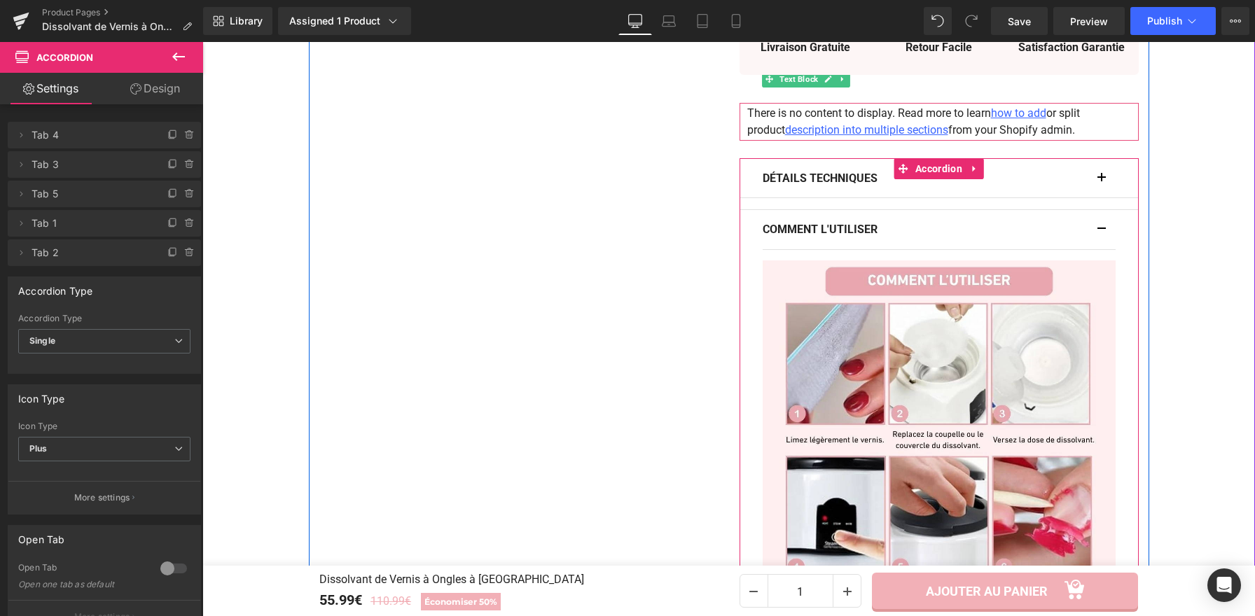
click at [1101, 212] on button "button" at bounding box center [1108, 229] width 14 height 39
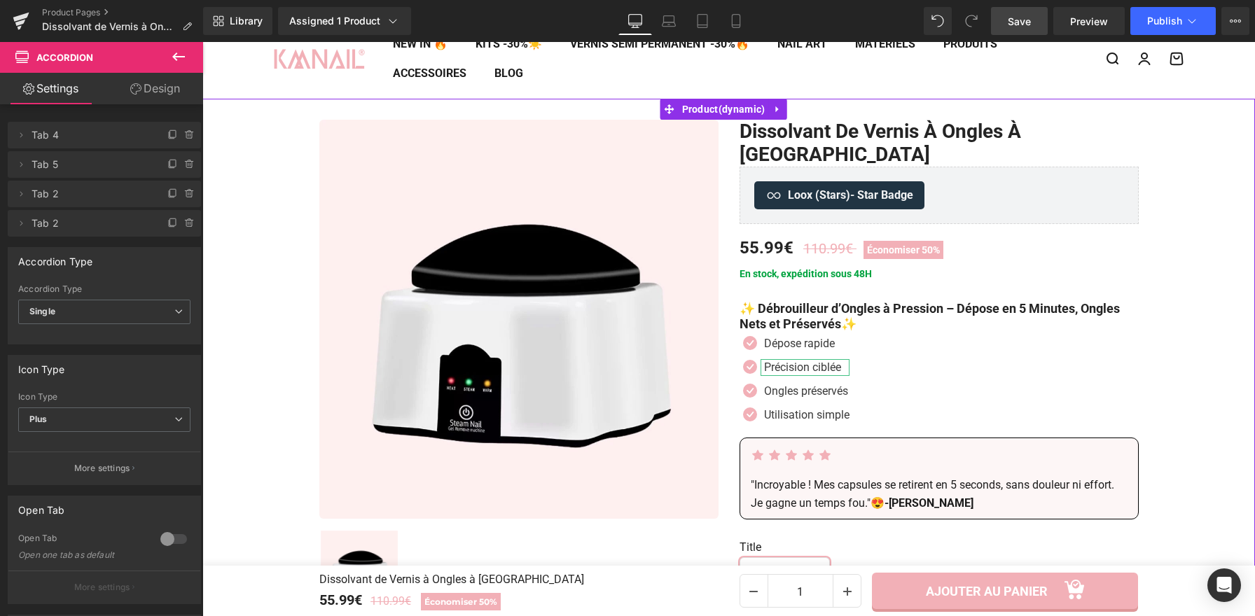
scroll to position [51, 0]
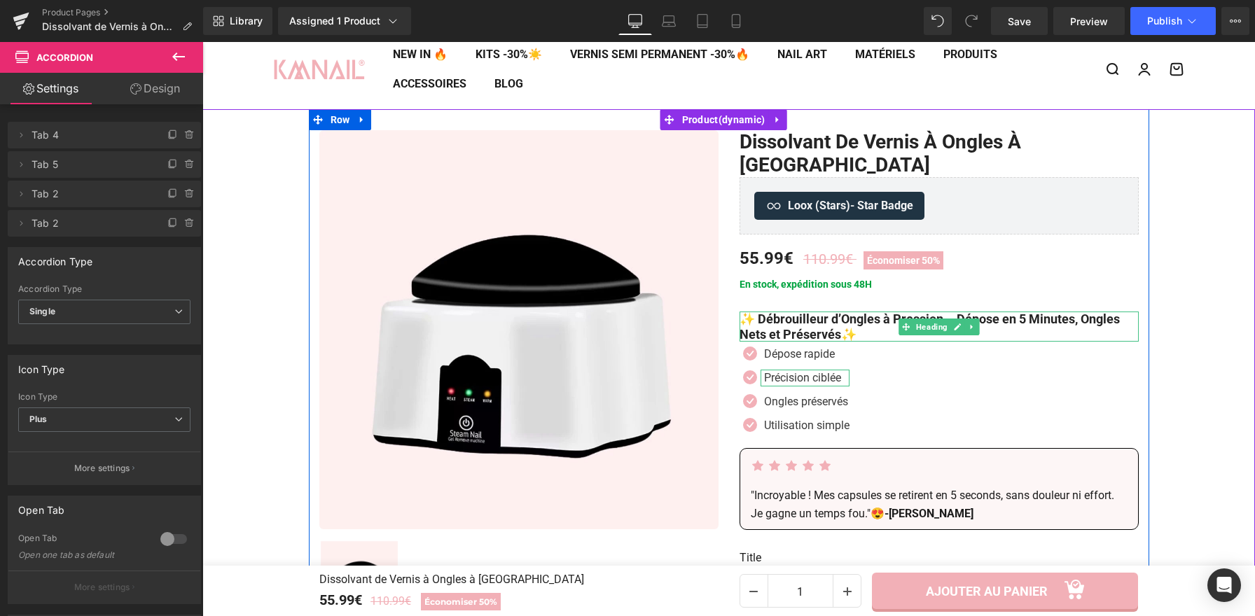
click at [890, 312] on h1 "✨ Débrouilleur d’Ongles à Pression – Dépose en 5 Minutes, Ongles Nets et Préser…" at bounding box center [938, 327] width 399 height 30
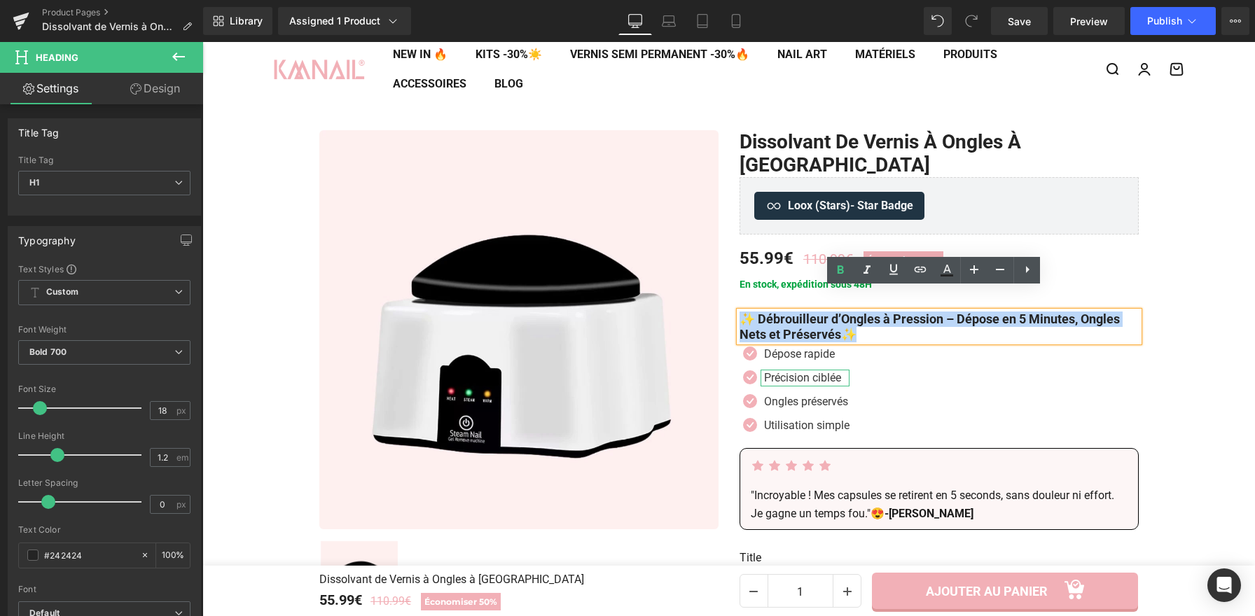
drag, startPoint x: 918, startPoint y: 313, endPoint x: 735, endPoint y: 298, distance: 183.3
click at [739, 312] on h1 "✨ Débrouilleur d’Ongles à Pression – Dépose en 5 Minutes, Ongles Nets et Préser…" at bounding box center [938, 327] width 399 height 30
copy h1 "✨ Débrouilleur d’Ongles à Pression – Dépose en 5 Minutes, Ongles Nets et Préser…"
click at [881, 312] on h1 "✨ Débrouilleur d’Ongles à Pression – Dépose en 5 Minutes, Ongles Nets et Préser…" at bounding box center [938, 327] width 399 height 30
drag, startPoint x: 948, startPoint y: 298, endPoint x: 755, endPoint y: 295, distance: 193.3
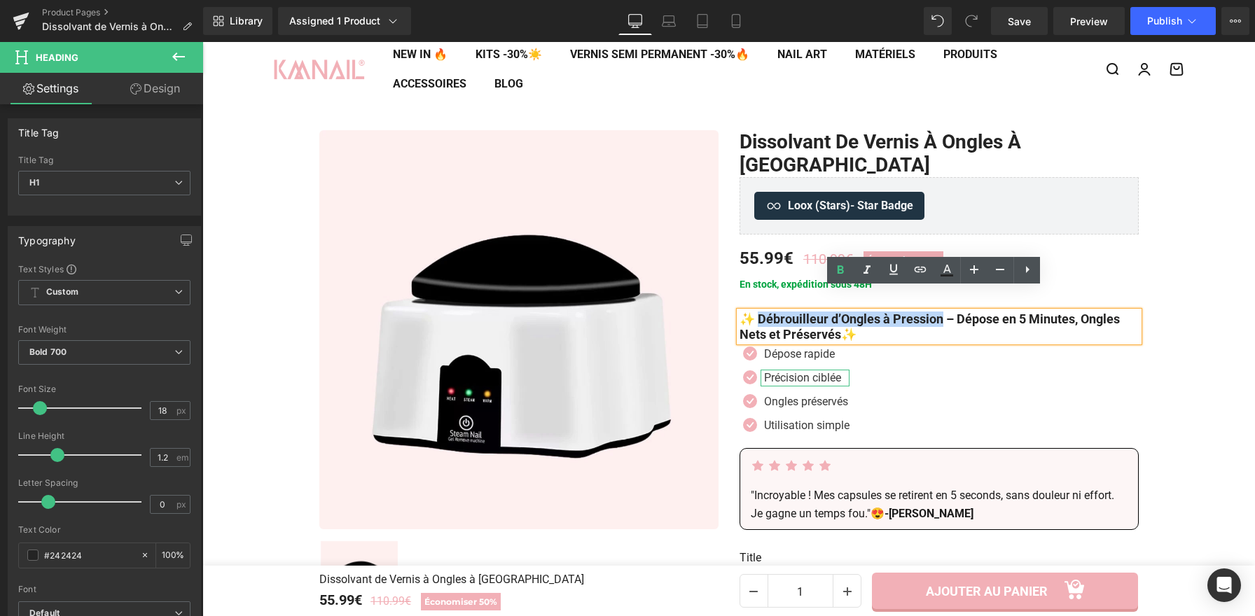
click at [755, 312] on h1 "✨ Débrouilleur d’Ongles à Pression – Dépose en 5 Minutes, Ongles Nets et Préser…" at bounding box center [938, 327] width 399 height 30
paste div
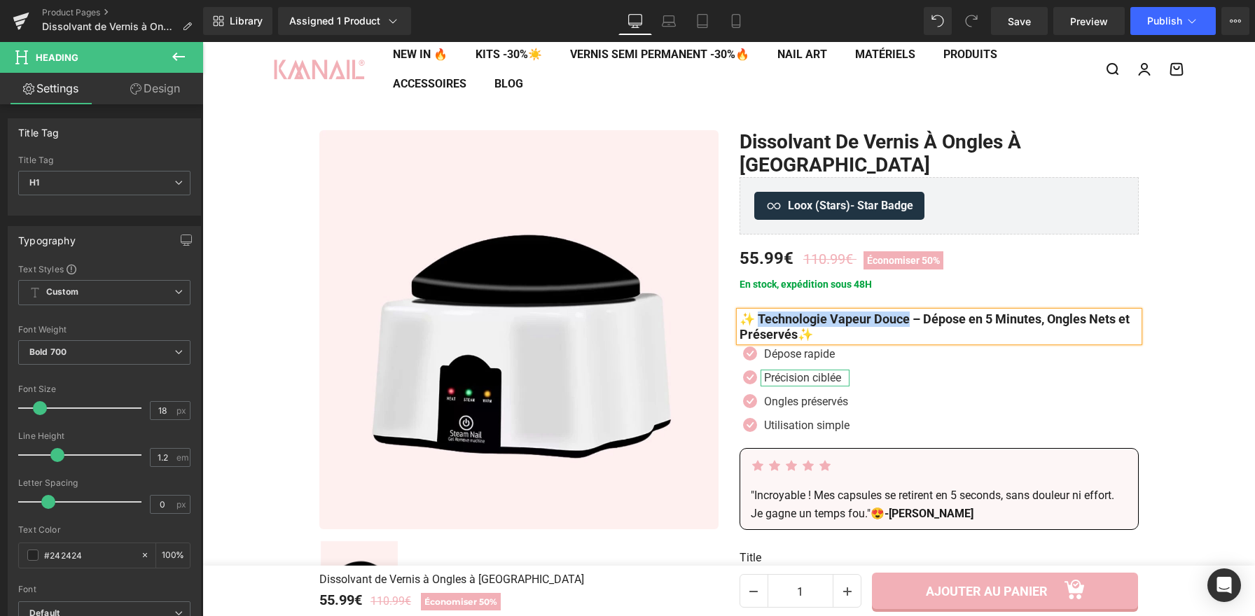
drag, startPoint x: 912, startPoint y: 298, endPoint x: 755, endPoint y: 293, distance: 156.2
click at [755, 312] on h1 "✨ Technologie Vapeur Douce – Dépose en 5 Minutes, Ongles Nets et Préservés✨" at bounding box center [938, 327] width 399 height 30
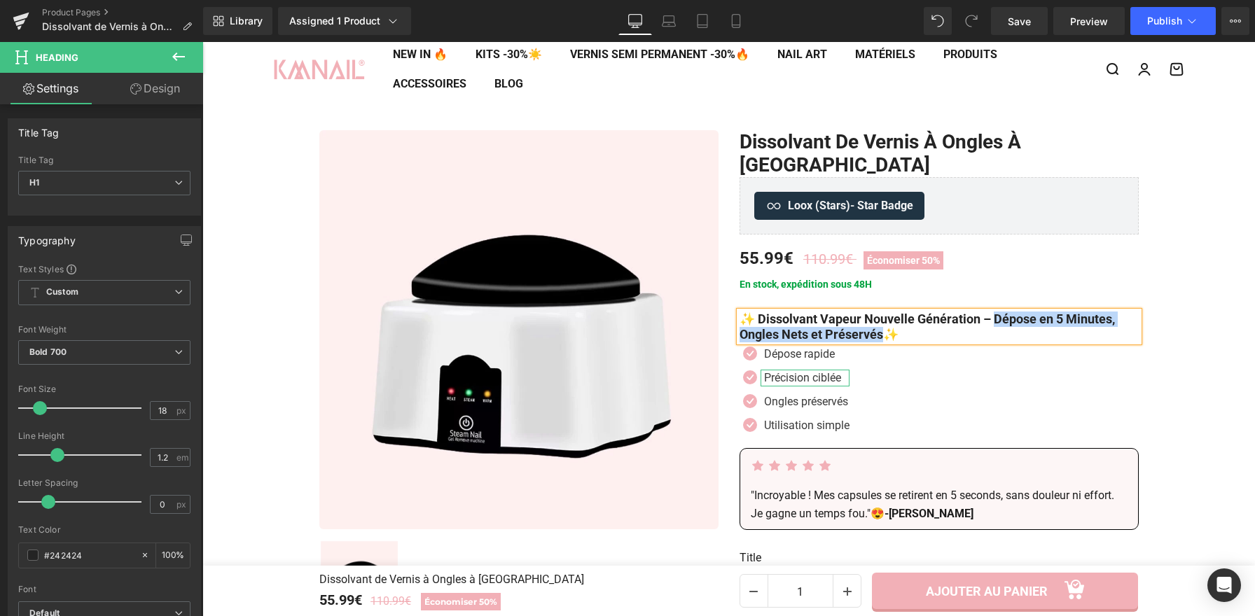
drag, startPoint x: 1004, startPoint y: 293, endPoint x: 884, endPoint y: 309, distance: 120.8
click at [884, 312] on h1 "✨ Dissolvant Vapeur Nouvelle Génération – Dépose en 5 Minutes, Ongles Nets et P…" at bounding box center [938, 327] width 399 height 30
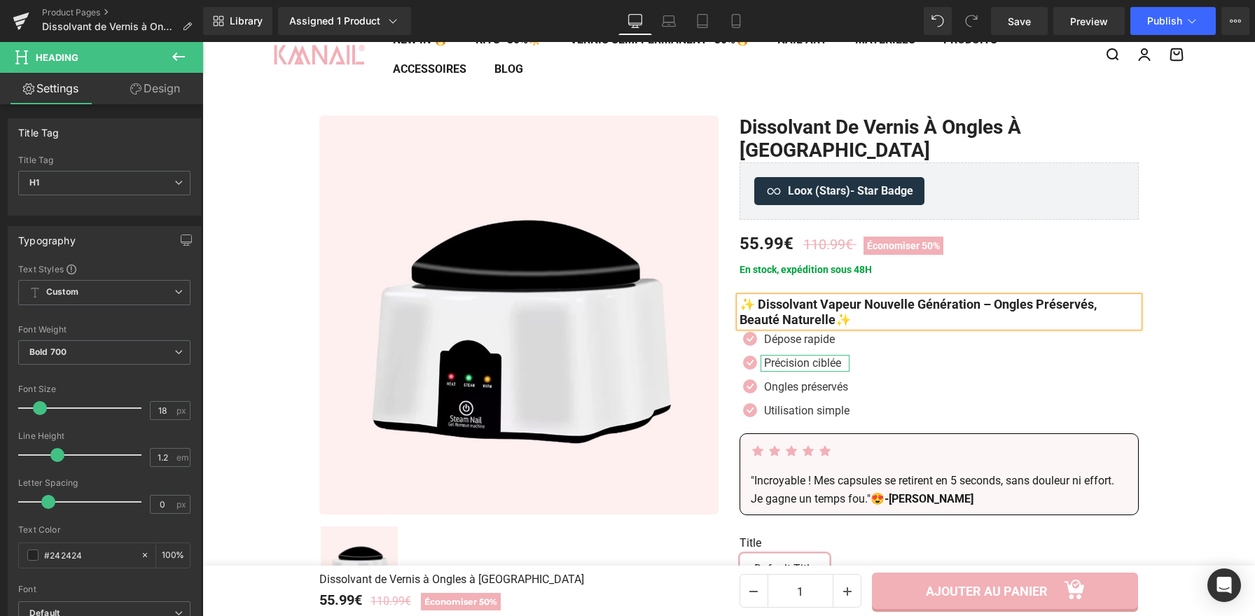
scroll to position [81, 0]
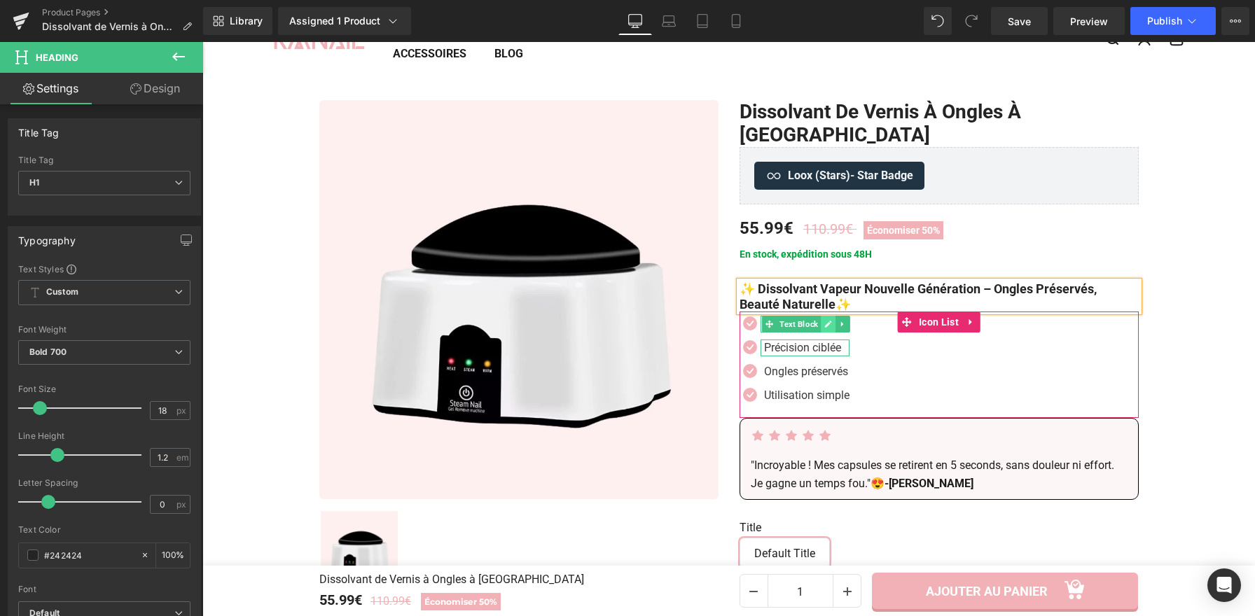
click at [826, 320] on icon at bounding box center [828, 324] width 8 height 8
click at [826, 316] on p "Dépose rapide" at bounding box center [806, 324] width 85 height 17
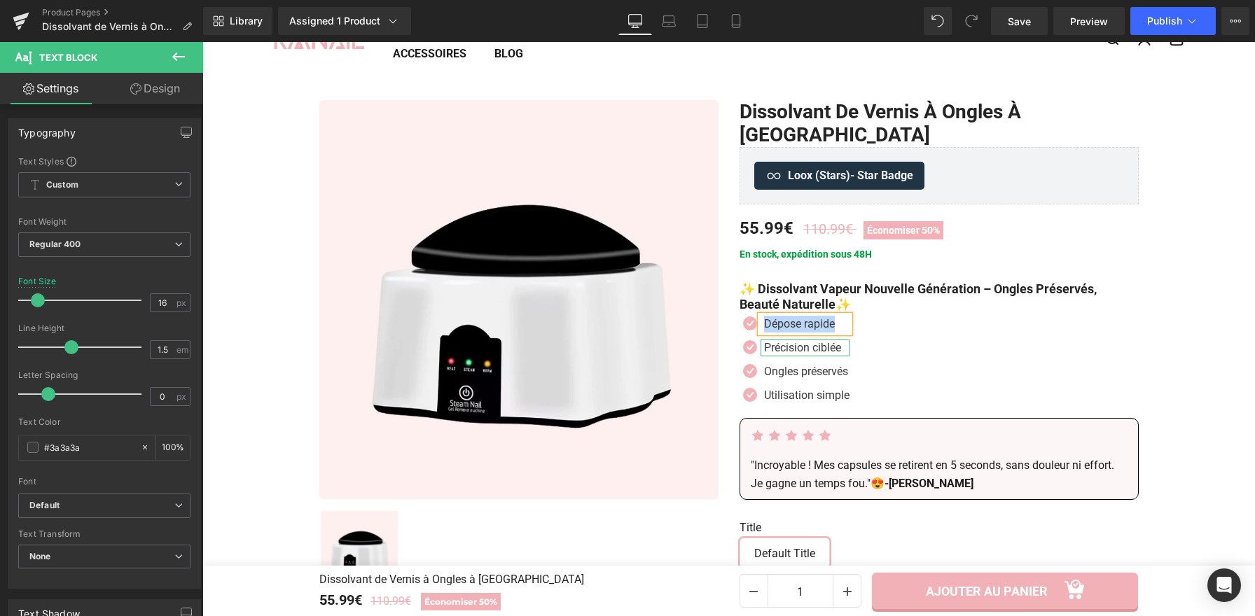
paste div
click at [824, 345] on icon at bounding box center [827, 348] width 7 height 7
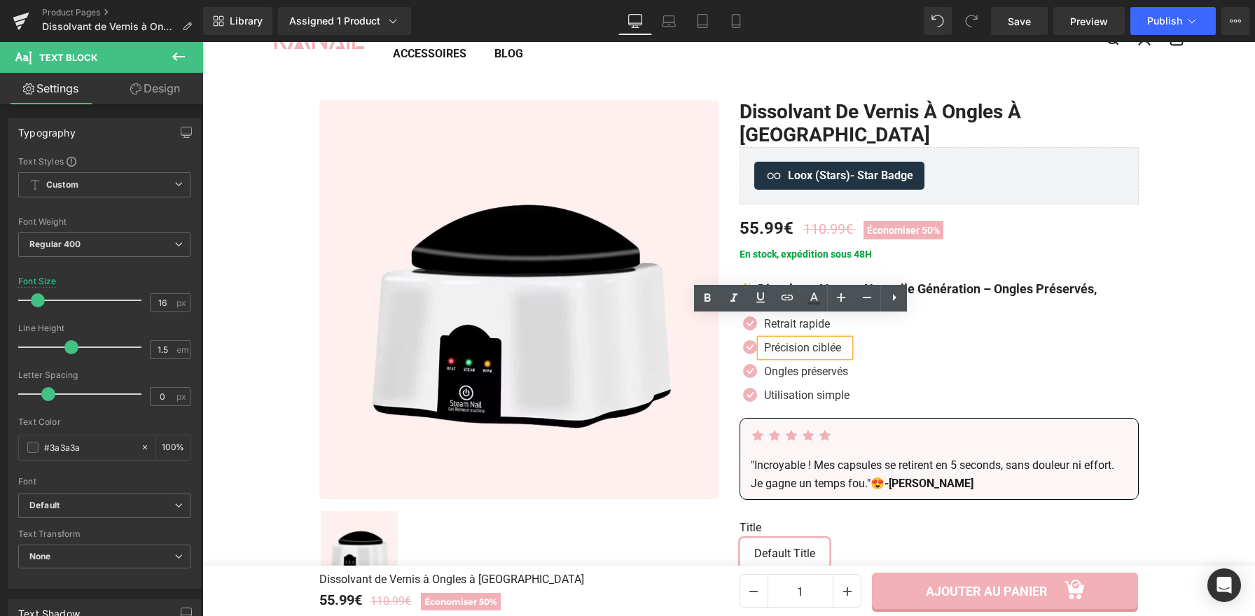
click at [823, 340] on p "Précision ciblée" at bounding box center [806, 348] width 85 height 17
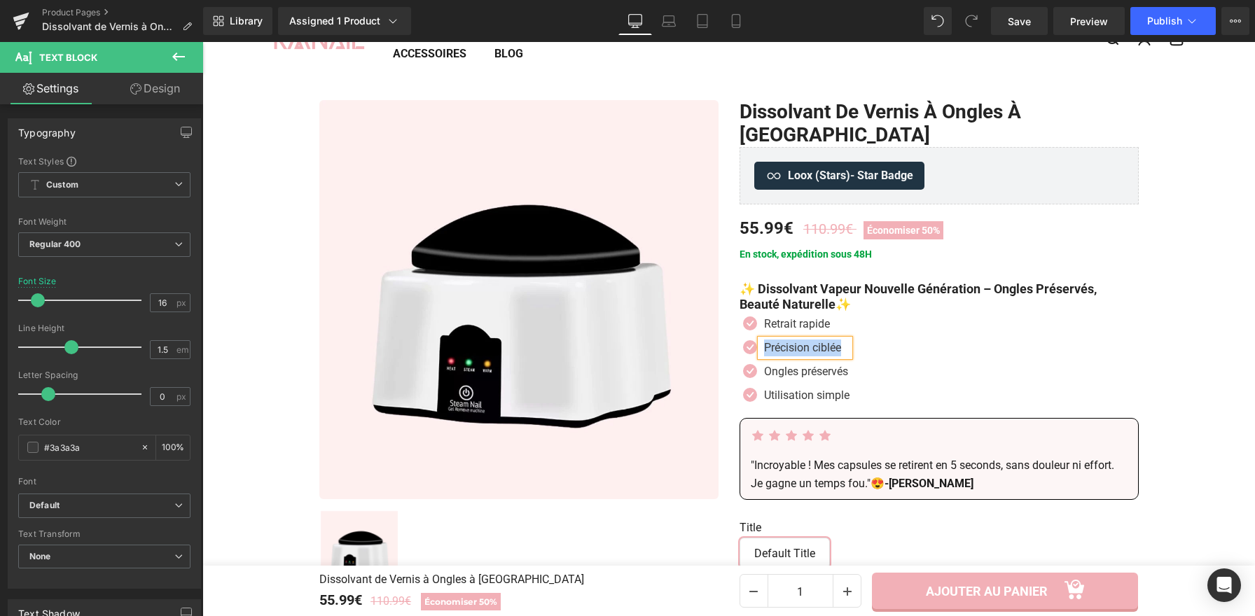
paste div
click at [824, 369] on icon at bounding box center [827, 372] width 7 height 7
click at [824, 363] on p "Ongles préservés" at bounding box center [806, 371] width 85 height 17
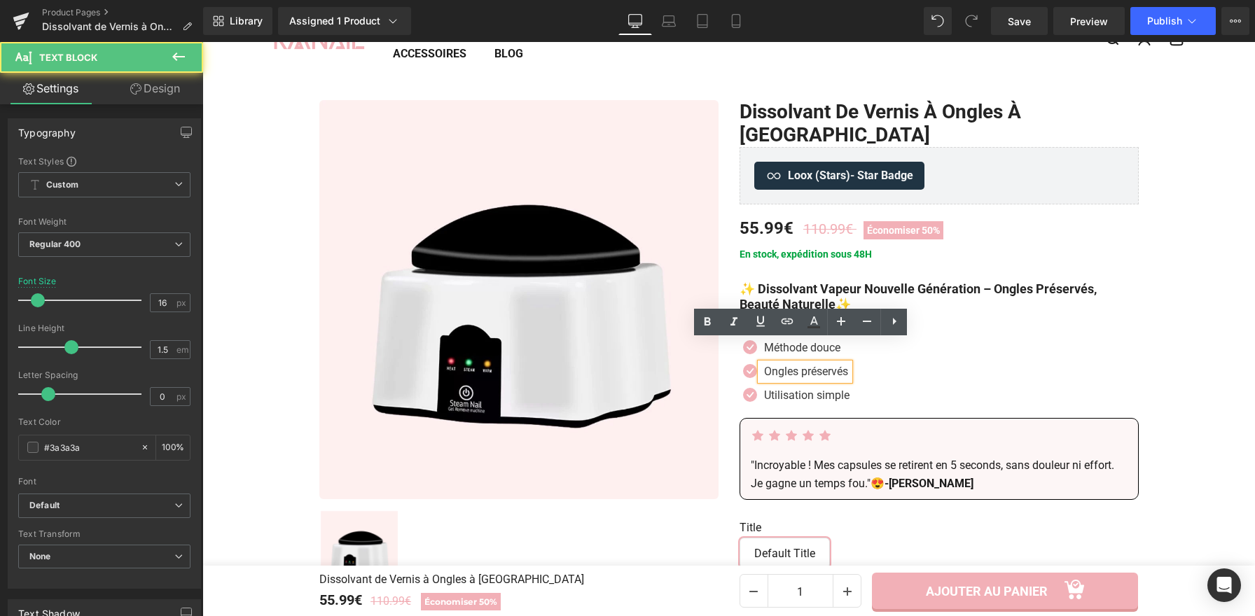
click at [824, 363] on p "Ongles préservés" at bounding box center [806, 371] width 85 height 17
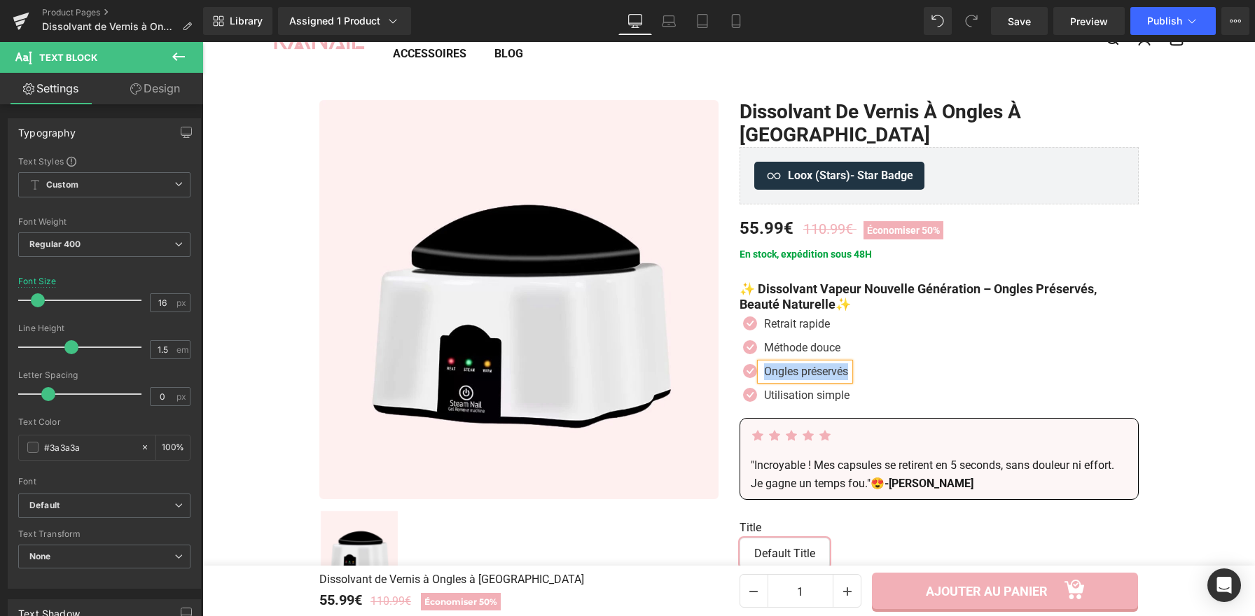
paste div
click at [823, 391] on icon at bounding box center [826, 395] width 8 height 8
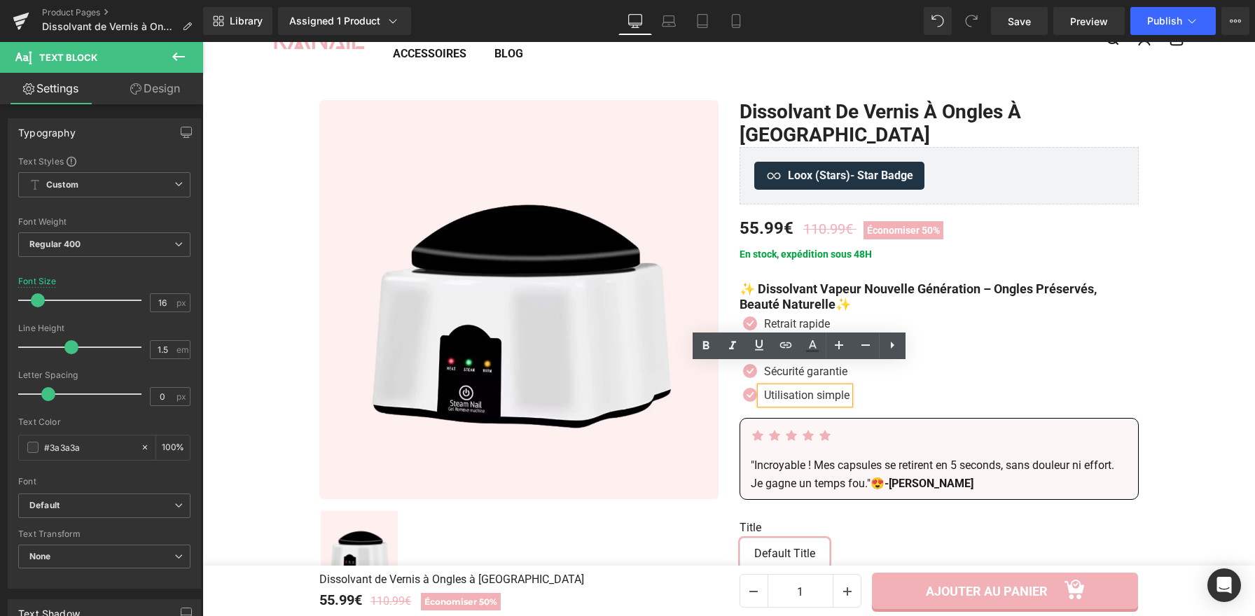
click at [823, 387] on p "Utilisation simple" at bounding box center [806, 395] width 85 height 17
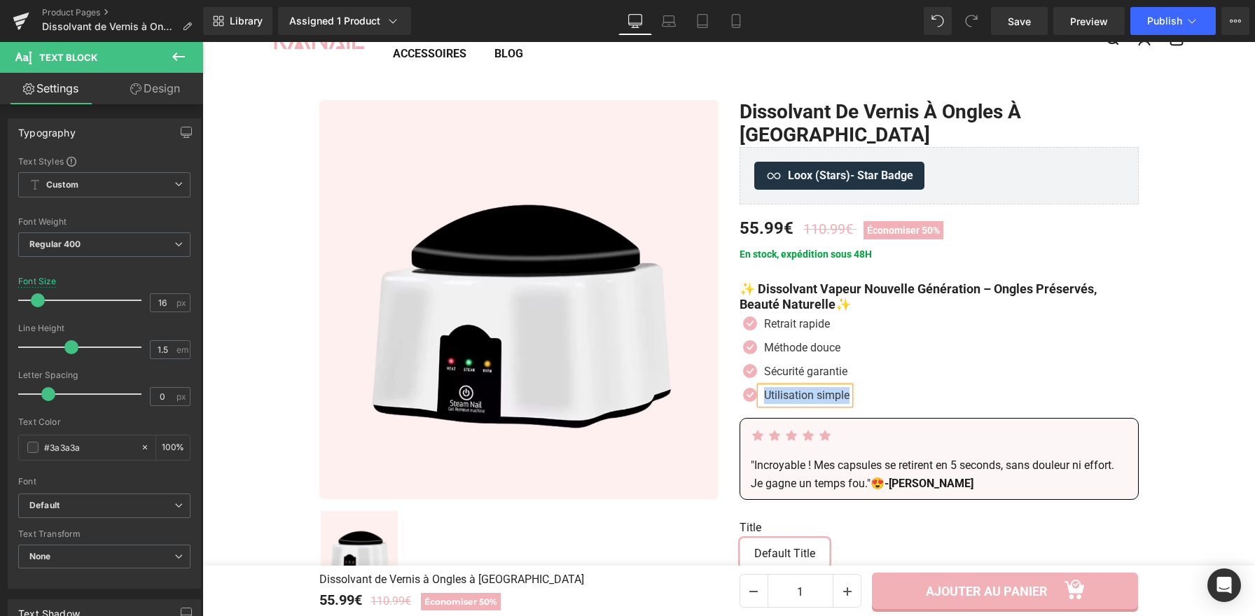
paste div
click at [1023, 11] on link "Save" at bounding box center [1019, 21] width 57 height 28
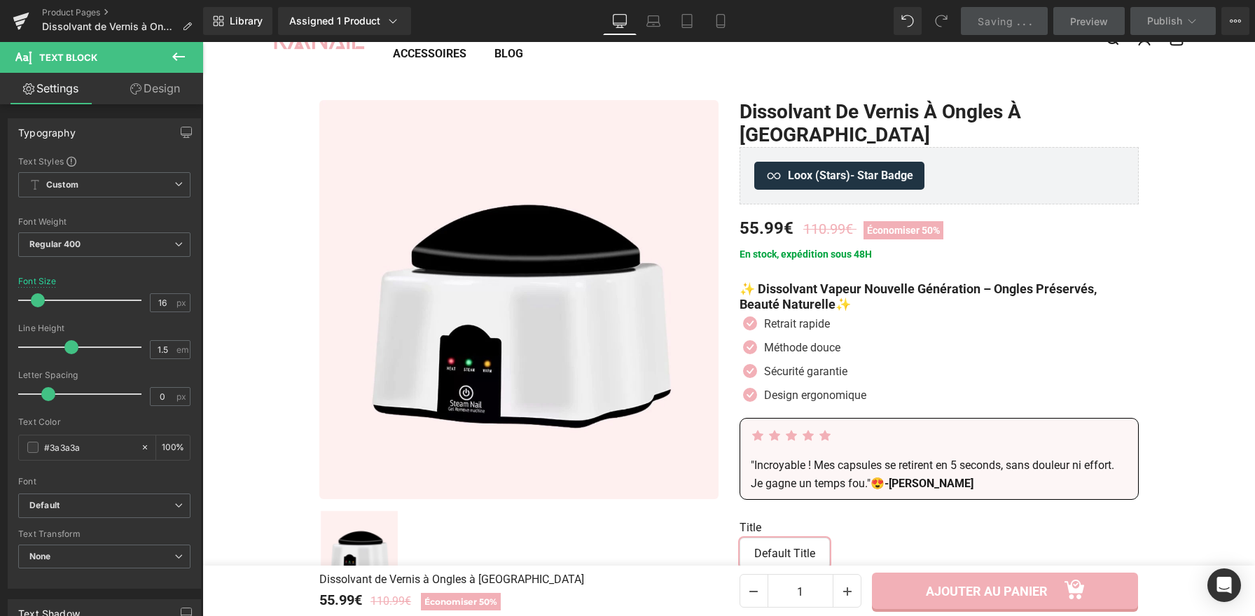
scroll to position [207, 0]
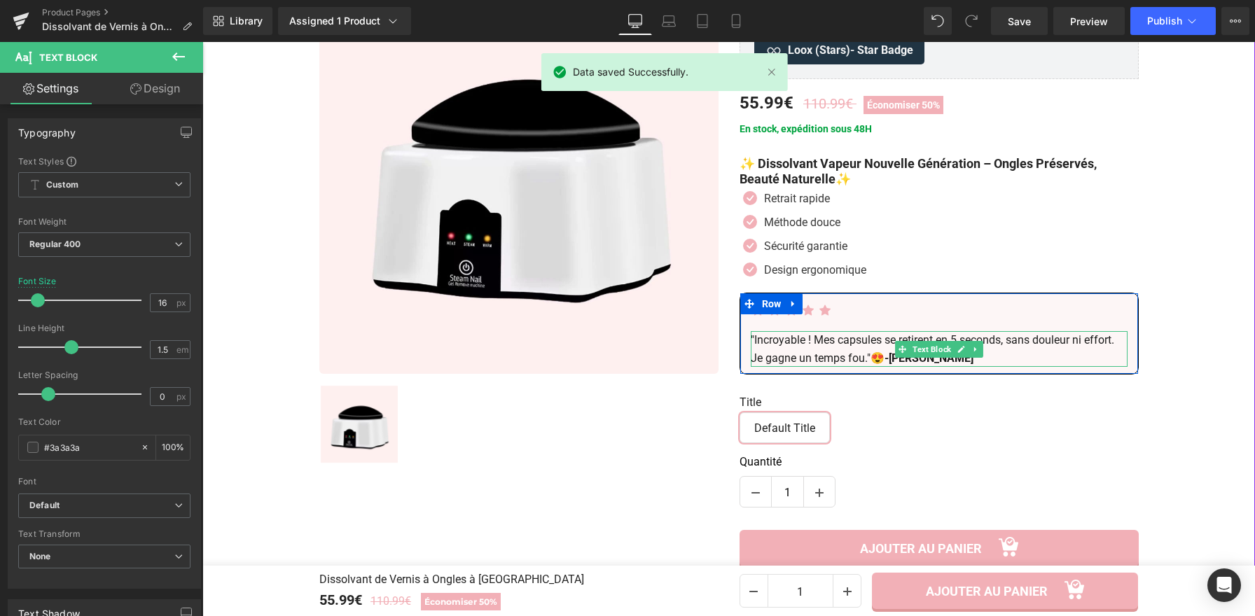
click at [954, 337] on p ""Incroyable ! Mes capsules se retirent en 5 seconds, sans douleur ni effort. Je…" at bounding box center [938, 349] width 377 height 36
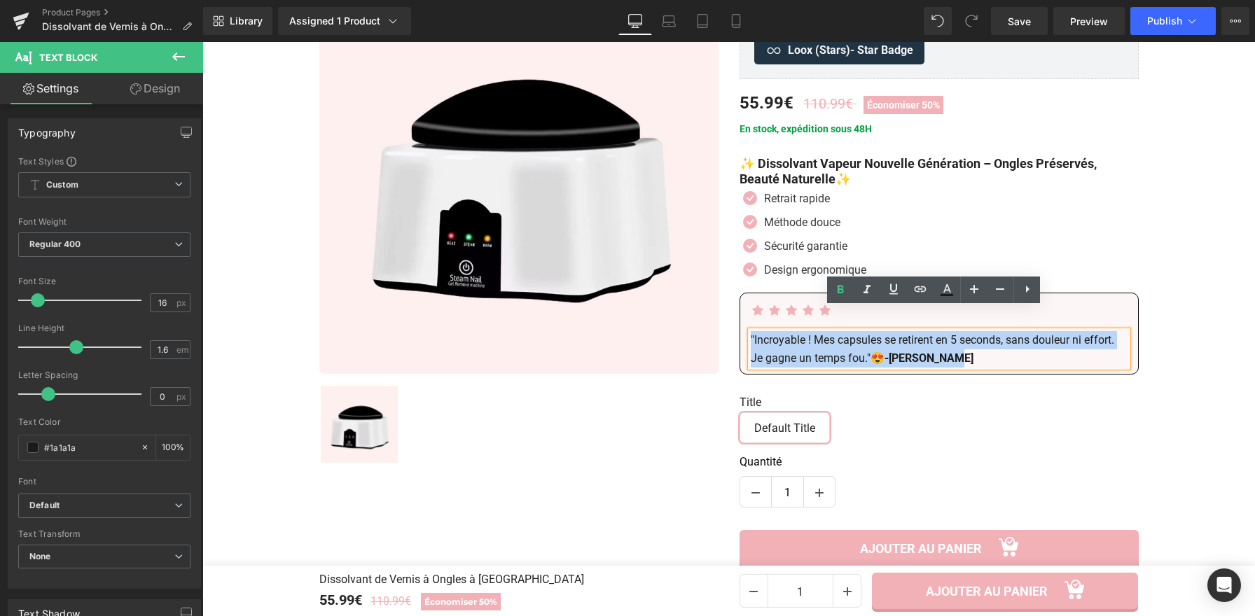
drag, startPoint x: 896, startPoint y: 333, endPoint x: 745, endPoint y: 314, distance: 152.5
click at [750, 331] on p ""Incroyable ! Mes capsules se retirent en 5 seconds, sans douleur ni effort. Je…" at bounding box center [938, 349] width 377 height 36
copy p ""Incroyable ! Mes capsules se retirent en 5 seconds, sans douleur ni effort. Je…"
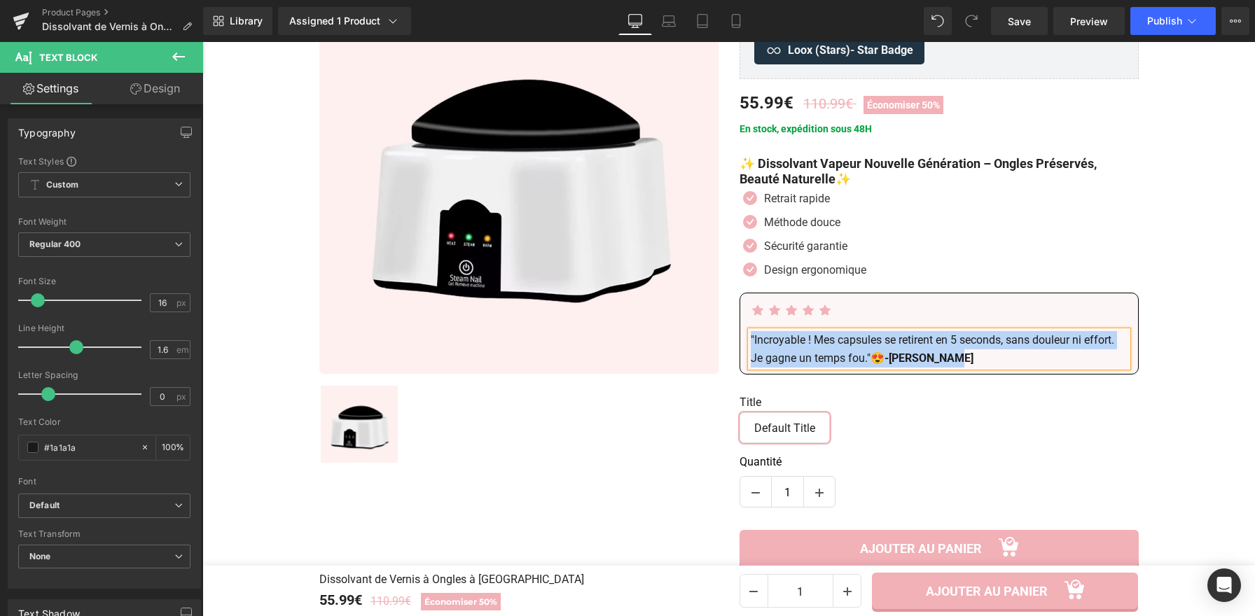
click at [881, 337] on p ""Incroyable ! Mes capsules se retirent en 5 seconds, sans douleur ni effort. Je…" at bounding box center [938, 349] width 377 height 36
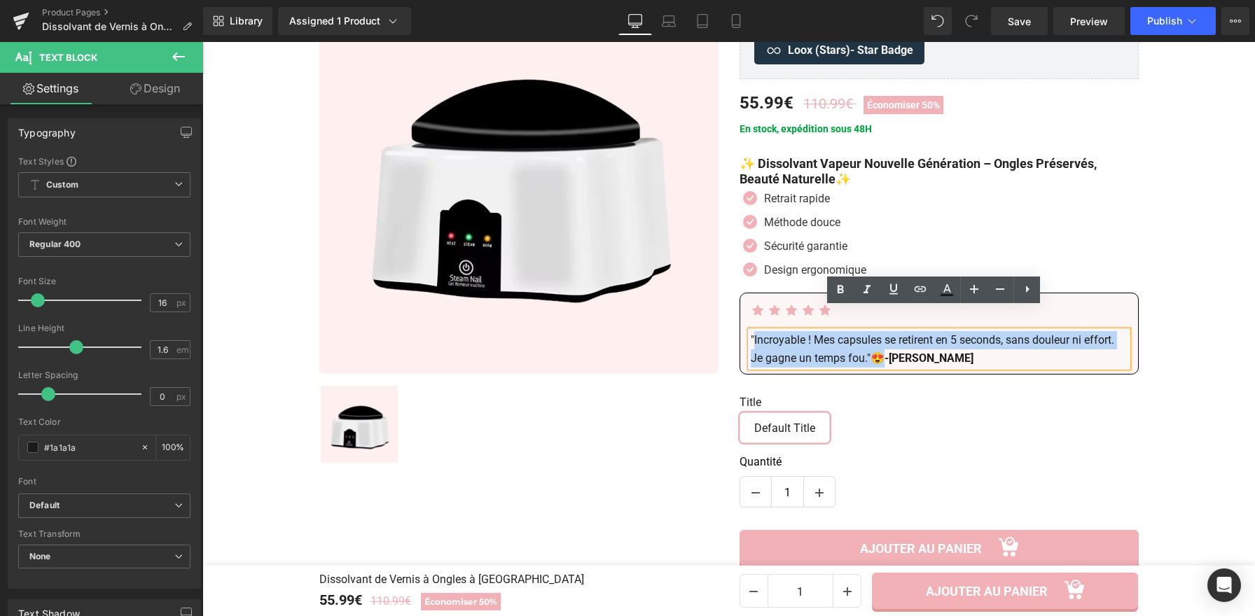
drag, startPoint x: 879, startPoint y: 334, endPoint x: 750, endPoint y: 318, distance: 130.5
click at [750, 331] on p ""Incroyable ! Mes capsules se retirent en 5 seconds, sans douleur ni effort. Je…" at bounding box center [938, 349] width 377 height 36
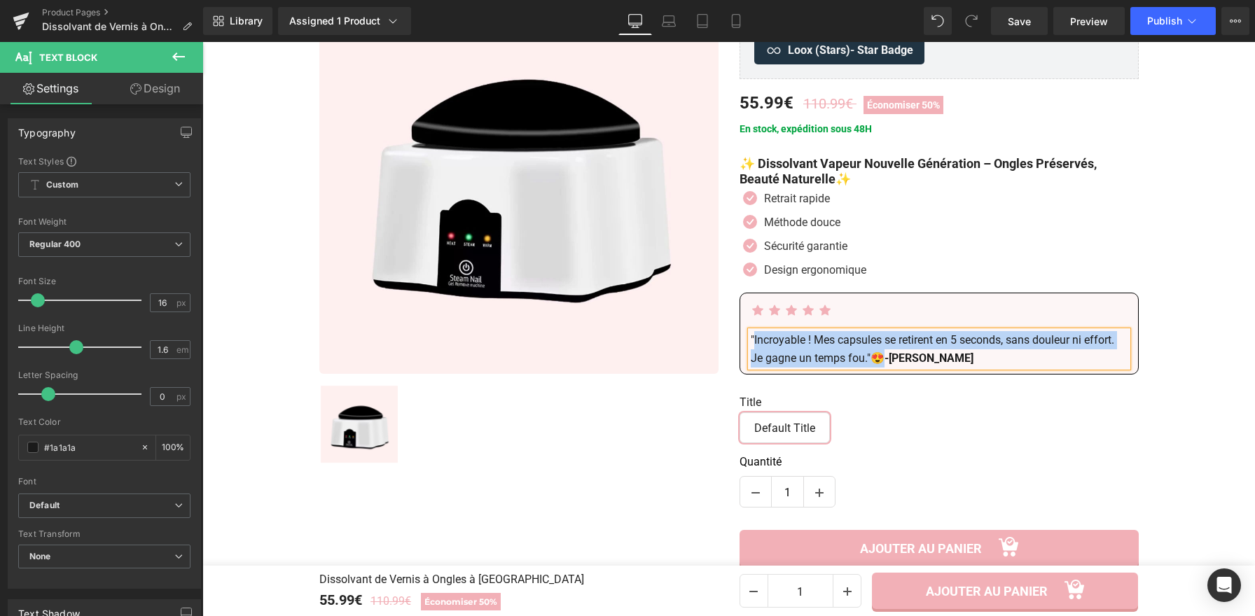
paste div
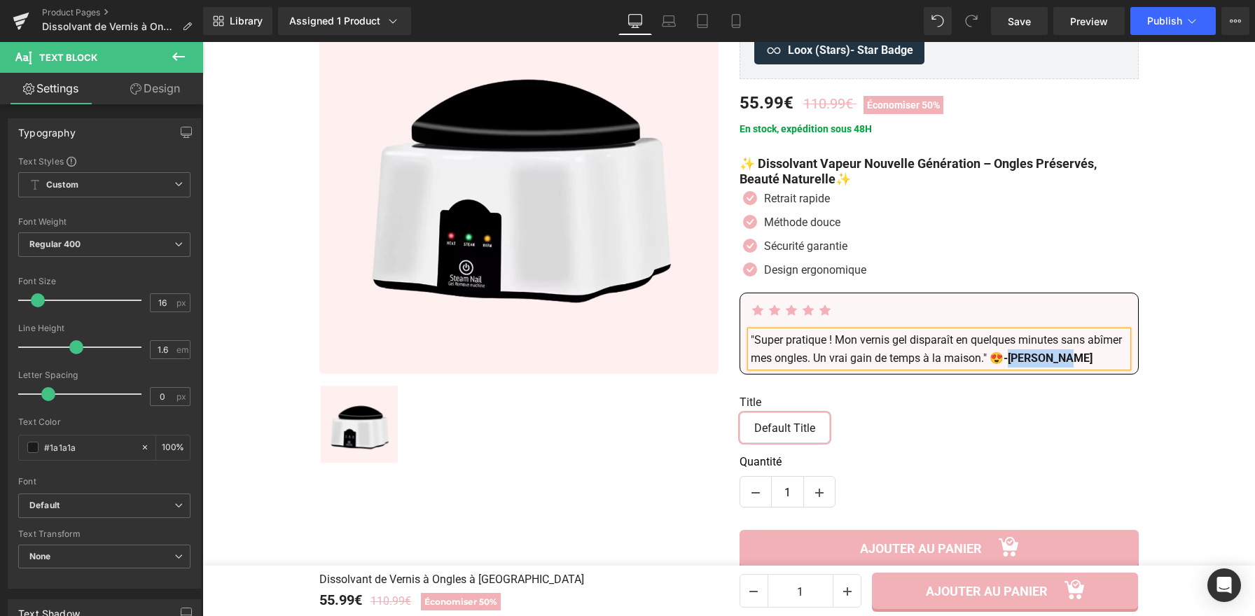
drag, startPoint x: 1106, startPoint y: 333, endPoint x: 1050, endPoint y: 335, distance: 56.0
click at [1050, 351] on strong "-[PERSON_NAME]" at bounding box center [1047, 357] width 89 height 13
drag, startPoint x: 1038, startPoint y: 334, endPoint x: 1031, endPoint y: 335, distance: 7.1
click at [1031, 335] on p ""Super pratique ! Mon vernis gel disparaît en quelques minutes sans abîmer mes …" at bounding box center [938, 349] width 377 height 36
click at [998, 18] on link "Save" at bounding box center [1019, 21] width 57 height 28
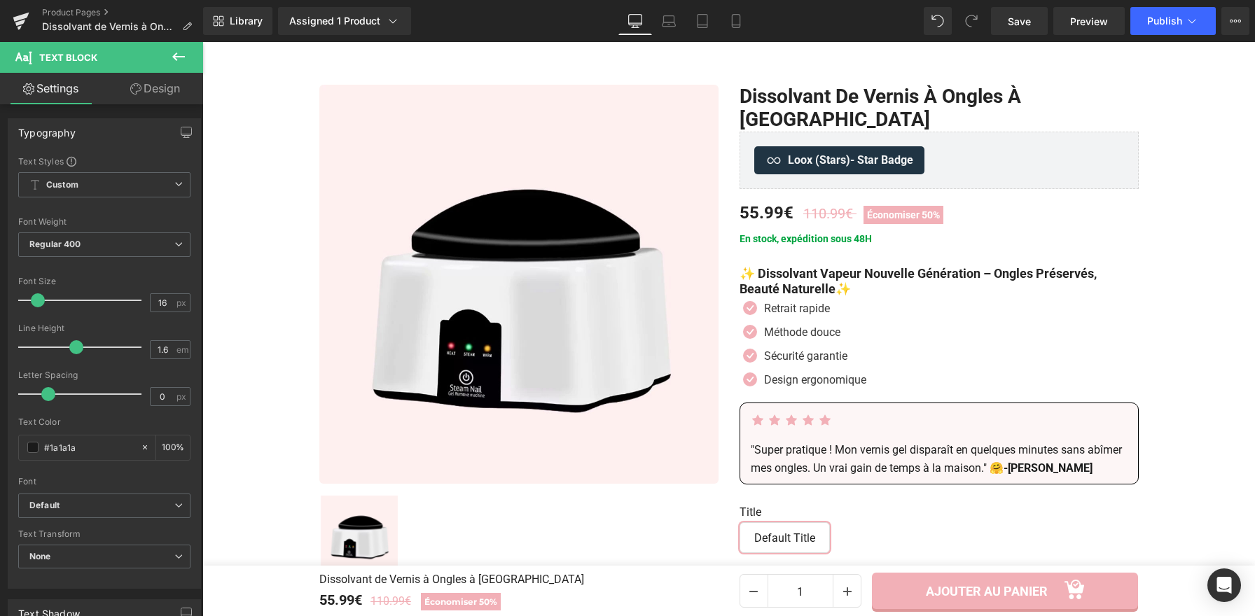
scroll to position [0, 0]
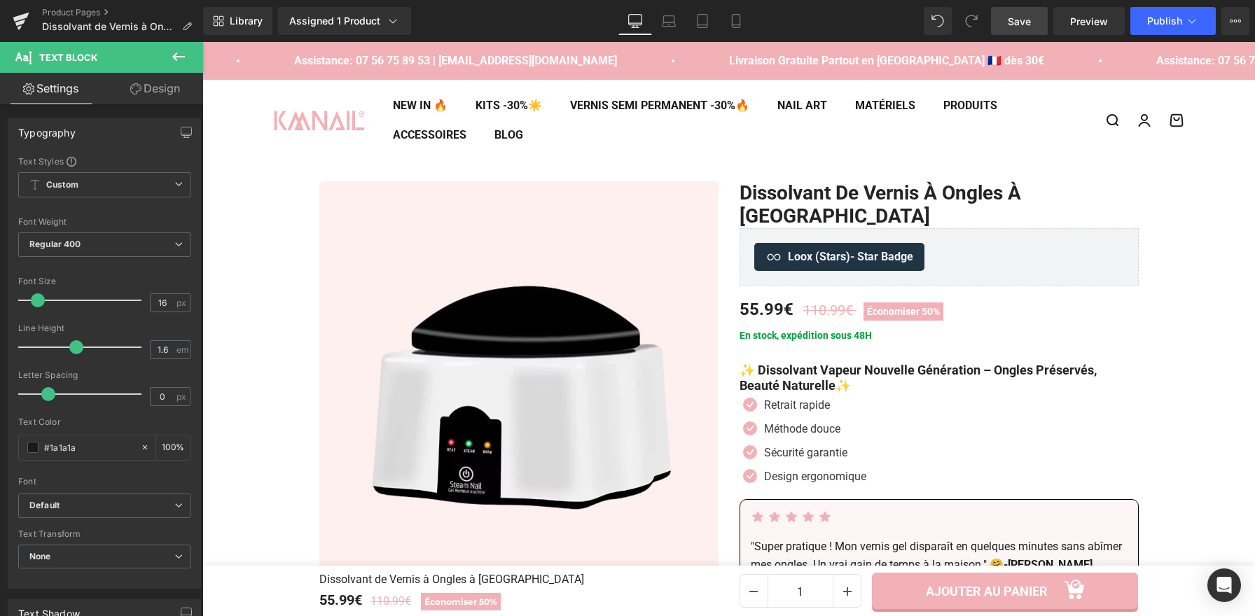
click at [1017, 25] on span "Save" at bounding box center [1018, 21] width 23 height 15
click at [1012, 17] on span "Save" at bounding box center [1018, 21] width 23 height 15
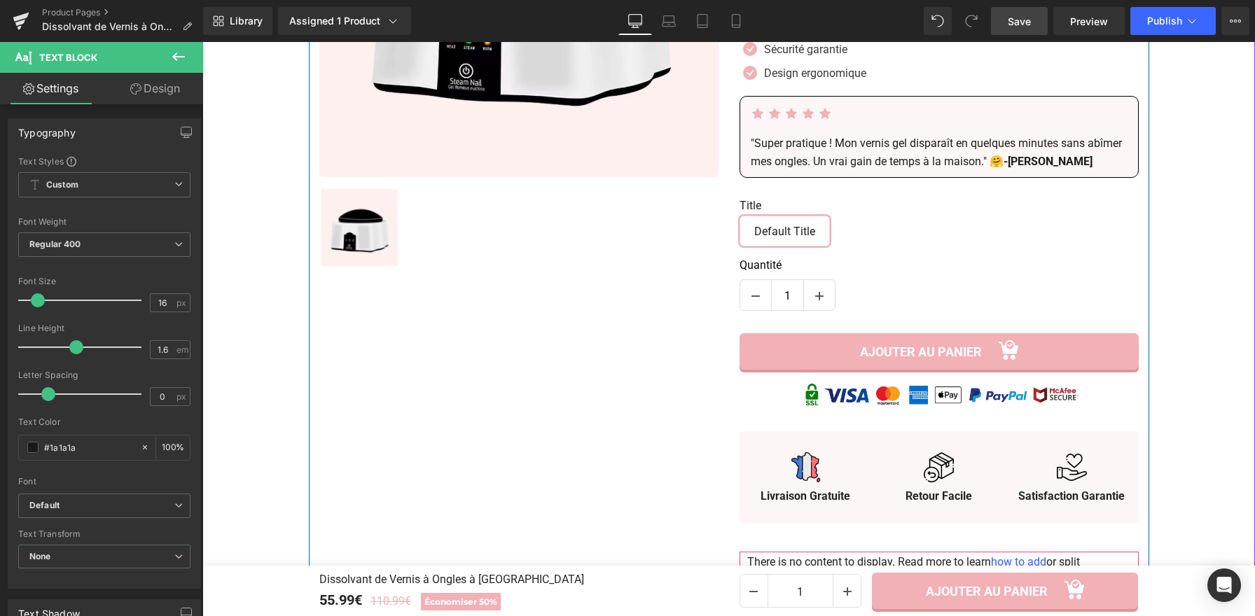
scroll to position [449, 0]
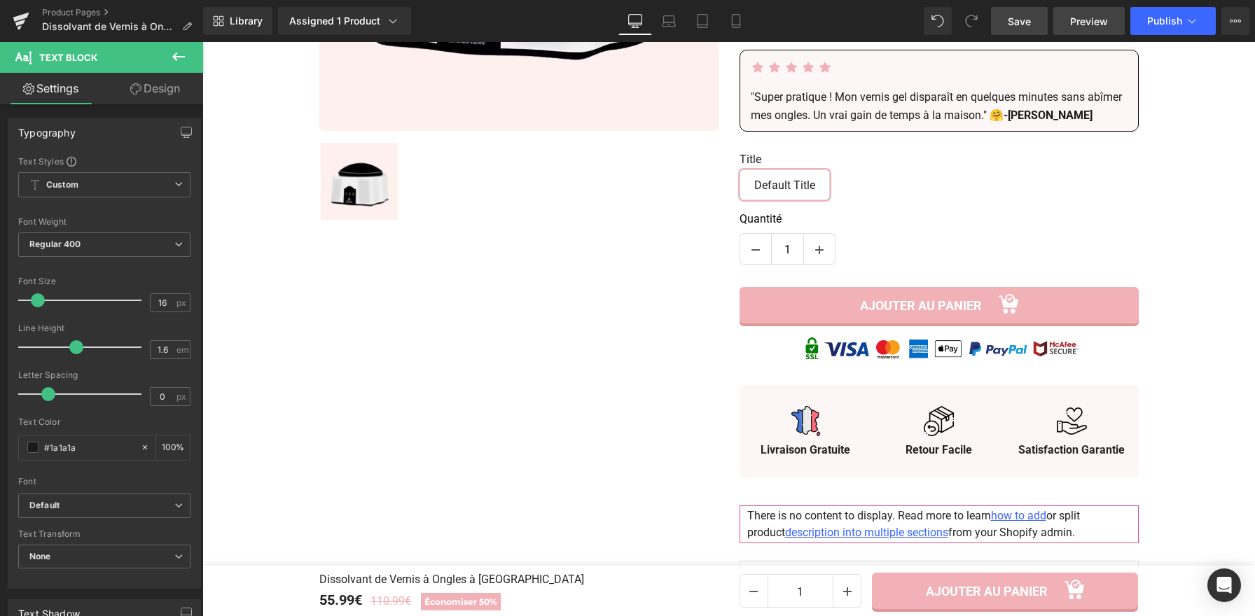
click at [1106, 15] on span "Preview" at bounding box center [1089, 21] width 38 height 15
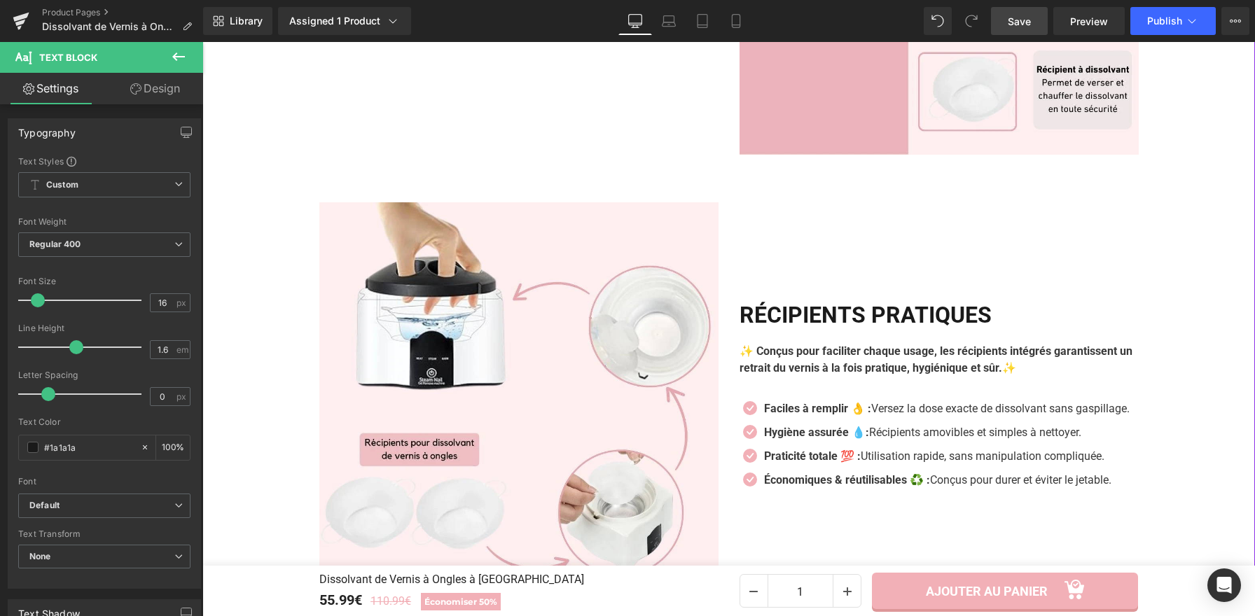
scroll to position [2395, 0]
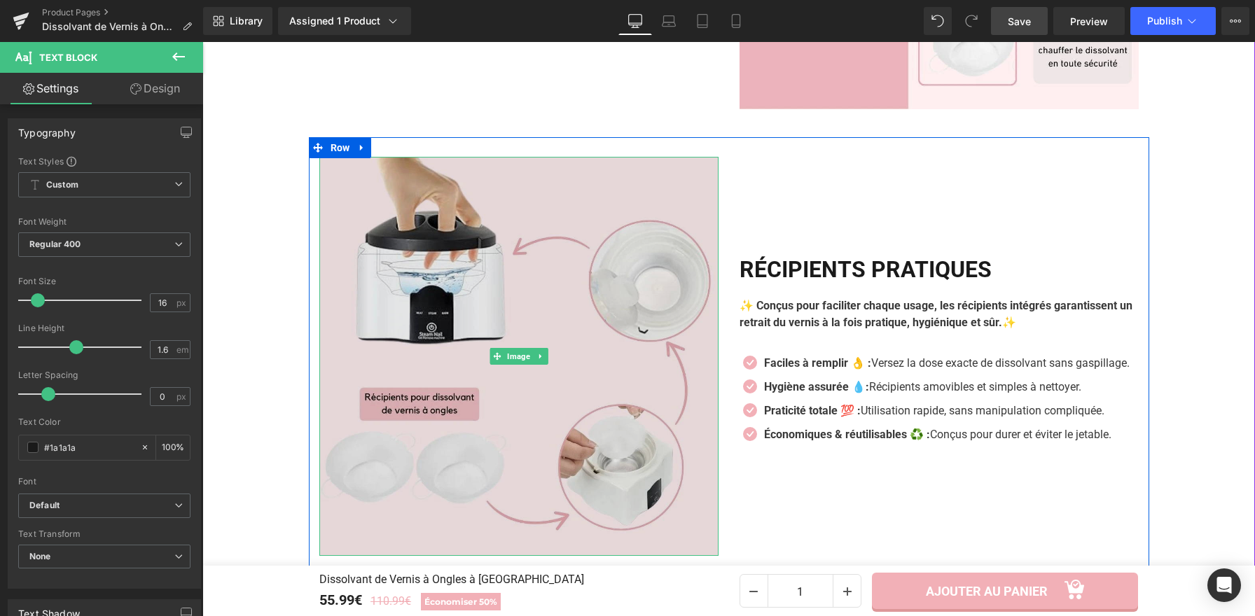
drag, startPoint x: 585, startPoint y: 400, endPoint x: 378, endPoint y: 319, distance: 222.6
click at [585, 400] on img at bounding box center [518, 356] width 399 height 399
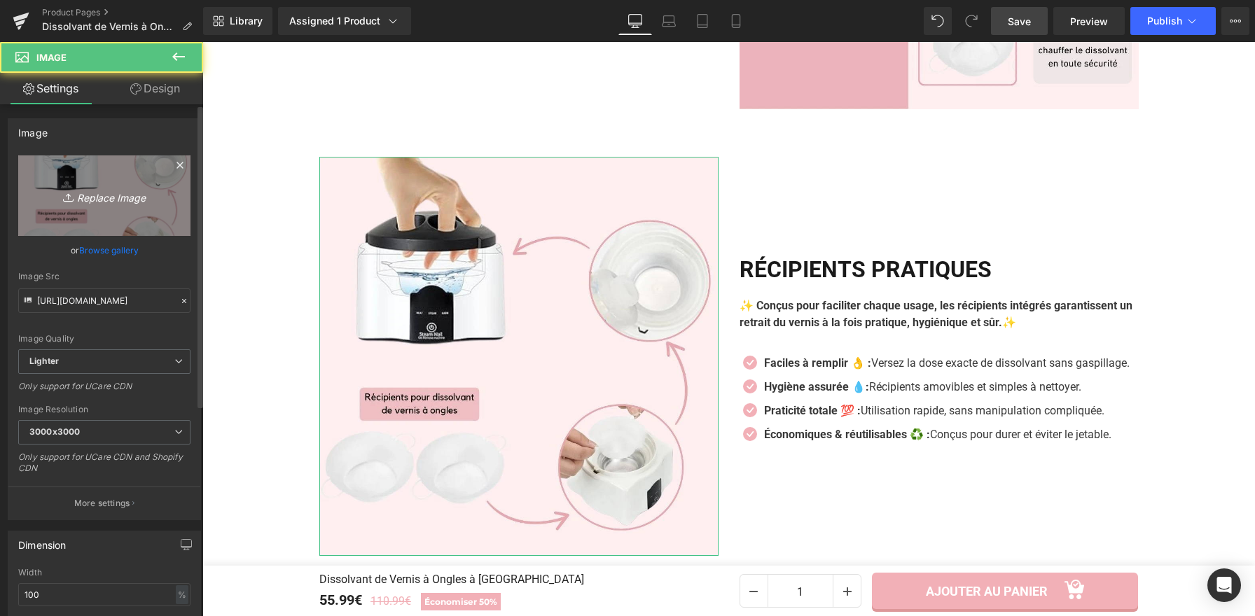
click at [96, 191] on icon "Replace Image" at bounding box center [104, 196] width 112 height 18
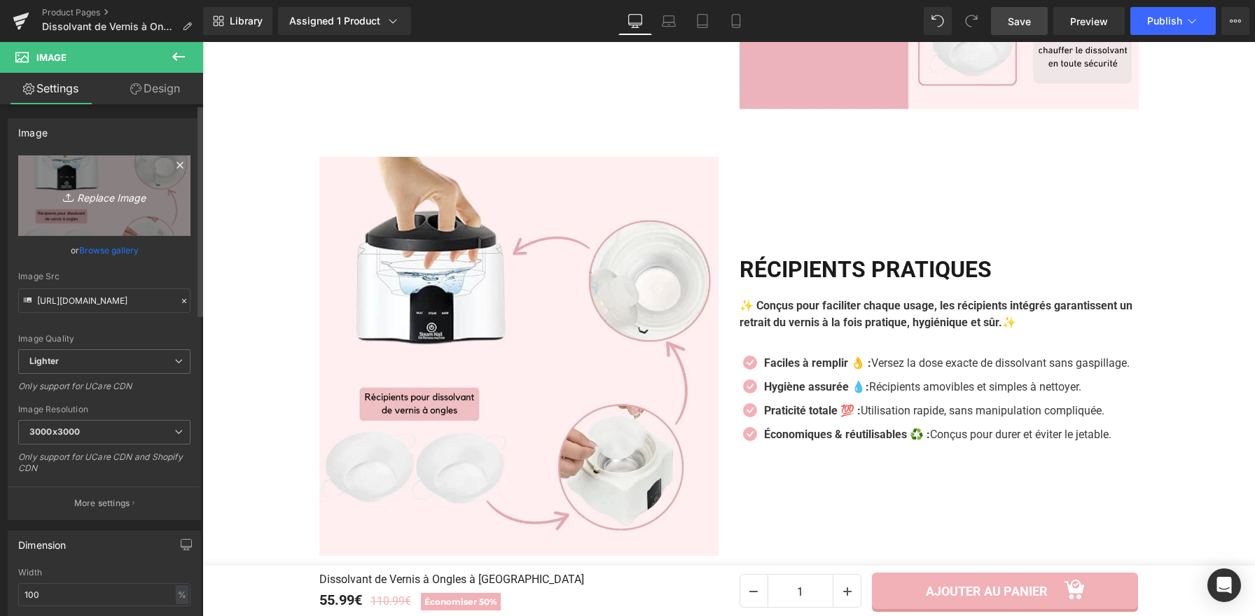
type input "C:\fakepath\Dissolvant de Vernis à Ongles à Vapeur (9).webp"
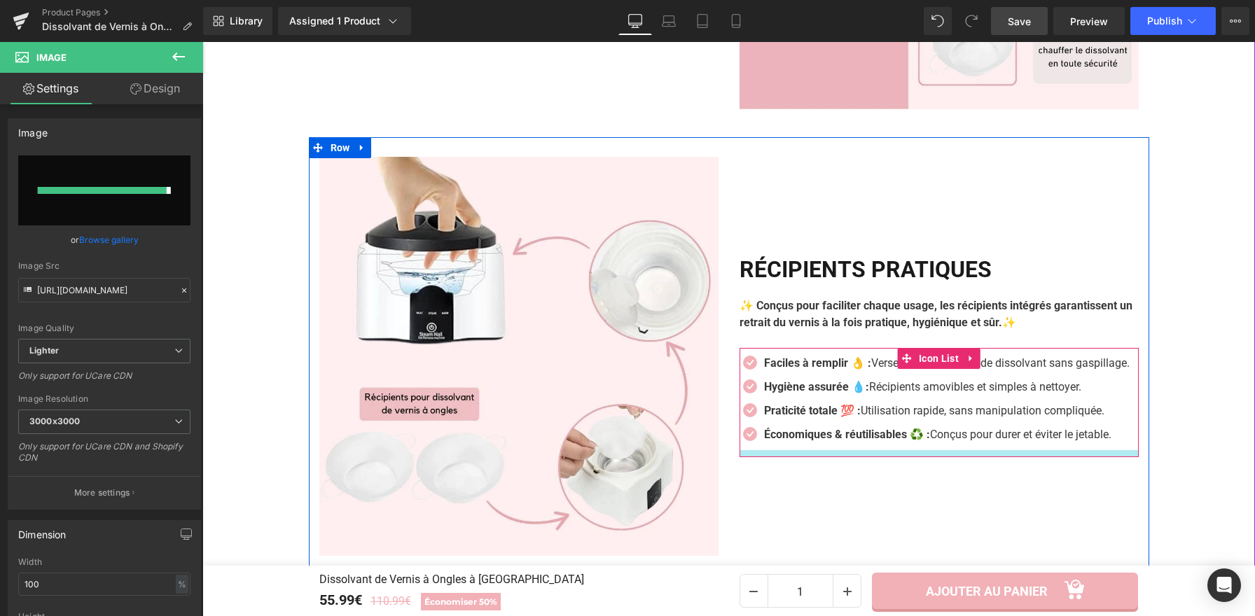
type input "[URL][DOMAIN_NAME]"
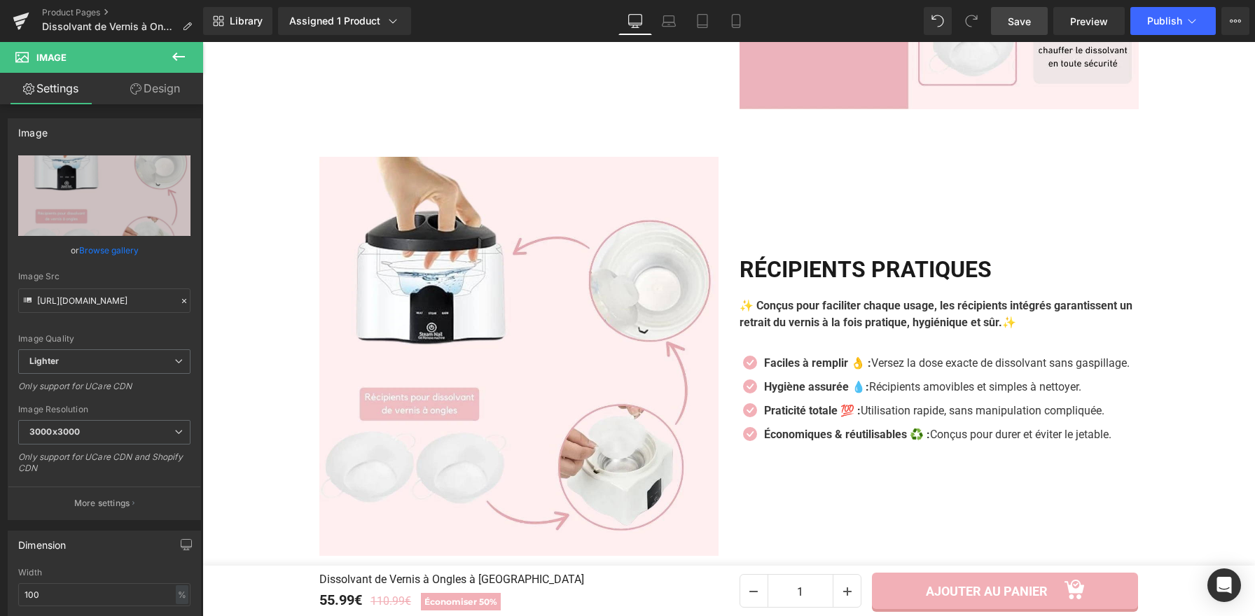
click at [1024, 28] on span "Save" at bounding box center [1018, 21] width 23 height 15
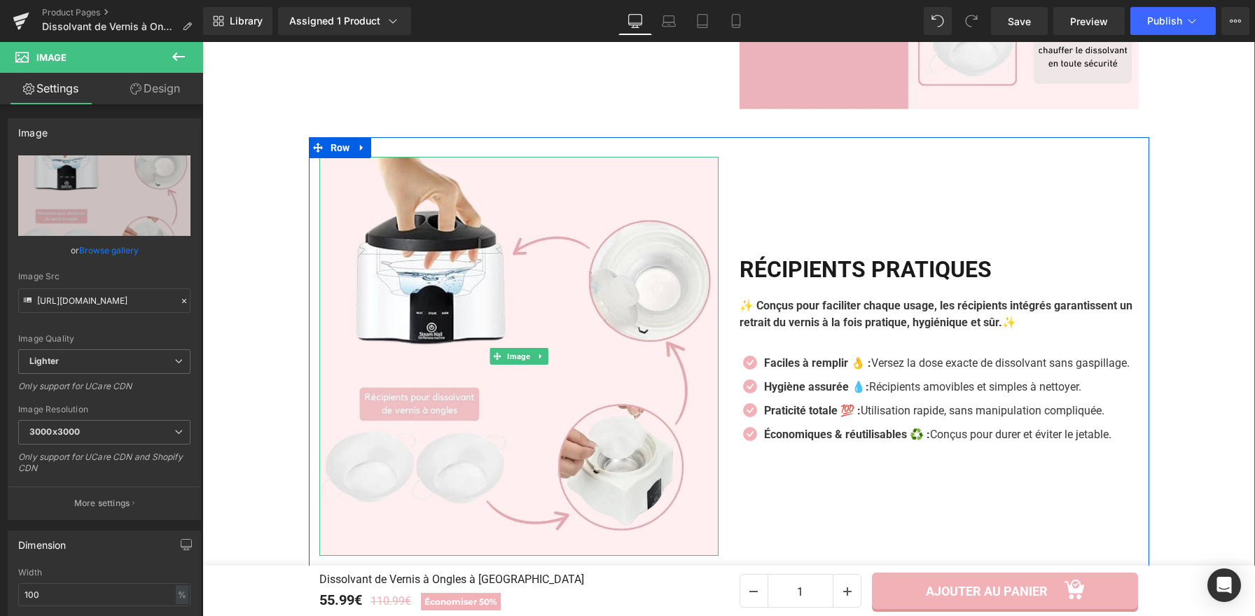
drag, startPoint x: 382, startPoint y: 263, endPoint x: 214, endPoint y: 237, distance: 169.3
click at [382, 263] on img at bounding box center [518, 356] width 399 height 399
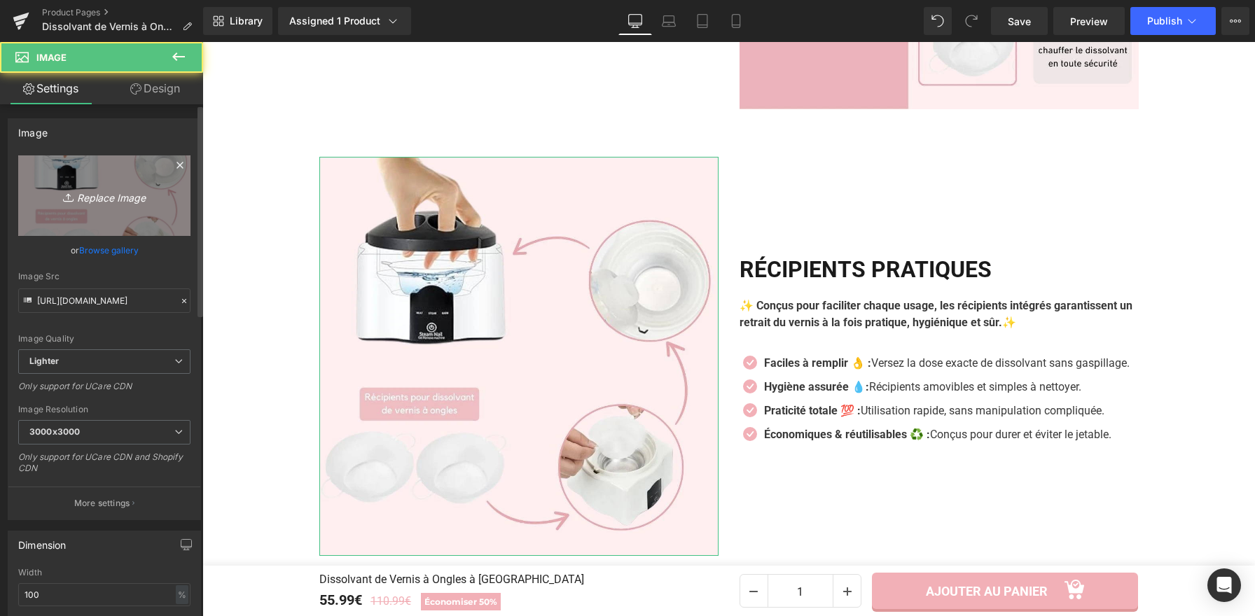
click at [125, 183] on link "Replace Image" at bounding box center [104, 195] width 172 height 81
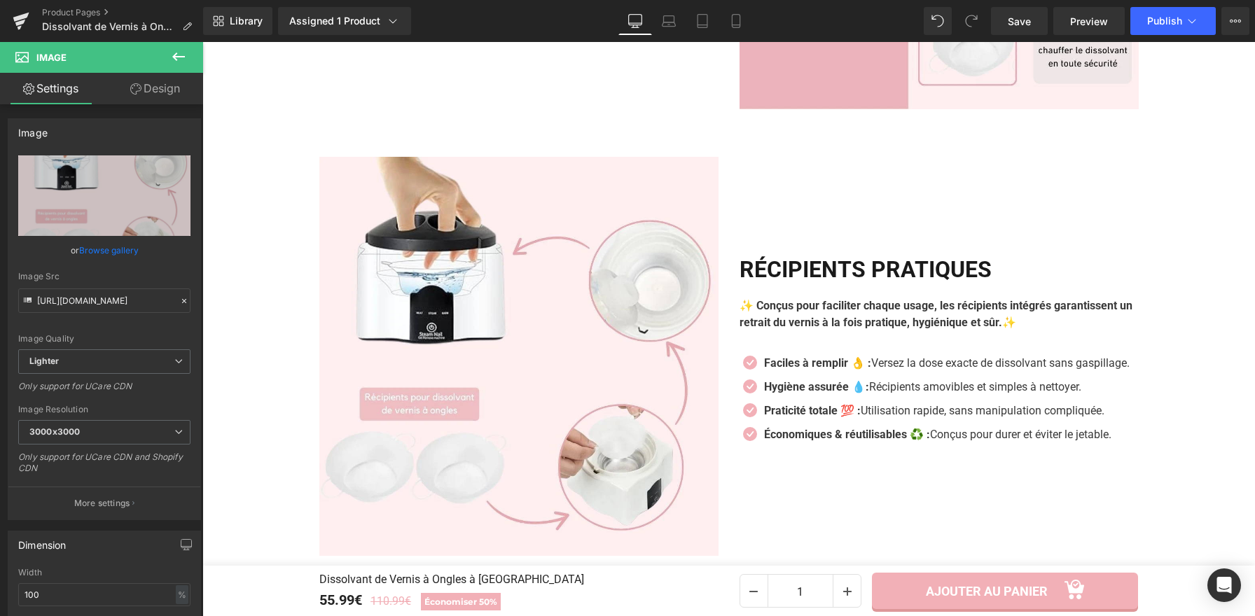
type input "C:\fakepath\Dissolvant de Vernis à Ongles à Vapeur (10).webp"
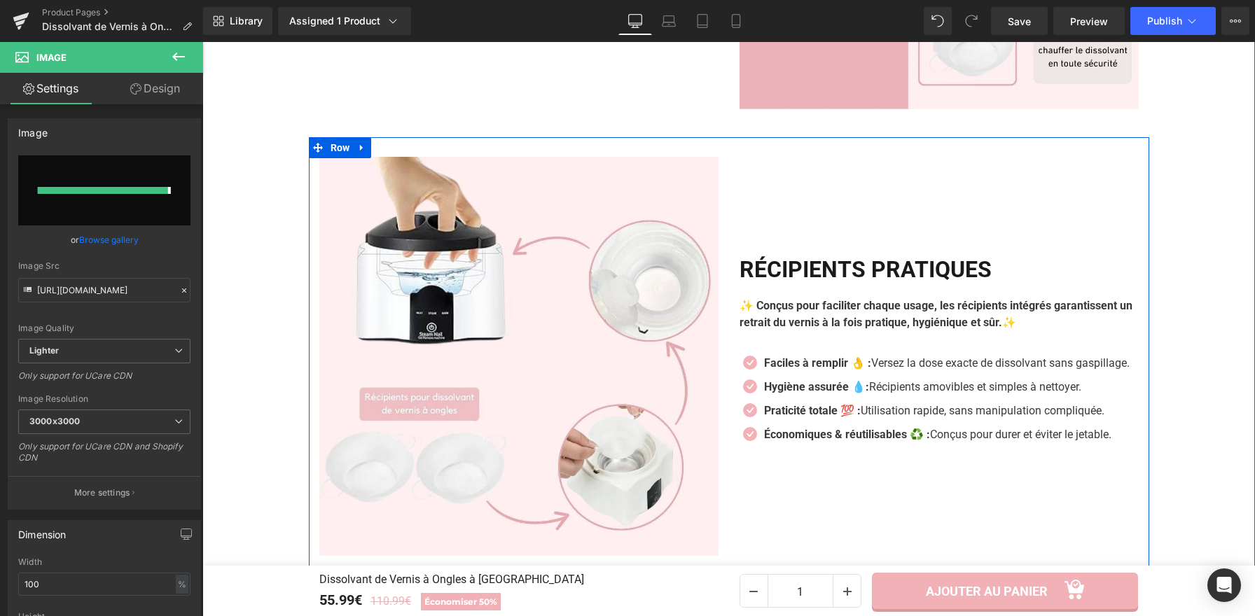
type input "[URL][DOMAIN_NAME]"
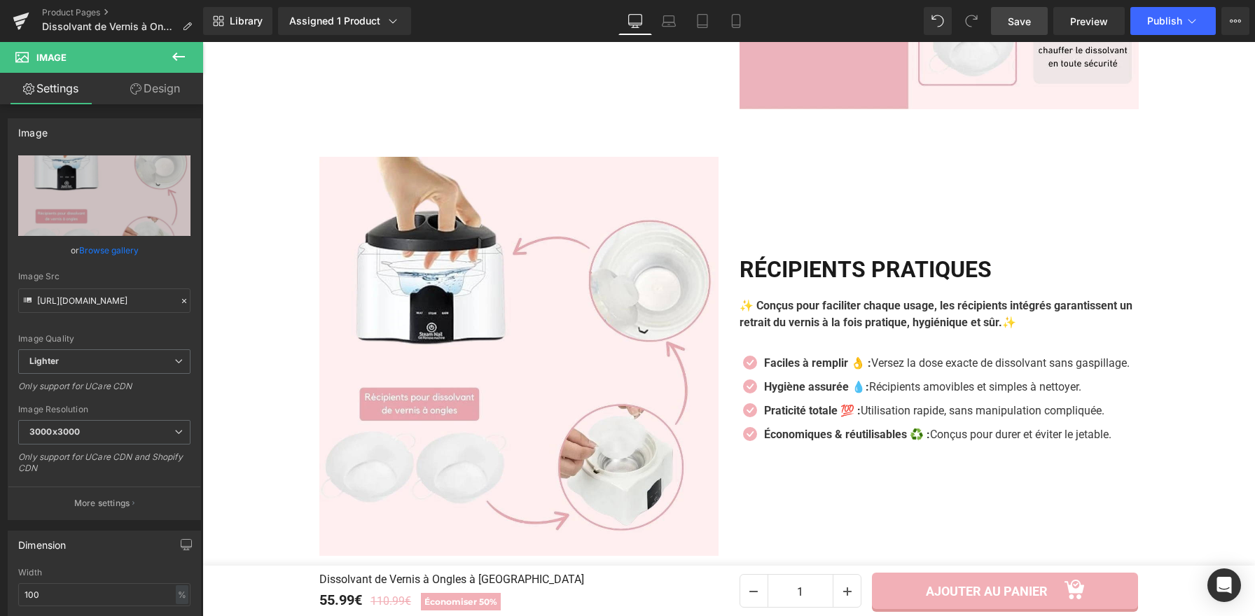
click at [1026, 22] on span "Save" at bounding box center [1018, 21] width 23 height 15
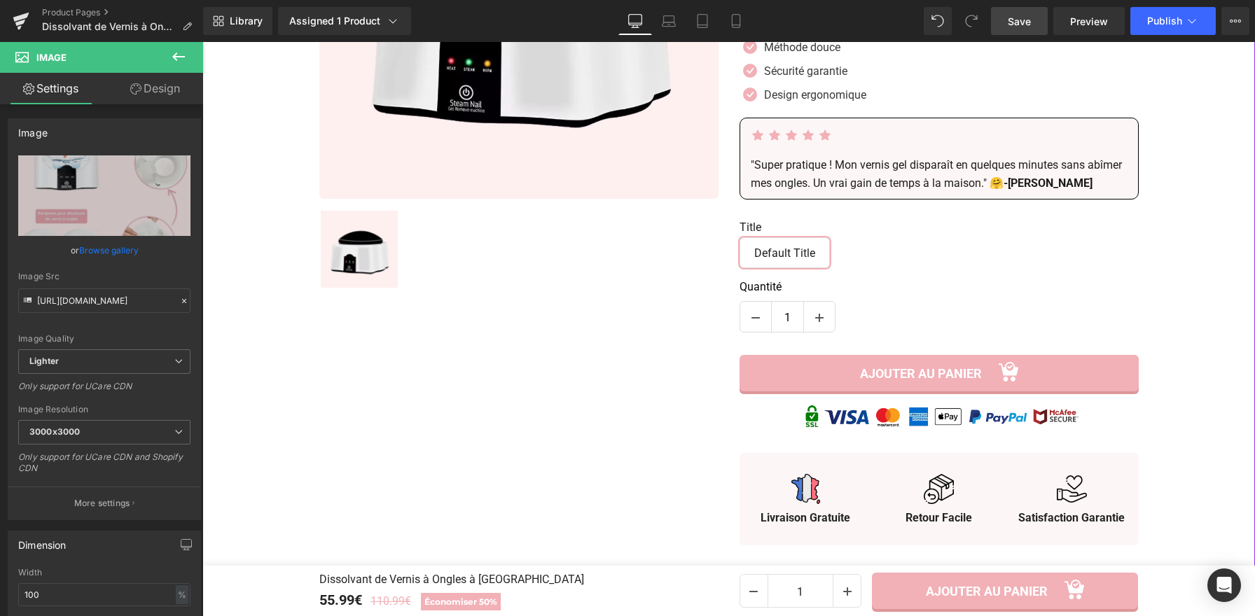
scroll to position [0, 0]
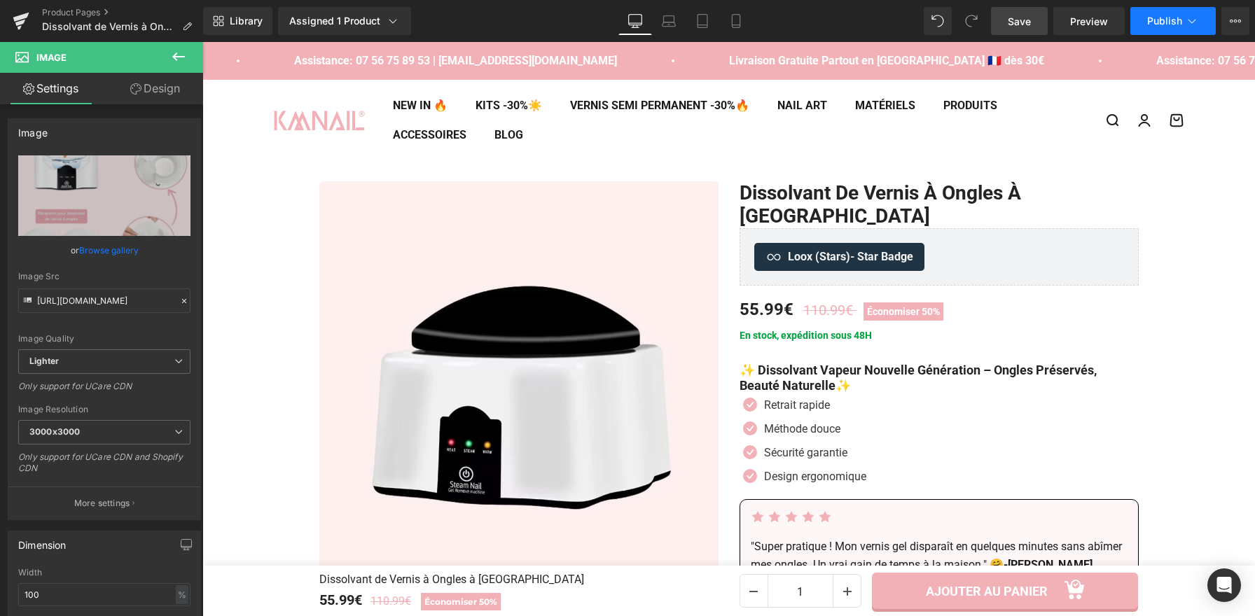
click at [1178, 27] on button "Publish" at bounding box center [1172, 21] width 85 height 28
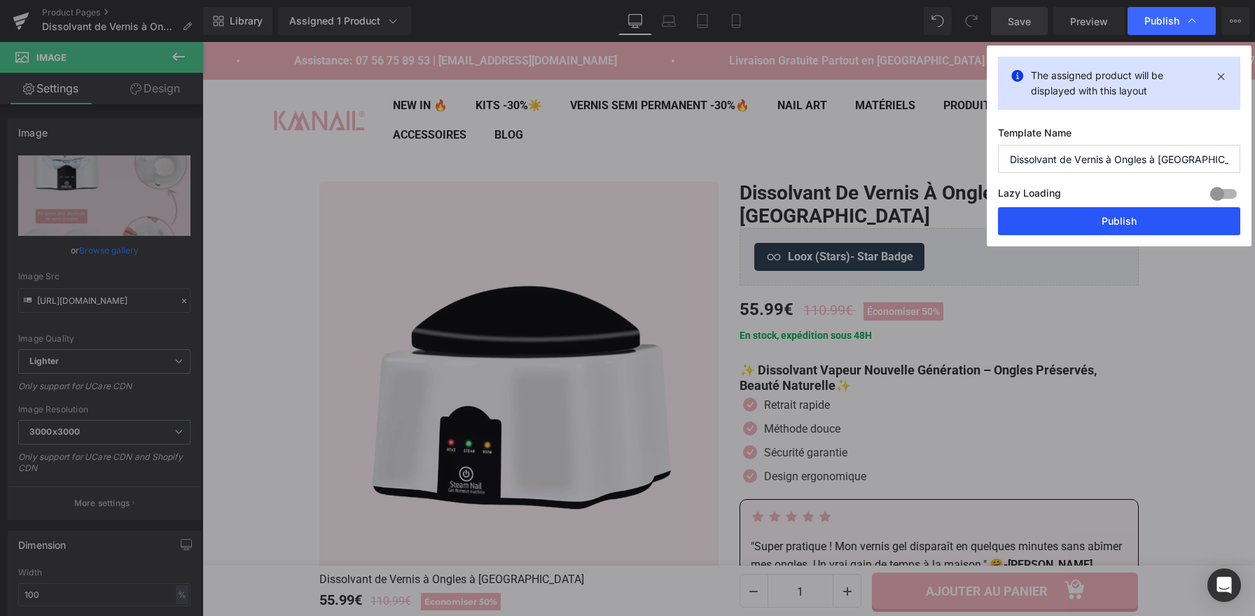
click at [1085, 223] on button "Publish" at bounding box center [1119, 221] width 242 height 28
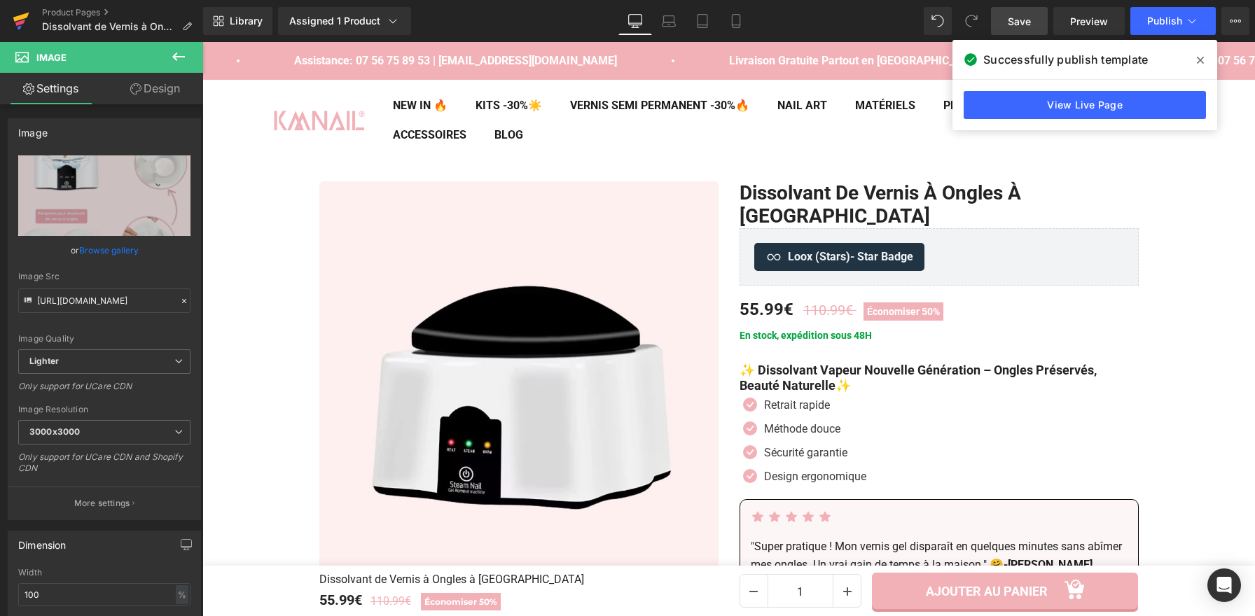
click at [13, 19] on icon at bounding box center [21, 17] width 16 height 9
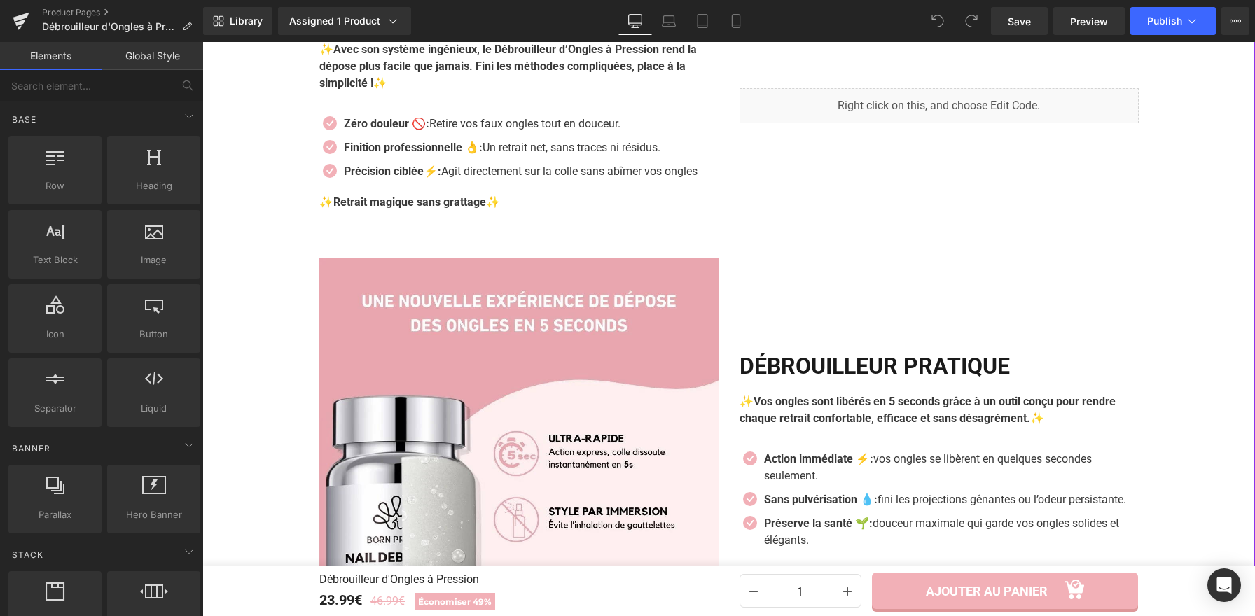
scroll to position [1355, 0]
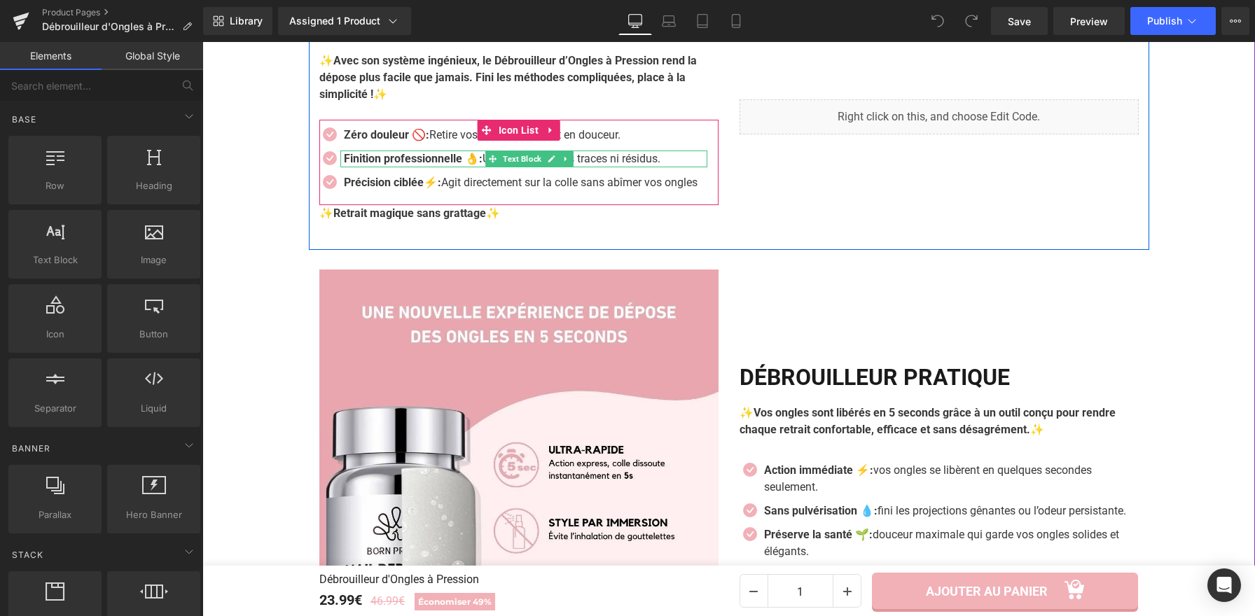
click at [474, 162] on strong "Finition professionnelle 👌:" at bounding box center [413, 158] width 139 height 13
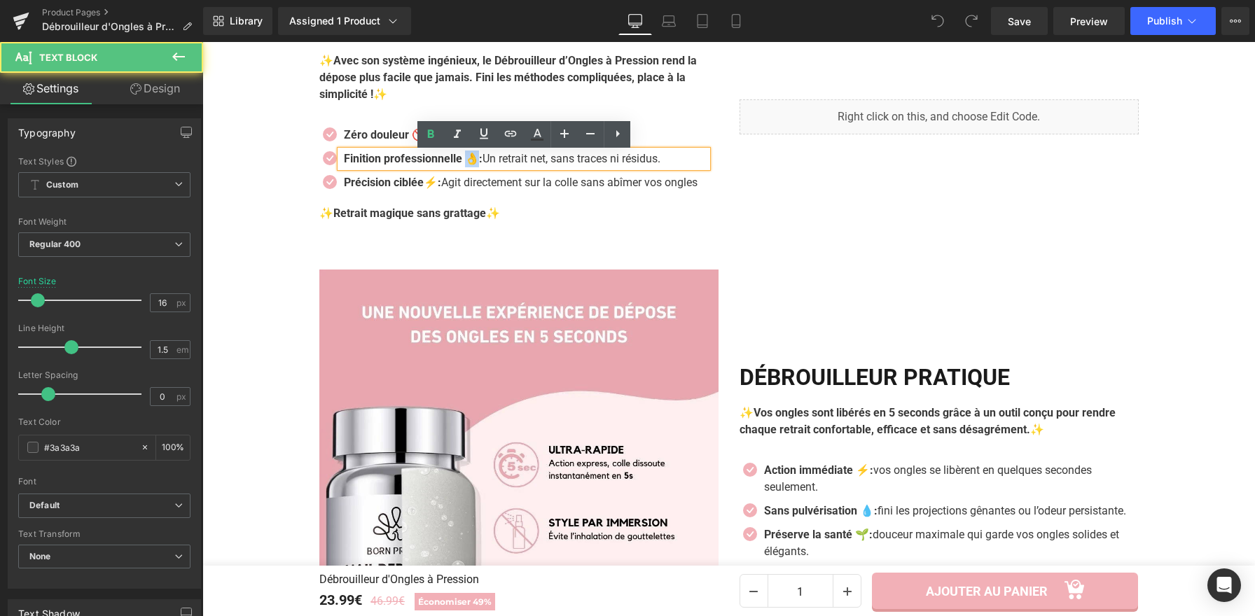
drag, startPoint x: 482, startPoint y: 161, endPoint x: 472, endPoint y: 160, distance: 10.5
click at [472, 160] on strong "Finition professionnelle 👌:" at bounding box center [413, 158] width 139 height 13
copy strong "👌:"
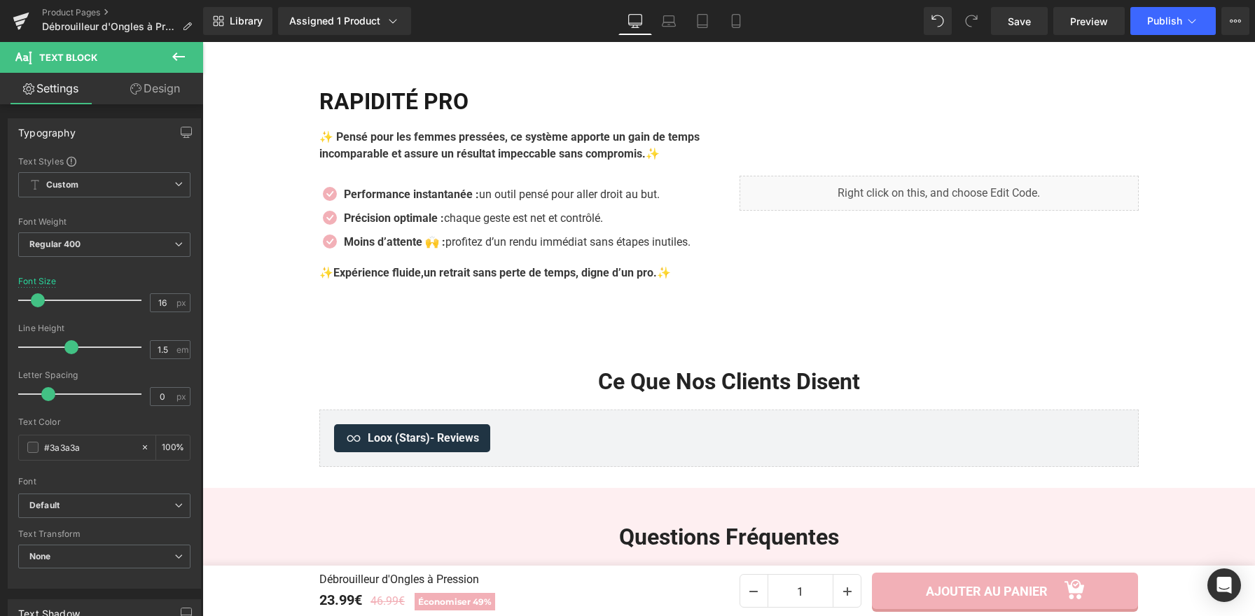
scroll to position [1985, 0]
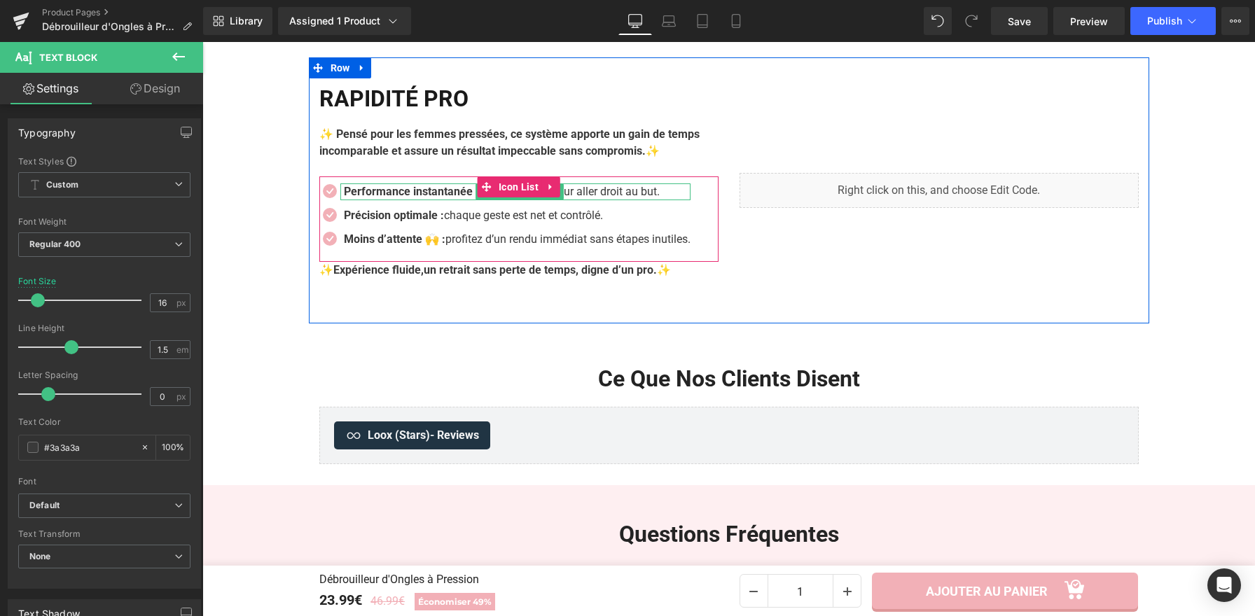
click at [463, 198] on strong "Performance instantanée :" at bounding box center [411, 191] width 135 height 13
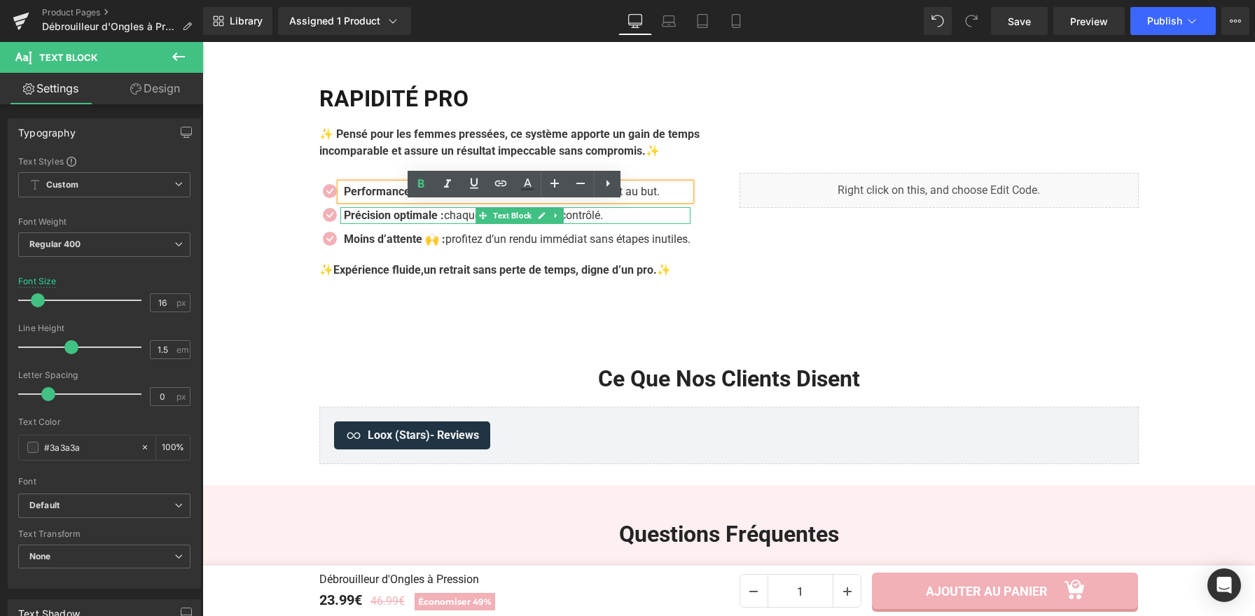
drag, startPoint x: 440, startPoint y: 236, endPoint x: 442, endPoint y: 244, distance: 8.0
click at [440, 222] on strong "Précision optimale :" at bounding box center [394, 215] width 100 height 13
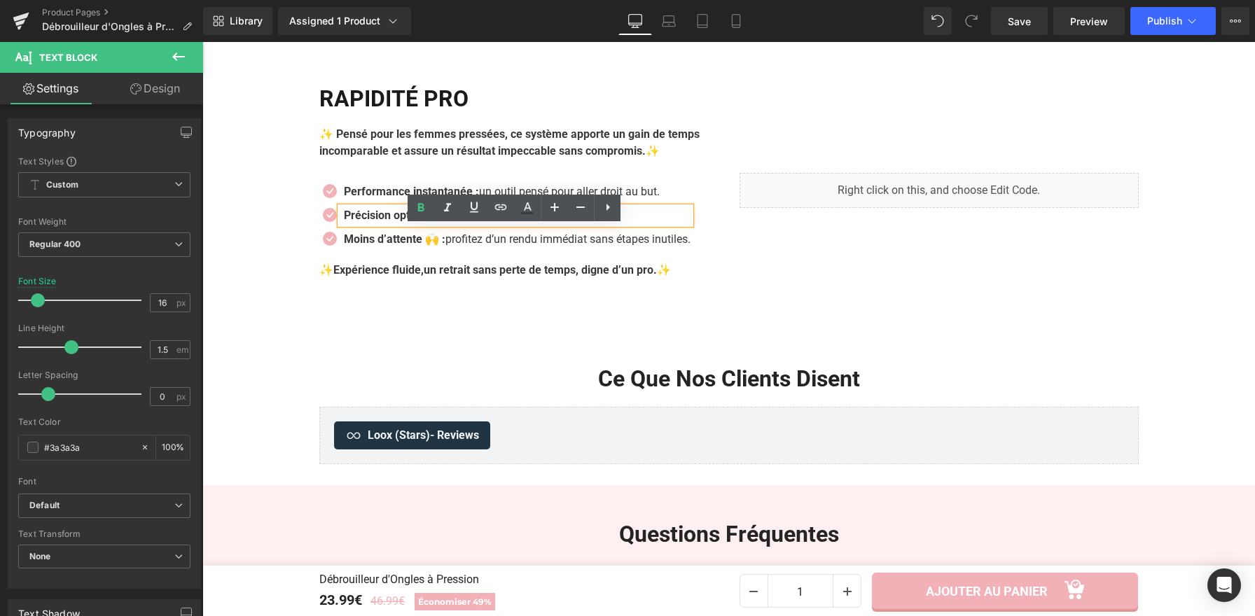
click at [442, 222] on strong "Précision optimale :" at bounding box center [394, 215] width 100 height 13
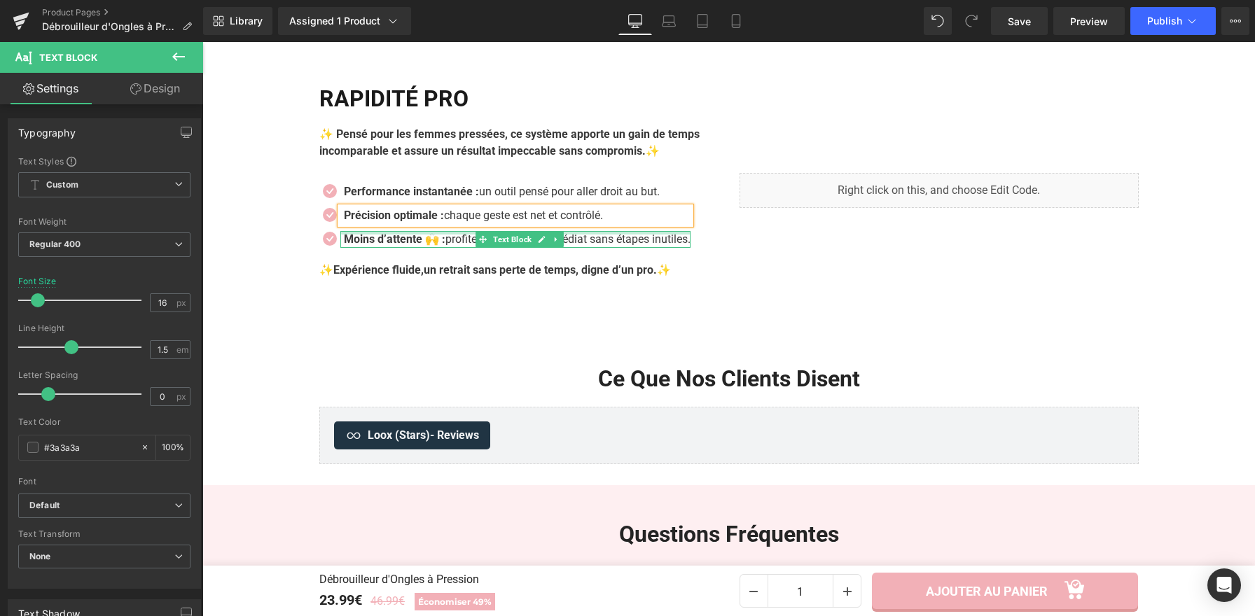
paste div
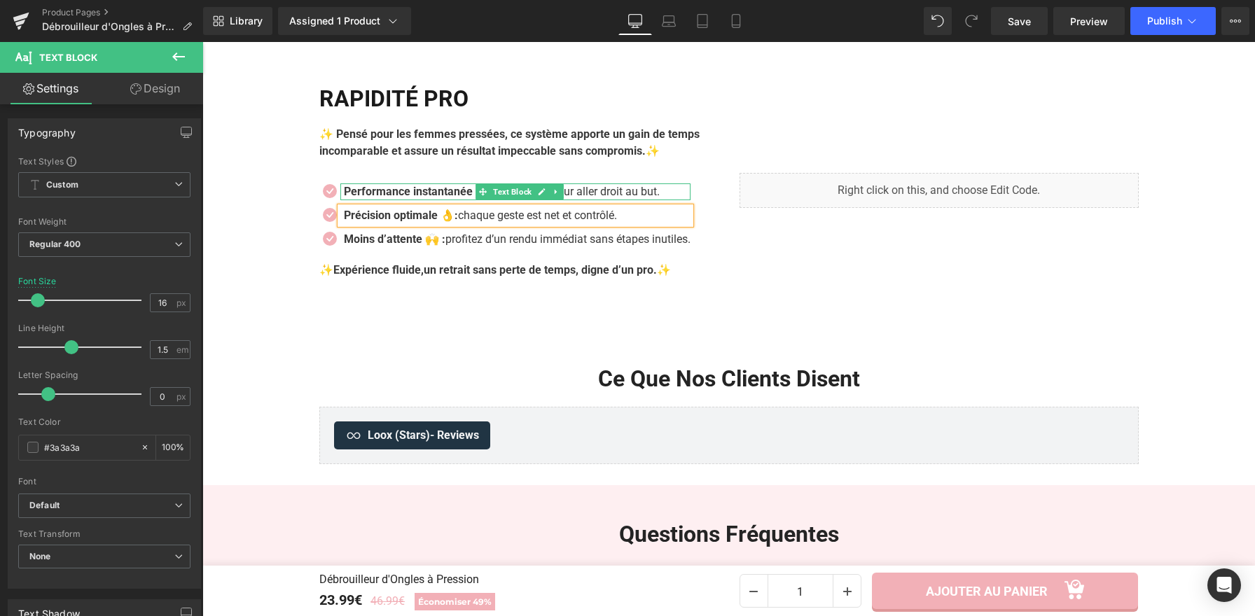
drag, startPoint x: 458, startPoint y: 213, endPoint x: 468, endPoint y: 213, distance: 9.8
click at [459, 198] on strong "Performance instantanée :" at bounding box center [411, 191] width 135 height 13
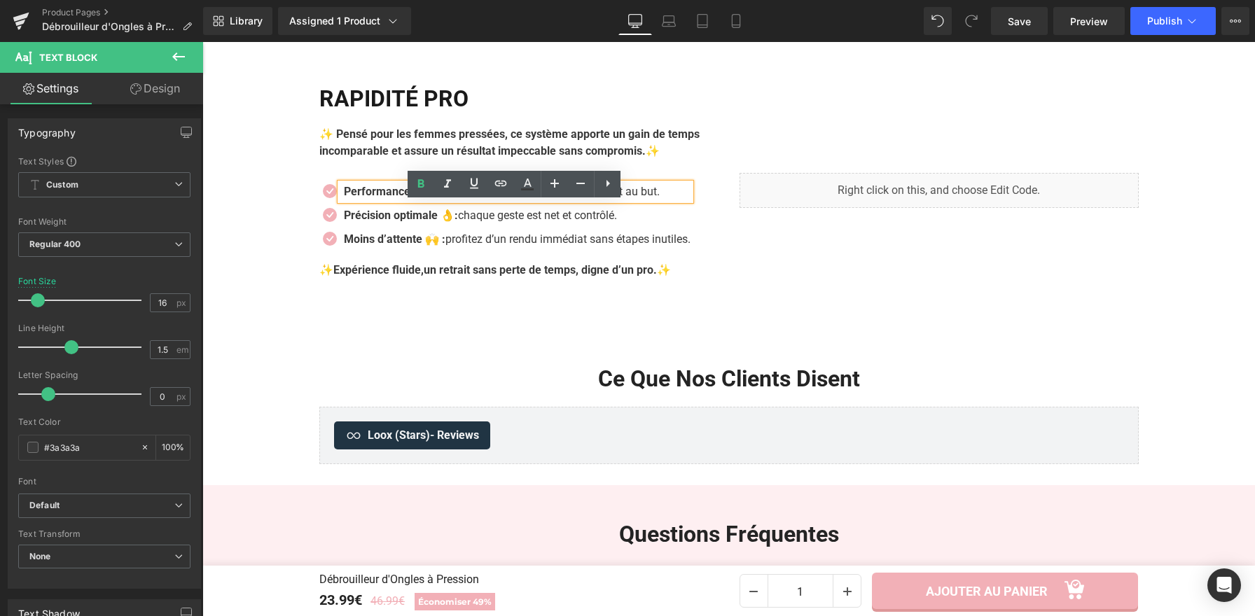
click at [476, 198] on strong "Performance instantanée :" at bounding box center [411, 191] width 135 height 13
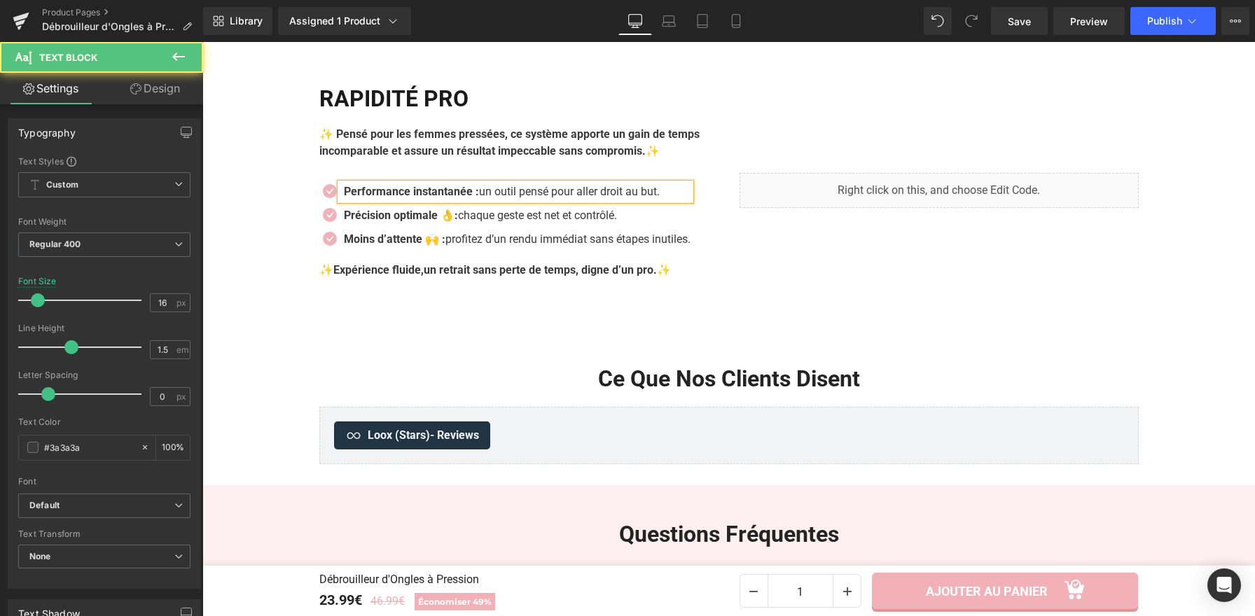
paste div
click at [1013, 25] on span "Save" at bounding box center [1018, 21] width 23 height 15
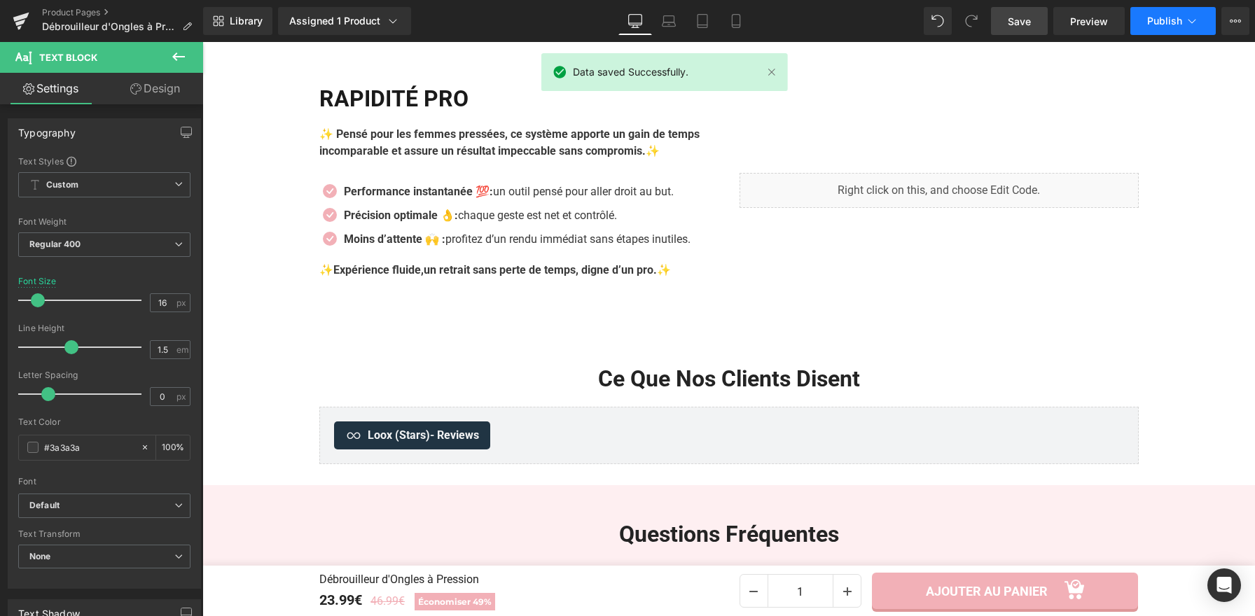
click at [1147, 20] on span "Publish" at bounding box center [1164, 20] width 35 height 11
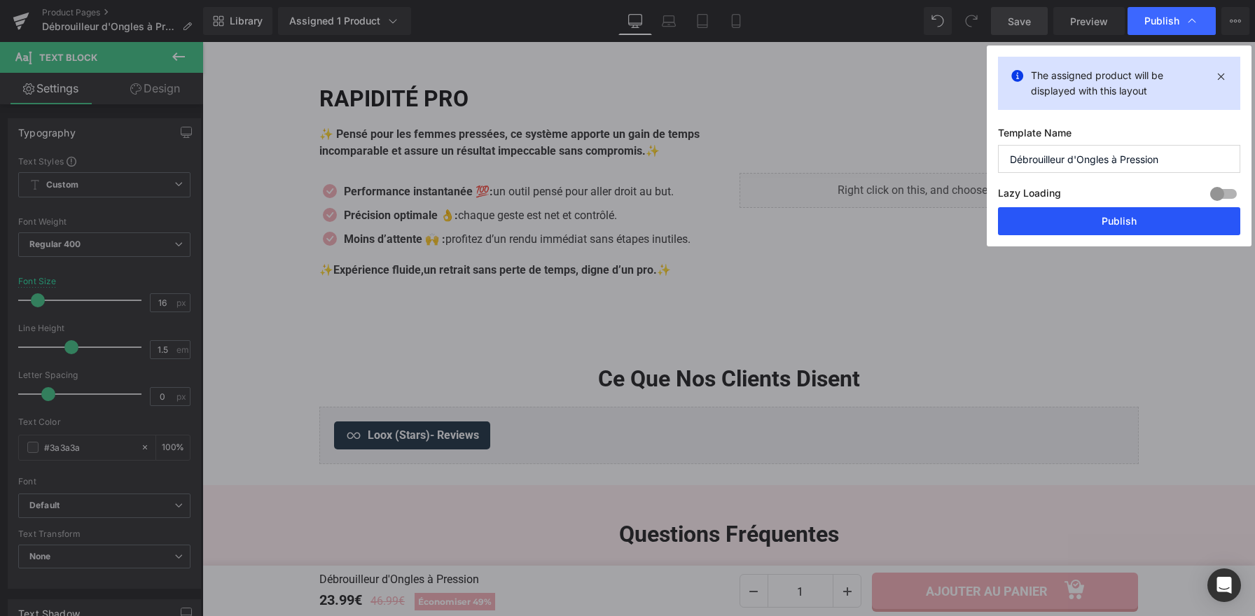
click at [1070, 219] on button "Publish" at bounding box center [1119, 221] width 242 height 28
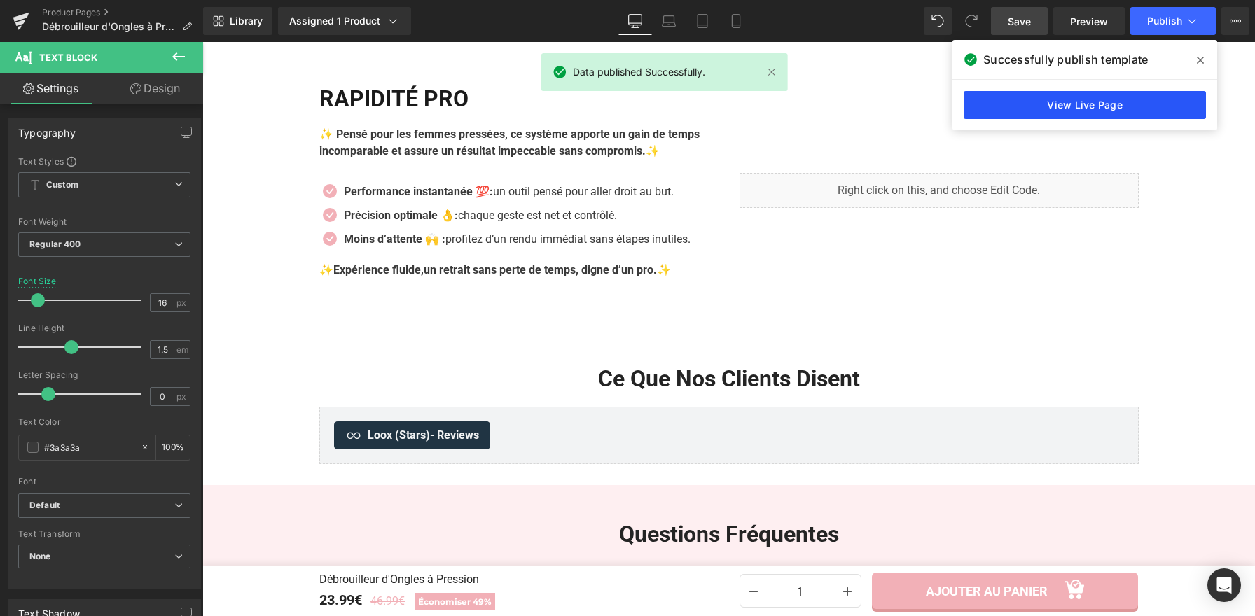
click at [1033, 113] on link "View Live Page" at bounding box center [1084, 105] width 242 height 28
